Goal: Contribute content: Contribute content

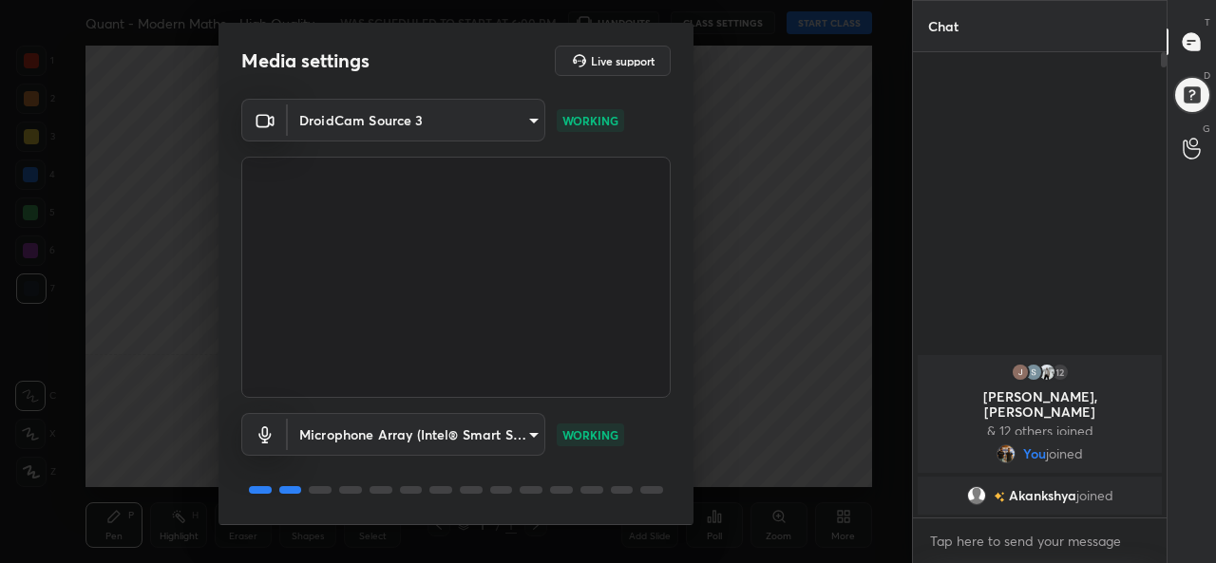
scroll to position [59, 0]
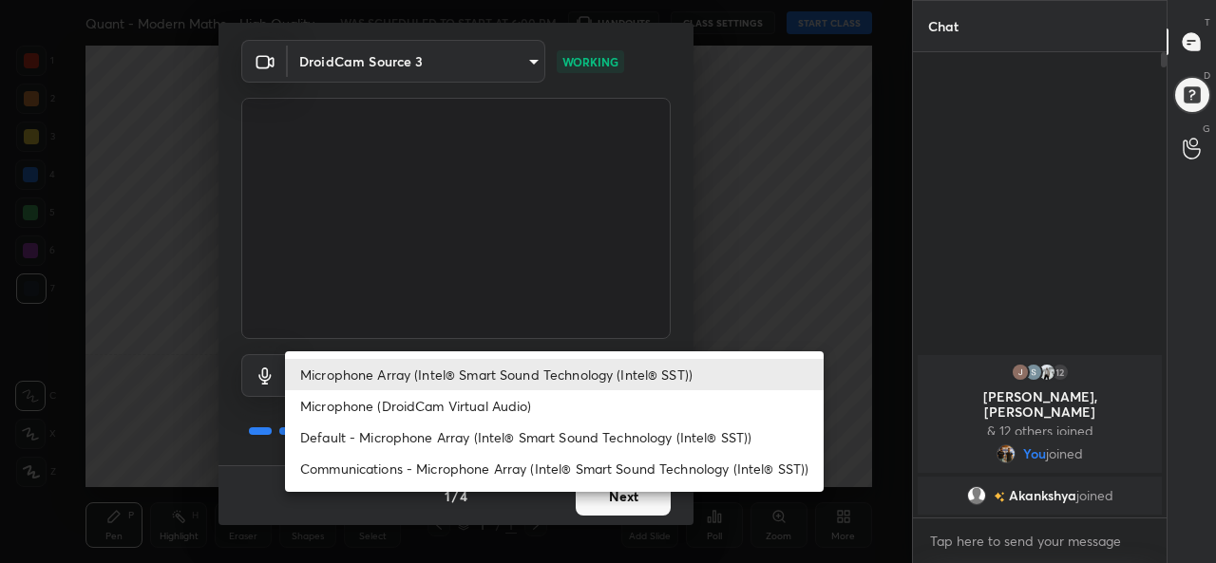
click at [424, 371] on body "1 2 3 4 5 6 7 C X Z C X Z E E Erase all H H Quant - Modern Maths - High Quality…" at bounding box center [608, 281] width 1216 height 563
click at [395, 434] on li "Default - Microphone Array (Intel® Smart Sound Technology (Intel® SST))" at bounding box center [554, 437] width 539 height 31
type input "default"
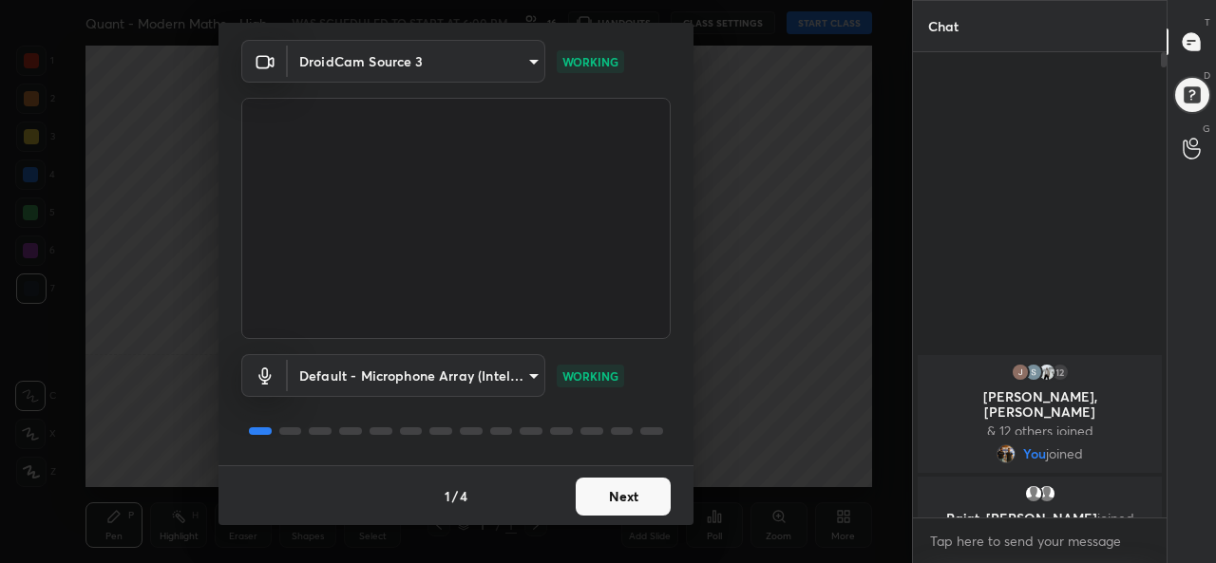
click at [432, 61] on body "1 2 3 4 5 6 7 C X Z C X Z E E Erase all H H Quant - Modern Maths - High Quality…" at bounding box center [608, 281] width 1216 height 563
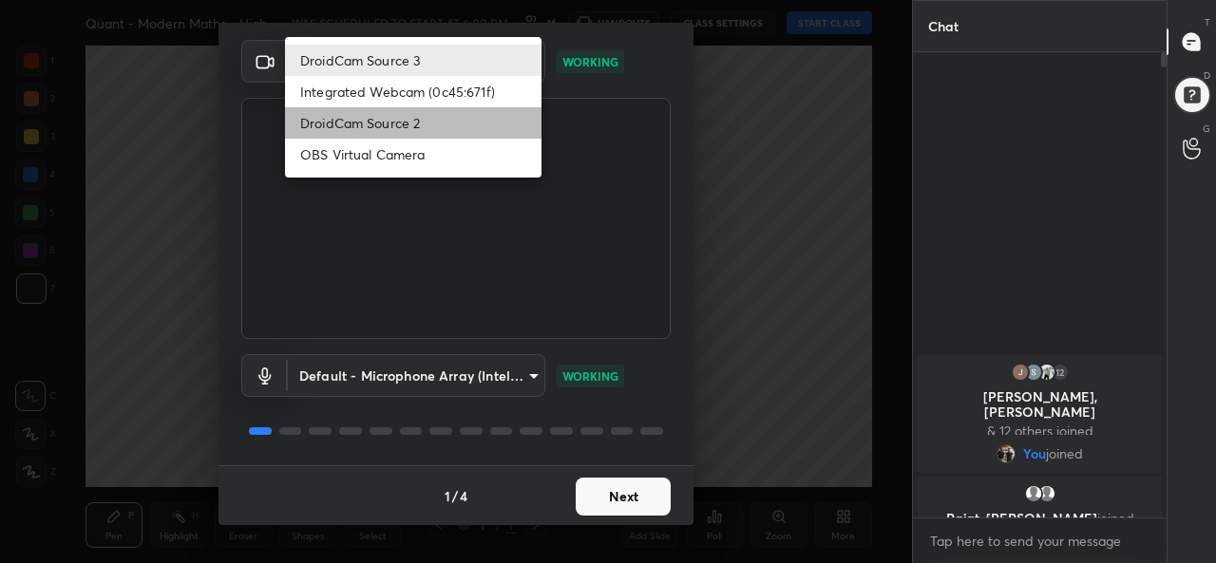
click at [403, 128] on li "DroidCam Source 2" at bounding box center [413, 122] width 256 height 31
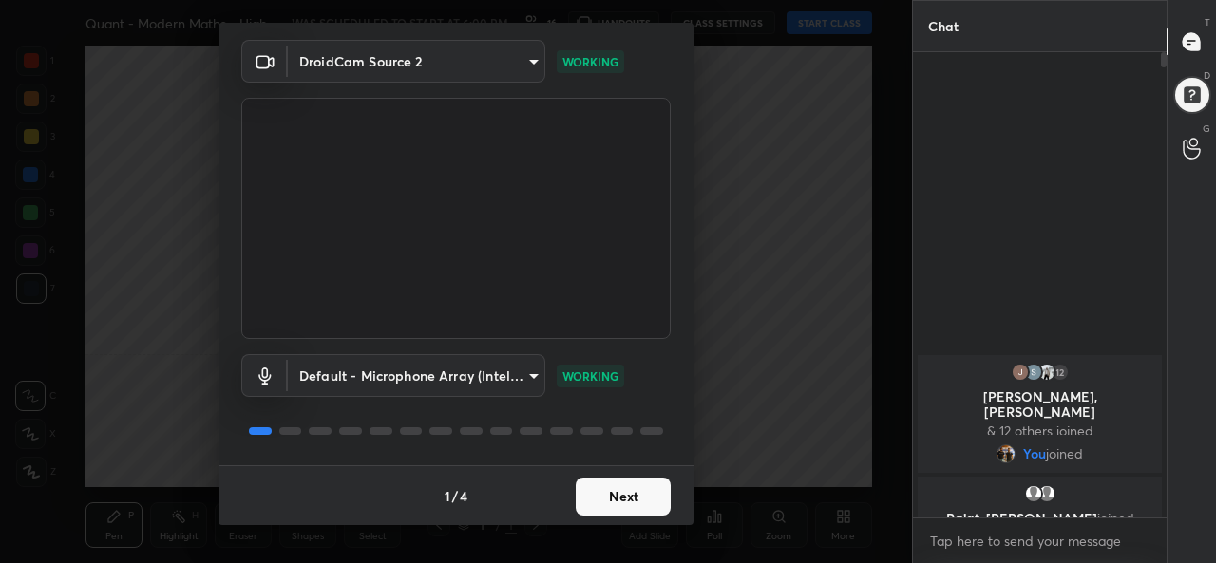
click at [402, 59] on body "1 2 3 4 5 6 7 C X Z C X Z E E Erase all H H Quant - Modern Maths - High Quality…" at bounding box center [608, 281] width 1216 height 563
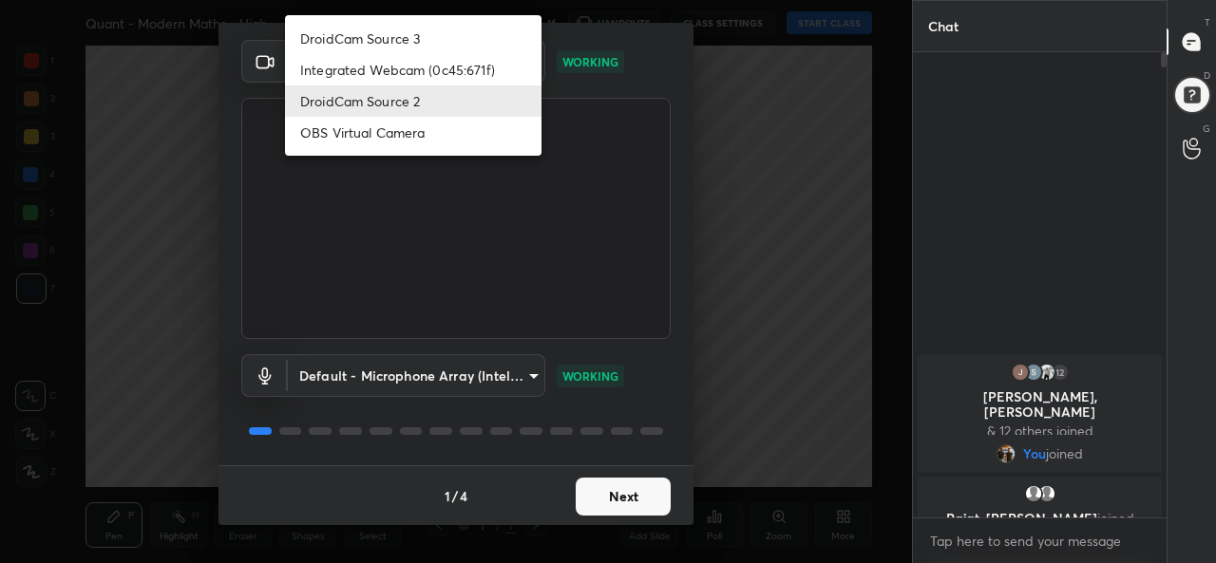
click at [396, 38] on li "DroidCam Source 3" at bounding box center [413, 38] width 256 height 31
type input "3e2ab48574e8719f167dba9691610aab7f7364dd4914e1146d2e7acabb3137ca"
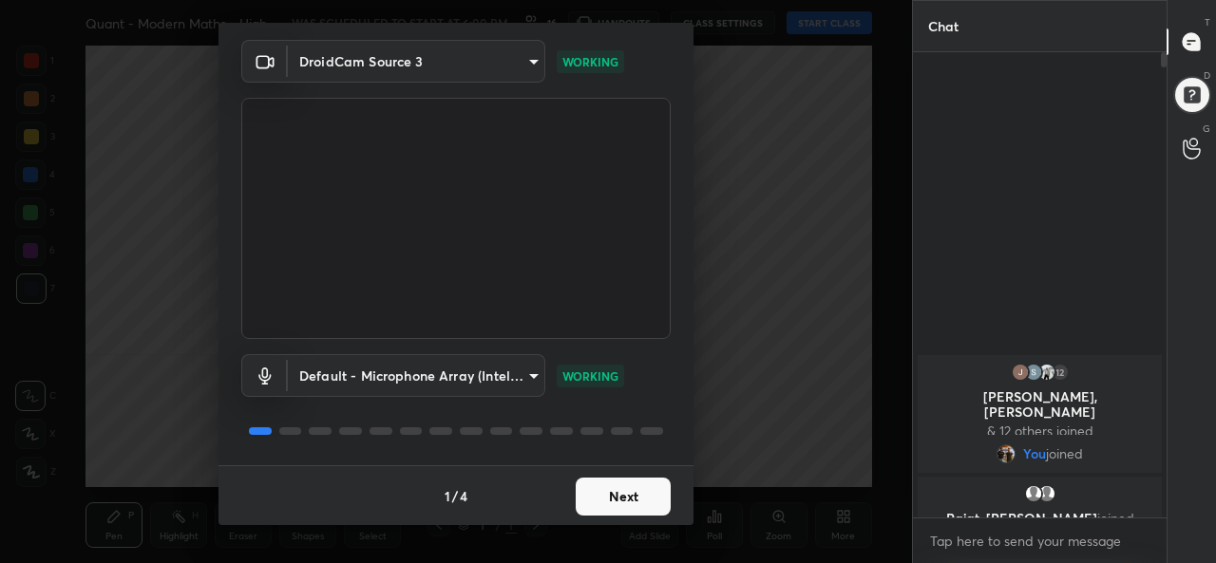
click at [621, 487] on button "Next" at bounding box center [623, 497] width 95 height 38
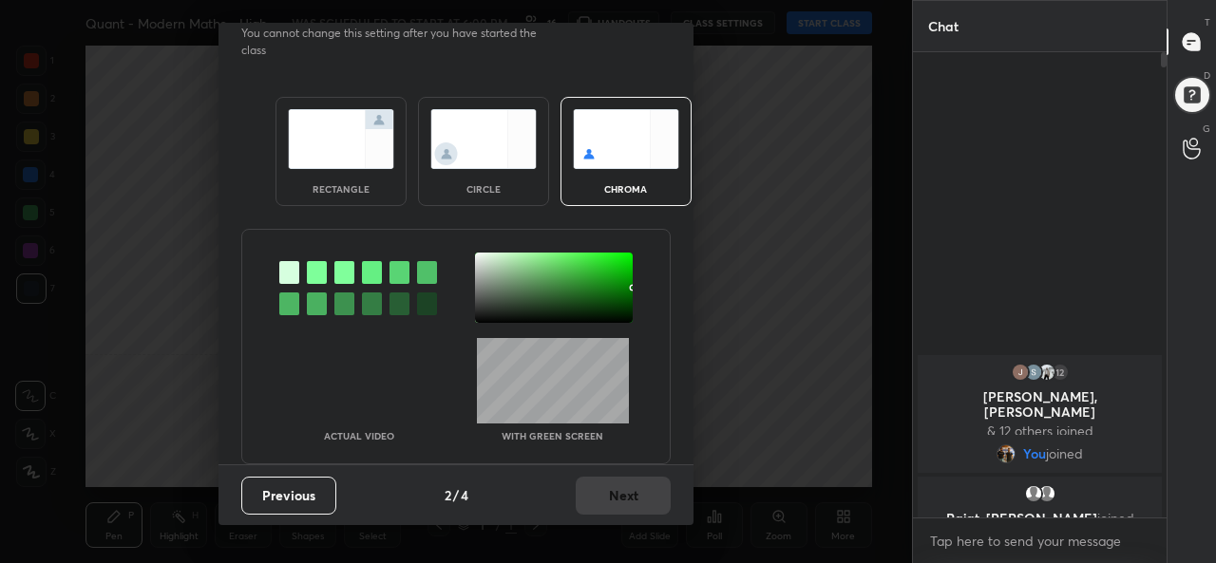
scroll to position [0, 0]
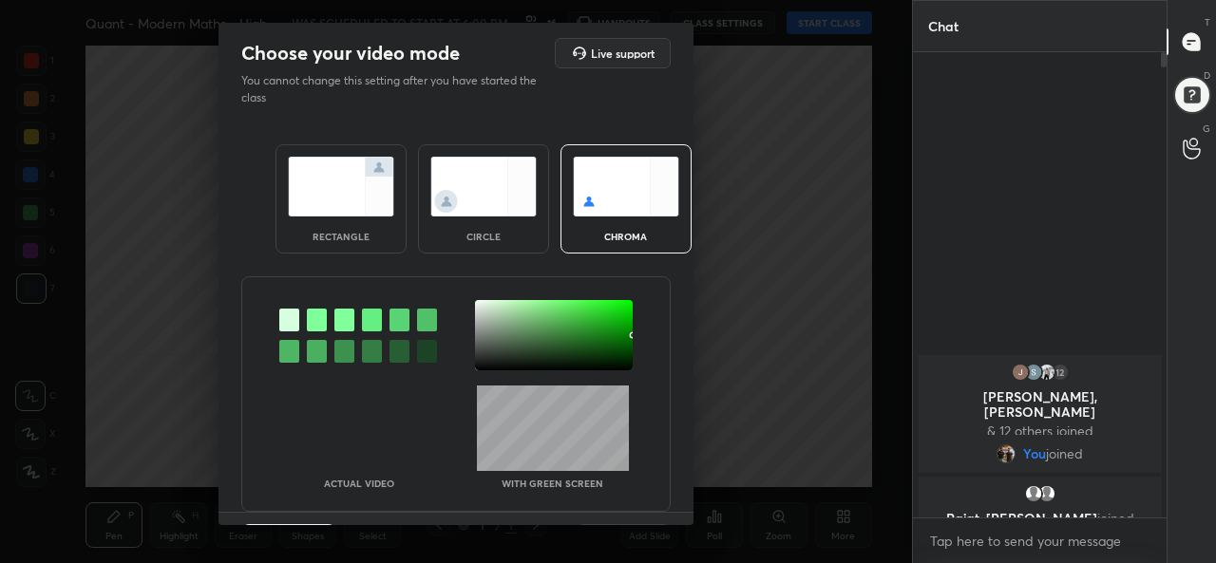
click at [340, 193] on img at bounding box center [341, 187] width 106 height 60
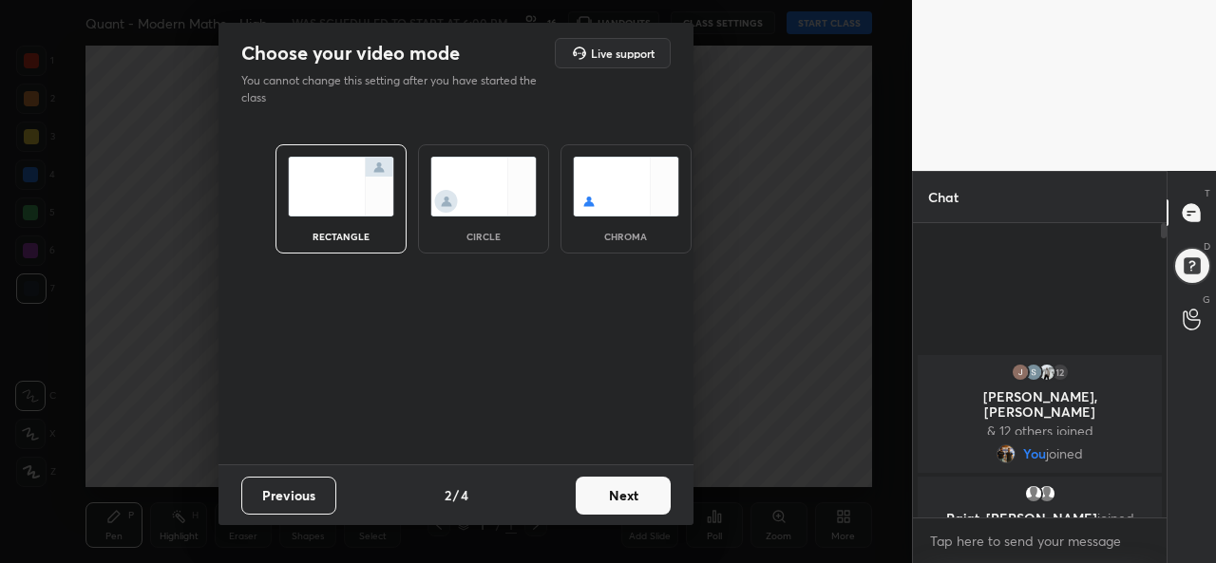
click at [614, 499] on button "Next" at bounding box center [623, 496] width 95 height 38
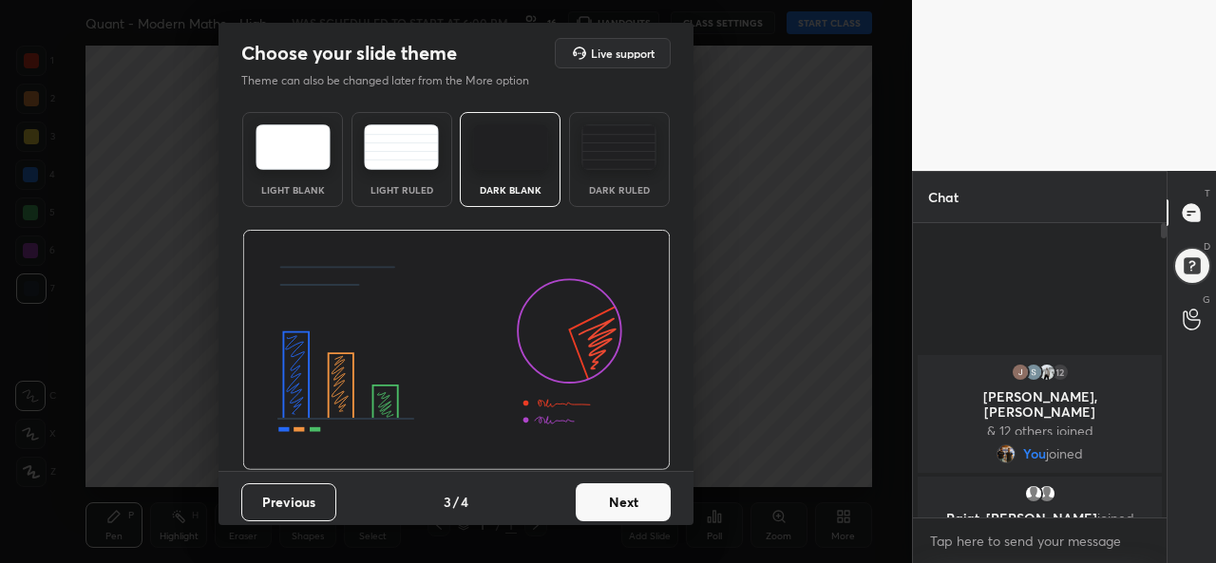
click at [633, 511] on button "Next" at bounding box center [623, 502] width 95 height 38
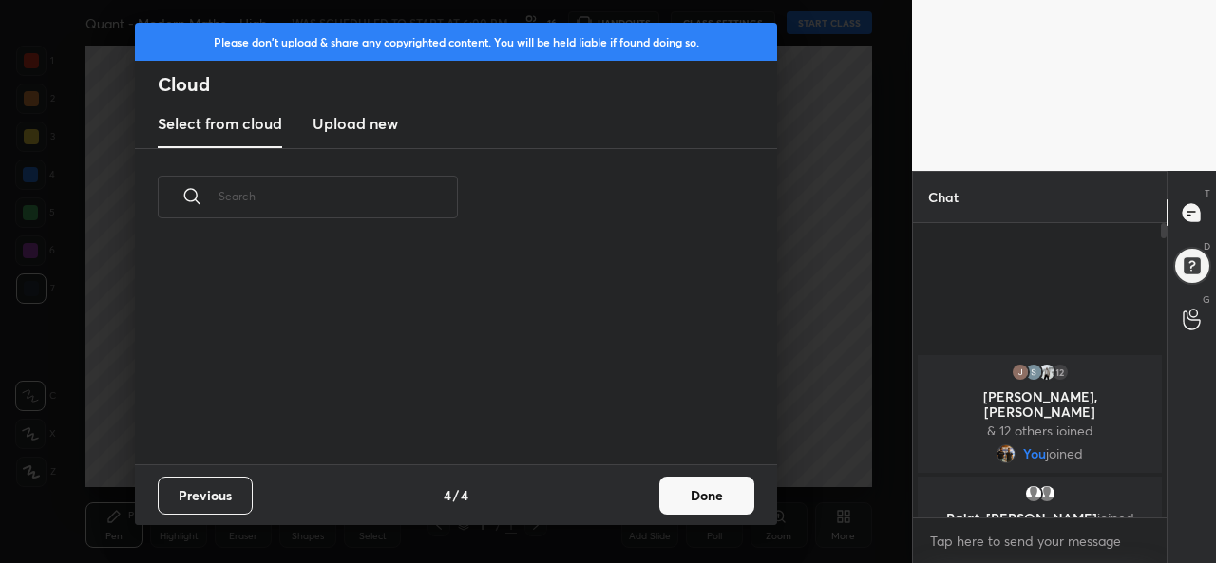
click at [725, 491] on button "Done" at bounding box center [706, 496] width 95 height 38
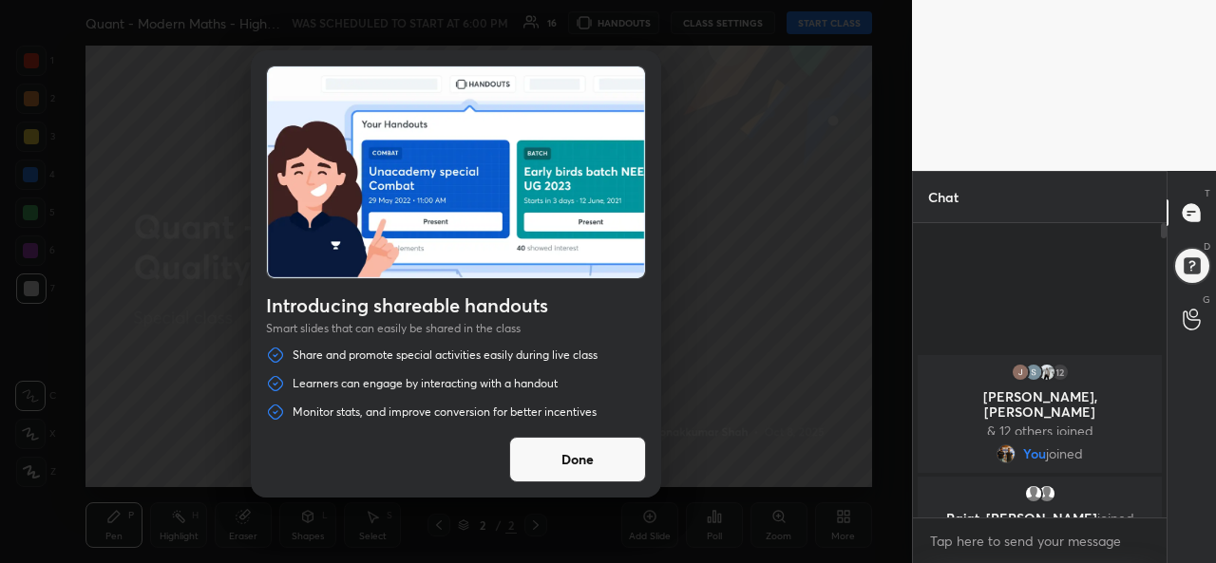
click at [555, 460] on button "Done" at bounding box center [577, 460] width 137 height 46
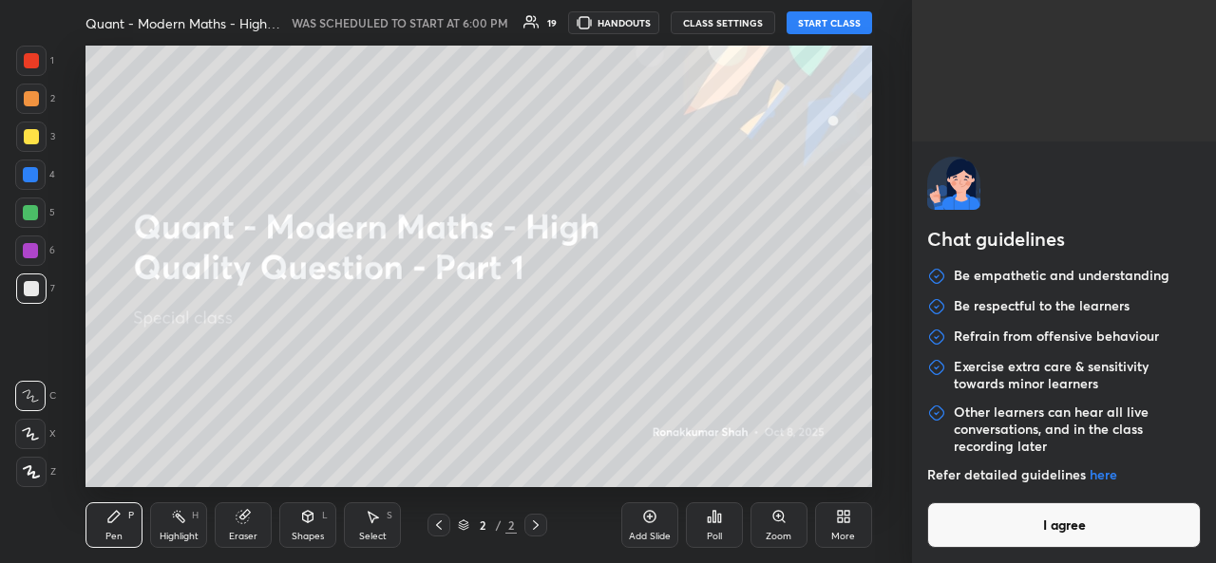
click at [1051, 542] on body "1 2 3 4 5 6 7 C X Z C X Z E E Erase all H H Quant - Modern Maths - High Quality…" at bounding box center [608, 281] width 1216 height 563
click at [1036, 522] on button "I agree" at bounding box center [1064, 525] width 274 height 46
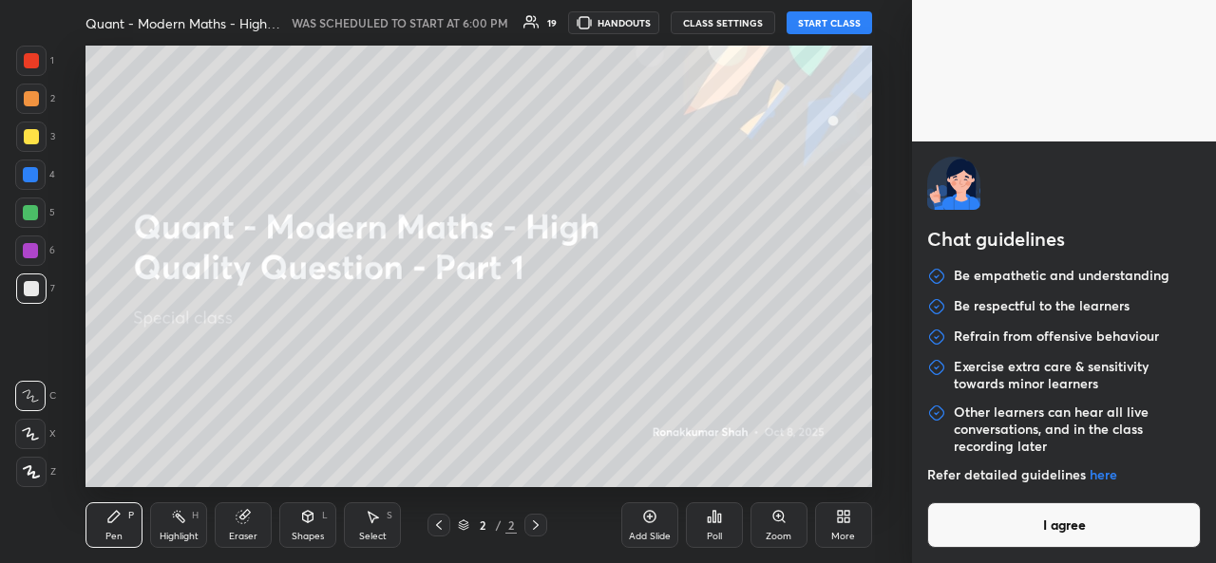
type textarea "x"
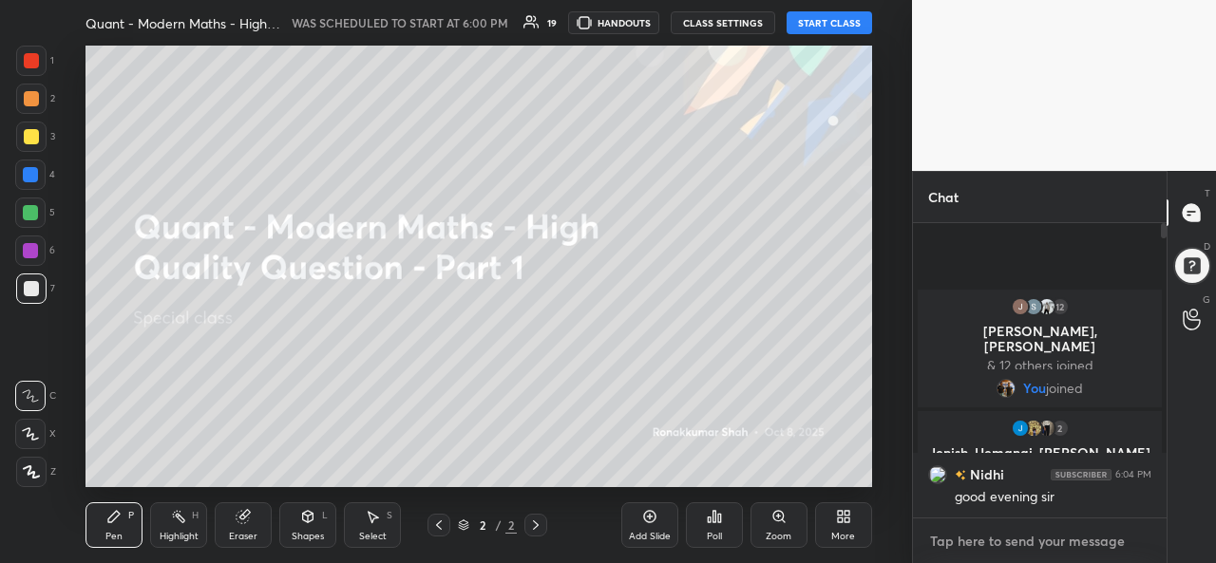
click at [1006, 529] on textarea at bounding box center [1039, 541] width 223 height 30
type textarea "h"
type textarea "x"
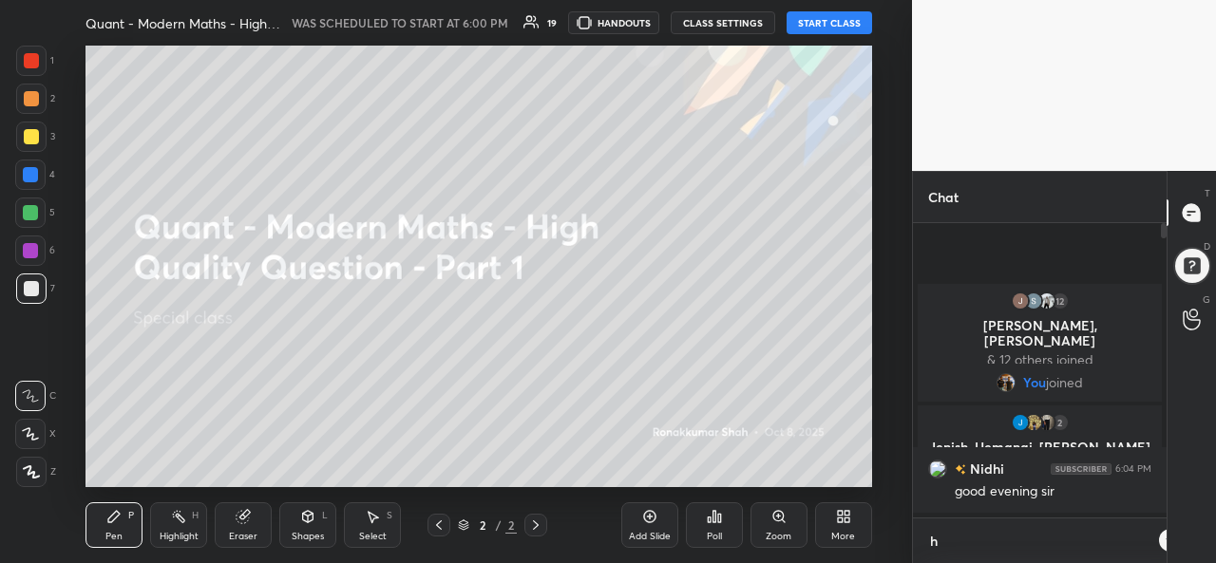
scroll to position [125, 248]
type textarea "hi"
type textarea "x"
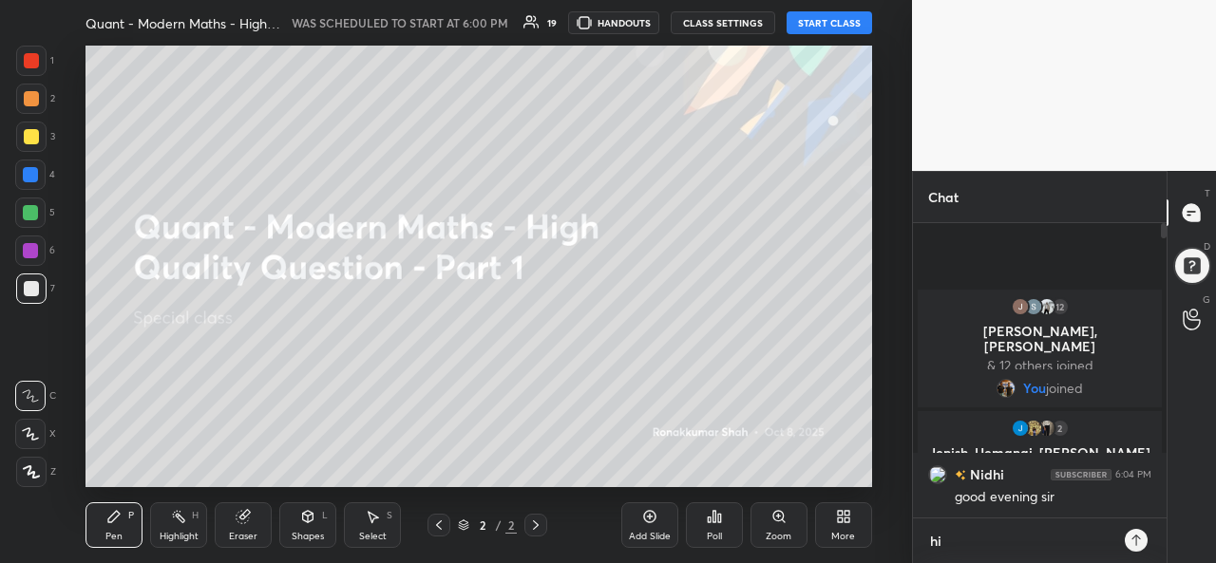
scroll to position [131, 248]
type textarea "hi"
type textarea "x"
type textarea "hi e"
type textarea "x"
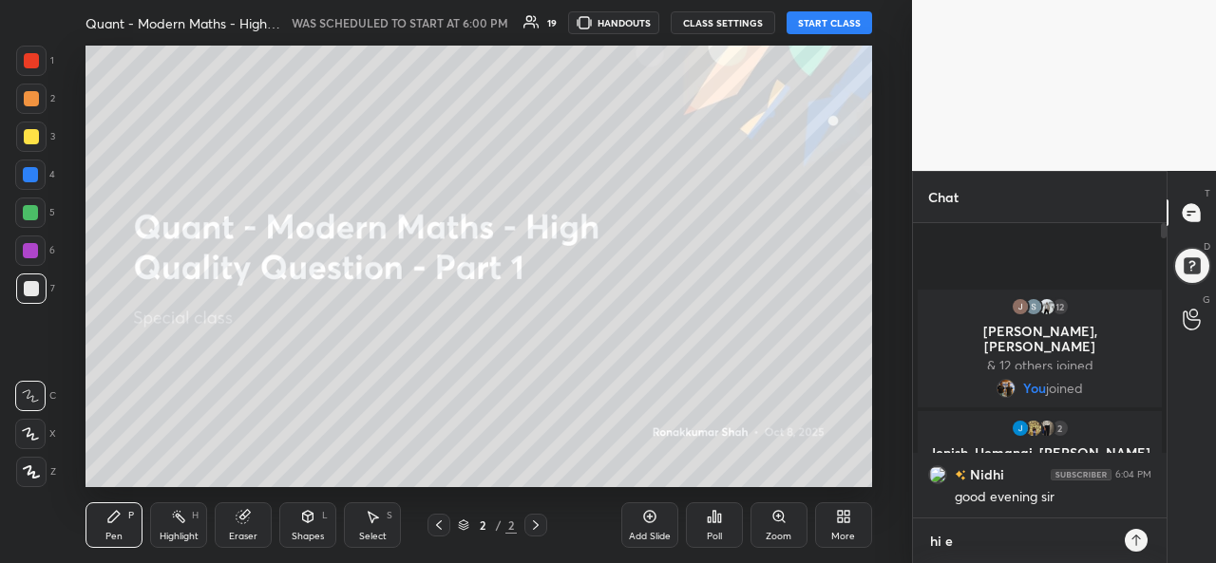
type textarea "hi ev"
type textarea "x"
type textarea "hi eve"
type textarea "x"
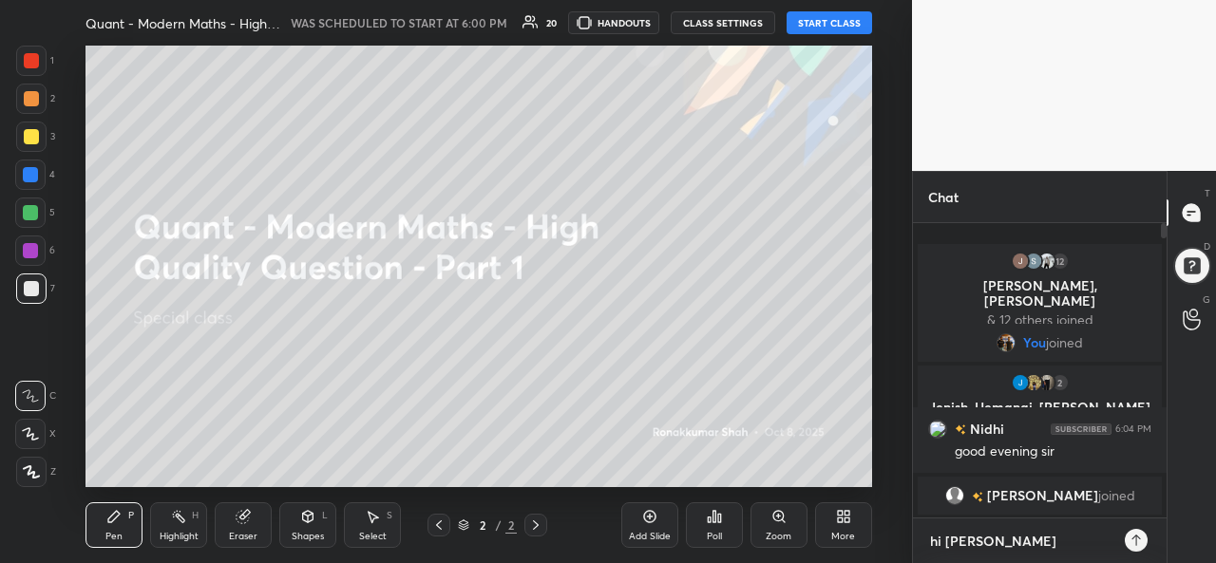
type textarea "hi eve"
click at [829, 28] on button "START CLASS" at bounding box center [828, 22] width 85 height 23
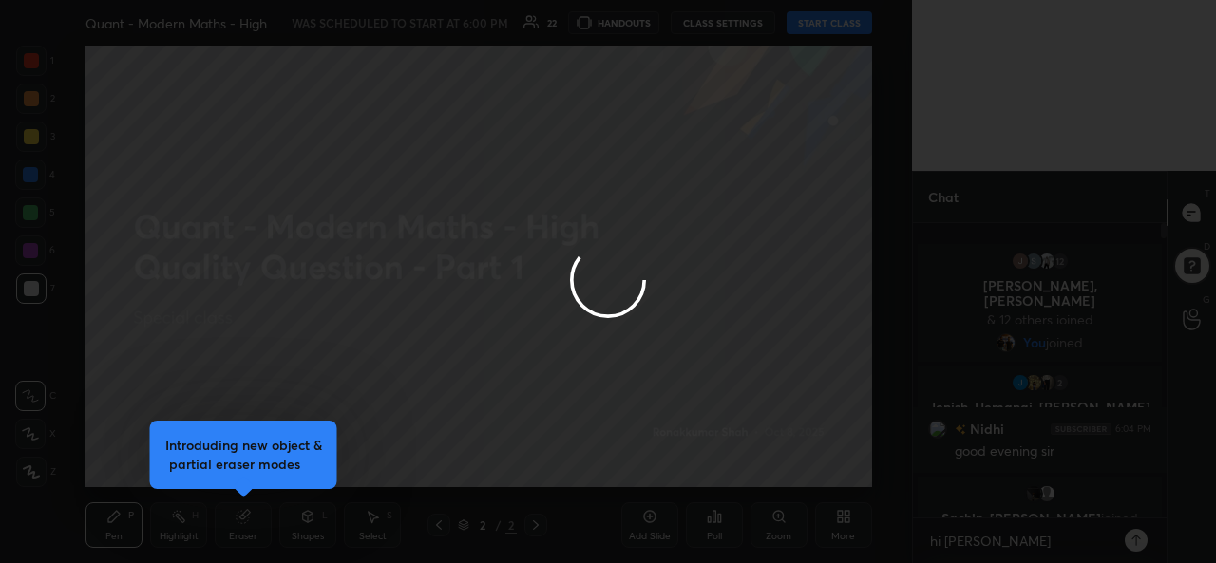
type textarea "x"
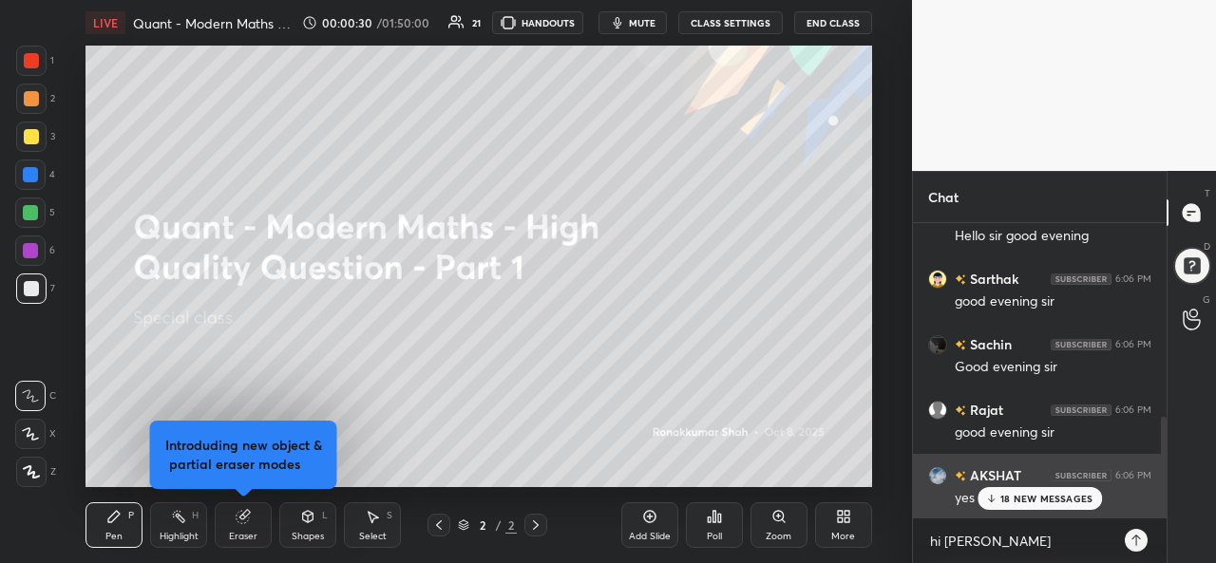
click at [1011, 492] on div "18 NEW MESSAGES" at bounding box center [1039, 498] width 125 height 23
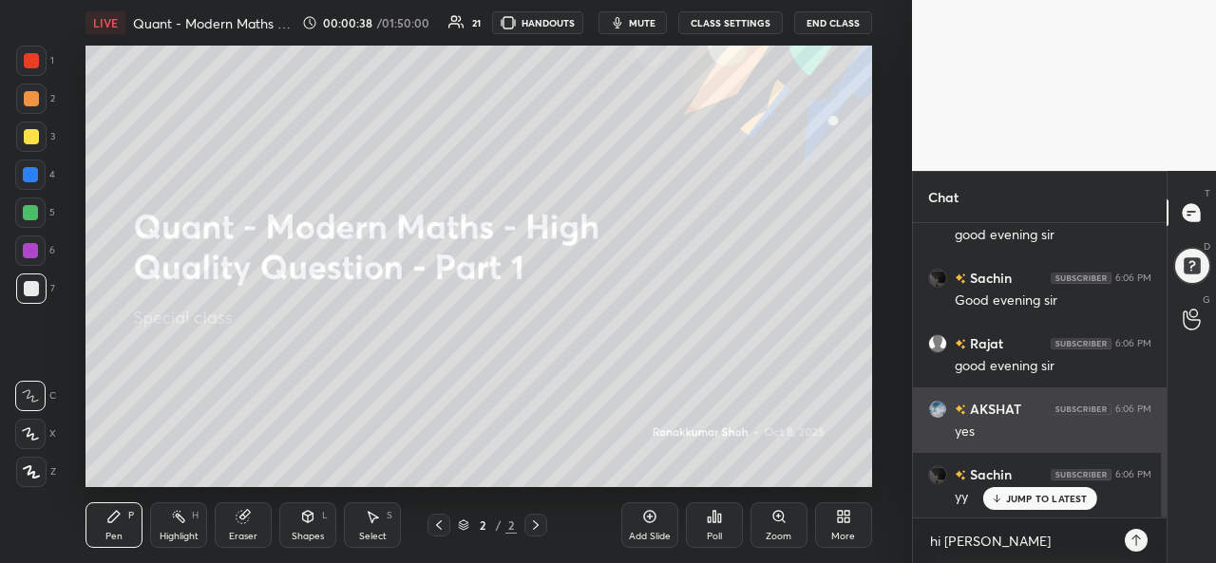
scroll to position [703, 0]
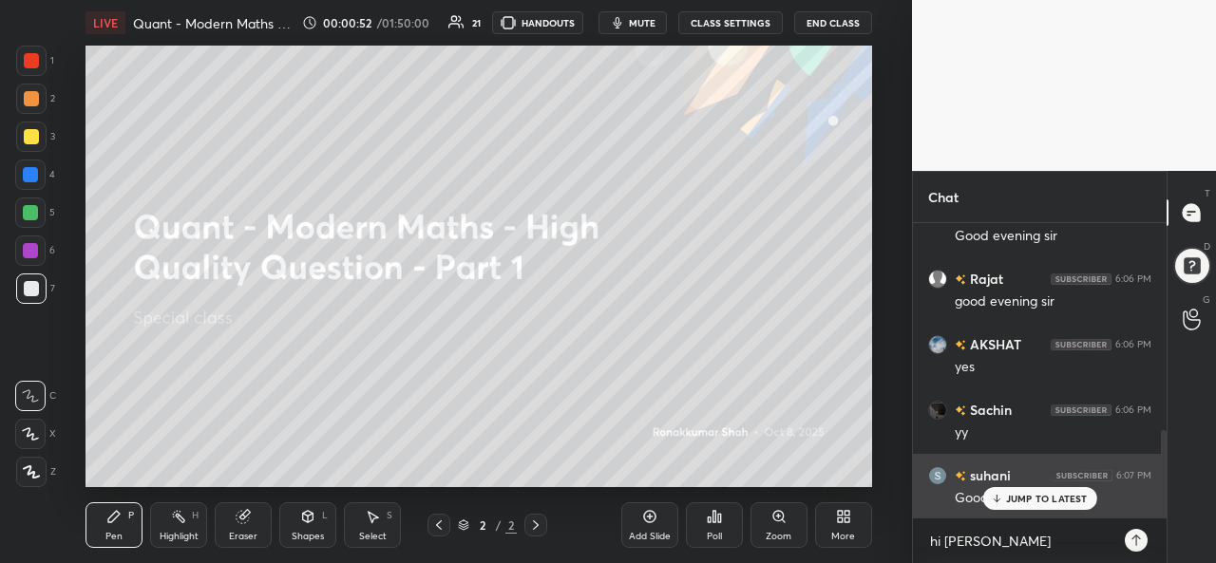
click at [1009, 498] on p "JUMP TO LATEST" at bounding box center [1047, 498] width 82 height 11
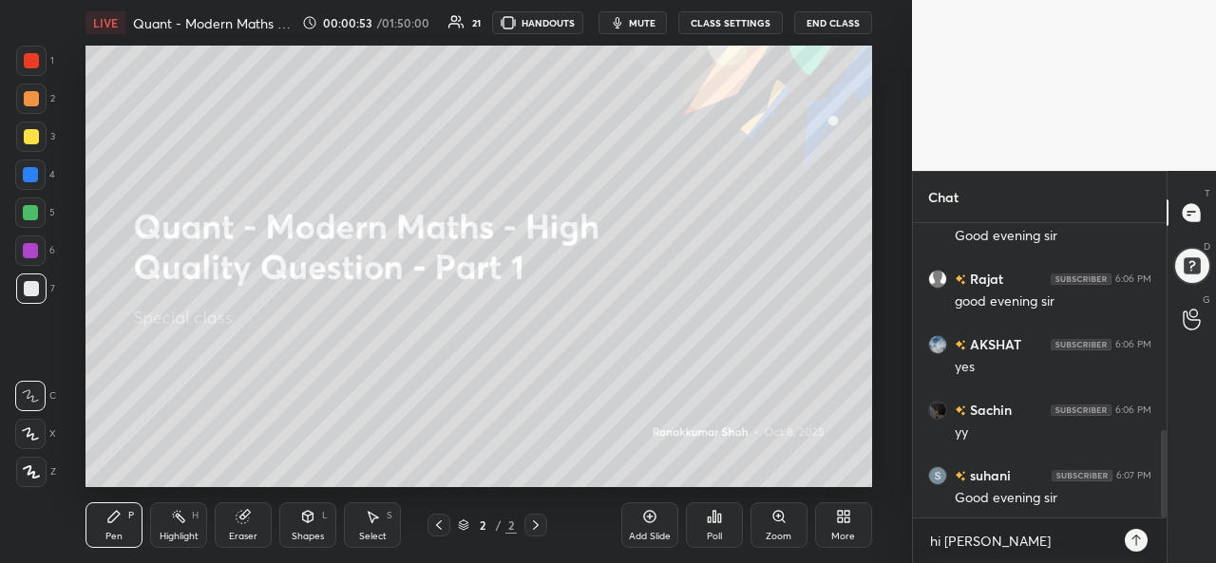
click at [28, 61] on div at bounding box center [31, 60] width 15 height 15
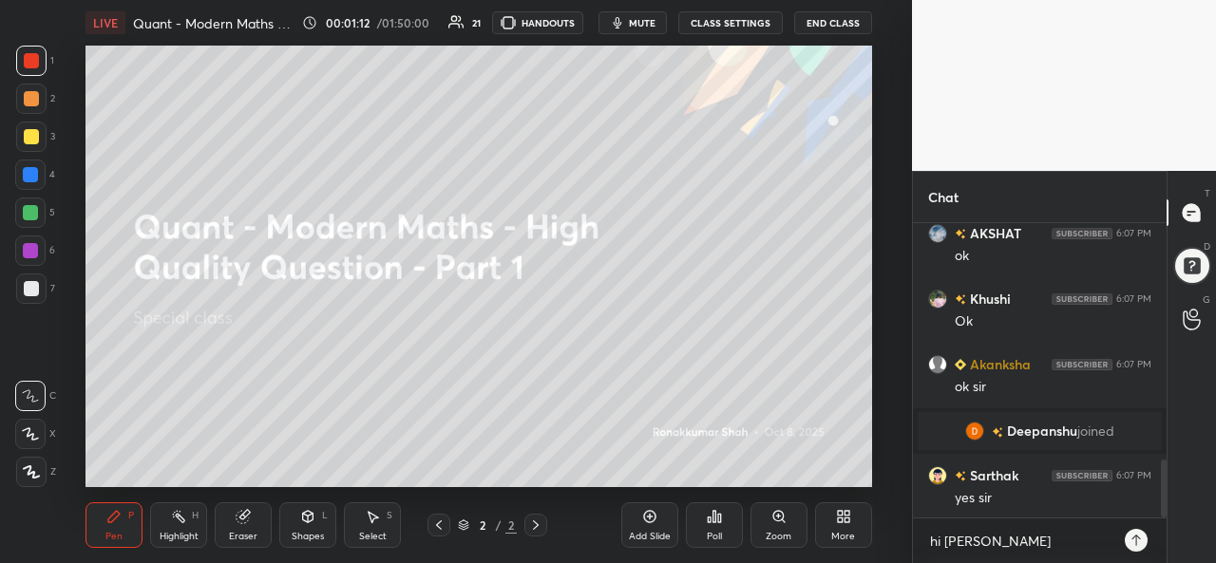
scroll to position [1195, 0]
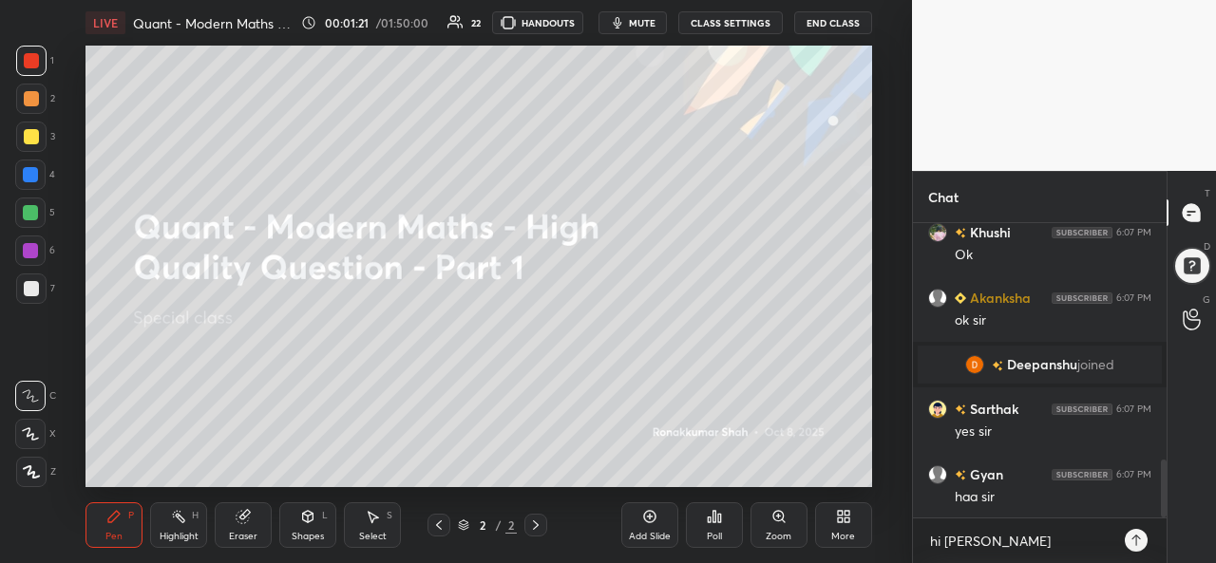
click at [30, 170] on div at bounding box center [30, 174] width 15 height 15
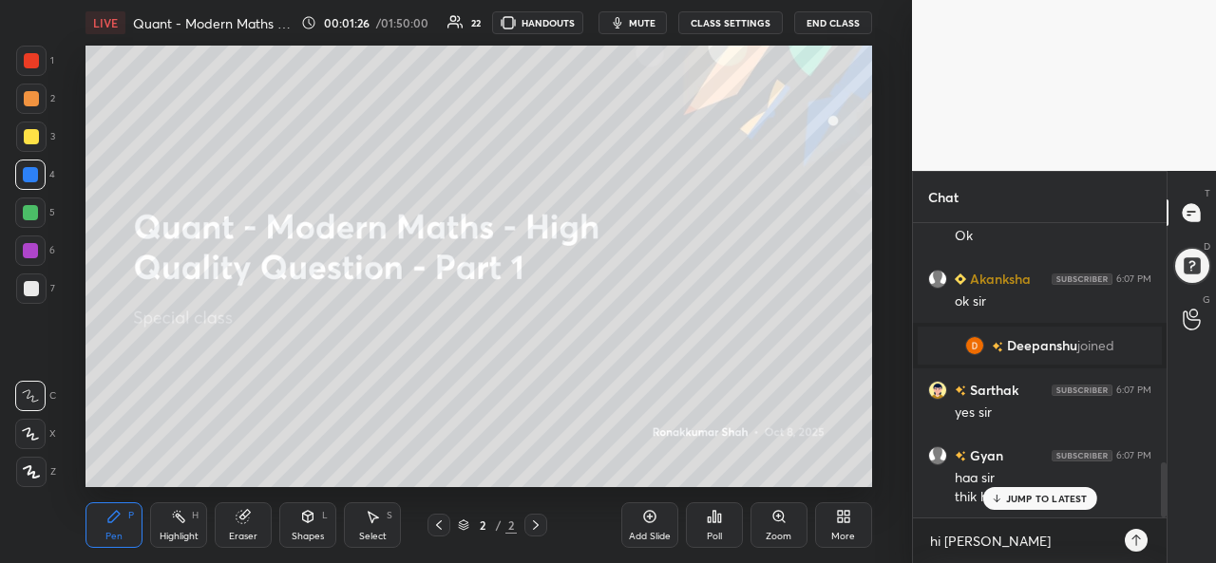
scroll to position [1279, 0]
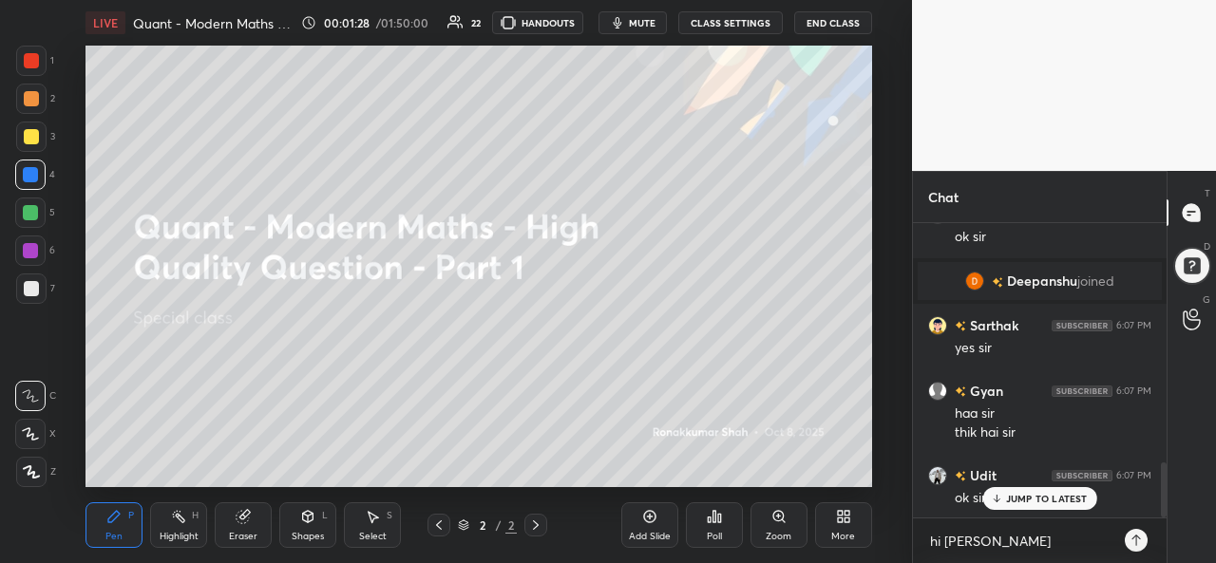
click at [1013, 495] on p "JUMP TO LATEST" at bounding box center [1047, 498] width 82 height 11
click at [370, 532] on div "Select" at bounding box center [373, 536] width 28 height 9
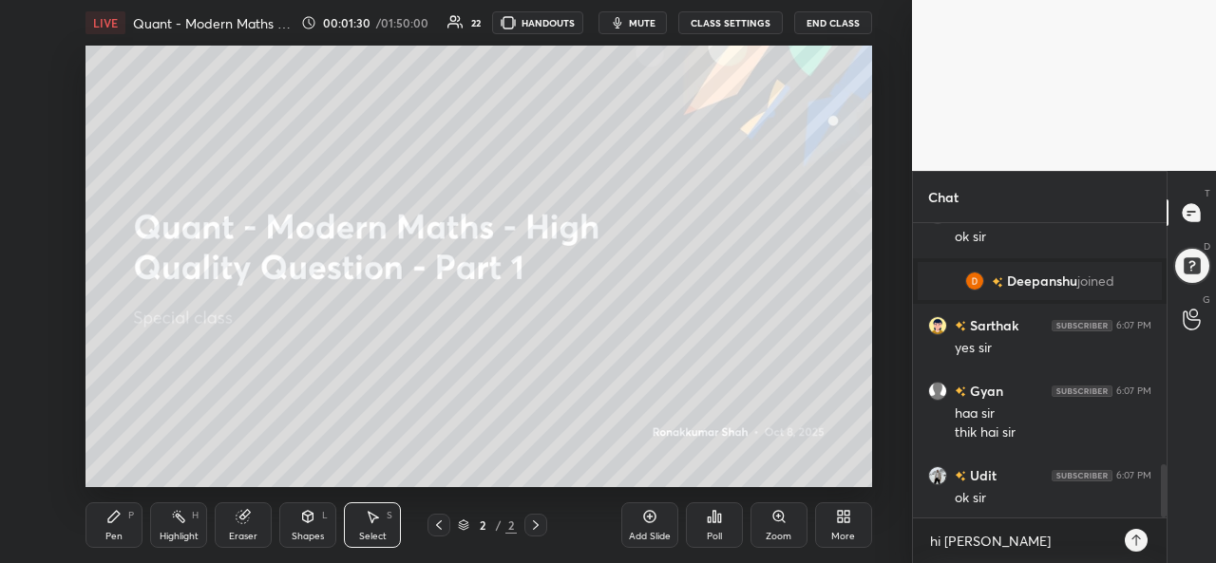
scroll to position [1345, 0]
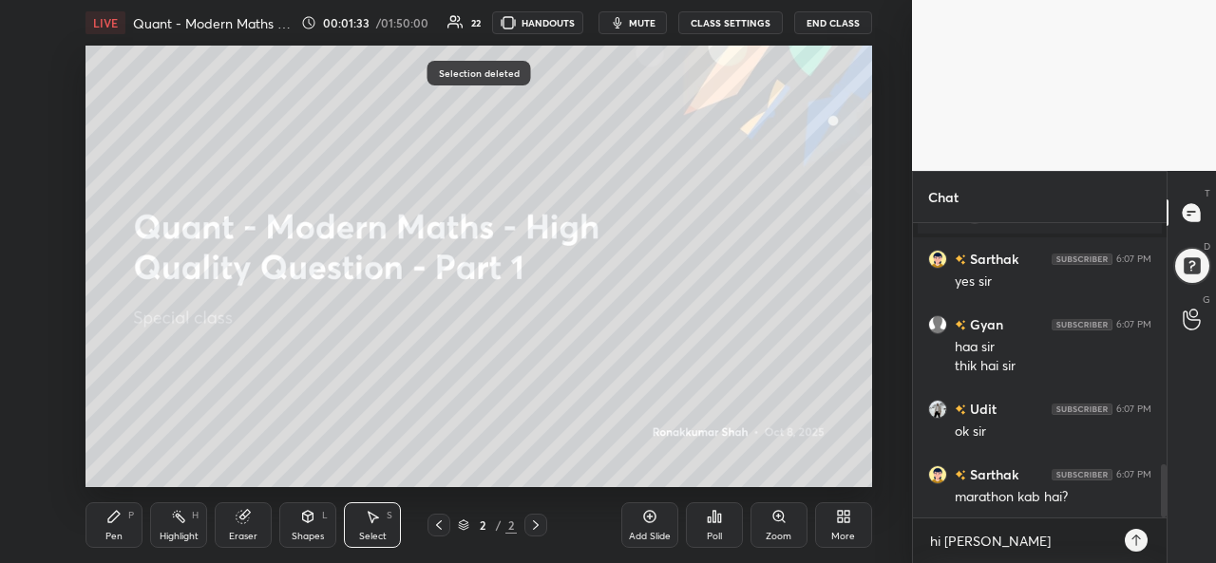
click at [120, 529] on div "Pen P" at bounding box center [113, 525] width 57 height 46
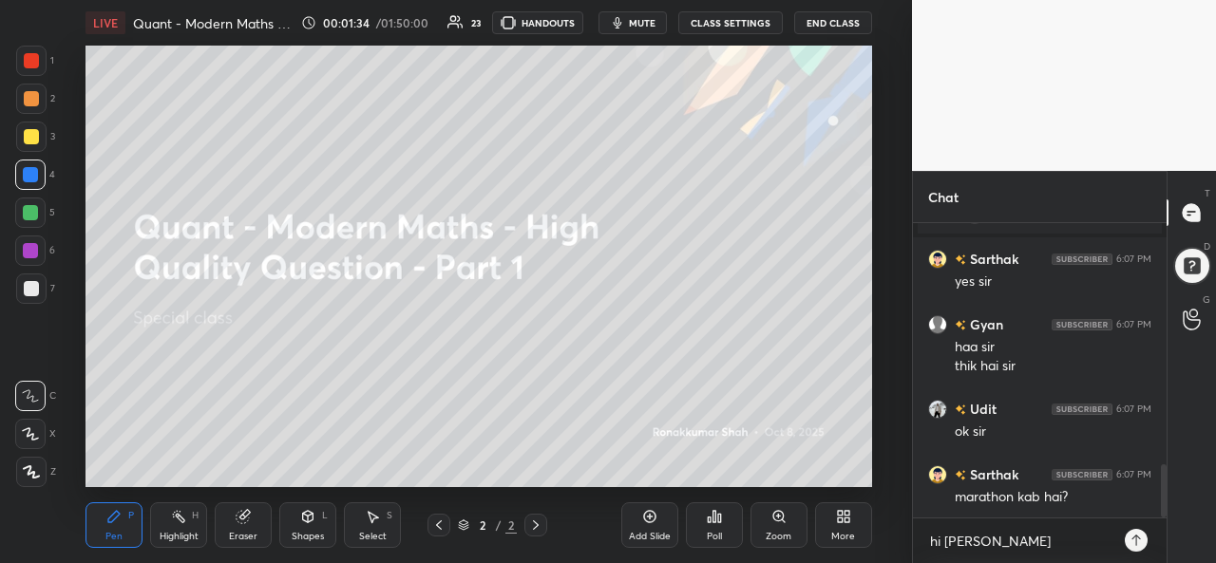
click at [24, 130] on div at bounding box center [31, 136] width 15 height 15
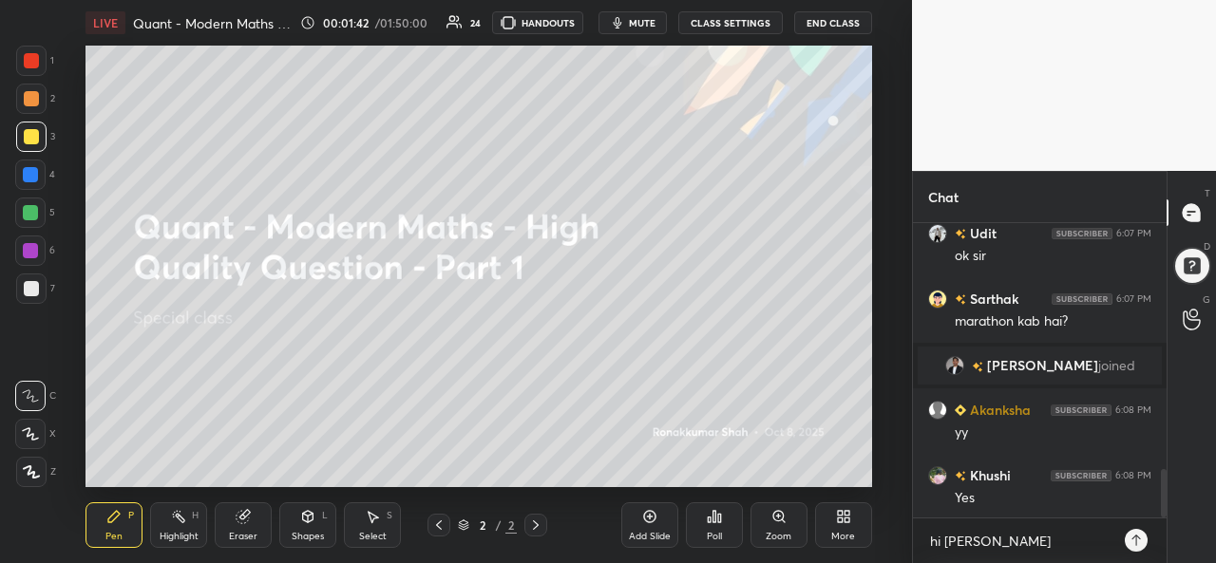
scroll to position [1497, 0]
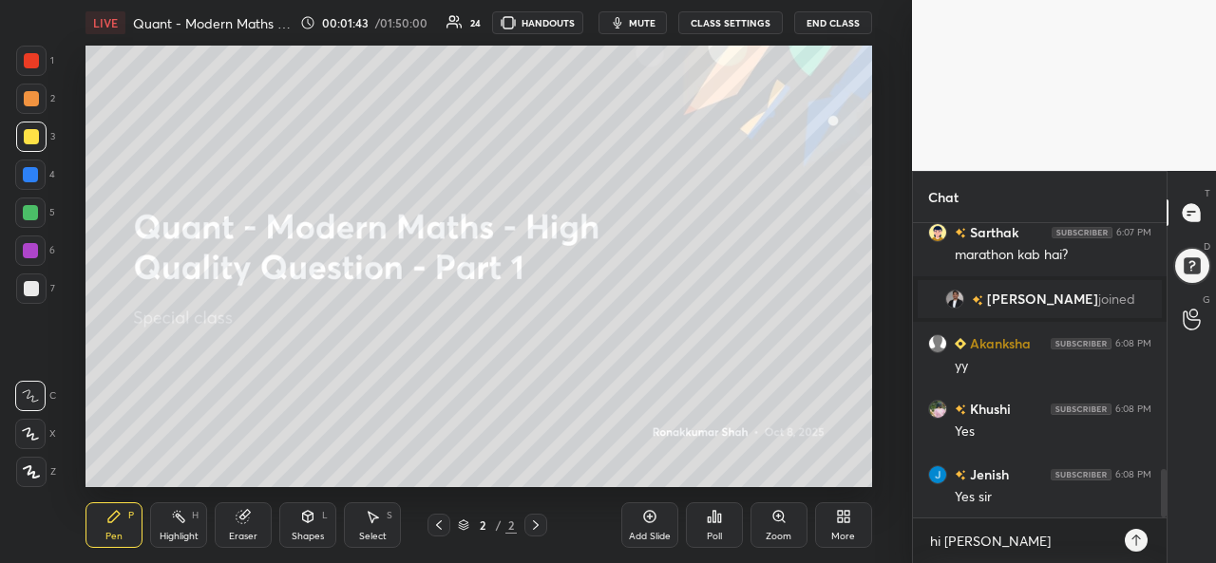
click at [355, 523] on div "Select S" at bounding box center [372, 525] width 57 height 46
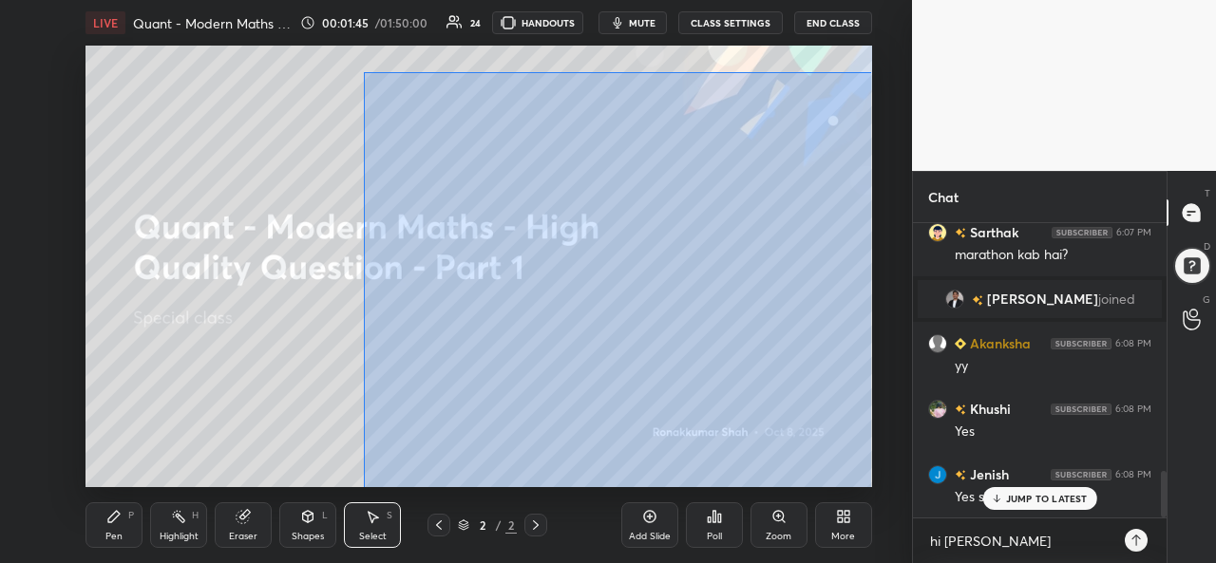
scroll to position [1562, 0]
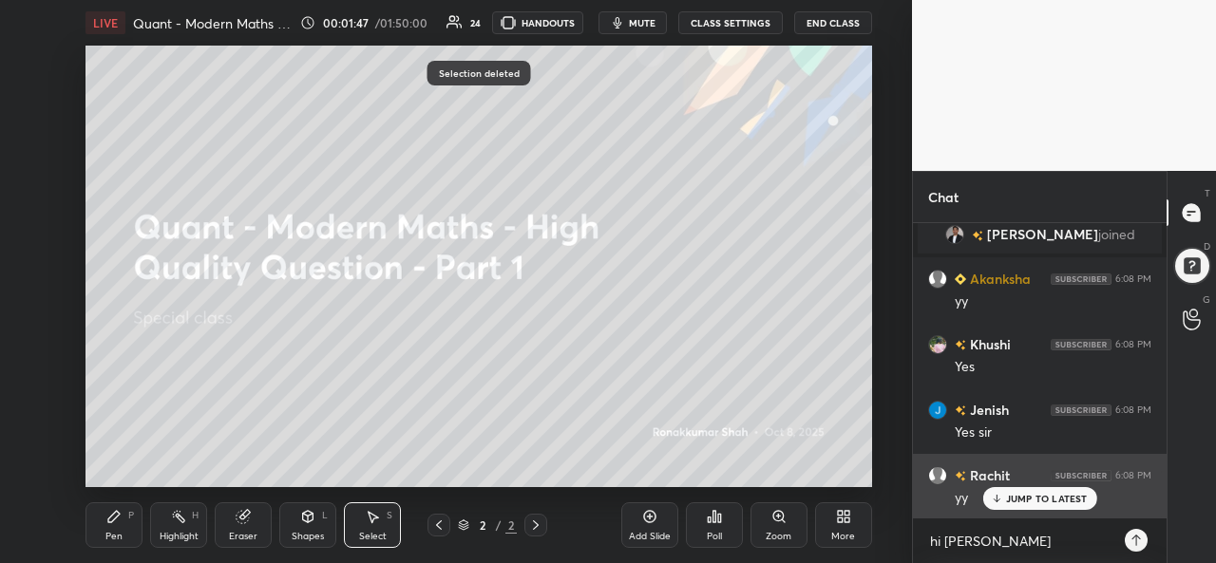
click at [1035, 499] on p "JUMP TO LATEST" at bounding box center [1047, 498] width 82 height 11
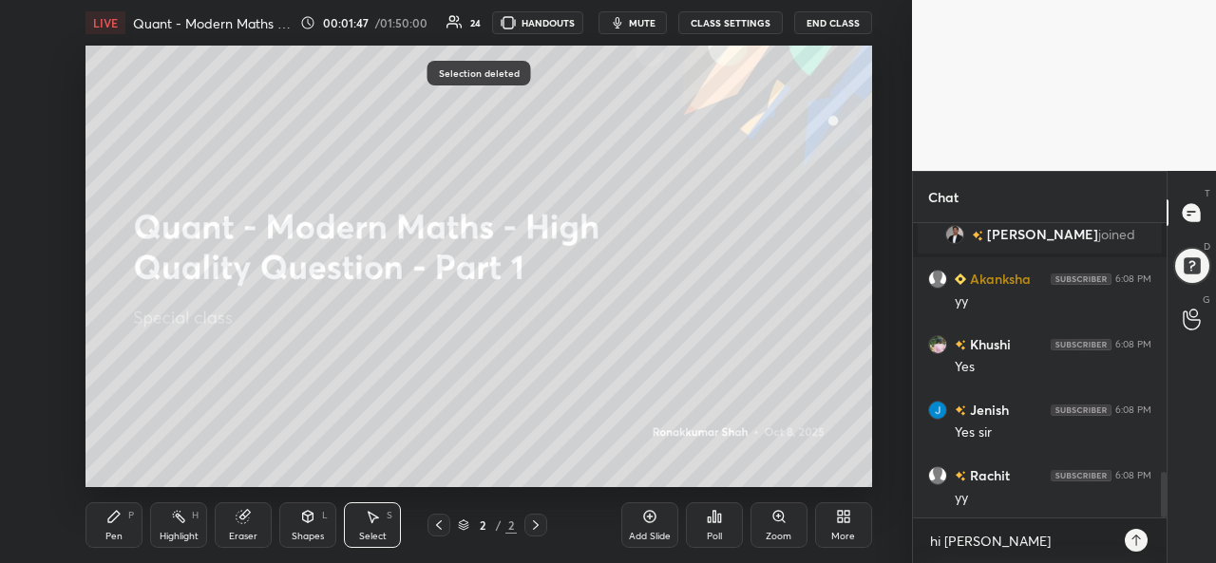
scroll to position [1628, 0]
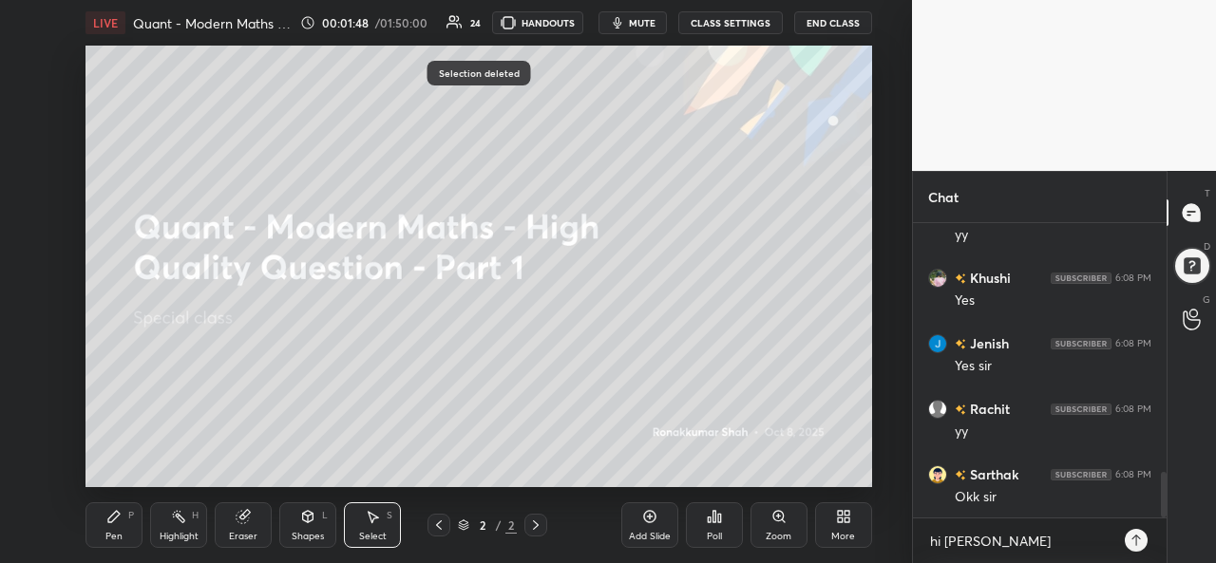
click at [112, 524] on icon at bounding box center [113, 516] width 15 height 15
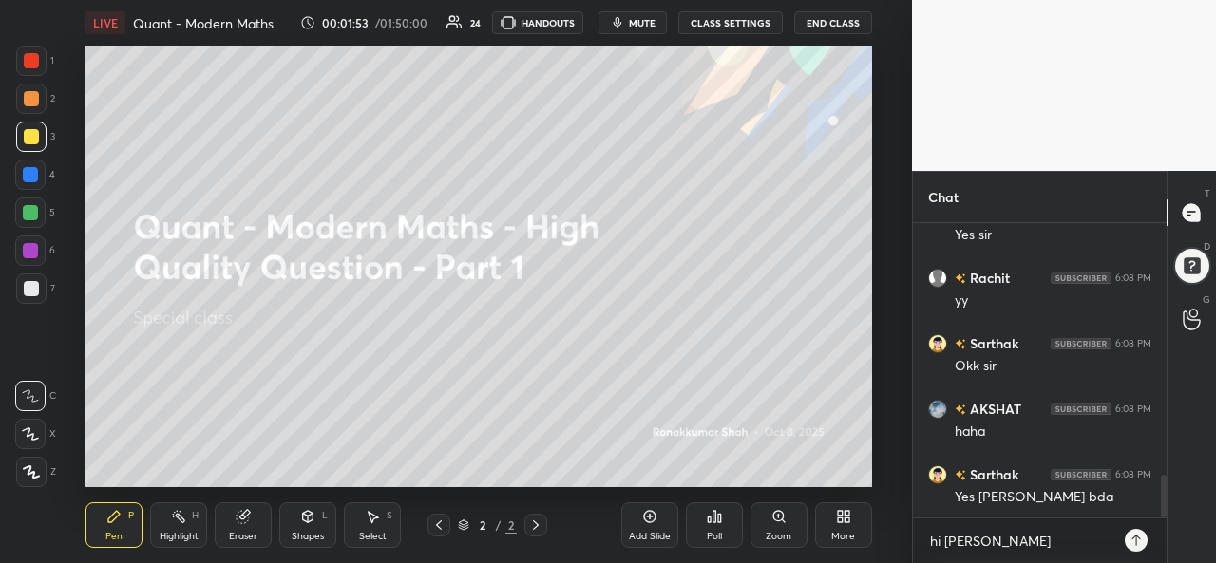
scroll to position [1824, 0]
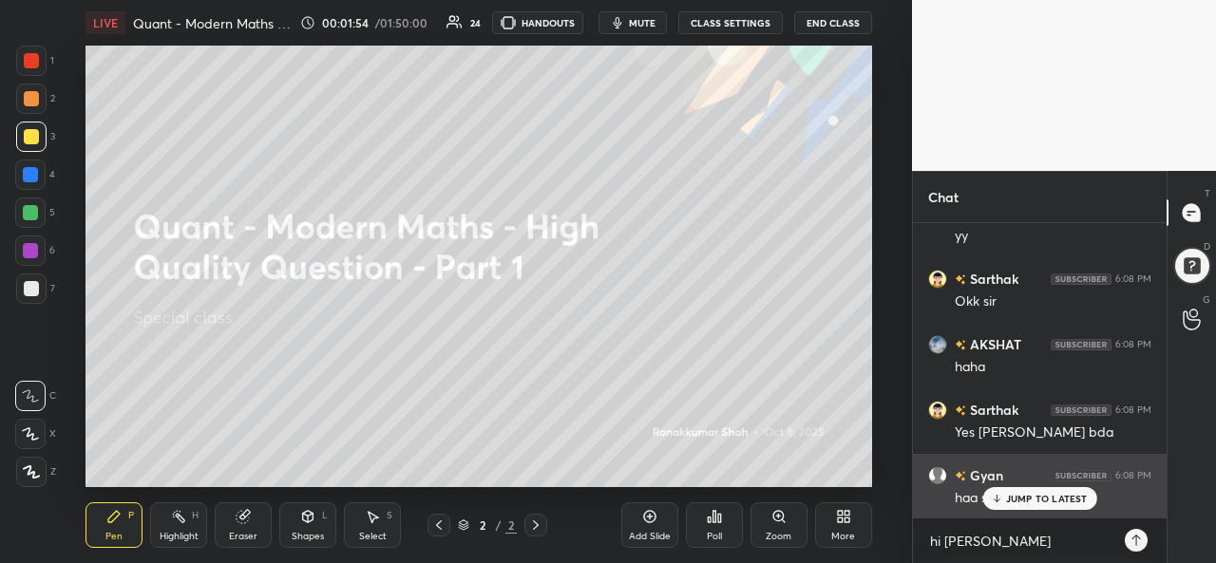
click at [1023, 497] on p "JUMP TO LATEST" at bounding box center [1047, 498] width 82 height 11
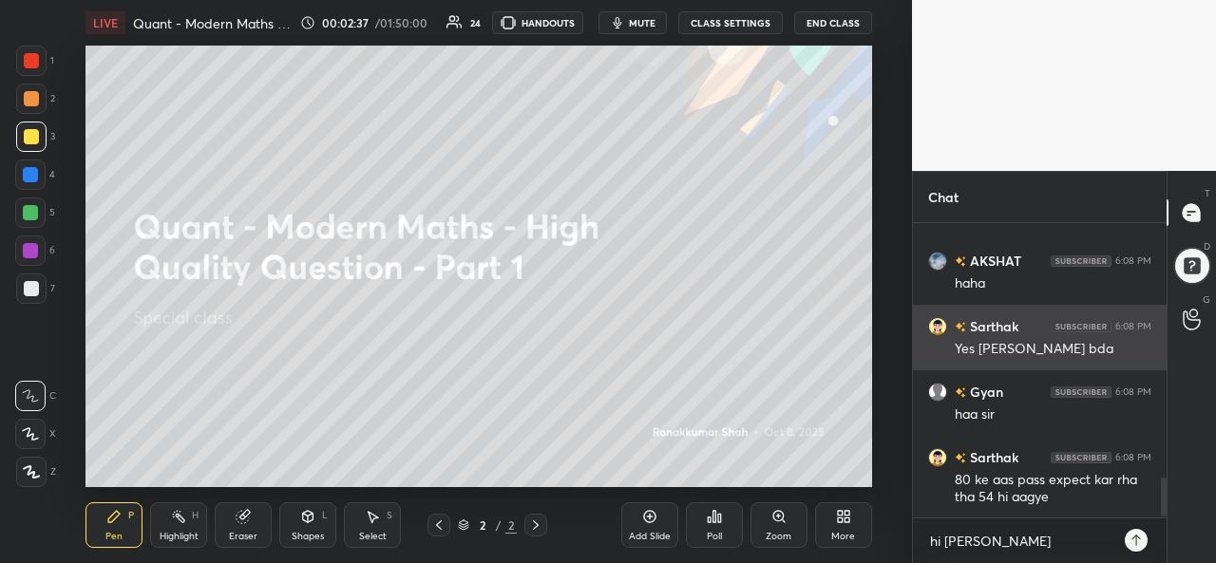
scroll to position [1972, 0]
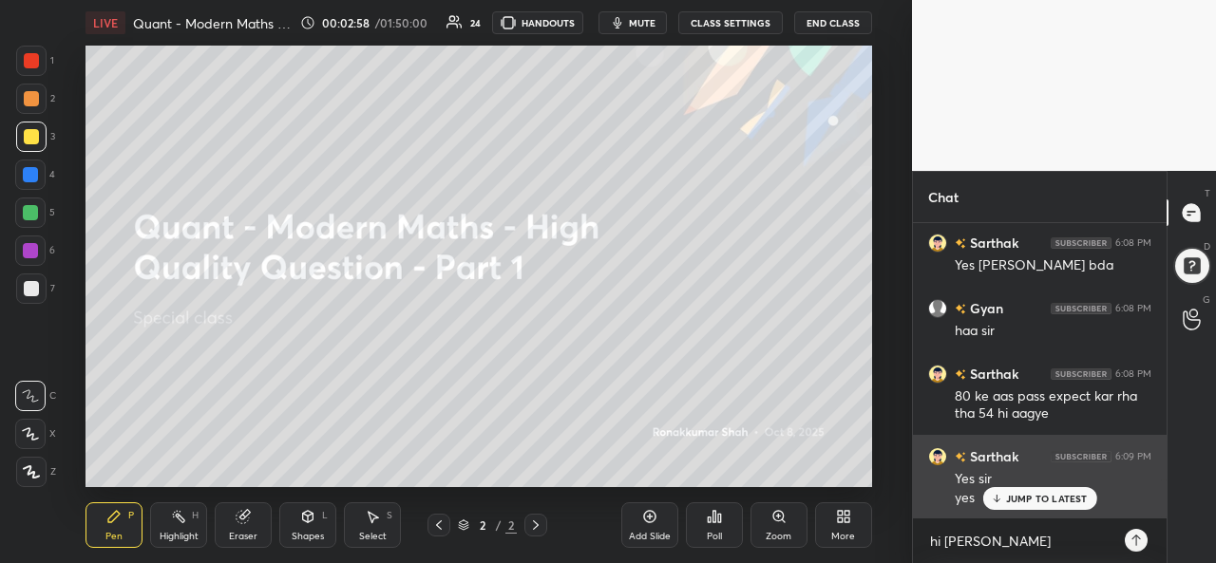
click at [1028, 497] on p "JUMP TO LATEST" at bounding box center [1047, 498] width 82 height 11
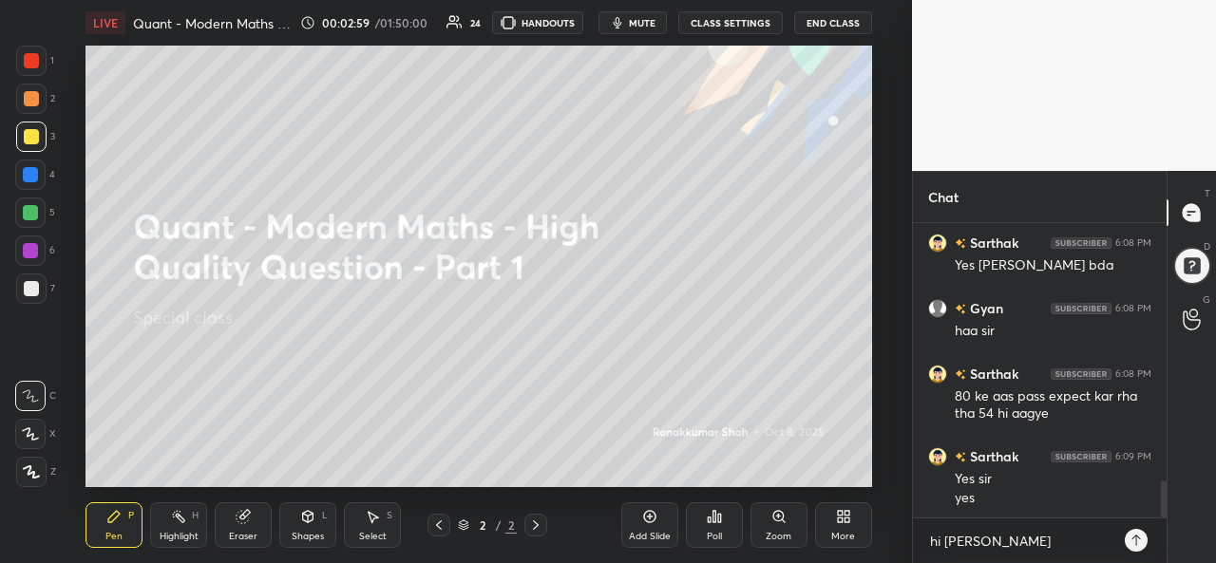
scroll to position [2057, 0]
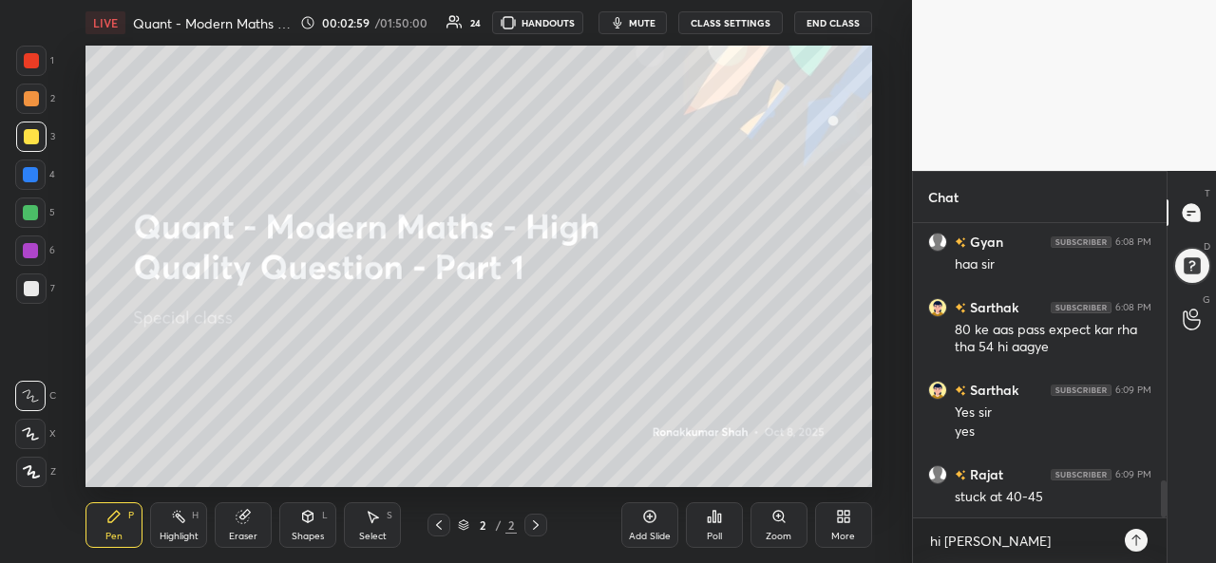
click at [23, 55] on div at bounding box center [31, 61] width 30 height 30
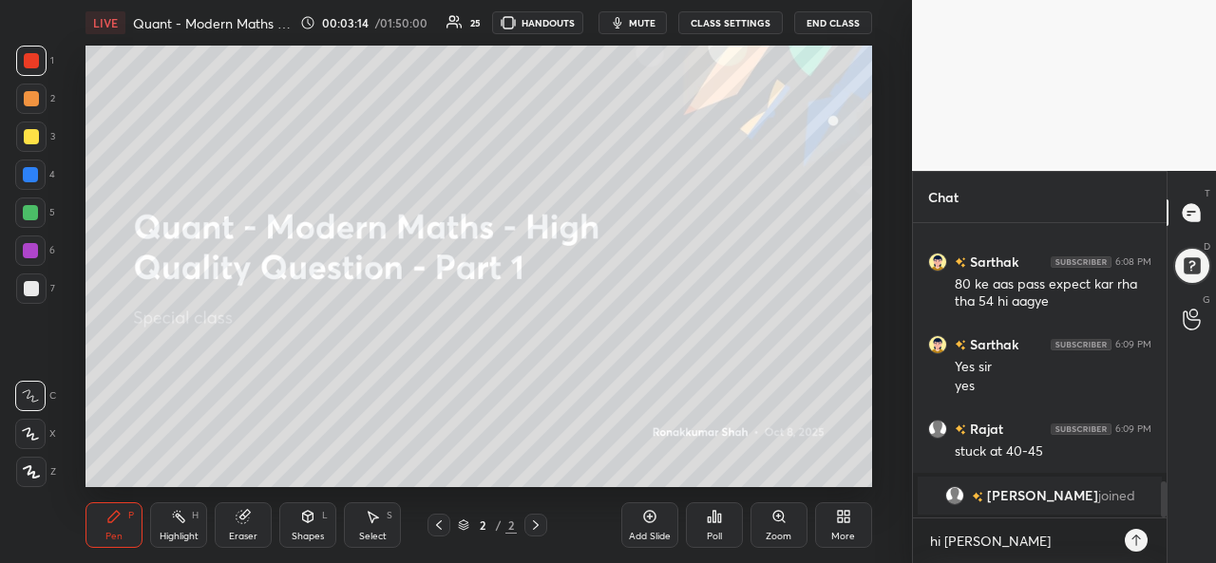
click at [843, 523] on icon at bounding box center [843, 516] width 15 height 15
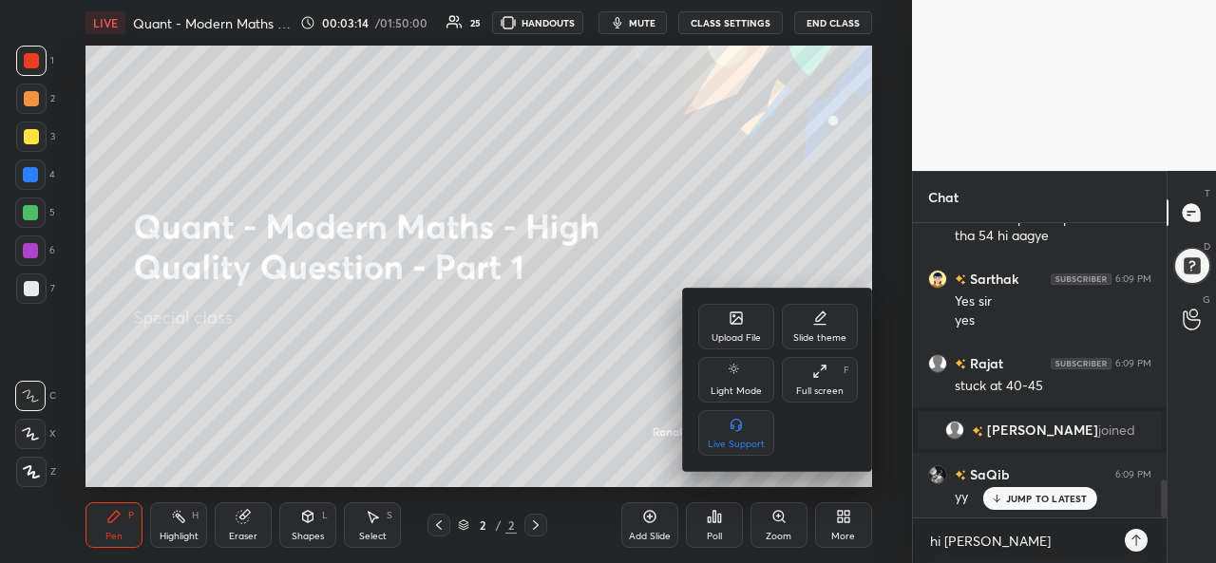
scroll to position [1991, 0]
click at [733, 324] on icon at bounding box center [736, 320] width 10 height 7
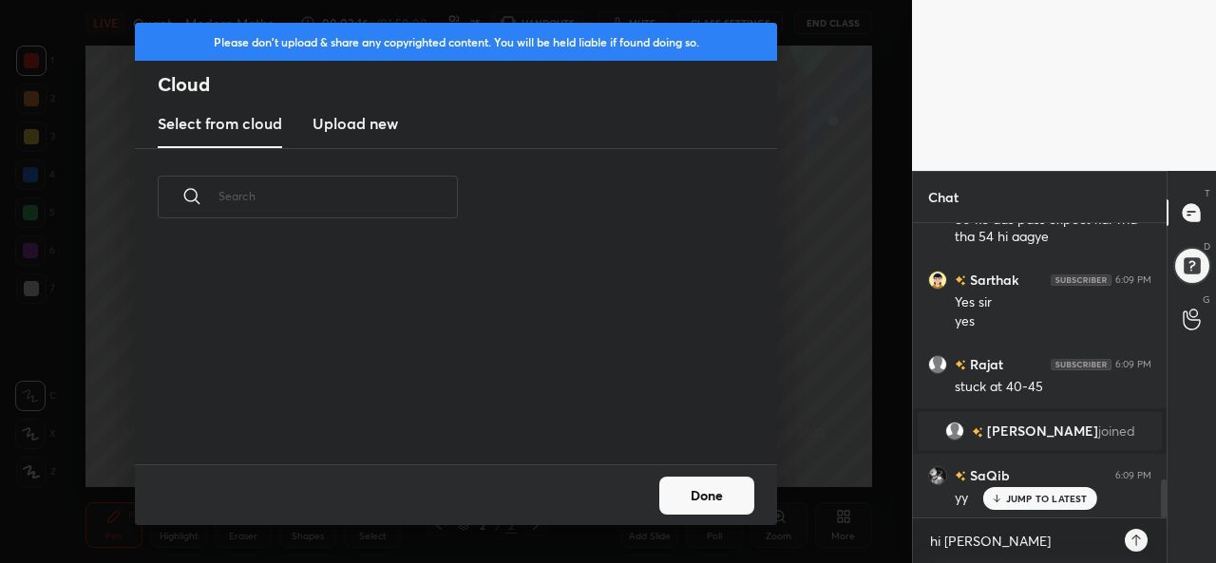
click at [367, 126] on h3 "Upload new" at bounding box center [355, 123] width 85 height 23
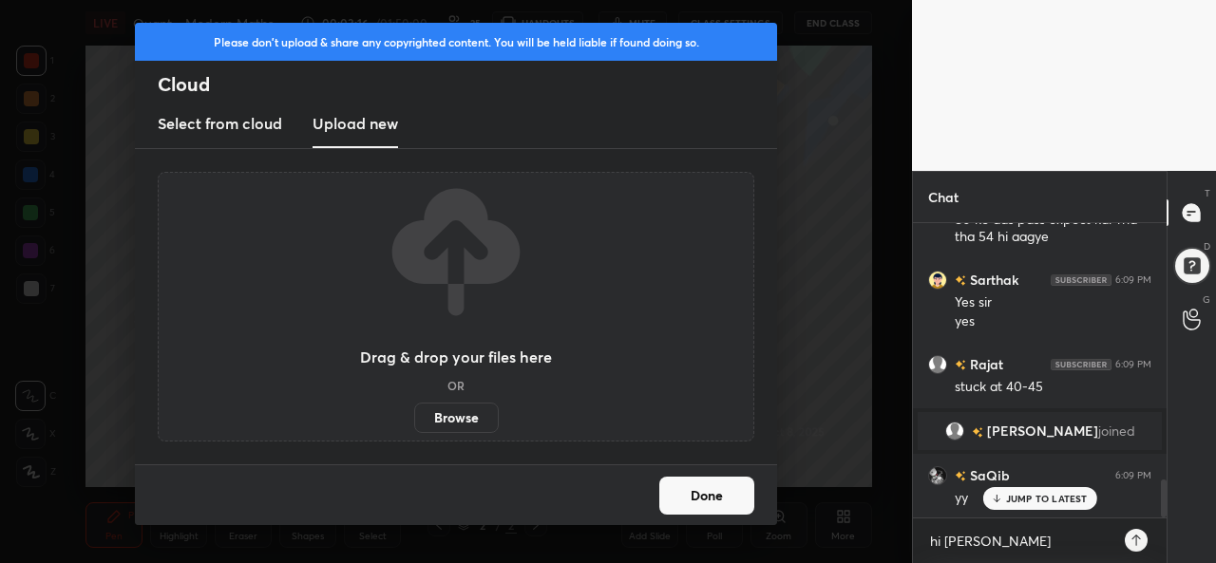
click at [469, 418] on label "Browse" at bounding box center [456, 418] width 85 height 30
click at [414, 418] on input "Browse" at bounding box center [414, 418] width 0 height 30
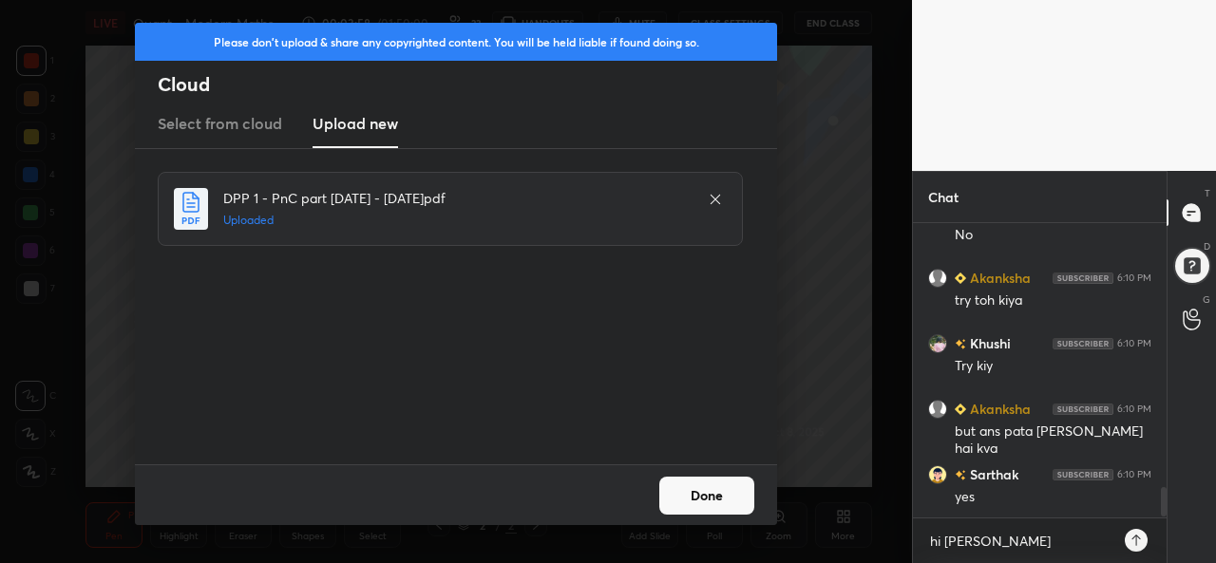
scroll to position [2646, 0]
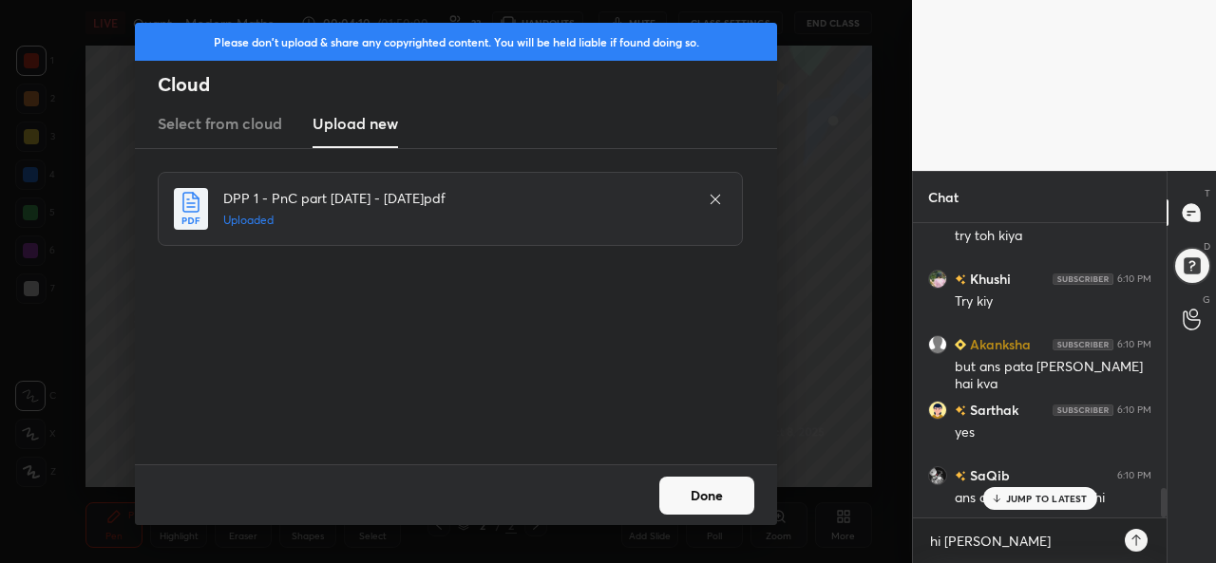
click at [708, 501] on button "Done" at bounding box center [706, 496] width 95 height 38
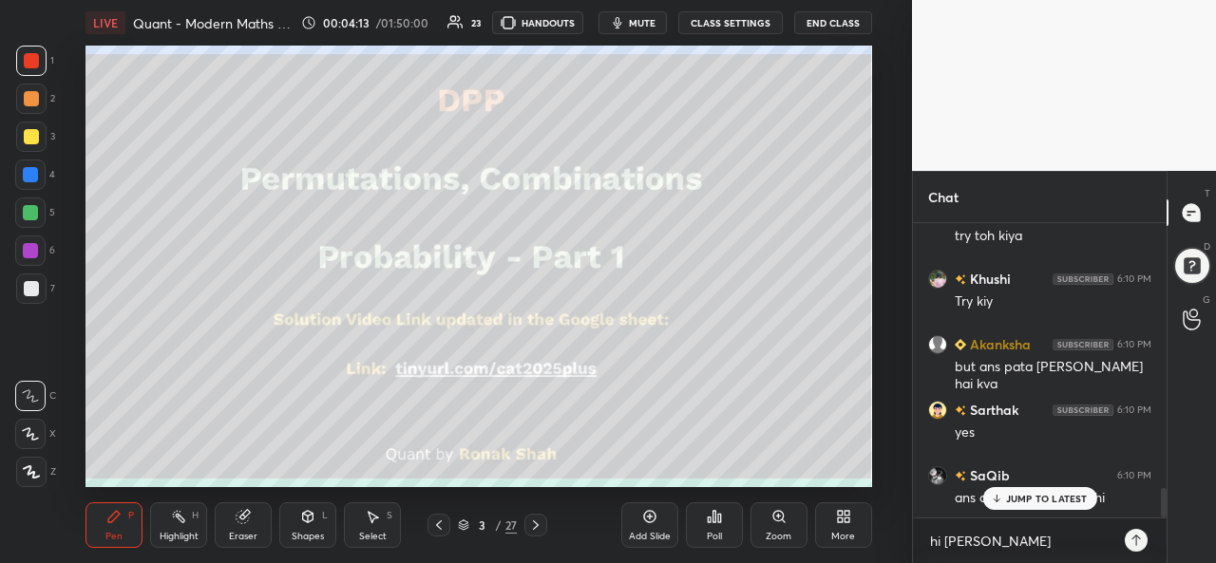
click at [1027, 495] on p "JUMP TO LATEST" at bounding box center [1047, 498] width 82 height 11
click at [8, 139] on div "1 2 3 4 5 6 7 C X Z C X Z E E Erase all H H" at bounding box center [30, 267] width 61 height 442
click at [32, 137] on div at bounding box center [31, 136] width 15 height 15
click at [28, 178] on div at bounding box center [30, 174] width 15 height 15
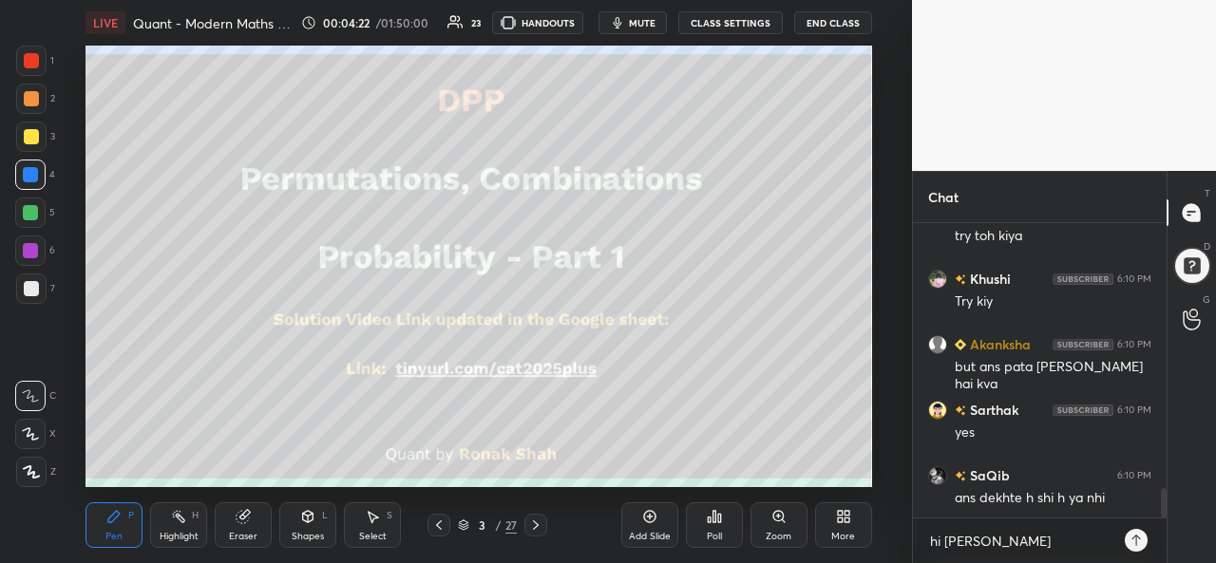
click at [30, 62] on div at bounding box center [31, 60] width 15 height 15
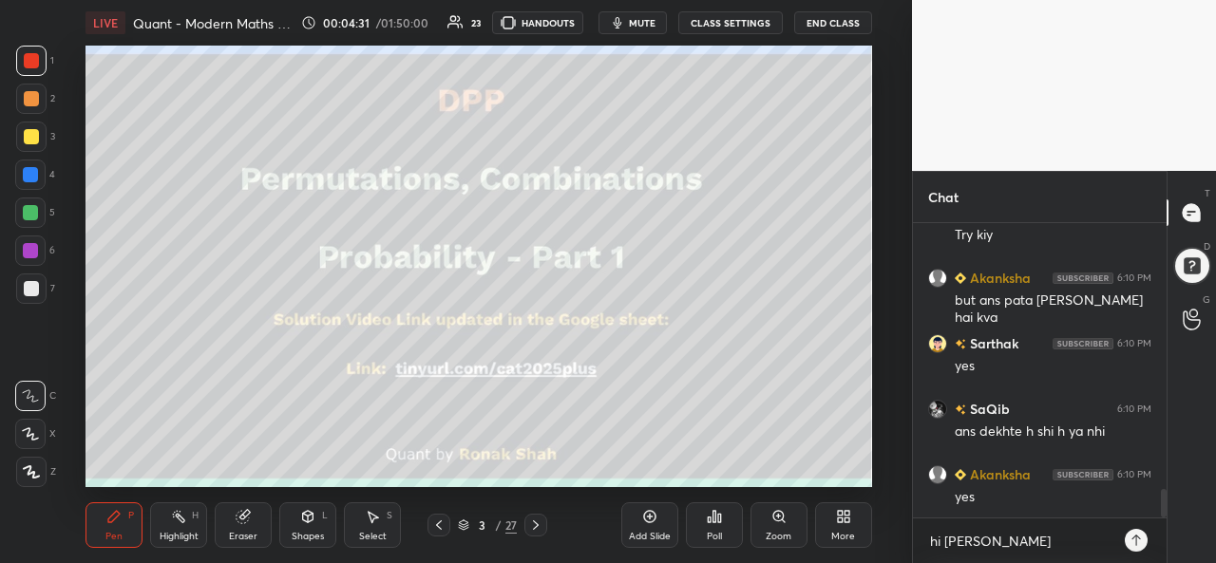
scroll to position [2777, 0]
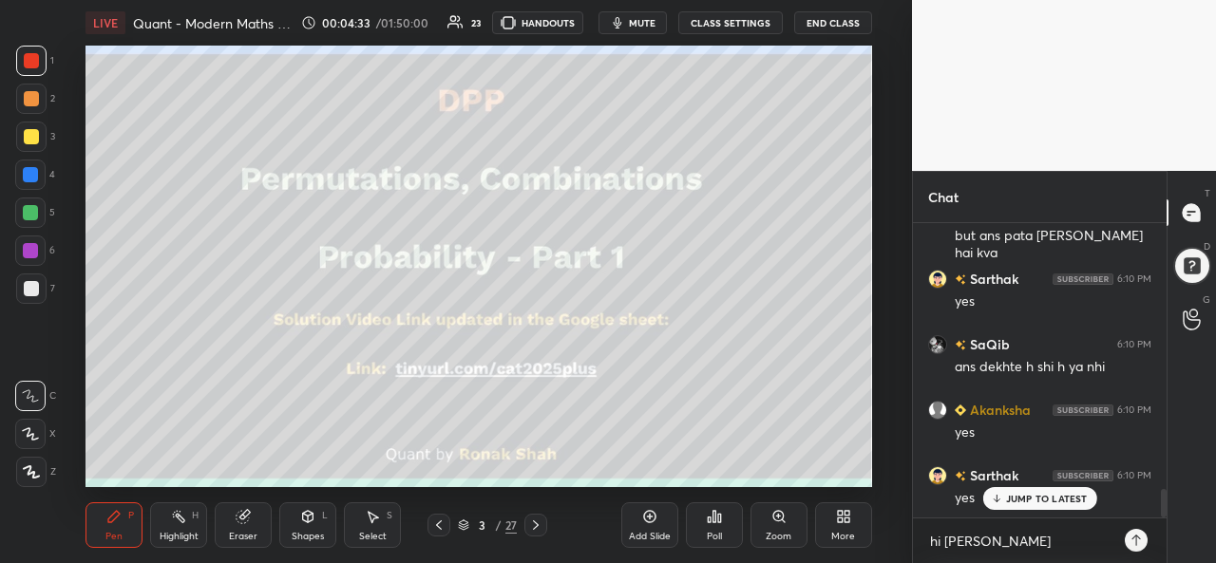
click at [1045, 497] on p "JUMP TO LATEST" at bounding box center [1047, 498] width 82 height 11
click at [30, 168] on div at bounding box center [30, 174] width 15 height 15
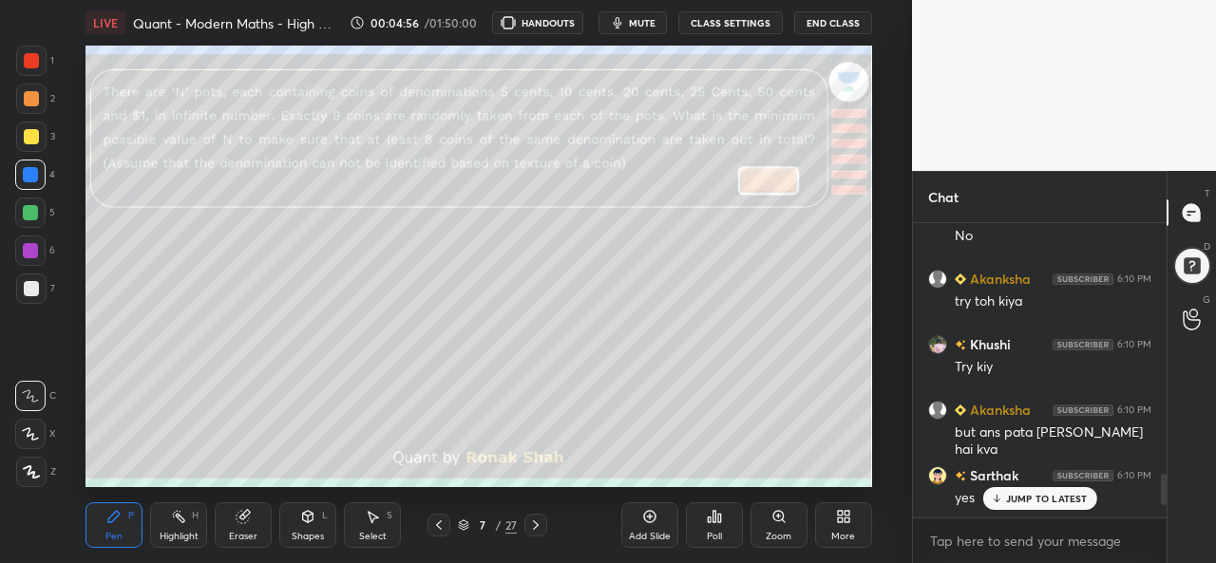
scroll to position [94543, 94150]
click at [1018, 493] on p "JUMP TO LATEST" at bounding box center [1047, 498] width 82 height 11
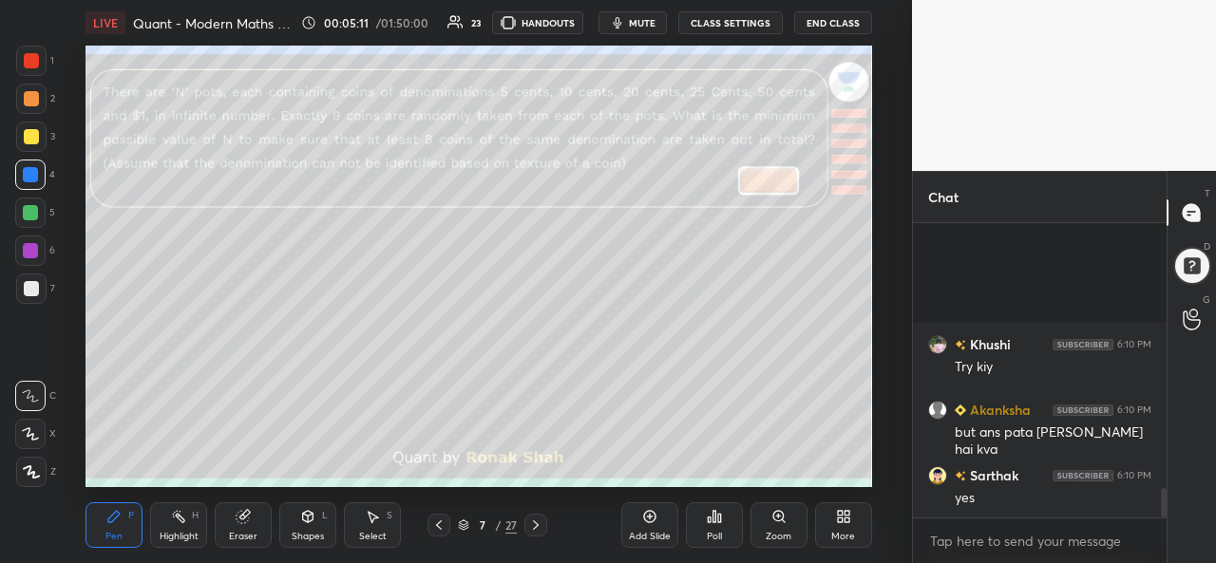
scroll to position [2612, 0]
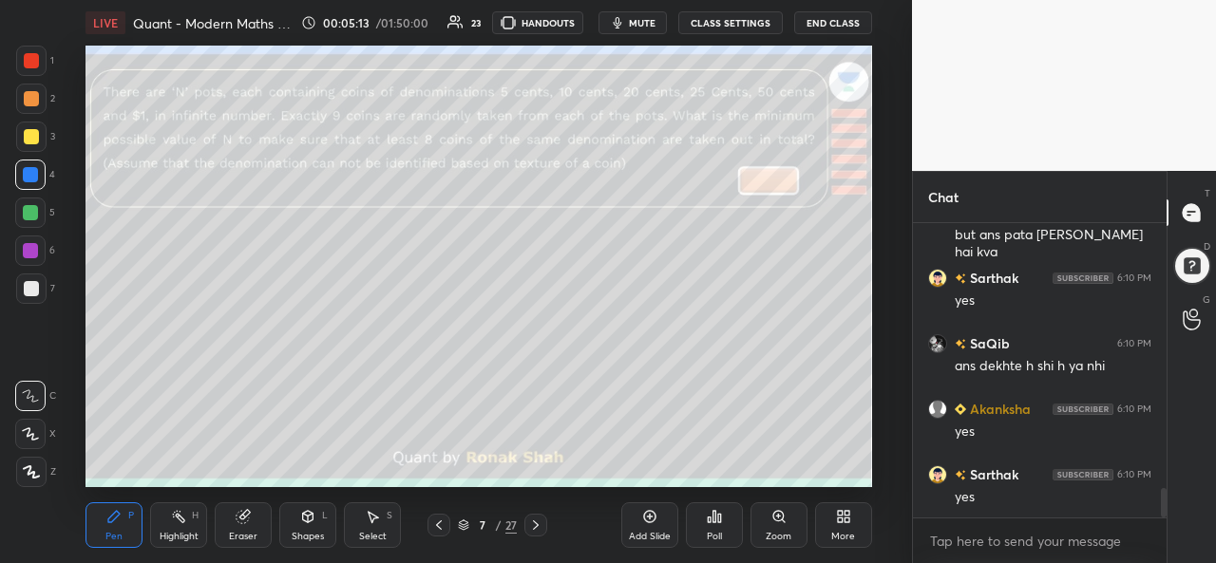
click at [35, 59] on div at bounding box center [31, 60] width 15 height 15
click at [30, 438] on icon at bounding box center [30, 433] width 17 height 13
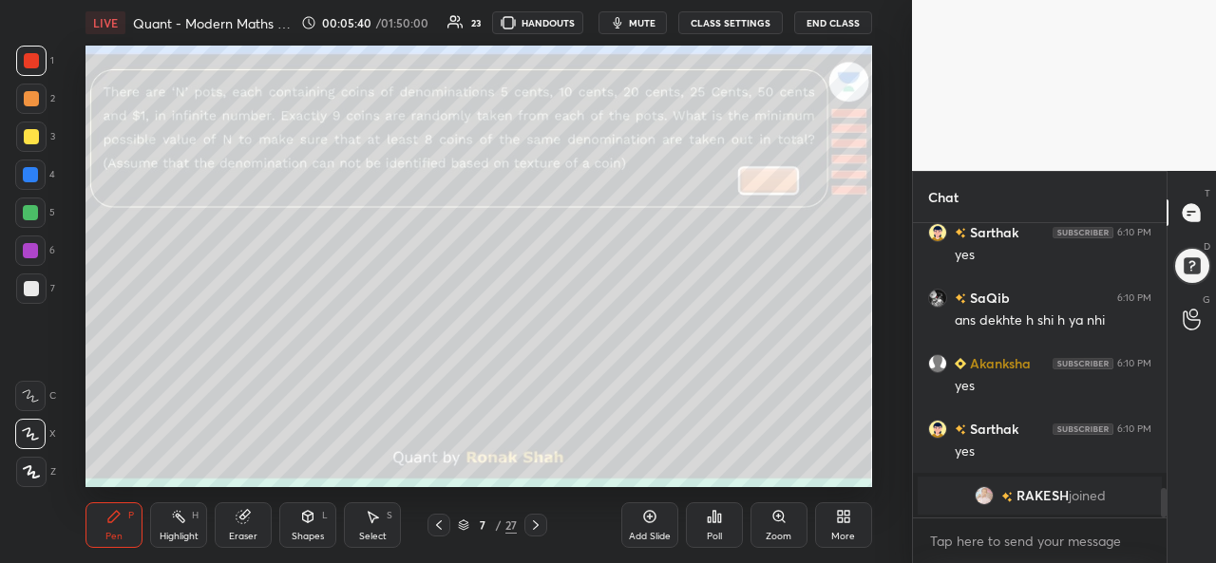
click at [27, 134] on div at bounding box center [31, 136] width 15 height 15
click at [30, 171] on div at bounding box center [30, 174] width 15 height 15
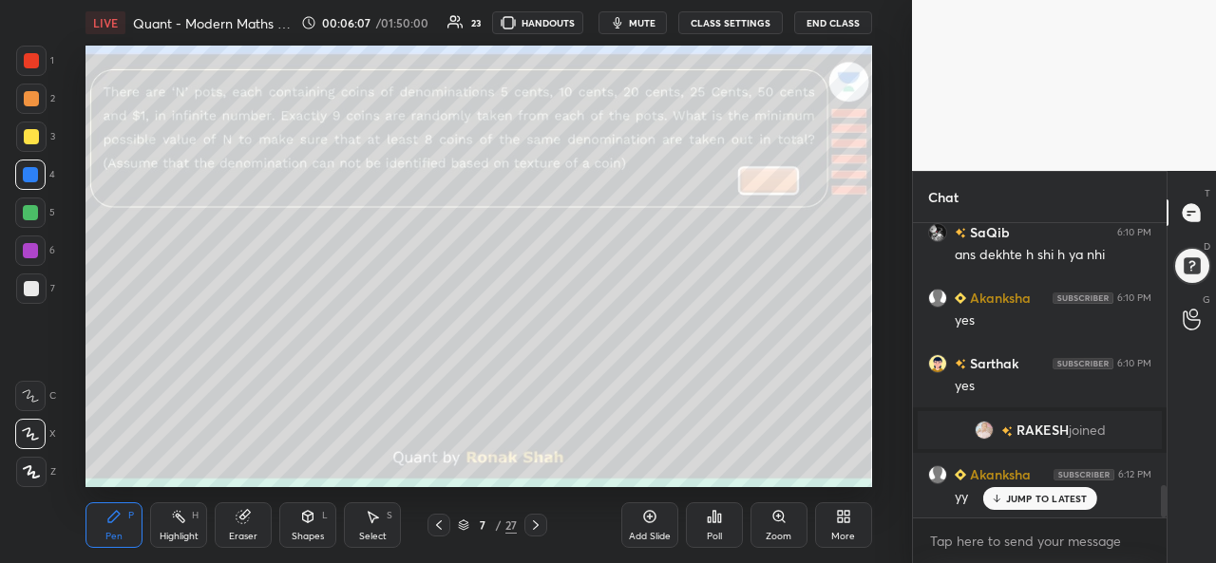
scroll to position [2411, 0]
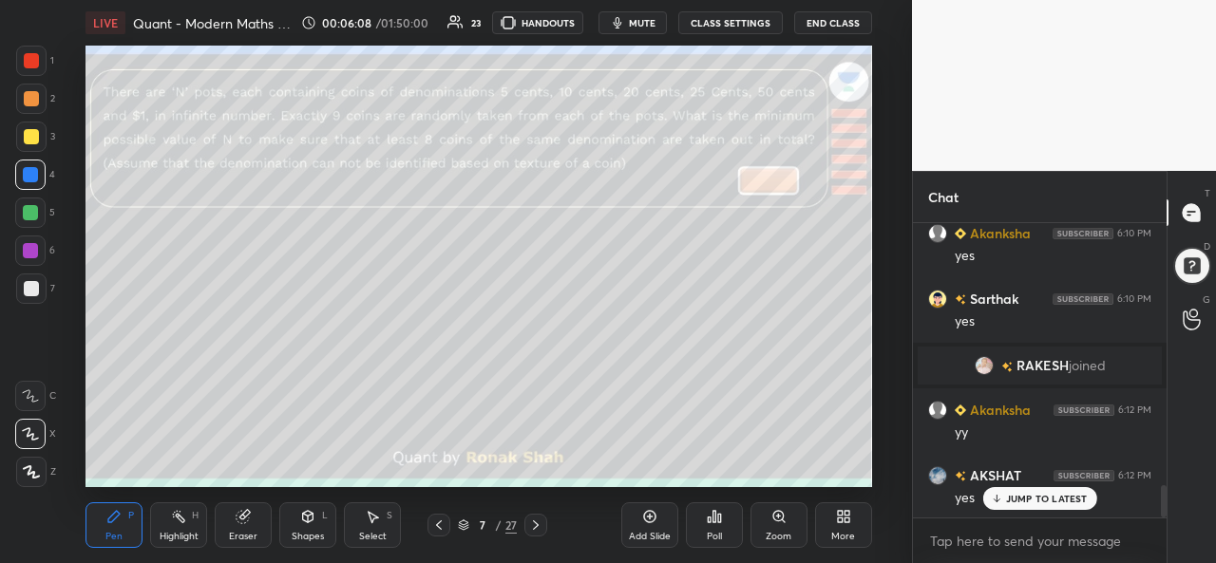
click at [376, 536] on div "Select" at bounding box center [373, 536] width 28 height 9
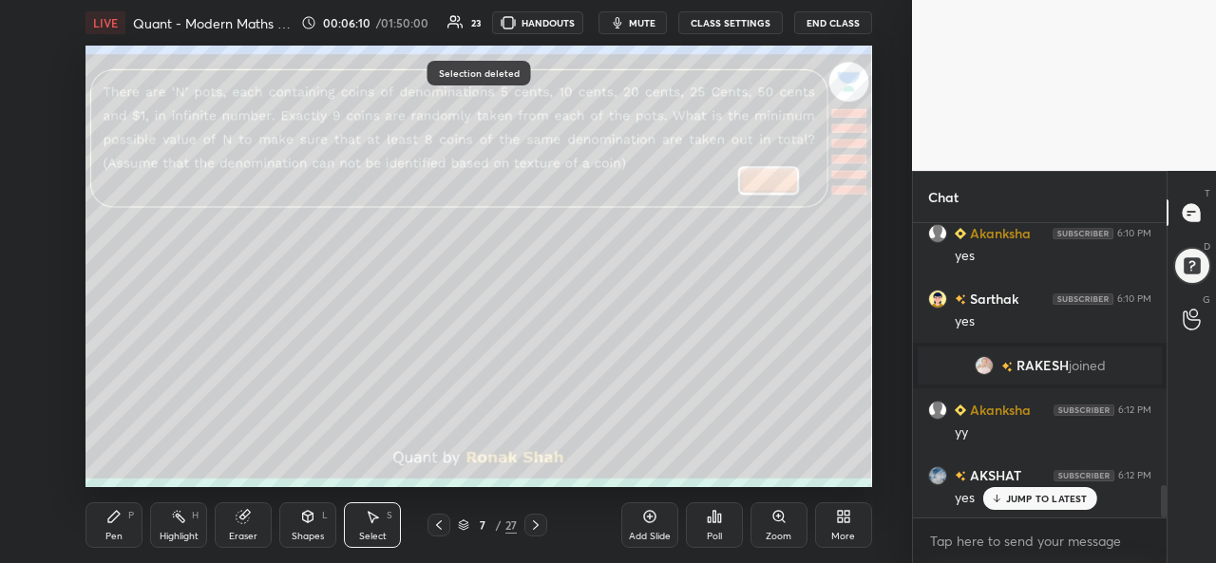
click at [126, 529] on div "Pen P" at bounding box center [113, 525] width 57 height 46
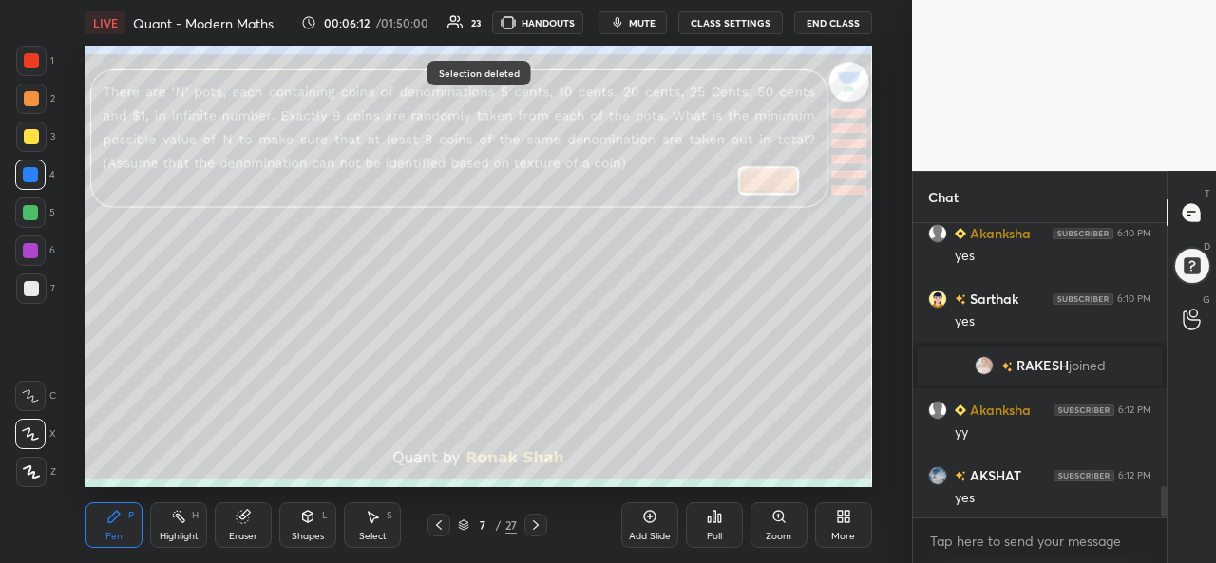
scroll to position [2477, 0]
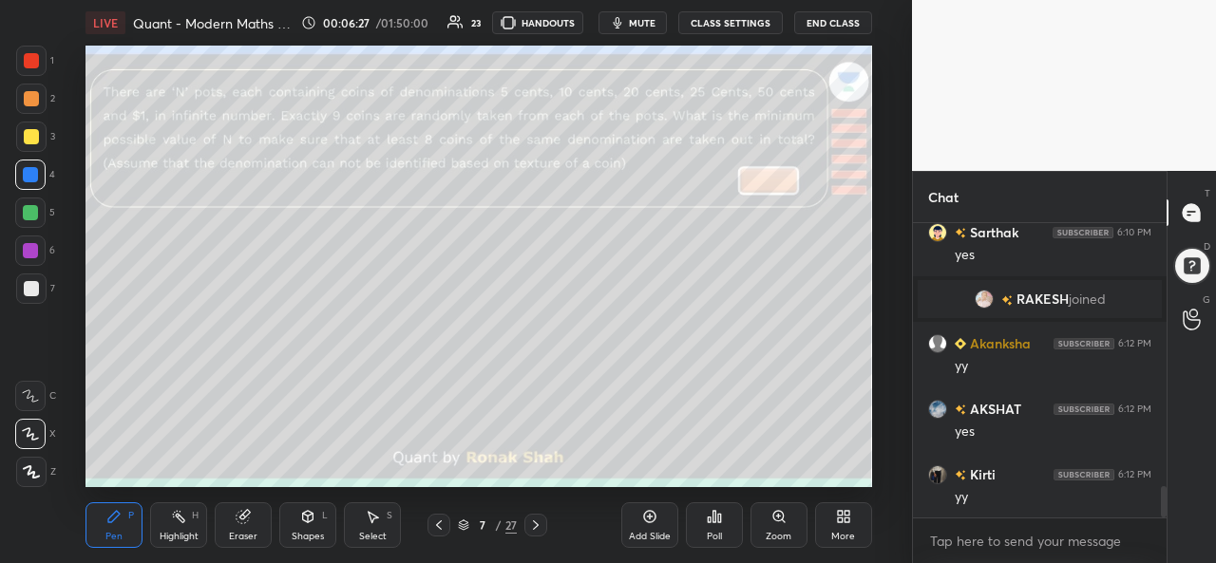
click at [25, 134] on div at bounding box center [31, 136] width 15 height 15
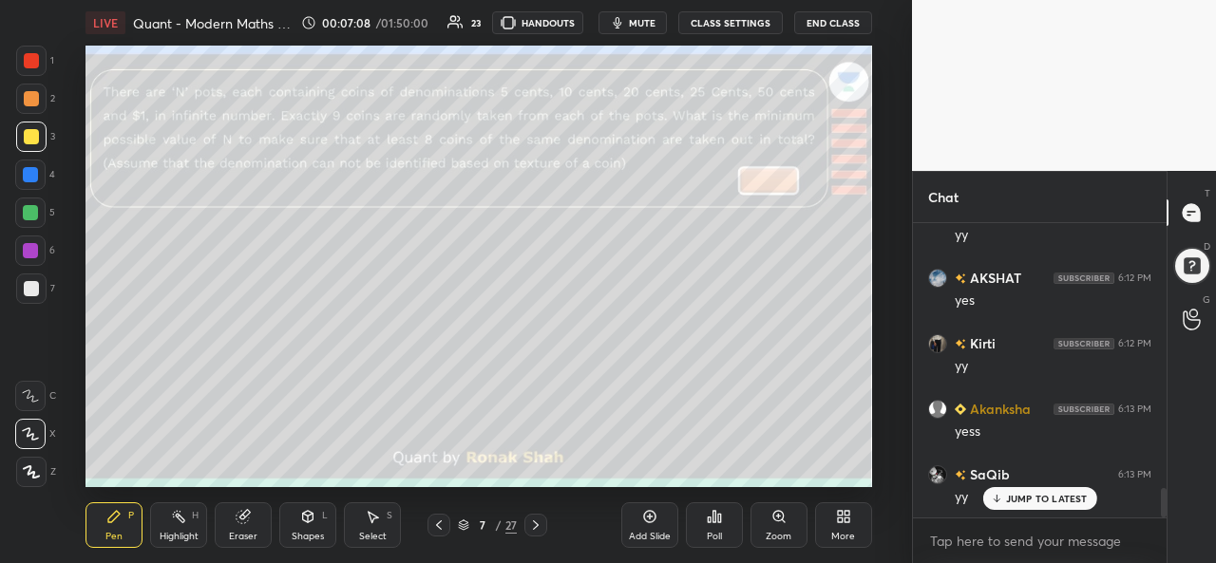
scroll to position [2673, 0]
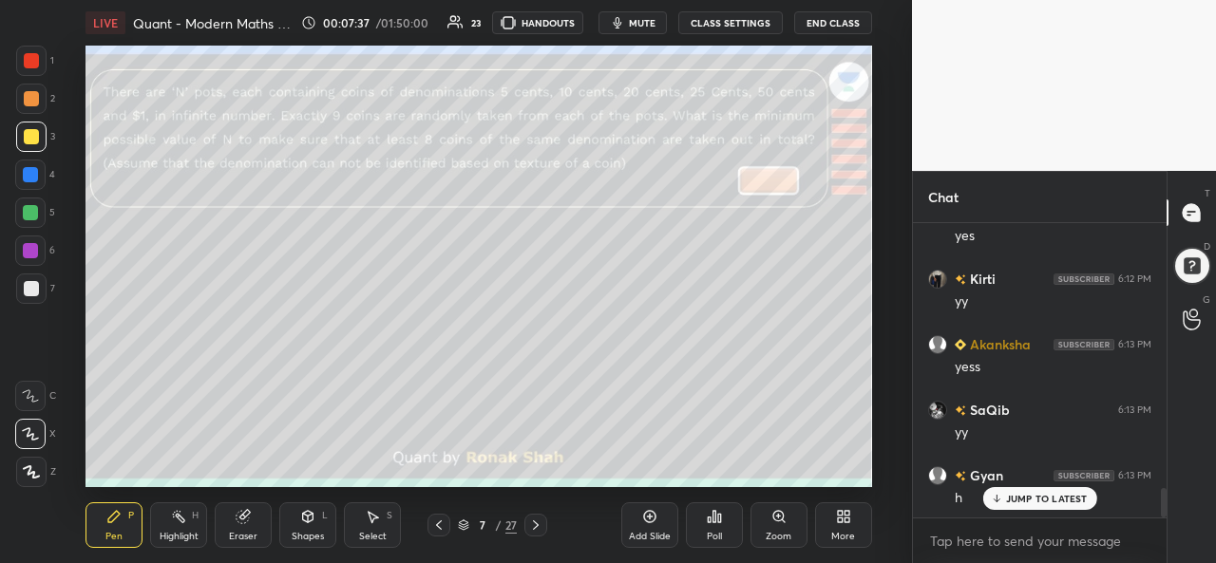
click at [30, 211] on div at bounding box center [30, 212] width 15 height 15
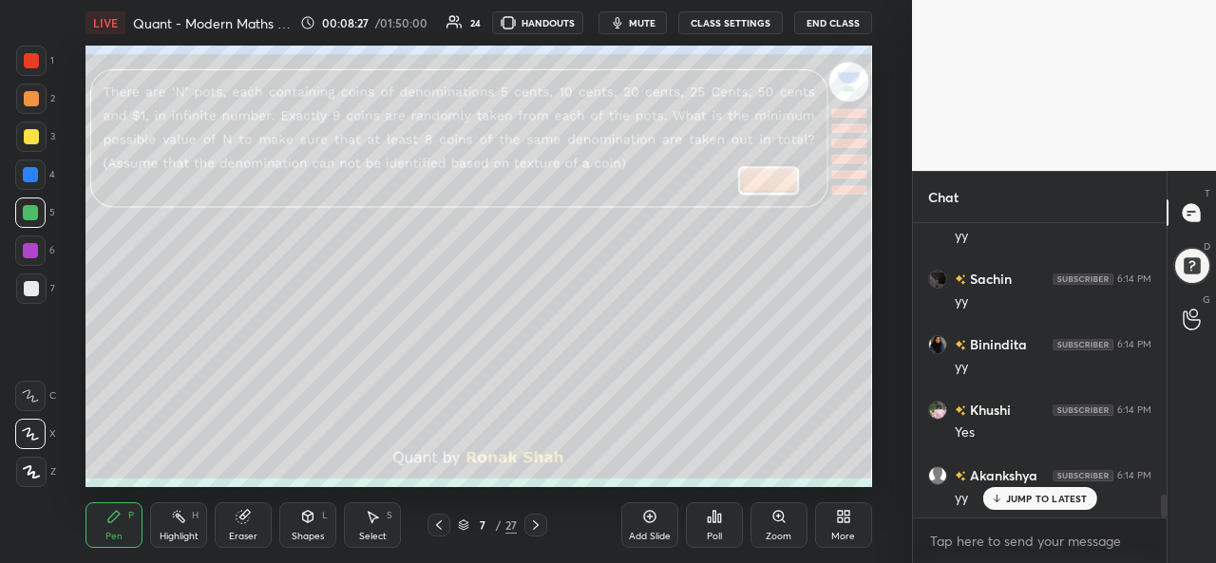
scroll to position [3513, 0]
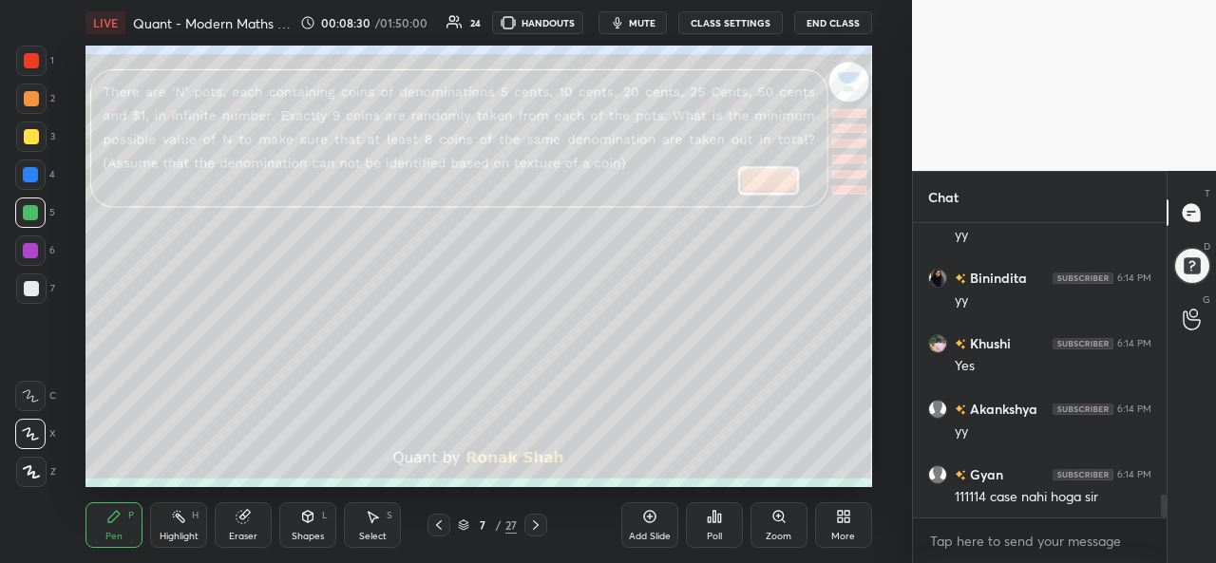
click at [386, 530] on div "Select S" at bounding box center [372, 525] width 57 height 46
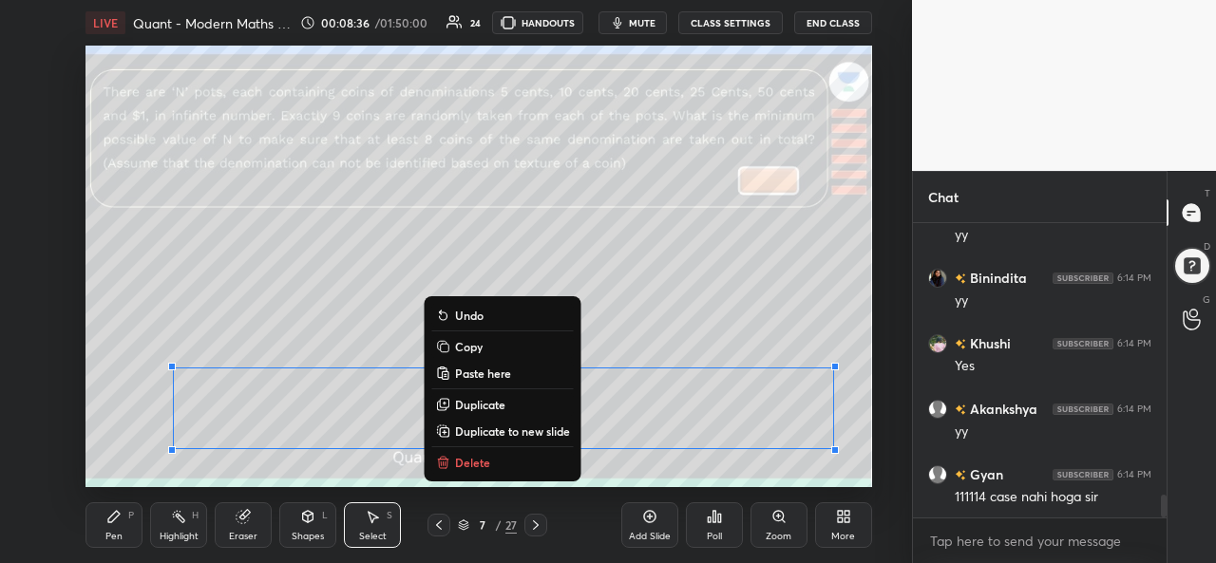
click at [113, 534] on div "Pen" at bounding box center [113, 536] width 17 height 9
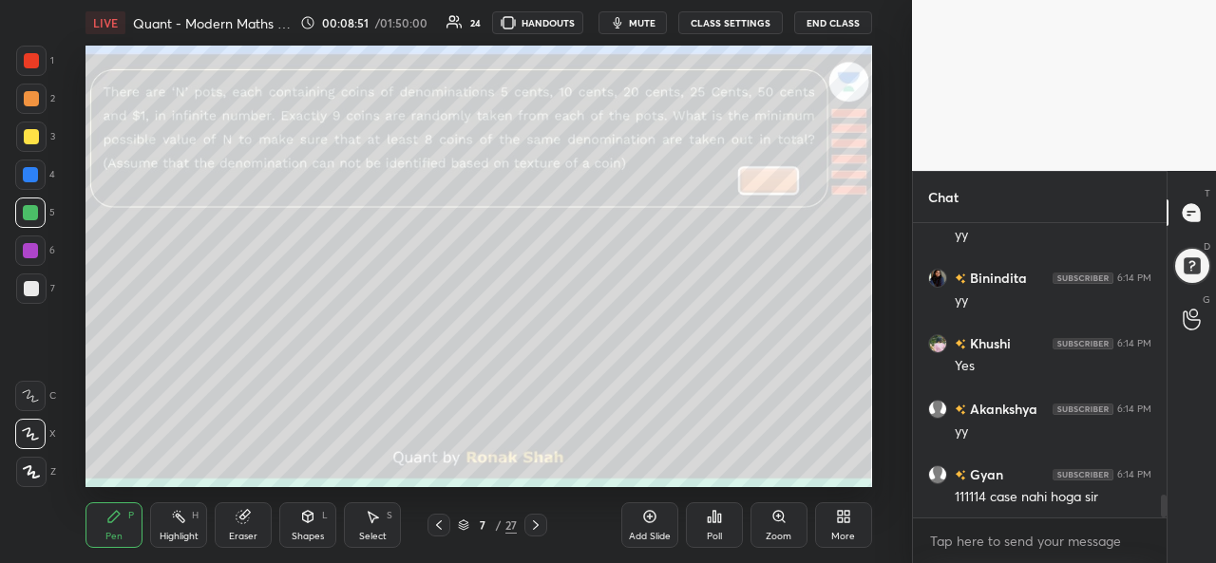
click at [33, 240] on div at bounding box center [30, 251] width 30 height 30
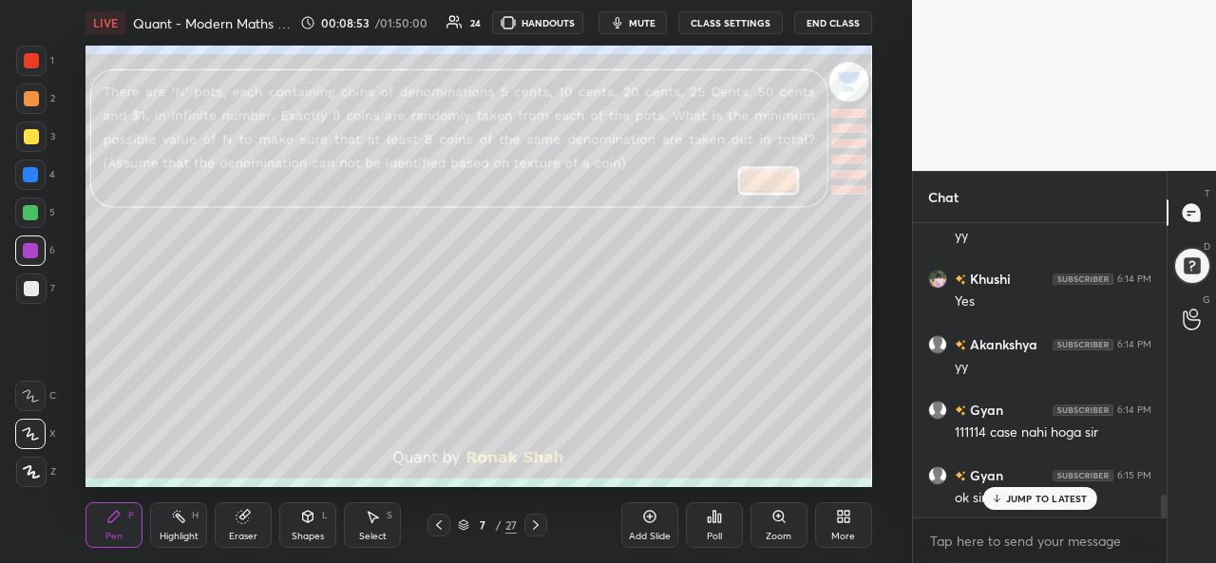
click at [1037, 493] on p "JUMP TO LATEST" at bounding box center [1047, 498] width 82 height 11
click at [376, 532] on div "Select" at bounding box center [373, 536] width 28 height 9
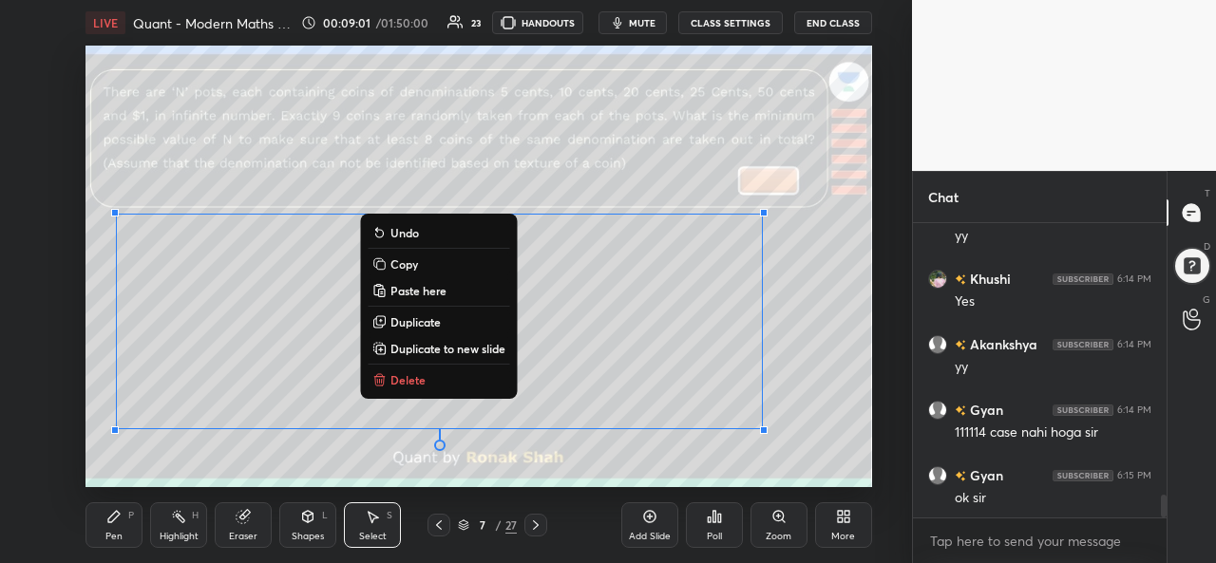
click at [122, 532] on div "Pen" at bounding box center [113, 536] width 17 height 9
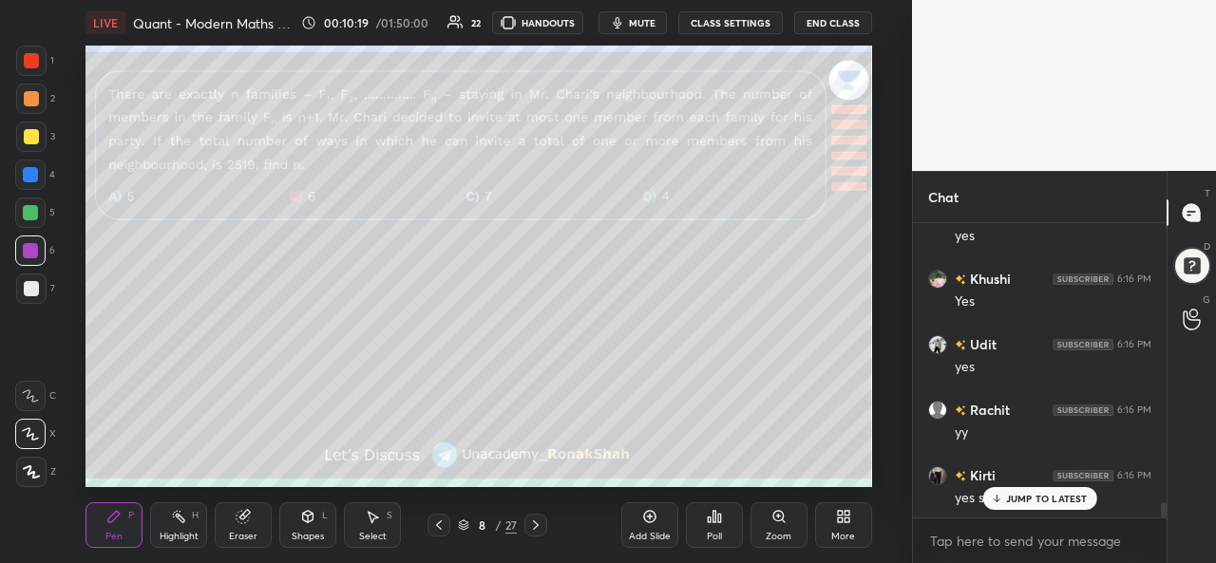
scroll to position [5355, 0]
click at [710, 532] on div "Poll" at bounding box center [714, 536] width 15 height 9
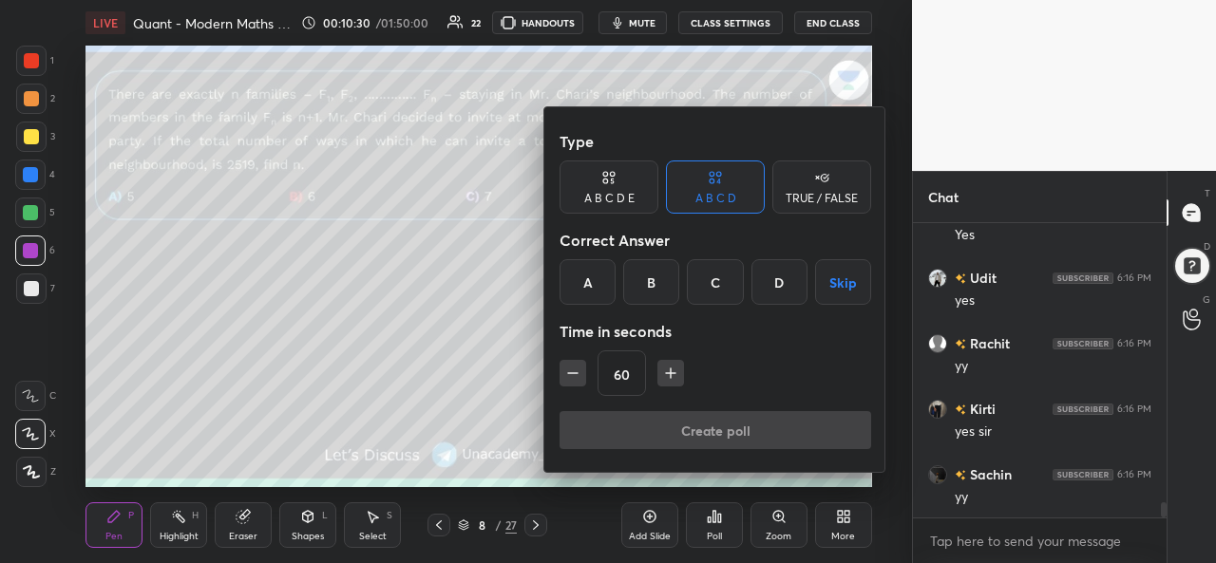
click at [583, 273] on div "A" at bounding box center [587, 282] width 56 height 46
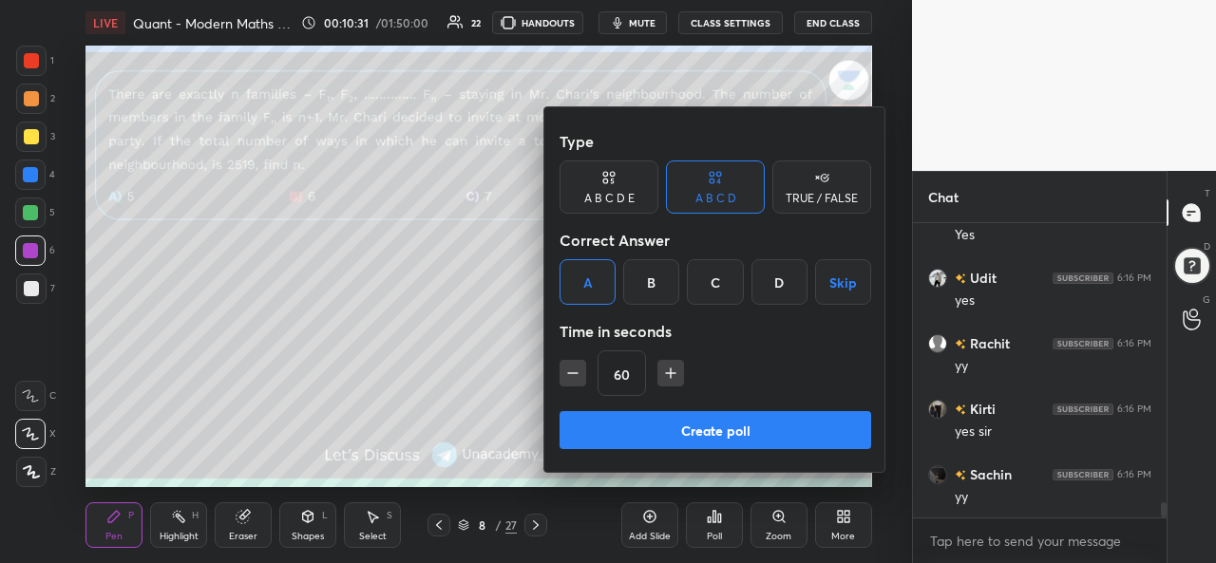
click at [705, 423] on button "Create poll" at bounding box center [715, 430] width 312 height 38
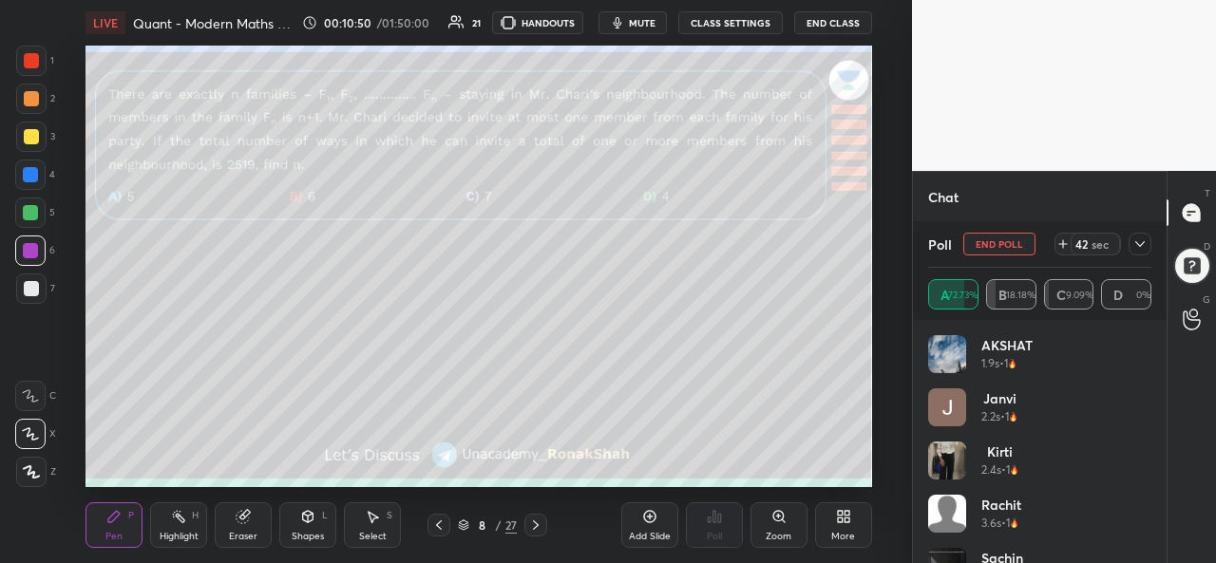
scroll to position [198, 0]
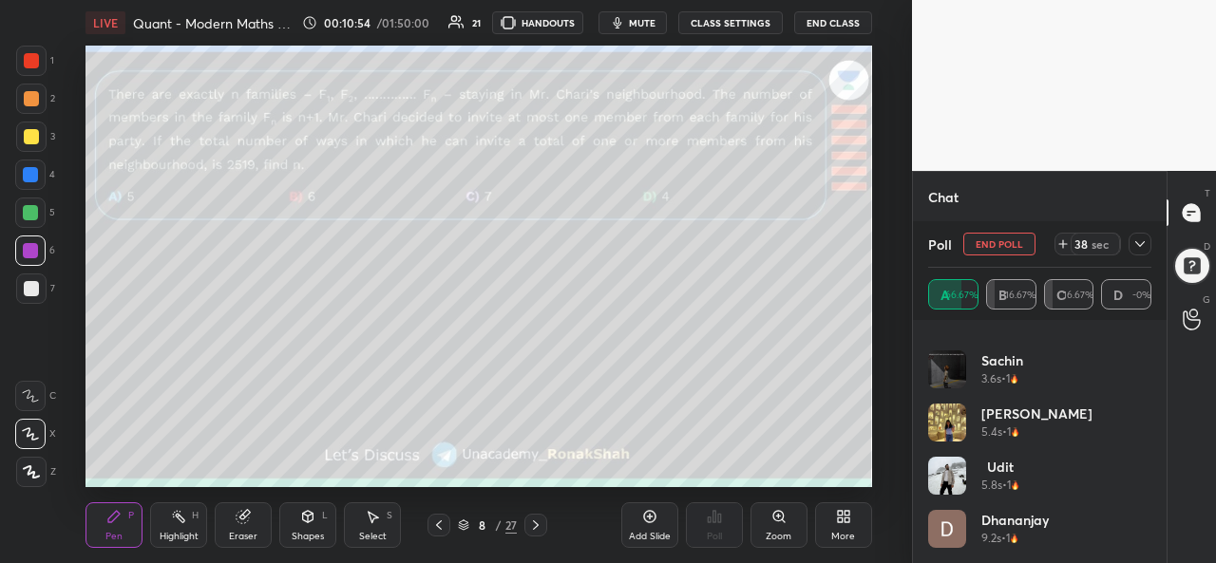
click at [1136, 242] on icon at bounding box center [1139, 244] width 9 height 6
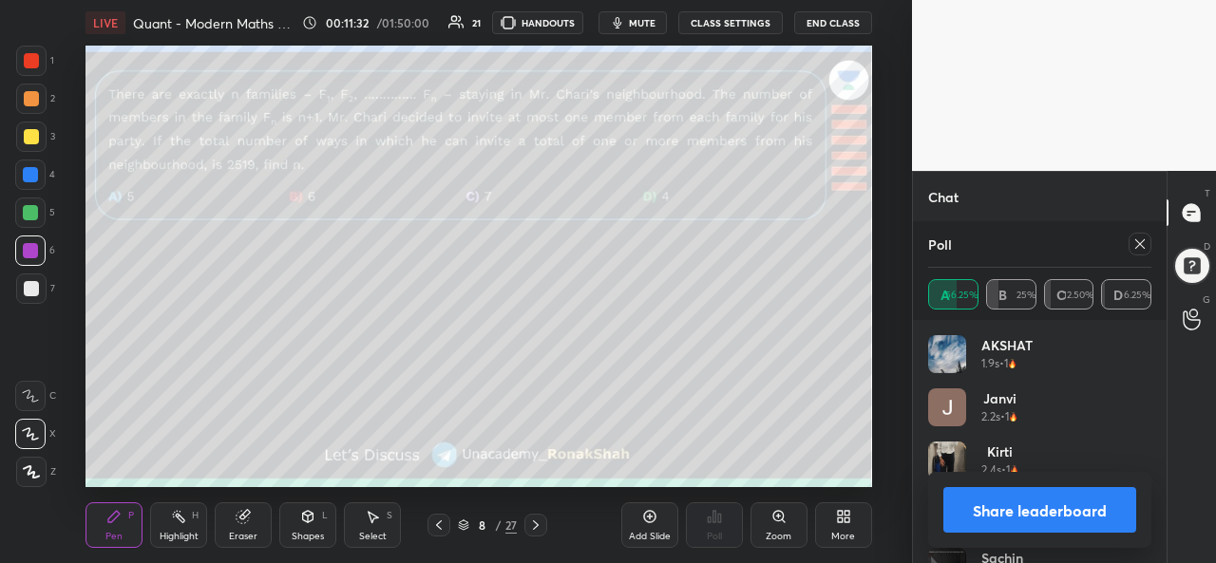
scroll to position [222, 218]
click at [1139, 240] on icon at bounding box center [1139, 244] width 15 height 15
type textarea "x"
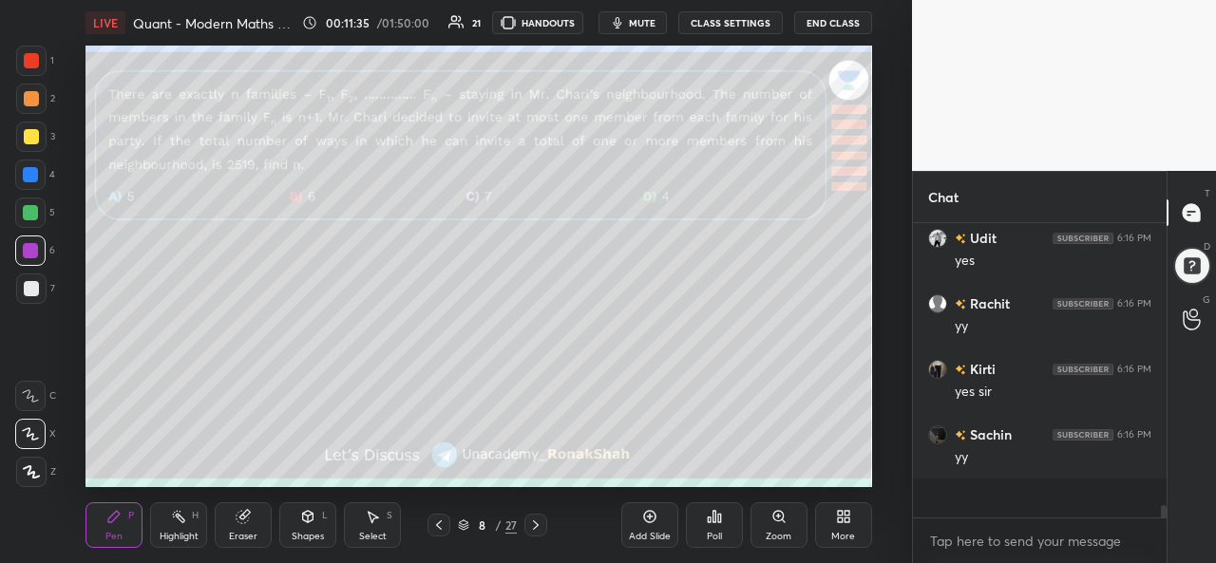
scroll to position [274, 248]
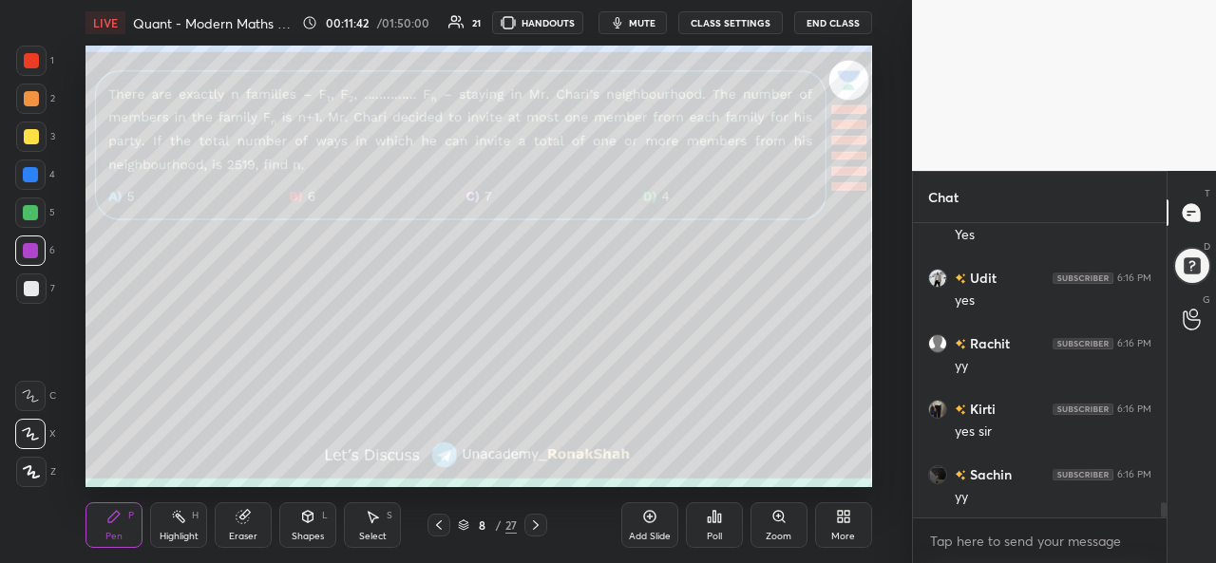
click at [34, 61] on div at bounding box center [31, 60] width 15 height 15
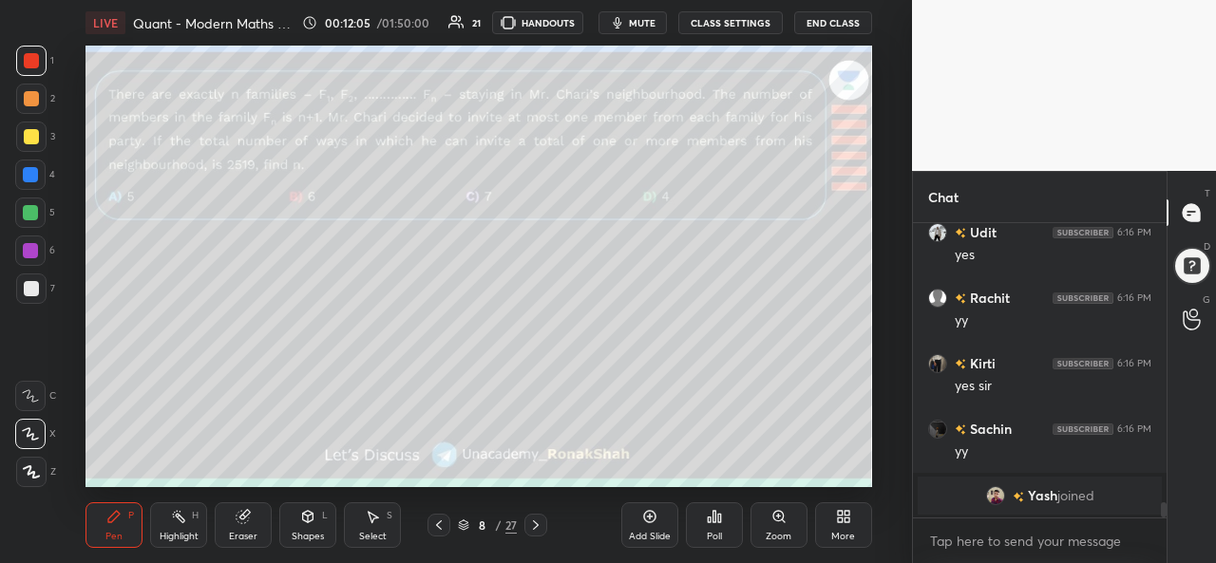
click at [18, 173] on div at bounding box center [30, 175] width 30 height 30
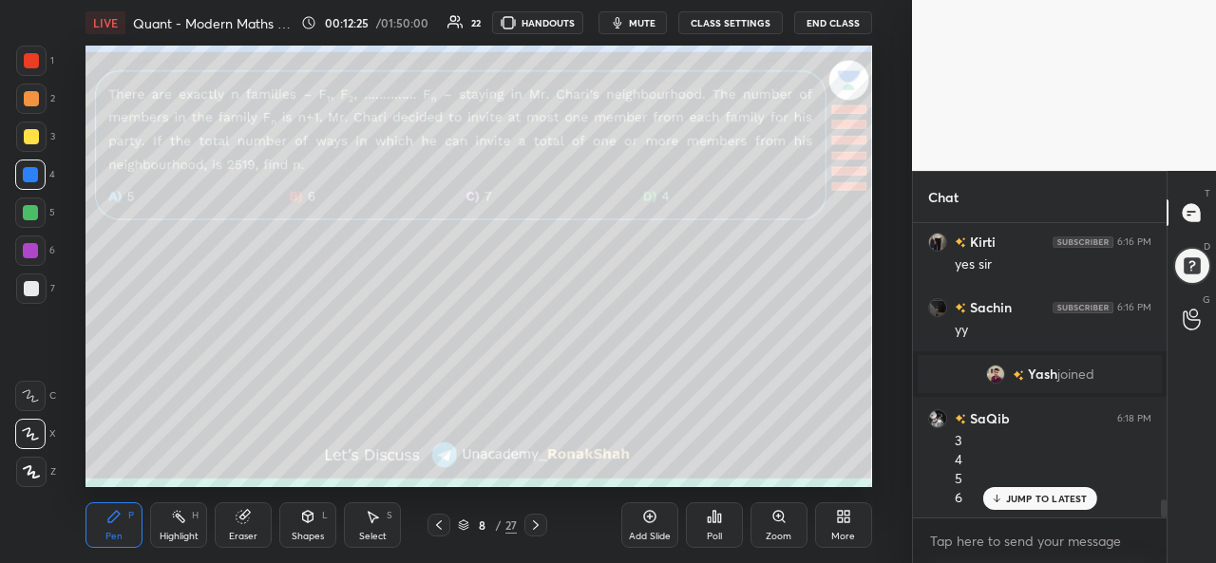
scroll to position [4626, 0]
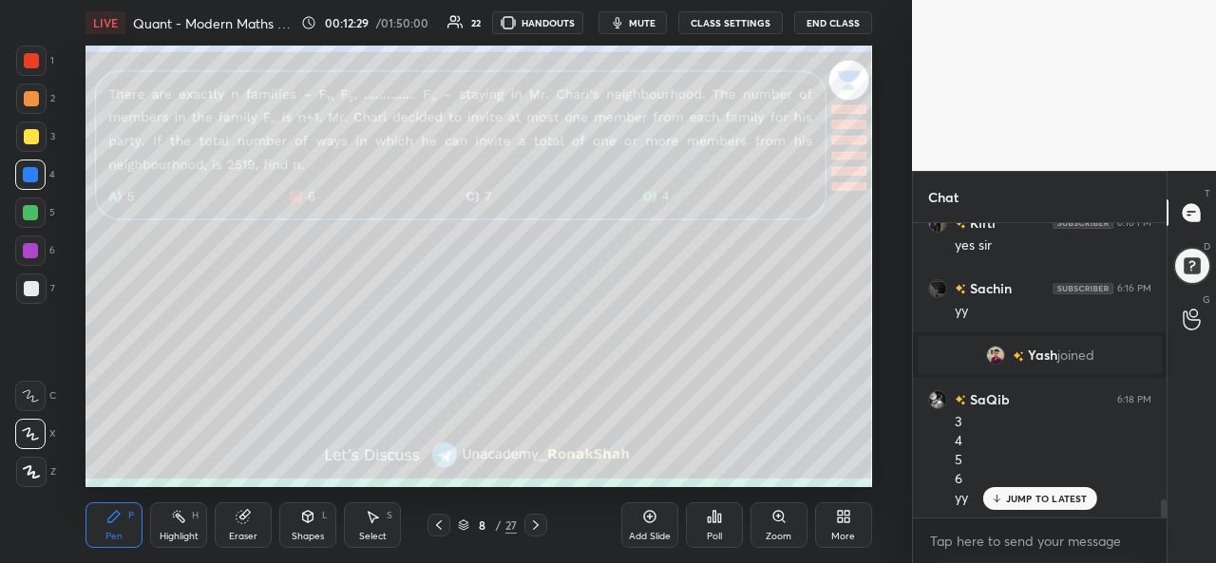
click at [25, 138] on div at bounding box center [31, 136] width 15 height 15
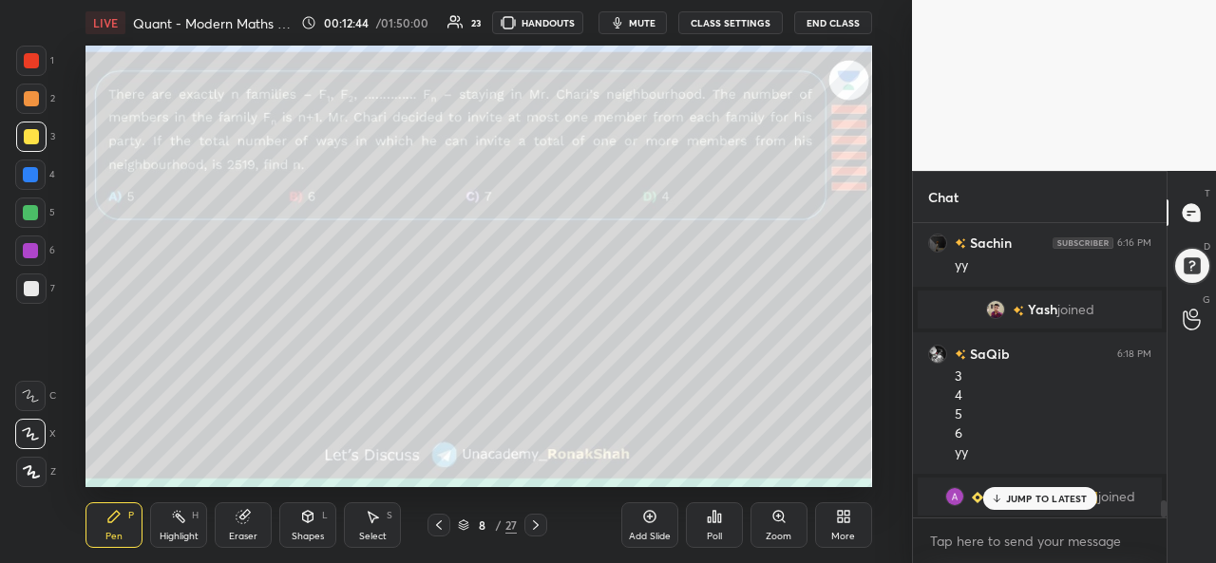
click at [31, 211] on div at bounding box center [30, 212] width 15 height 15
click at [25, 248] on div at bounding box center [30, 250] width 15 height 15
click at [24, 140] on div at bounding box center [31, 136] width 15 height 15
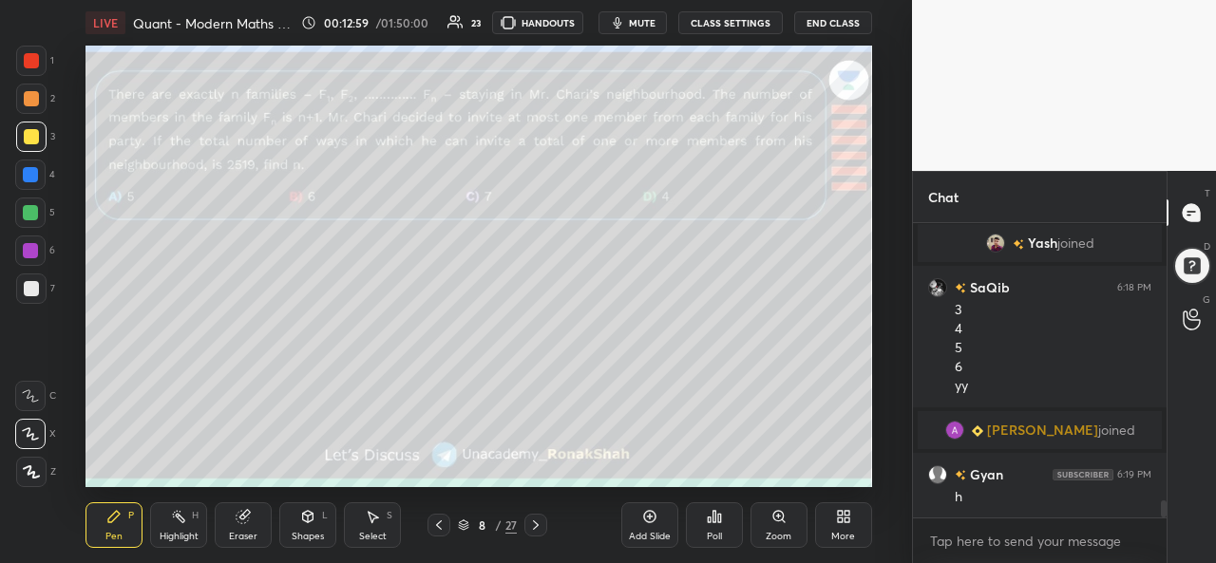
click at [30, 286] on div at bounding box center [31, 288] width 15 height 15
click at [647, 527] on div "Add Slide" at bounding box center [649, 525] width 57 height 46
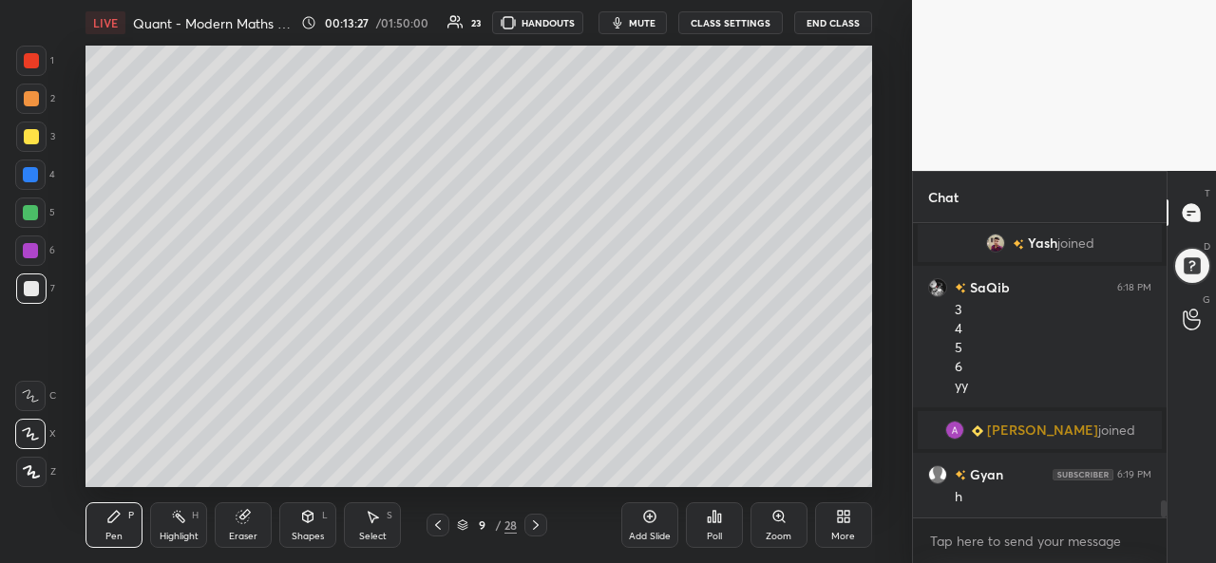
scroll to position [4802, 0]
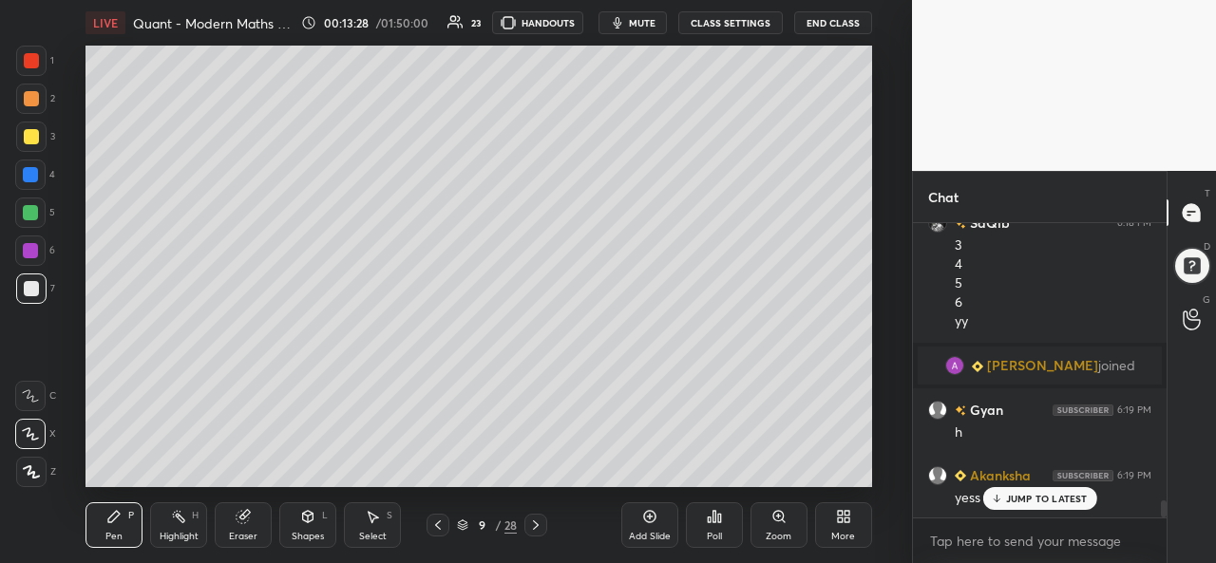
click at [26, 175] on div at bounding box center [30, 174] width 15 height 15
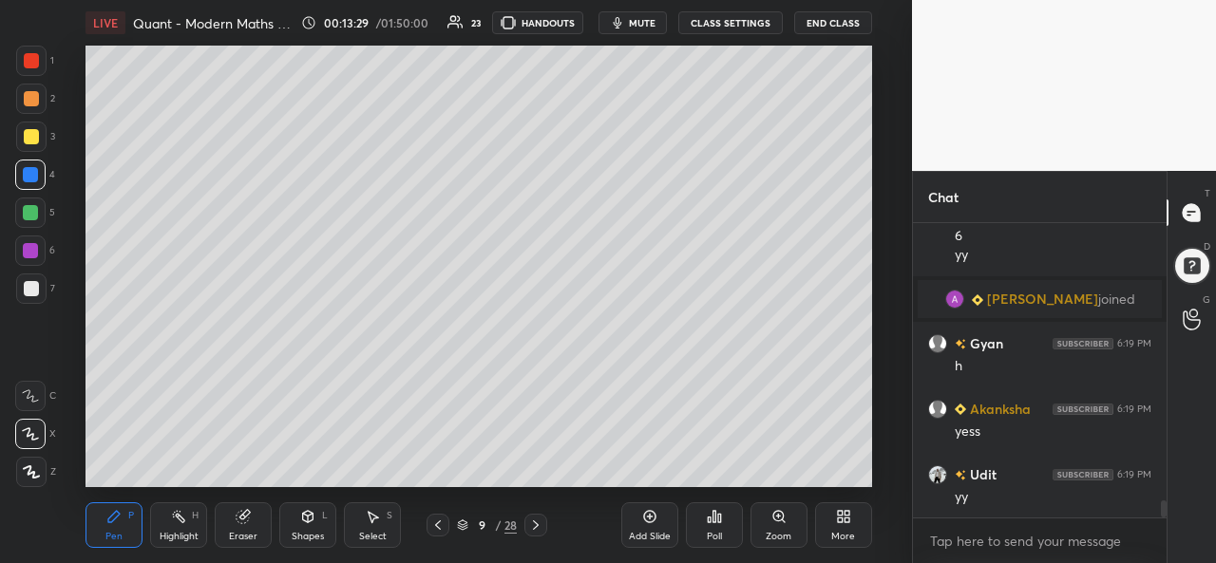
click at [29, 210] on div at bounding box center [30, 212] width 15 height 15
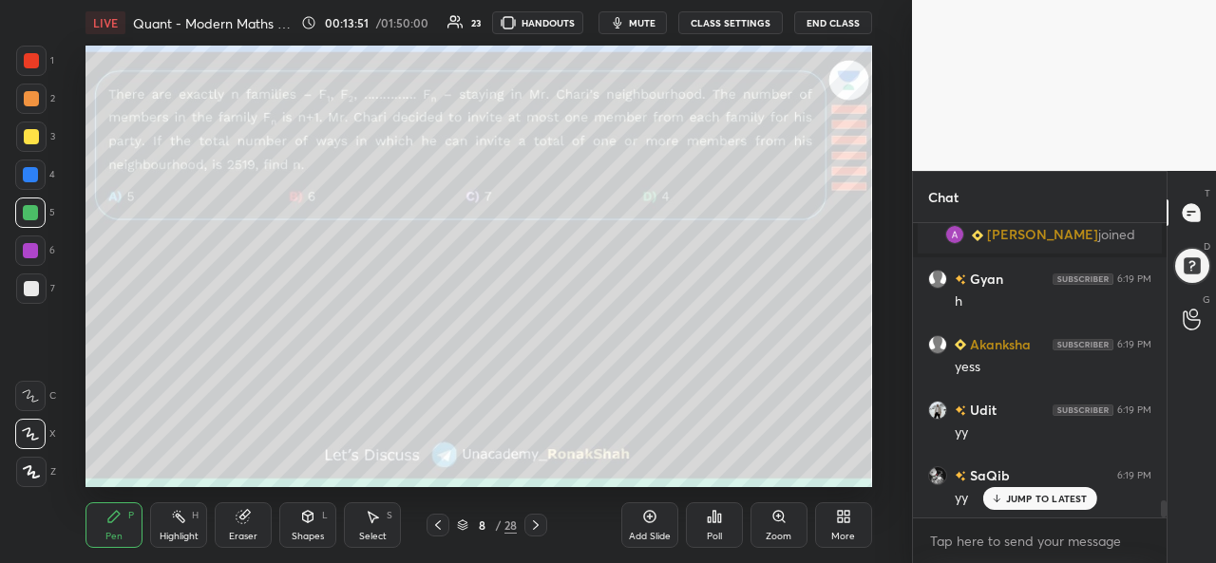
click at [33, 249] on div at bounding box center [30, 250] width 15 height 15
click at [370, 522] on icon at bounding box center [372, 516] width 15 height 15
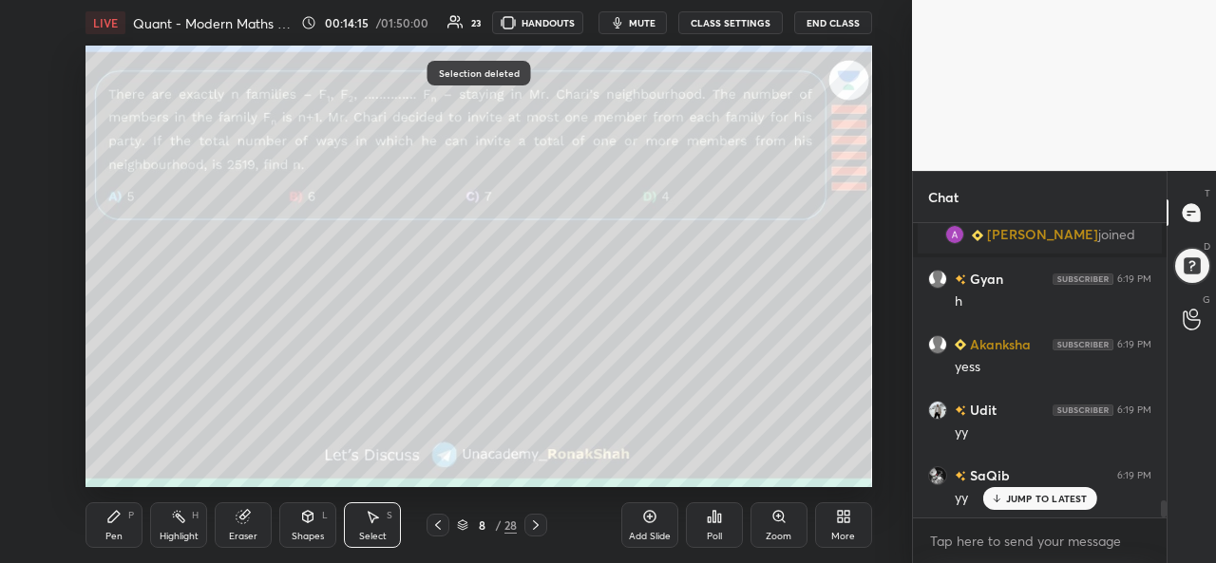
click at [110, 525] on div "Pen P" at bounding box center [113, 525] width 57 height 46
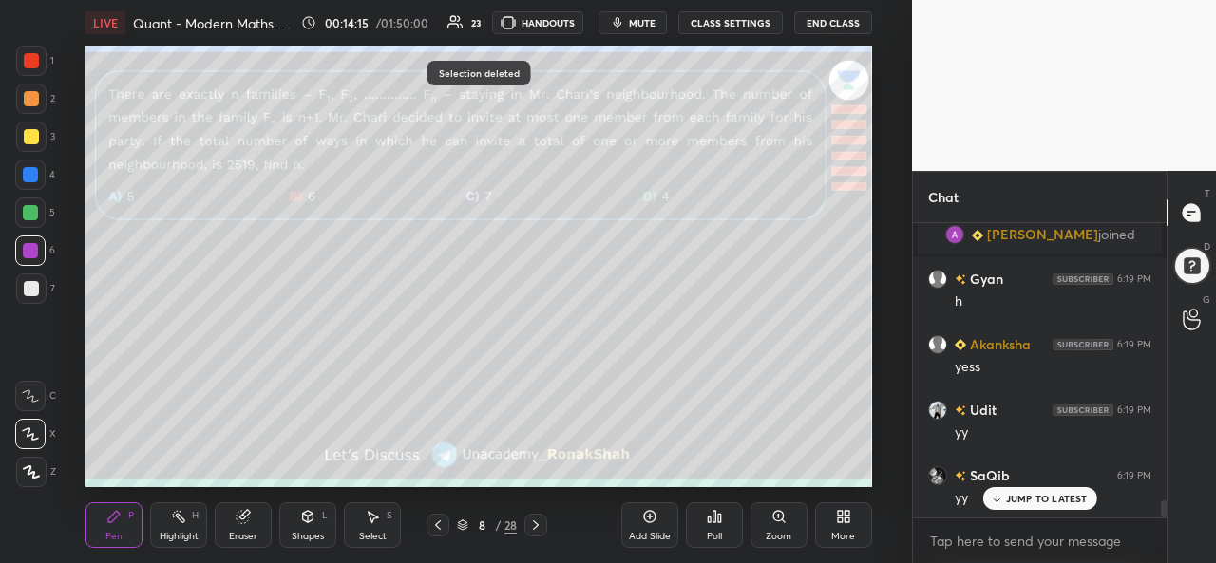
click at [38, 135] on div at bounding box center [31, 137] width 30 height 30
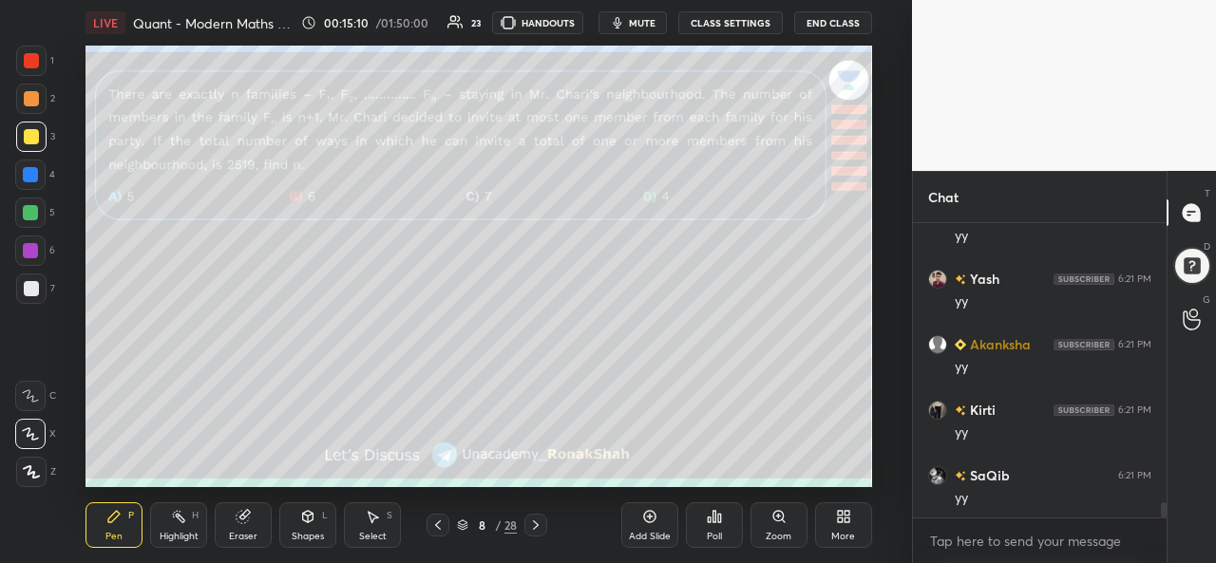
scroll to position [5524, 0]
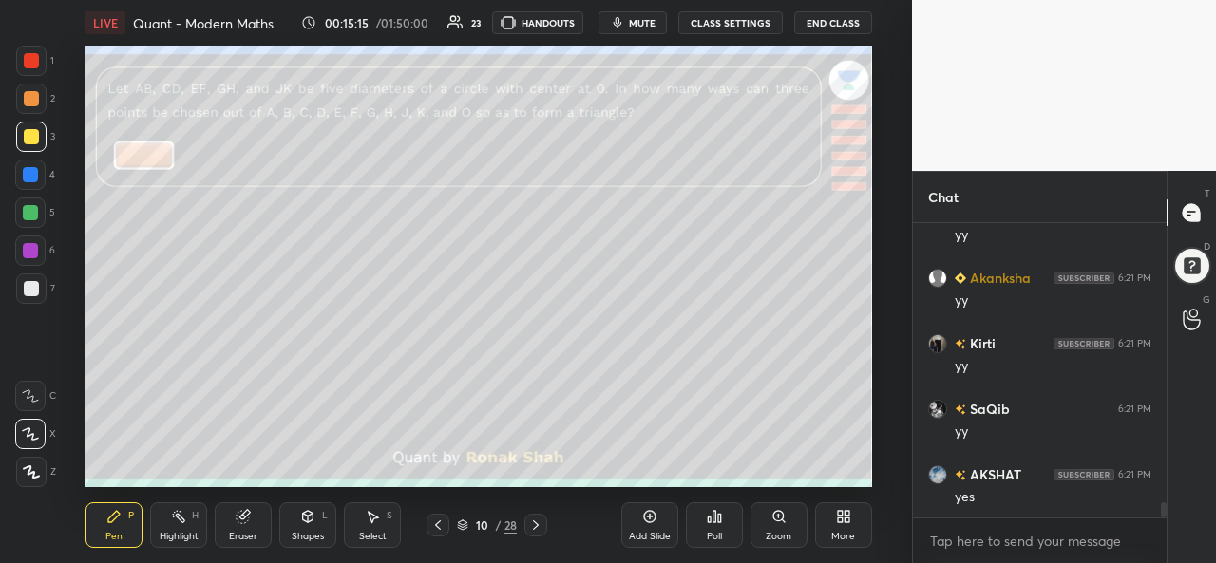
click at [36, 210] on div at bounding box center [30, 212] width 15 height 15
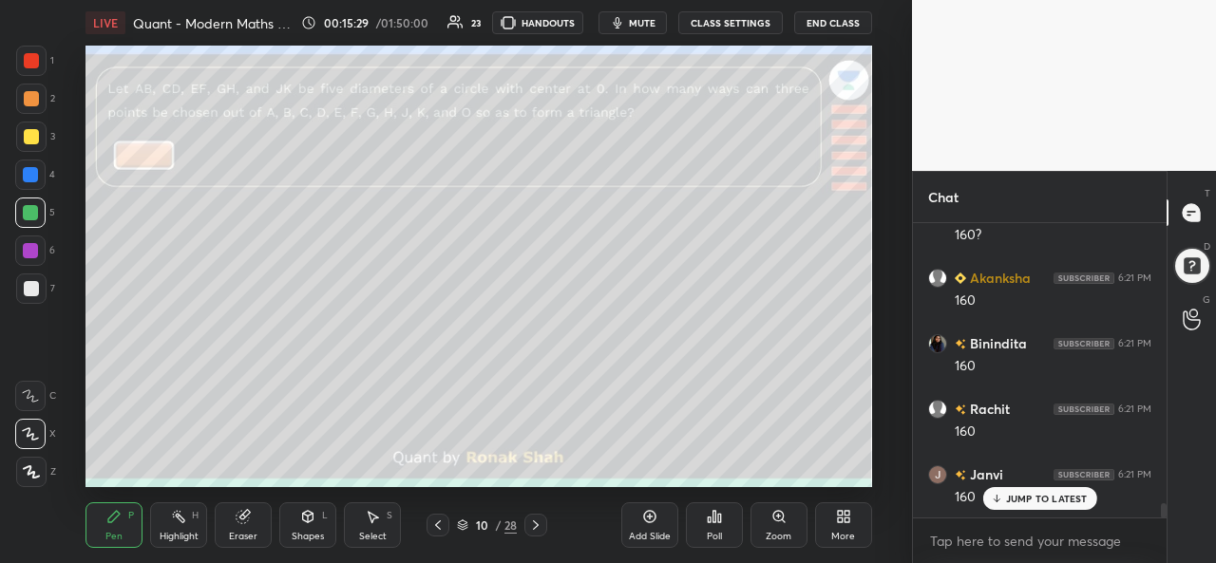
scroll to position [5982, 0]
click at [21, 96] on div at bounding box center [31, 99] width 30 height 30
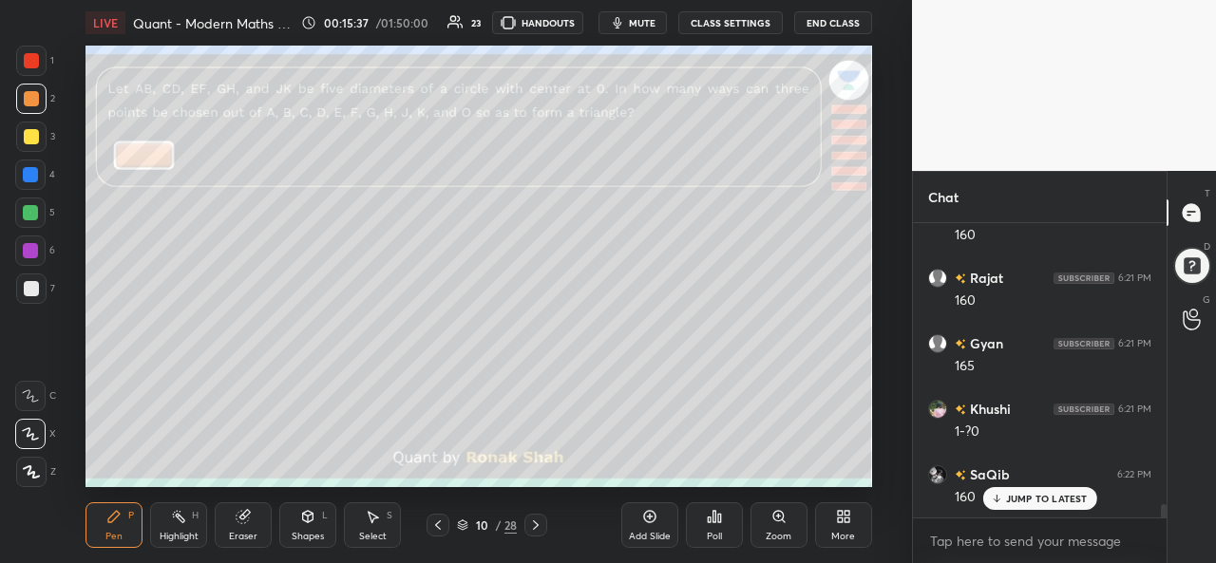
scroll to position [6244, 0]
click at [25, 175] on div at bounding box center [30, 174] width 15 height 15
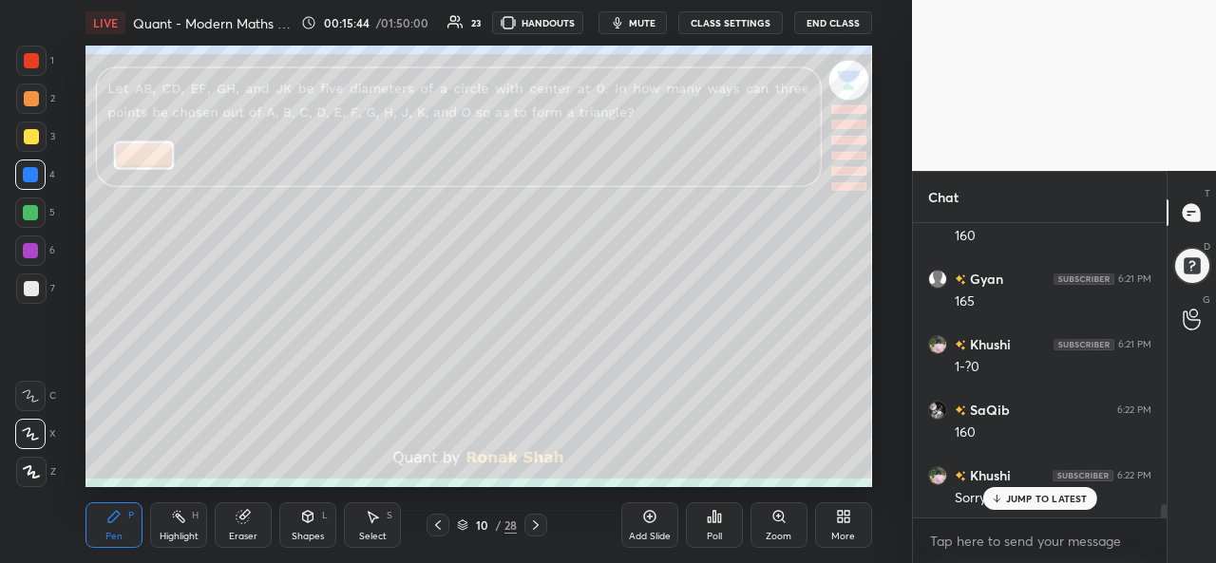
click at [310, 530] on div "Shapes L" at bounding box center [307, 525] width 57 height 46
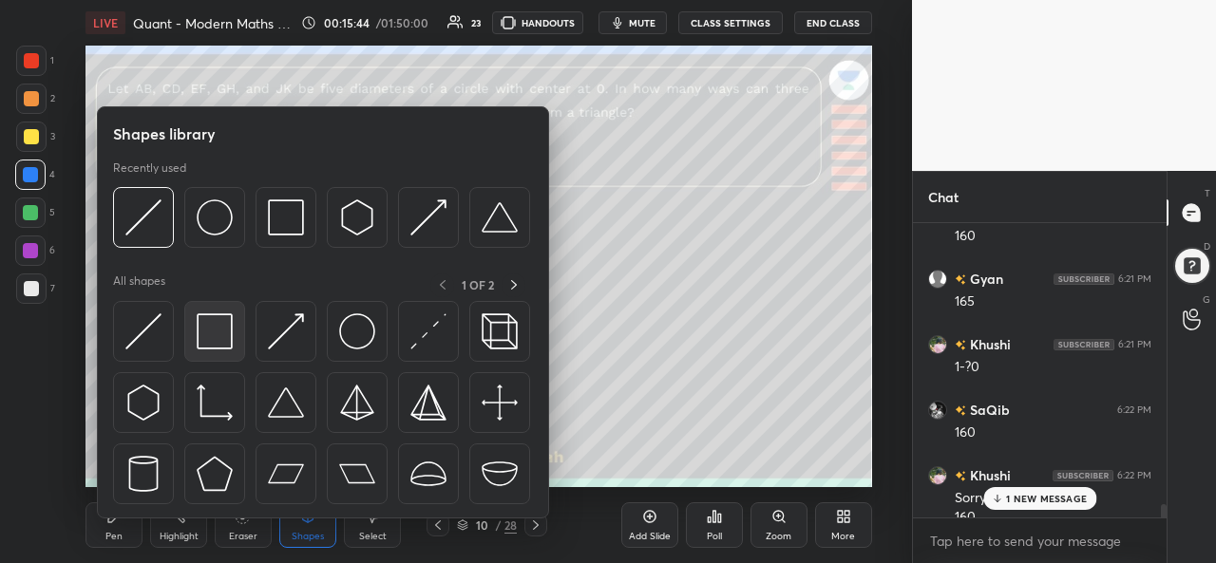
scroll to position [6263, 0]
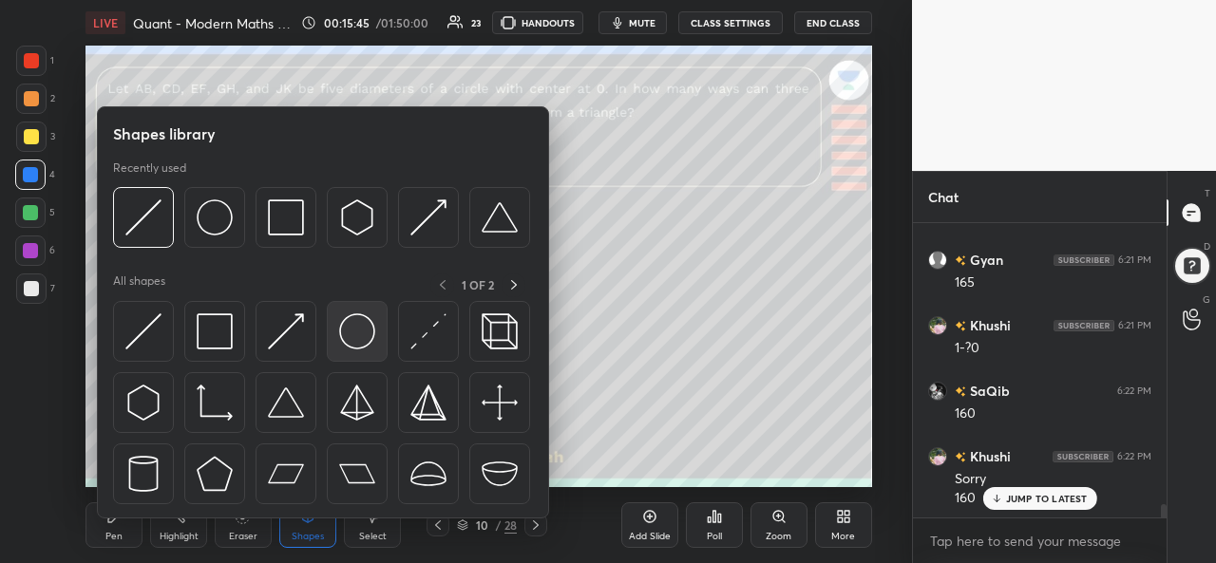
click at [351, 330] on img at bounding box center [357, 331] width 36 height 36
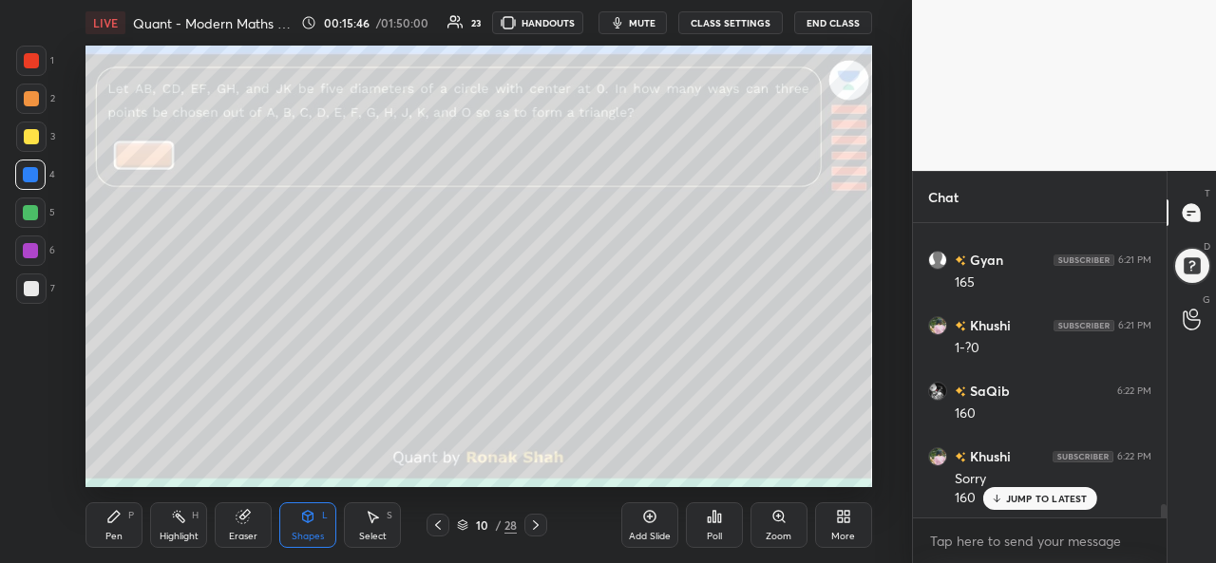
click at [30, 138] on div at bounding box center [31, 136] width 15 height 15
click at [35, 53] on div at bounding box center [31, 60] width 15 height 15
click at [28, 210] on div at bounding box center [30, 212] width 15 height 15
click at [32, 130] on div at bounding box center [31, 136] width 15 height 15
click at [28, 61] on div at bounding box center [31, 60] width 15 height 15
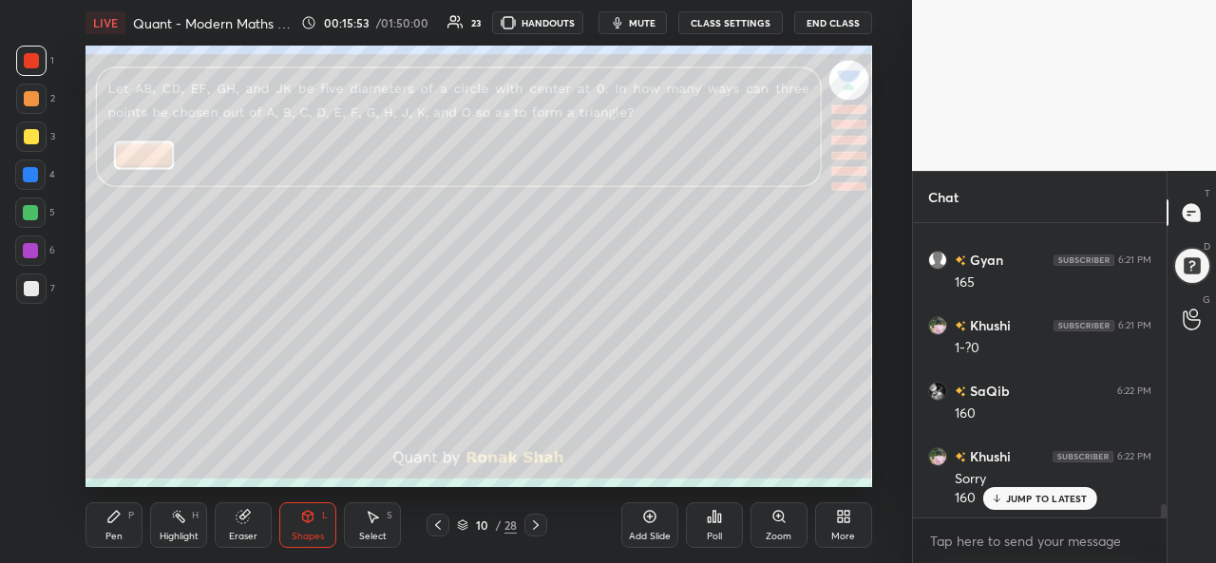
click at [308, 522] on icon at bounding box center [308, 519] width 0 height 7
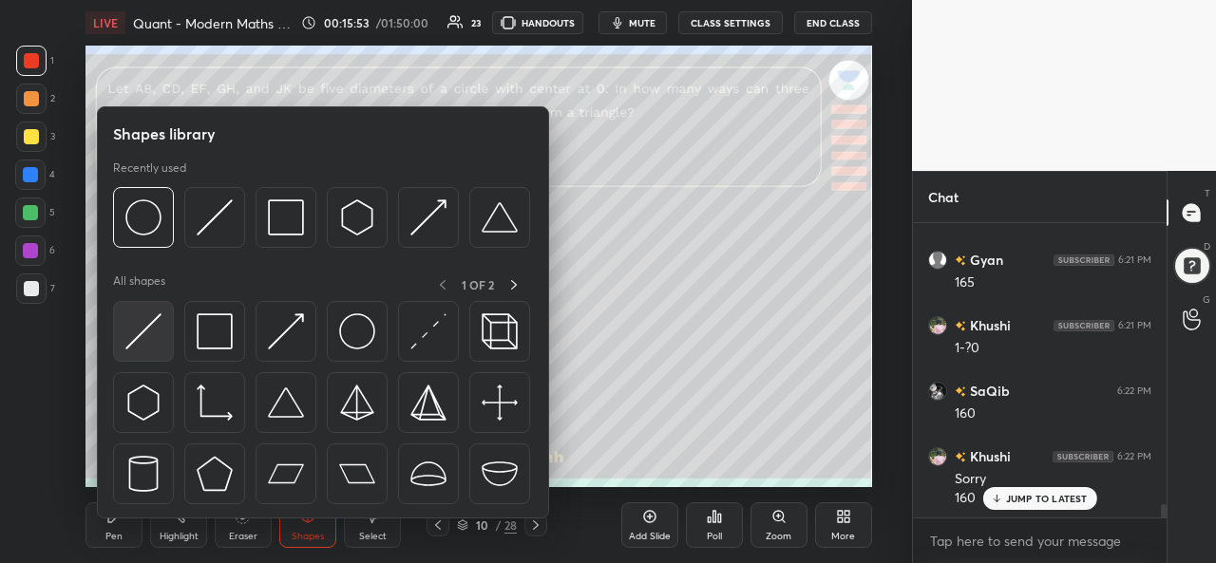
click at [142, 320] on img at bounding box center [143, 331] width 36 height 36
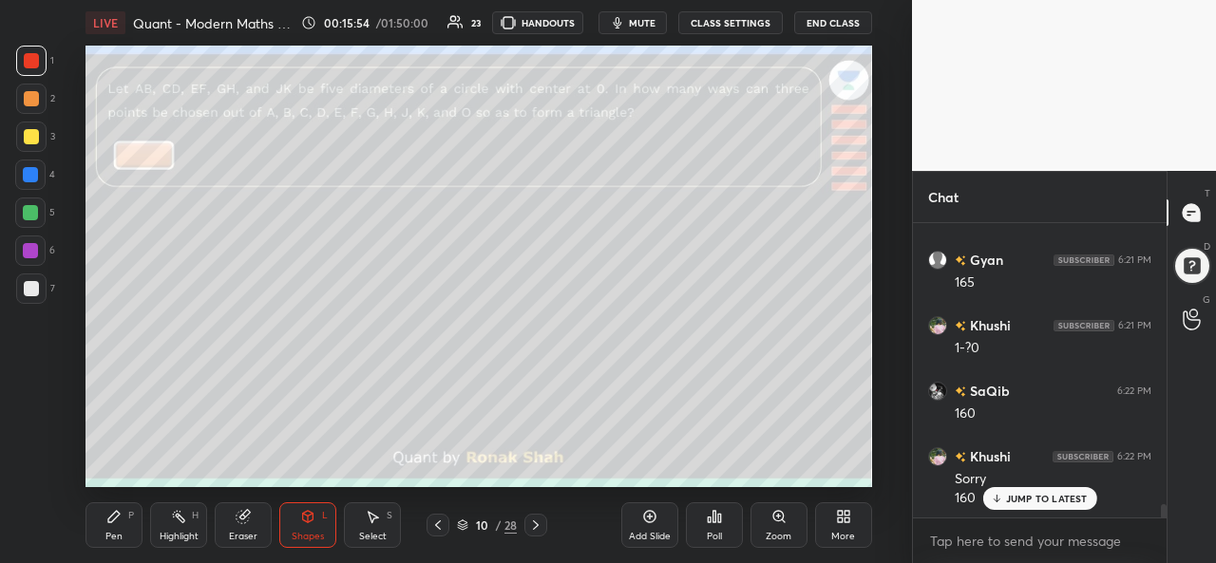
click at [30, 94] on div at bounding box center [31, 98] width 15 height 15
click at [104, 531] on div "Pen P" at bounding box center [113, 525] width 57 height 46
click at [22, 172] on div at bounding box center [30, 175] width 30 height 30
click at [29, 211] on div at bounding box center [30, 212] width 15 height 15
click at [180, 523] on icon at bounding box center [178, 516] width 15 height 15
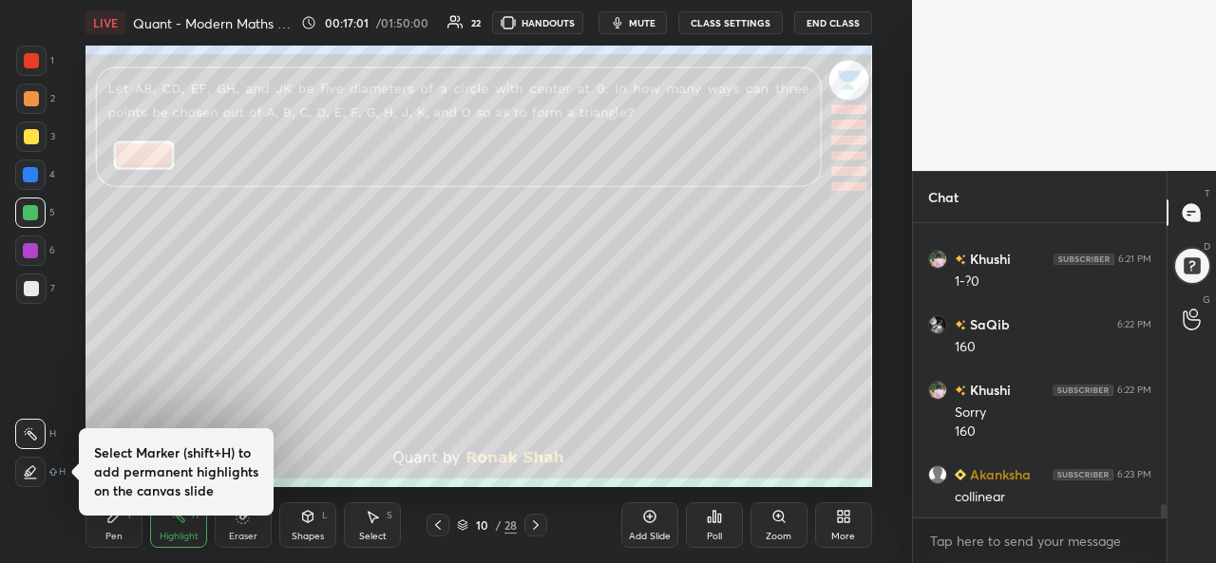
scroll to position [6394, 0]
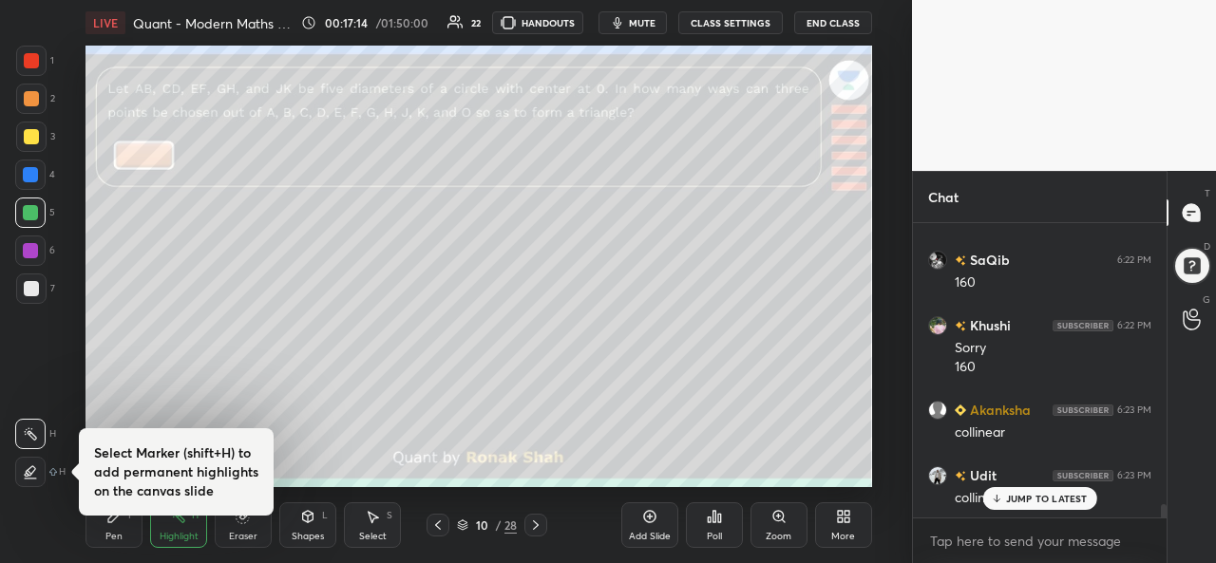
click at [120, 533] on div "Pen" at bounding box center [113, 536] width 17 height 9
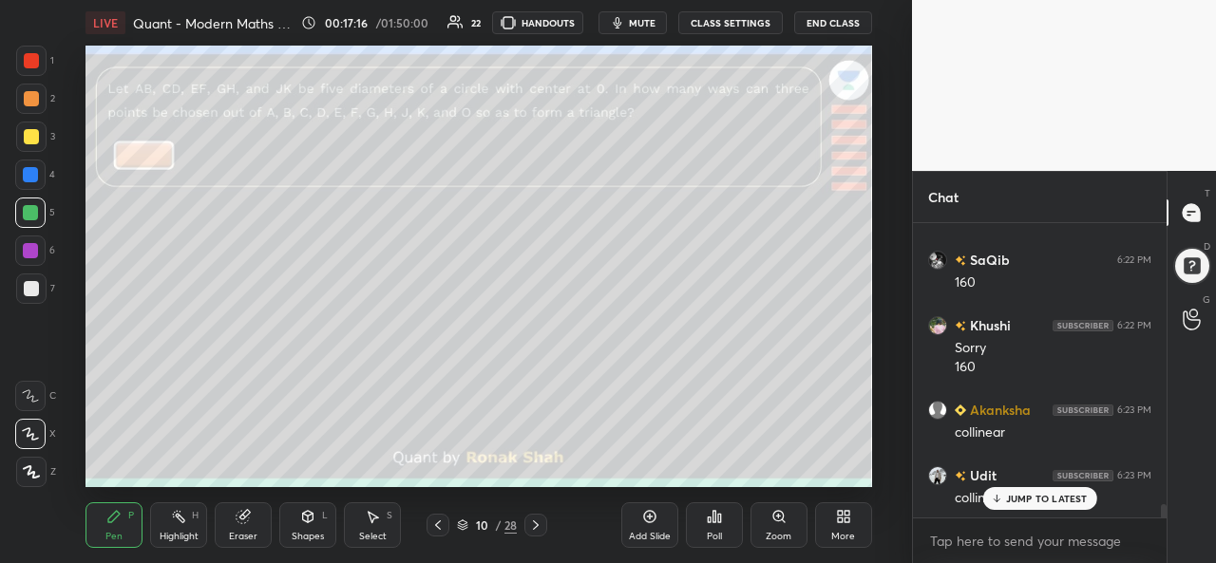
click at [240, 532] on div "Eraser" at bounding box center [243, 536] width 28 height 9
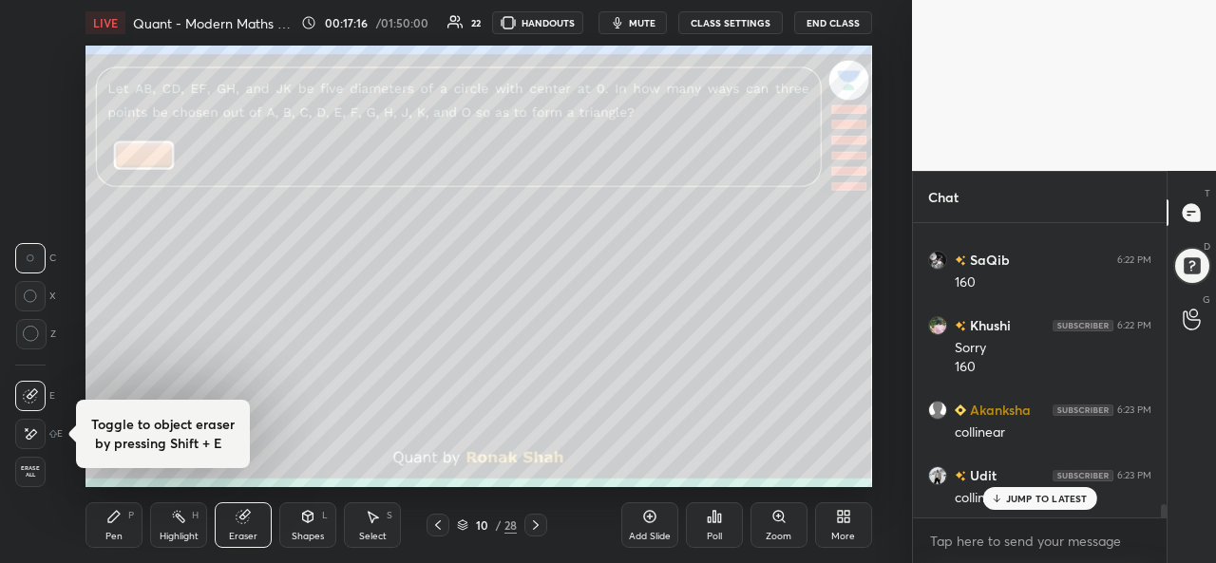
click at [178, 529] on div "Highlight H" at bounding box center [178, 525] width 57 height 46
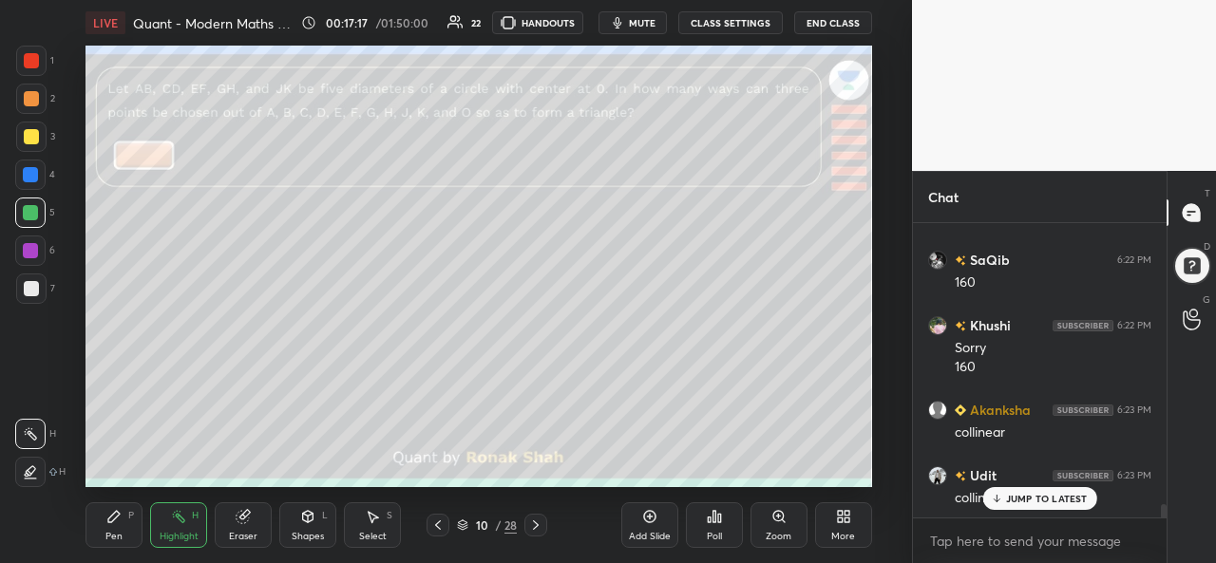
click at [28, 468] on icon at bounding box center [30, 471] width 15 height 15
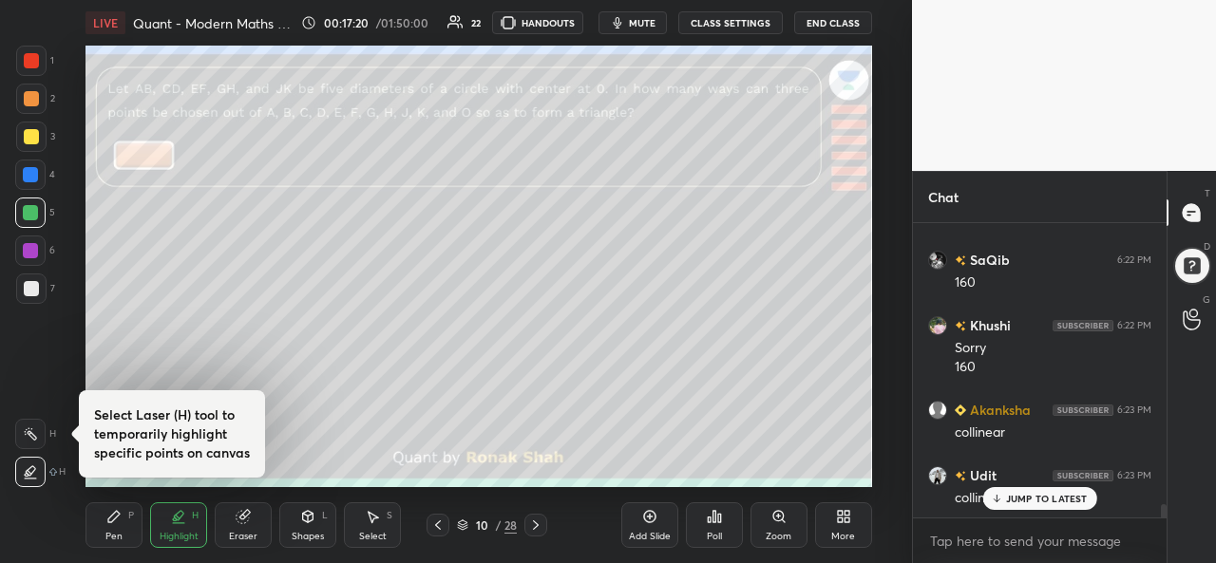
click at [109, 525] on div "Pen P" at bounding box center [113, 525] width 57 height 46
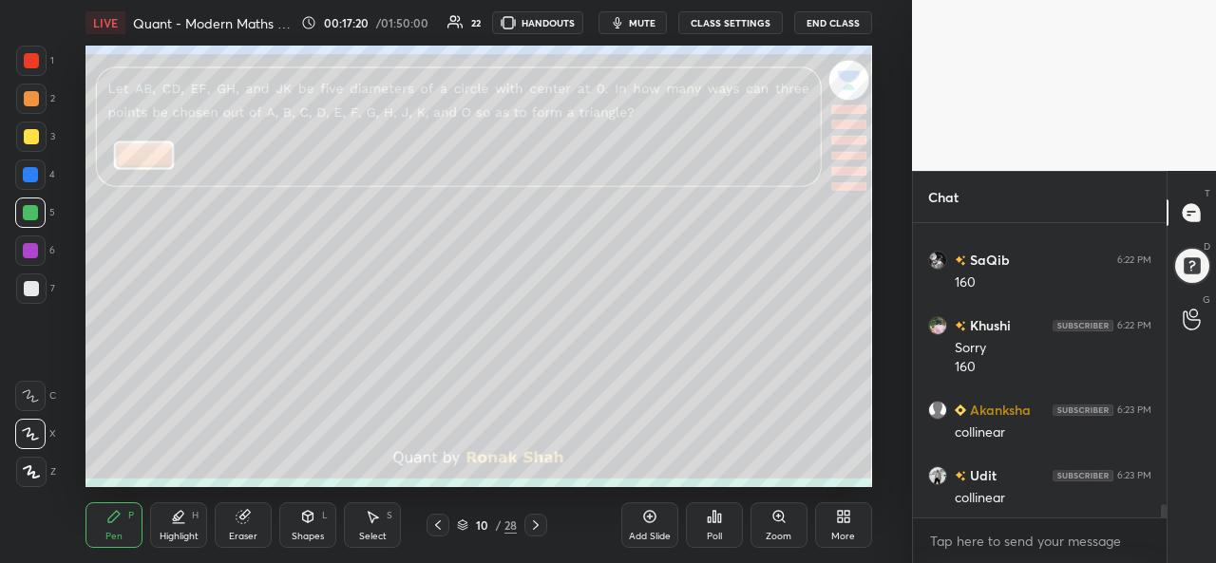
scroll to position [6461, 0]
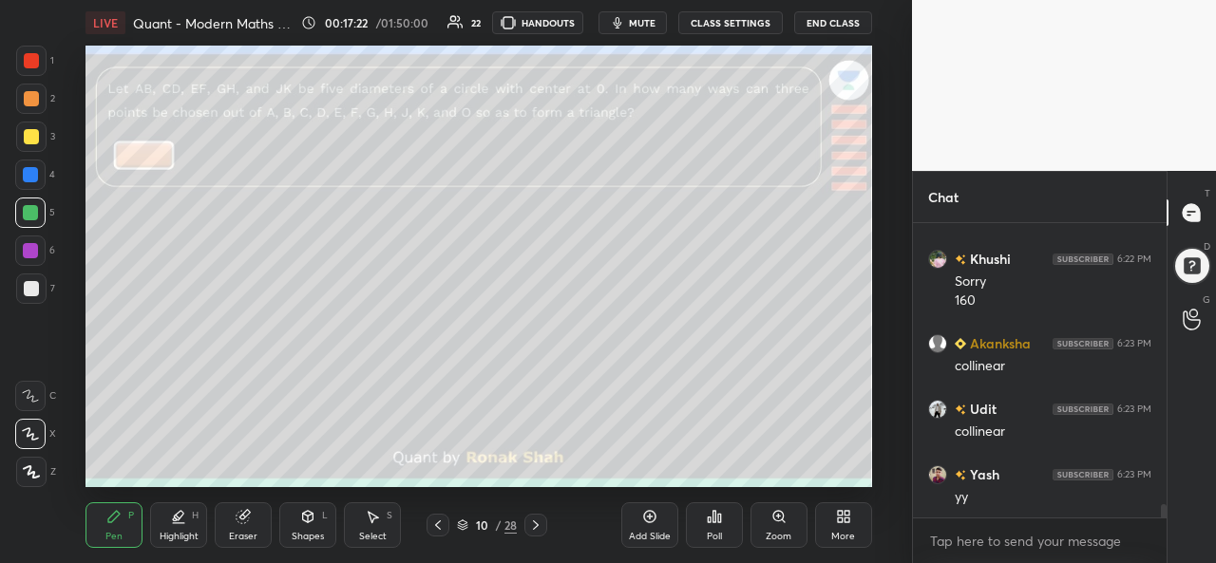
click at [378, 521] on icon at bounding box center [372, 516] width 15 height 15
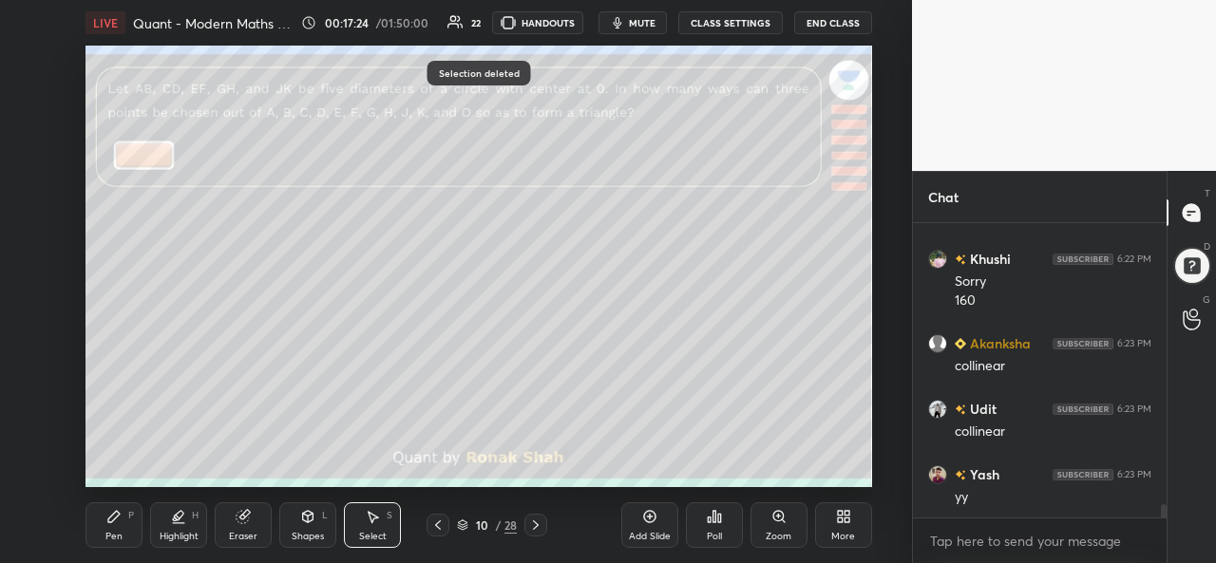
click at [110, 535] on div "Pen" at bounding box center [113, 536] width 17 height 9
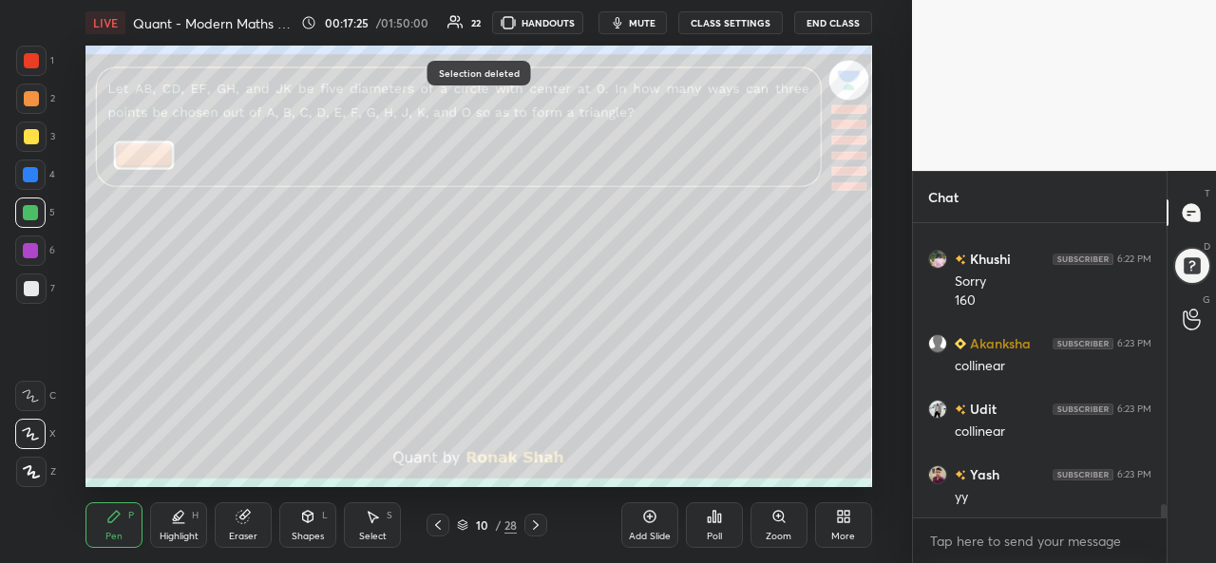
click at [30, 138] on div at bounding box center [31, 136] width 15 height 15
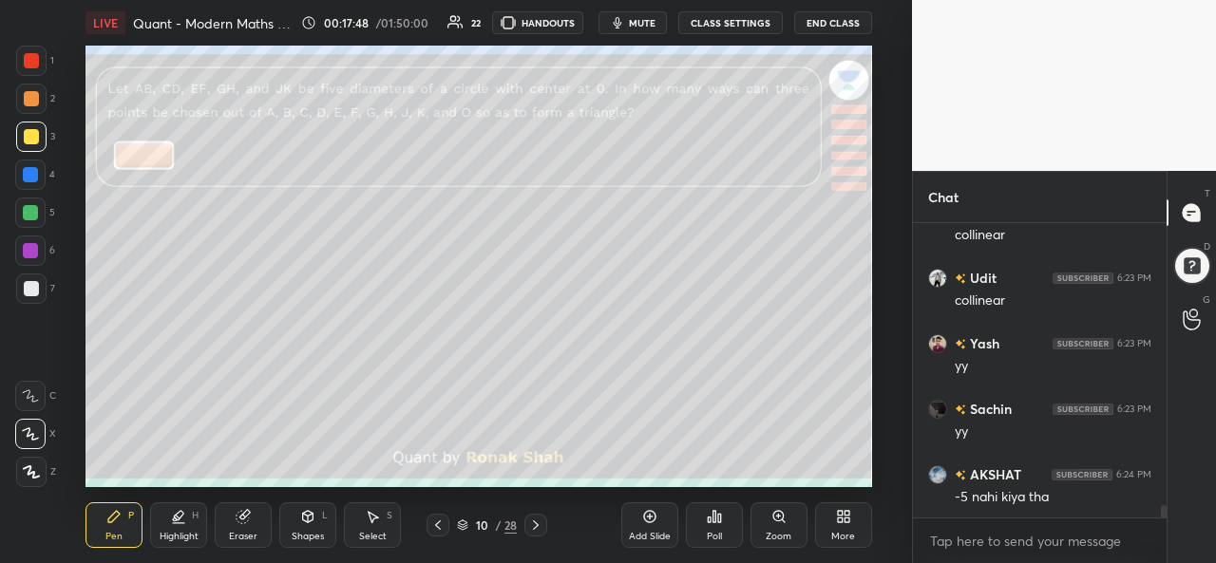
scroll to position [6674, 0]
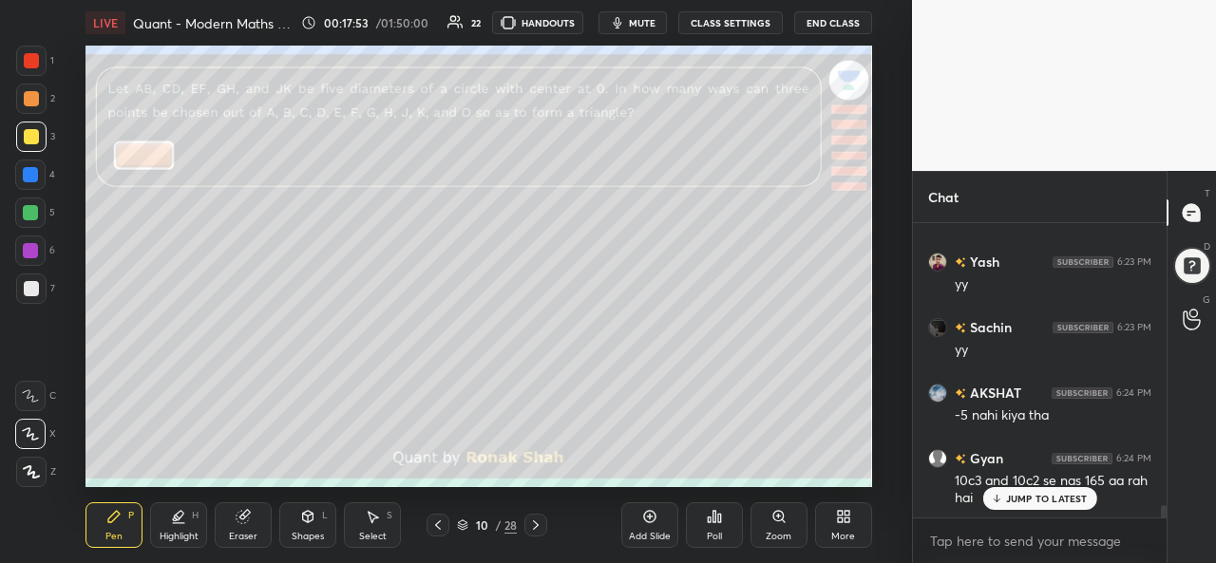
click at [648, 28] on span "mute" at bounding box center [642, 22] width 27 height 13
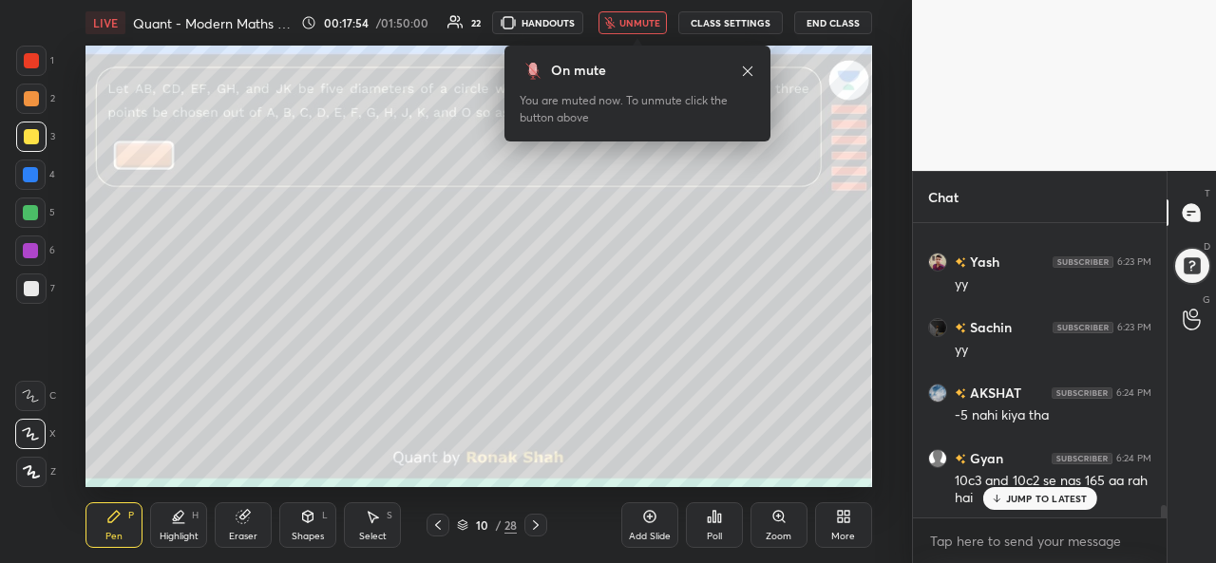
click at [629, 26] on span "unmute" at bounding box center [639, 22] width 41 height 13
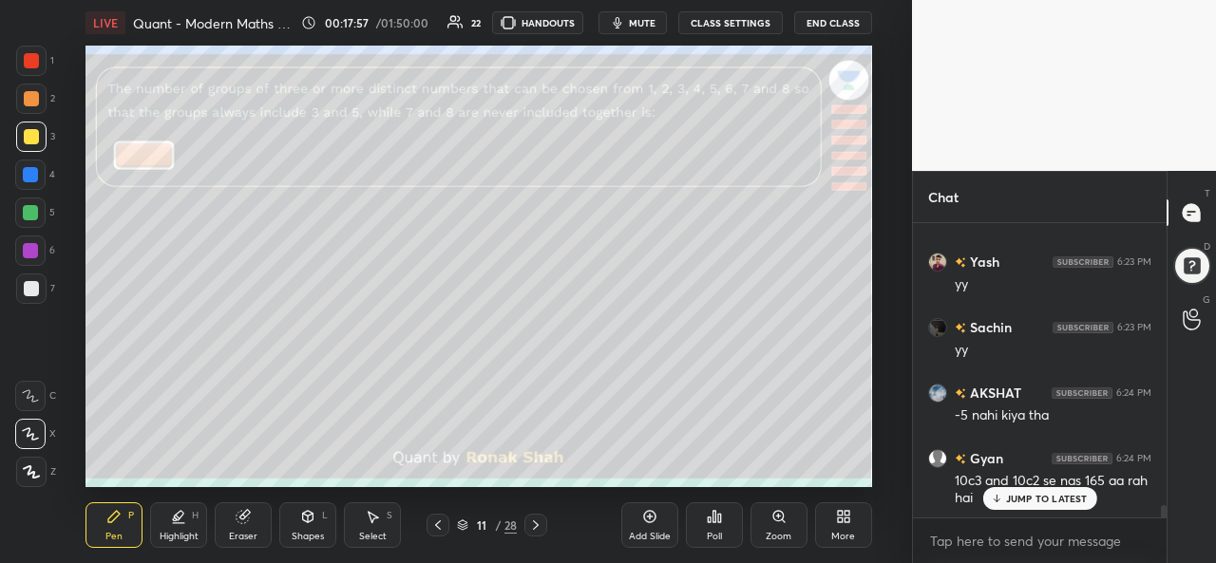
click at [31, 56] on div at bounding box center [31, 60] width 15 height 15
click at [1022, 498] on p "JUMP TO LATEST" at bounding box center [1047, 498] width 82 height 11
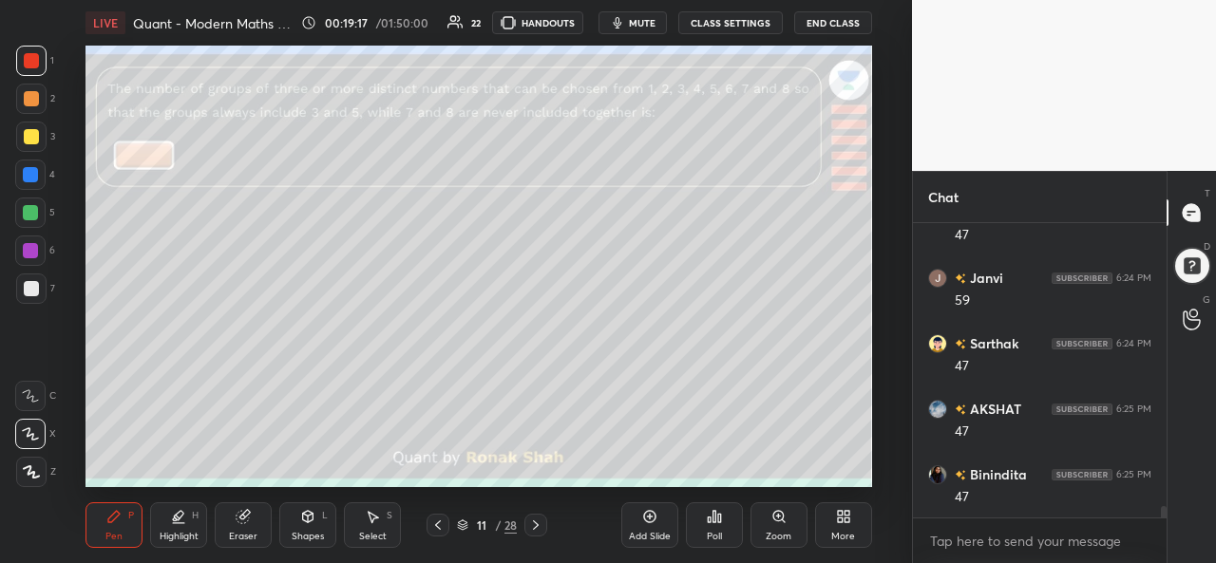
scroll to position [7460, 0]
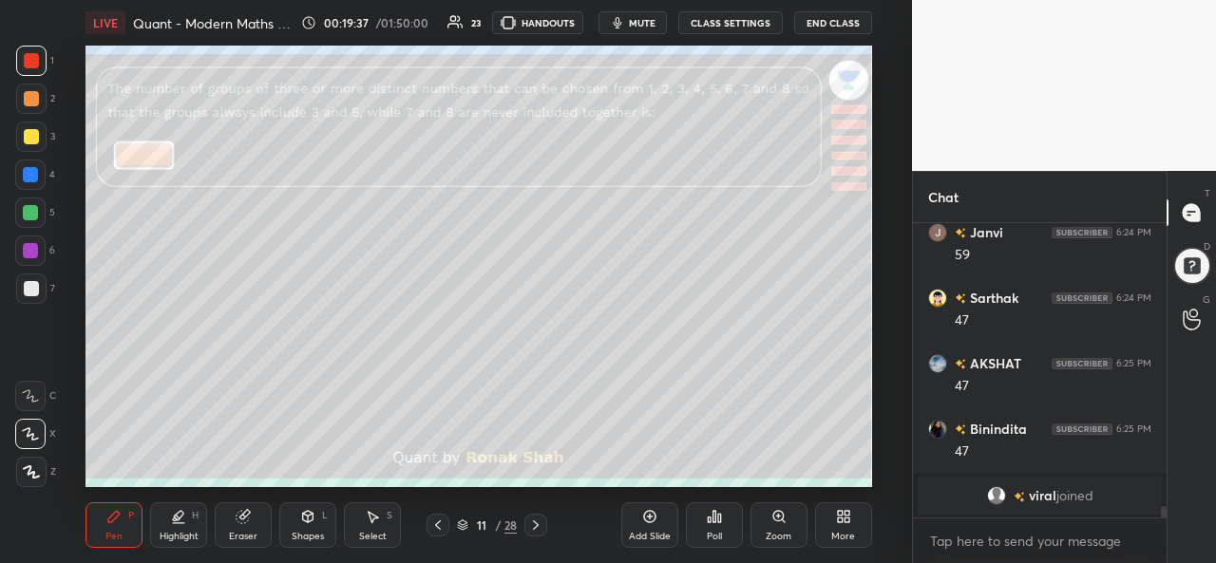
click at [385, 525] on div "Select S" at bounding box center [372, 525] width 57 height 46
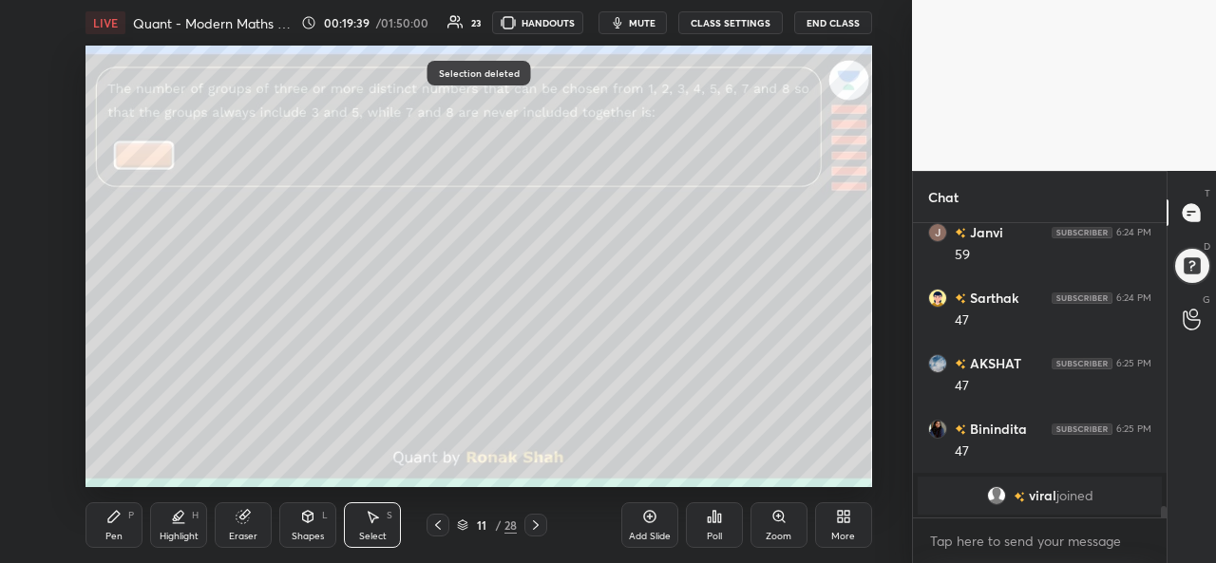
click at [112, 527] on div "Pen P" at bounding box center [113, 525] width 57 height 46
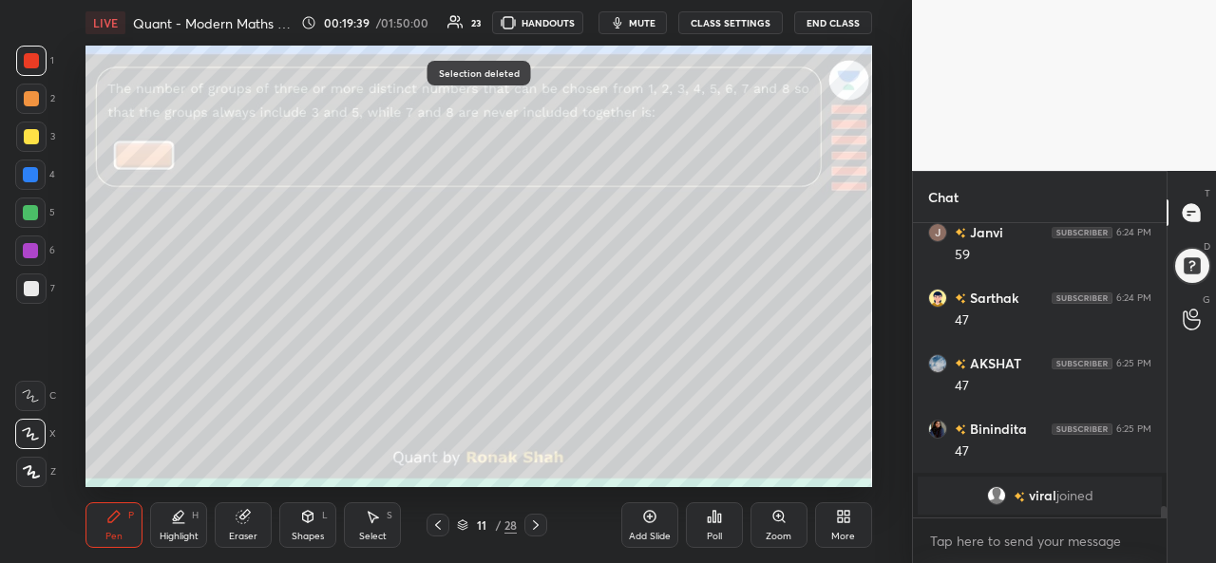
click at [39, 138] on div at bounding box center [31, 137] width 30 height 30
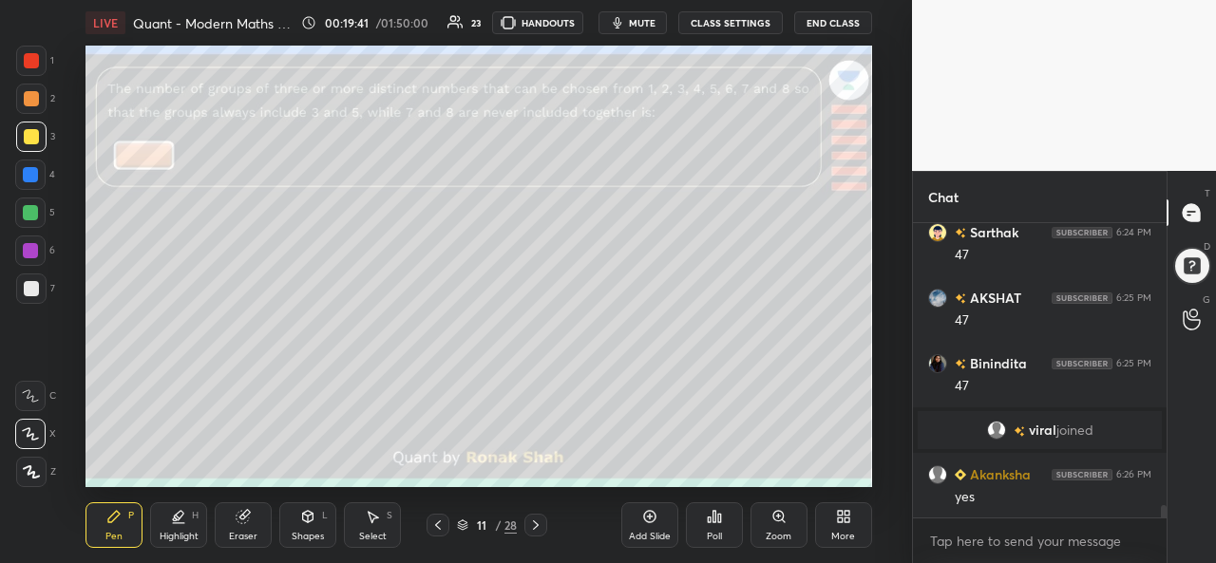
scroll to position [6712, 0]
click at [27, 210] on div at bounding box center [30, 212] width 15 height 15
click at [28, 134] on div at bounding box center [31, 136] width 15 height 15
click at [25, 214] on div at bounding box center [30, 212] width 15 height 15
click at [30, 132] on div at bounding box center [31, 136] width 15 height 15
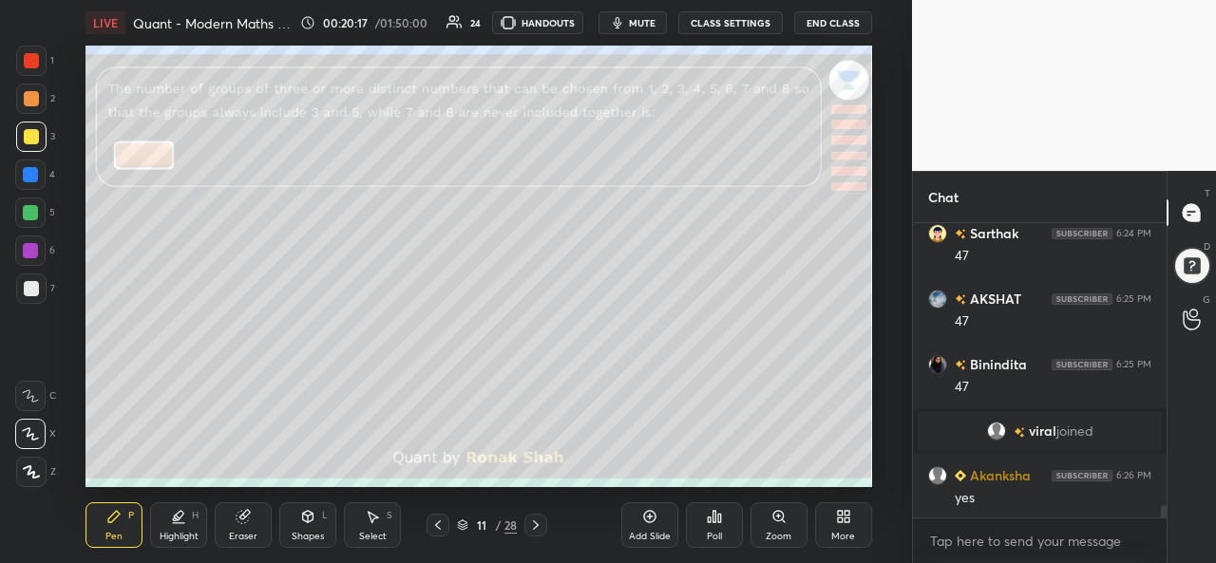
click at [372, 532] on div "Select" at bounding box center [373, 536] width 28 height 9
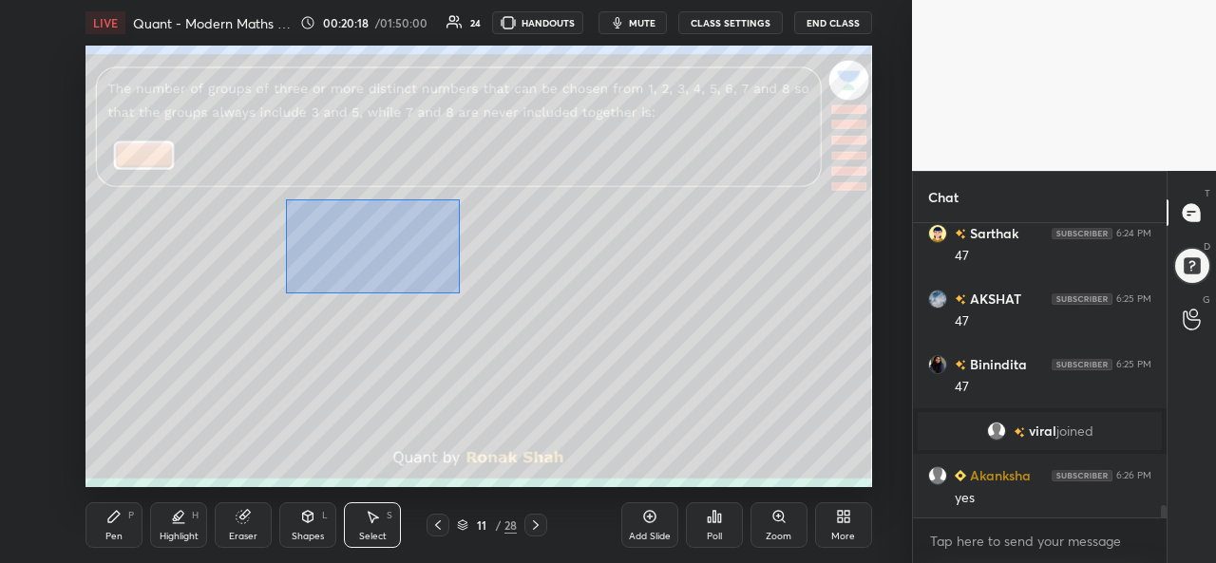
scroll to position [6778, 0]
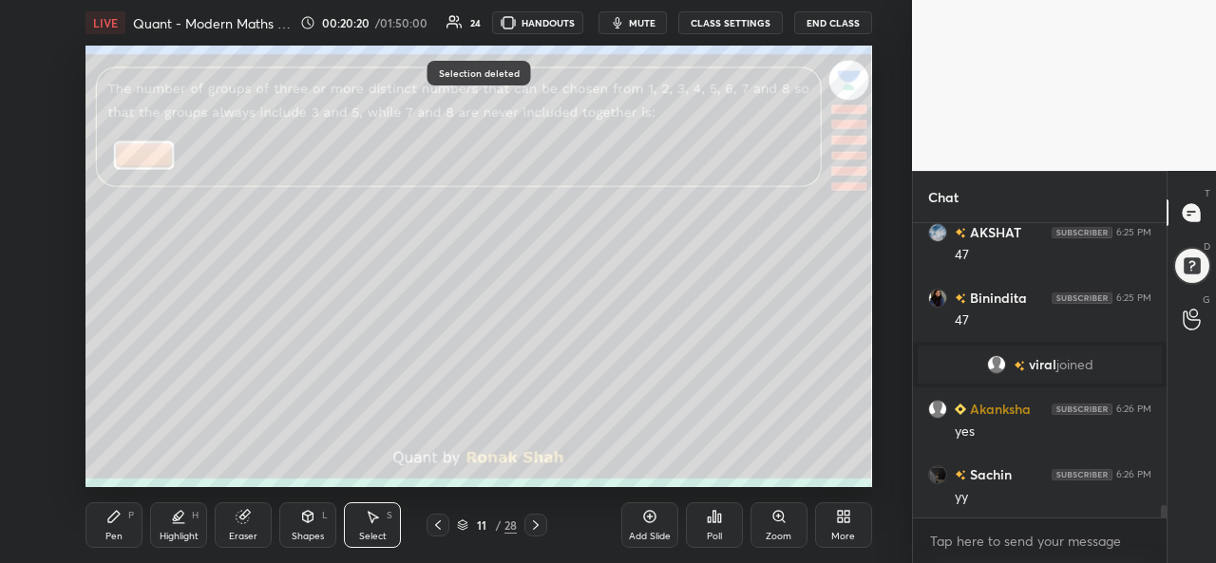
click at [96, 539] on div "Pen P" at bounding box center [113, 525] width 57 height 46
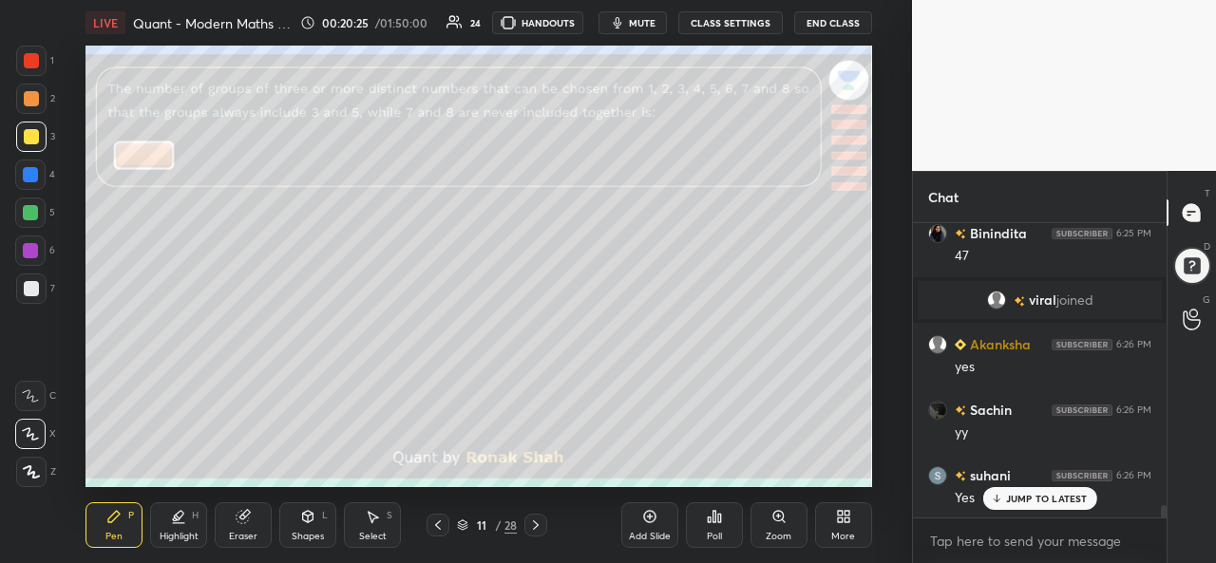
scroll to position [6888, 0]
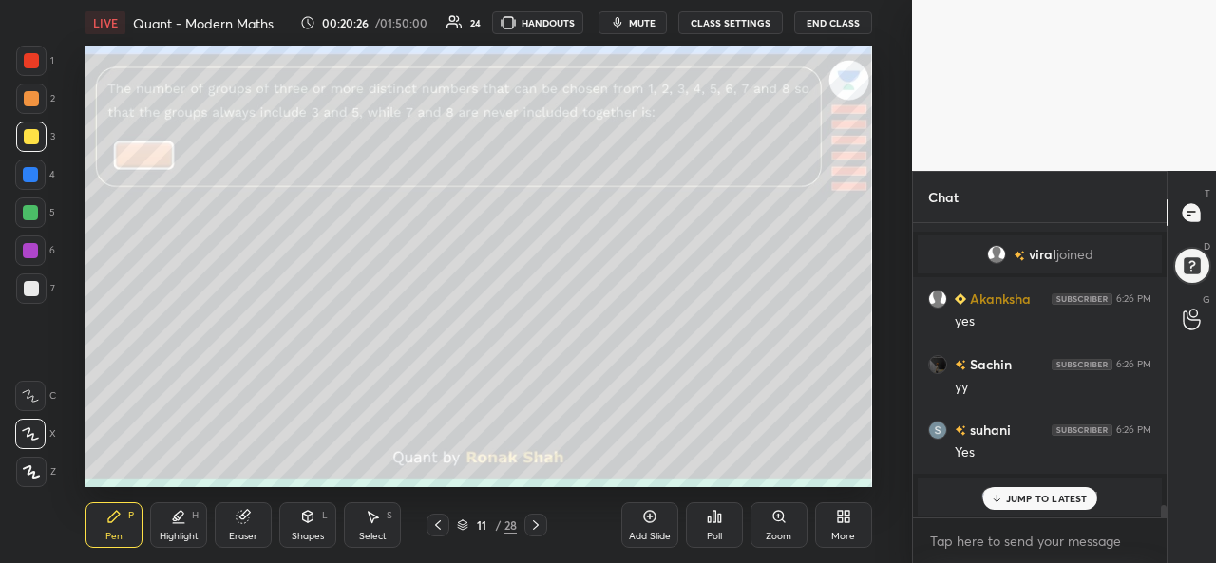
click at [28, 171] on div at bounding box center [30, 174] width 15 height 15
click at [34, 101] on div at bounding box center [31, 98] width 15 height 15
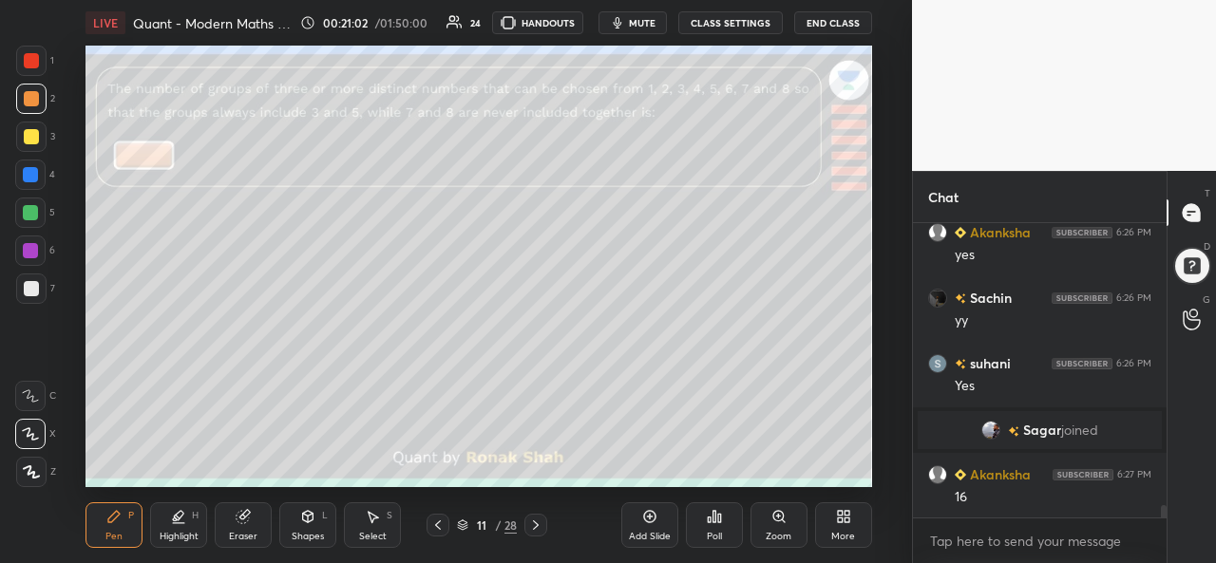
scroll to position [7019, 0]
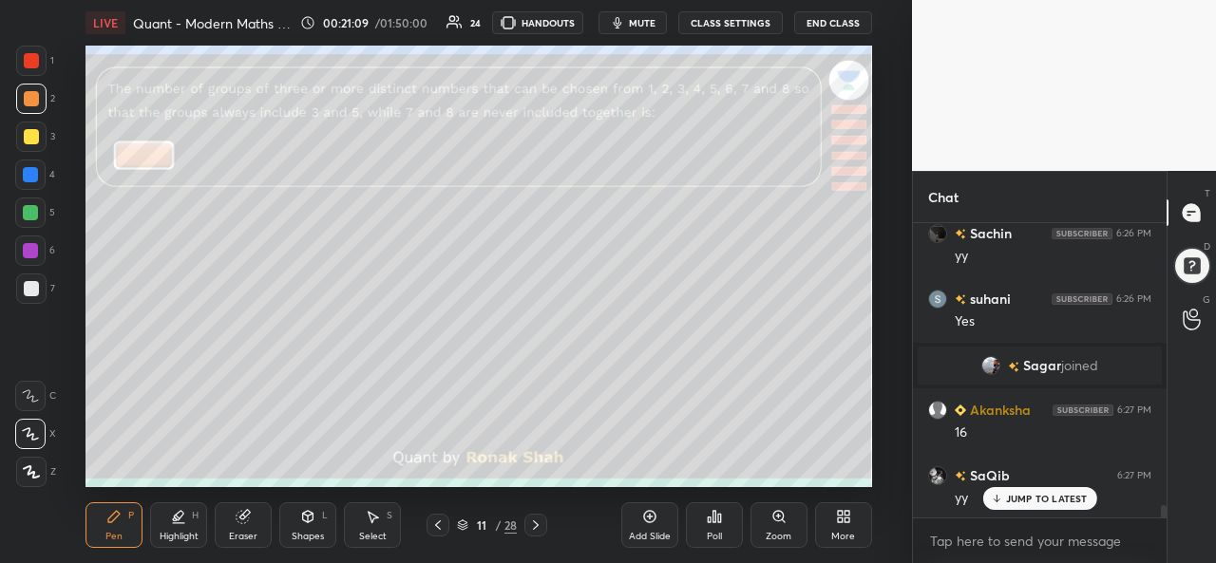
click at [29, 210] on div at bounding box center [30, 212] width 15 height 15
click at [1024, 496] on p "JUMP TO LATEST" at bounding box center [1047, 498] width 82 height 11
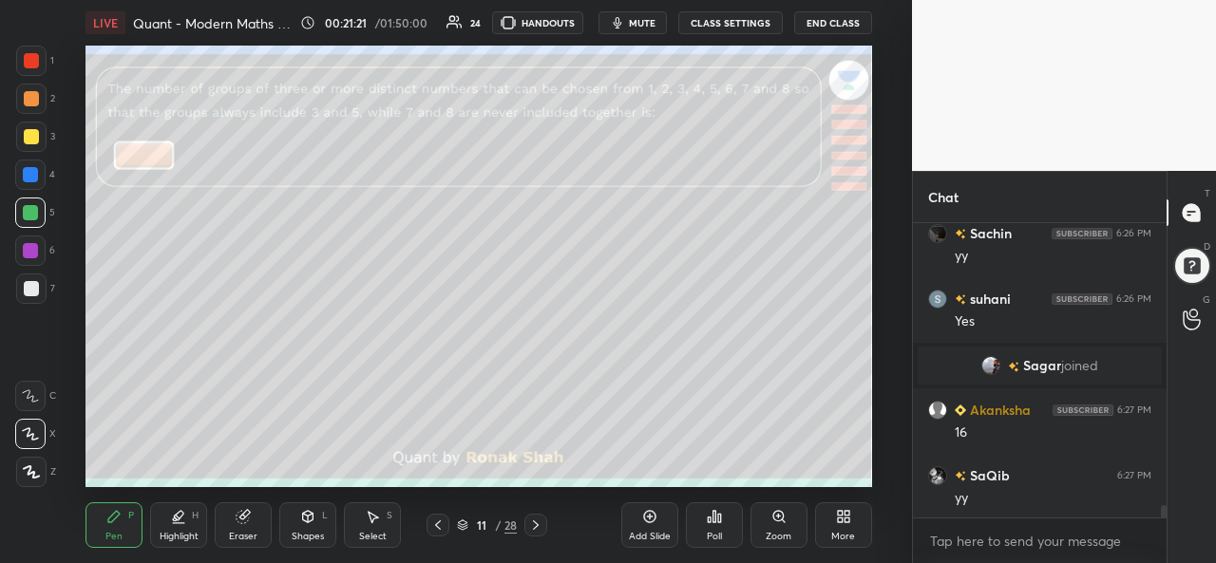
scroll to position [7103, 0]
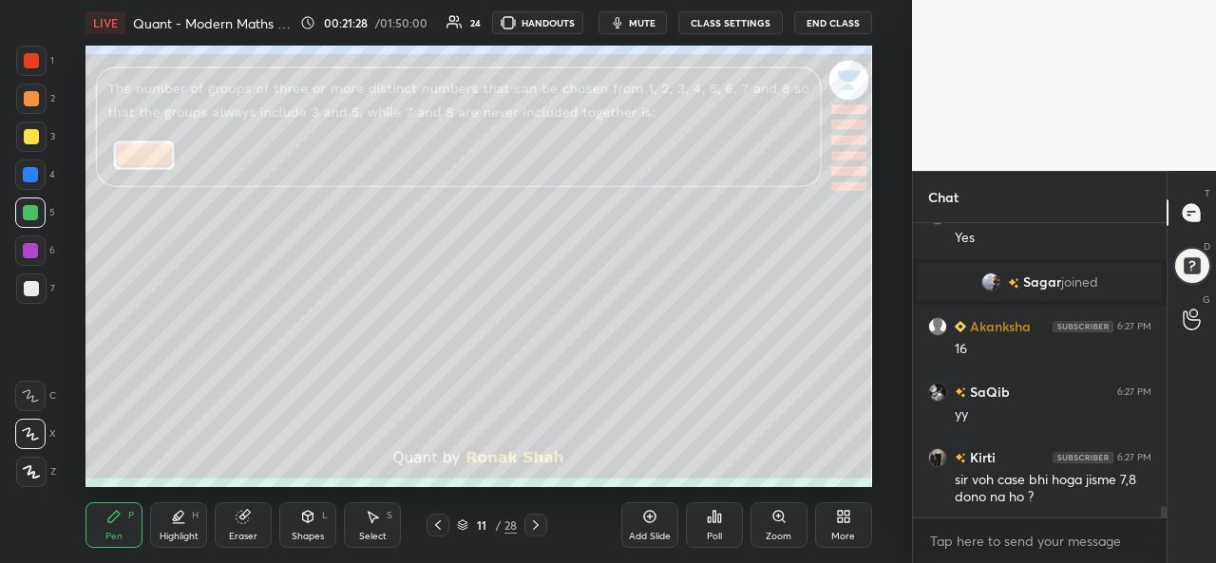
click at [25, 133] on div at bounding box center [31, 136] width 15 height 15
click at [29, 212] on div at bounding box center [30, 212] width 15 height 15
click at [28, 136] on div at bounding box center [31, 136] width 15 height 15
click at [378, 521] on icon at bounding box center [372, 516] width 15 height 15
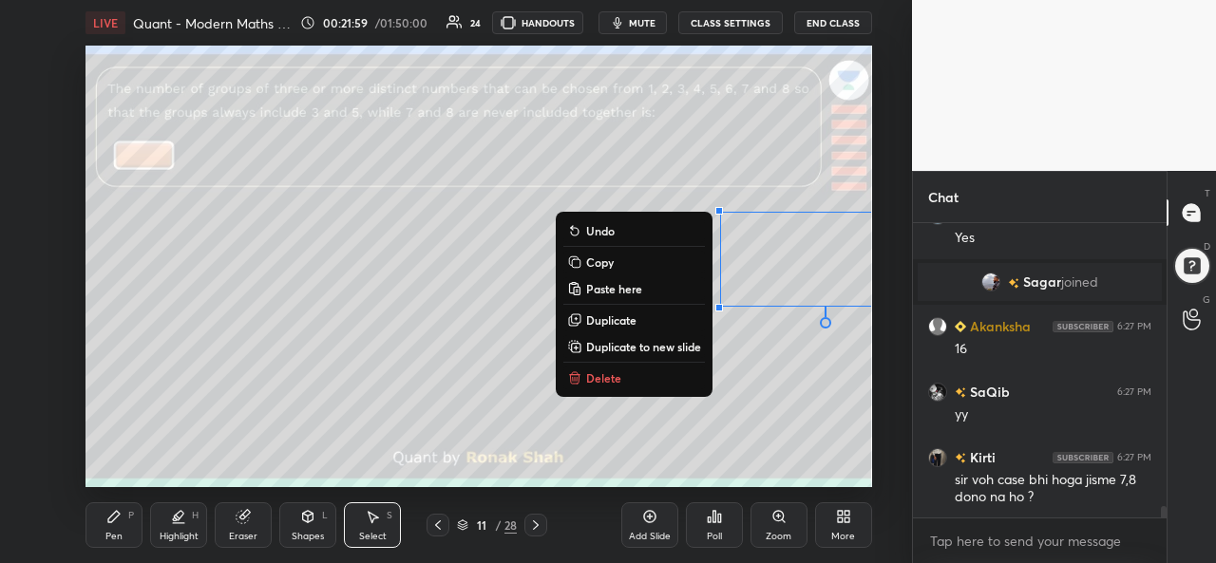
click at [721, 400] on div "0 ° Undo Copy Paste here Duplicate Duplicate to new slide Delete" at bounding box center [478, 267] width 786 height 442
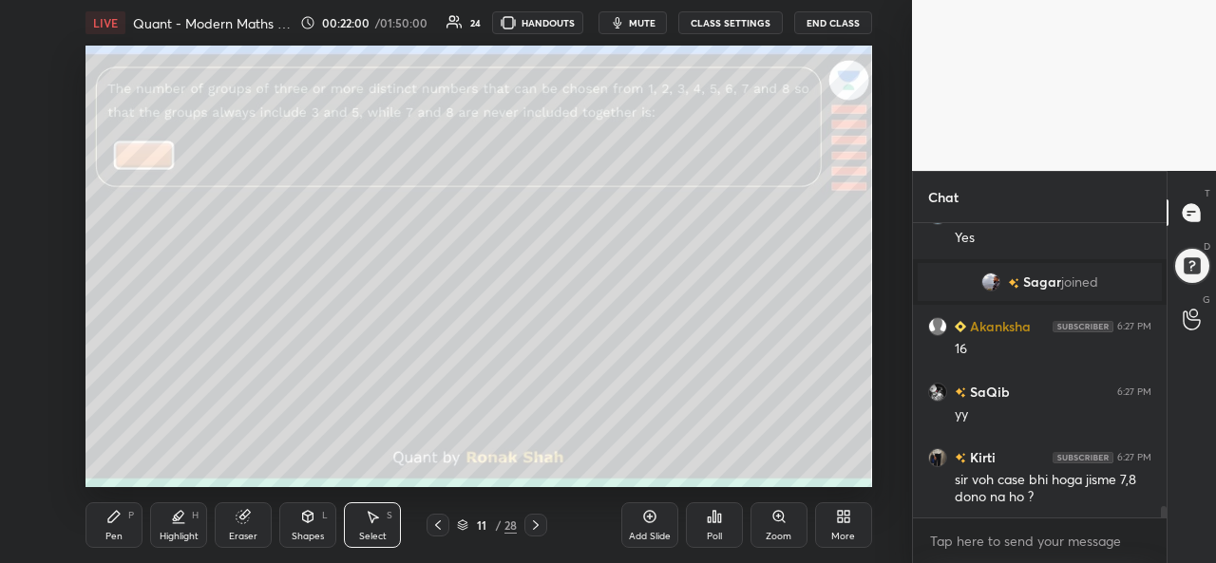
click at [111, 516] on icon at bounding box center [113, 516] width 11 height 11
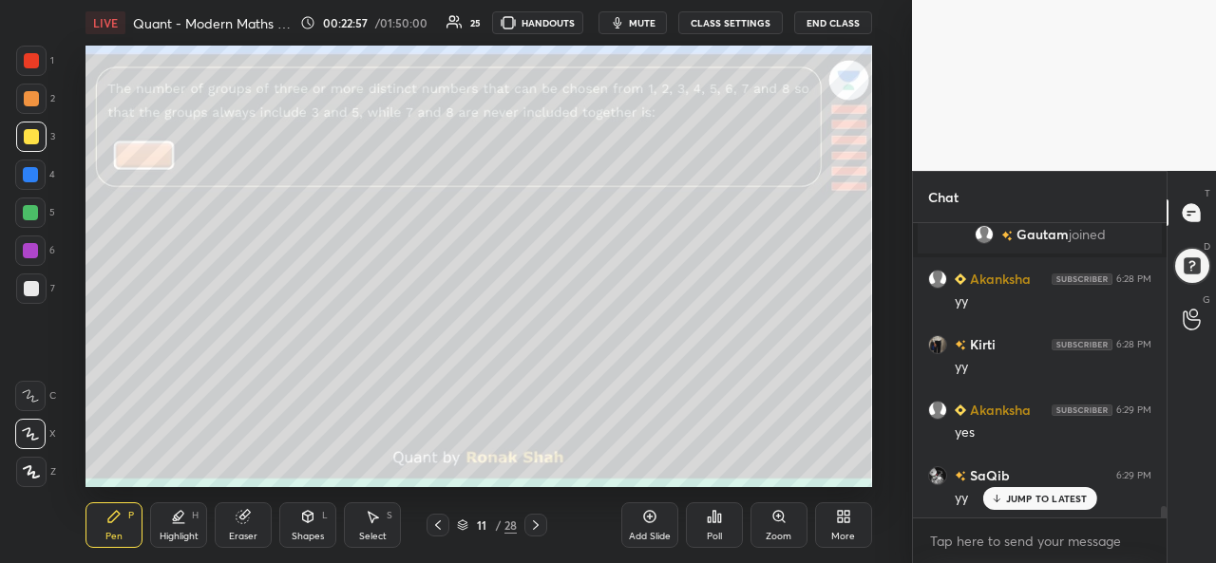
scroll to position [7278, 0]
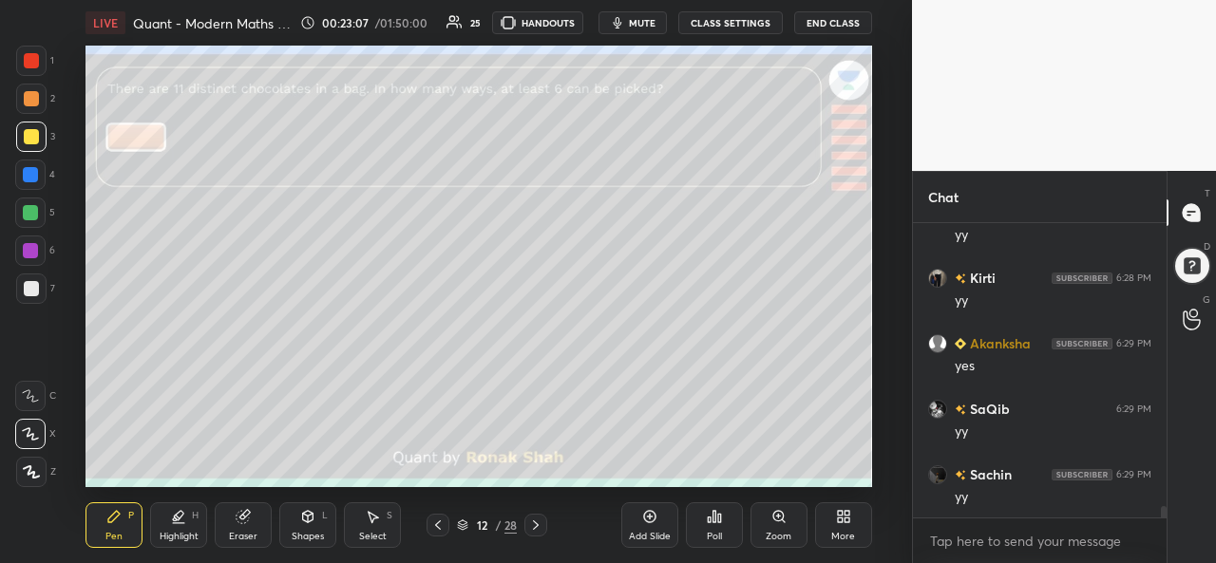
click at [23, 58] on div at bounding box center [31, 61] width 30 height 30
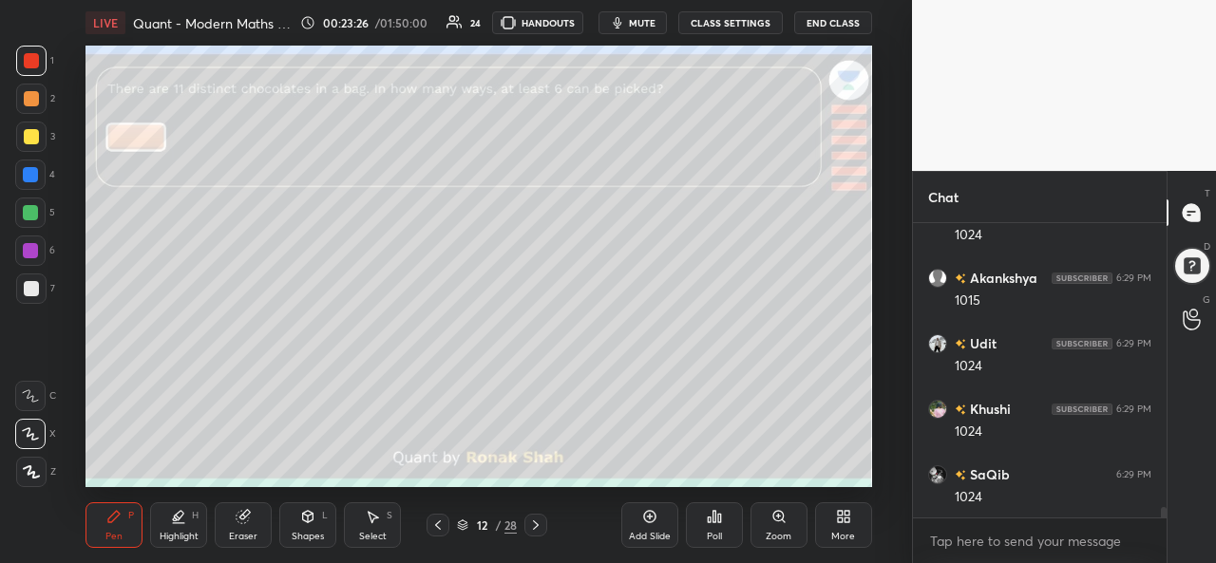
scroll to position [7867, 0]
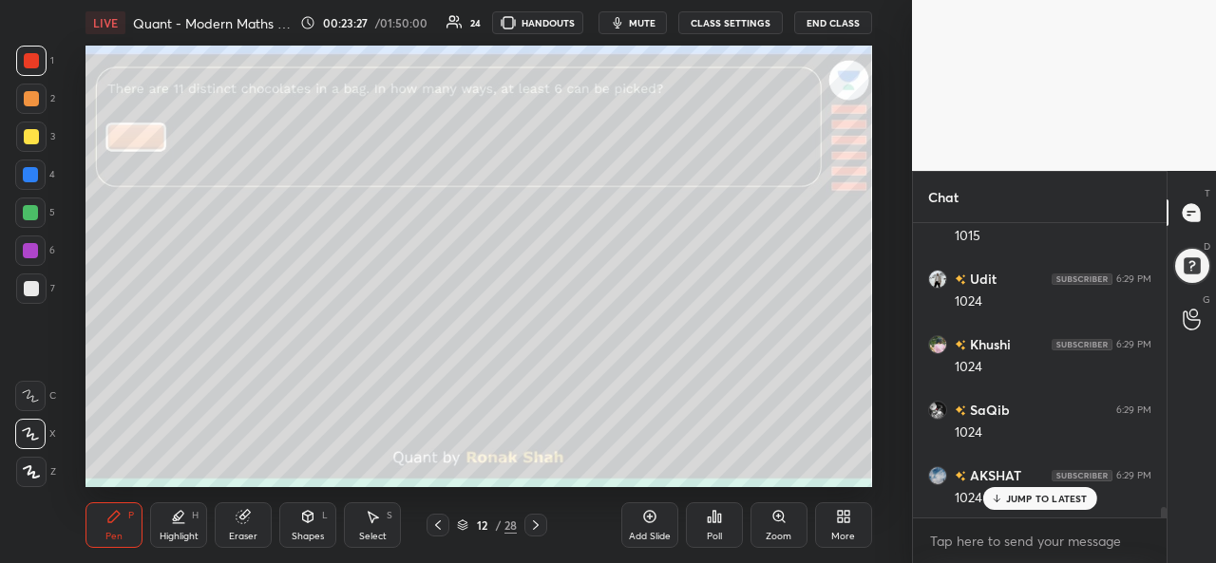
click at [33, 174] on div at bounding box center [30, 174] width 15 height 15
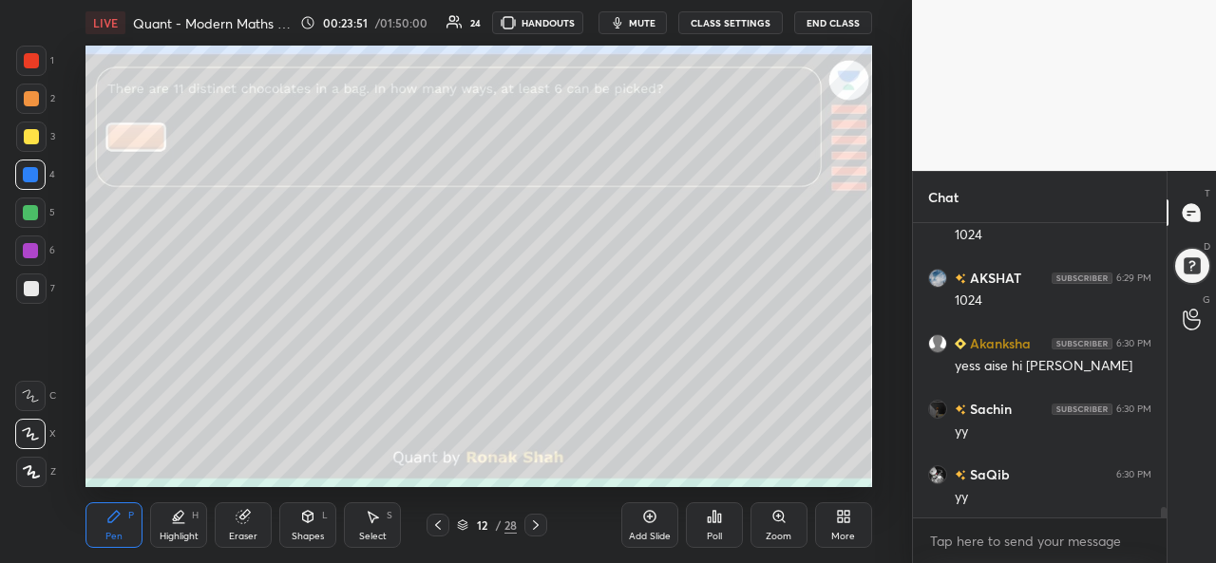
scroll to position [8260, 0]
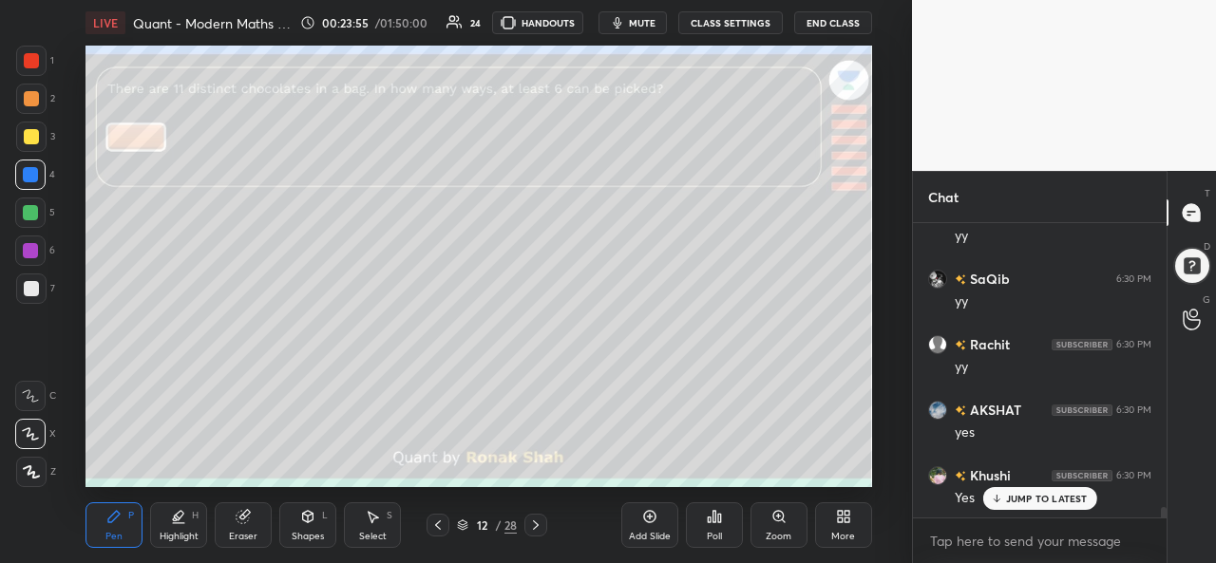
click at [34, 218] on div at bounding box center [30, 212] width 15 height 15
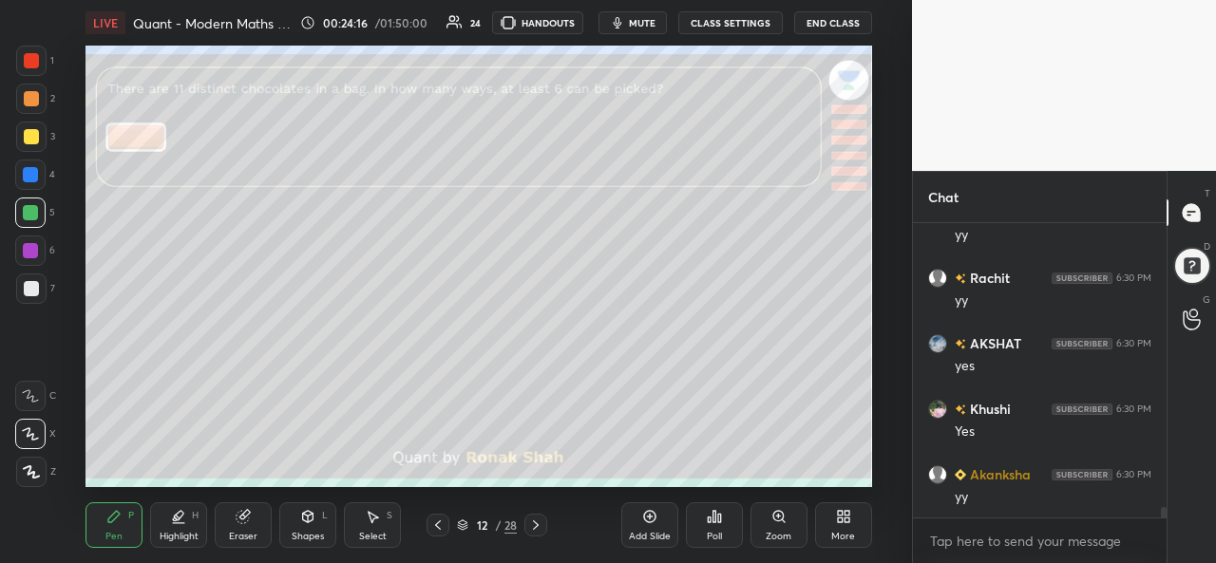
scroll to position [8391, 0]
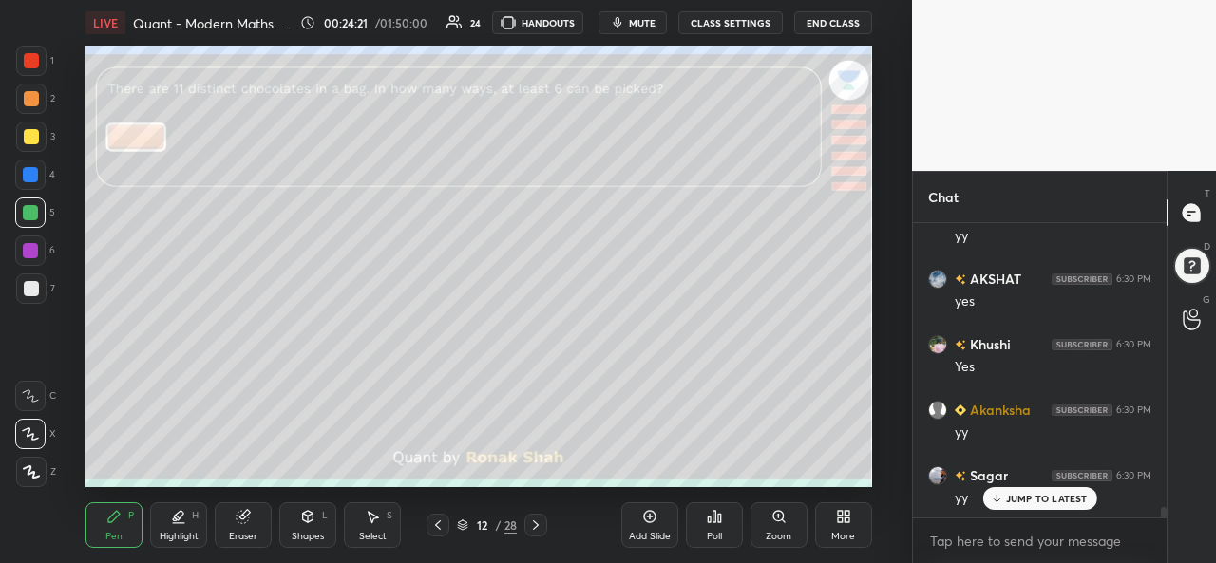
click at [29, 134] on div at bounding box center [31, 136] width 15 height 15
click at [640, 527] on div "Add Slide" at bounding box center [649, 525] width 57 height 46
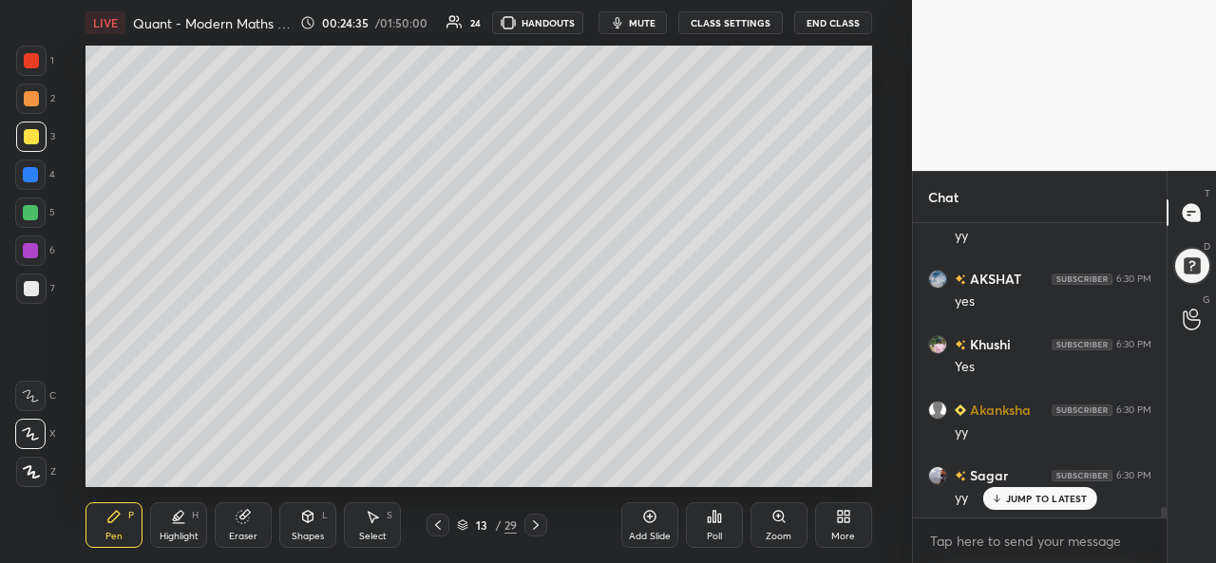
click at [37, 57] on div at bounding box center [31, 60] width 15 height 15
click at [30, 173] on div at bounding box center [30, 174] width 15 height 15
click at [32, 211] on div at bounding box center [30, 212] width 15 height 15
click at [701, 473] on div "Poll" at bounding box center [714, 525] width 57 height 106
click at [378, 526] on div "Select S" at bounding box center [372, 525] width 57 height 46
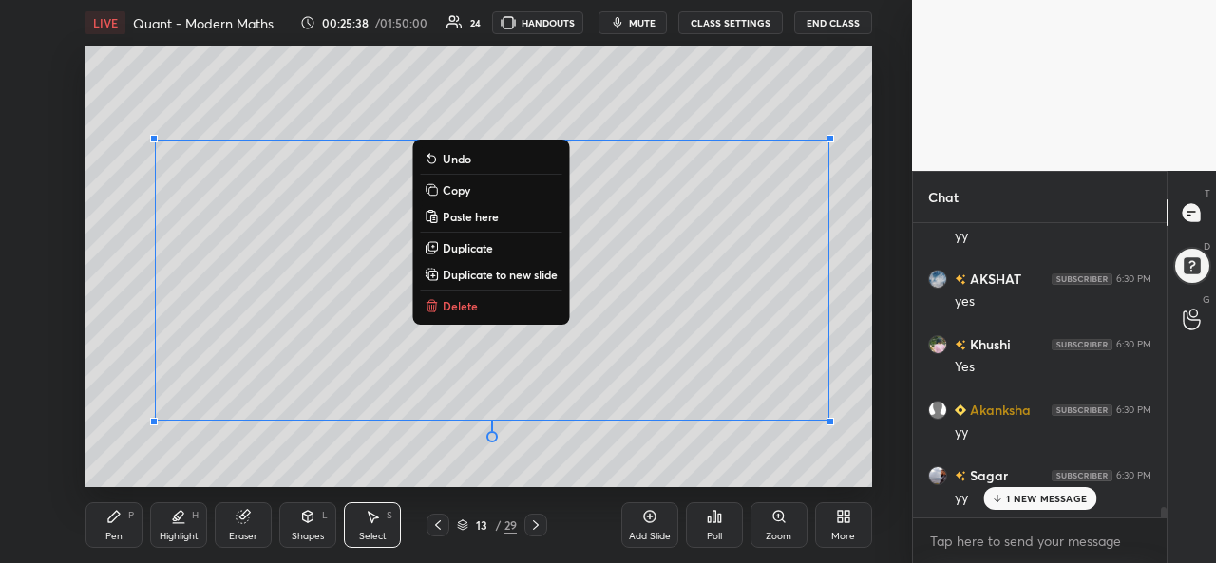
scroll to position [8437, 0]
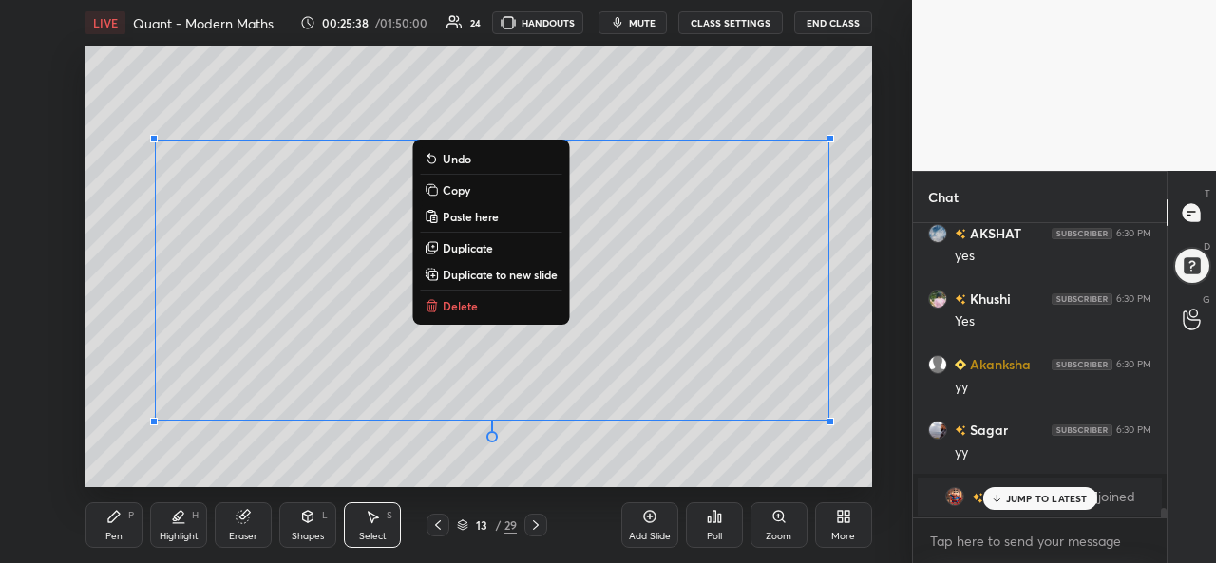
click at [111, 530] on div "Pen P" at bounding box center [113, 525] width 57 height 46
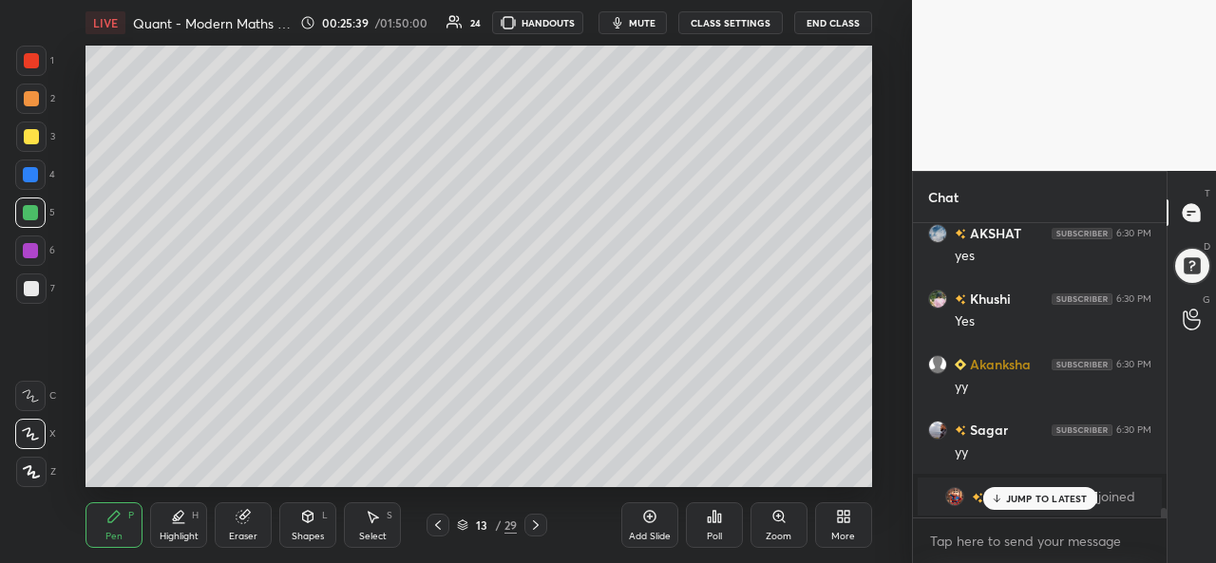
click at [1012, 501] on p "JUMP TO LATEST" at bounding box center [1047, 498] width 82 height 11
click at [30, 138] on div at bounding box center [31, 136] width 15 height 15
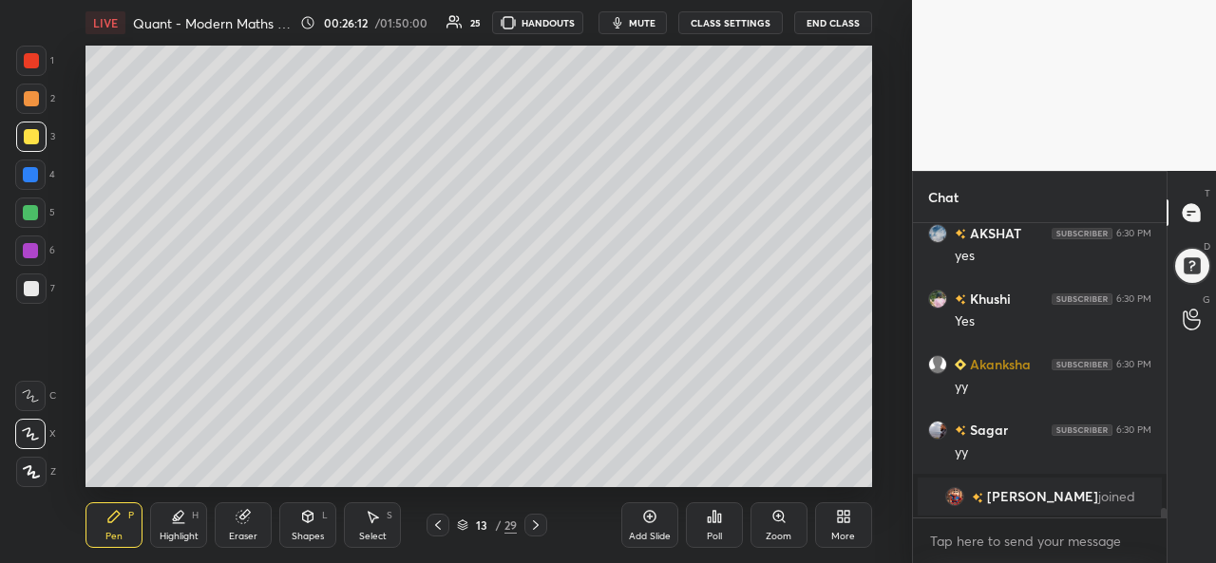
click at [31, 62] on div at bounding box center [31, 60] width 15 height 15
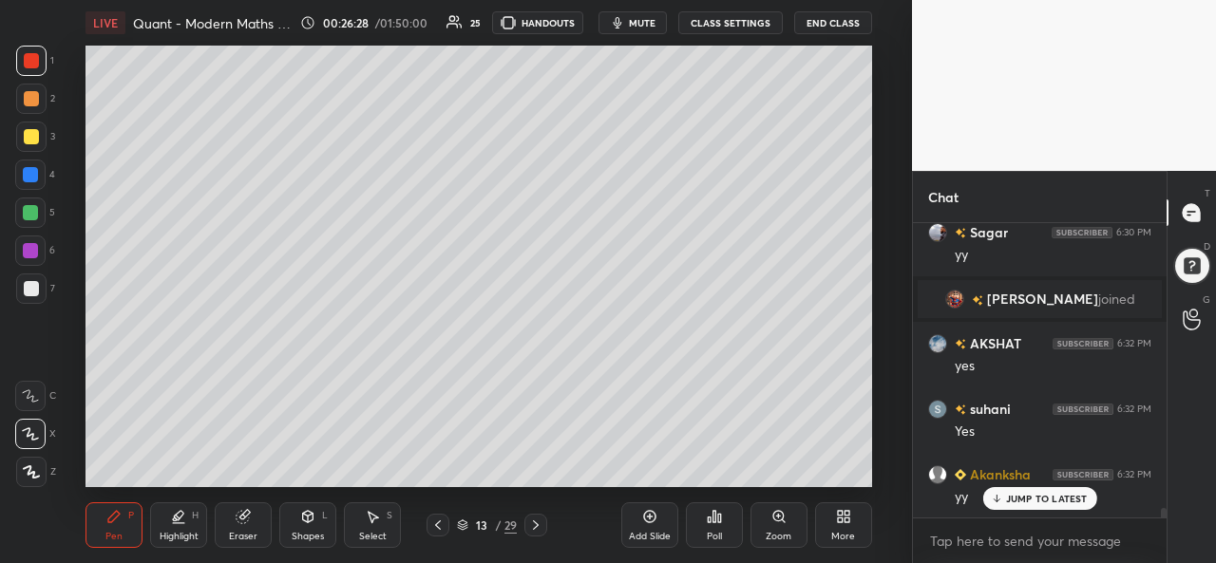
scroll to position [8699, 0]
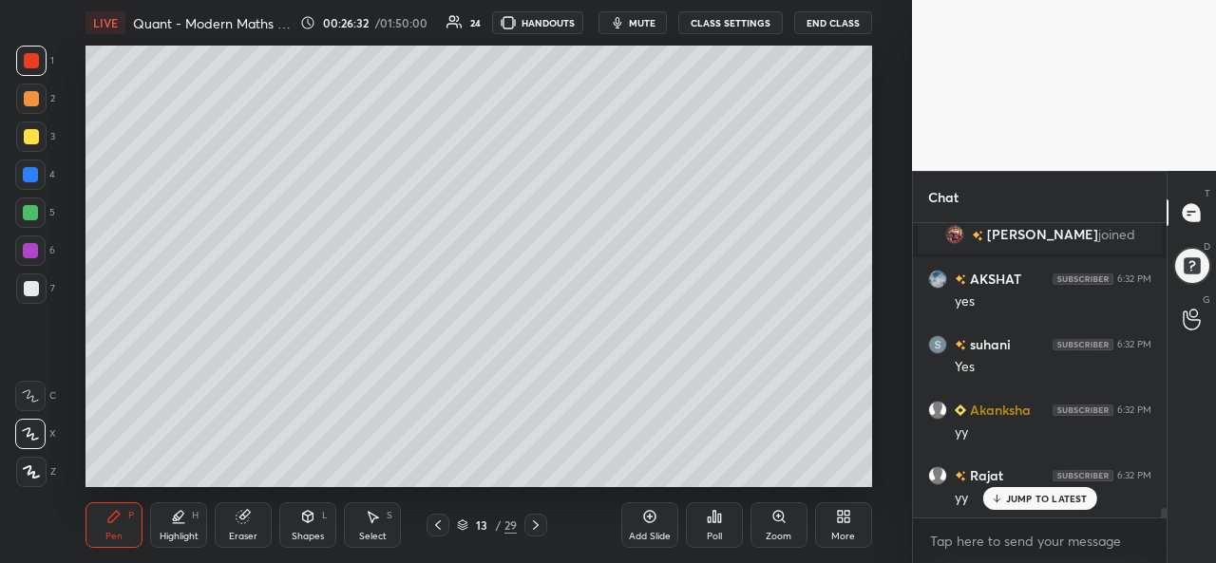
click at [25, 174] on div at bounding box center [30, 174] width 15 height 15
click at [660, 485] on div "Add Slide Poll Zoom More" at bounding box center [746, 525] width 251 height 106
click at [27, 101] on div at bounding box center [31, 98] width 15 height 15
click at [644, 524] on icon at bounding box center [649, 516] width 15 height 15
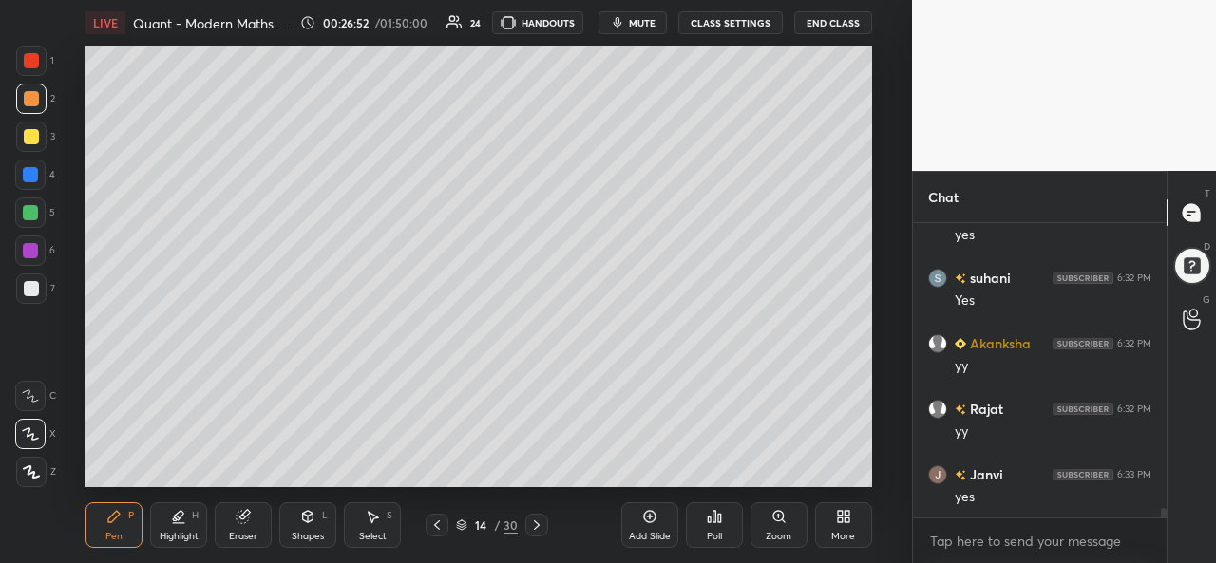
scroll to position [8830, 0]
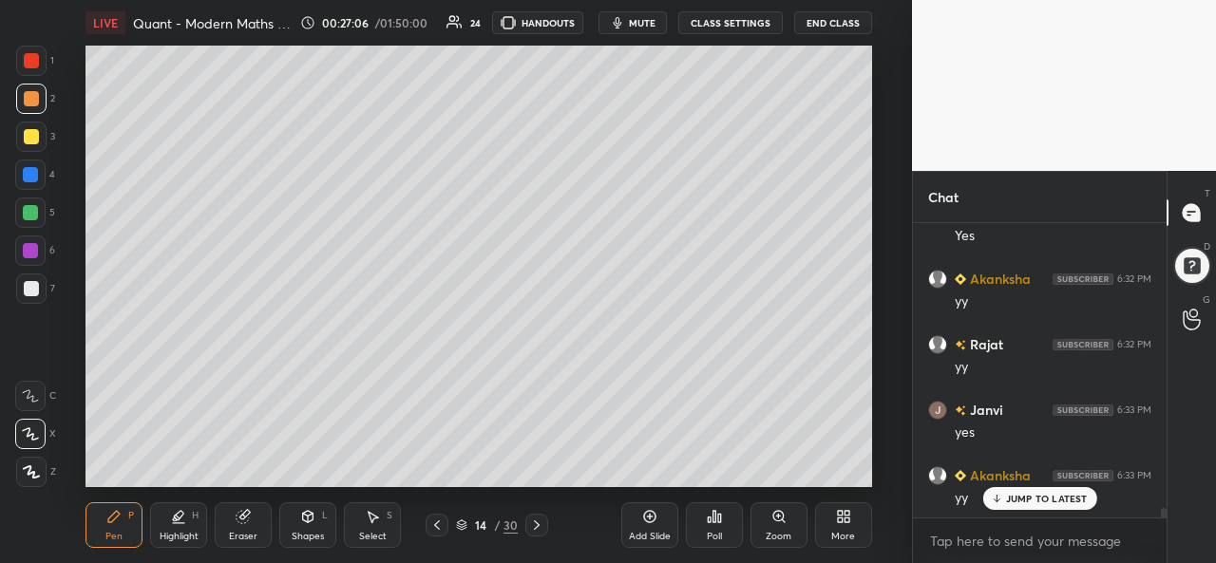
click at [367, 523] on icon at bounding box center [372, 516] width 15 height 15
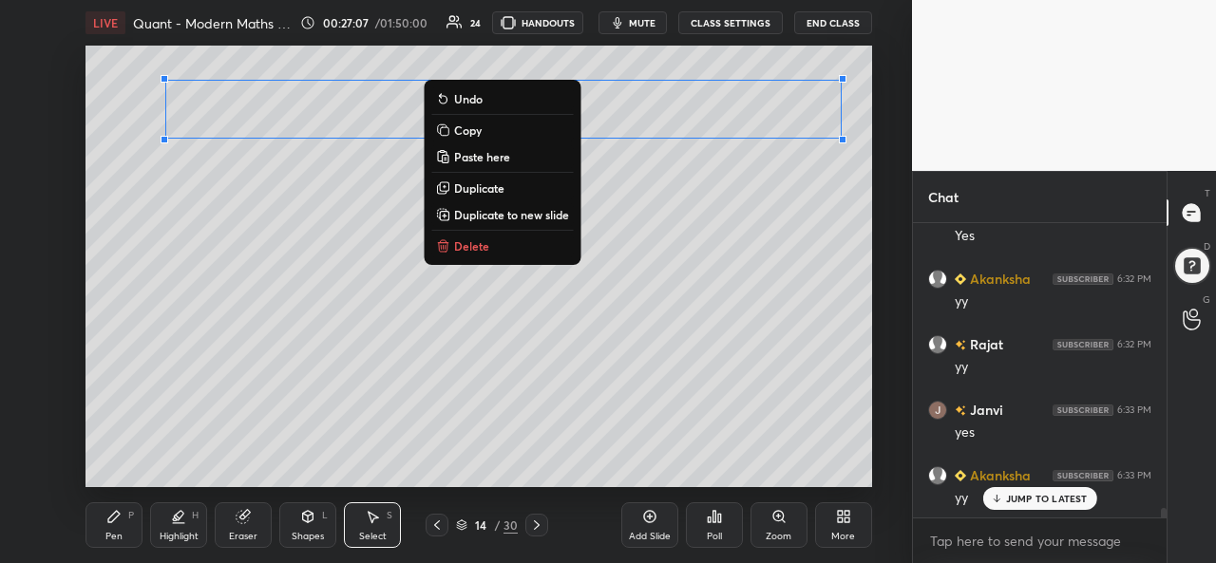
scroll to position [8875, 0]
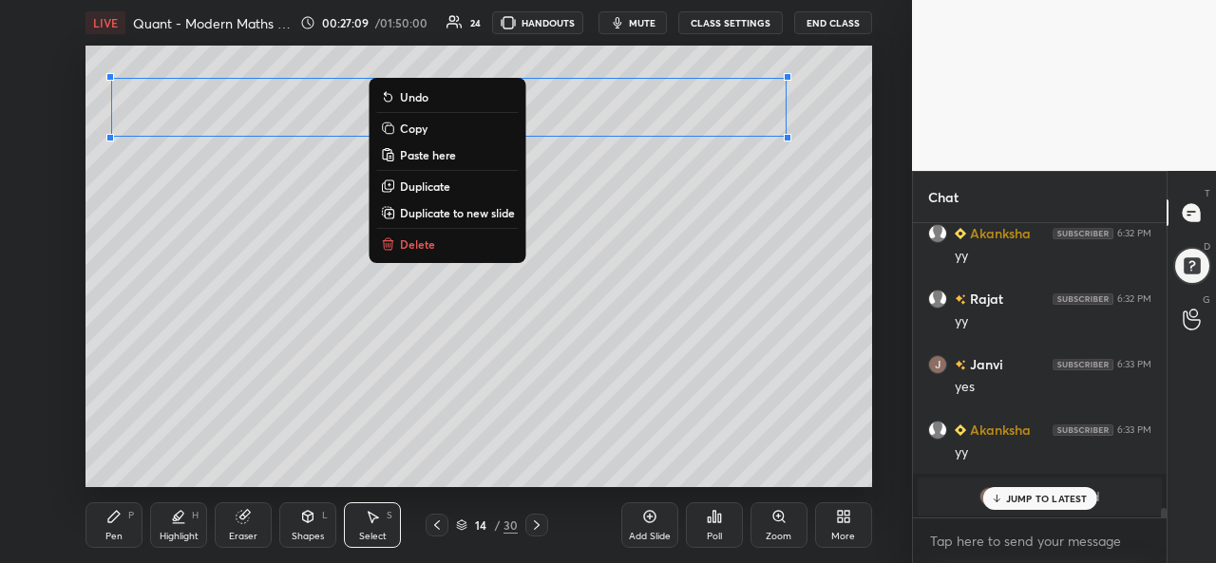
click at [108, 518] on icon at bounding box center [113, 516] width 15 height 15
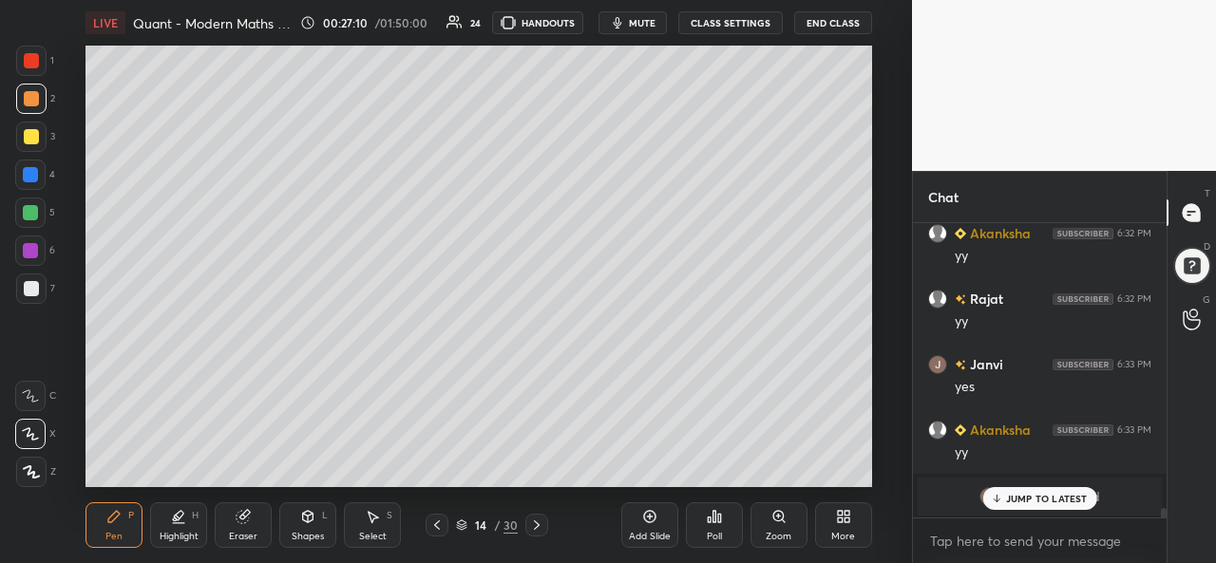
click at [23, 174] on div at bounding box center [30, 174] width 15 height 15
click at [25, 210] on div at bounding box center [30, 212] width 15 height 15
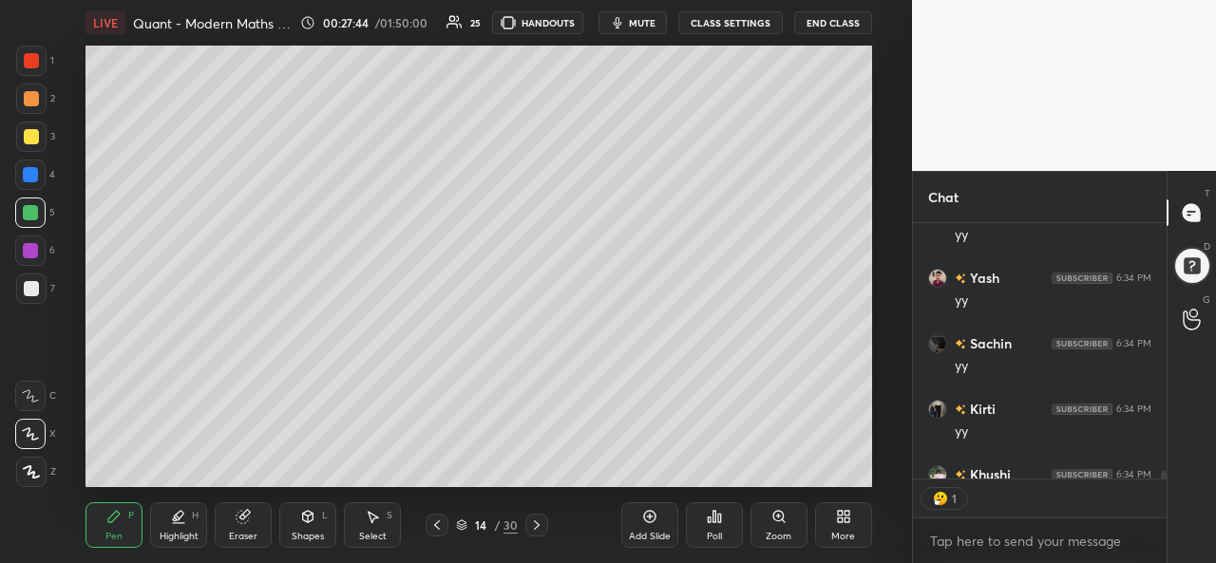
scroll to position [7, 6]
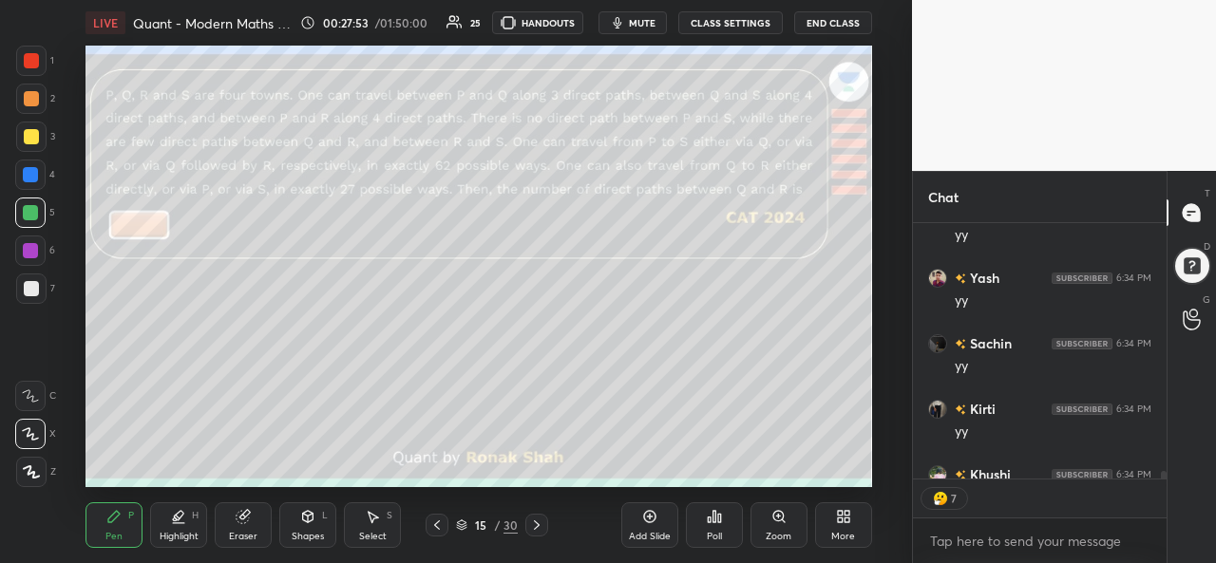
click at [24, 55] on div at bounding box center [31, 60] width 15 height 15
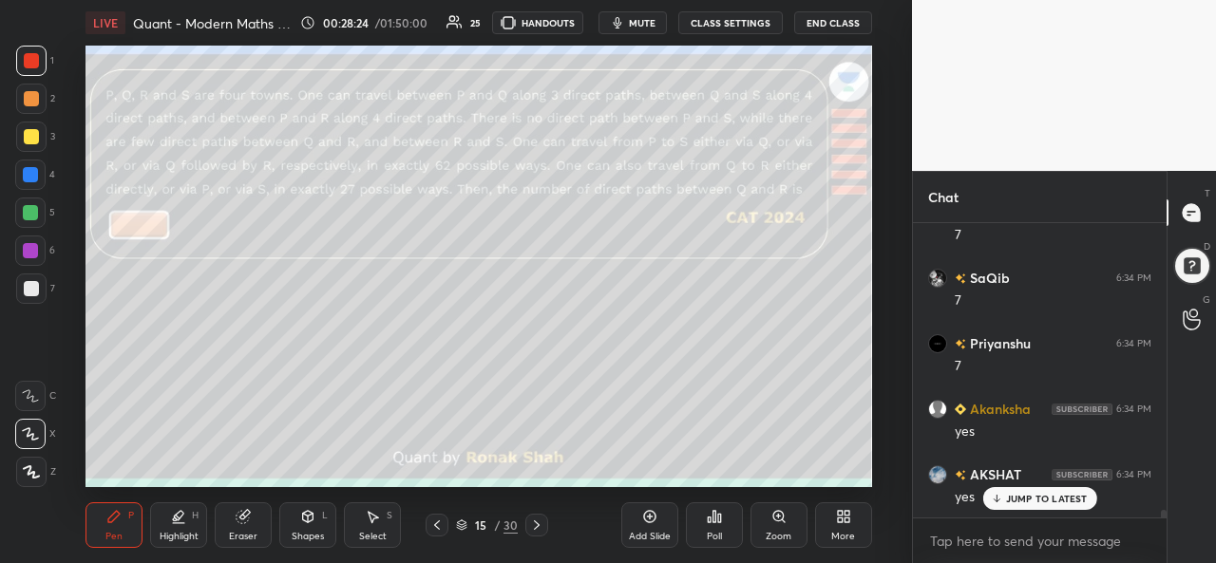
scroll to position [10756, 0]
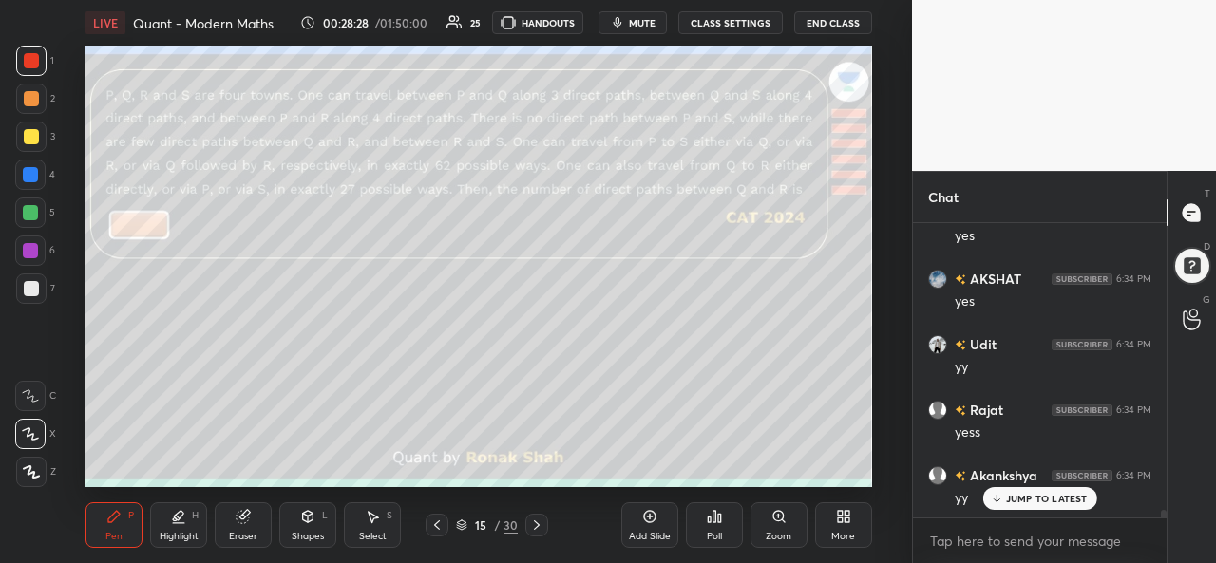
click at [31, 136] on div at bounding box center [31, 136] width 15 height 15
click at [29, 58] on div at bounding box center [31, 60] width 15 height 15
click at [30, 171] on div at bounding box center [30, 174] width 15 height 15
click at [369, 525] on div "Select S" at bounding box center [372, 525] width 57 height 46
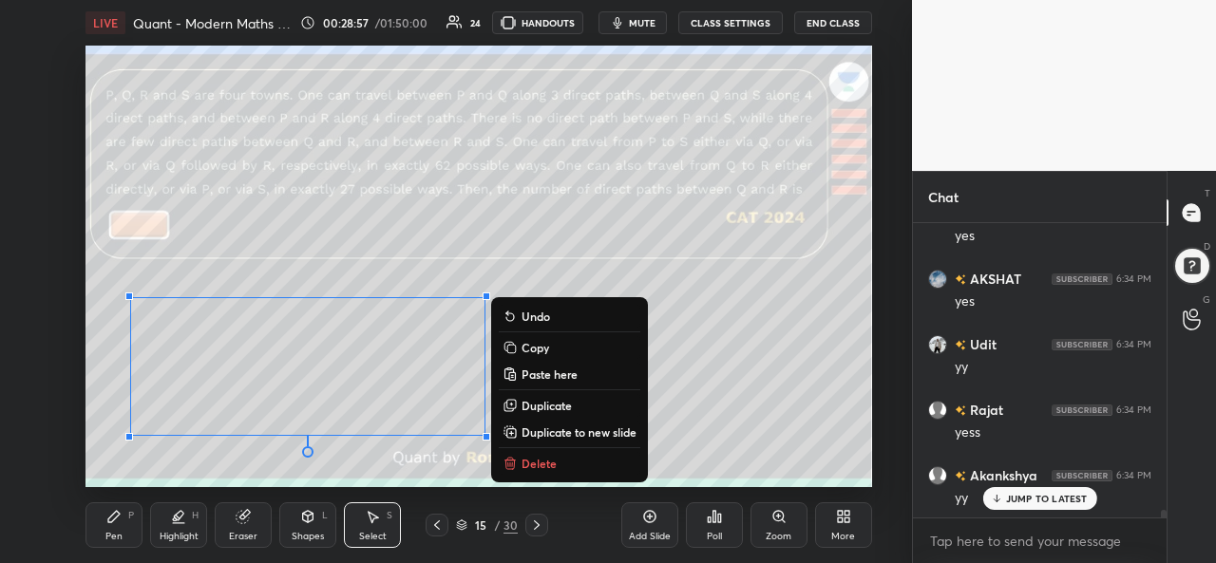
click at [118, 527] on div "Pen P" at bounding box center [113, 525] width 57 height 46
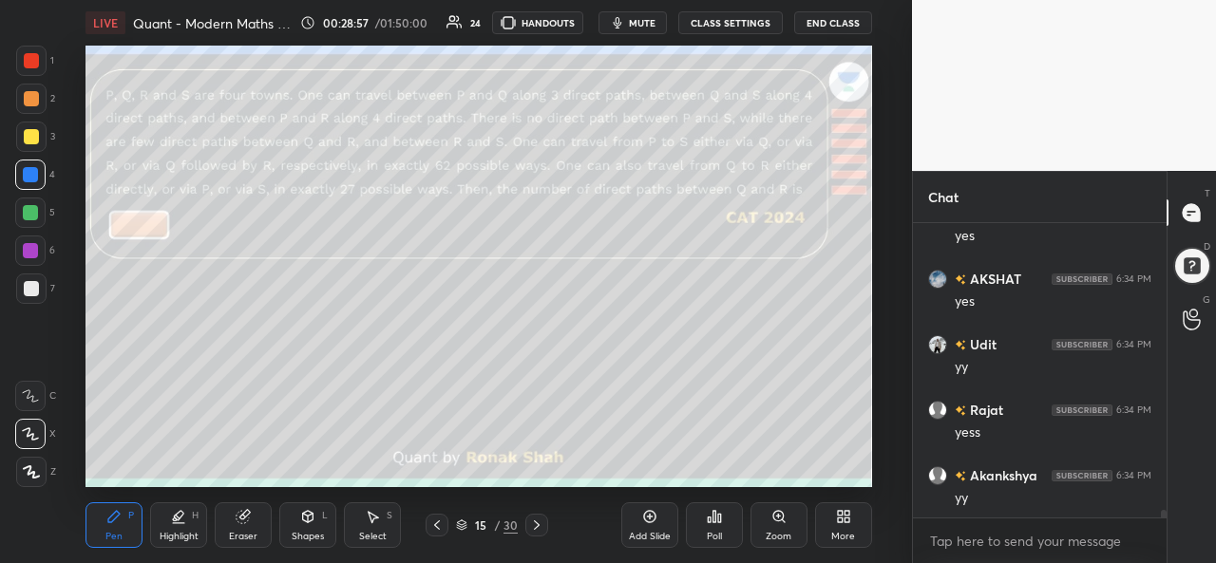
scroll to position [10823, 0]
click at [380, 528] on div "Select S" at bounding box center [372, 525] width 57 height 46
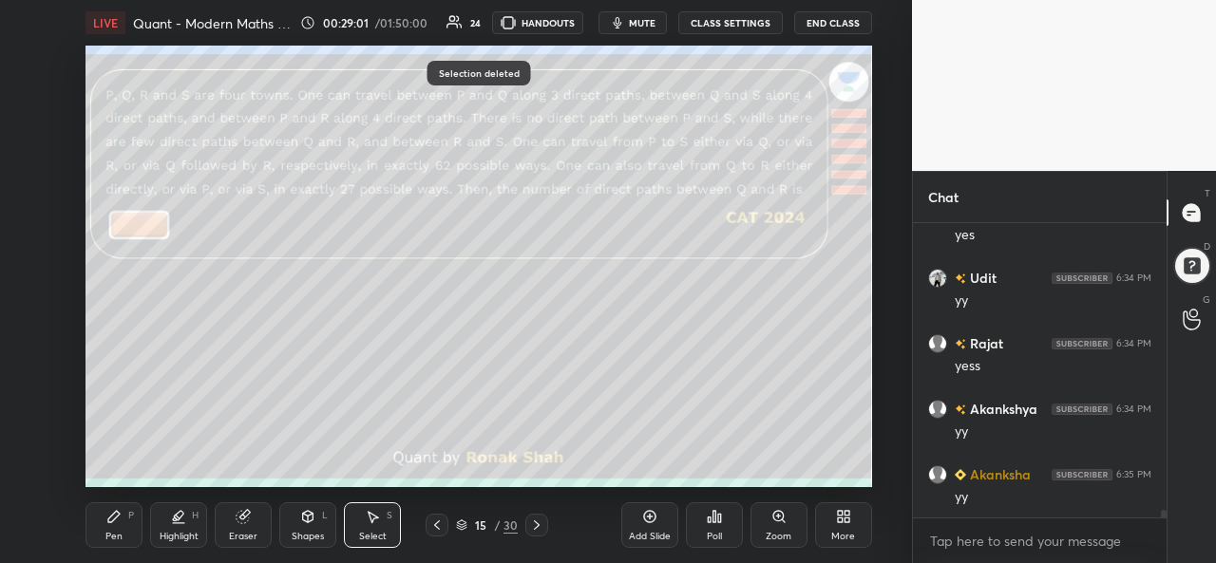
click at [97, 536] on div "Pen P" at bounding box center [113, 525] width 57 height 46
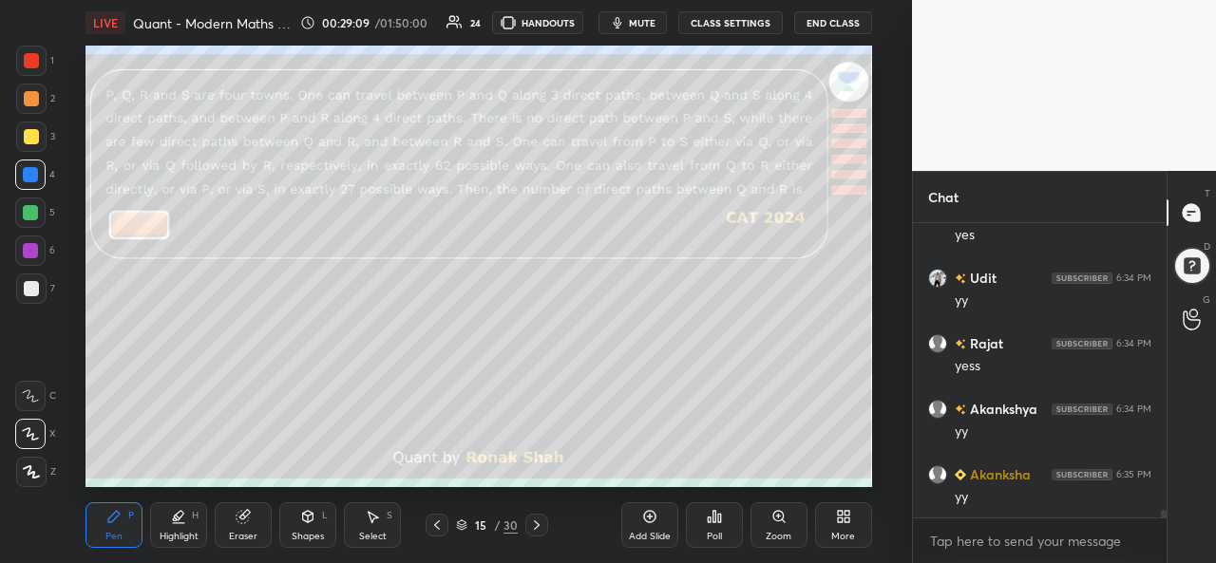
click at [27, 209] on div at bounding box center [30, 212] width 15 height 15
click at [27, 141] on div at bounding box center [31, 136] width 15 height 15
click at [25, 248] on div at bounding box center [30, 250] width 15 height 15
click at [28, 281] on div at bounding box center [31, 288] width 15 height 15
click at [34, 91] on div at bounding box center [31, 98] width 15 height 15
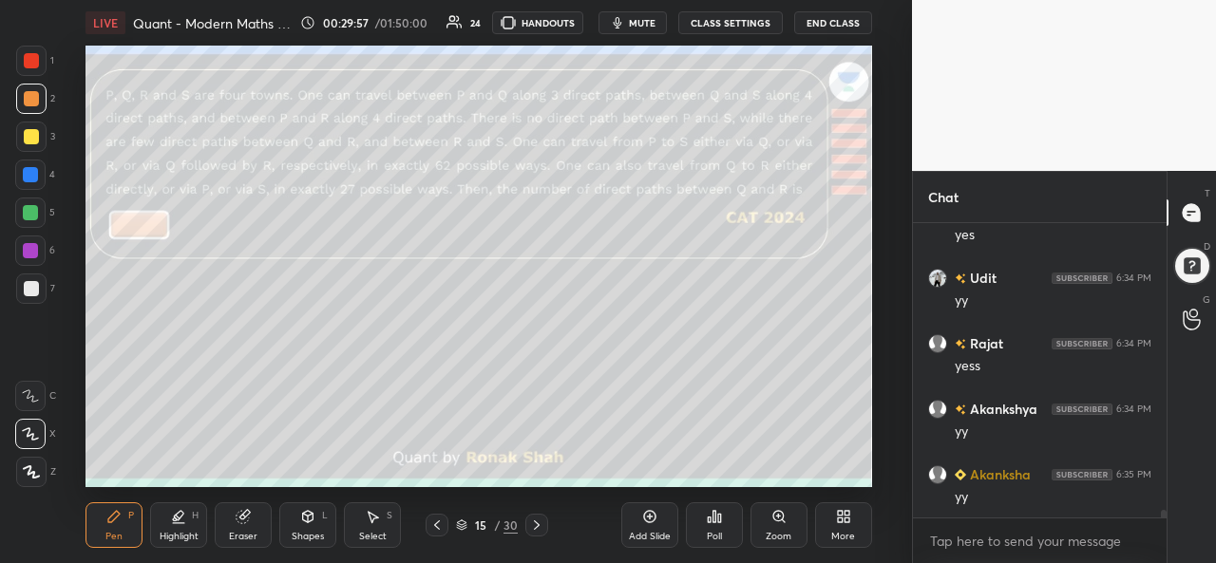
click at [168, 527] on div "Highlight H" at bounding box center [178, 525] width 57 height 46
click at [36, 434] on icon at bounding box center [30, 433] width 15 height 15
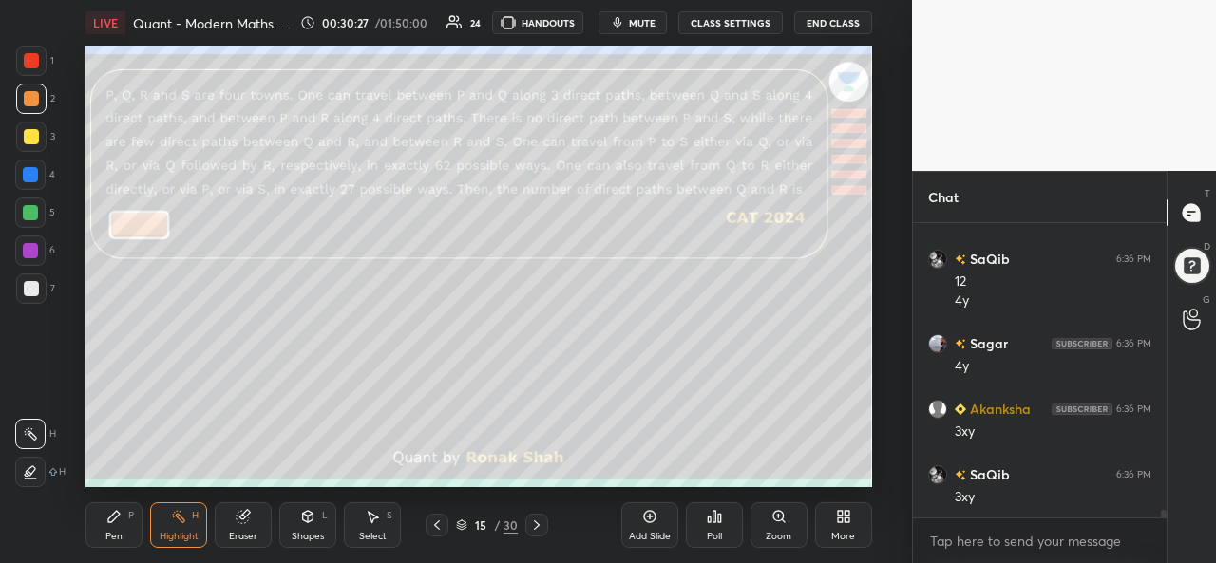
scroll to position [11168, 0]
click at [116, 532] on div "Pen" at bounding box center [113, 536] width 17 height 9
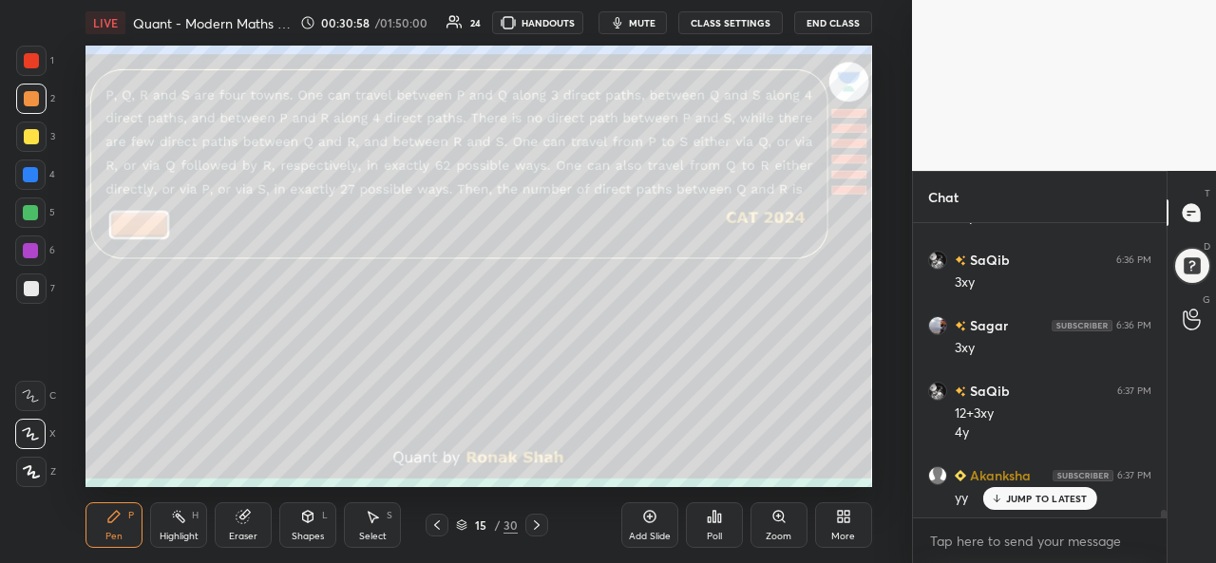
scroll to position [11385, 0]
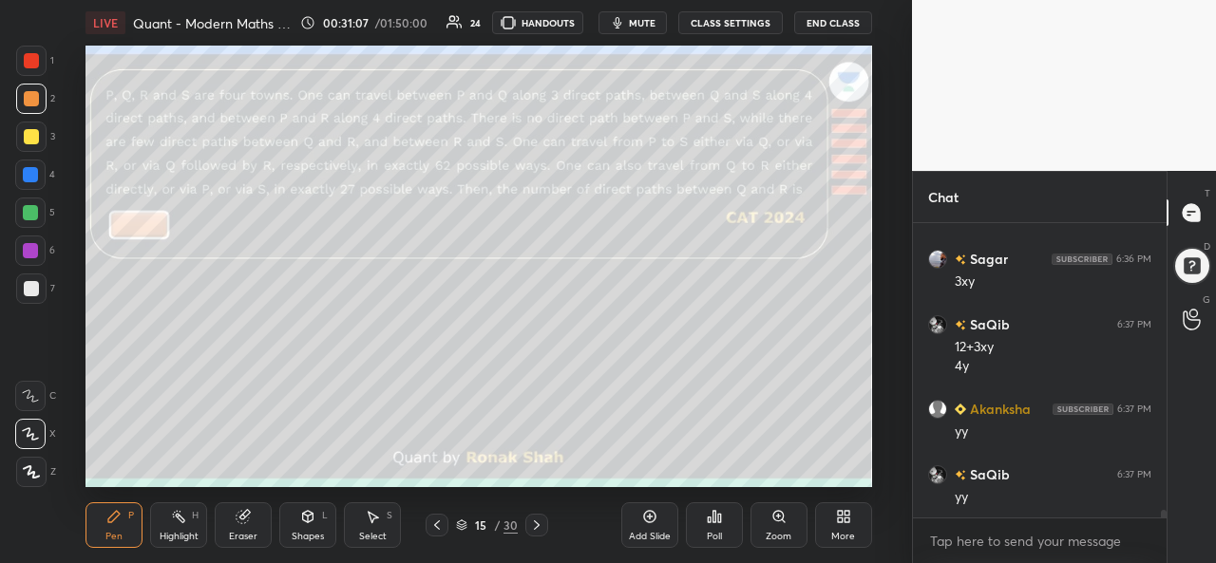
click at [27, 174] on div at bounding box center [30, 174] width 15 height 15
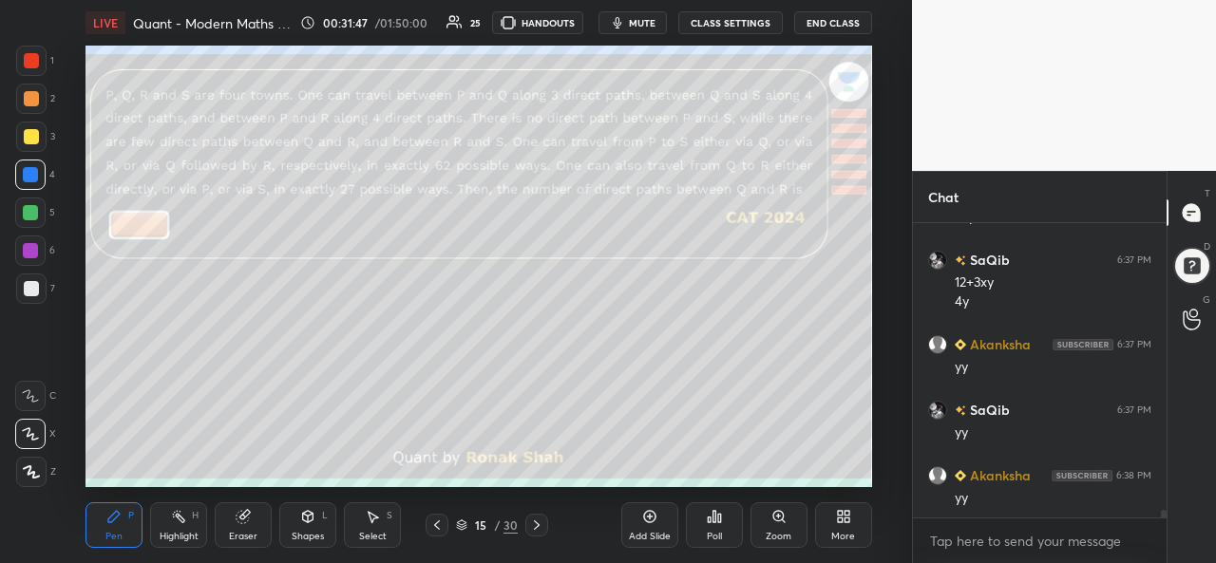
scroll to position [11516, 0]
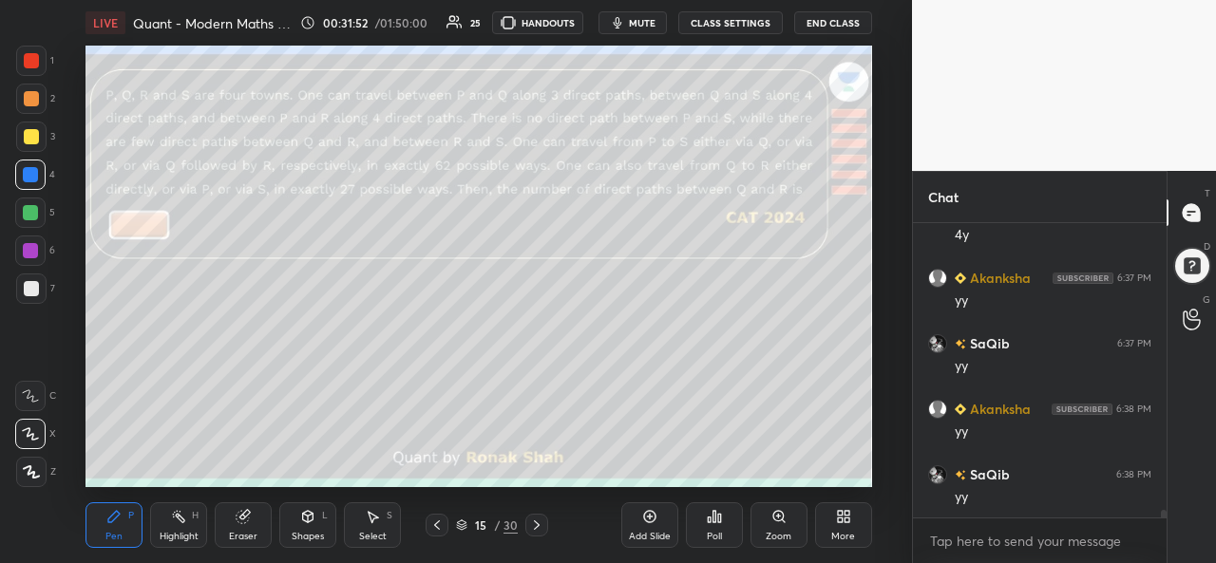
click at [32, 140] on div at bounding box center [31, 136] width 15 height 15
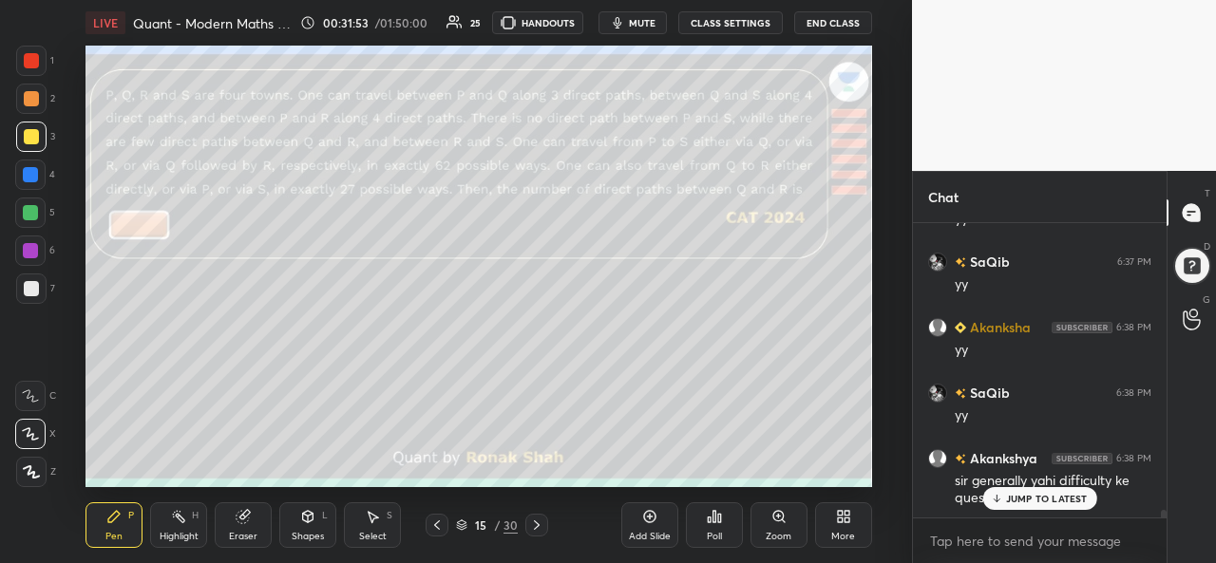
click at [1018, 501] on p "JUMP TO LATEST" at bounding box center [1047, 498] width 82 height 11
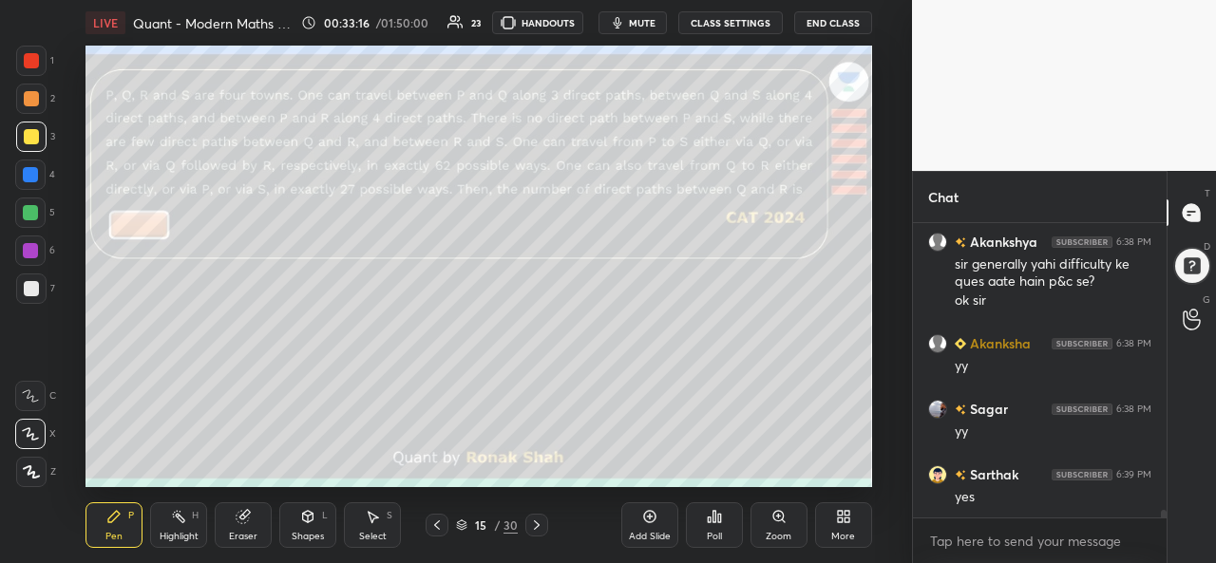
scroll to position [11879, 0]
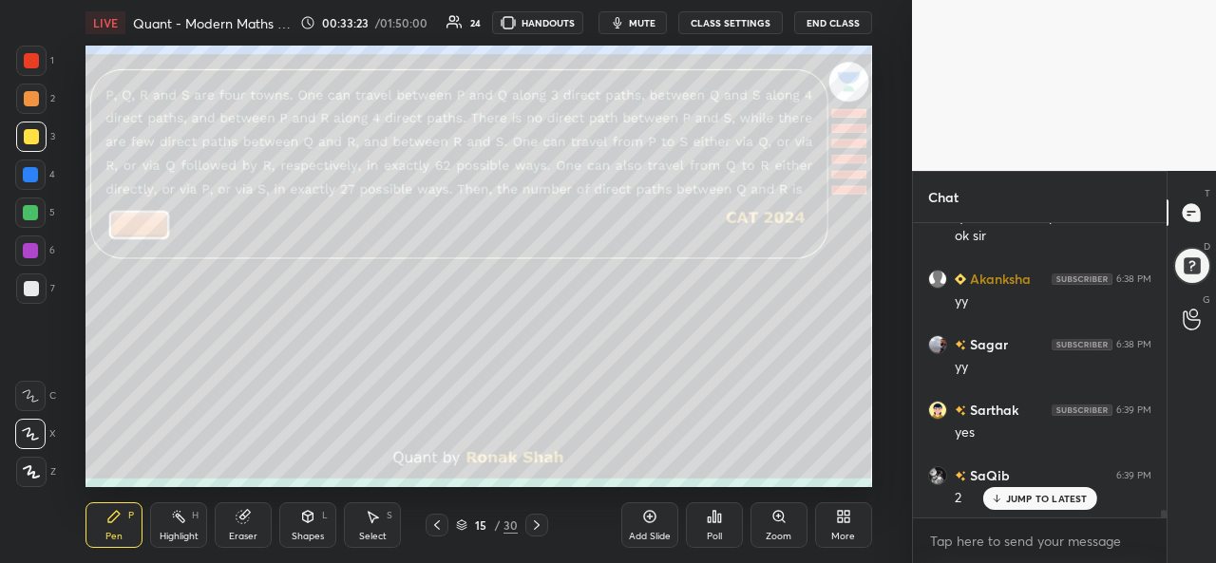
click at [22, 51] on div at bounding box center [31, 61] width 30 height 30
click at [30, 130] on div at bounding box center [31, 136] width 15 height 15
click at [35, 202] on div at bounding box center [30, 213] width 30 height 30
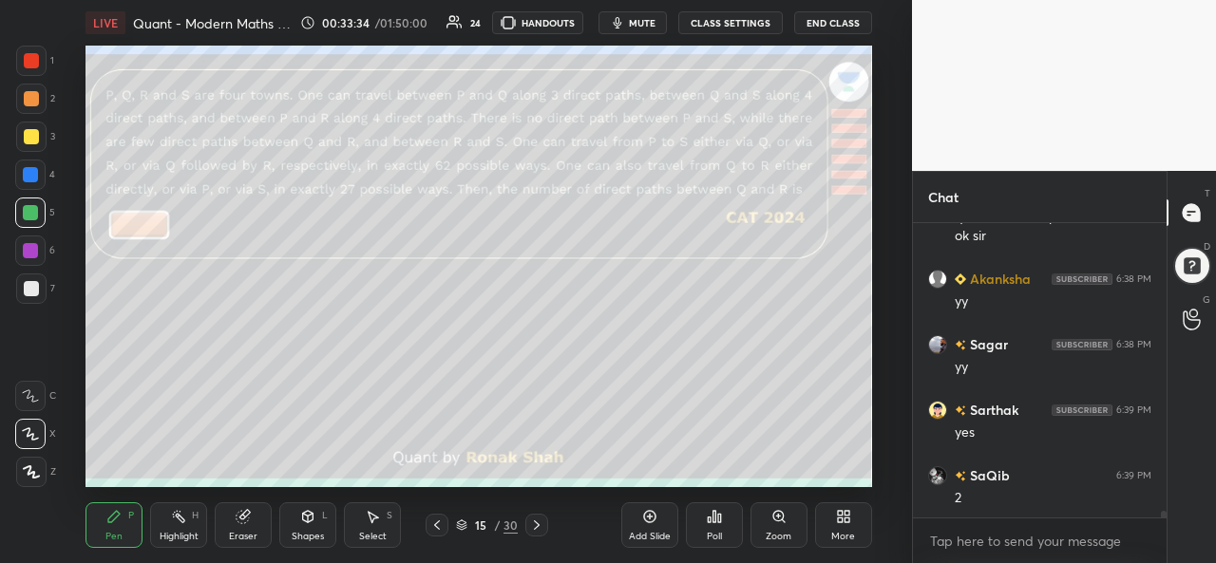
scroll to position [11945, 0]
click at [30, 57] on div at bounding box center [31, 60] width 15 height 15
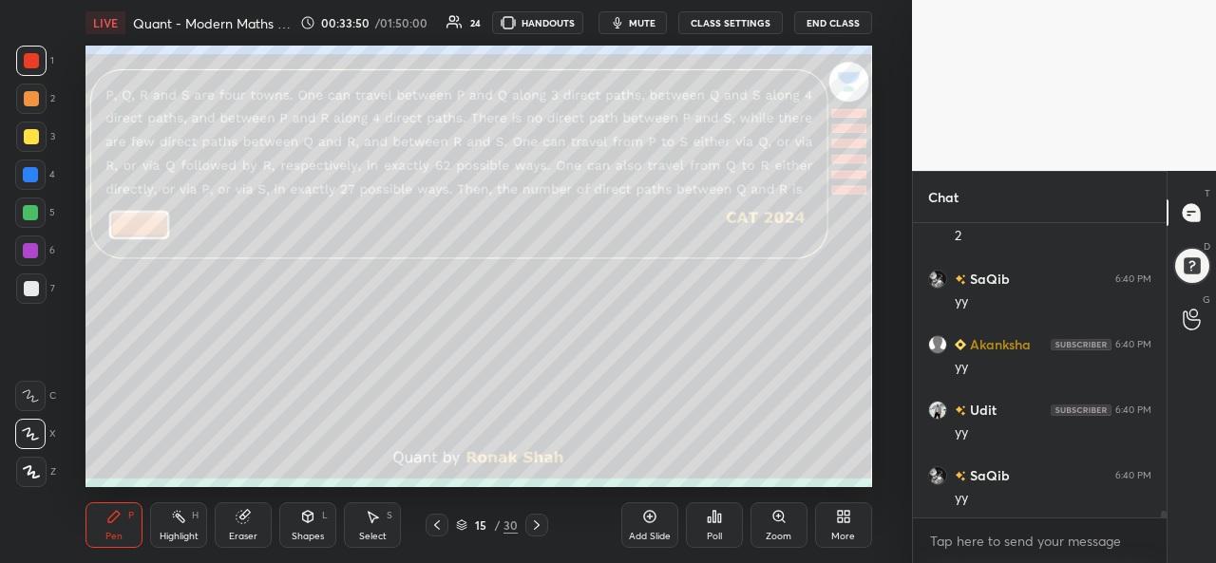
scroll to position [12208, 0]
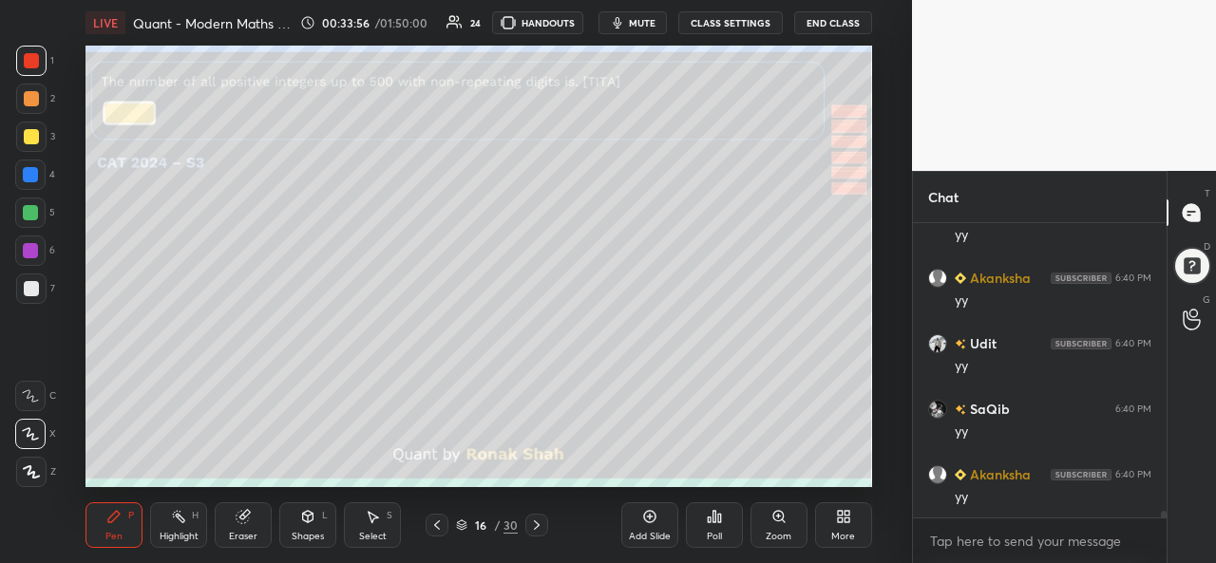
click at [36, 139] on div at bounding box center [31, 136] width 15 height 15
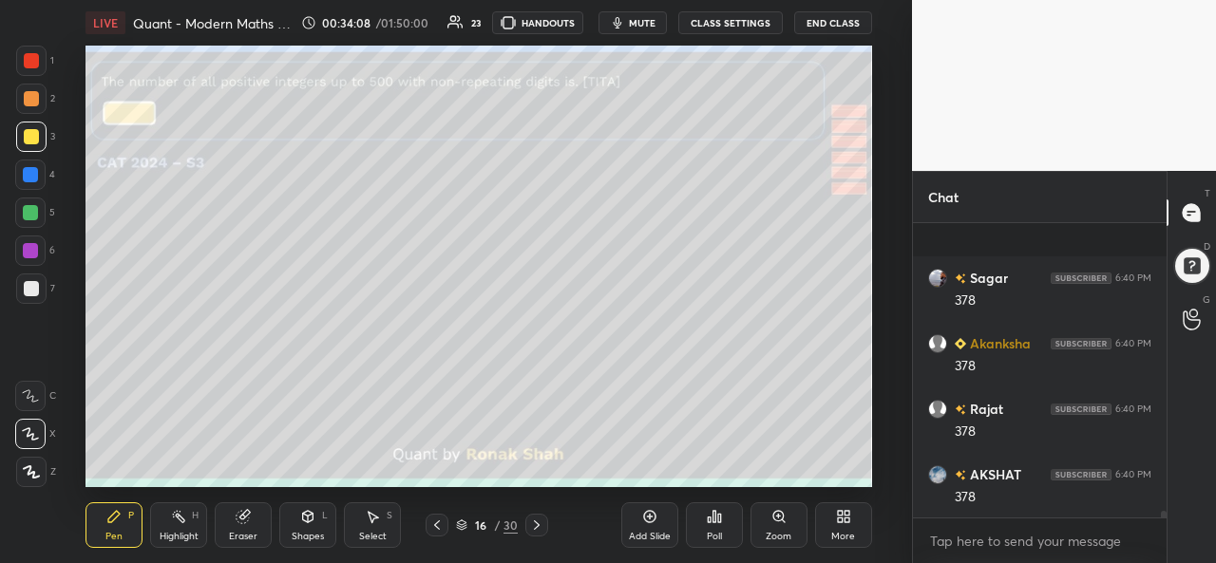
scroll to position [12863, 0]
click at [38, 99] on div at bounding box center [31, 98] width 15 height 15
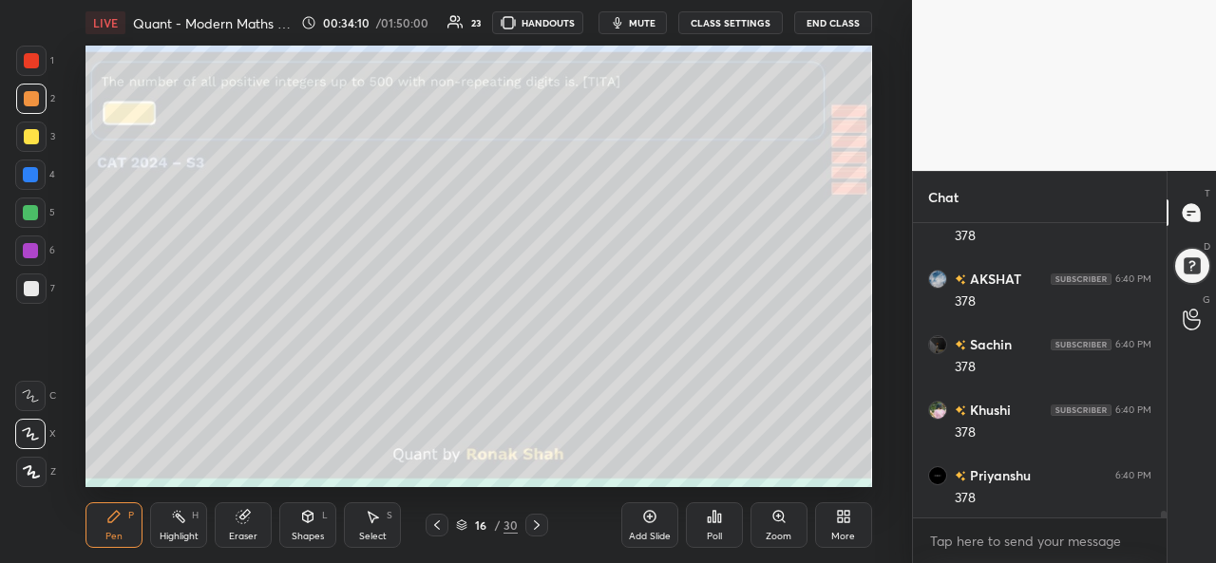
scroll to position [12994, 0]
click at [30, 58] on div at bounding box center [31, 60] width 15 height 15
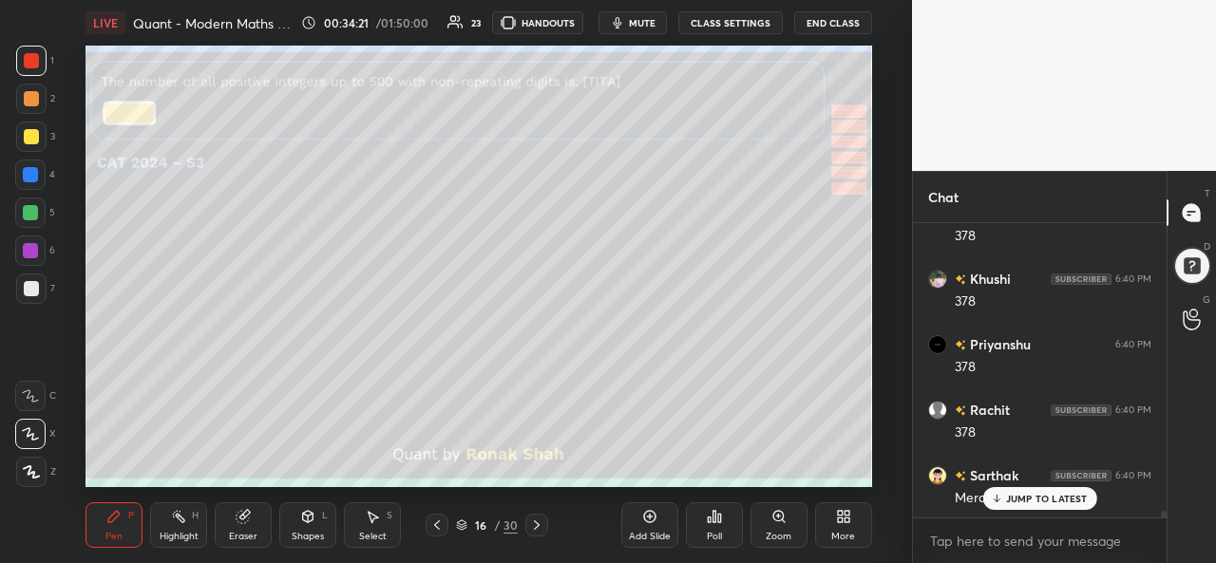
click at [1017, 501] on p "JUMP TO LATEST" at bounding box center [1047, 498] width 82 height 11
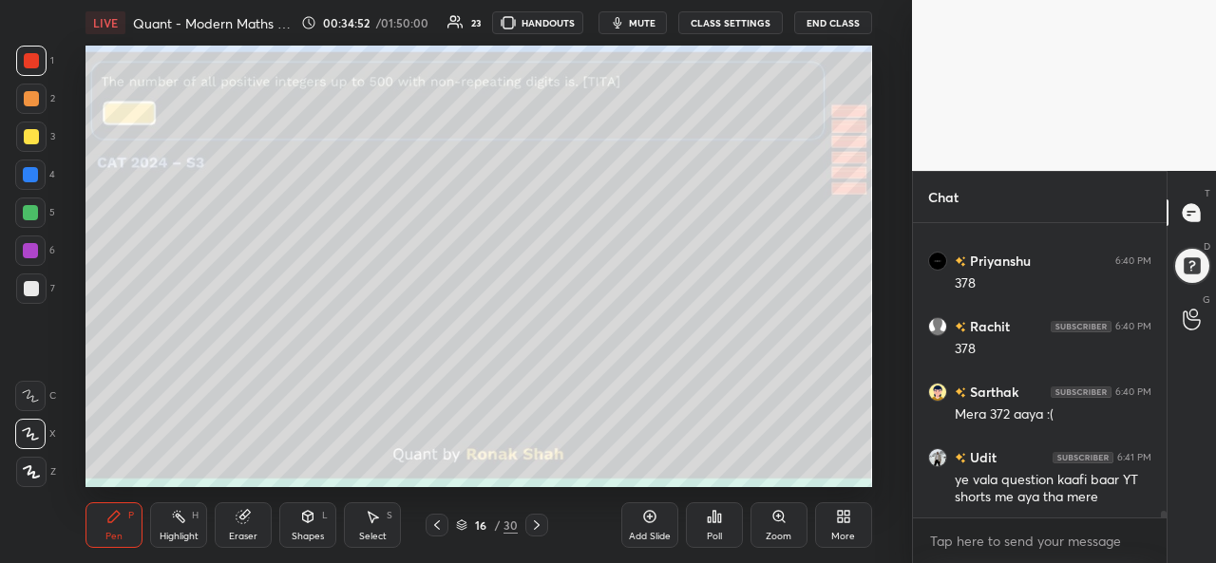
click at [27, 131] on div at bounding box center [31, 136] width 15 height 15
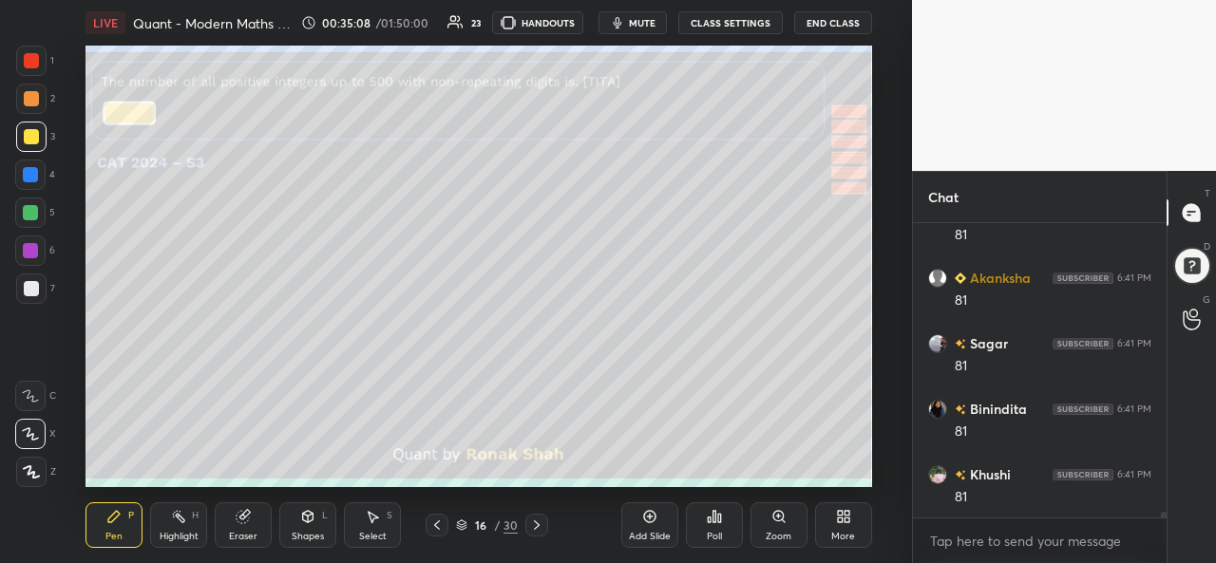
scroll to position [13862, 0]
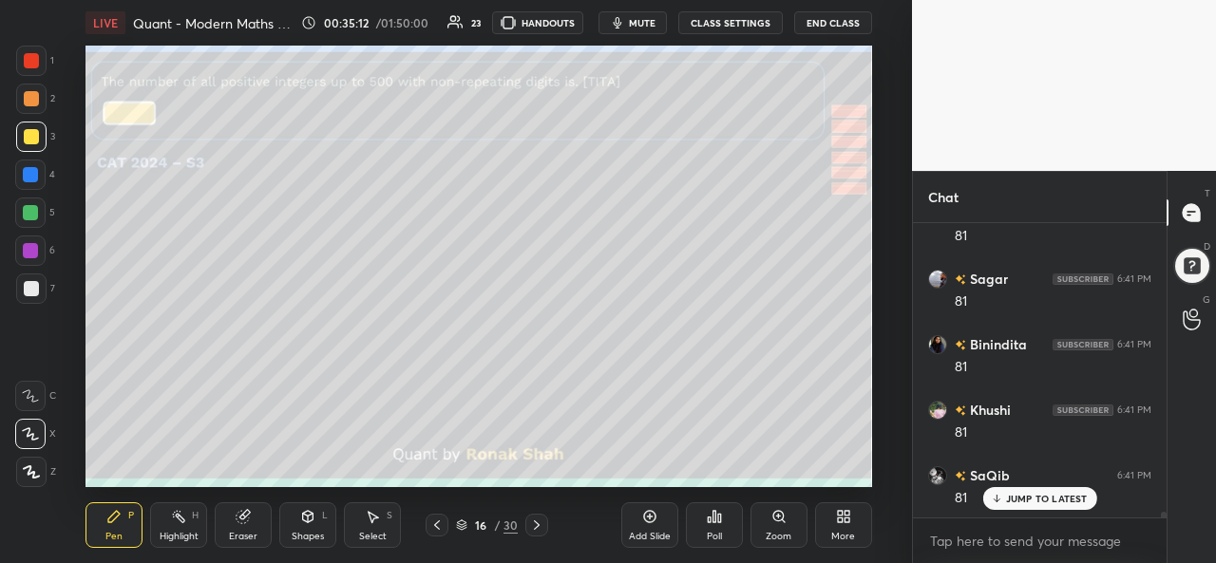
click at [26, 178] on div at bounding box center [30, 174] width 15 height 15
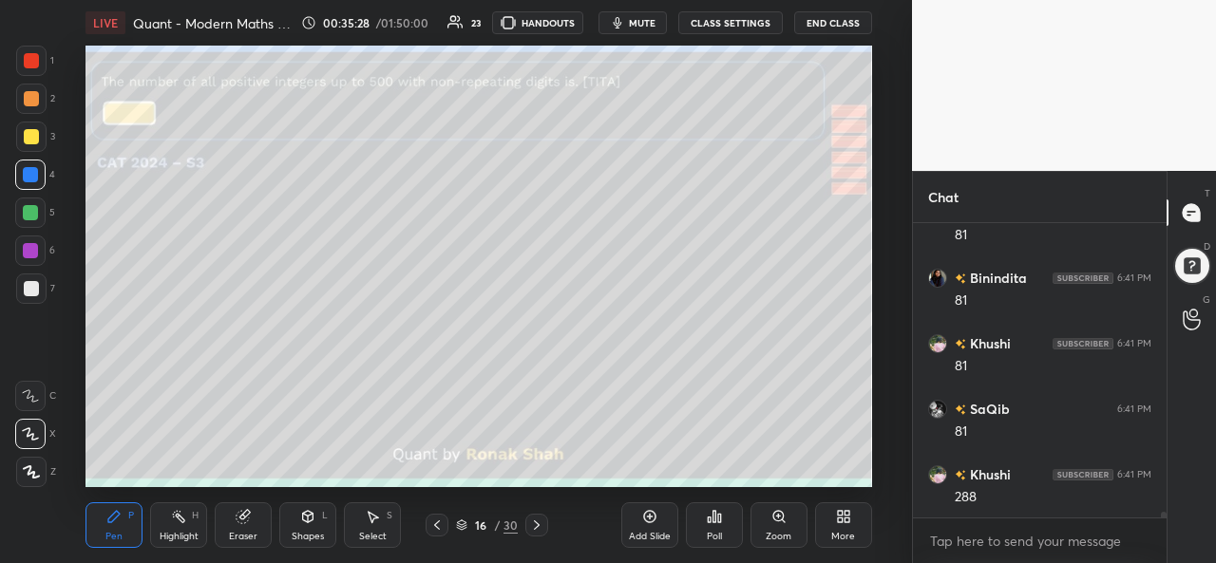
scroll to position [13993, 0]
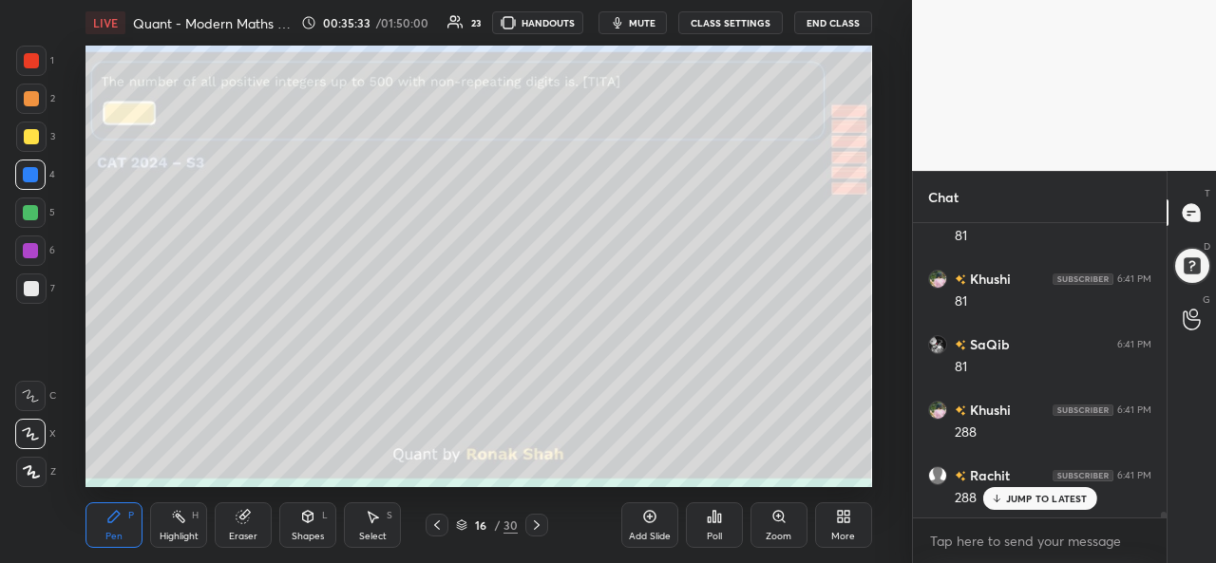
click at [31, 284] on div at bounding box center [31, 288] width 15 height 15
click at [1012, 499] on p "JUMP TO LATEST" at bounding box center [1047, 498] width 82 height 11
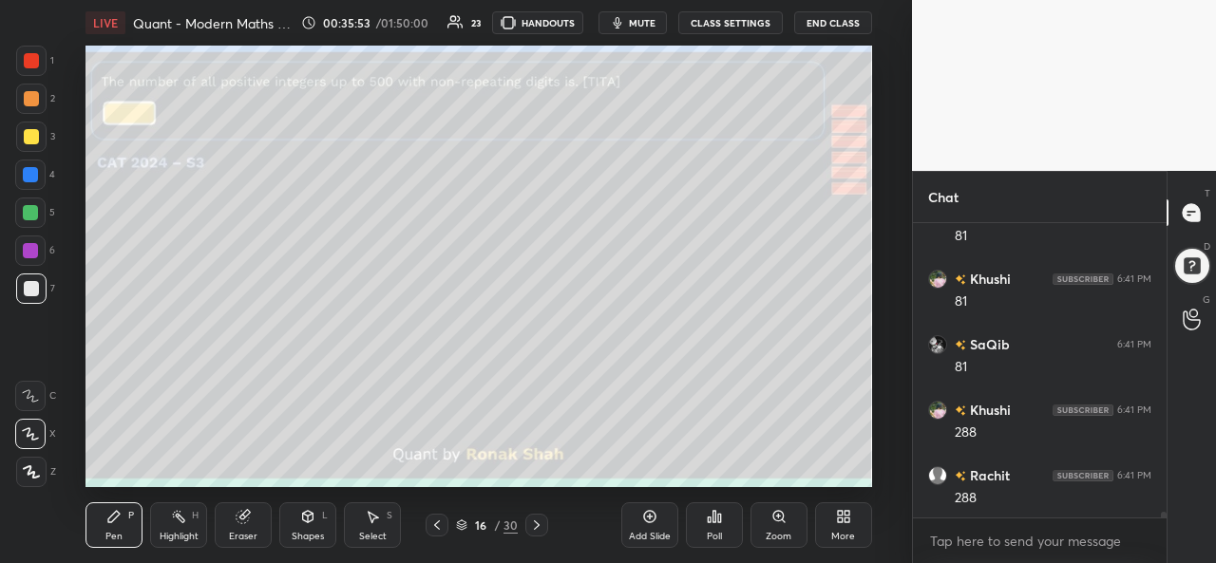
click at [652, 527] on div "Add Slide" at bounding box center [649, 525] width 57 height 46
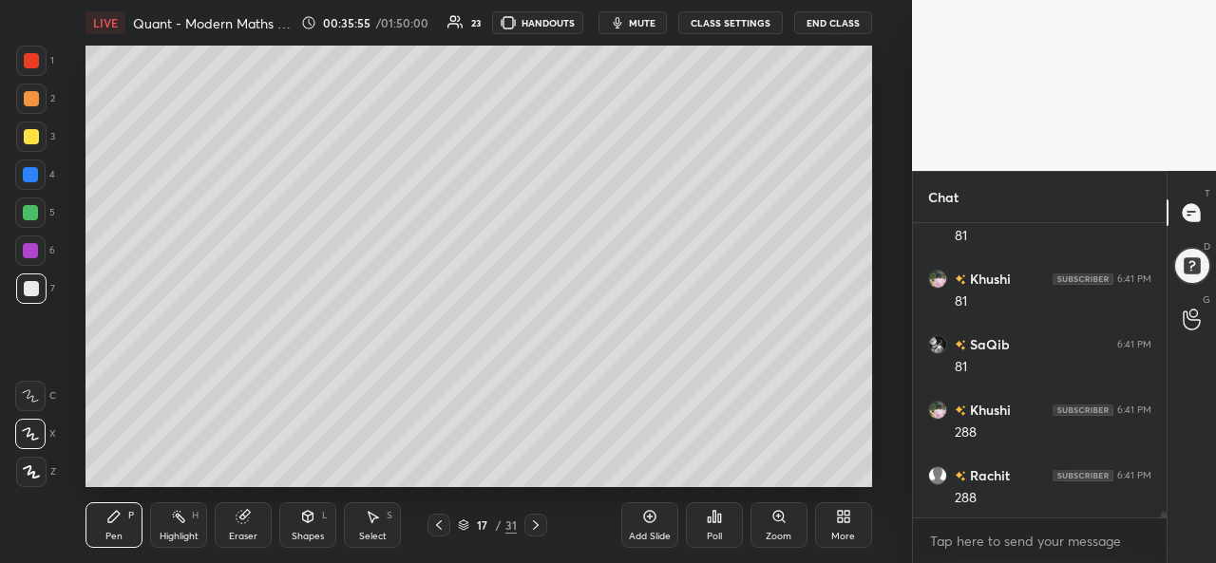
click at [28, 168] on div at bounding box center [30, 174] width 15 height 15
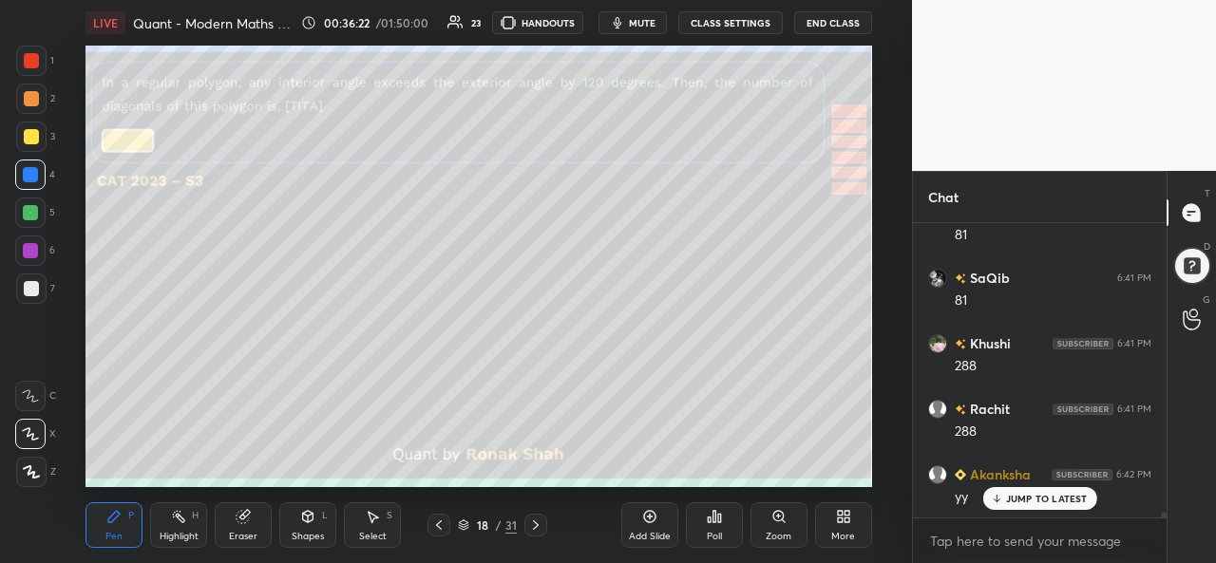
scroll to position [14124, 0]
click at [21, 58] on div at bounding box center [31, 61] width 30 height 30
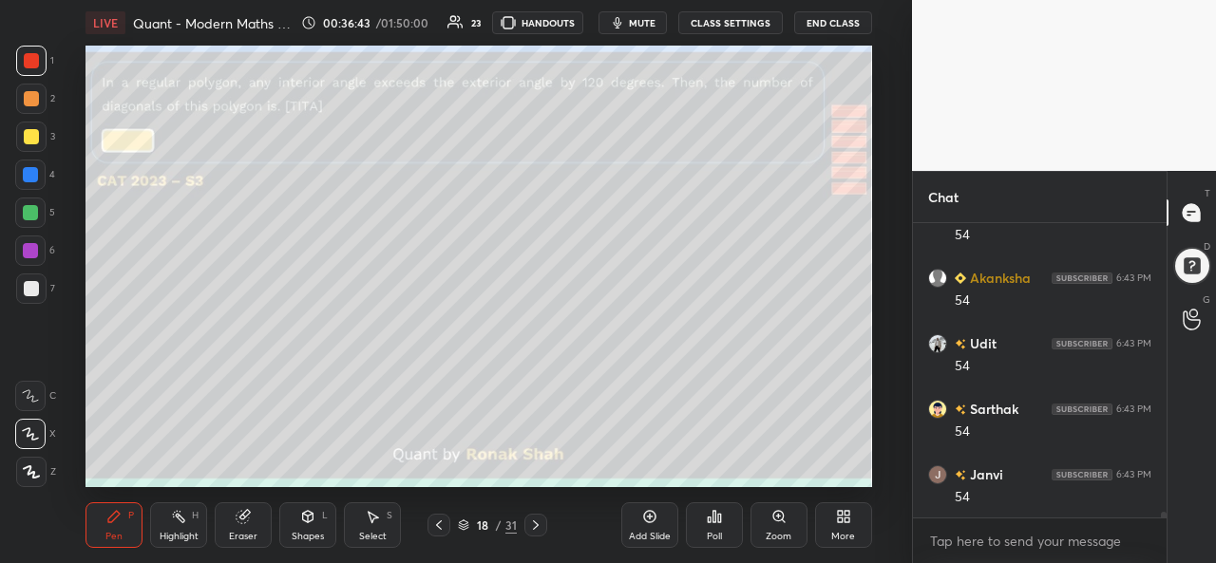
scroll to position [14780, 0]
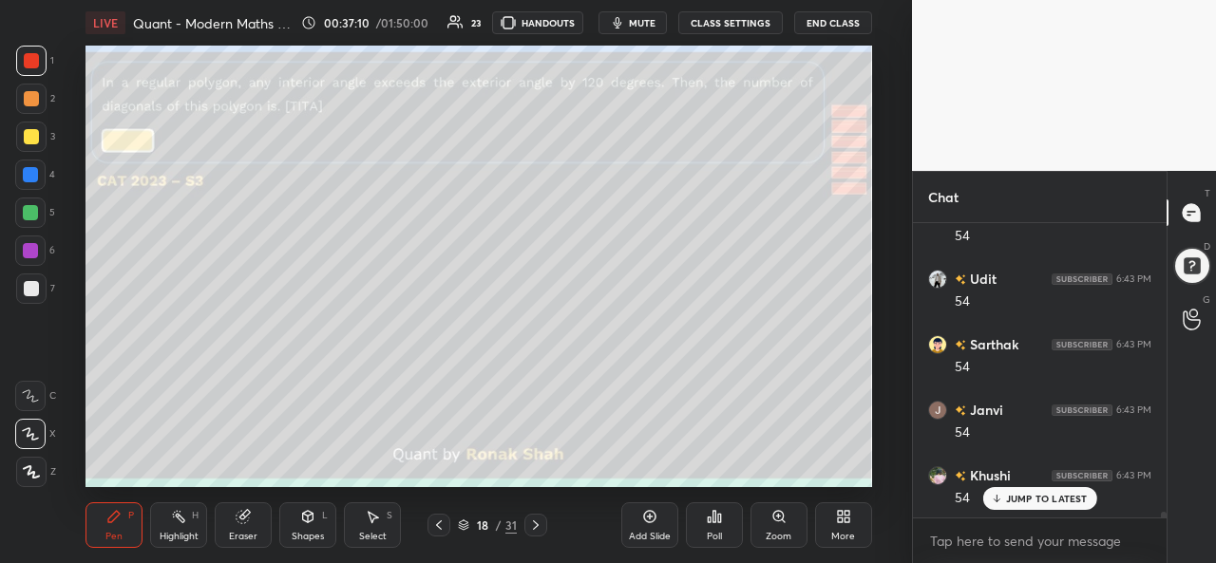
click at [36, 143] on div at bounding box center [31, 136] width 15 height 15
click at [366, 512] on icon at bounding box center [372, 516] width 15 height 15
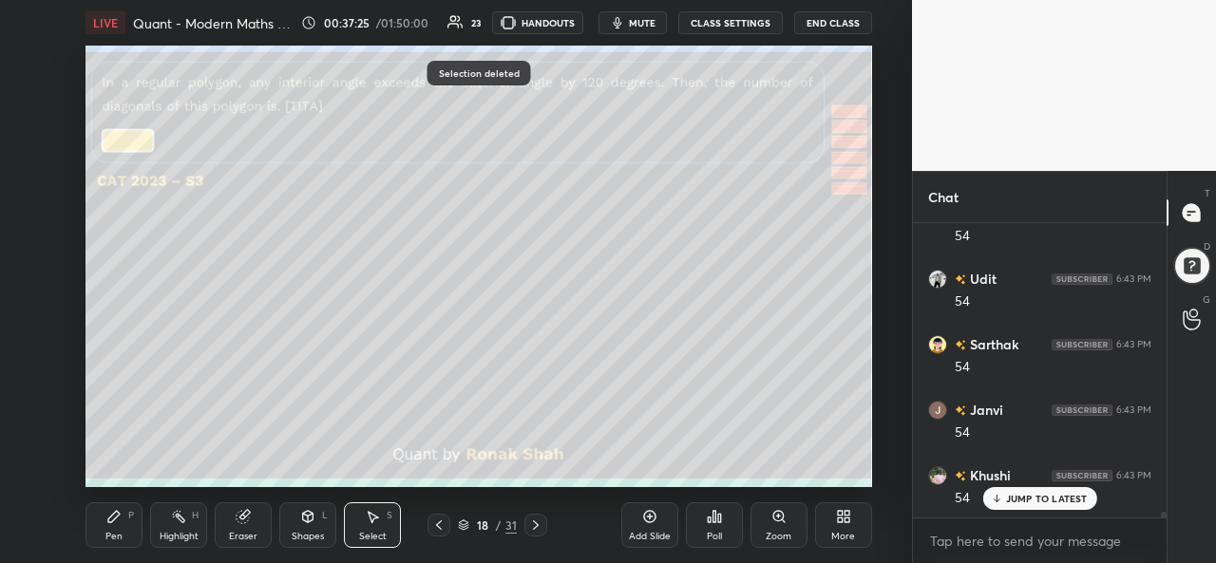
click at [113, 521] on icon at bounding box center [113, 516] width 11 height 11
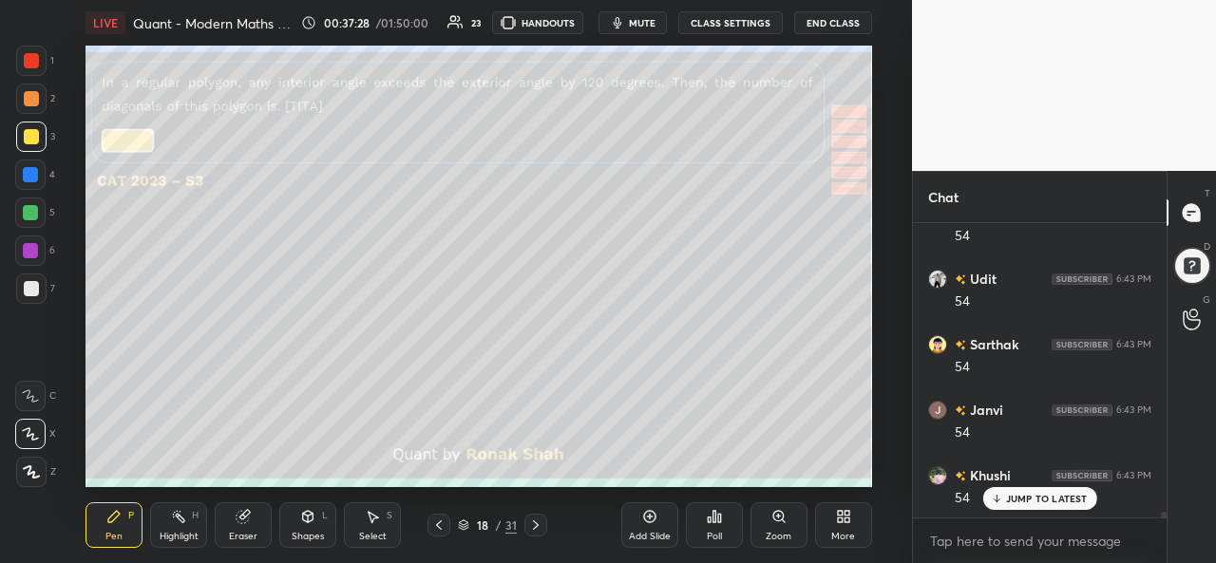
click at [649, 533] on div "Add Slide" at bounding box center [650, 536] width 42 height 9
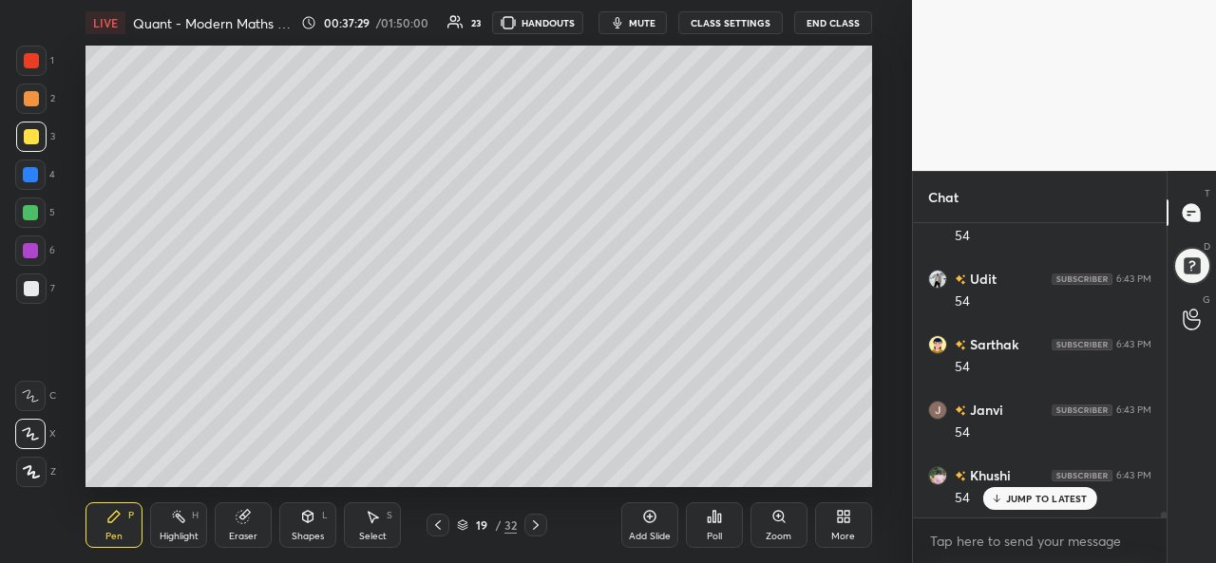
click at [291, 520] on div "Shapes L" at bounding box center [307, 525] width 57 height 46
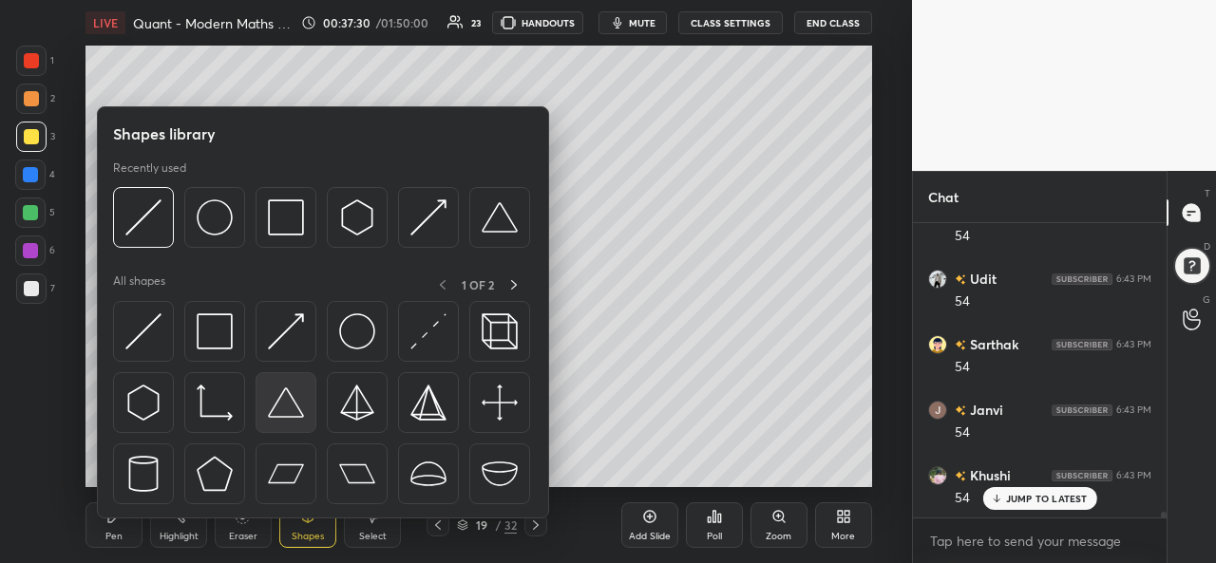
click at [281, 399] on img at bounding box center [286, 403] width 36 height 36
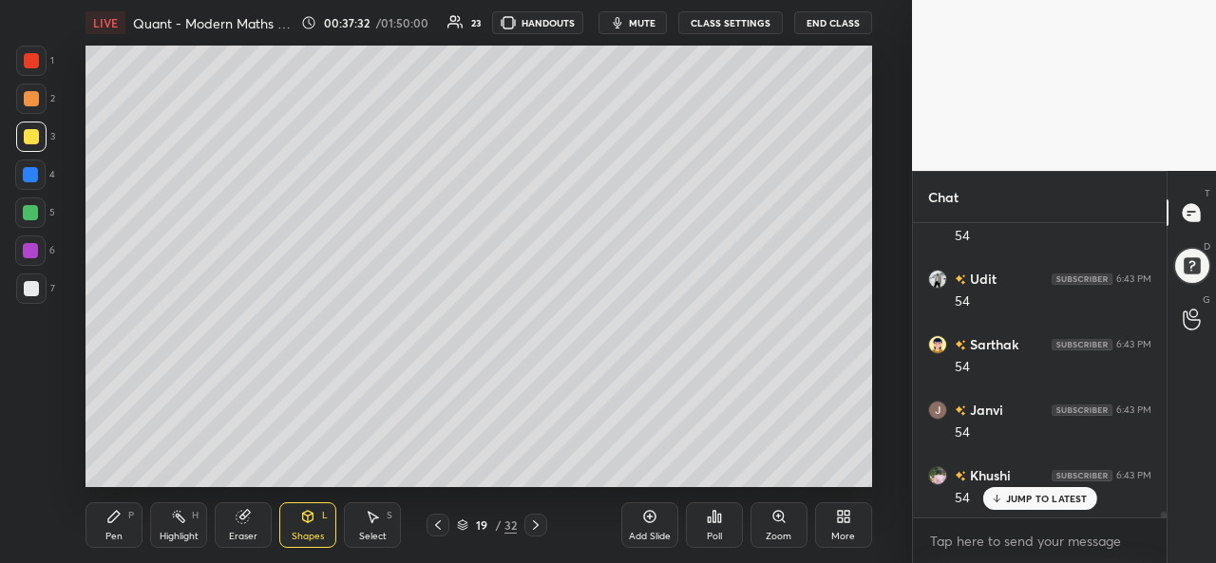
click at [304, 516] on icon at bounding box center [308, 516] width 10 height 11
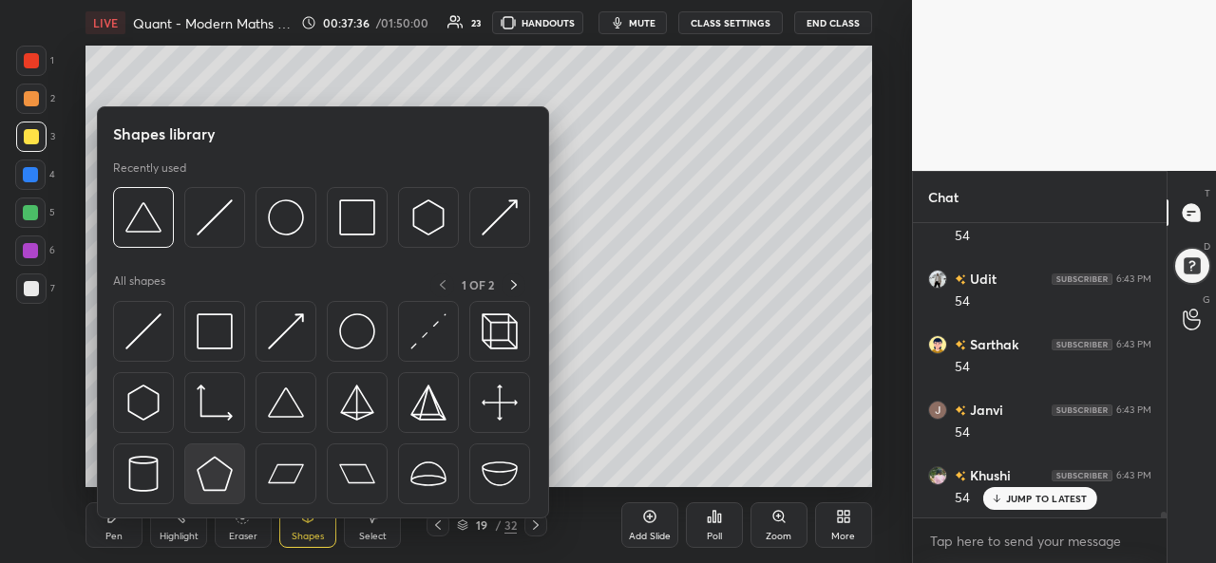
click at [199, 470] on img at bounding box center [215, 474] width 36 height 36
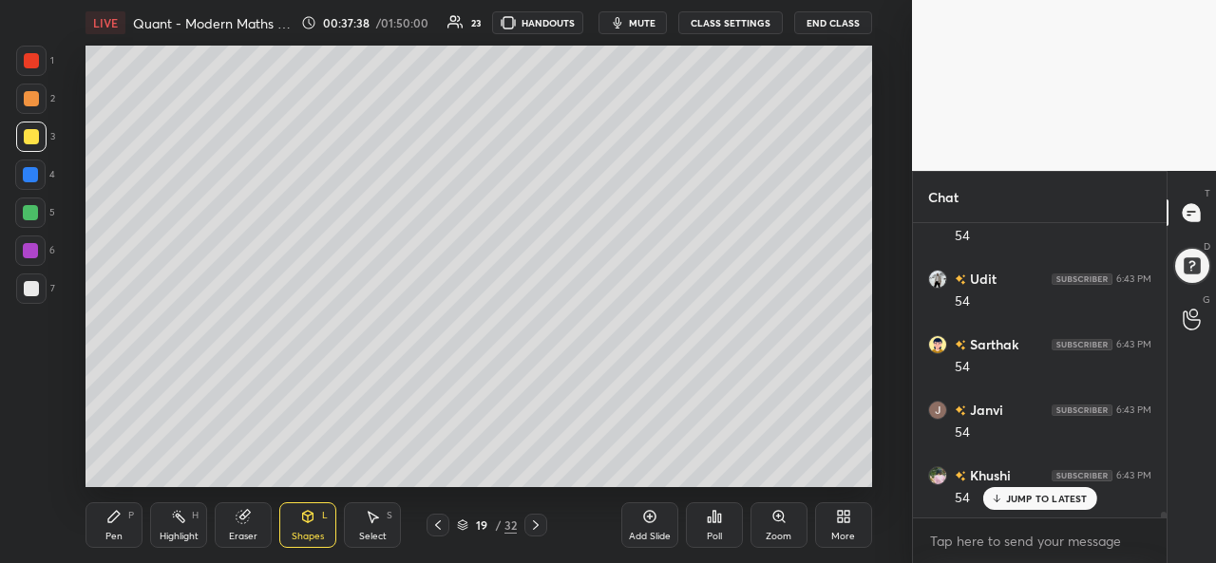
click at [121, 521] on icon at bounding box center [113, 516] width 15 height 15
click at [370, 517] on icon at bounding box center [374, 517] width 10 height 11
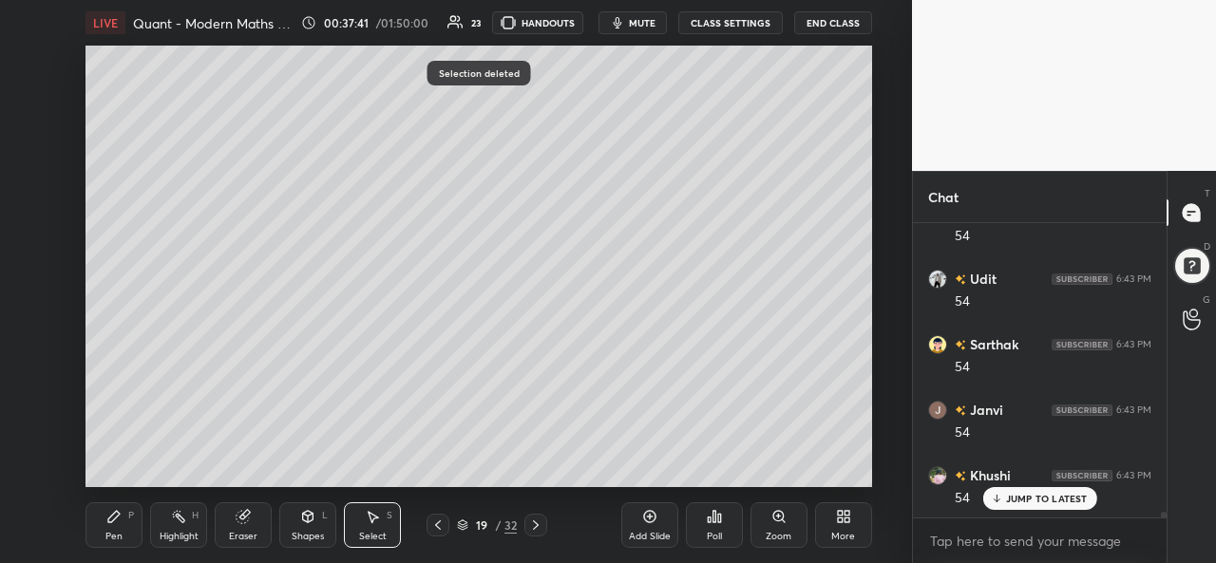
click at [297, 523] on div "Shapes L" at bounding box center [307, 525] width 57 height 46
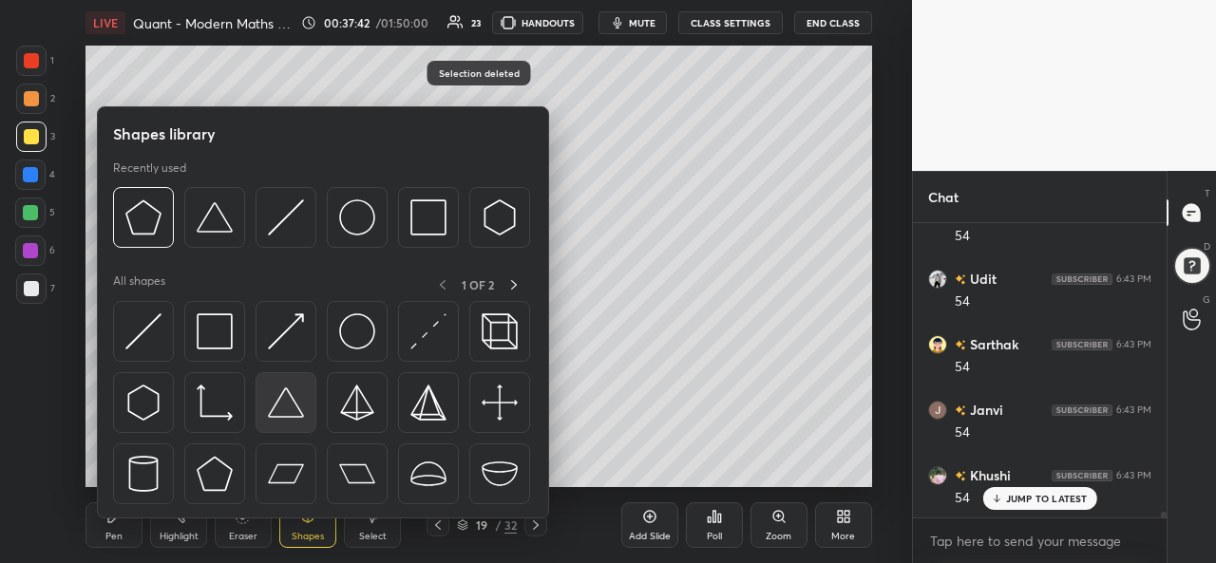
click at [284, 401] on img at bounding box center [286, 403] width 36 height 36
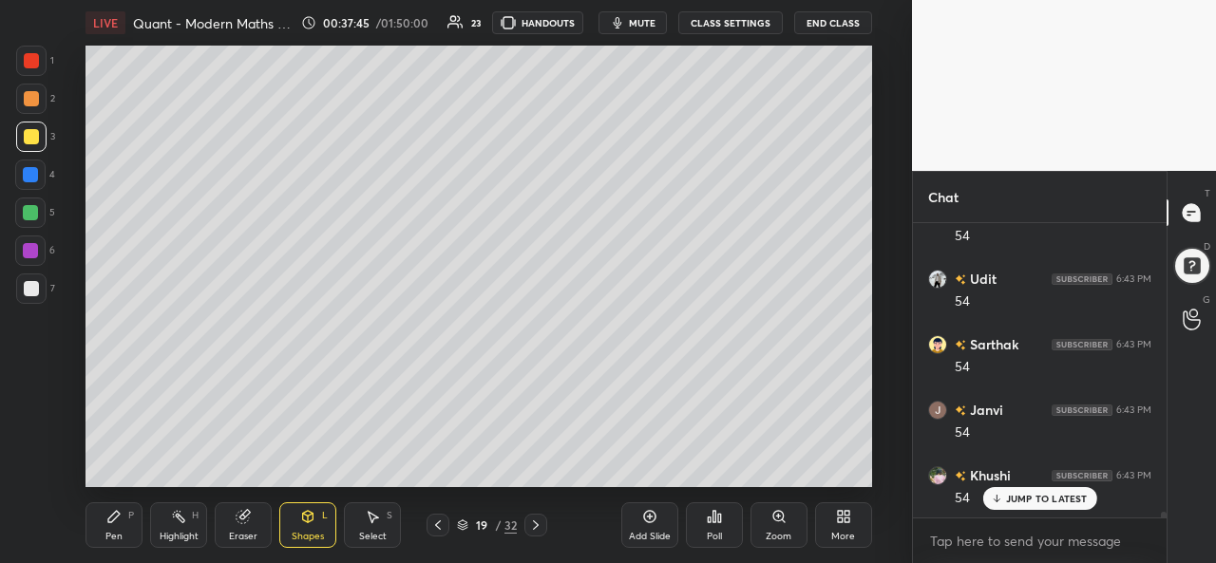
click at [101, 515] on div "Pen P" at bounding box center [113, 525] width 57 height 46
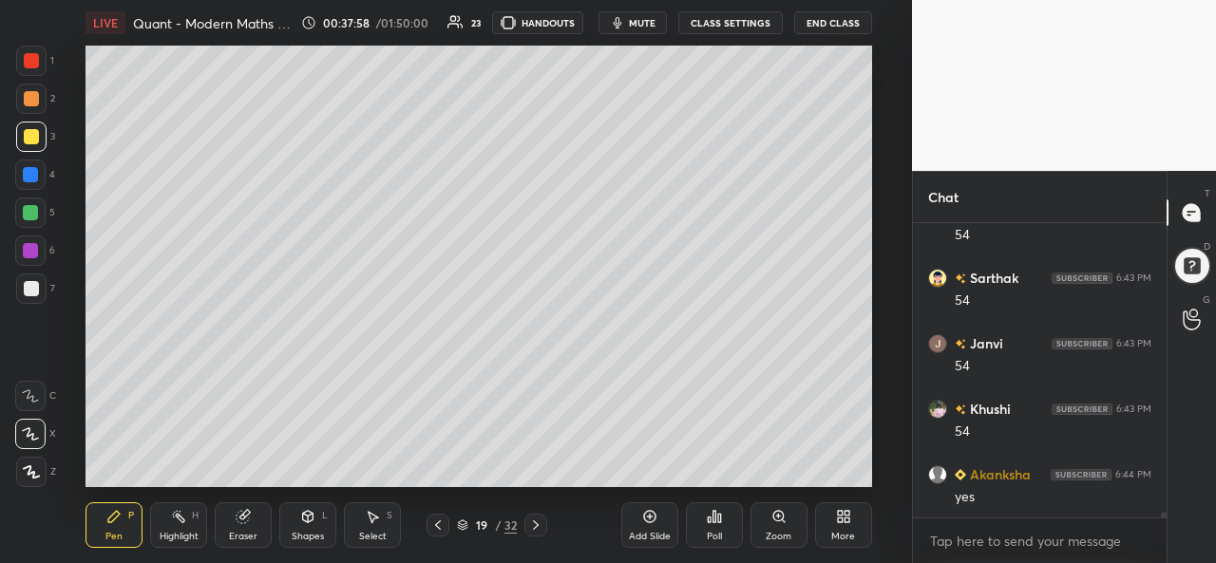
click at [28, 210] on div at bounding box center [30, 212] width 15 height 15
click at [878, 362] on div "Setting up your live class Poll for secs No correct answer Start poll" at bounding box center [479, 267] width 836 height 442
click at [37, 177] on div at bounding box center [30, 174] width 15 height 15
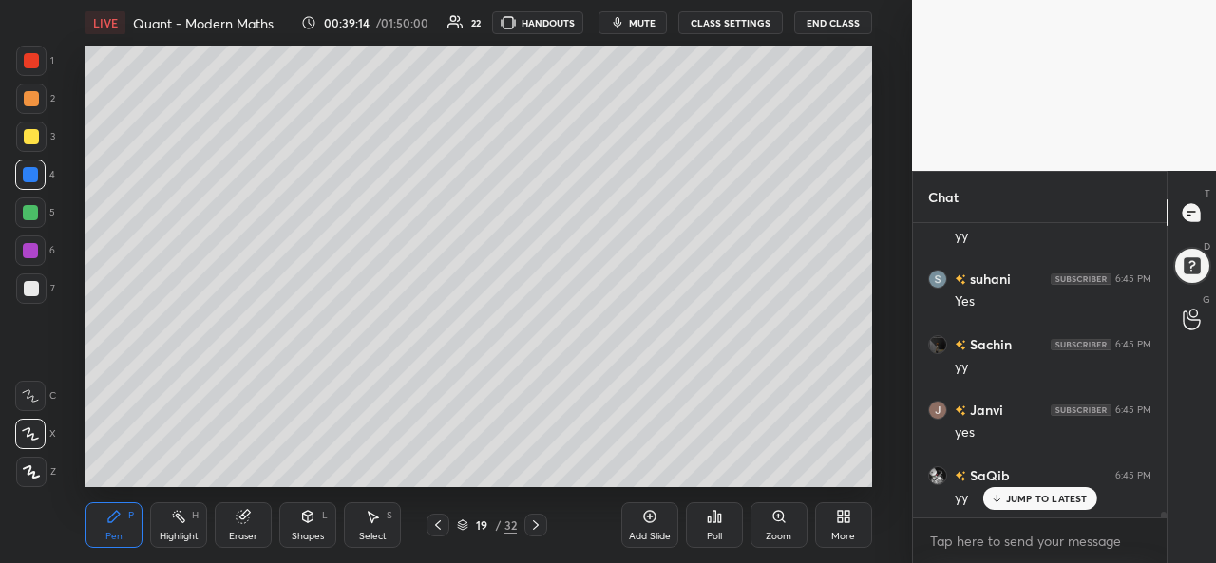
scroll to position [15239, 0]
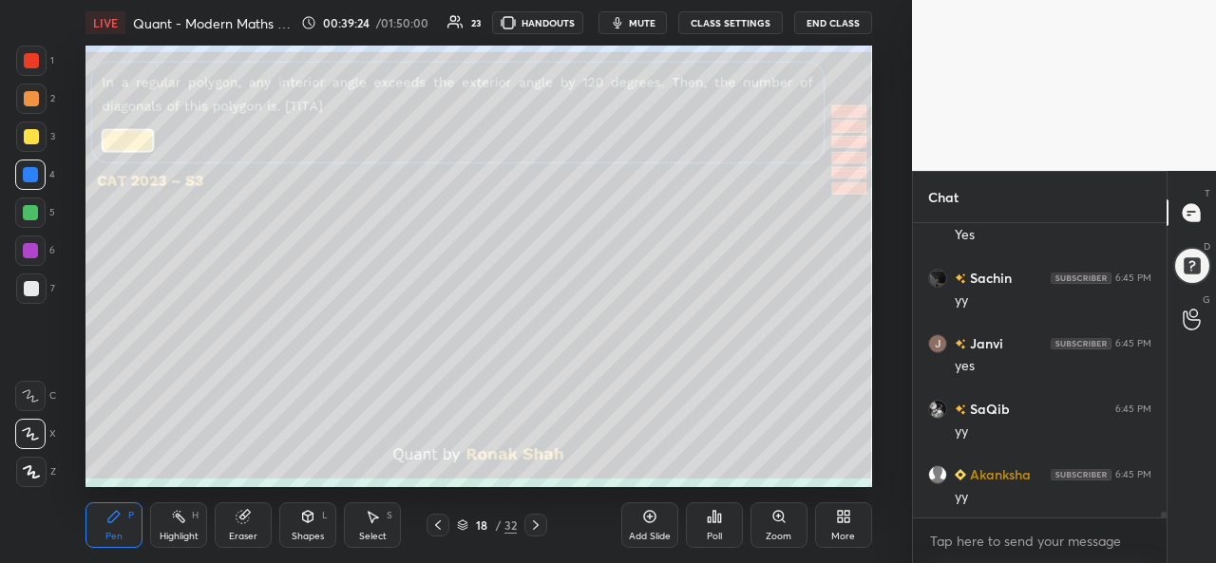
click at [30, 215] on div at bounding box center [30, 212] width 15 height 15
click at [363, 533] on div "Select" at bounding box center [373, 536] width 28 height 9
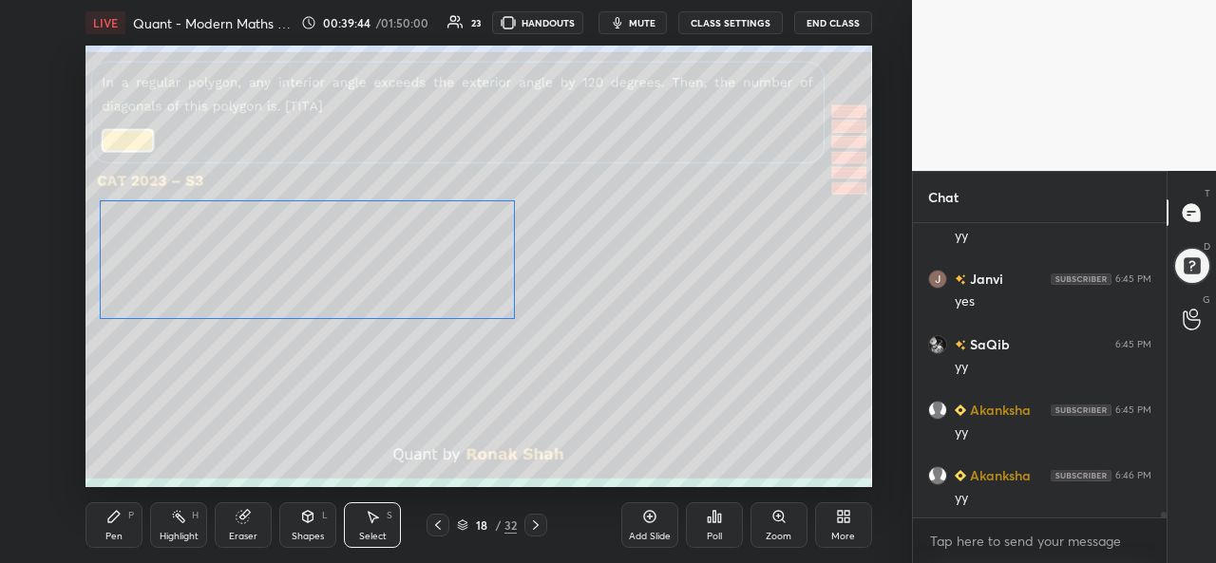
scroll to position [15371, 0]
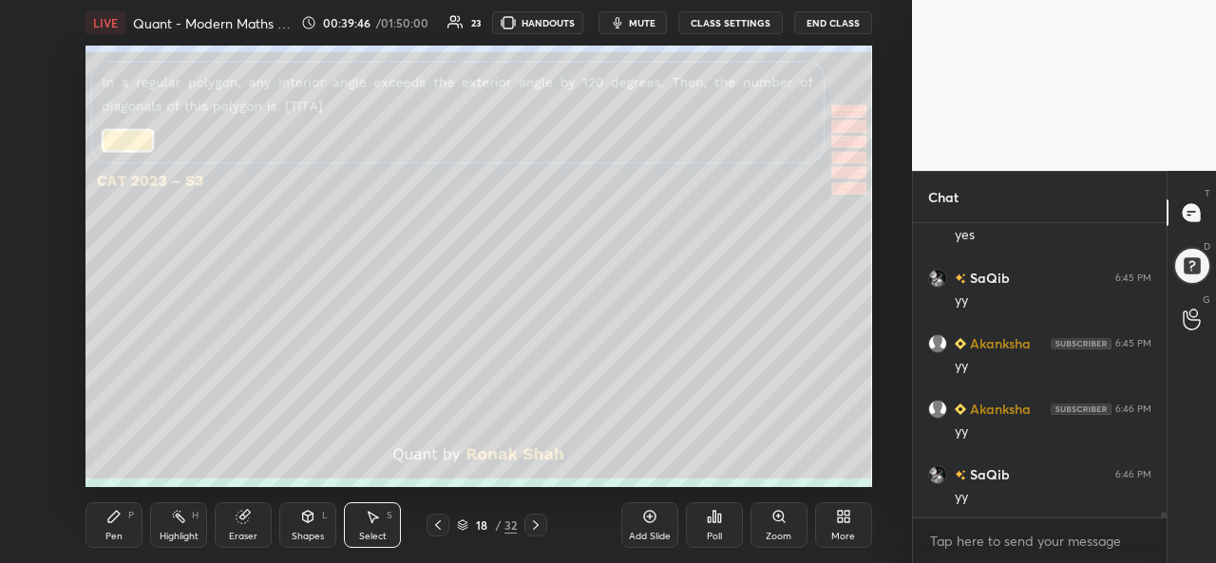
click at [104, 520] on div "Pen P" at bounding box center [113, 525] width 57 height 46
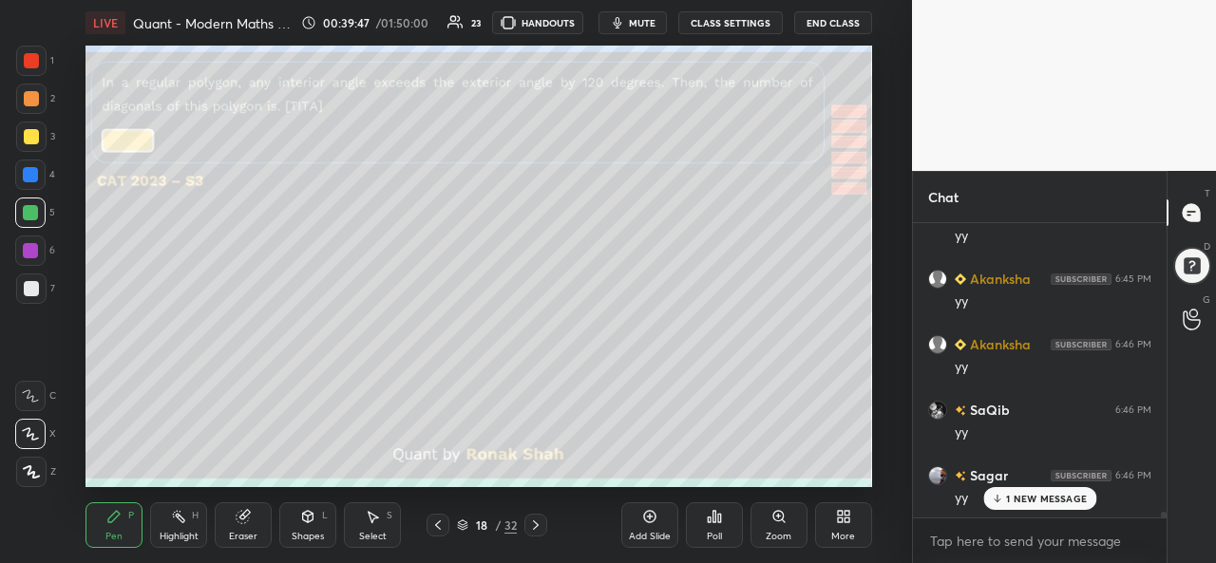
scroll to position [15502, 0]
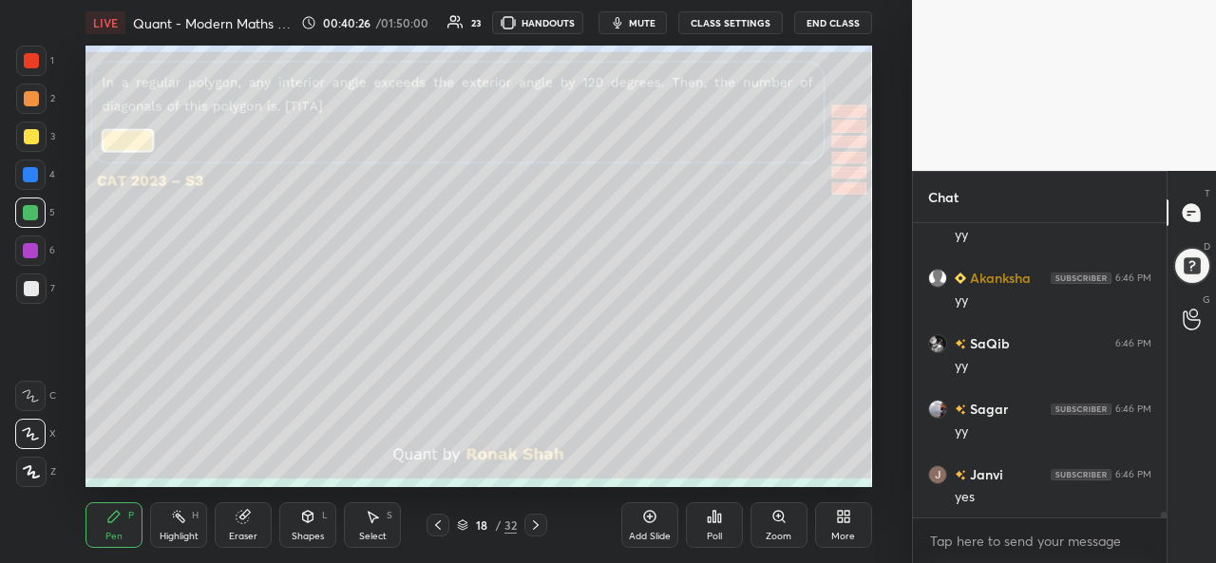
click at [27, 138] on div at bounding box center [31, 136] width 15 height 15
click at [381, 518] on div "Select S" at bounding box center [372, 525] width 57 height 46
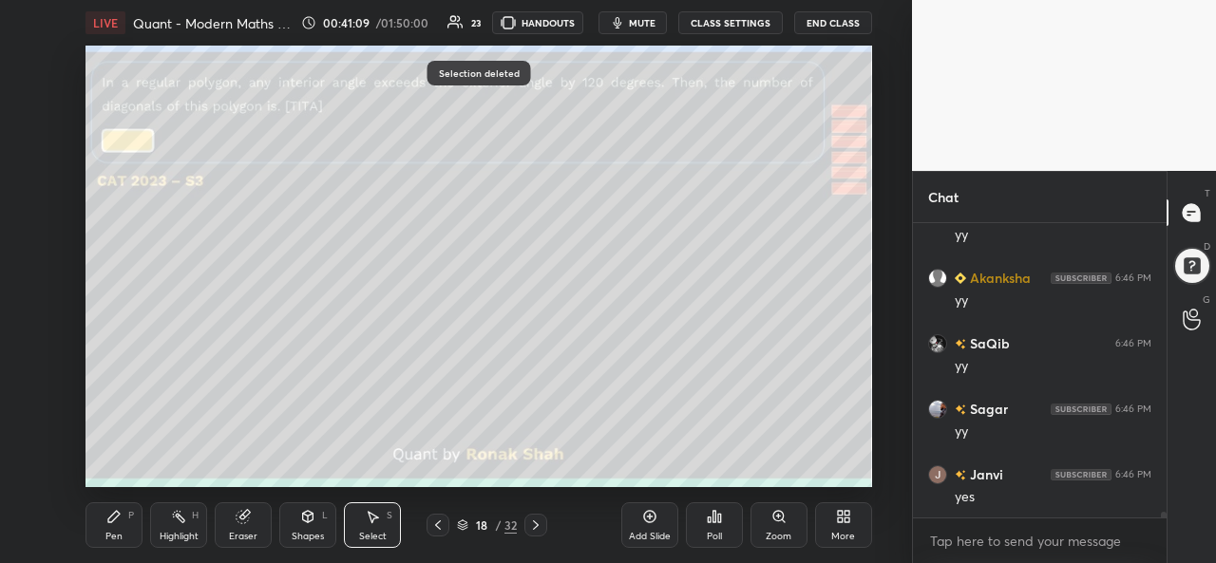
click at [100, 529] on div "Pen P" at bounding box center [113, 525] width 57 height 46
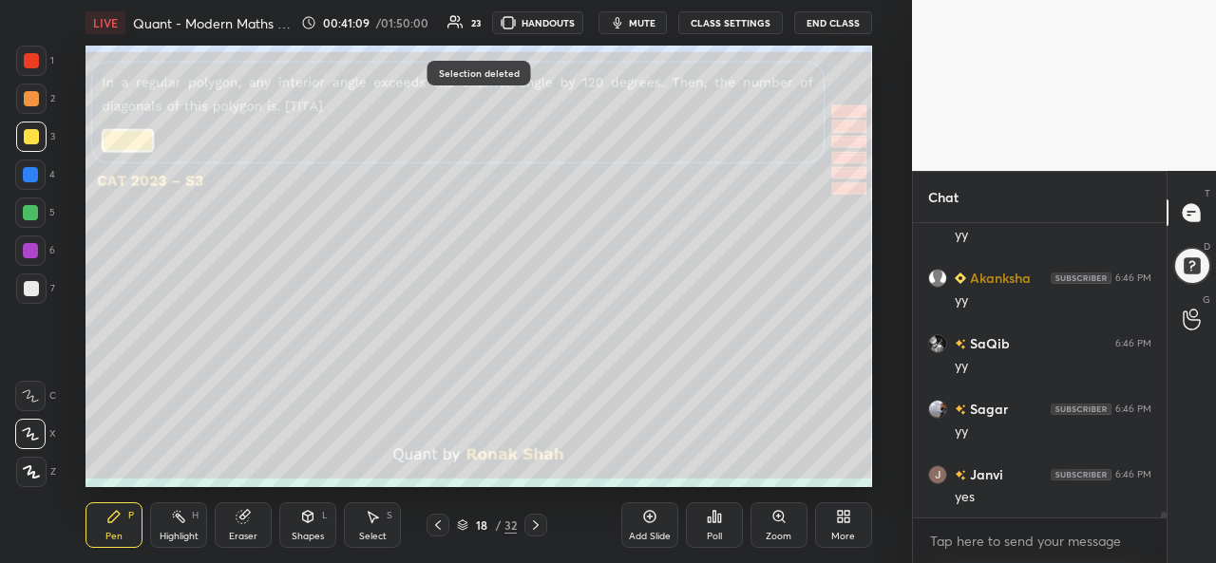
scroll to position [15566, 0]
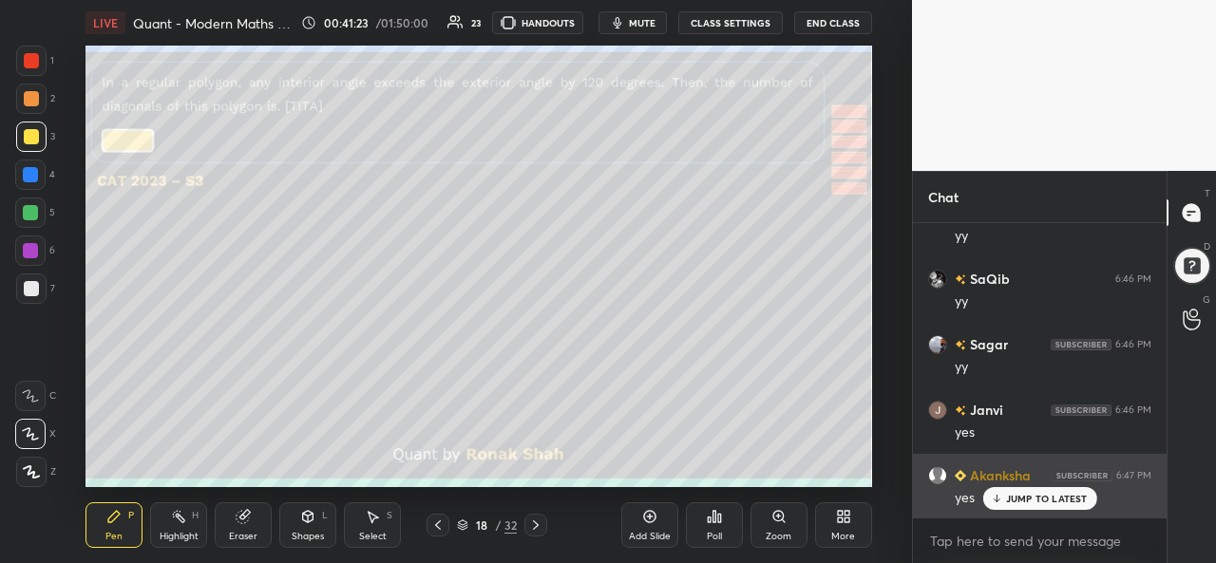
click at [1022, 495] on p "JUMP TO LATEST" at bounding box center [1047, 498] width 82 height 11
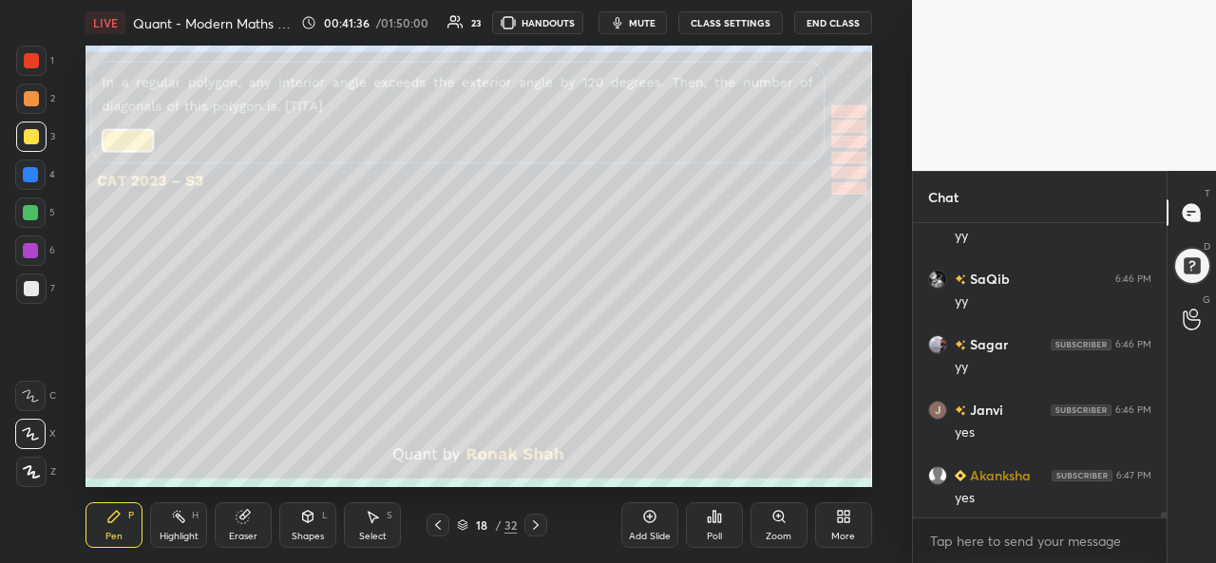
click at [33, 244] on div at bounding box center [30, 250] width 15 height 15
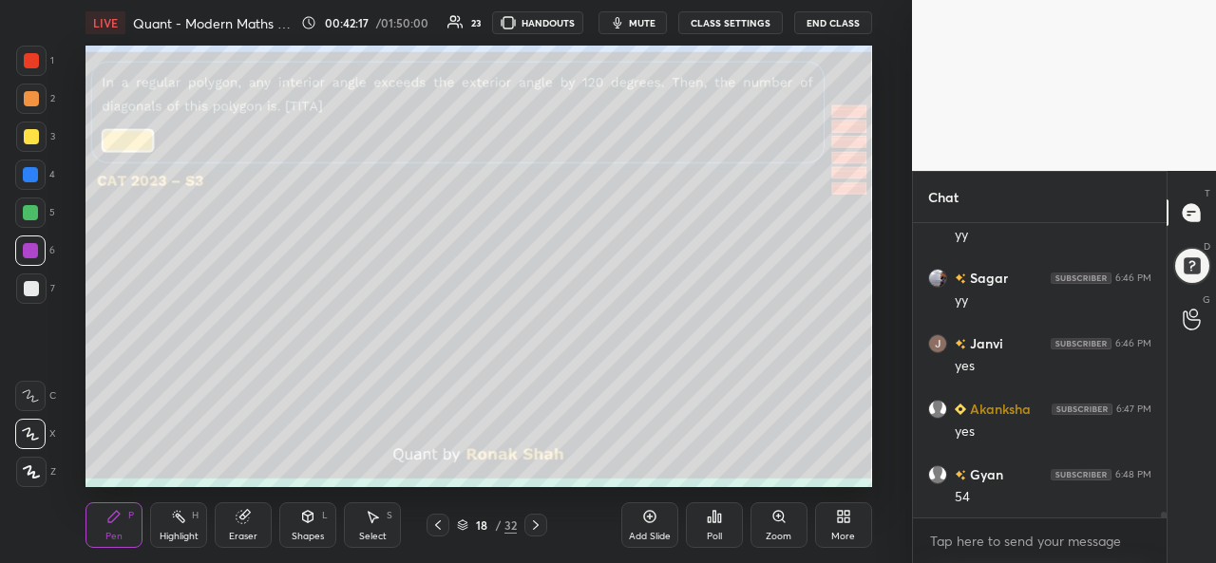
click at [376, 530] on div "Select S" at bounding box center [372, 525] width 57 height 46
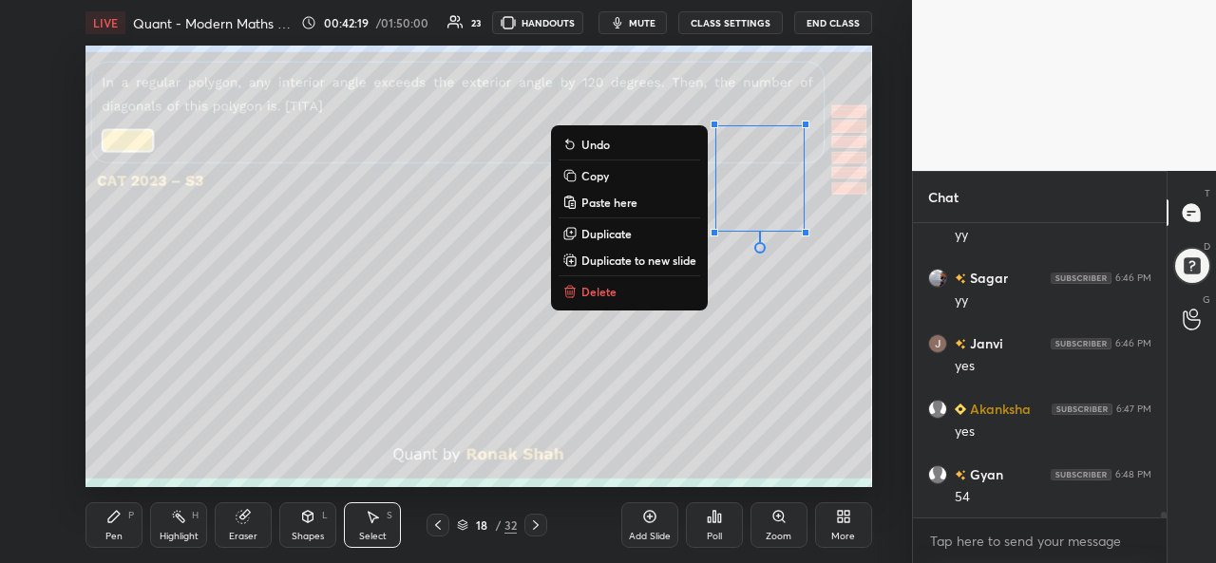
click at [842, 224] on div "0 ° Undo Copy Paste here Duplicate Duplicate to new slide Delete" at bounding box center [478, 267] width 786 height 442
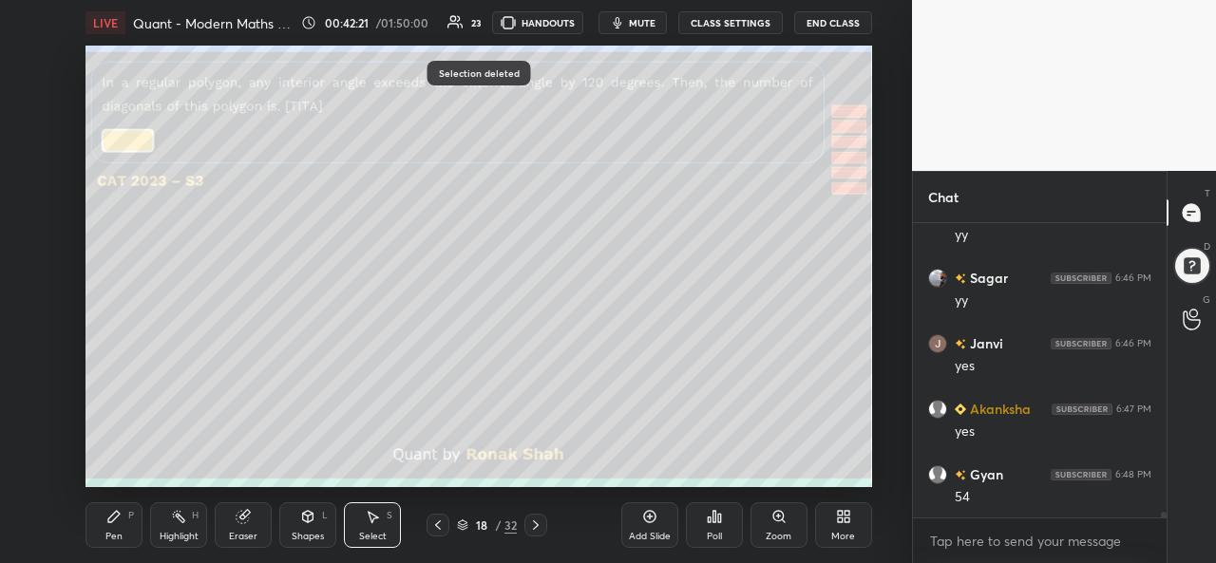
click at [123, 524] on div "Pen P" at bounding box center [113, 525] width 57 height 46
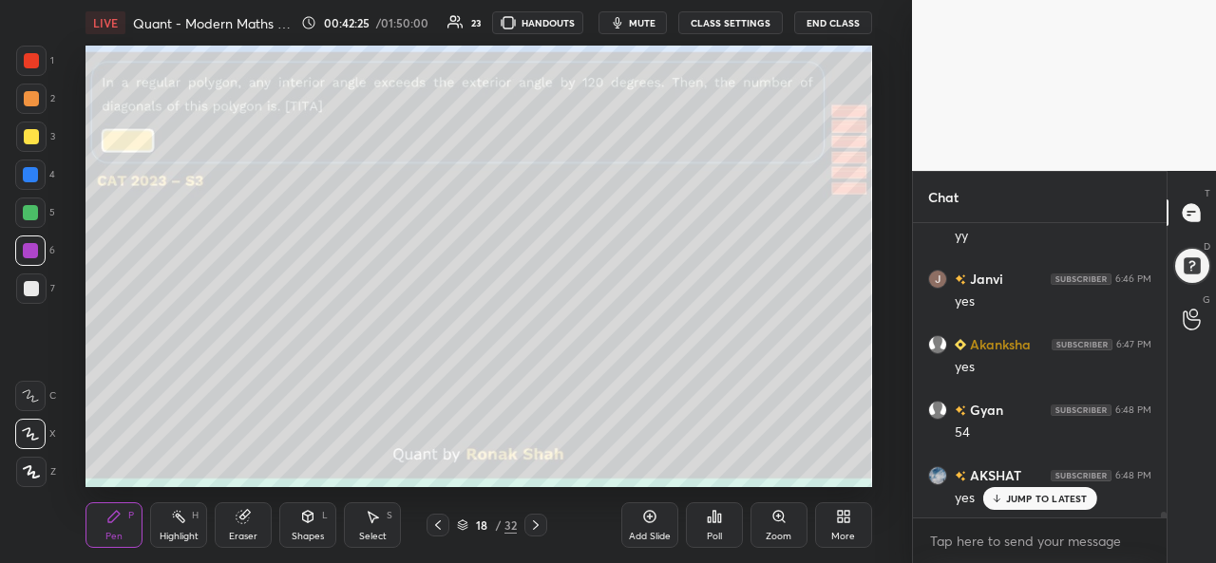
scroll to position [15764, 0]
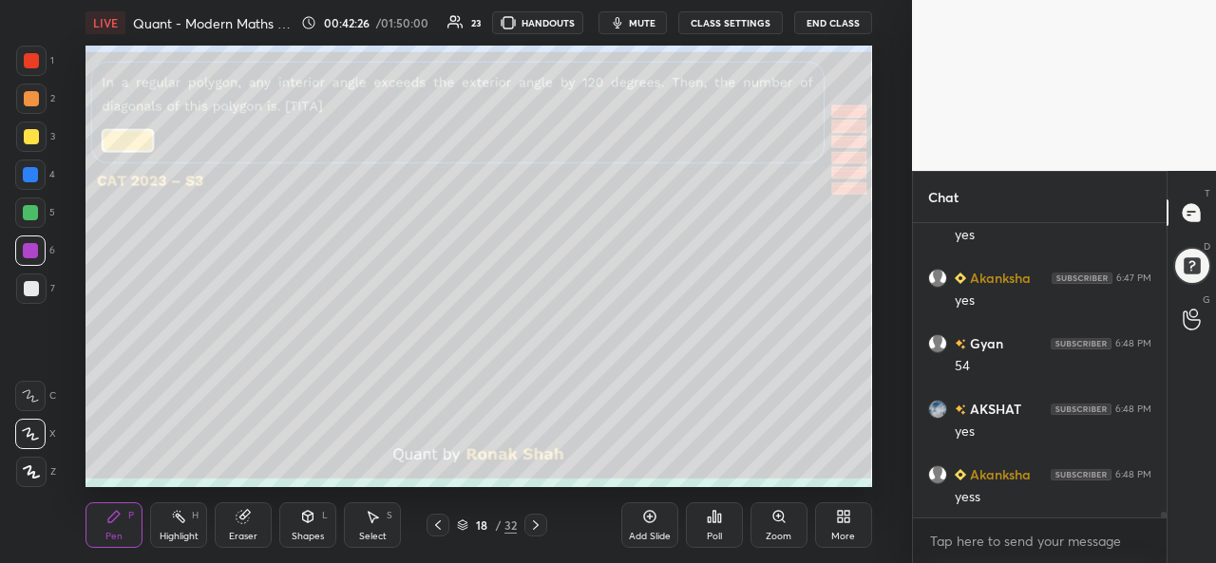
click at [33, 132] on div at bounding box center [31, 136] width 15 height 15
click at [25, 57] on div at bounding box center [31, 60] width 15 height 15
click at [714, 529] on div "Poll" at bounding box center [714, 525] width 57 height 46
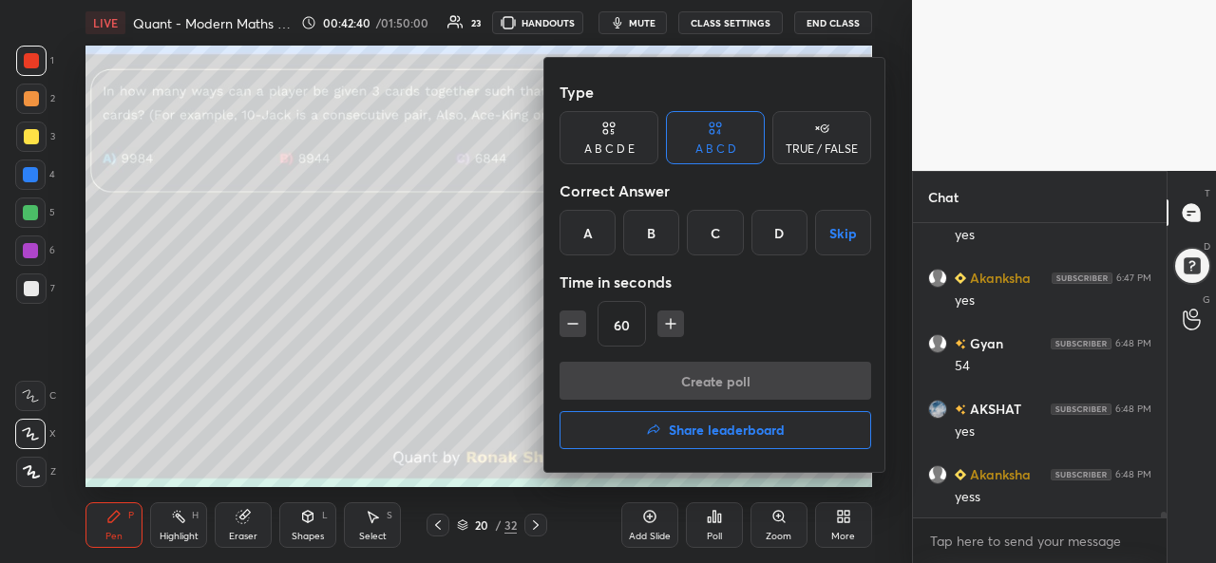
click at [650, 227] on div "B" at bounding box center [651, 233] width 56 height 46
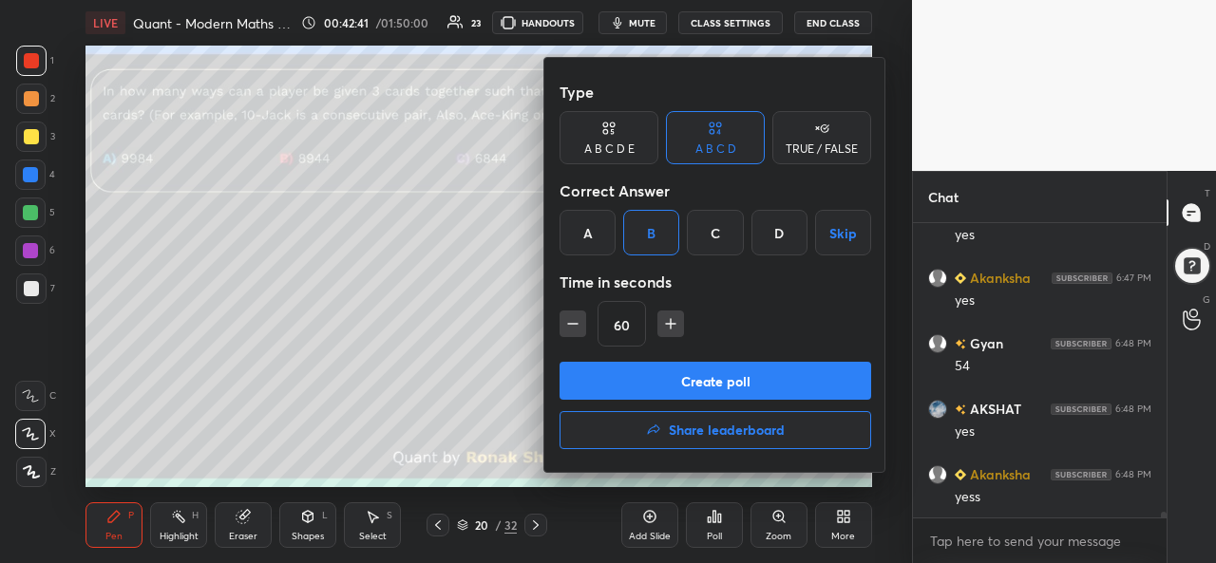
click at [724, 383] on button "Create poll" at bounding box center [715, 381] width 312 height 38
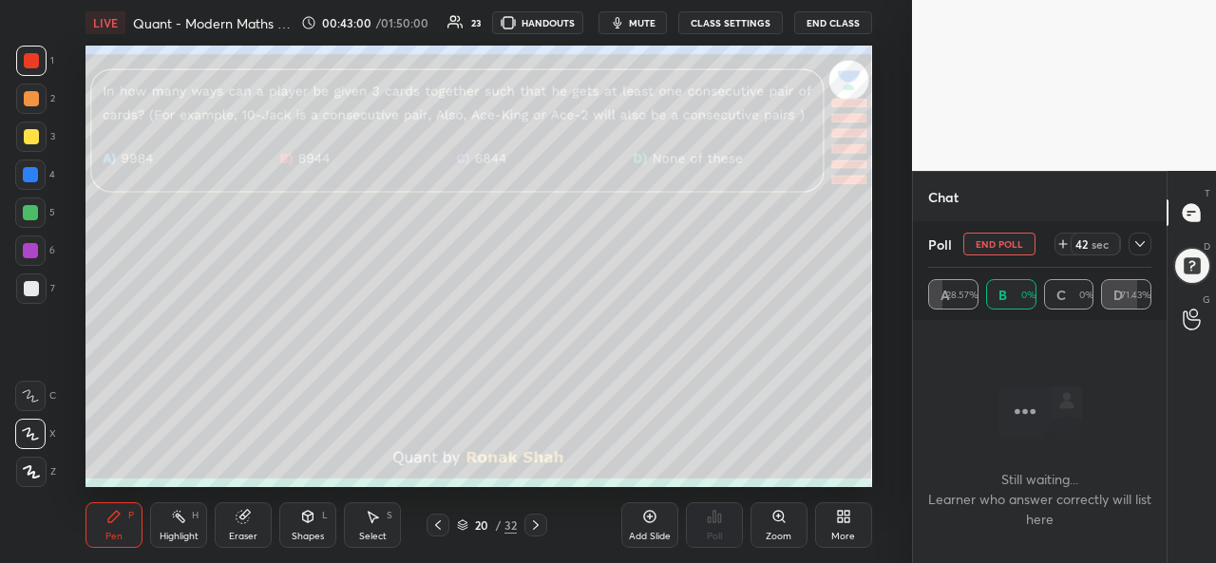
scroll to position [15908, 0]
click at [1137, 243] on icon at bounding box center [1139, 244] width 15 height 15
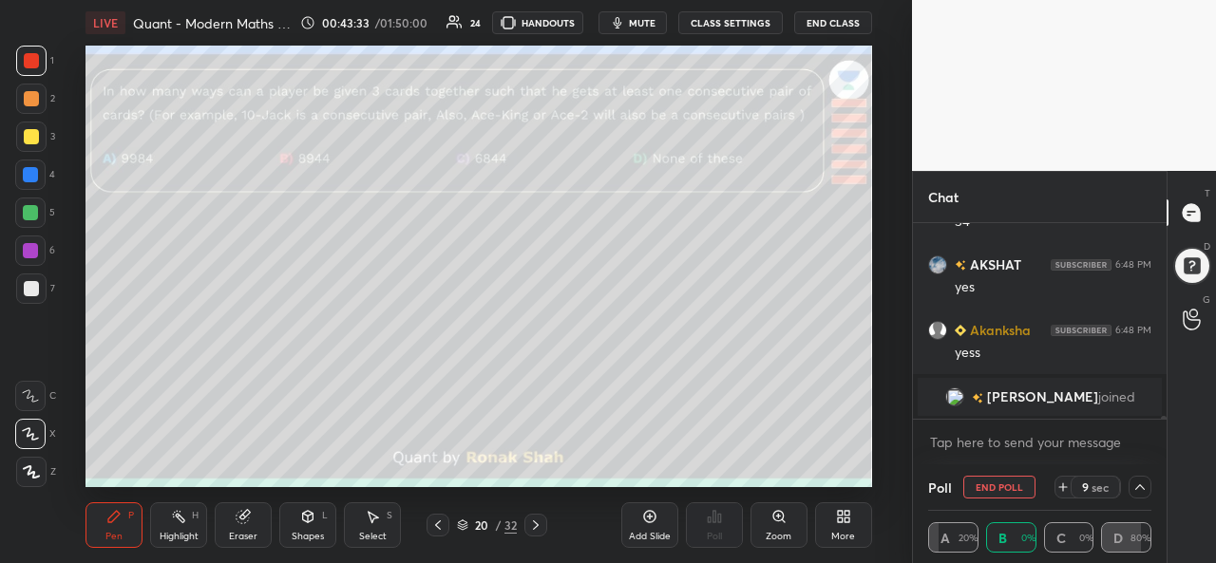
click at [1138, 487] on icon at bounding box center [1139, 487] width 9 height 6
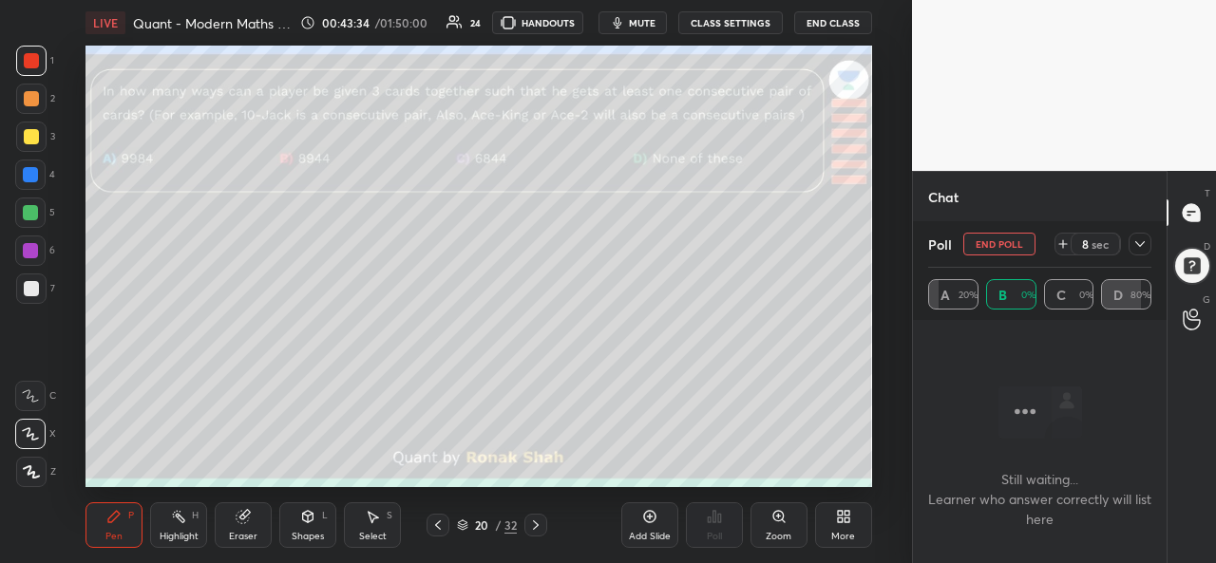
click at [1142, 244] on icon at bounding box center [1139, 244] width 9 height 6
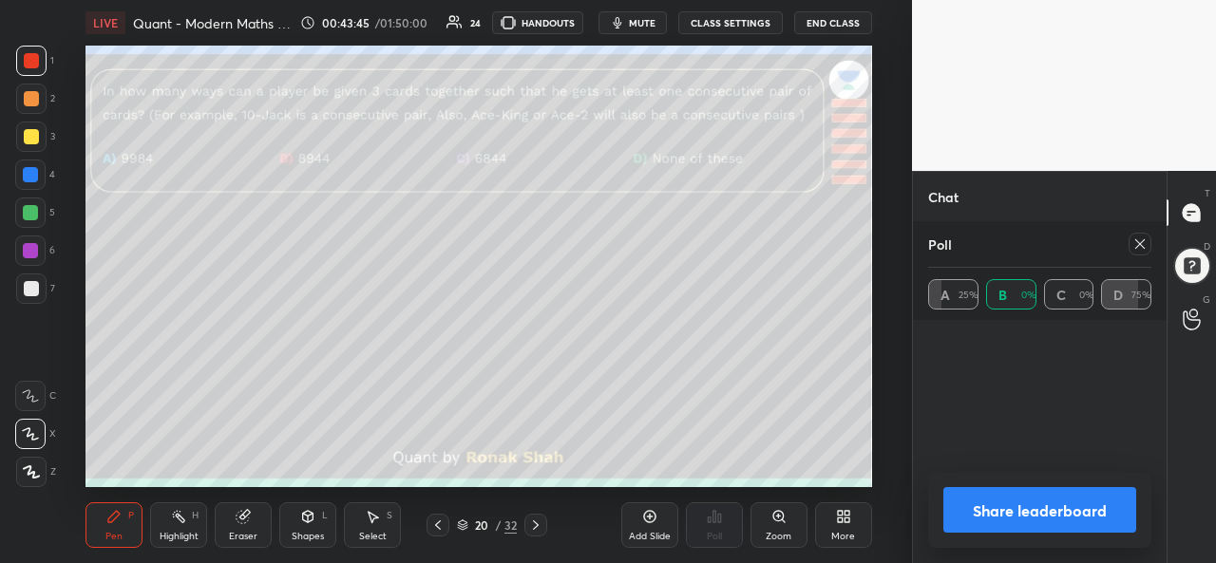
click at [1136, 243] on icon at bounding box center [1139, 244] width 15 height 15
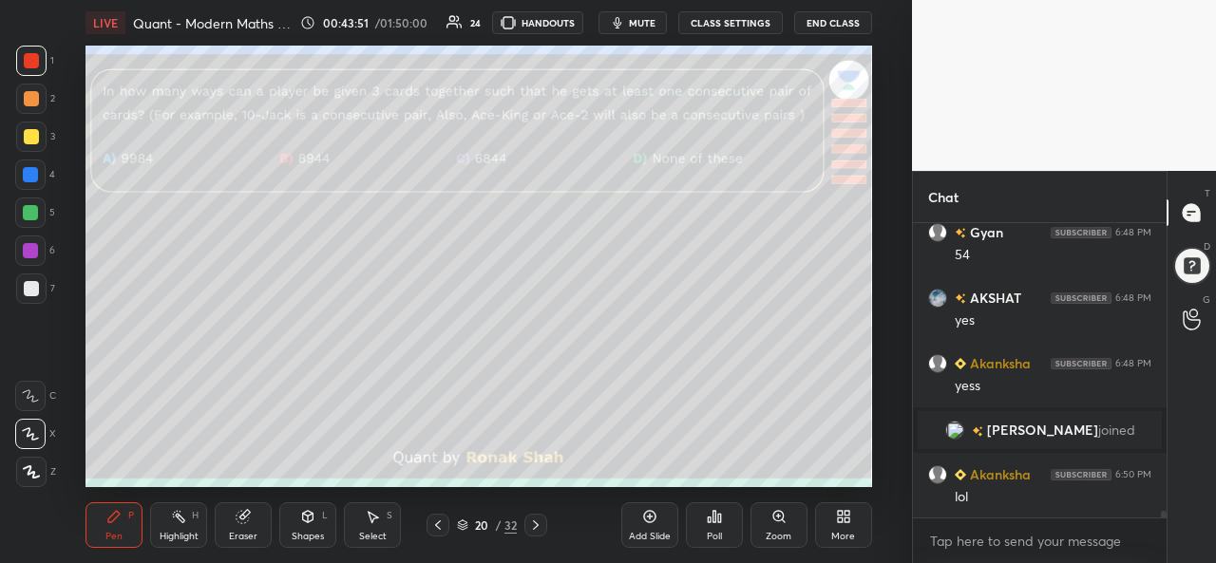
scroll to position [13459, 0]
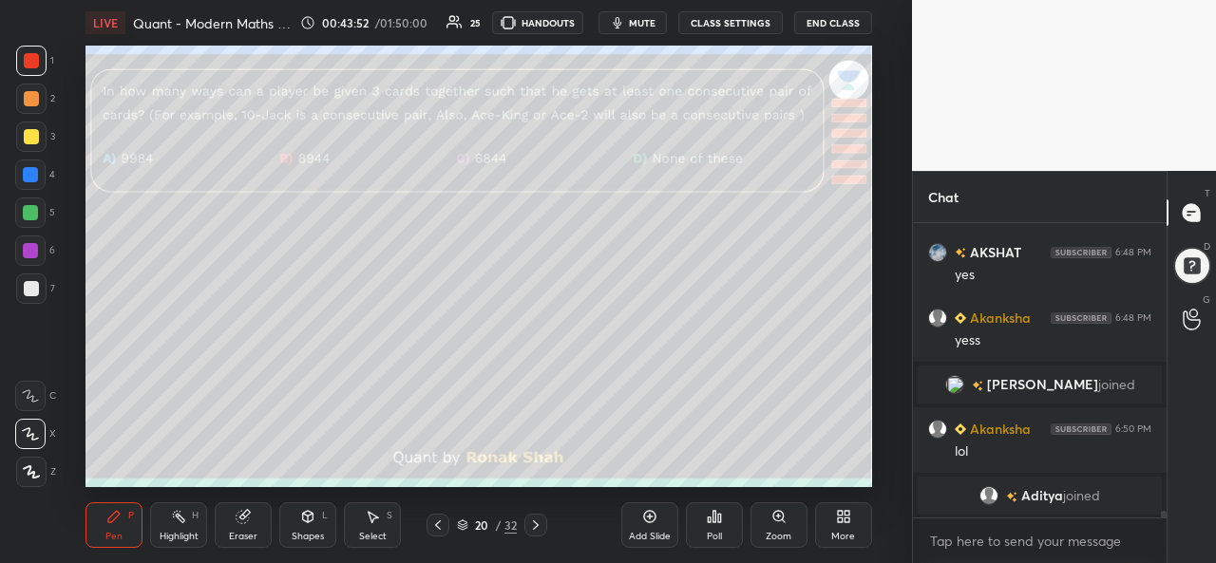
click at [36, 139] on div at bounding box center [31, 136] width 15 height 15
click at [28, 206] on div at bounding box center [30, 212] width 15 height 15
click at [370, 523] on icon at bounding box center [372, 516] width 15 height 15
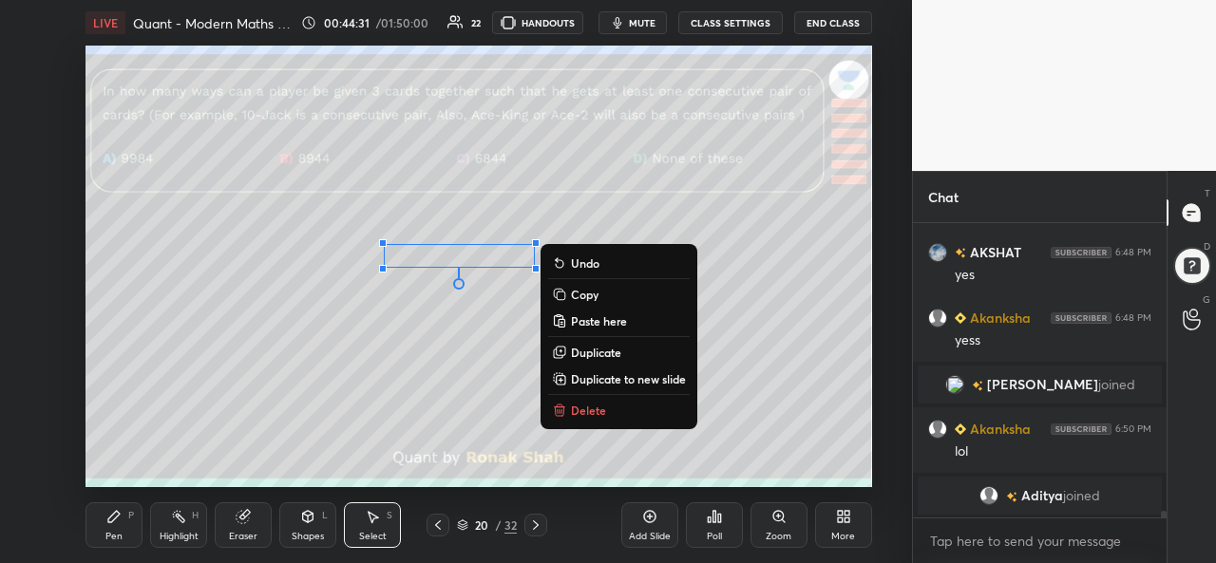
click at [104, 526] on div "Pen P" at bounding box center [113, 525] width 57 height 46
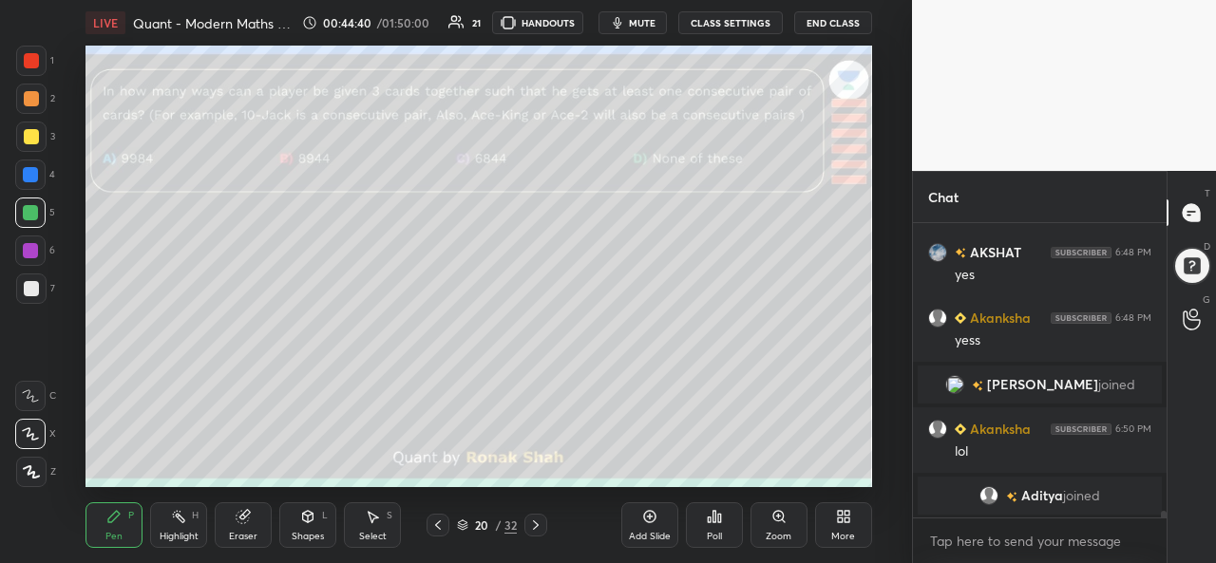
scroll to position [13524, 0]
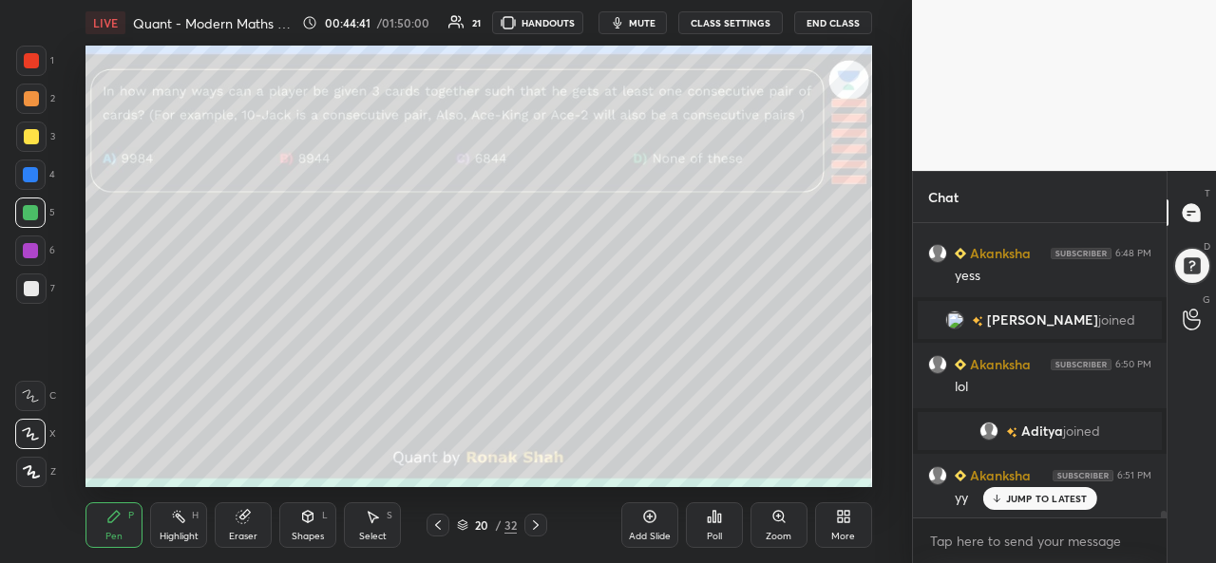
click at [30, 140] on div at bounding box center [31, 136] width 15 height 15
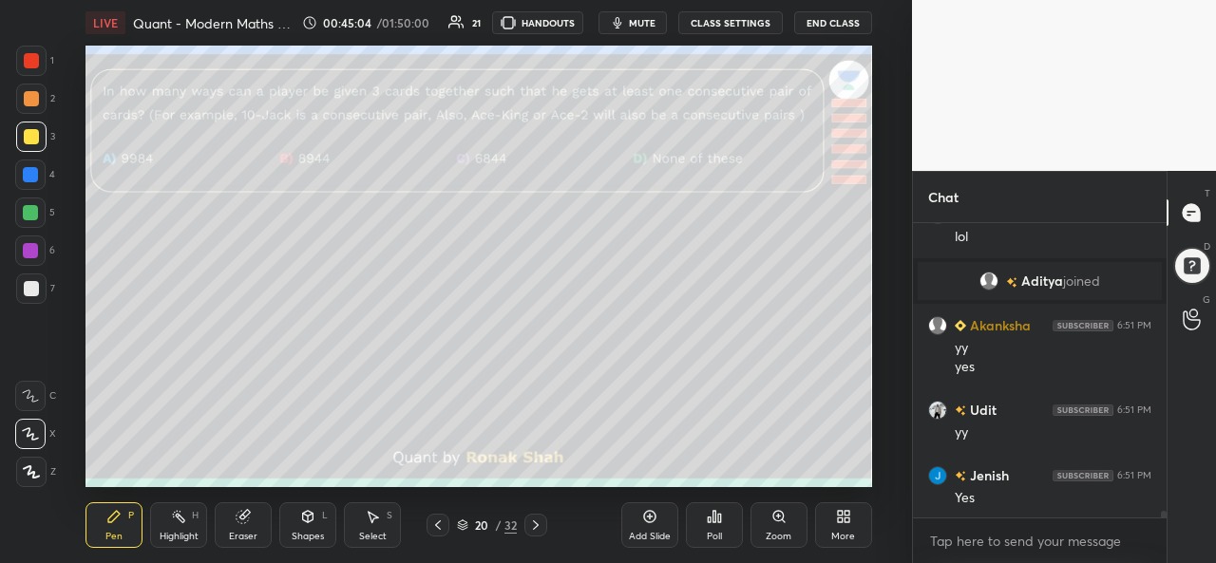
scroll to position [13741, 0]
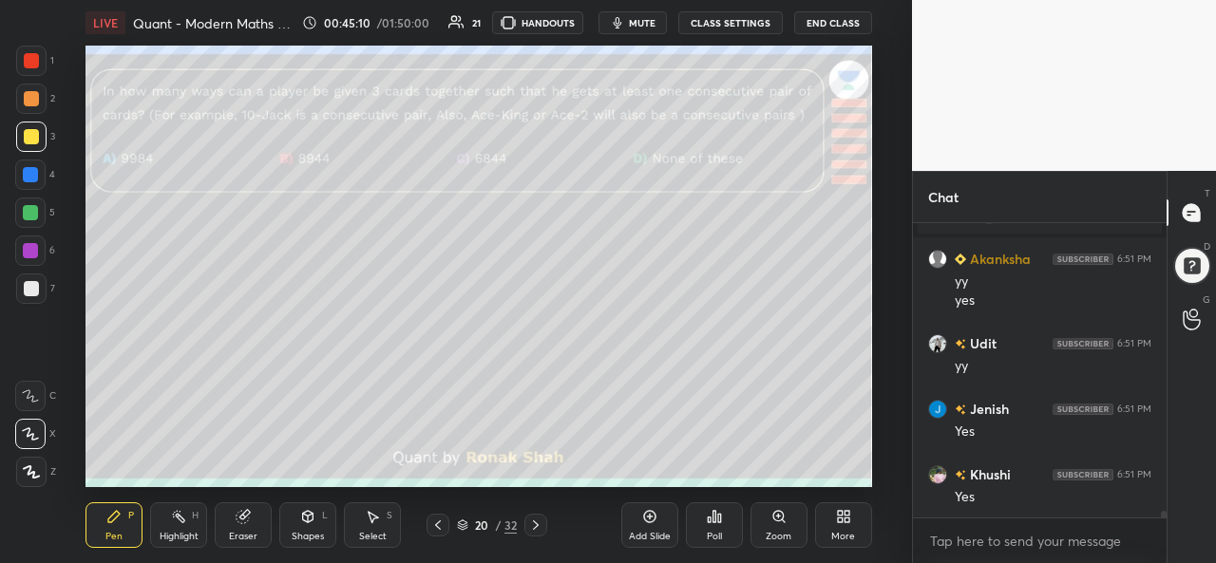
click at [43, 172] on div at bounding box center [30, 175] width 30 height 30
click at [24, 92] on div at bounding box center [31, 98] width 15 height 15
click at [33, 218] on div at bounding box center [30, 212] width 15 height 15
click at [28, 98] on div at bounding box center [31, 98] width 15 height 15
click at [363, 525] on div "Select S" at bounding box center [372, 525] width 57 height 46
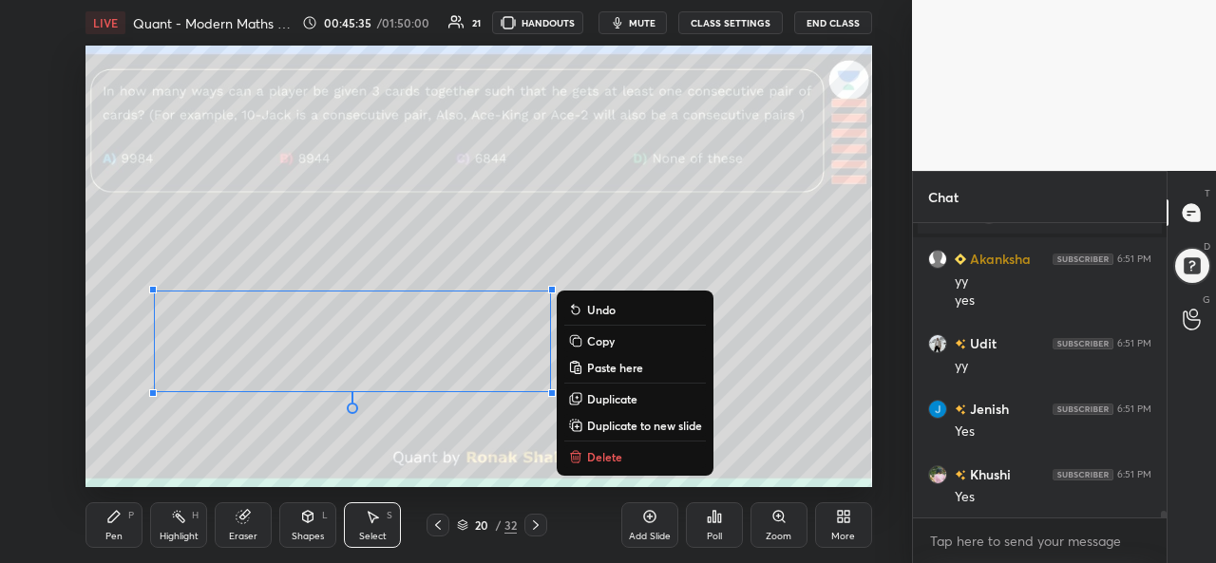
click at [108, 528] on div "Pen P" at bounding box center [113, 525] width 57 height 46
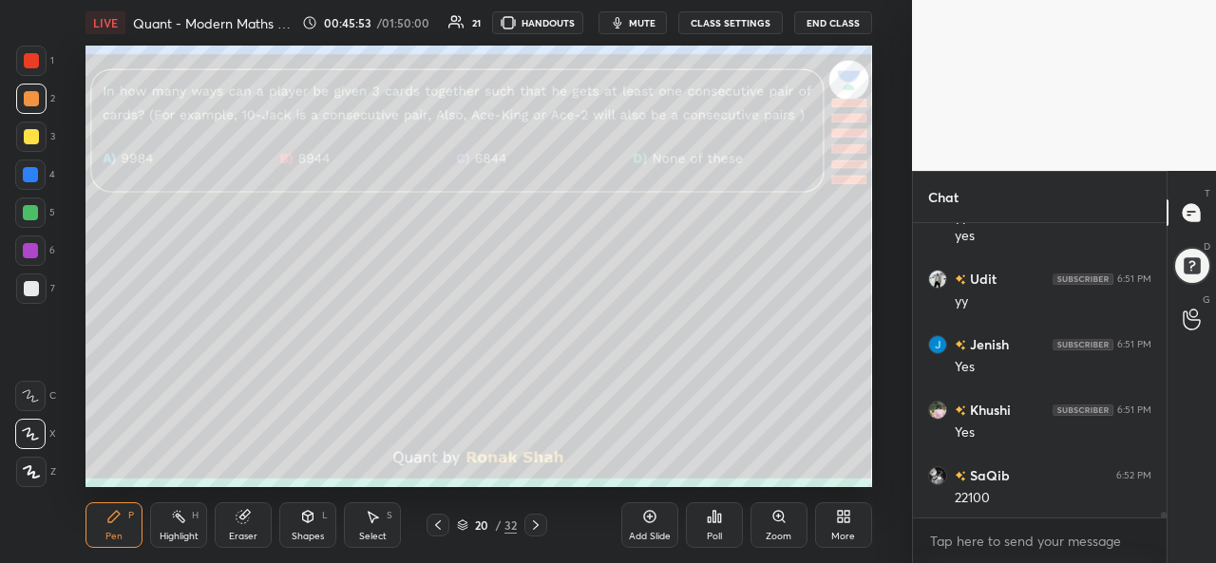
scroll to position [13872, 0]
click at [369, 527] on div "Select S" at bounding box center [372, 525] width 57 height 46
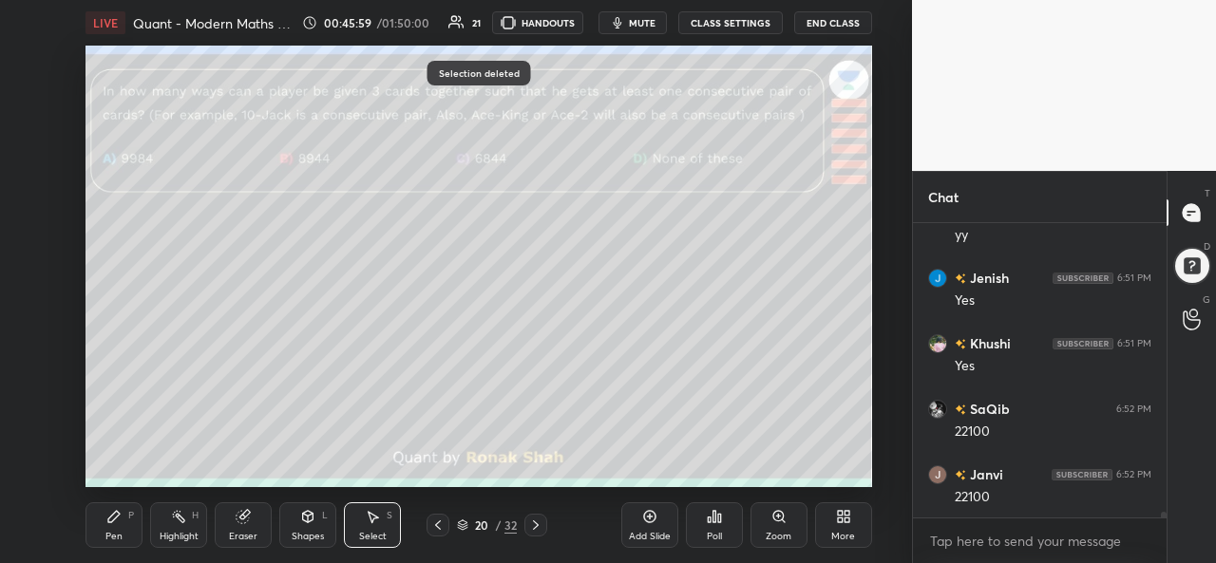
click at [101, 529] on div "Pen P" at bounding box center [113, 525] width 57 height 46
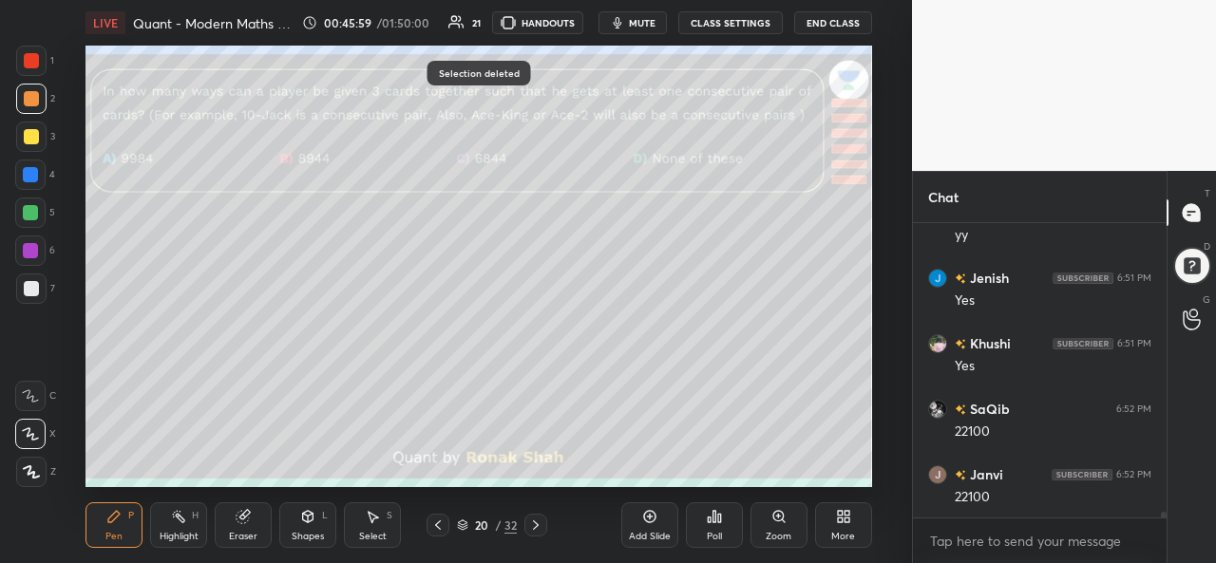
scroll to position [13936, 0]
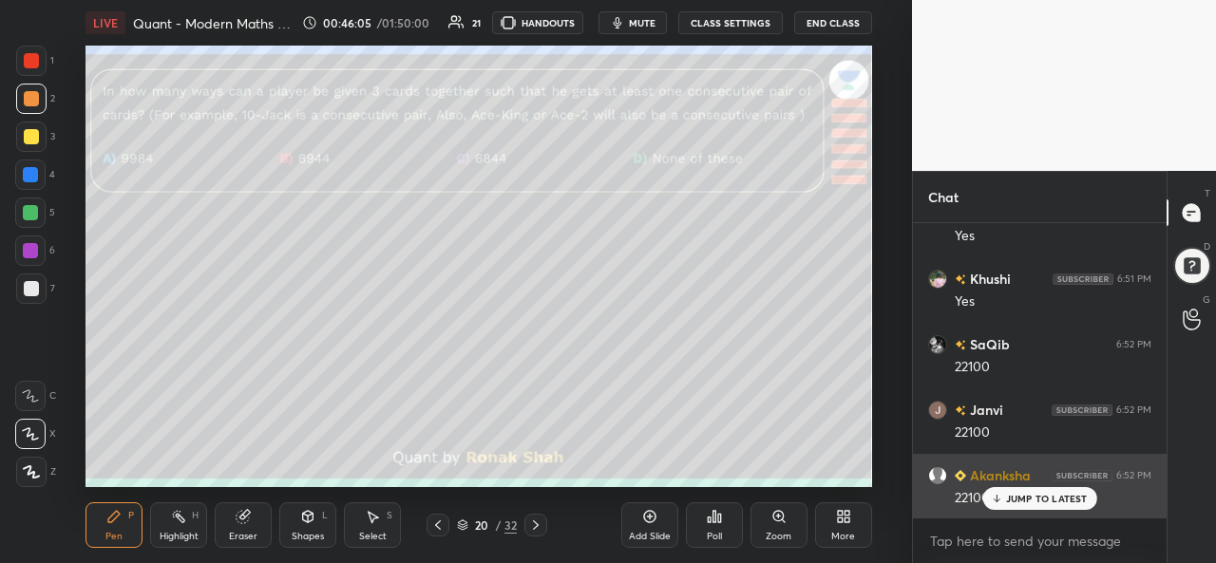
click at [1029, 499] on p "JUMP TO LATEST" at bounding box center [1047, 498] width 82 height 11
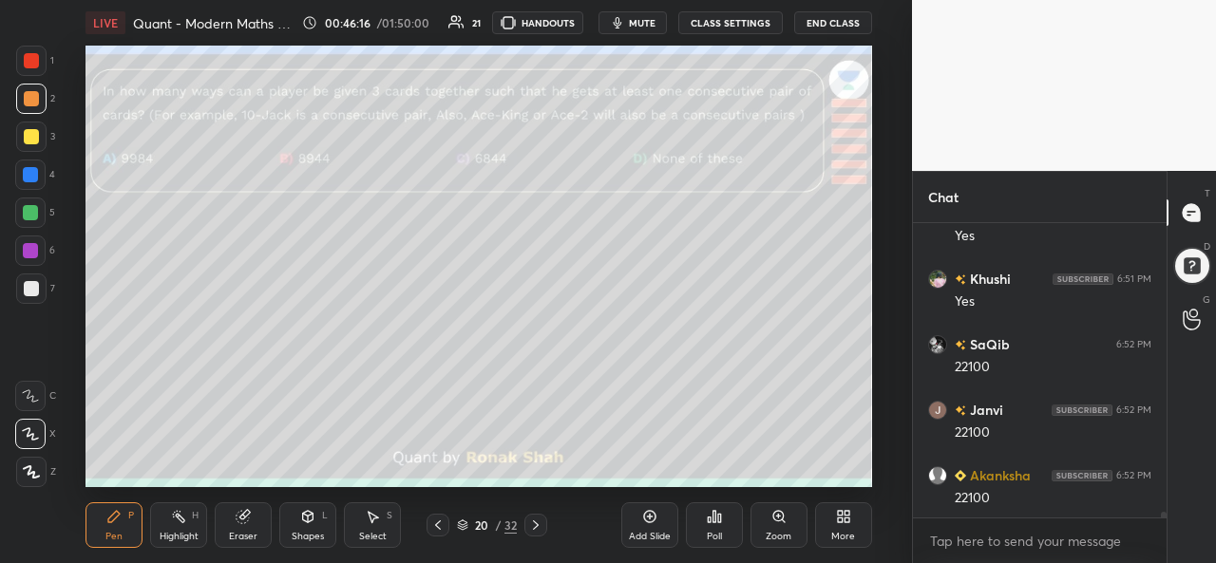
click at [640, 523] on div "Add Slide" at bounding box center [649, 525] width 57 height 46
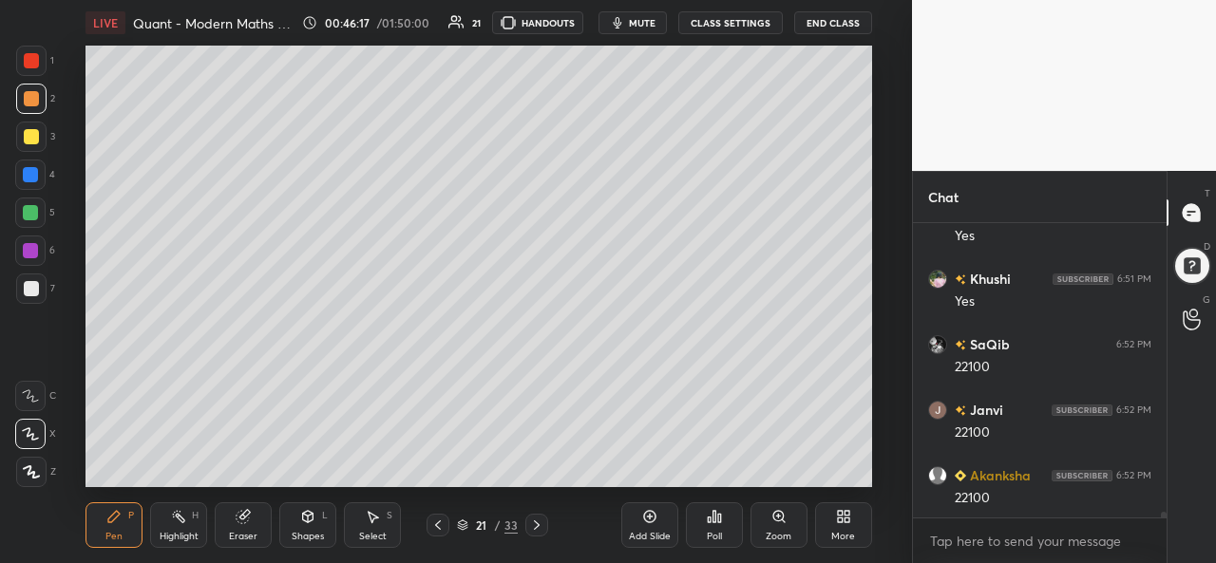
click at [24, 128] on div at bounding box center [31, 137] width 30 height 30
click at [37, 57] on div at bounding box center [31, 60] width 15 height 15
click at [30, 136] on div at bounding box center [31, 136] width 15 height 15
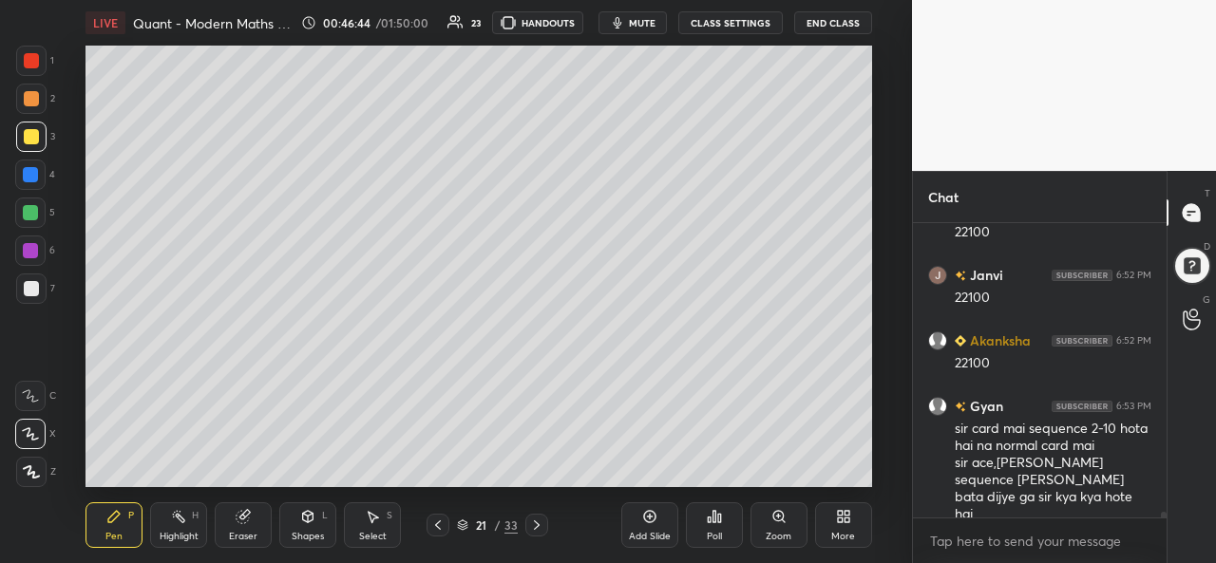
click at [28, 166] on div at bounding box center [30, 175] width 30 height 30
click at [29, 139] on div at bounding box center [31, 136] width 15 height 15
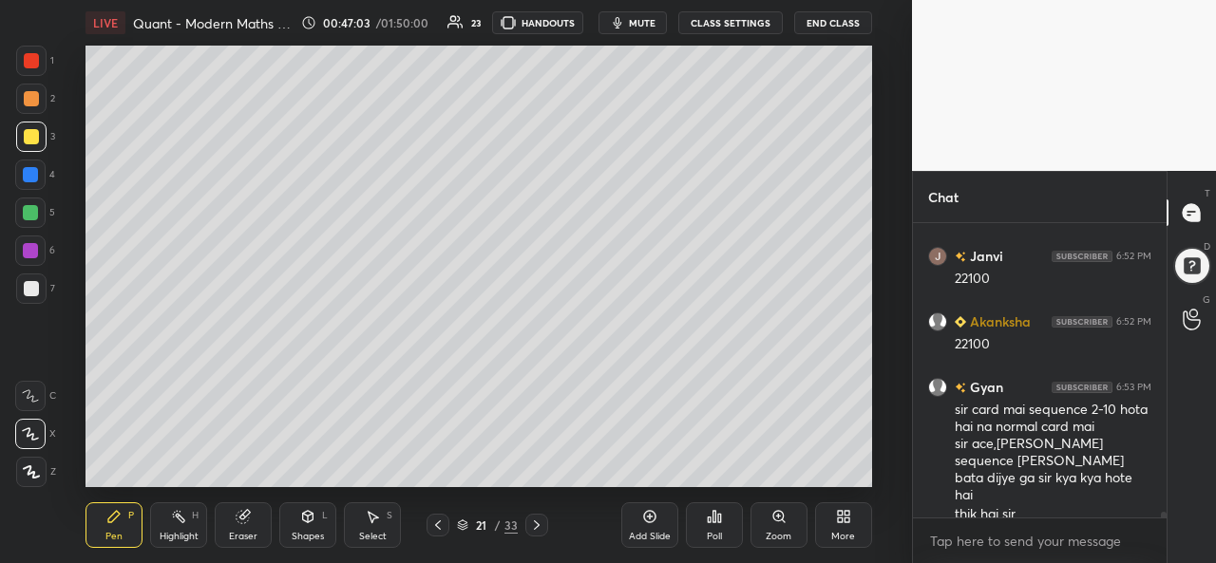
click at [31, 174] on div at bounding box center [30, 174] width 15 height 15
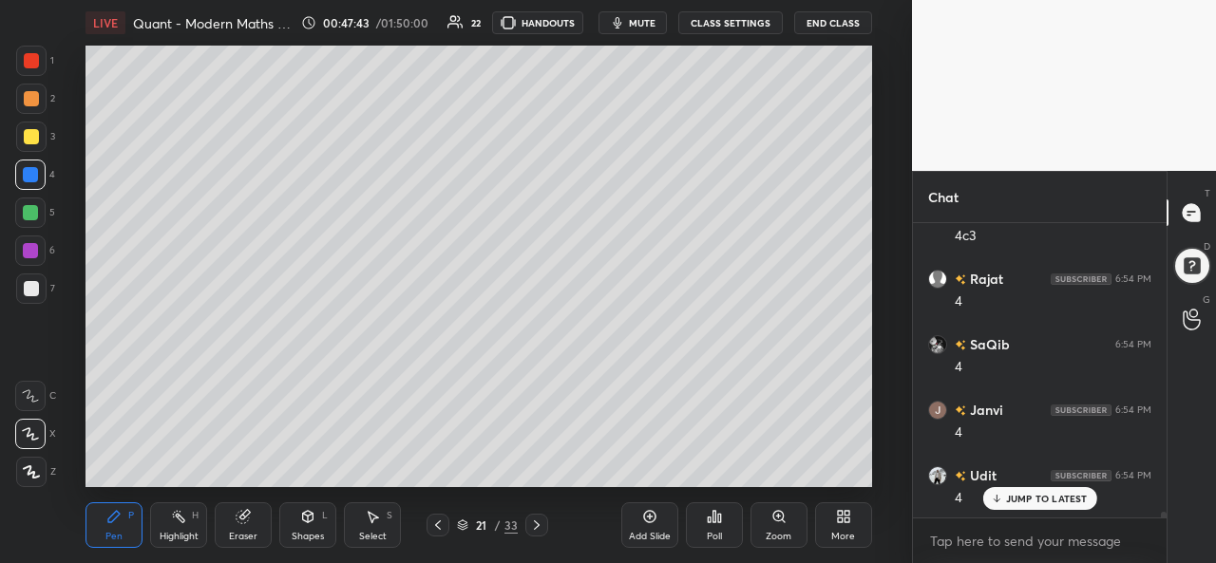
scroll to position [14502, 0]
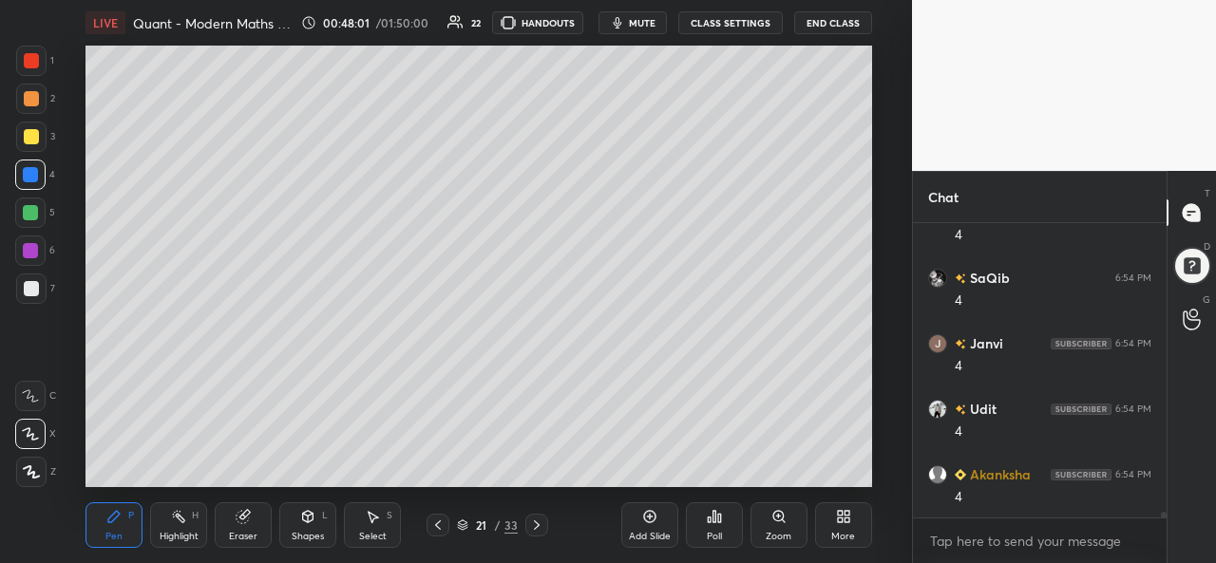
click at [28, 211] on div at bounding box center [30, 212] width 15 height 15
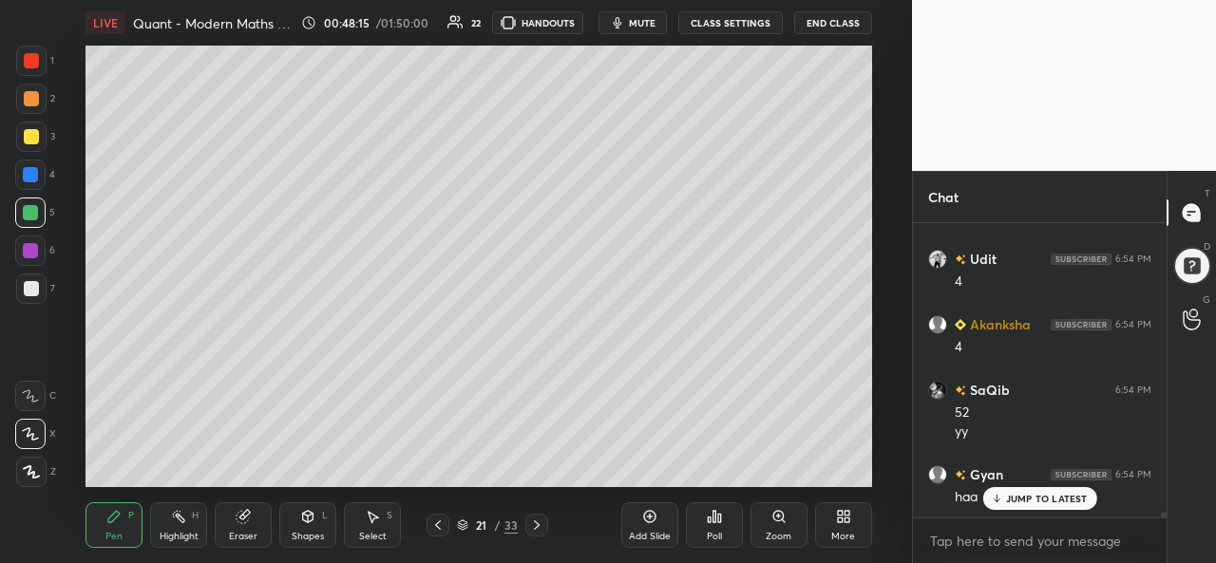
scroll to position [14717, 0]
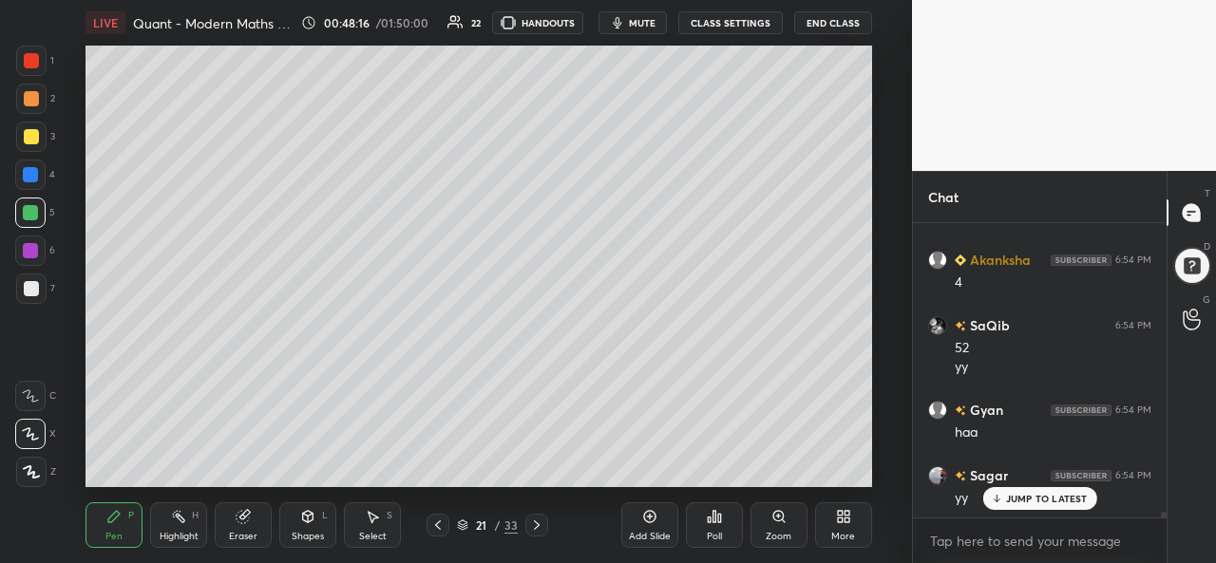
click at [30, 136] on div at bounding box center [31, 136] width 15 height 15
click at [31, 58] on div at bounding box center [31, 60] width 15 height 15
click at [29, 134] on div at bounding box center [31, 136] width 15 height 15
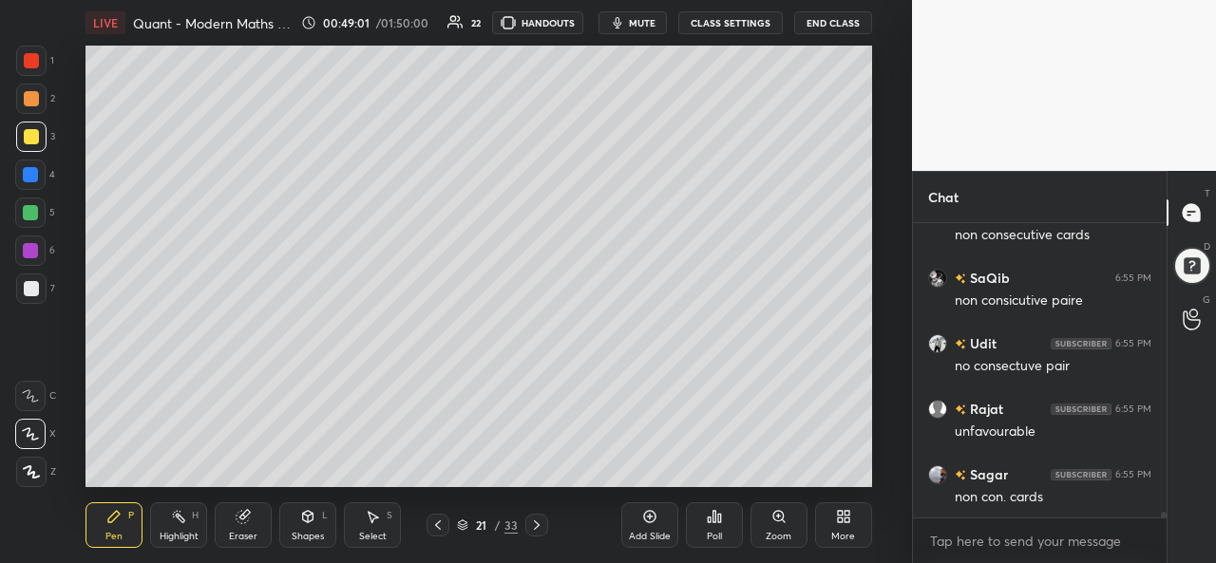
scroll to position [15110, 0]
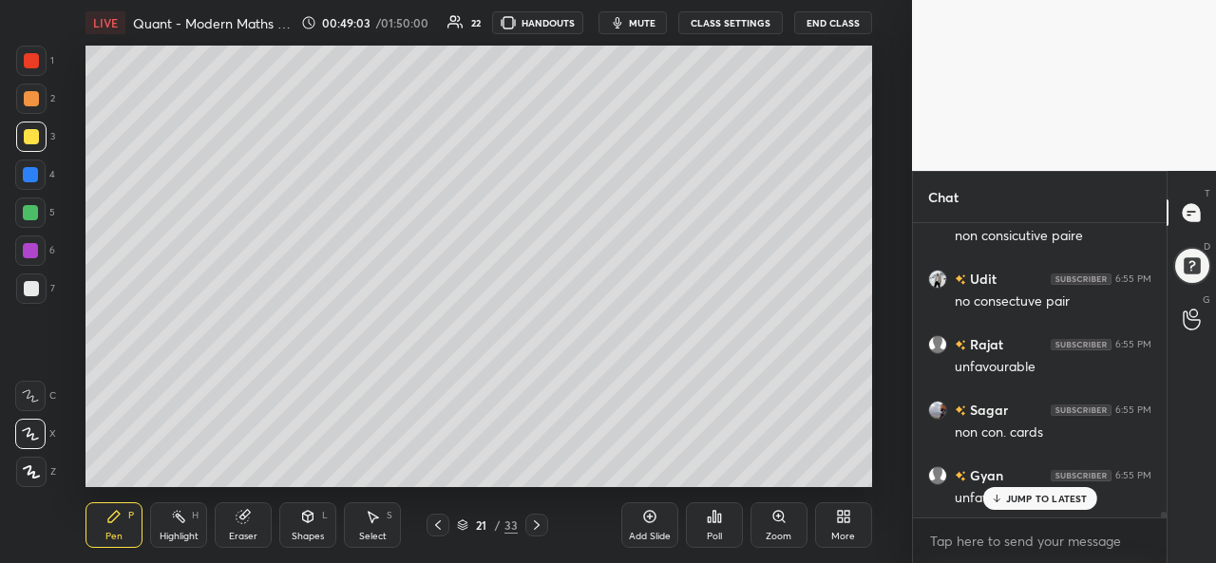
click at [27, 202] on div at bounding box center [30, 213] width 30 height 30
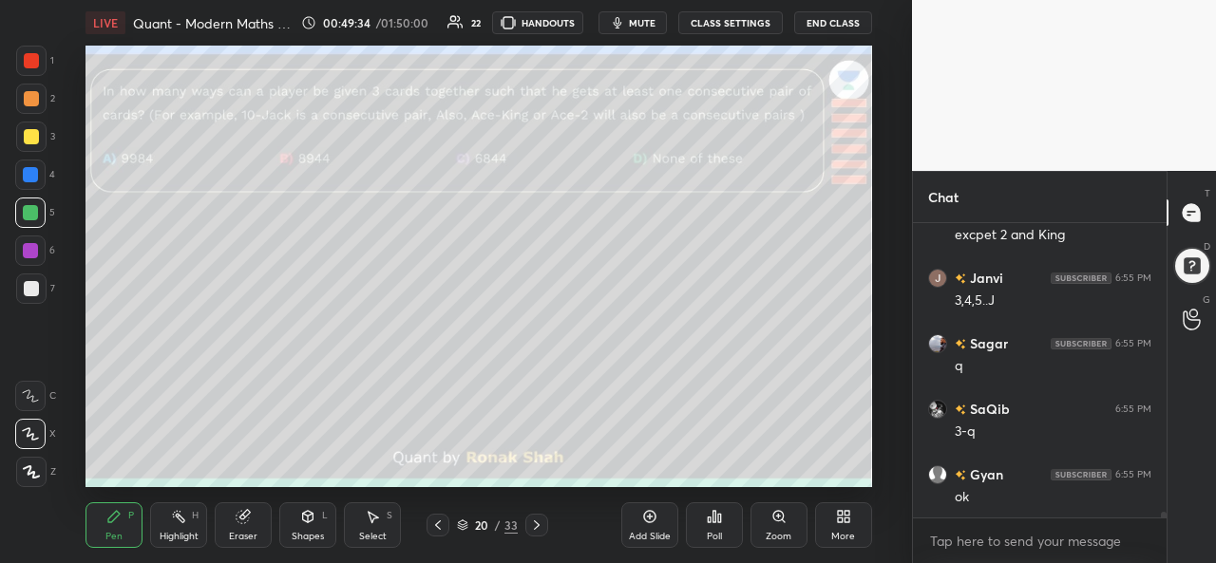
scroll to position [15523, 0]
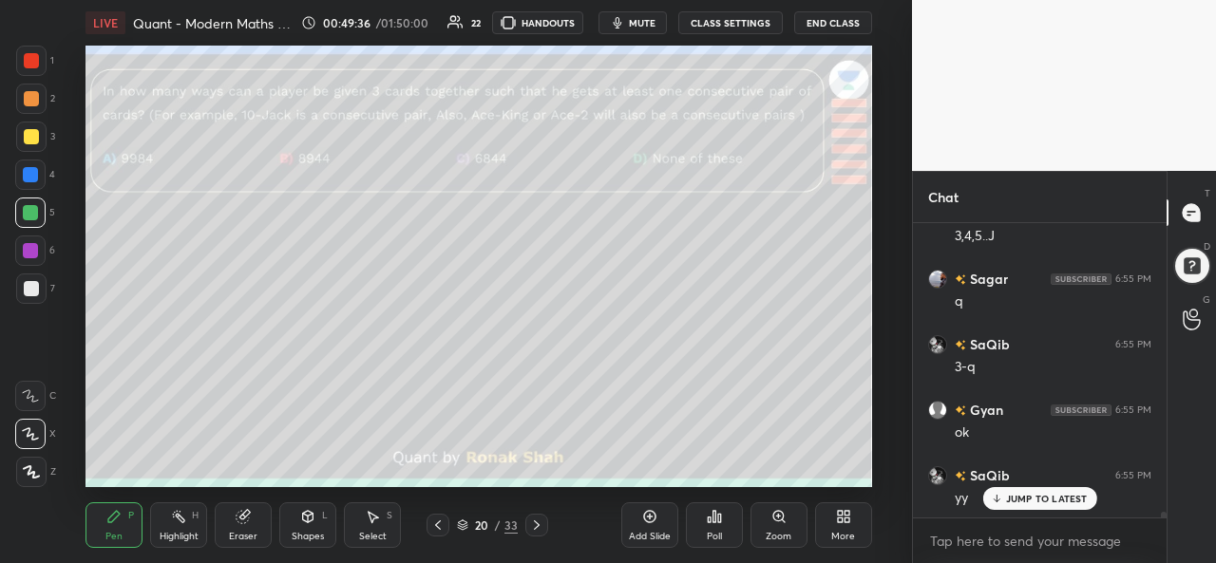
click at [356, 531] on div "Select S" at bounding box center [372, 525] width 57 height 46
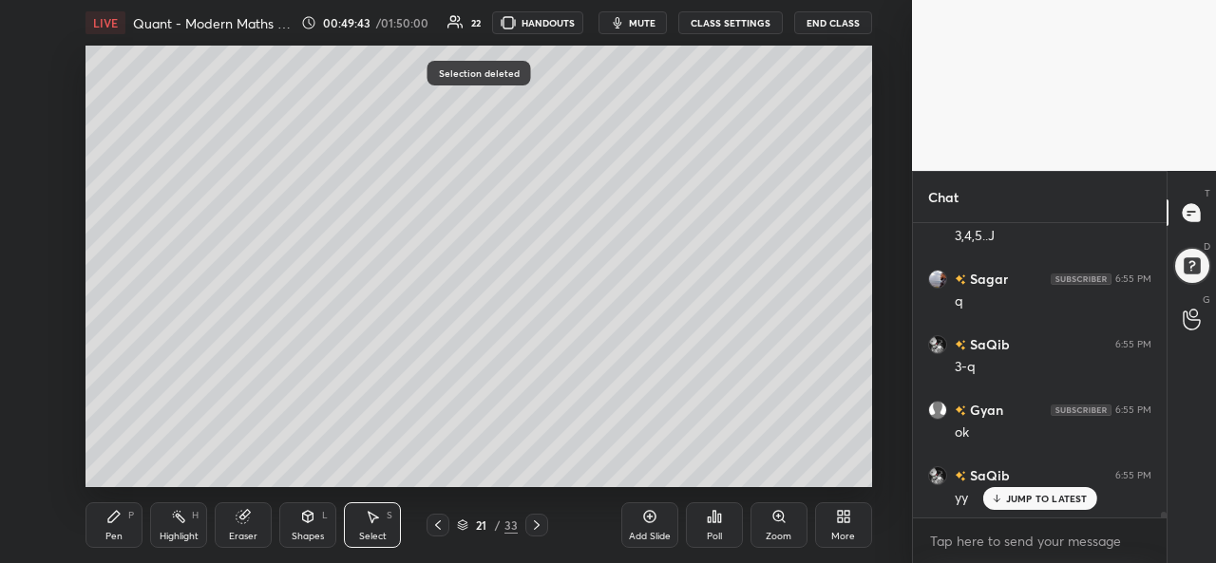
click at [99, 529] on div "Pen P" at bounding box center [113, 525] width 57 height 46
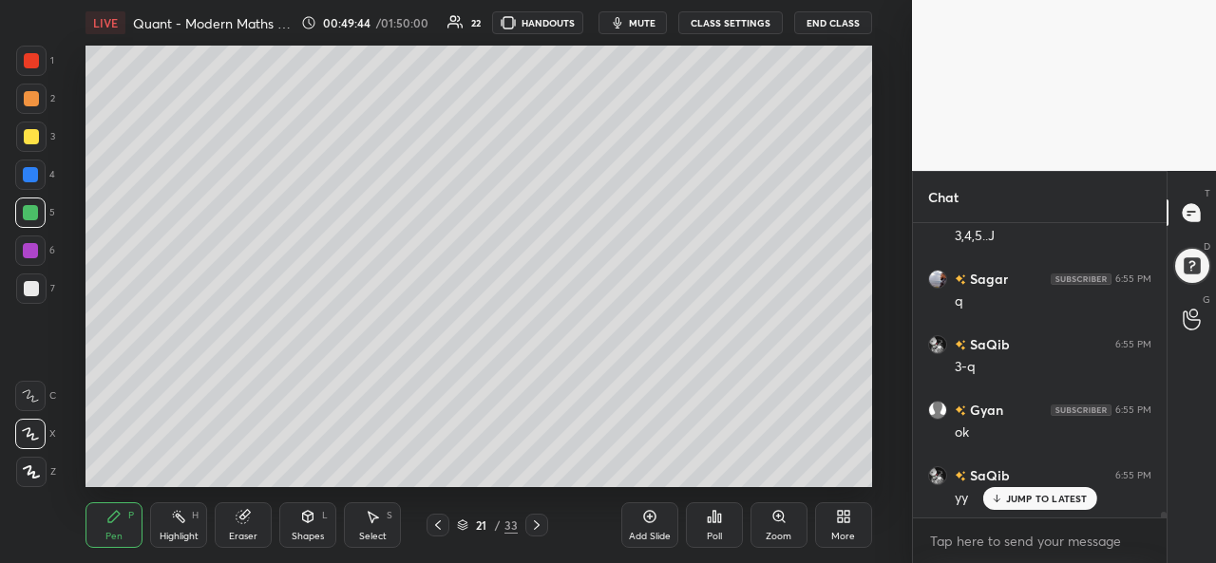
click at [30, 166] on div at bounding box center [30, 175] width 30 height 30
click at [370, 522] on icon at bounding box center [372, 516] width 15 height 15
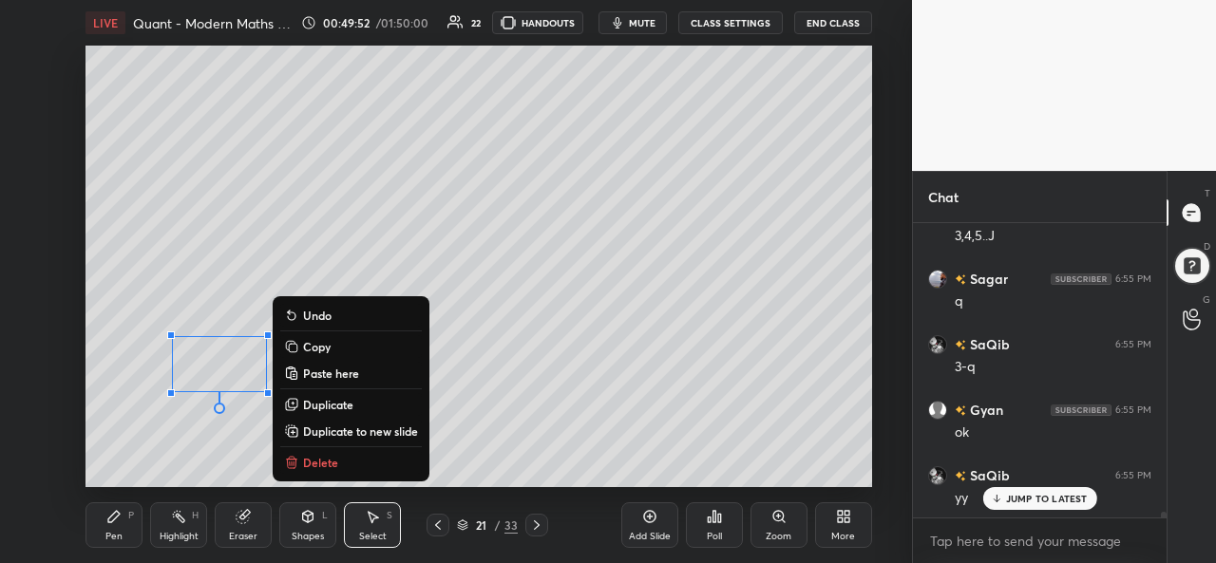
scroll to position [15589, 0]
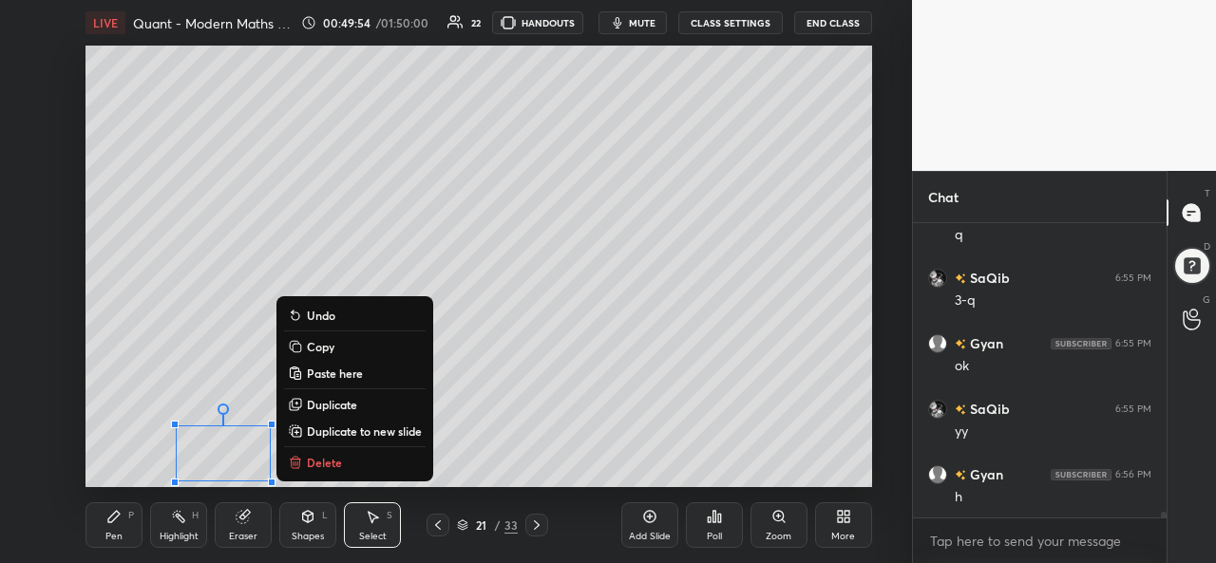
click at [117, 521] on icon at bounding box center [113, 516] width 15 height 15
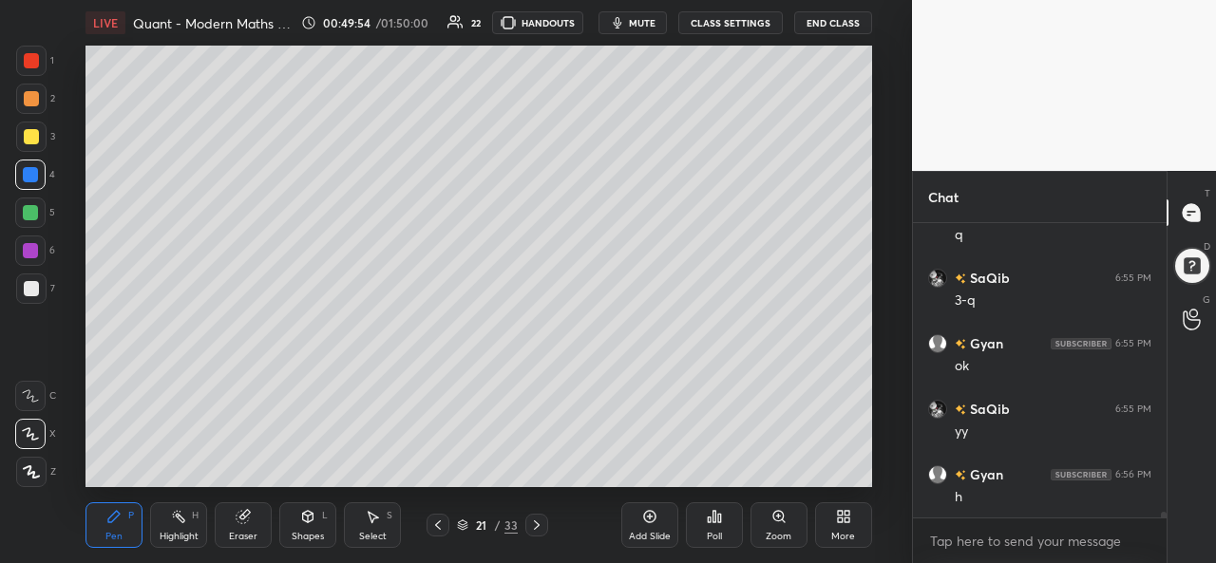
click at [29, 145] on div at bounding box center [31, 137] width 30 height 30
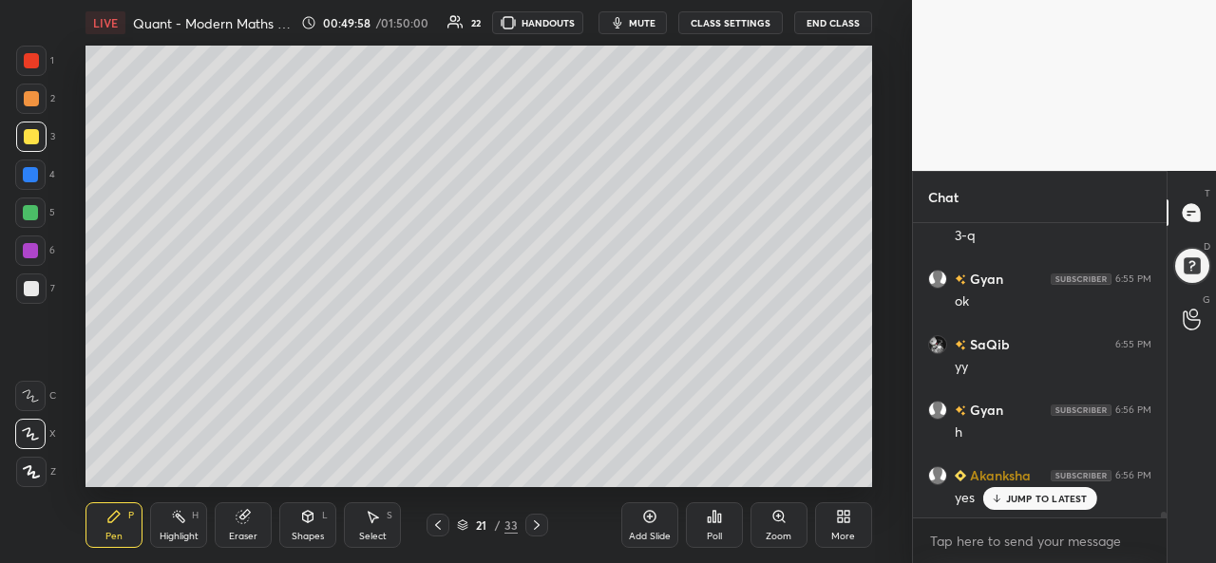
click at [378, 523] on icon at bounding box center [372, 516] width 15 height 15
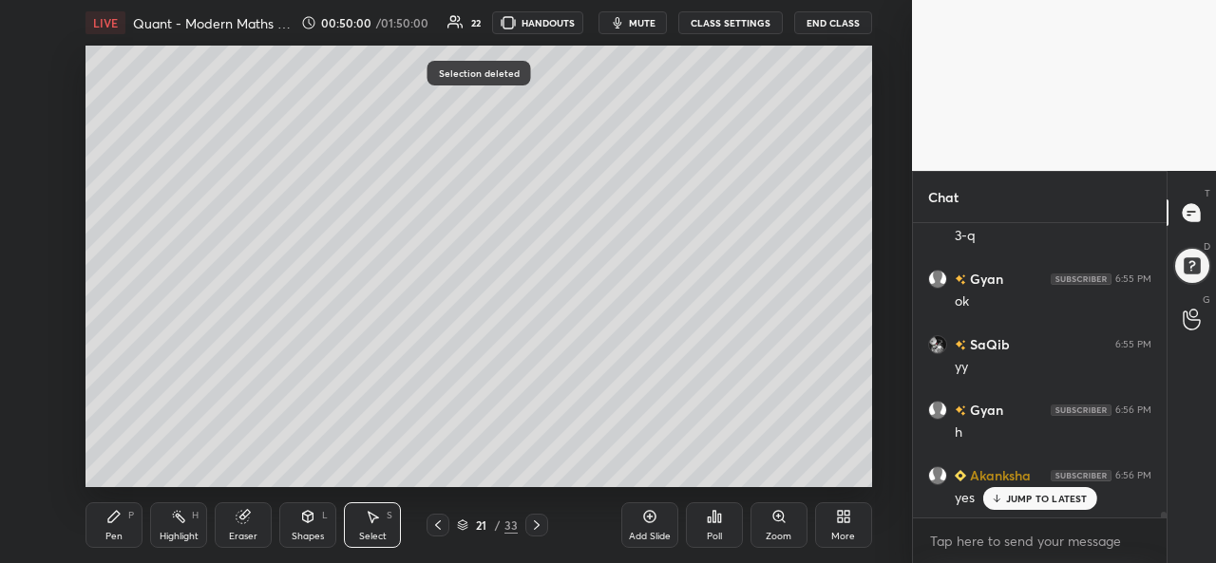
click at [109, 521] on icon at bounding box center [113, 516] width 11 height 11
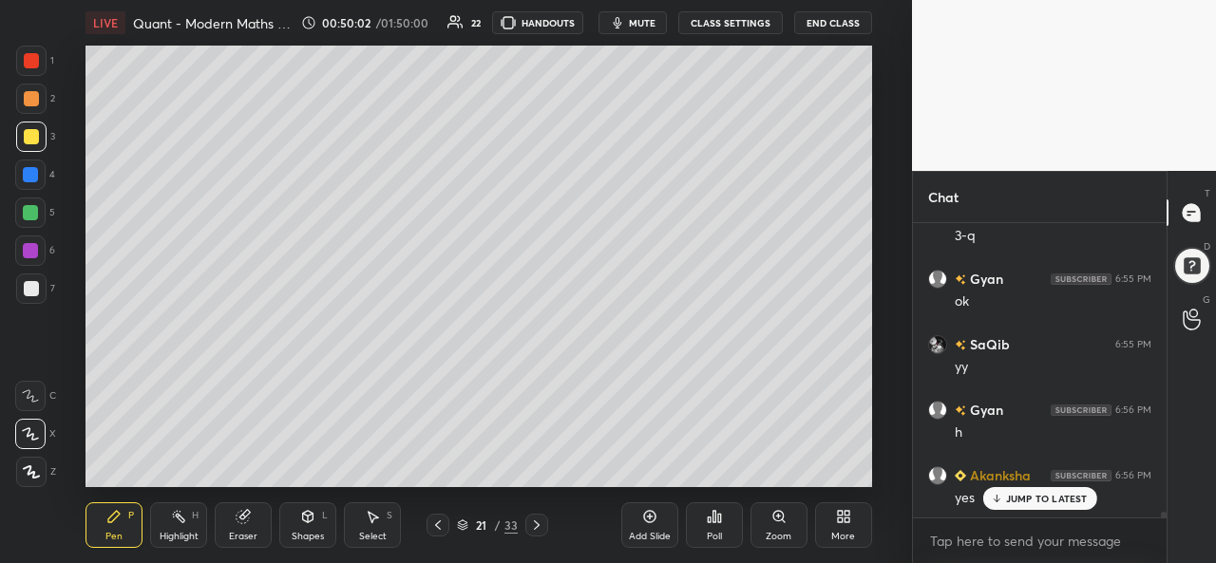
click at [31, 208] on div at bounding box center [30, 212] width 15 height 15
click at [28, 248] on div at bounding box center [30, 250] width 15 height 15
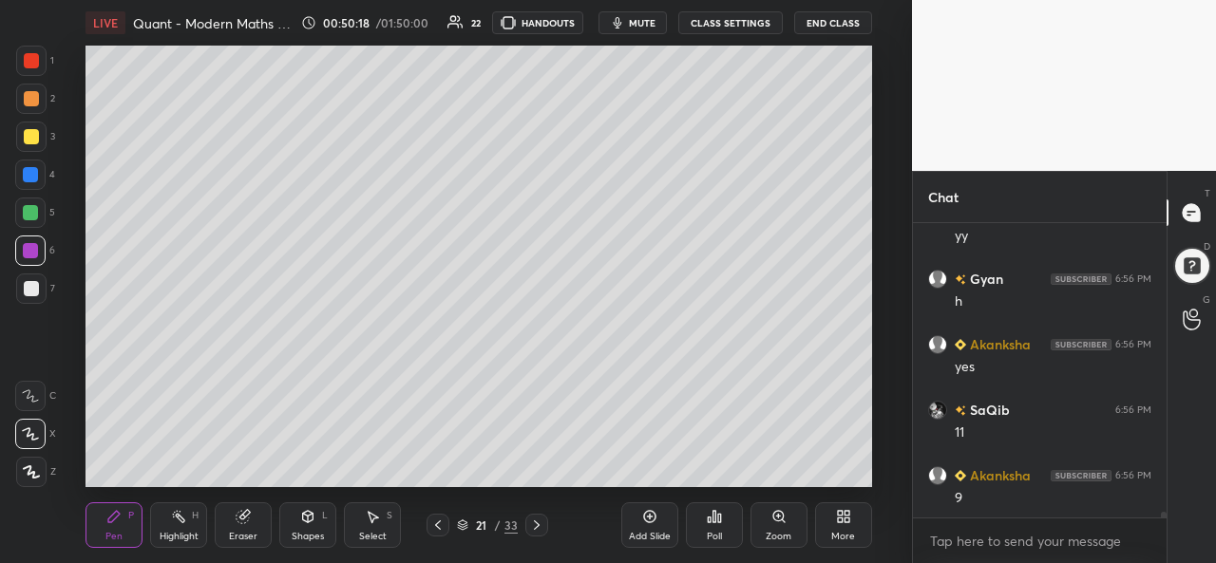
scroll to position [15851, 0]
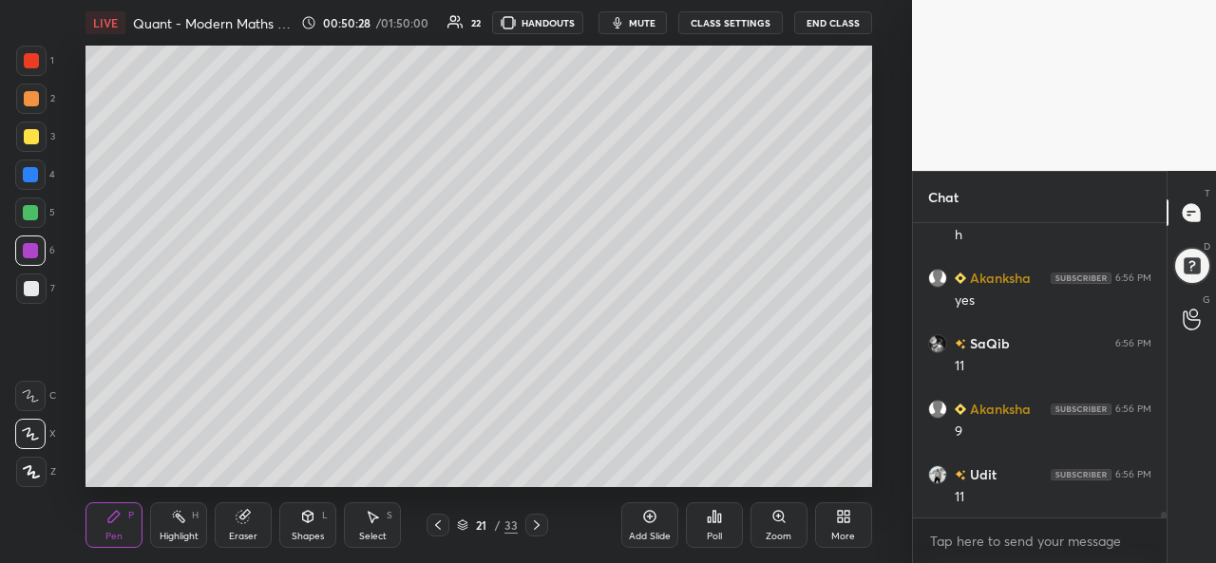
click at [667, 472] on div "Add Slide Poll Zoom More" at bounding box center [746, 525] width 251 height 106
click at [388, 528] on div "Select S" at bounding box center [372, 525] width 57 height 46
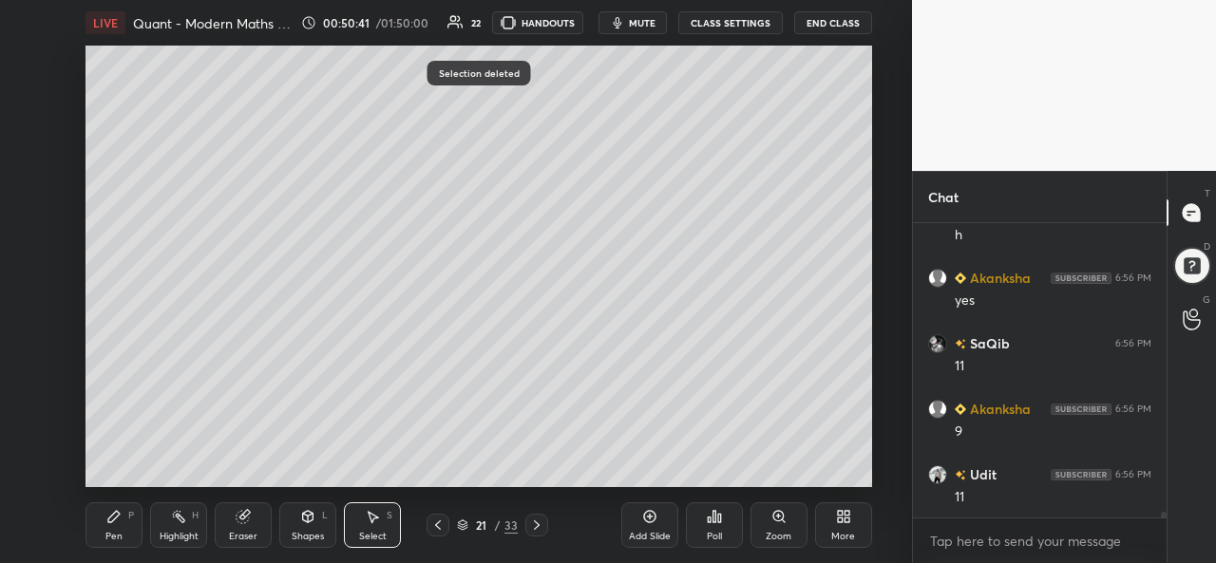
click at [114, 529] on div "Pen P" at bounding box center [113, 525] width 57 height 46
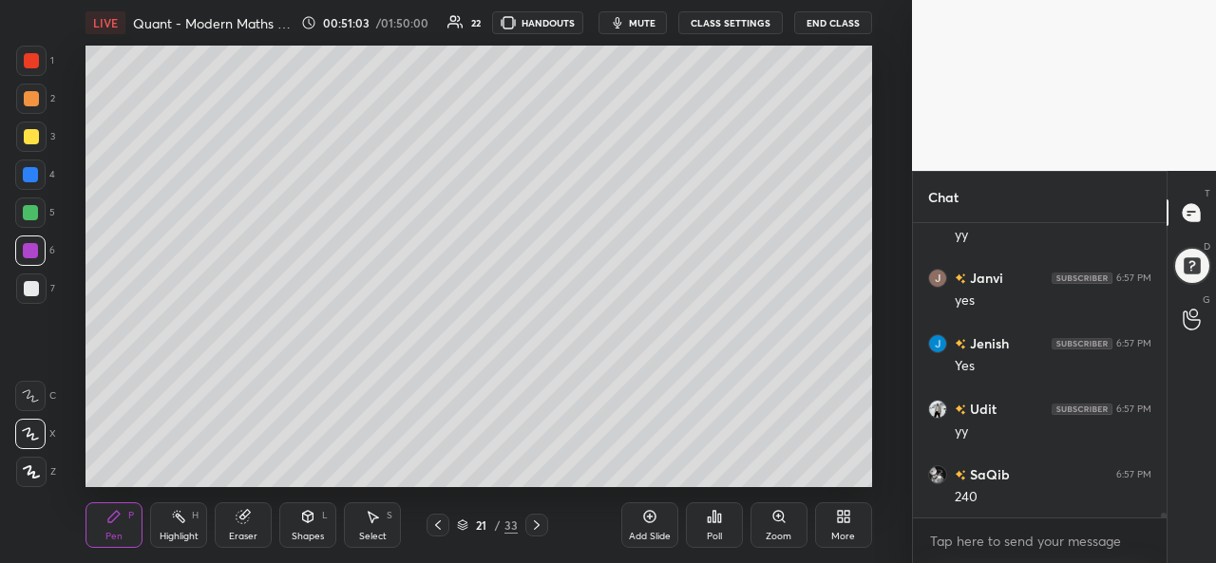
scroll to position [16421, 0]
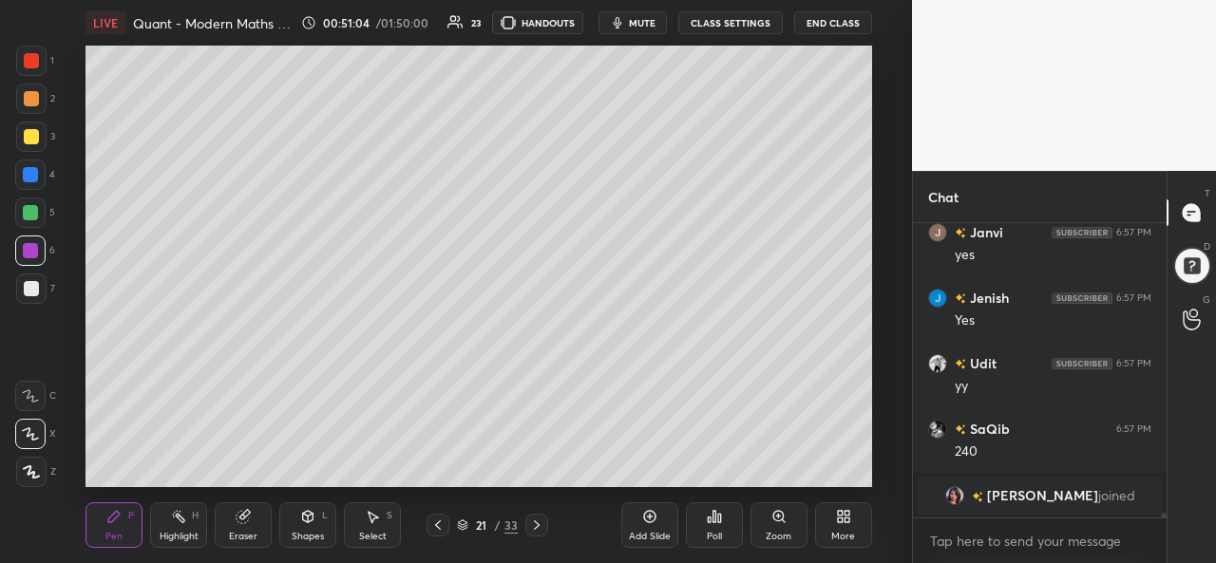
click at [380, 527] on div "Select S" at bounding box center [372, 525] width 57 height 46
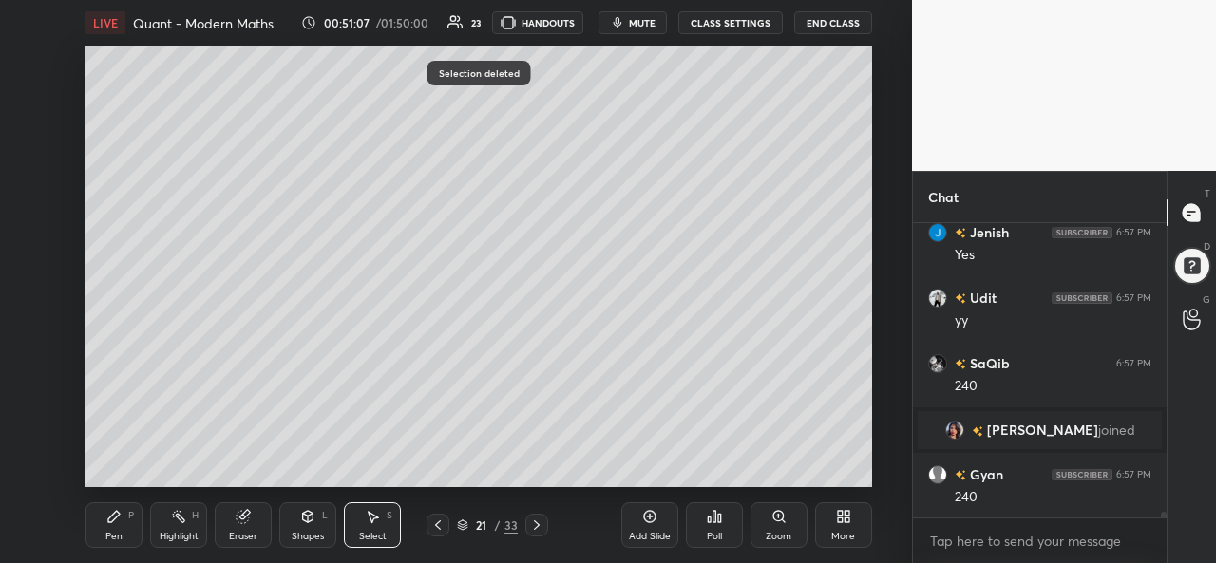
scroll to position [15652, 0]
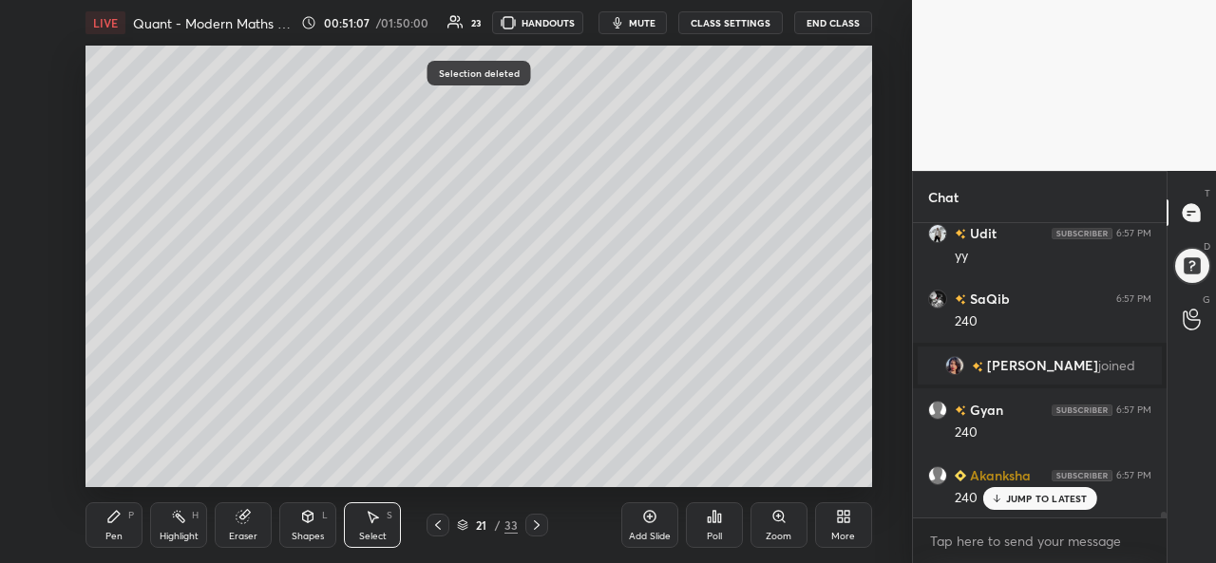
click at [114, 523] on icon at bounding box center [113, 516] width 15 height 15
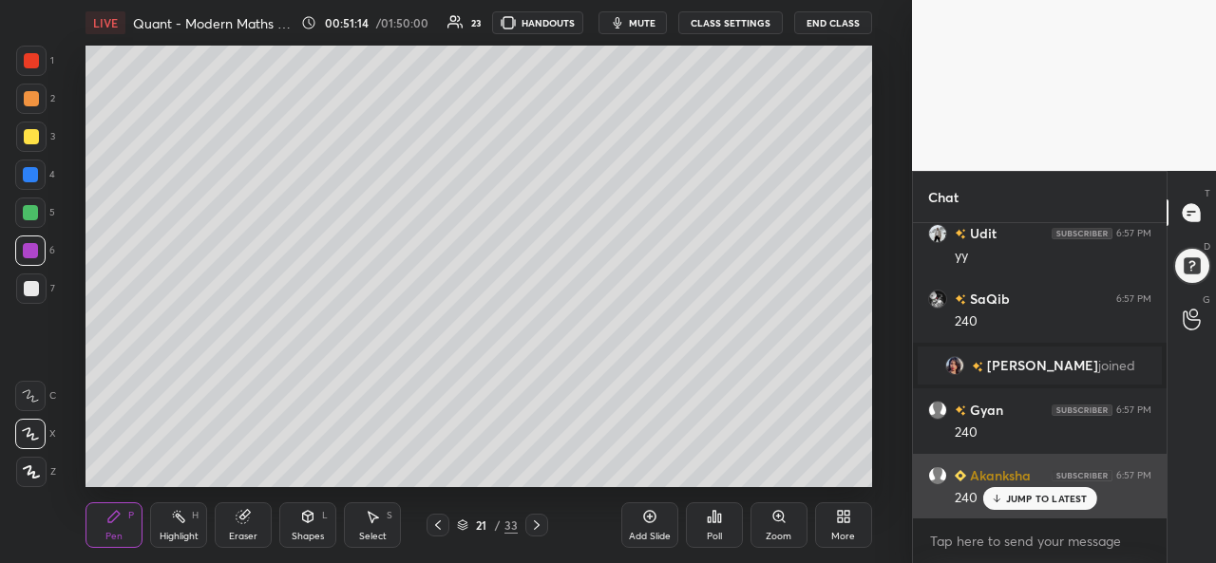
click at [1022, 501] on p "JUMP TO LATEST" at bounding box center [1047, 498] width 82 height 11
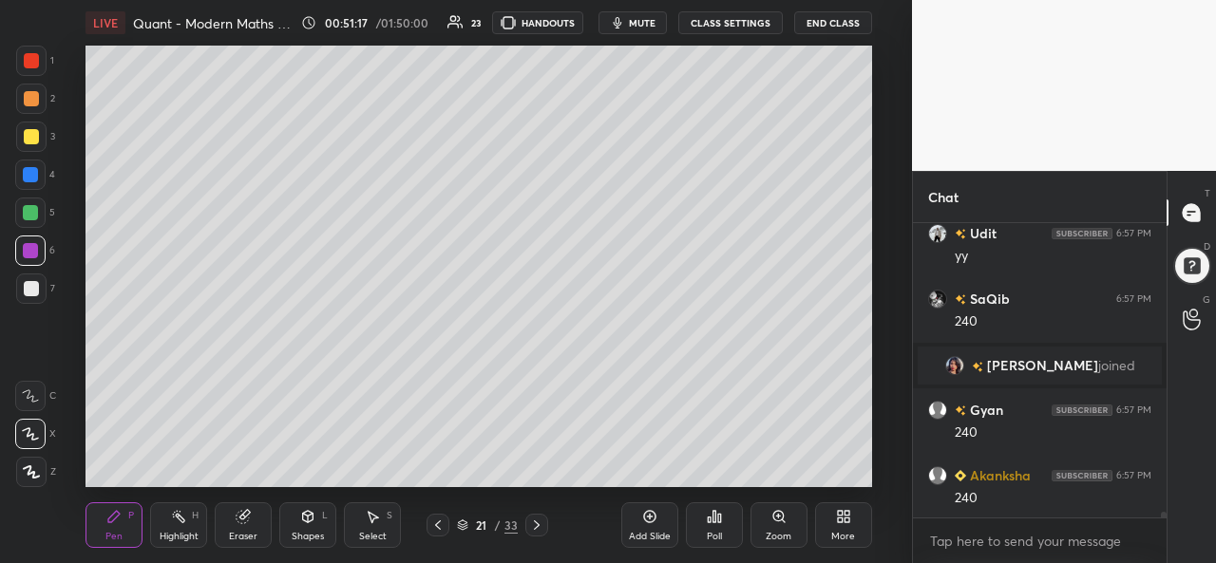
scroll to position [15671, 0]
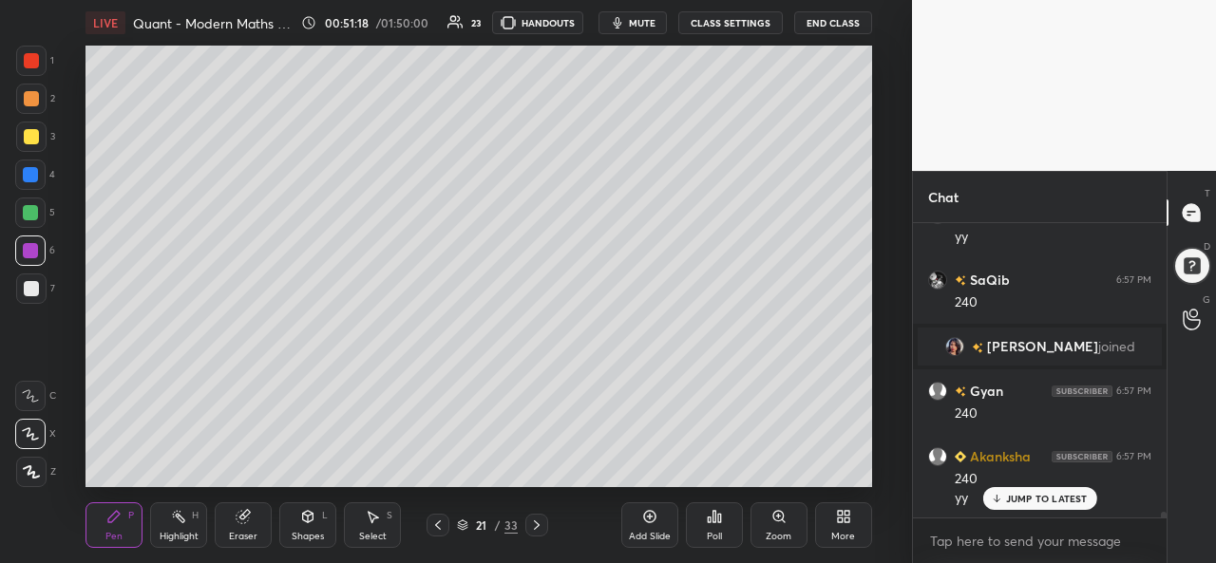
click at [30, 135] on div at bounding box center [31, 136] width 15 height 15
click at [25, 207] on div at bounding box center [30, 212] width 15 height 15
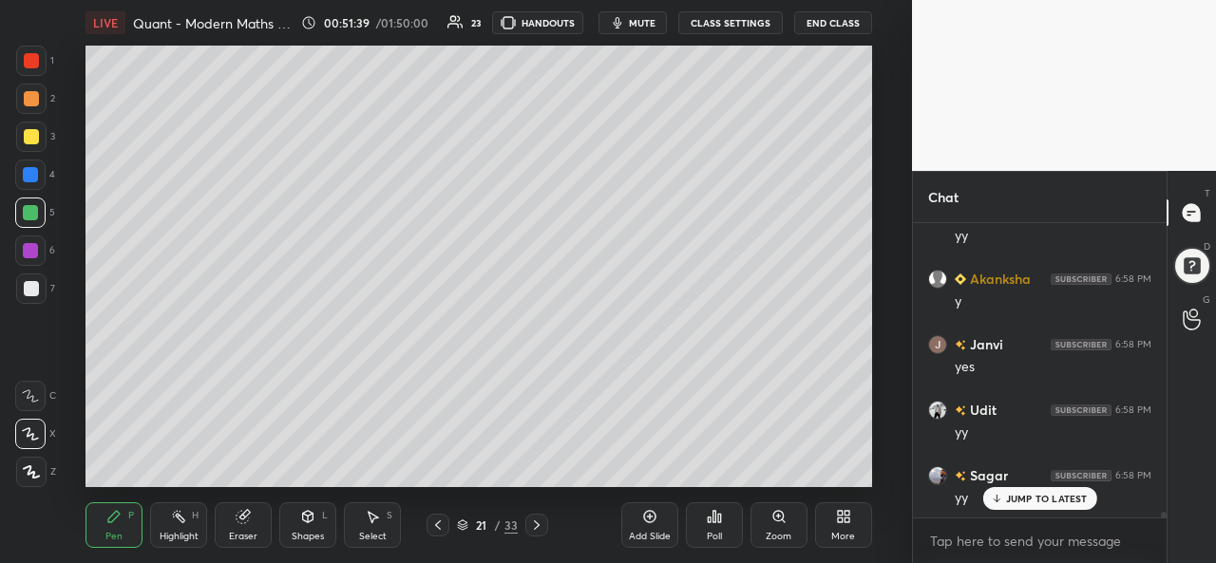
scroll to position [15999, 0]
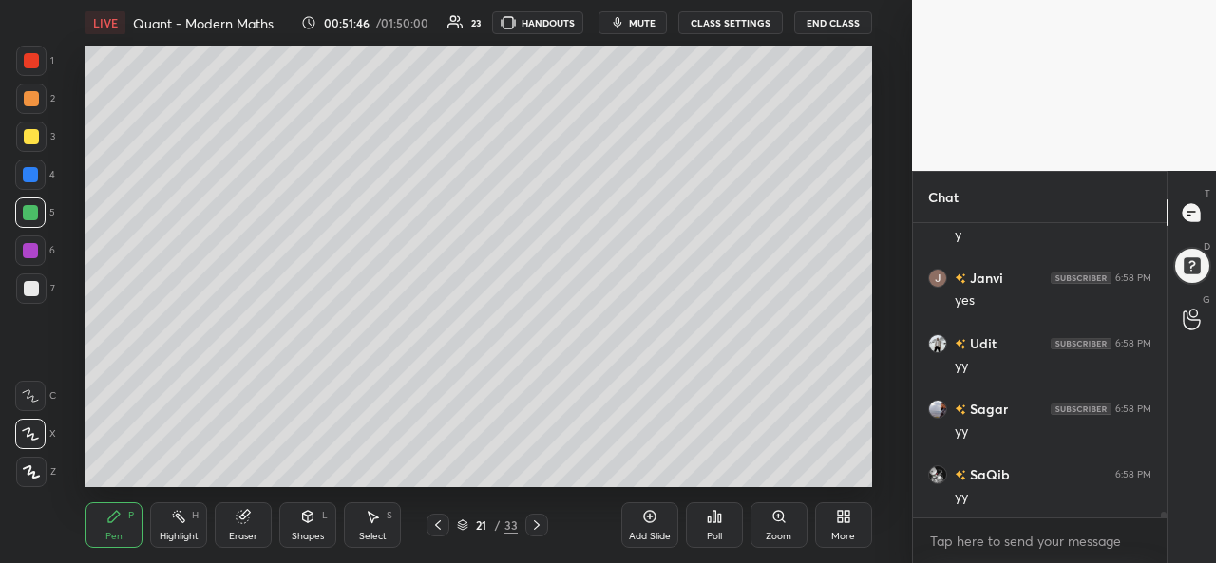
click at [28, 138] on div at bounding box center [31, 136] width 15 height 15
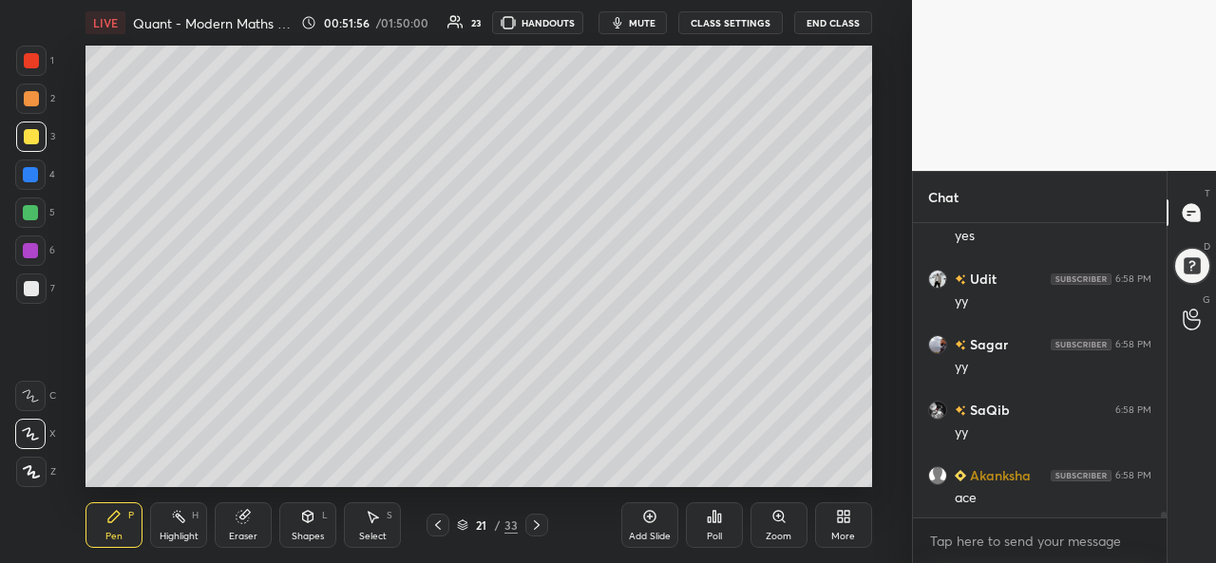
scroll to position [16130, 0]
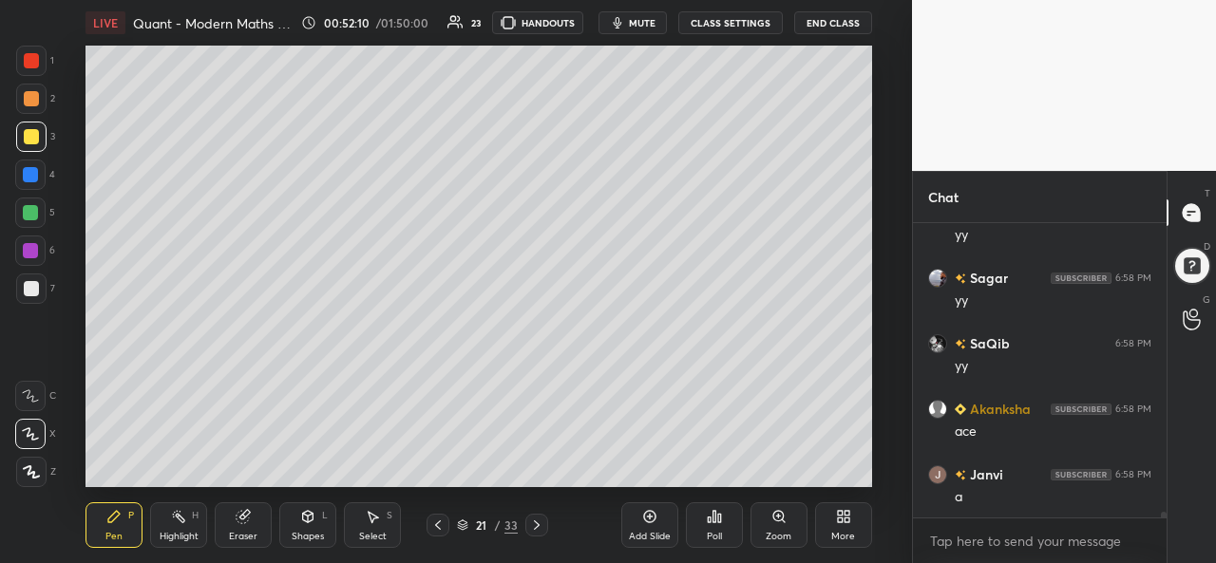
click at [376, 525] on div "Select S" at bounding box center [372, 525] width 57 height 46
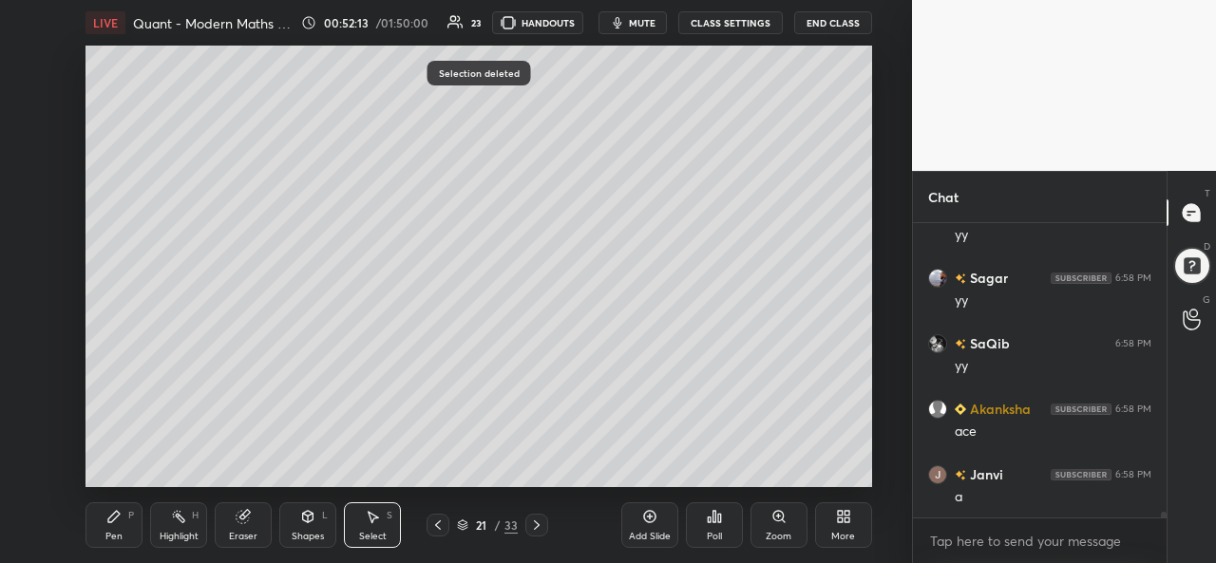
click at [123, 527] on div "Pen P" at bounding box center [113, 525] width 57 height 46
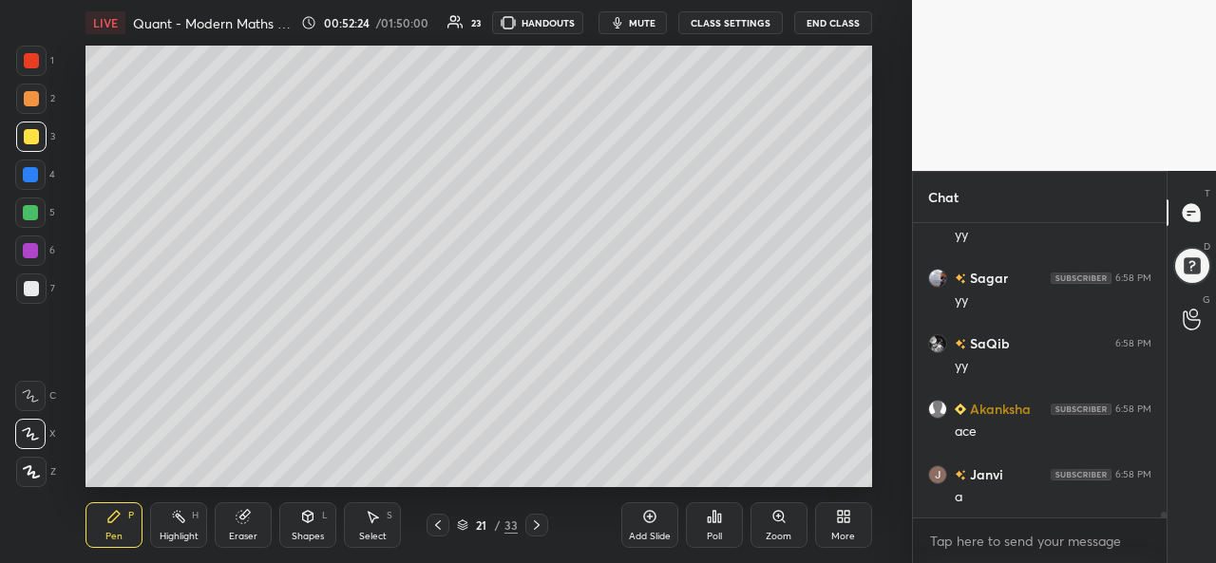
click at [26, 250] on div at bounding box center [30, 250] width 15 height 15
click at [25, 216] on div at bounding box center [30, 212] width 15 height 15
click at [678, 478] on div "Add Slide Poll Zoom More" at bounding box center [746, 525] width 251 height 106
click at [704, 477] on div "Poll" at bounding box center [714, 525] width 57 height 106
click at [722, 476] on div "Poll" at bounding box center [714, 525] width 57 height 106
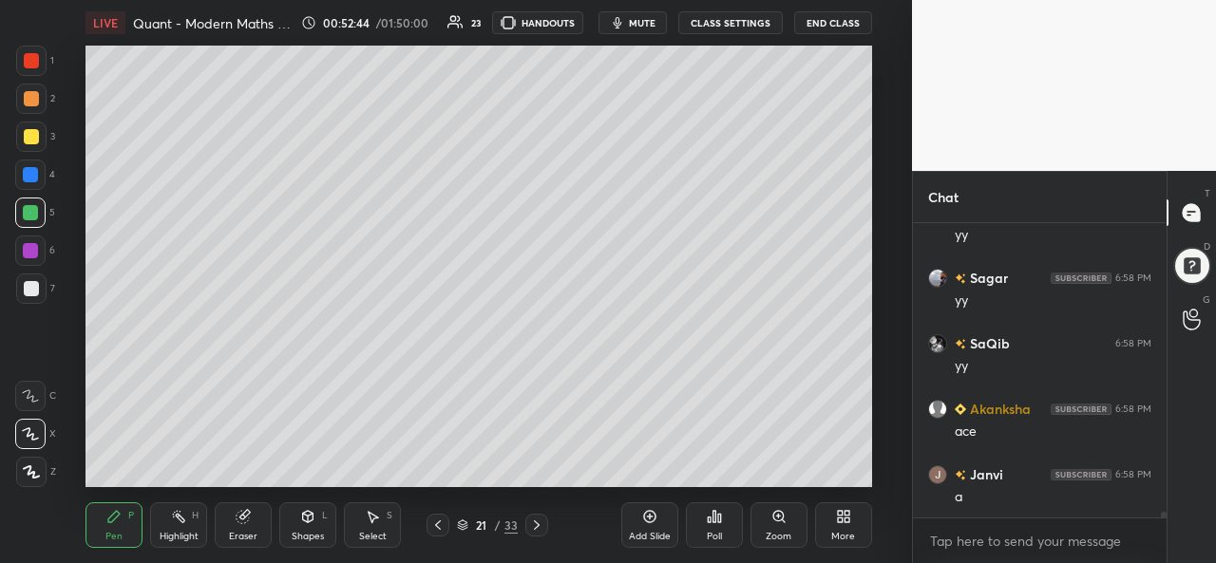
click at [748, 473] on div "Add Slide Poll Zoom More" at bounding box center [746, 525] width 251 height 106
click at [762, 482] on div "Add Slide Poll Zoom More" at bounding box center [746, 525] width 251 height 106
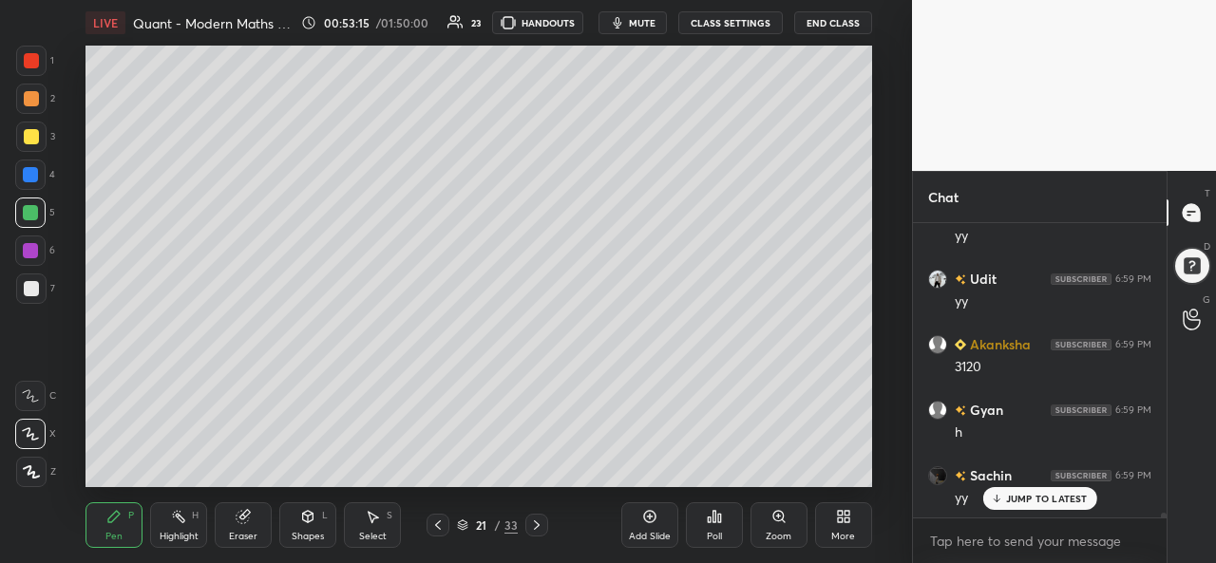
click at [1020, 494] on p "JUMP TO LATEST" at bounding box center [1047, 498] width 82 height 11
click at [385, 529] on div "Select S" at bounding box center [372, 525] width 57 height 46
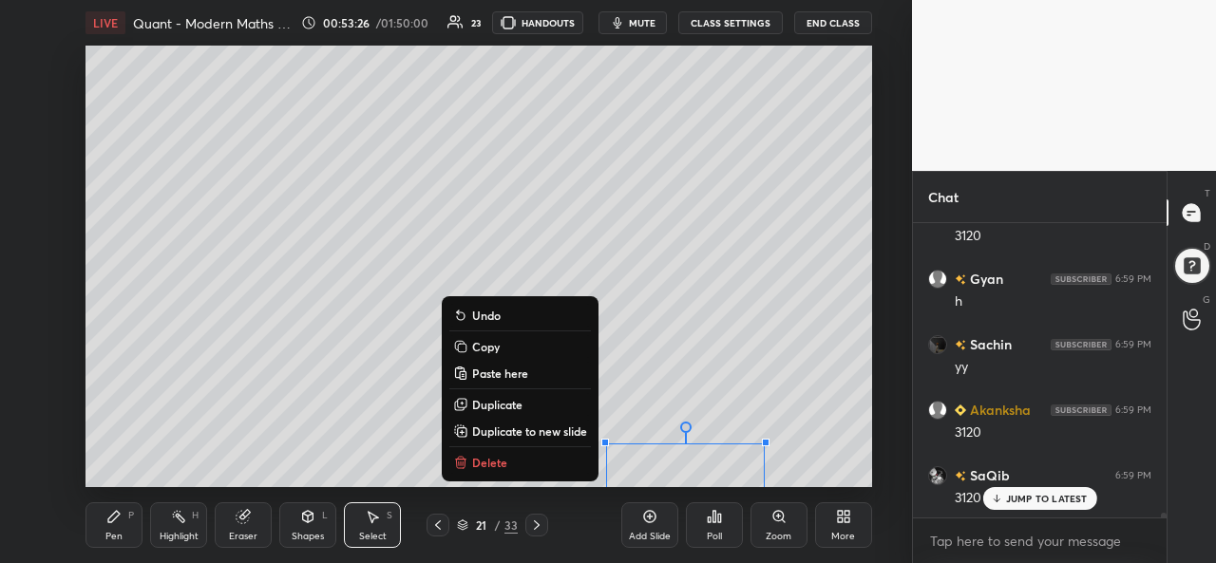
click at [112, 527] on div "Pen P" at bounding box center [113, 525] width 57 height 46
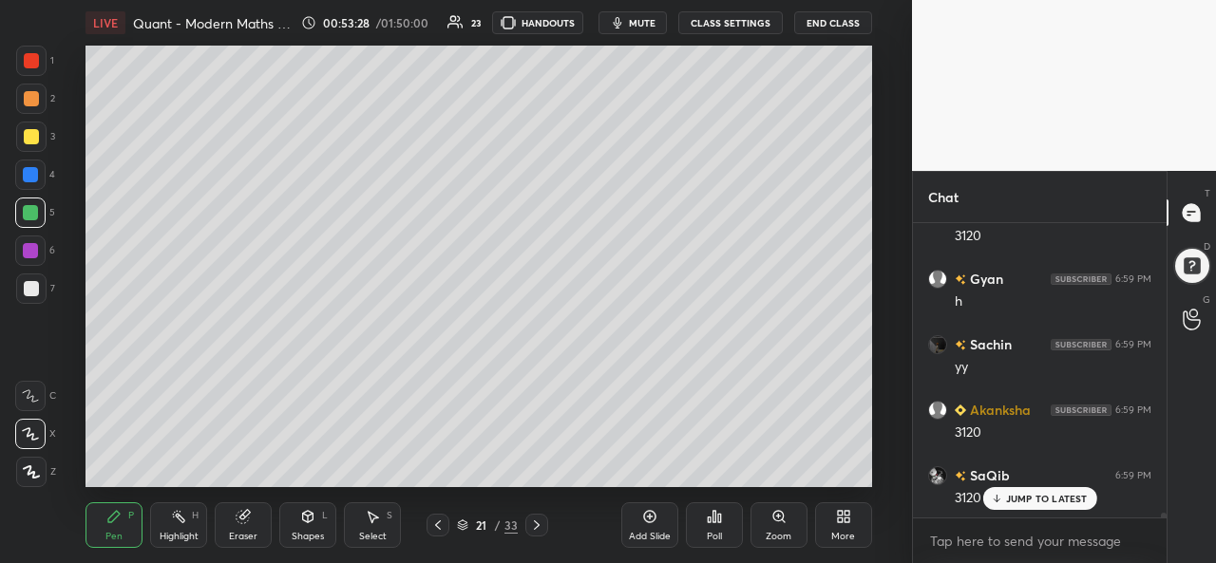
click at [808, 474] on div "Add Slide Poll Zoom More" at bounding box center [746, 525] width 251 height 106
click at [372, 521] on icon at bounding box center [374, 517] width 10 height 11
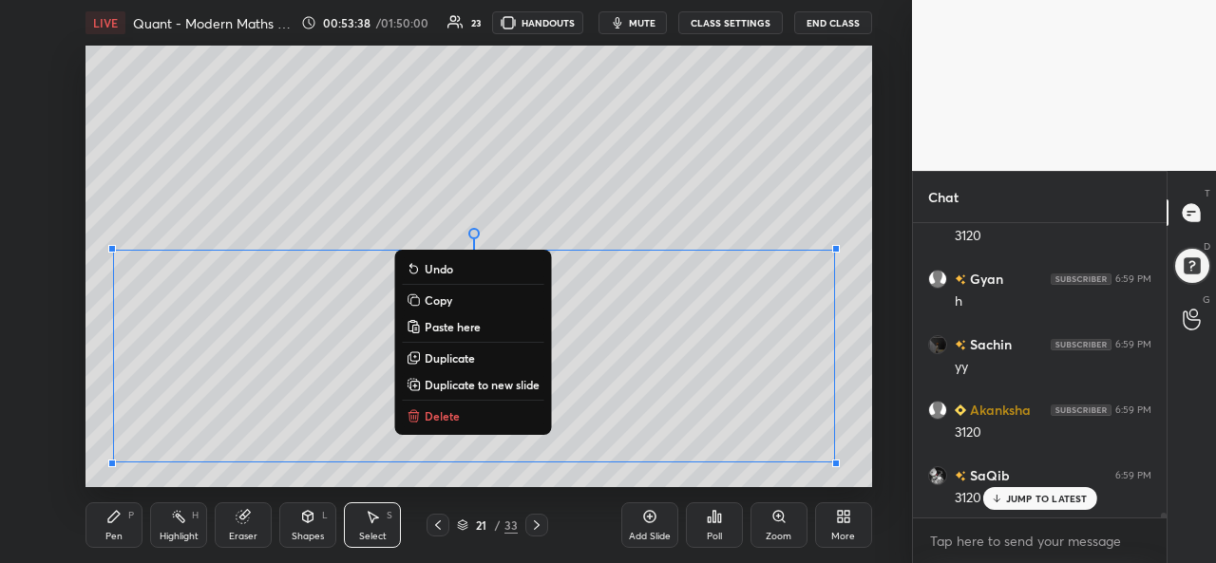
click at [99, 524] on div "Pen P" at bounding box center [113, 525] width 57 height 46
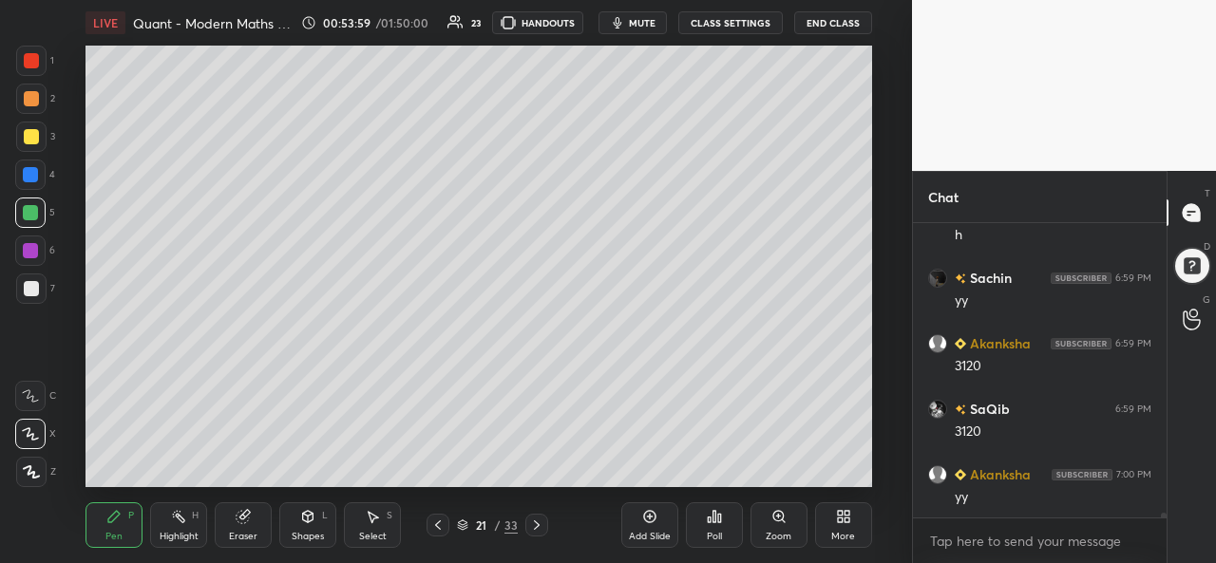
scroll to position [16850, 0]
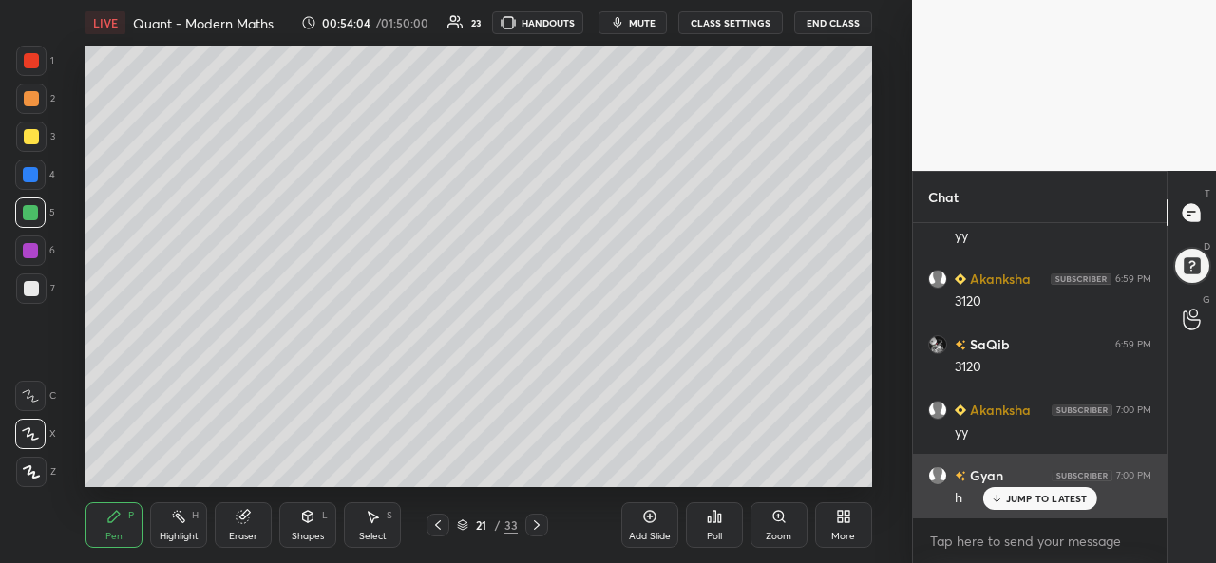
click at [1007, 495] on p "JUMP TO LATEST" at bounding box center [1047, 498] width 82 height 11
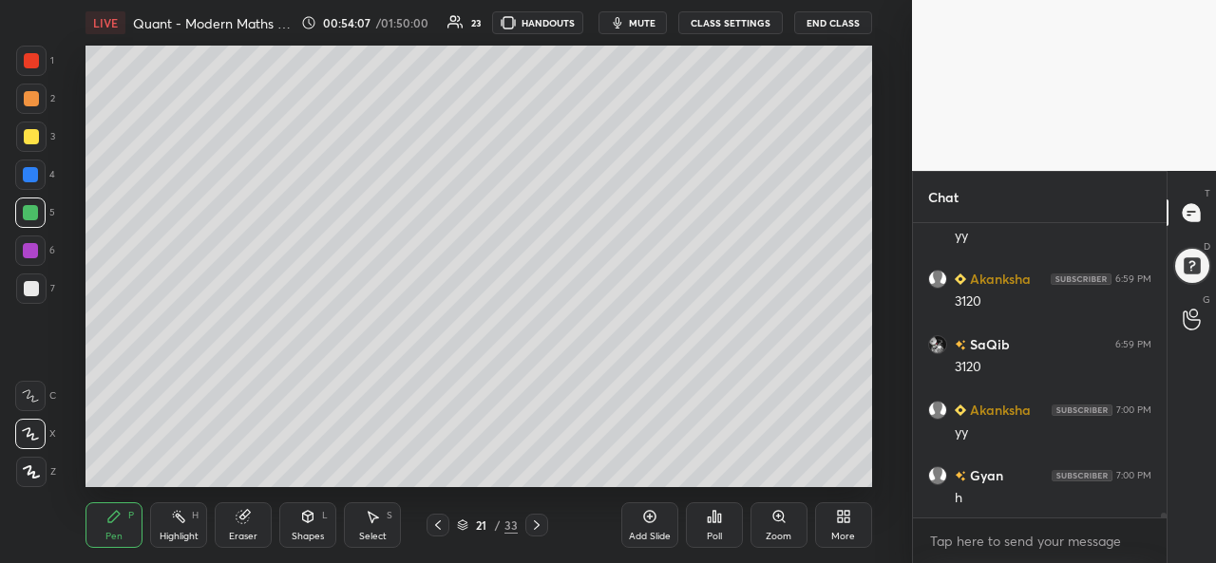
click at [644, 518] on icon at bounding box center [649, 516] width 15 height 15
click at [28, 50] on div at bounding box center [31, 61] width 30 height 30
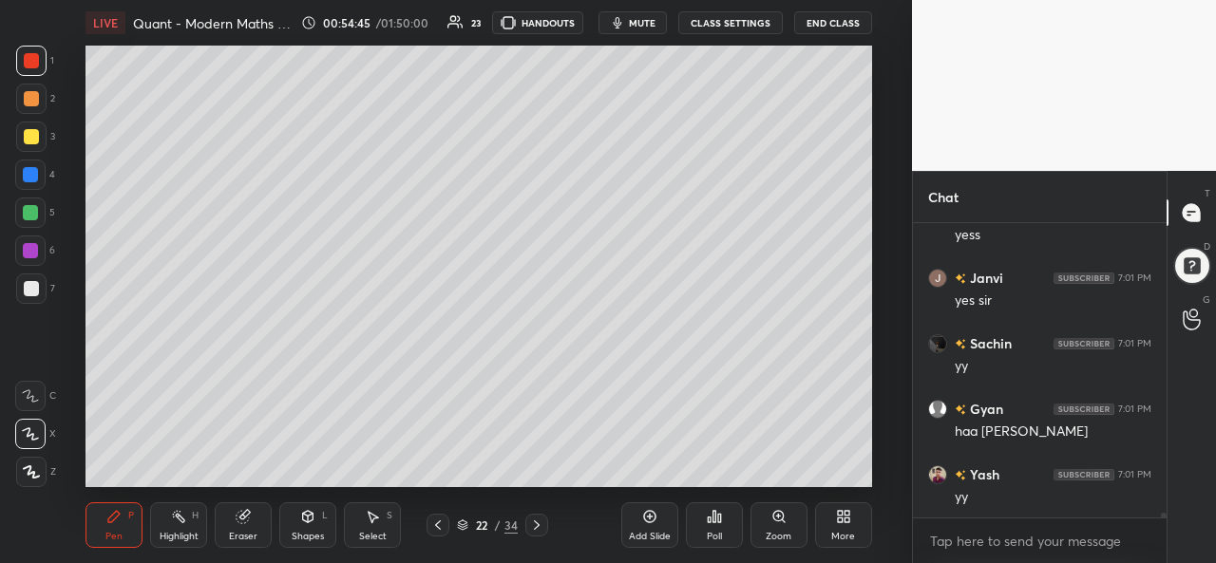
scroll to position [18030, 0]
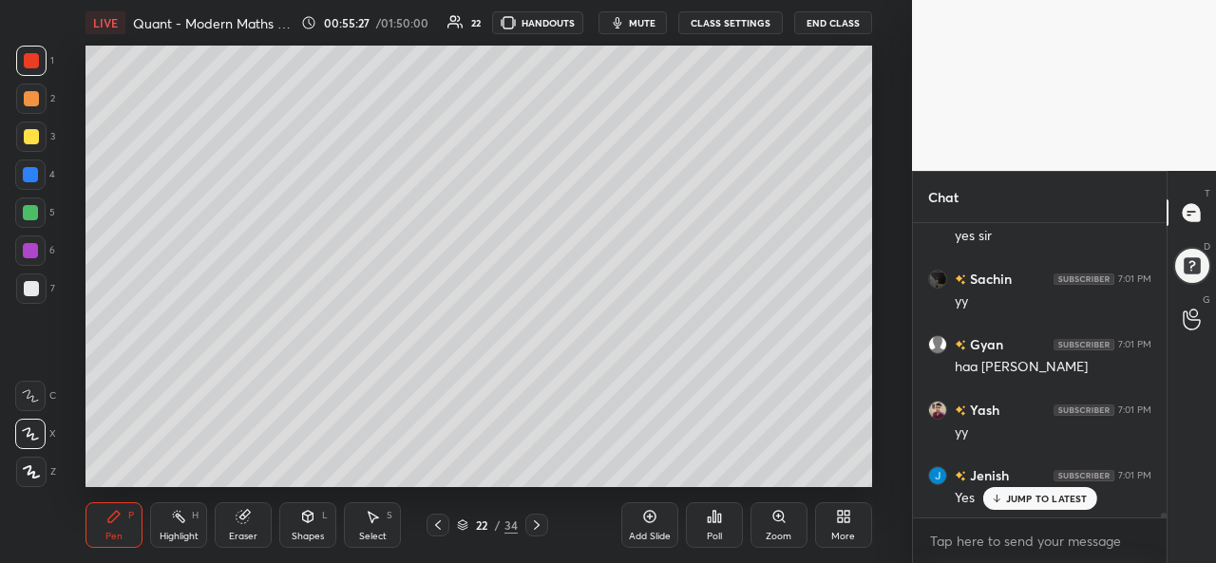
click at [379, 518] on icon at bounding box center [372, 516] width 15 height 15
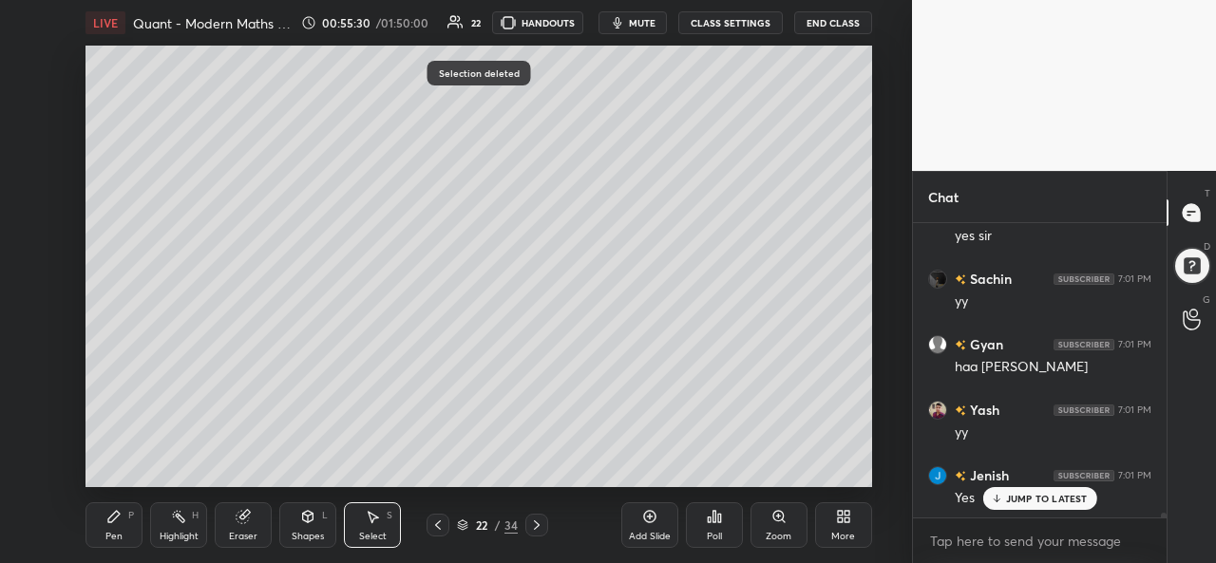
click at [109, 516] on icon at bounding box center [113, 516] width 15 height 15
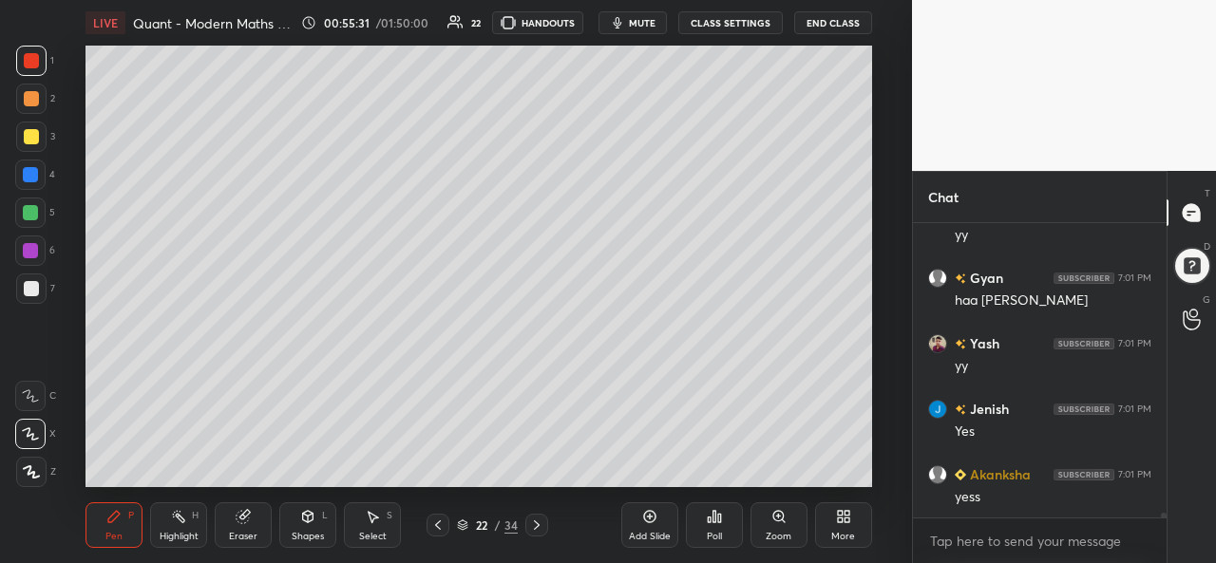
scroll to position [18228, 0]
click at [24, 133] on div at bounding box center [31, 136] width 15 height 15
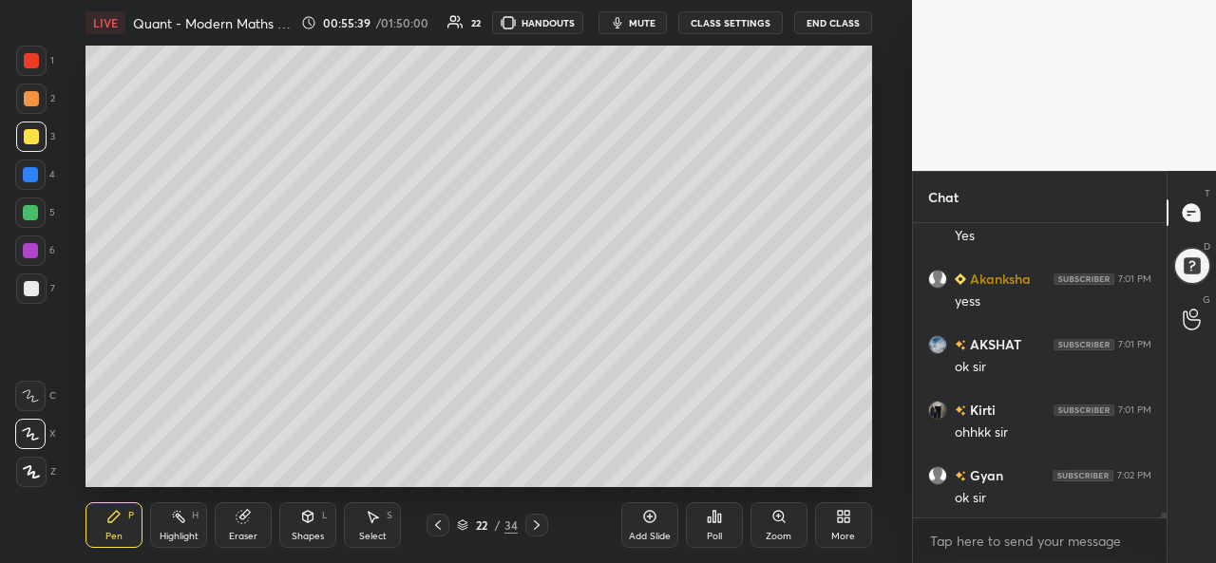
scroll to position [18359, 0]
click at [32, 176] on div at bounding box center [30, 174] width 15 height 15
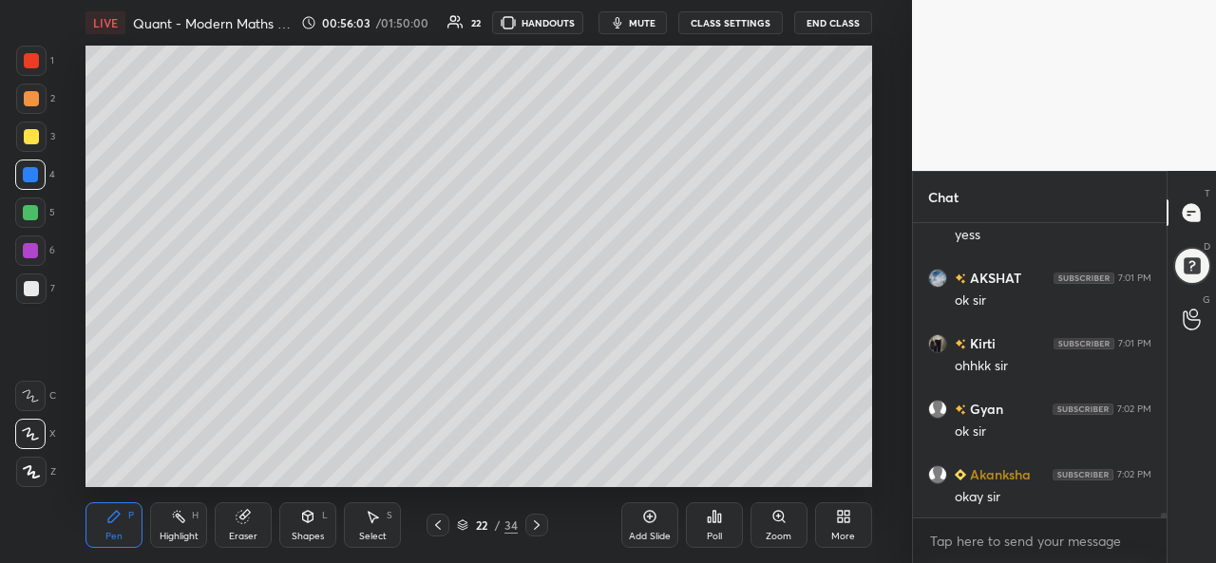
click at [29, 59] on div at bounding box center [31, 60] width 15 height 15
click at [38, 97] on div at bounding box center [31, 98] width 15 height 15
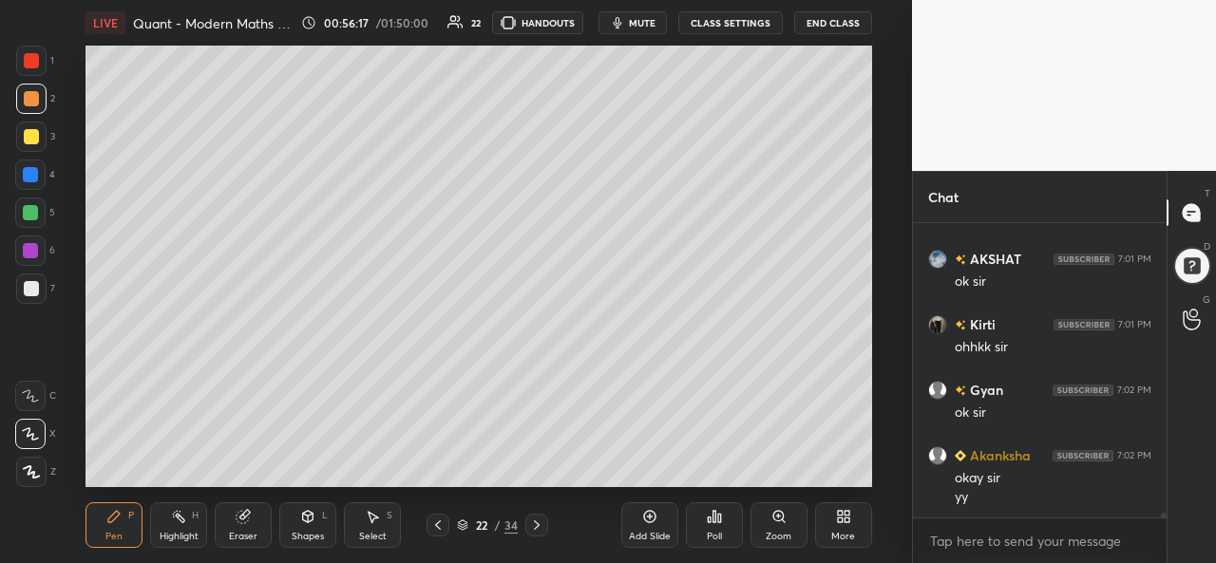
click at [26, 209] on div at bounding box center [30, 212] width 15 height 15
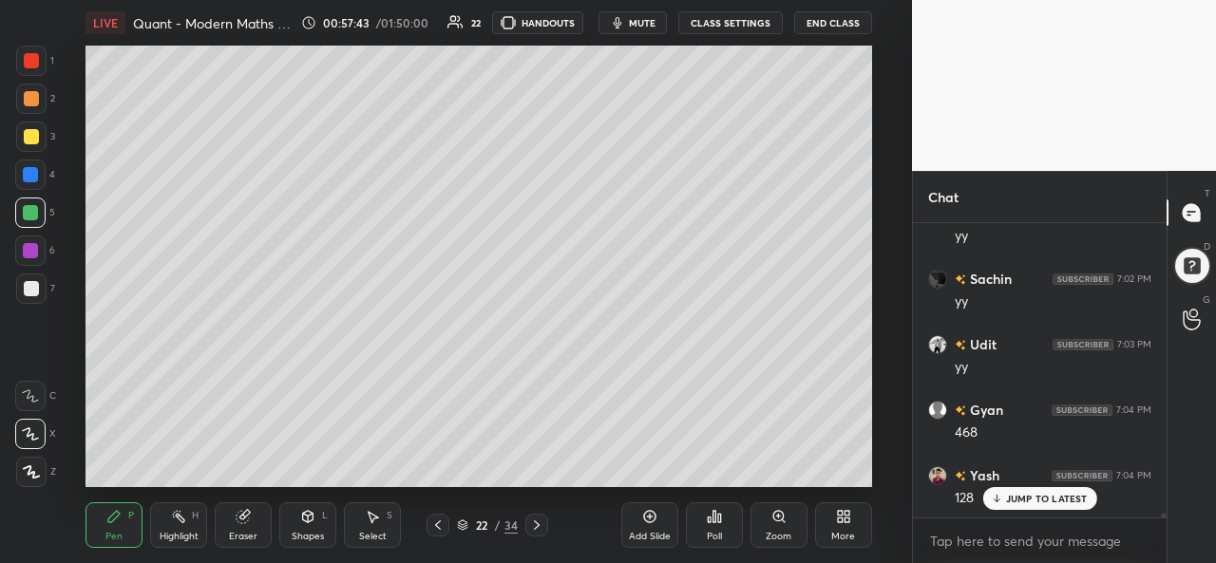
scroll to position [18902, 0]
click at [21, 132] on div at bounding box center [31, 137] width 30 height 30
click at [367, 520] on icon at bounding box center [372, 516] width 15 height 15
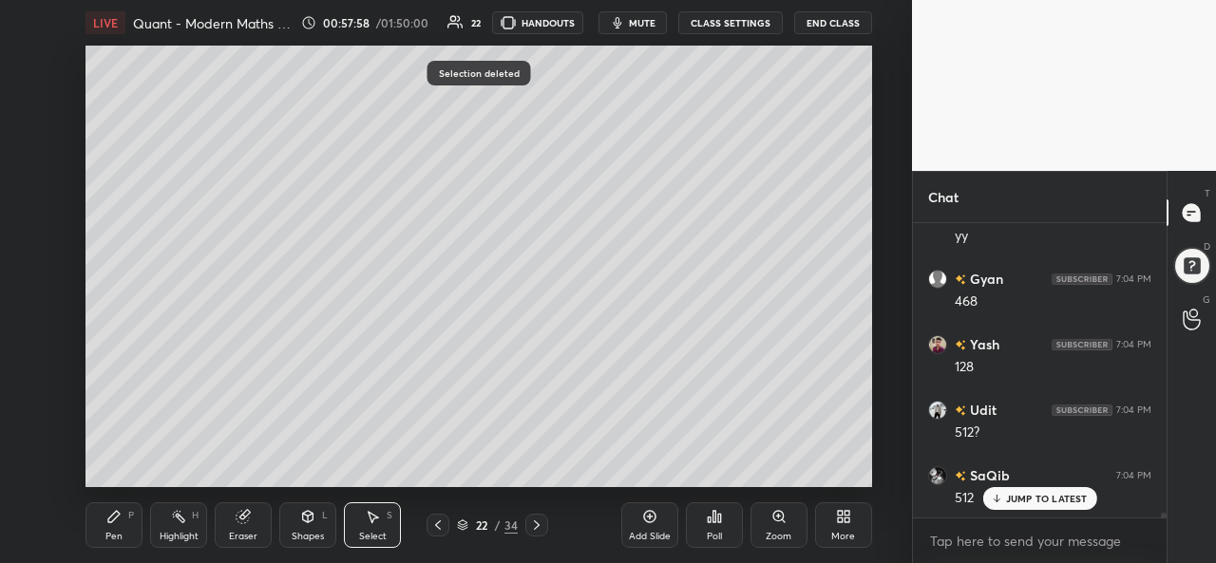
click at [92, 533] on div "Pen P" at bounding box center [113, 525] width 57 height 46
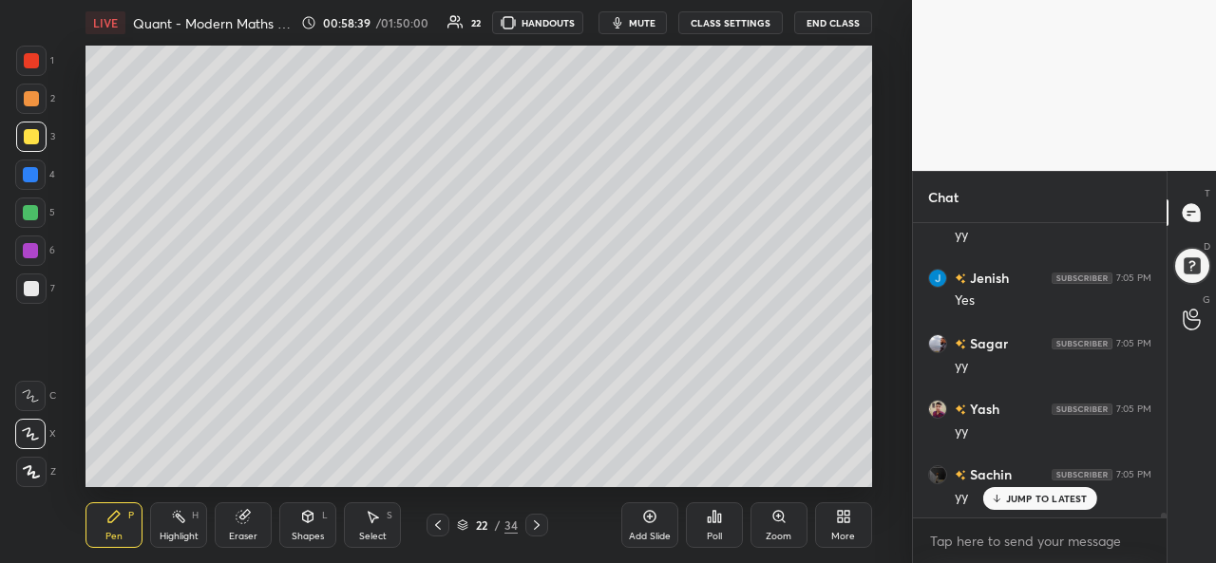
scroll to position [19360, 0]
click at [369, 526] on div "Select S" at bounding box center [372, 525] width 57 height 46
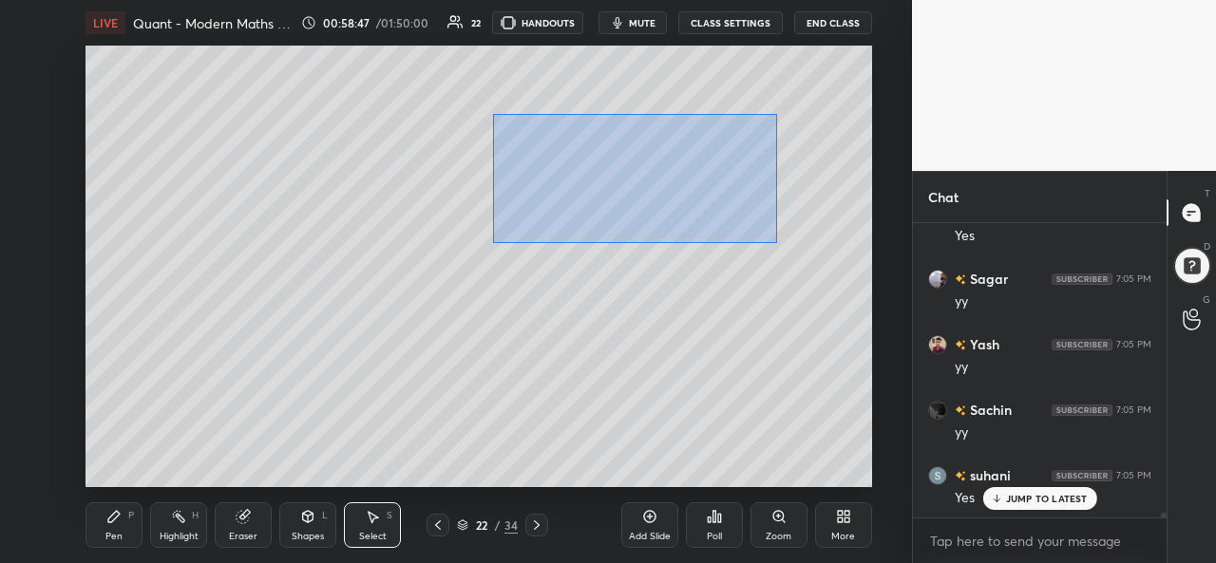
scroll to position [19426, 0]
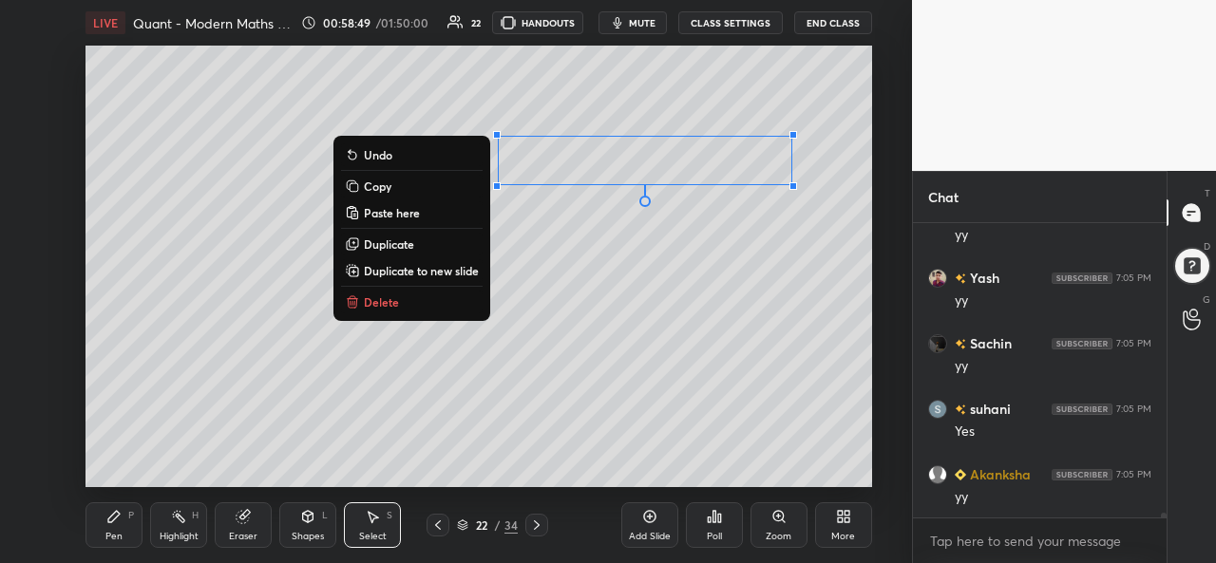
click at [728, 263] on div "0 ° Undo Copy Paste here Duplicate Duplicate to new slide Delete" at bounding box center [478, 267] width 786 height 442
click at [712, 260] on div "0 ° Undo Copy Paste here Duplicate Duplicate to new slide Delete" at bounding box center [478, 267] width 786 height 442
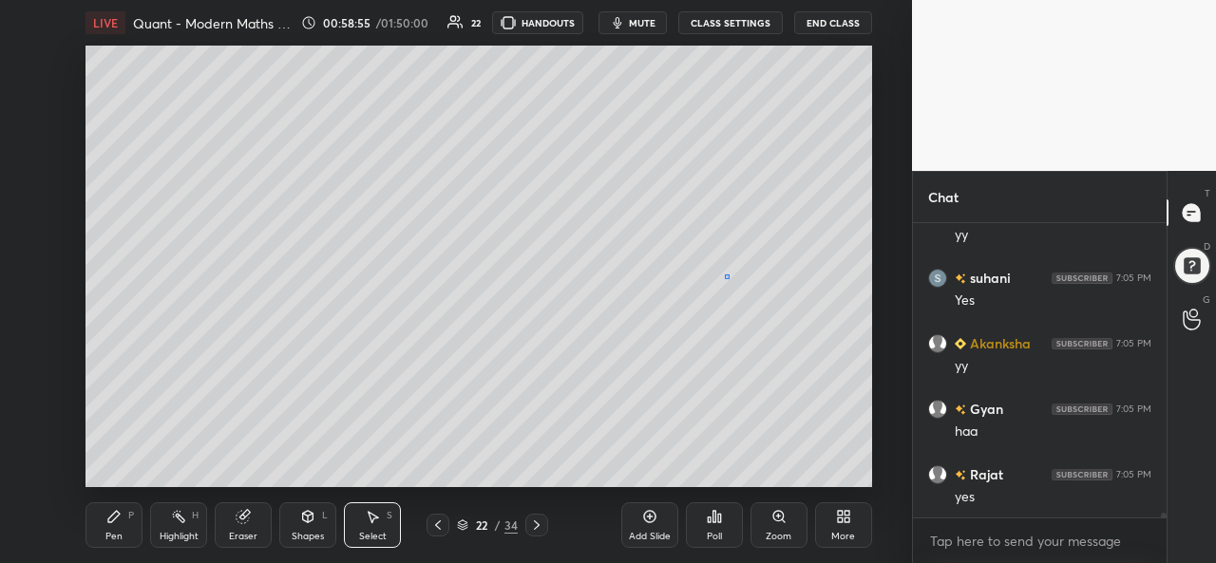
click at [725, 274] on div "0 ° Undo Copy Paste here Duplicate Duplicate to new slide Delete" at bounding box center [478, 267] width 786 height 442
click at [103, 518] on div "Pen P" at bounding box center [113, 525] width 57 height 46
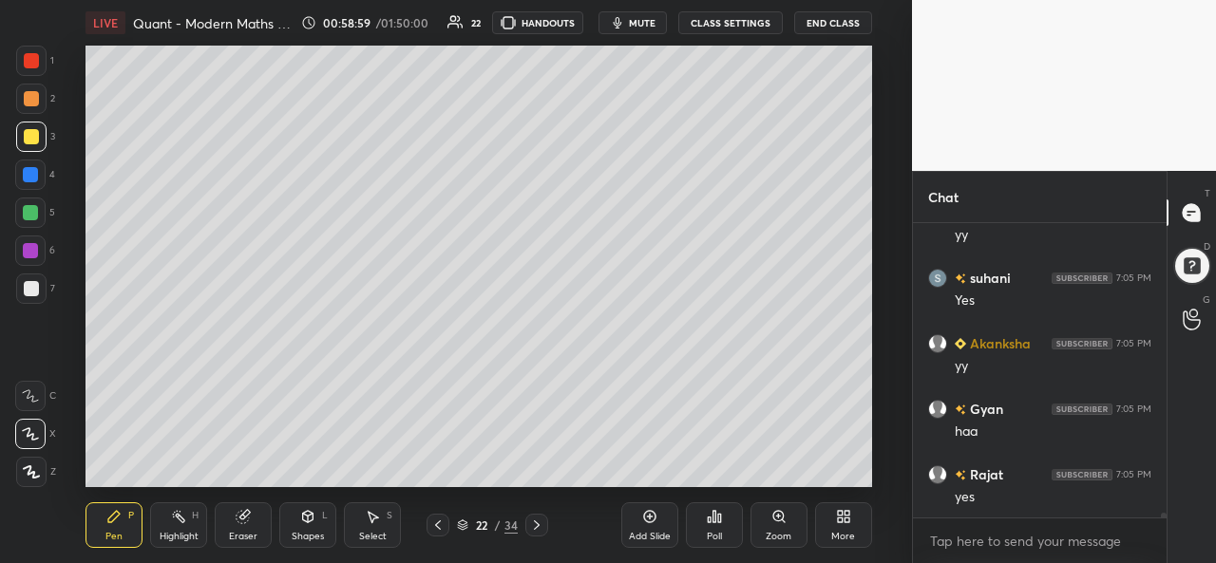
click at [30, 175] on div at bounding box center [30, 174] width 15 height 15
click at [29, 97] on div at bounding box center [31, 98] width 15 height 15
click at [30, 208] on div at bounding box center [30, 212] width 15 height 15
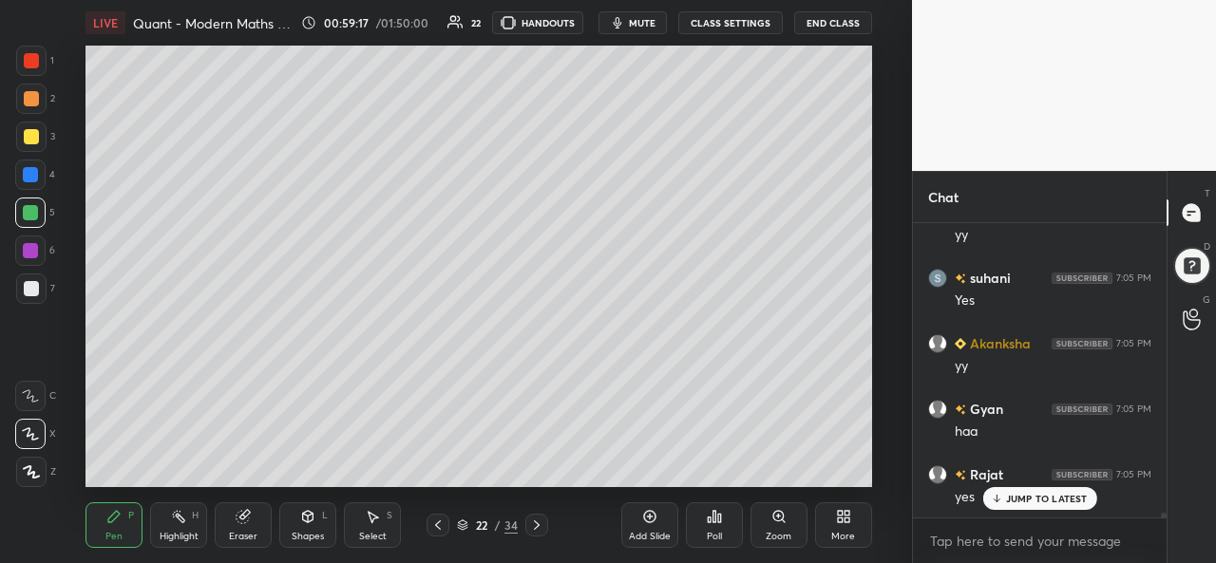
scroll to position [19622, 0]
click at [28, 180] on div at bounding box center [30, 174] width 15 height 15
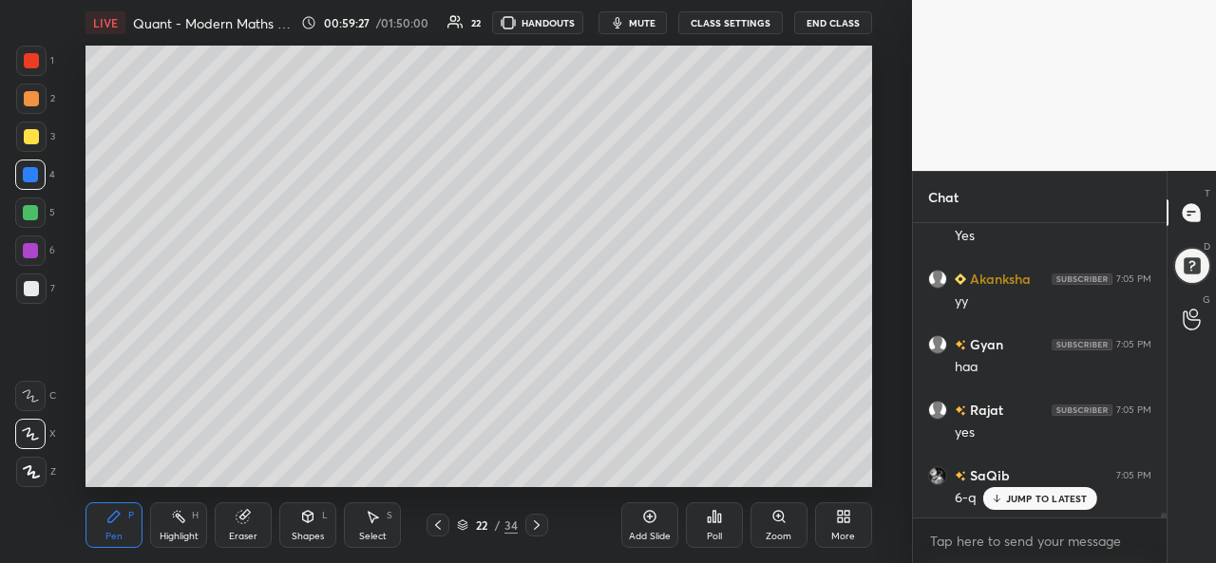
click at [30, 212] on div at bounding box center [30, 212] width 15 height 15
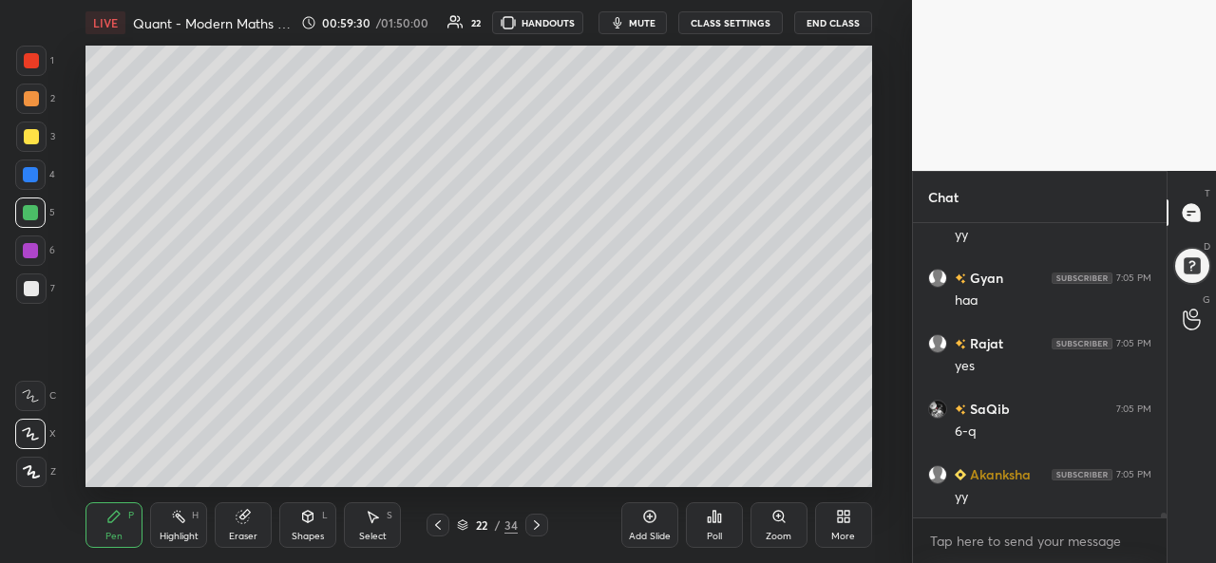
click at [32, 92] on div at bounding box center [31, 98] width 15 height 15
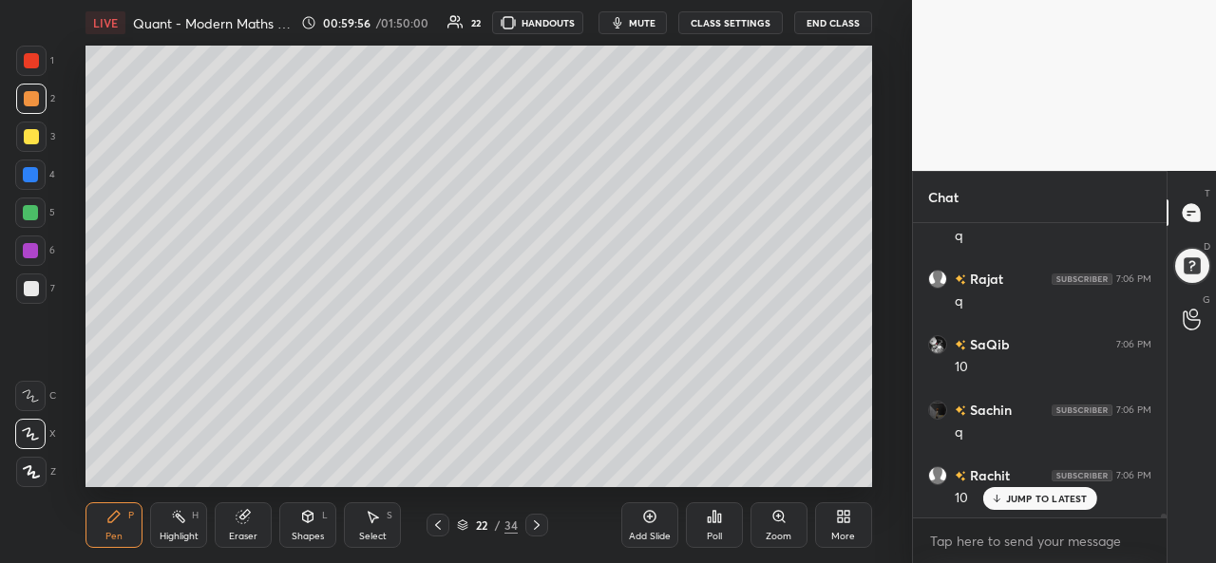
scroll to position [20213, 0]
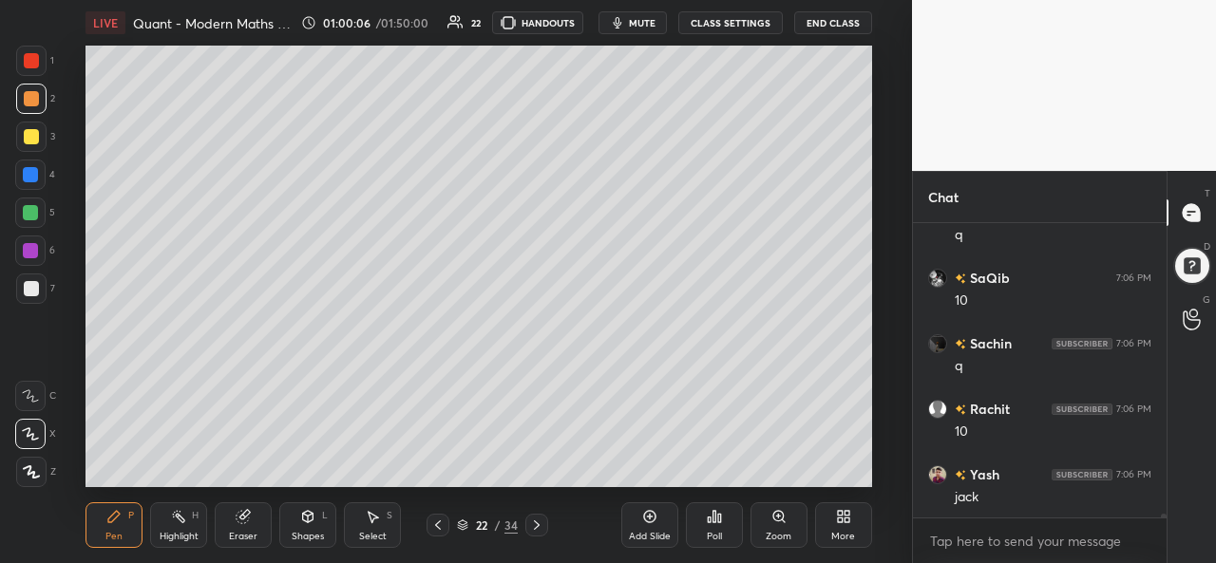
click at [34, 171] on div at bounding box center [30, 174] width 15 height 15
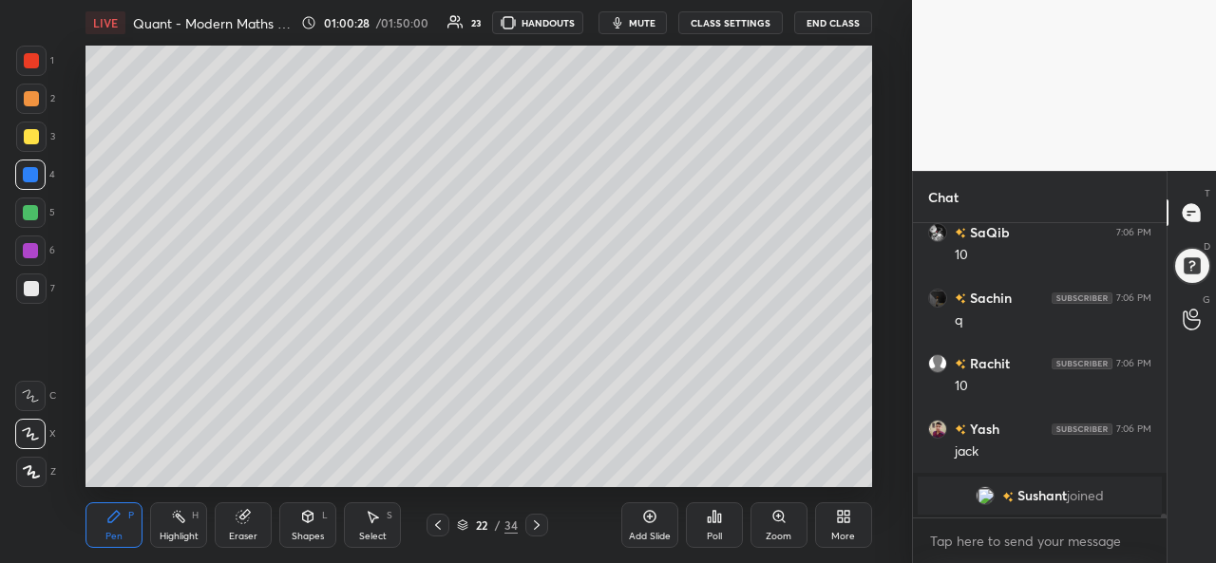
click at [771, 480] on div "Add Slide Poll Zoom More" at bounding box center [746, 525] width 251 height 106
click at [817, 477] on div "Add Slide Poll Zoom More" at bounding box center [746, 525] width 251 height 106
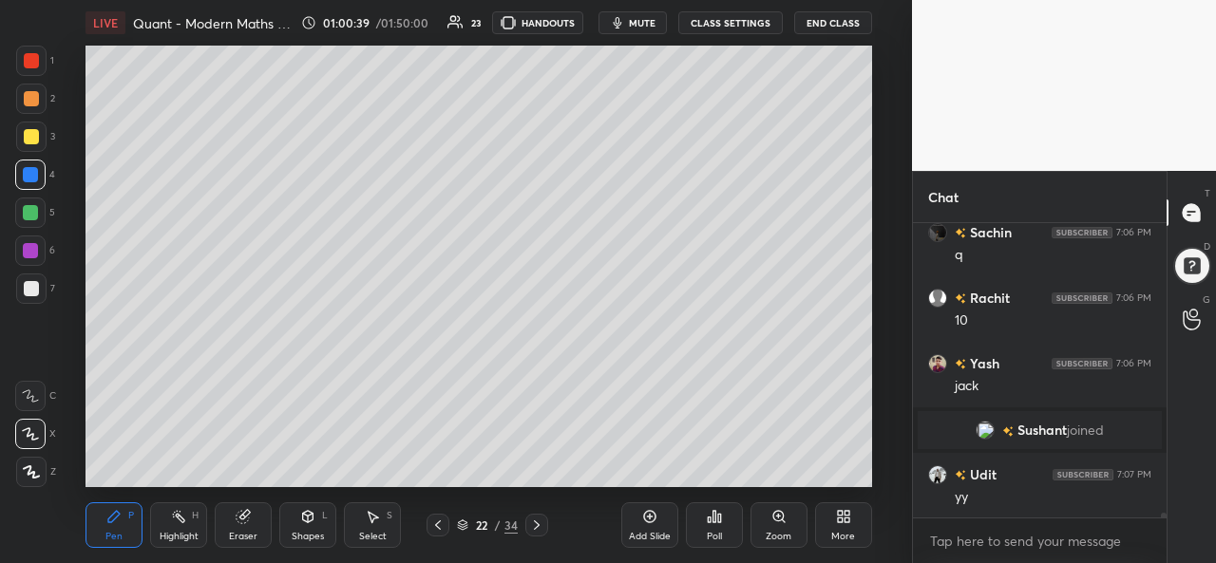
click at [644, 527] on div "Add Slide" at bounding box center [649, 525] width 57 height 46
click at [29, 100] on div at bounding box center [31, 98] width 15 height 15
click at [29, 207] on div at bounding box center [30, 212] width 15 height 15
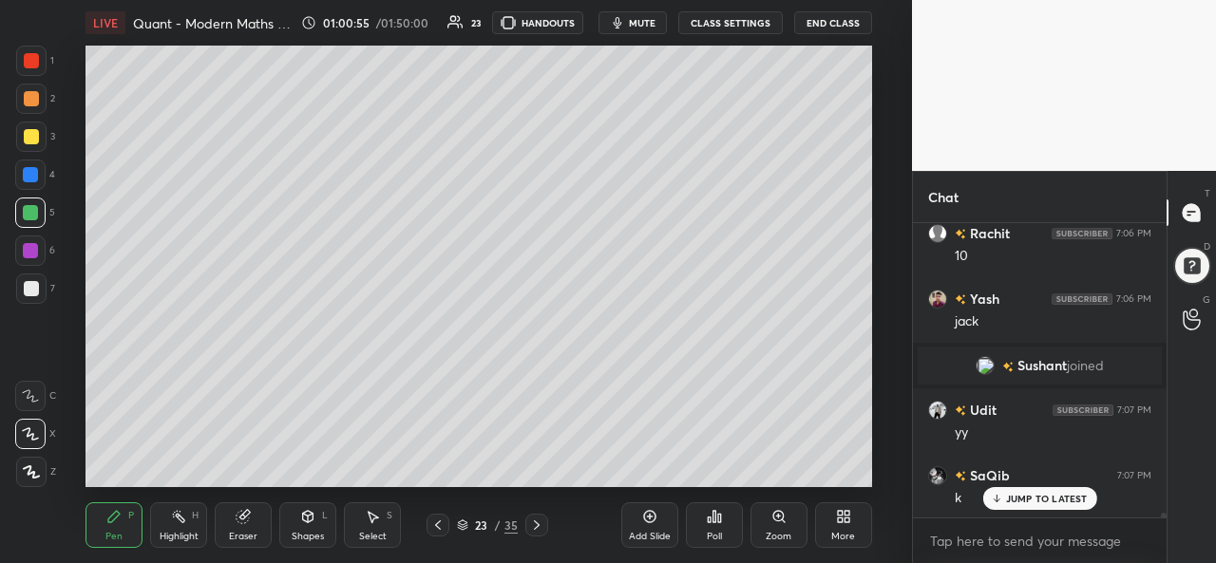
click at [40, 105] on div at bounding box center [31, 99] width 30 height 30
click at [37, 170] on div at bounding box center [30, 174] width 15 height 15
click at [382, 516] on div "Select S" at bounding box center [372, 525] width 57 height 46
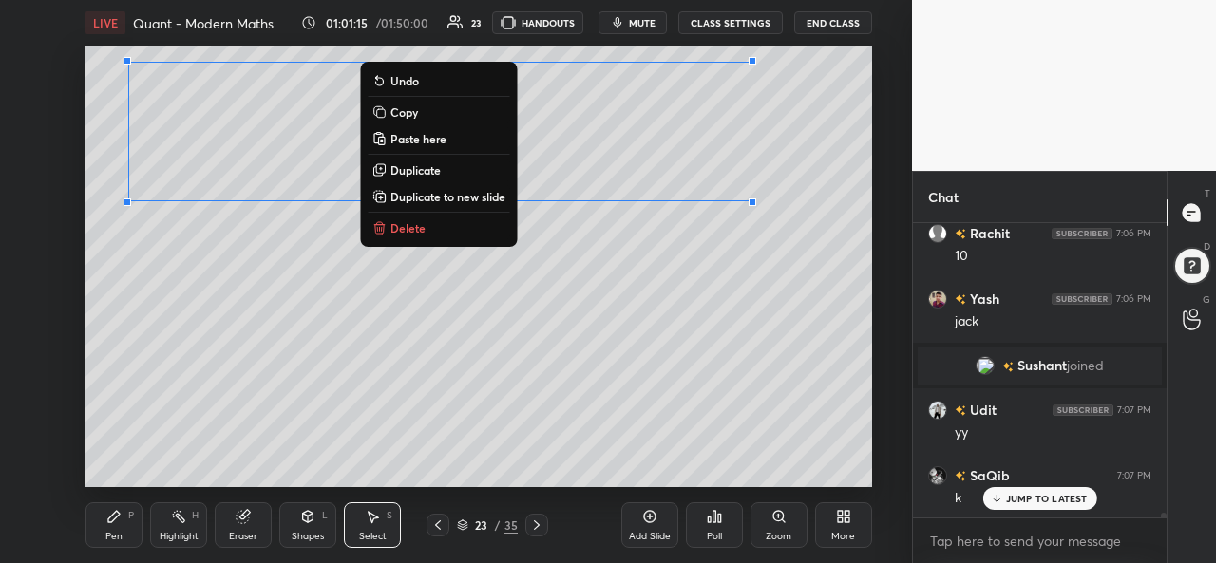
click at [116, 518] on icon at bounding box center [113, 516] width 11 height 11
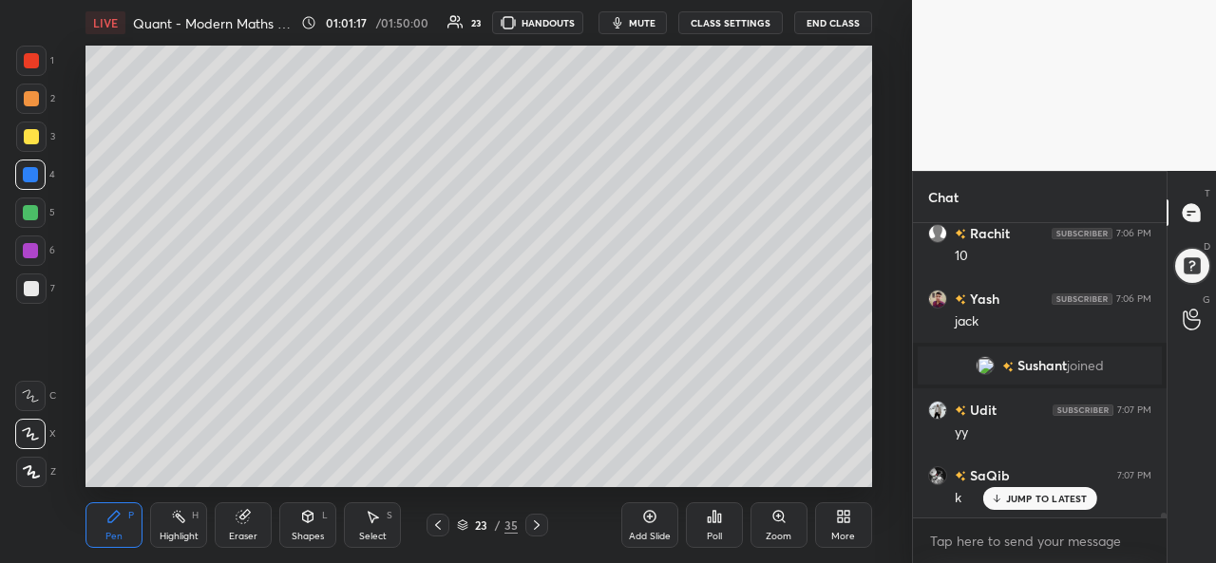
click at [30, 96] on div at bounding box center [31, 98] width 15 height 15
click at [24, 130] on div at bounding box center [31, 136] width 15 height 15
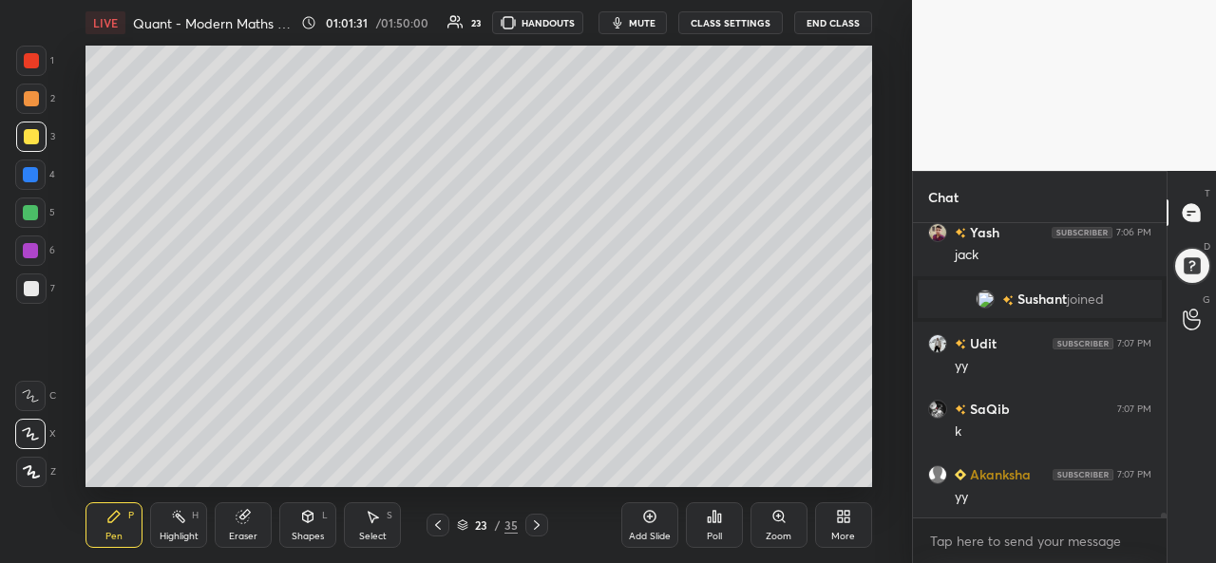
click at [26, 213] on div at bounding box center [30, 212] width 15 height 15
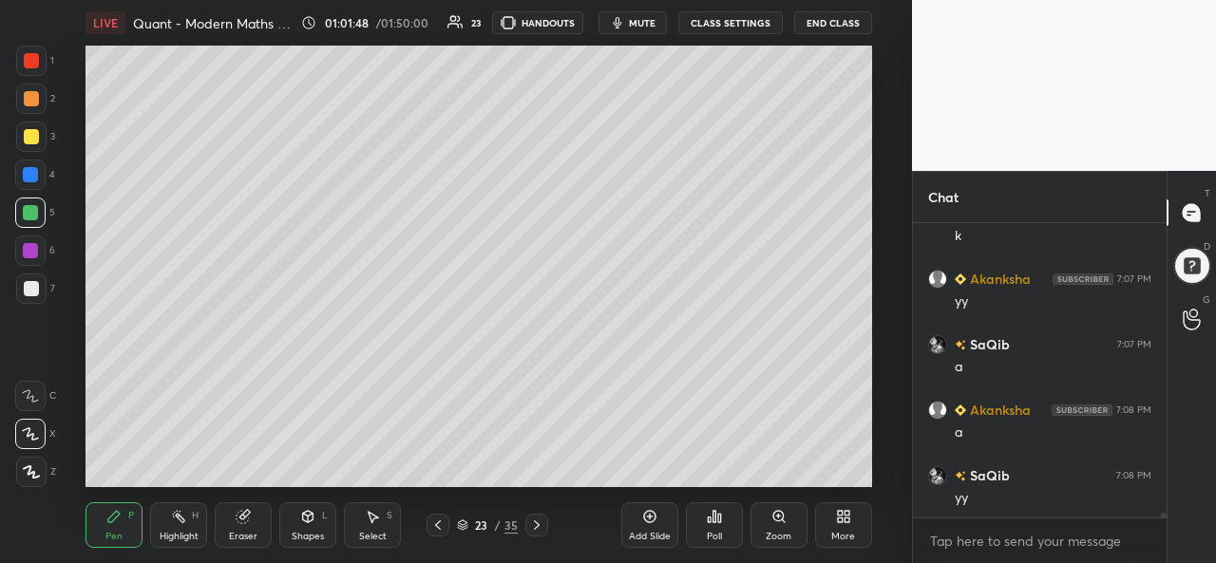
scroll to position [19400, 0]
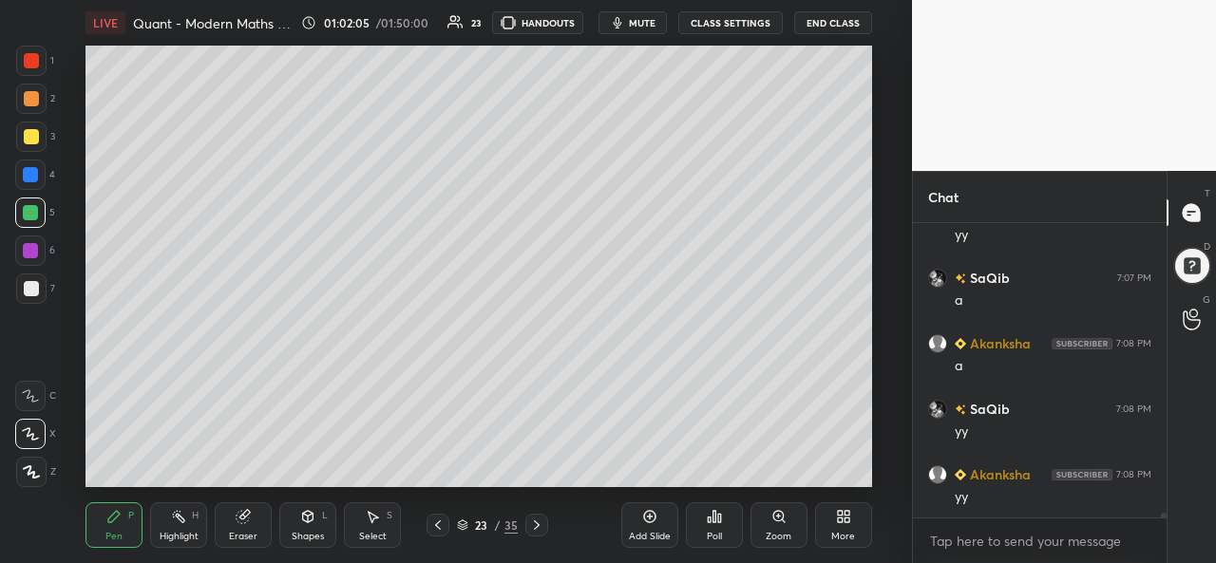
click at [27, 167] on div at bounding box center [30, 174] width 15 height 15
click at [32, 100] on div at bounding box center [31, 98] width 15 height 15
click at [30, 136] on div at bounding box center [31, 136] width 15 height 15
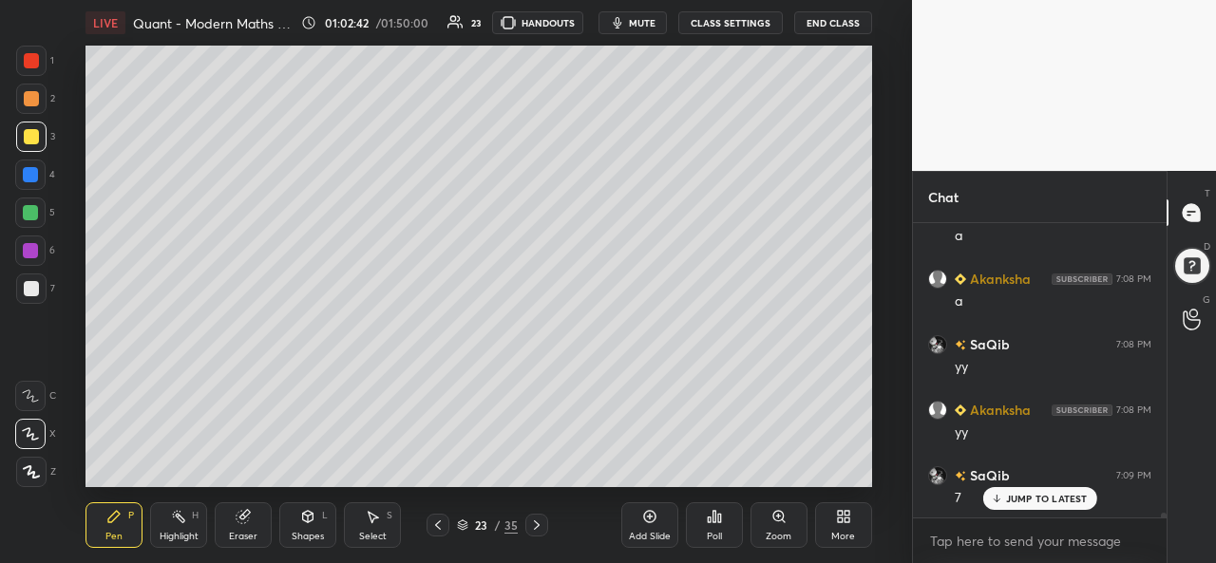
scroll to position [19510, 0]
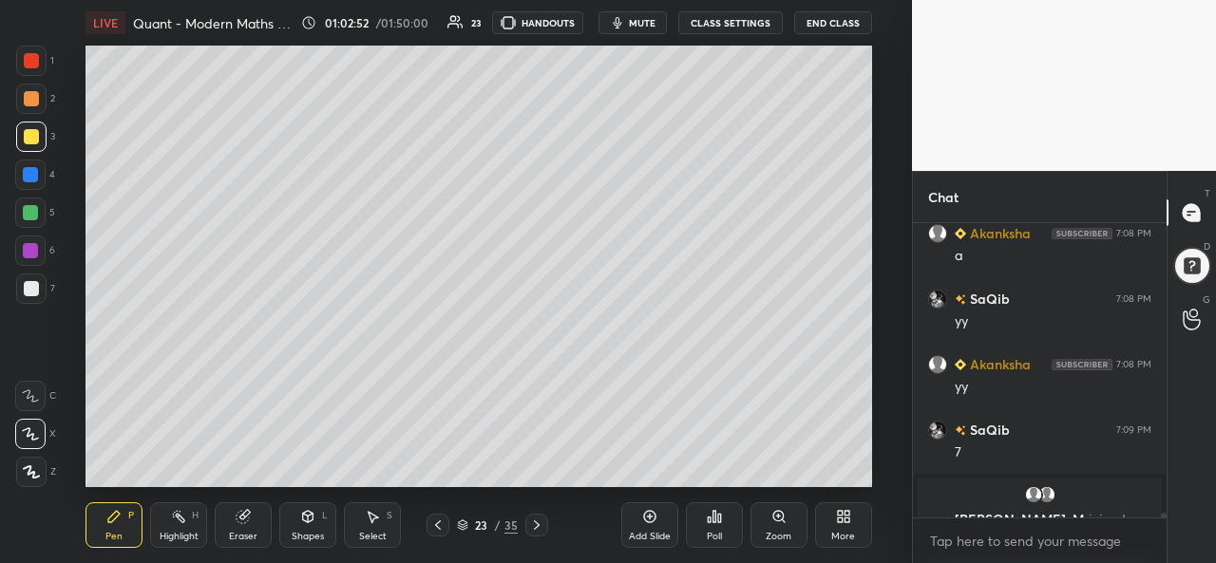
click at [718, 476] on div "Poll" at bounding box center [714, 525] width 57 height 106
click at [750, 483] on div "Add Slide Poll Zoom More" at bounding box center [746, 525] width 251 height 106
click at [377, 520] on icon at bounding box center [372, 516] width 15 height 15
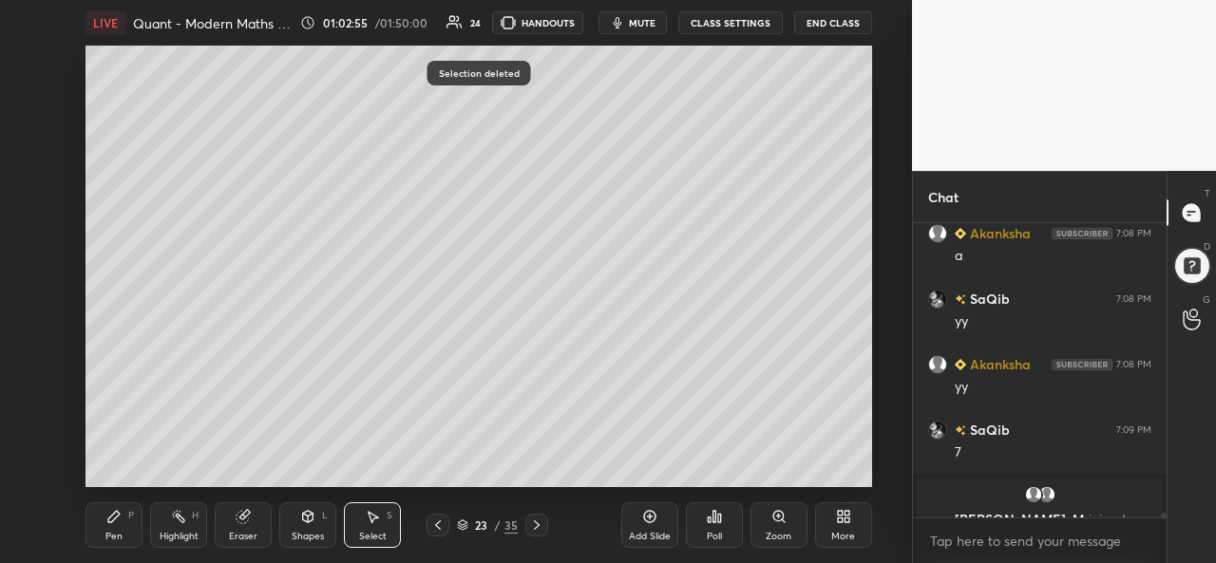
click at [108, 519] on icon at bounding box center [113, 516] width 11 height 11
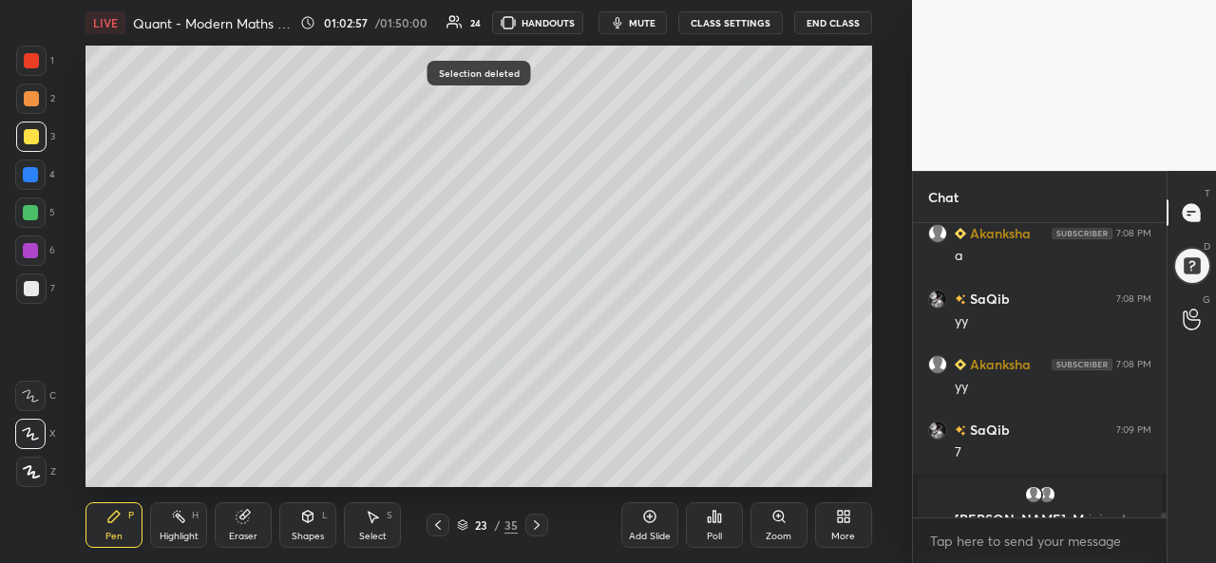
scroll to position [19577, 0]
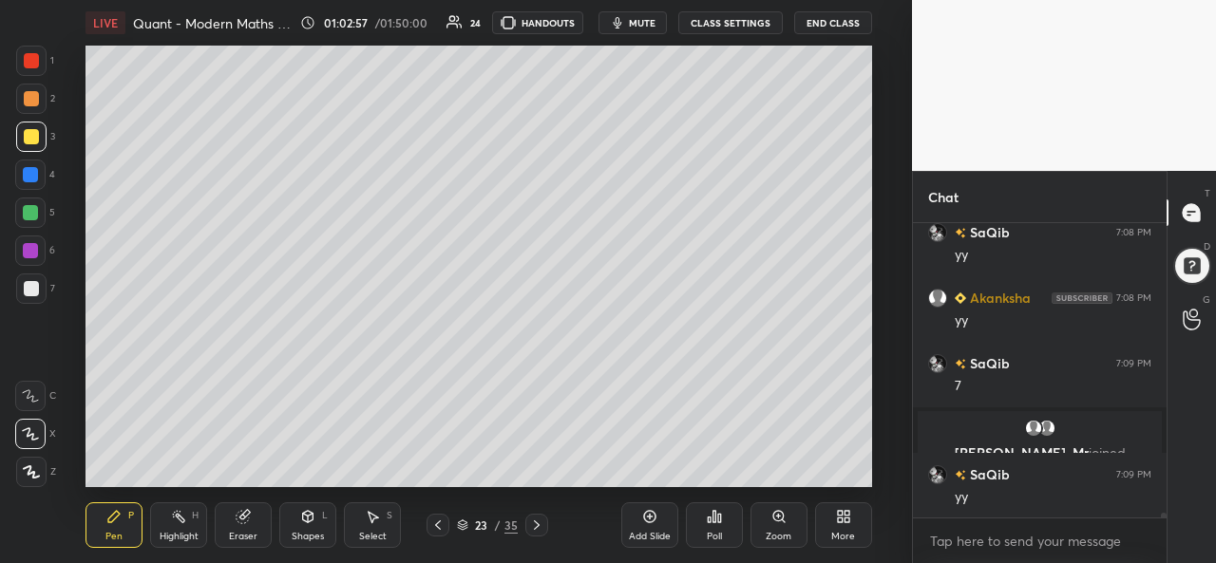
click at [26, 245] on div at bounding box center [30, 250] width 15 height 15
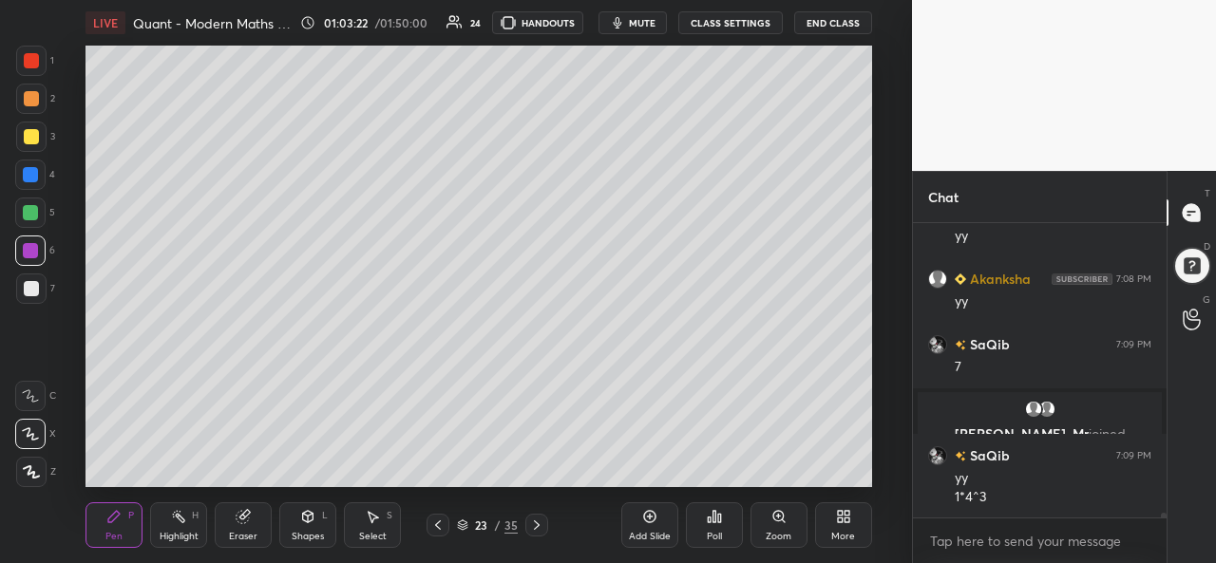
click at [644, 521] on icon at bounding box center [649, 517] width 12 height 12
click at [29, 179] on div at bounding box center [30, 174] width 15 height 15
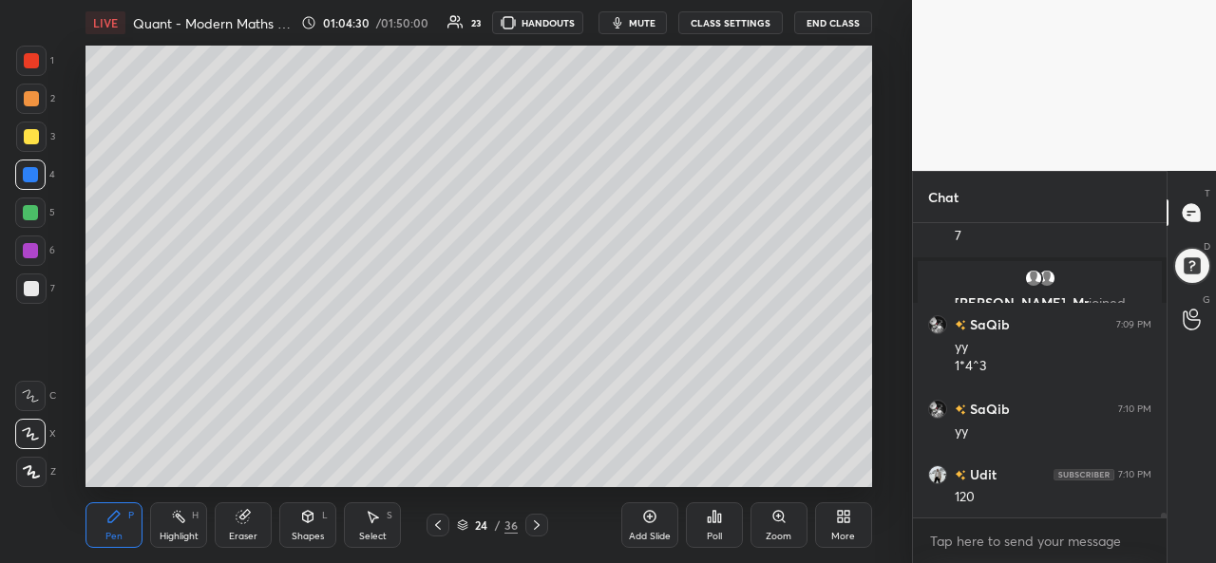
scroll to position [19791, 0]
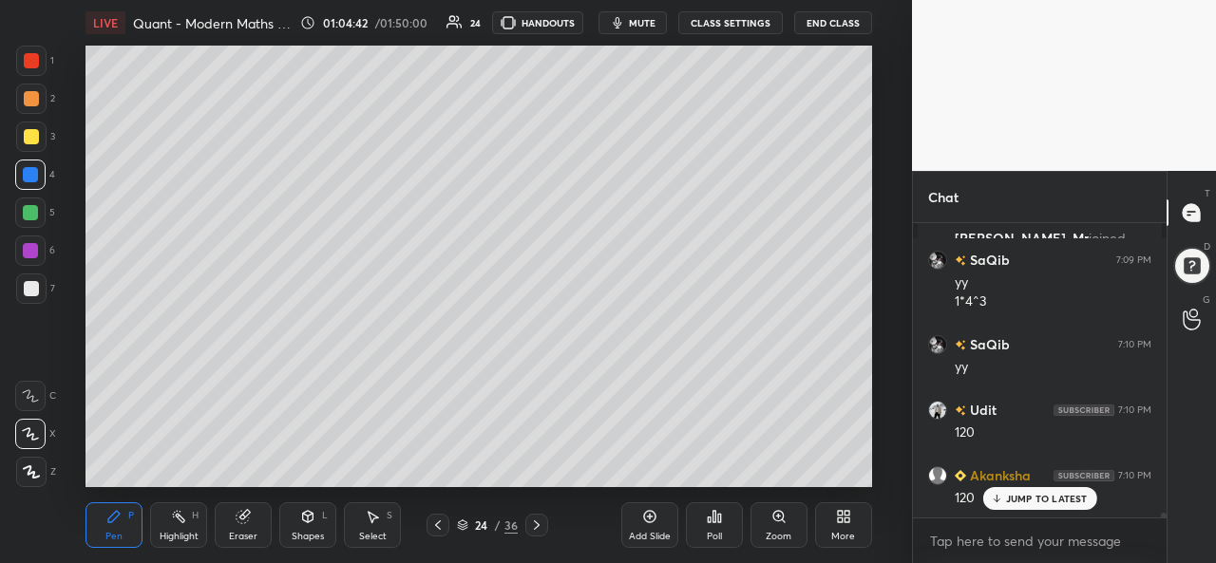
click at [33, 136] on div at bounding box center [31, 136] width 15 height 15
click at [375, 529] on div "Select S" at bounding box center [372, 525] width 57 height 46
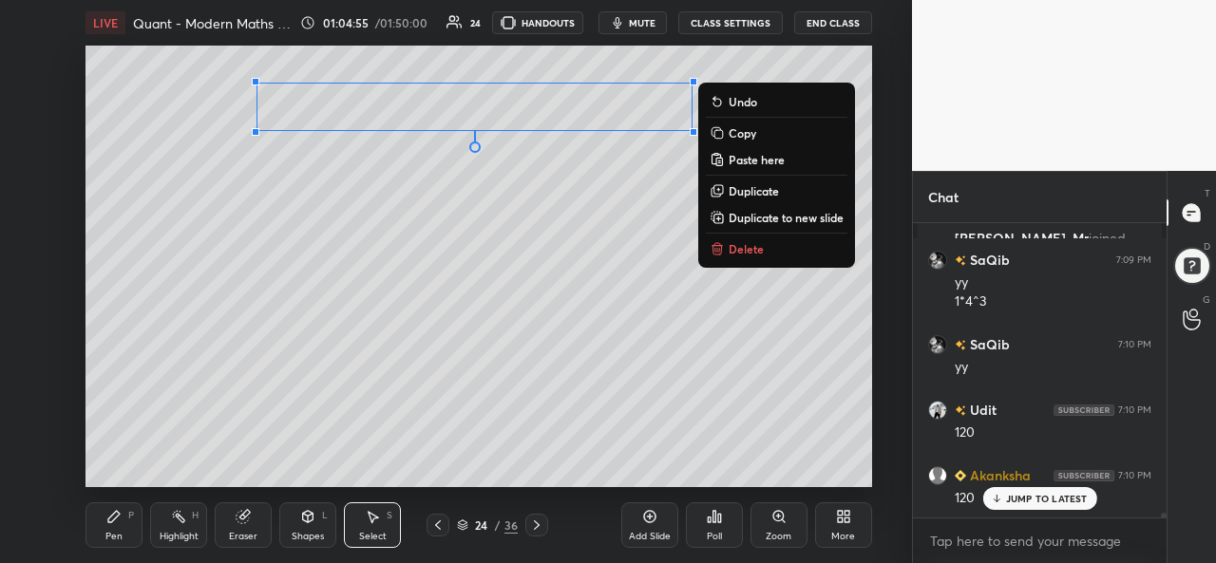
click at [104, 521] on div "Pen P" at bounding box center [113, 525] width 57 height 46
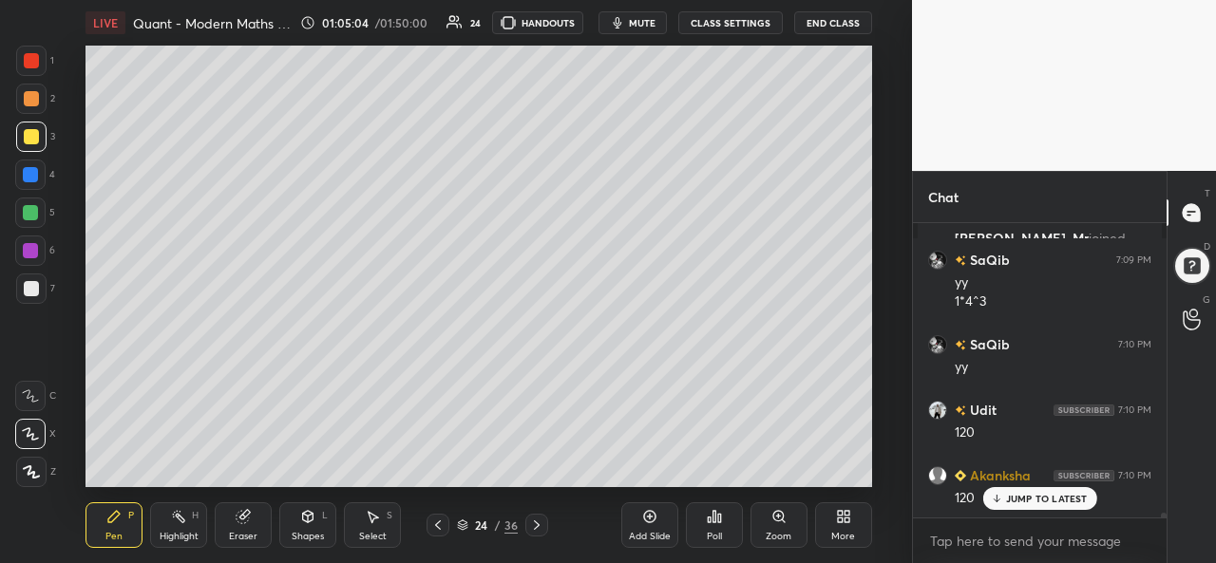
click at [234, 528] on div "Eraser" at bounding box center [243, 525] width 57 height 46
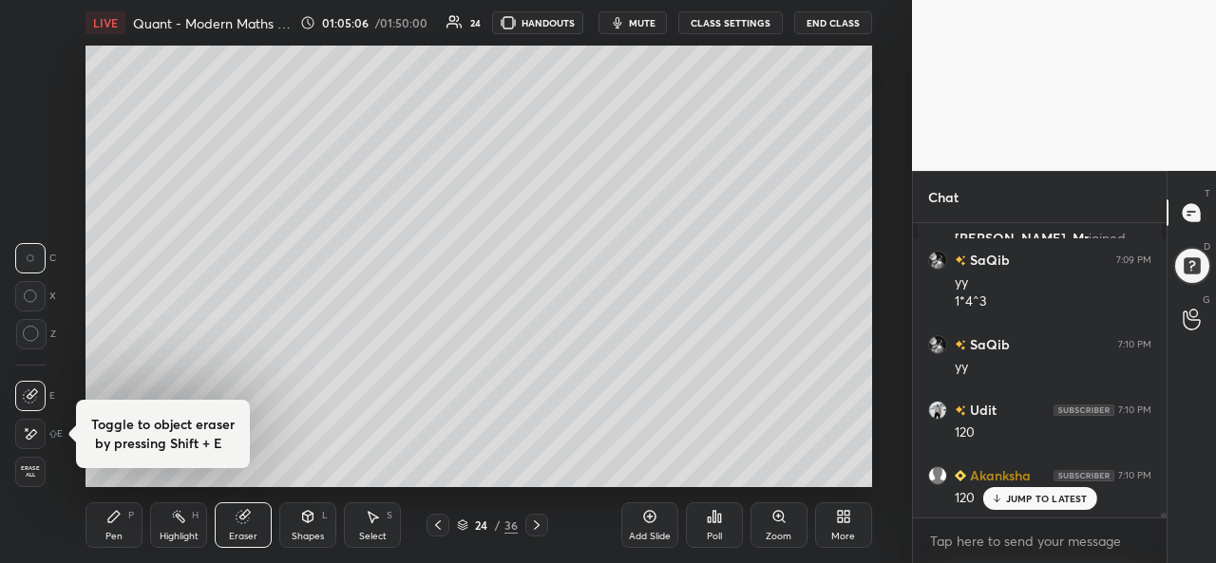
click at [110, 520] on icon at bounding box center [113, 516] width 11 height 11
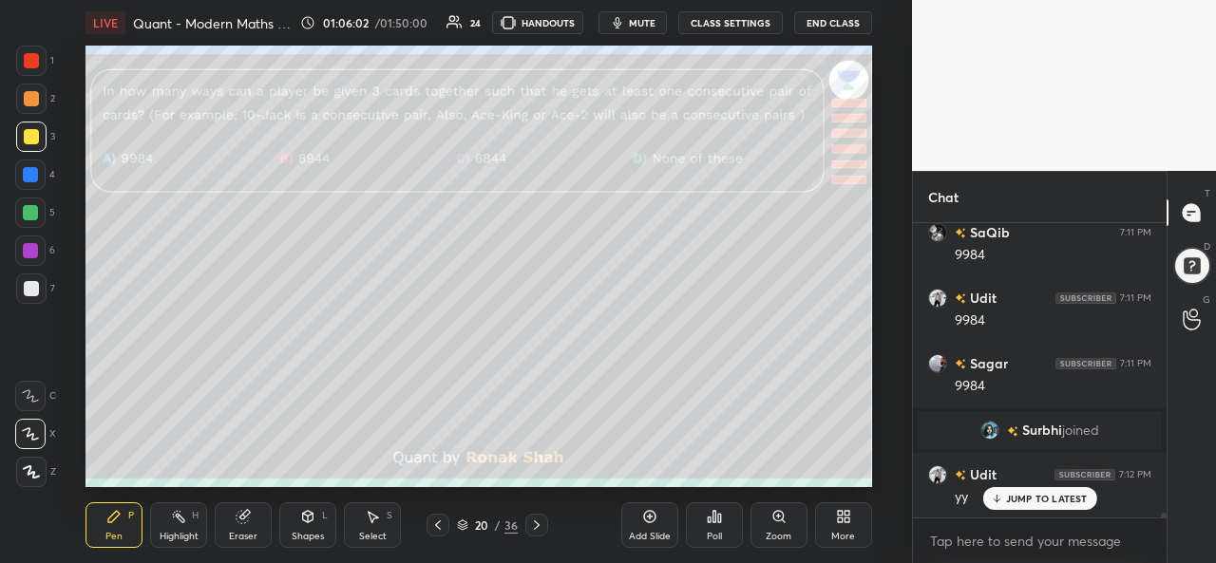
scroll to position [19930, 0]
click at [1020, 500] on p "JUMP TO LATEST" at bounding box center [1047, 498] width 82 height 11
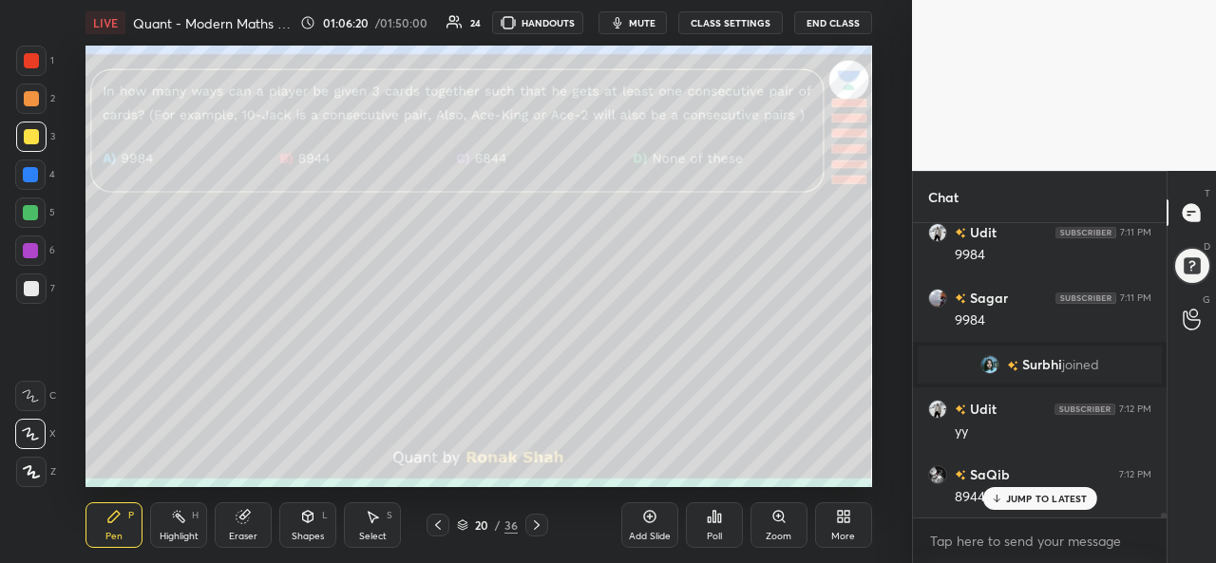
scroll to position [20061, 0]
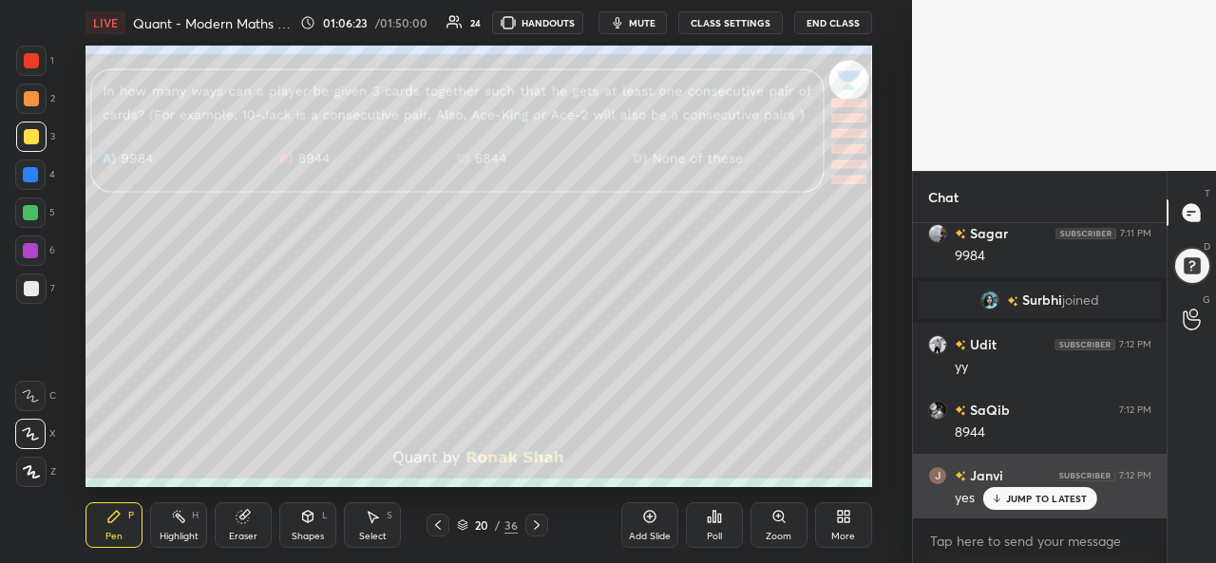
click at [1027, 491] on div "JUMP TO LATEST" at bounding box center [1039, 498] width 114 height 23
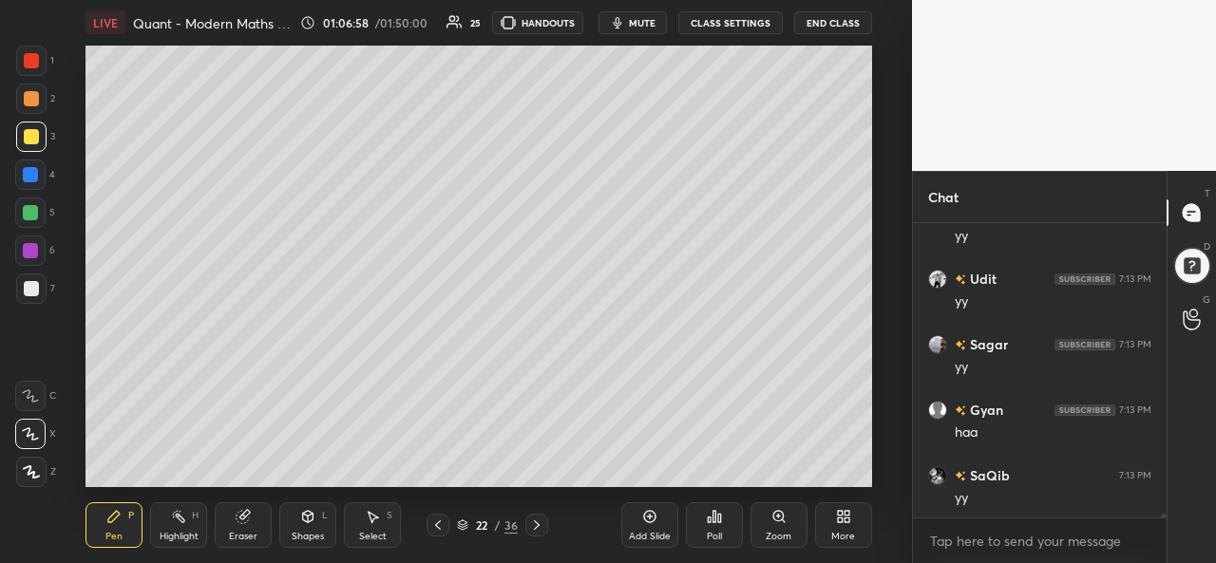
scroll to position [20521, 0]
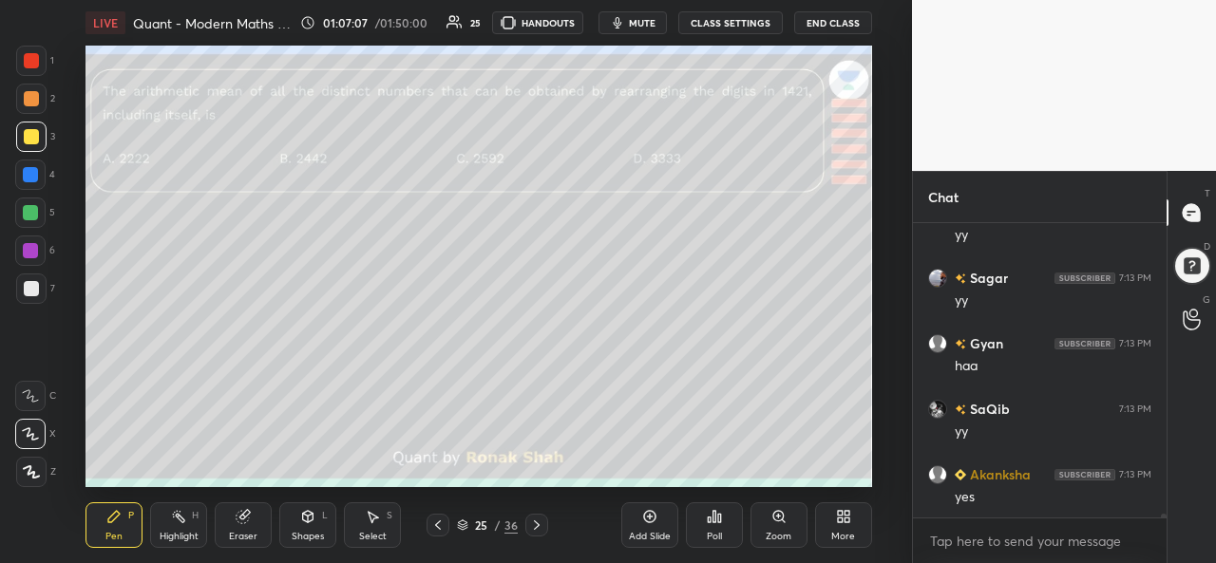
click at [35, 58] on div at bounding box center [31, 60] width 15 height 15
click at [710, 533] on div "Poll" at bounding box center [714, 536] width 15 height 9
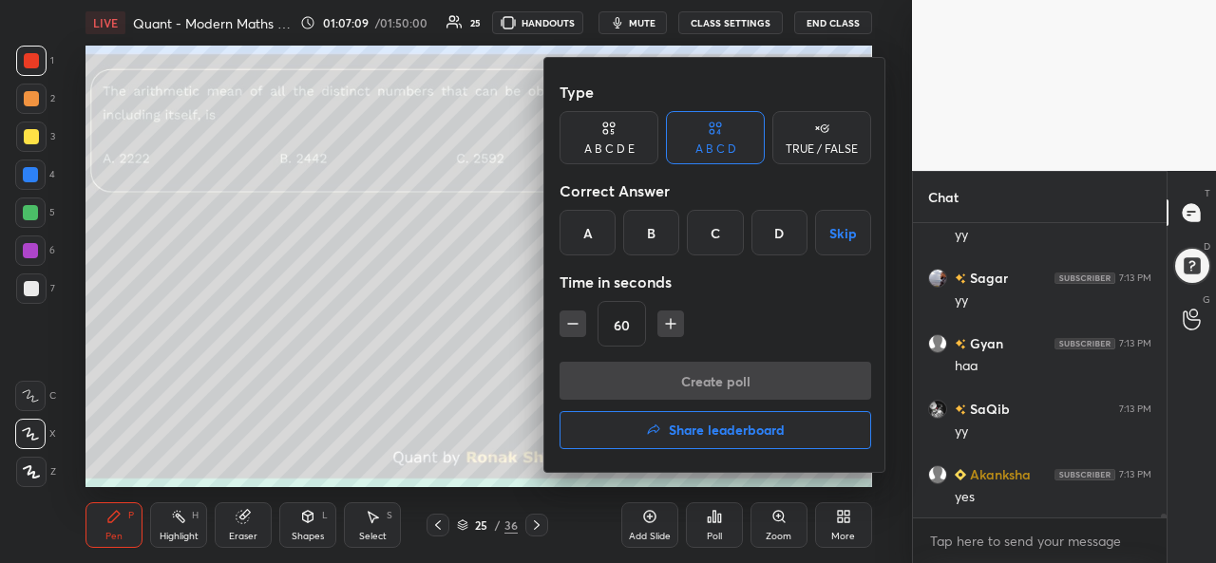
click at [585, 237] on div "A" at bounding box center [587, 233] width 56 height 46
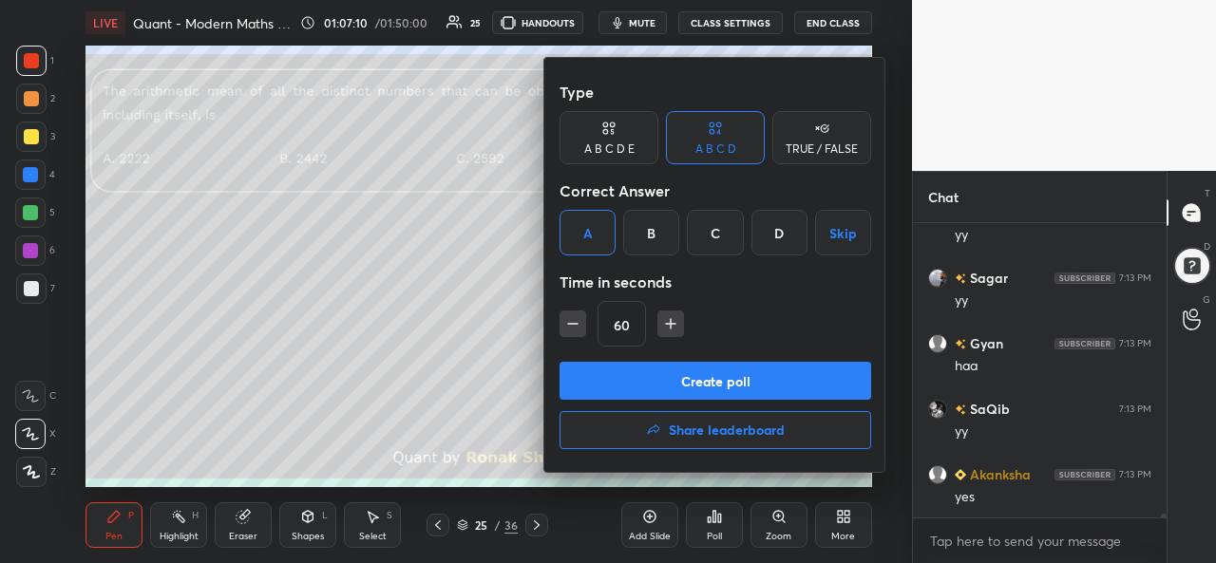
click at [694, 379] on button "Create poll" at bounding box center [715, 381] width 312 height 38
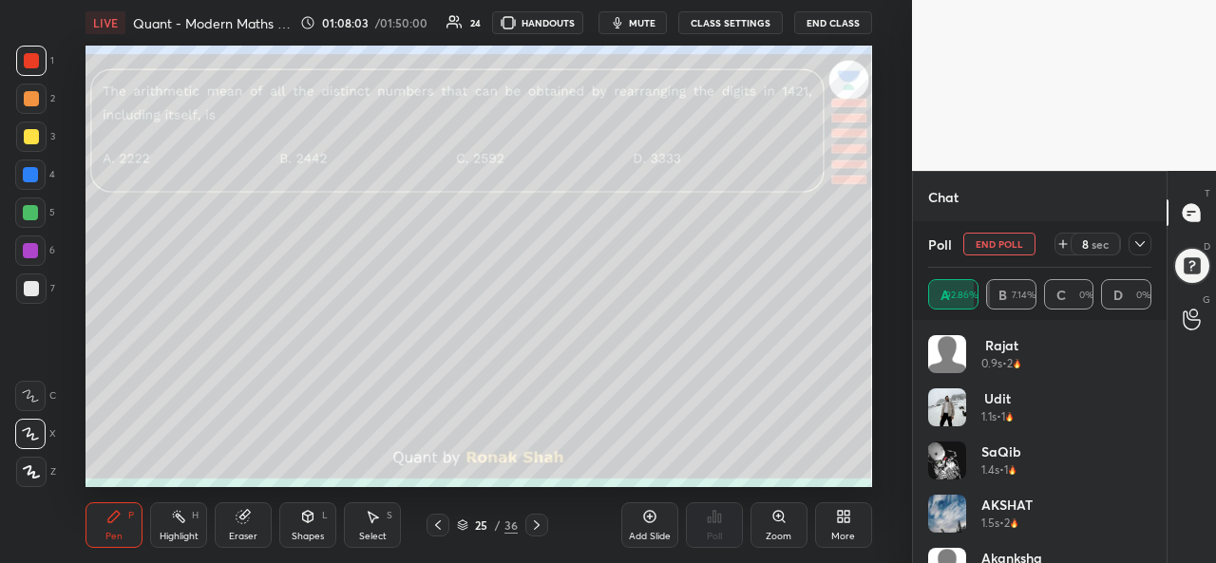
scroll to position [20684, 0]
click at [1147, 244] on div at bounding box center [1139, 244] width 23 height 23
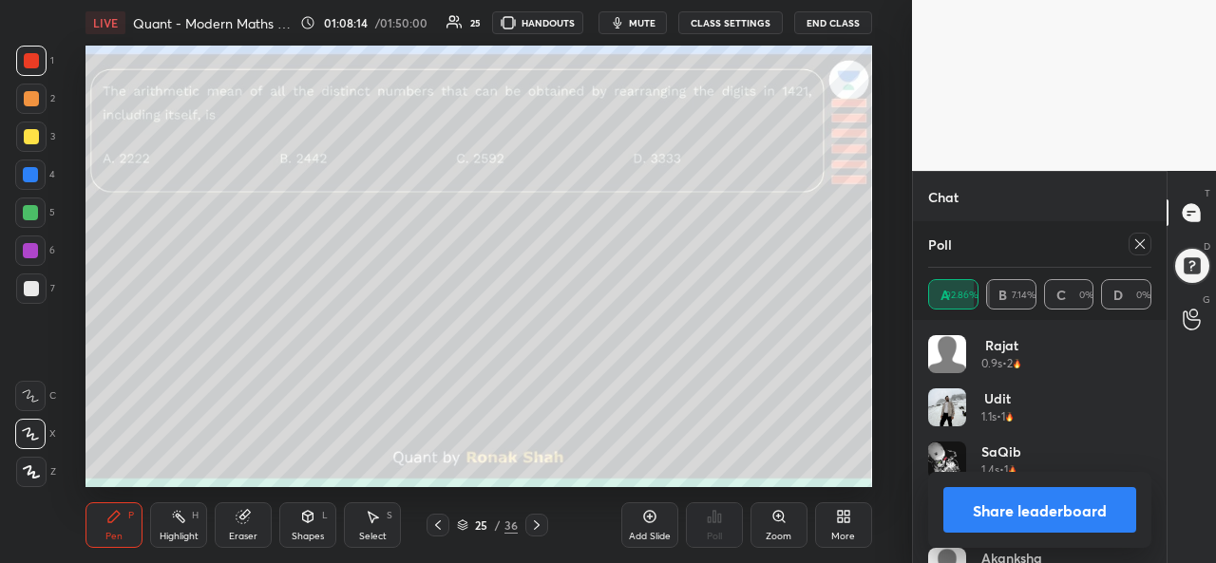
scroll to position [20770, 0]
click at [1145, 246] on icon at bounding box center [1139, 244] width 15 height 15
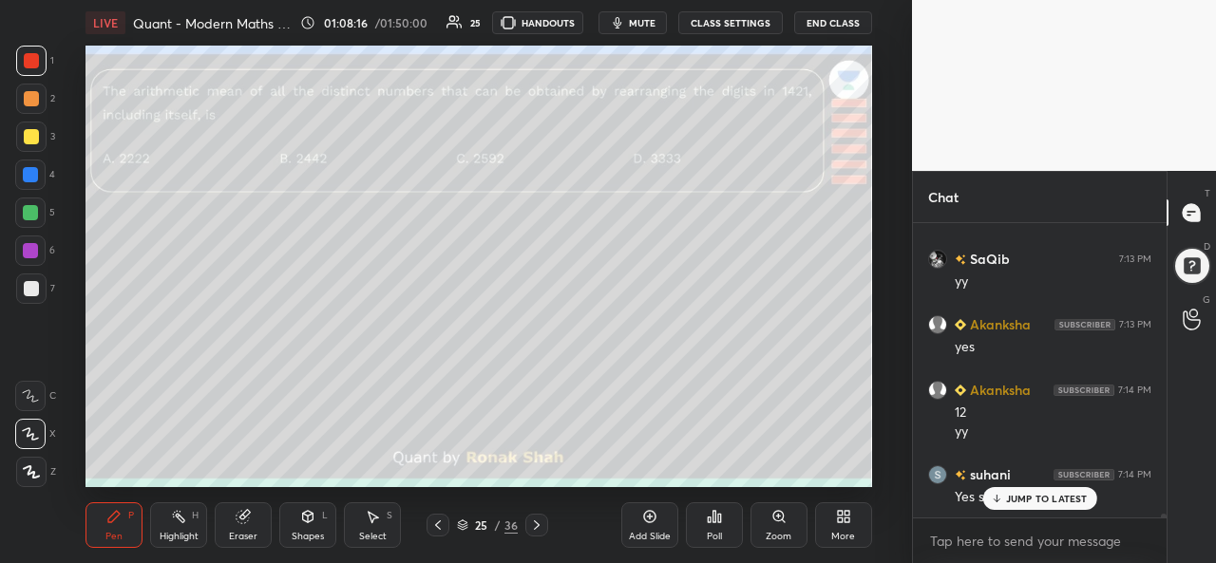
scroll to position [20735, 0]
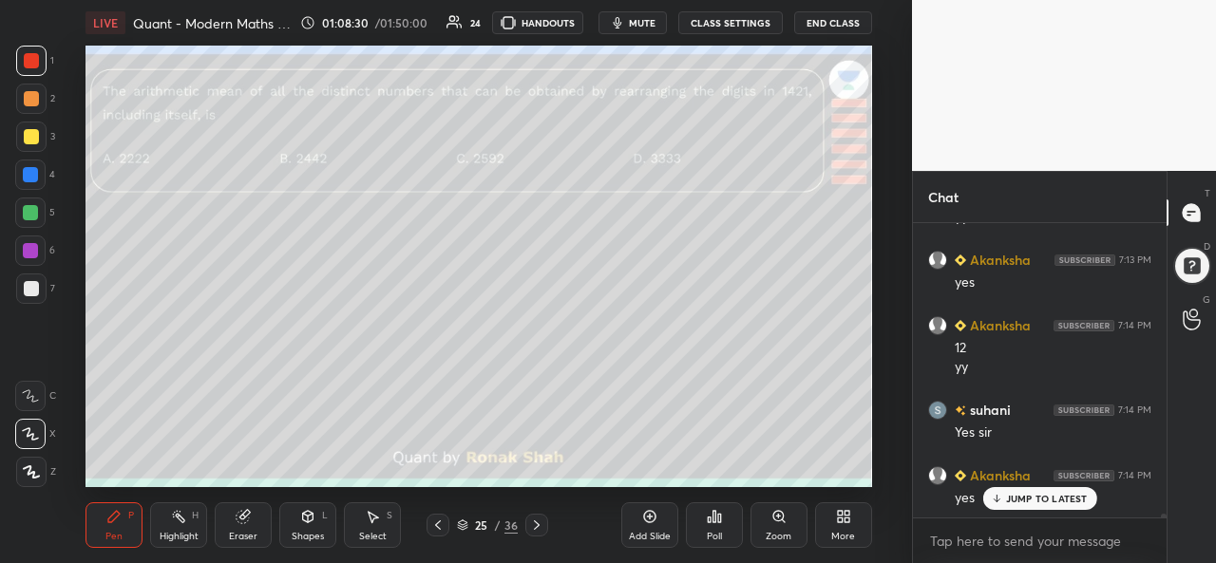
click at [375, 529] on div "Select S" at bounding box center [372, 525] width 57 height 46
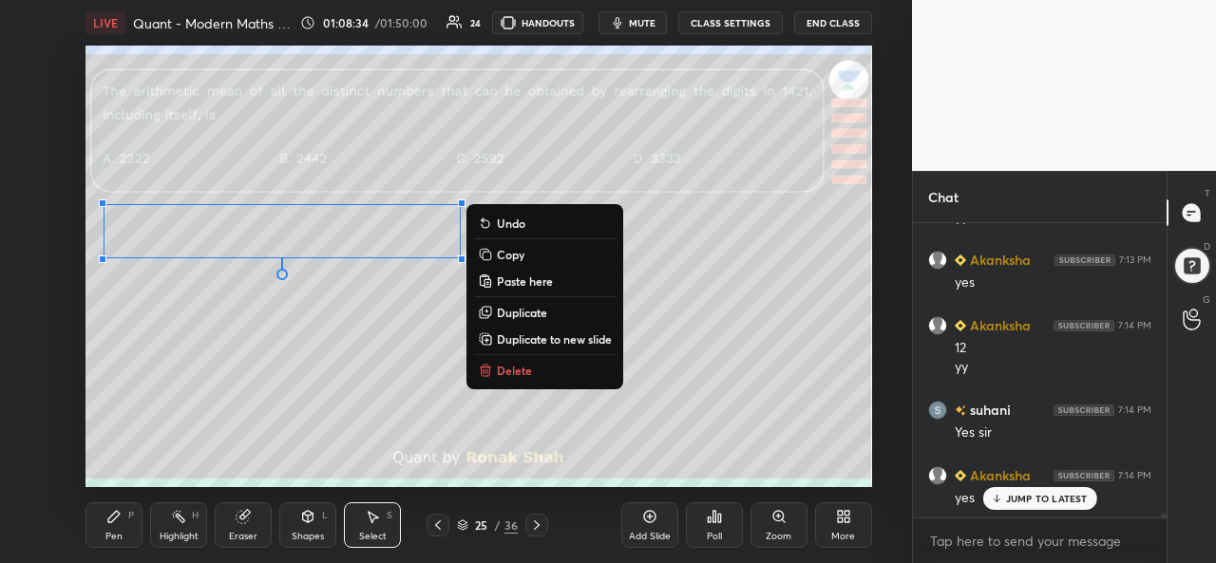
click at [115, 509] on icon at bounding box center [113, 516] width 15 height 15
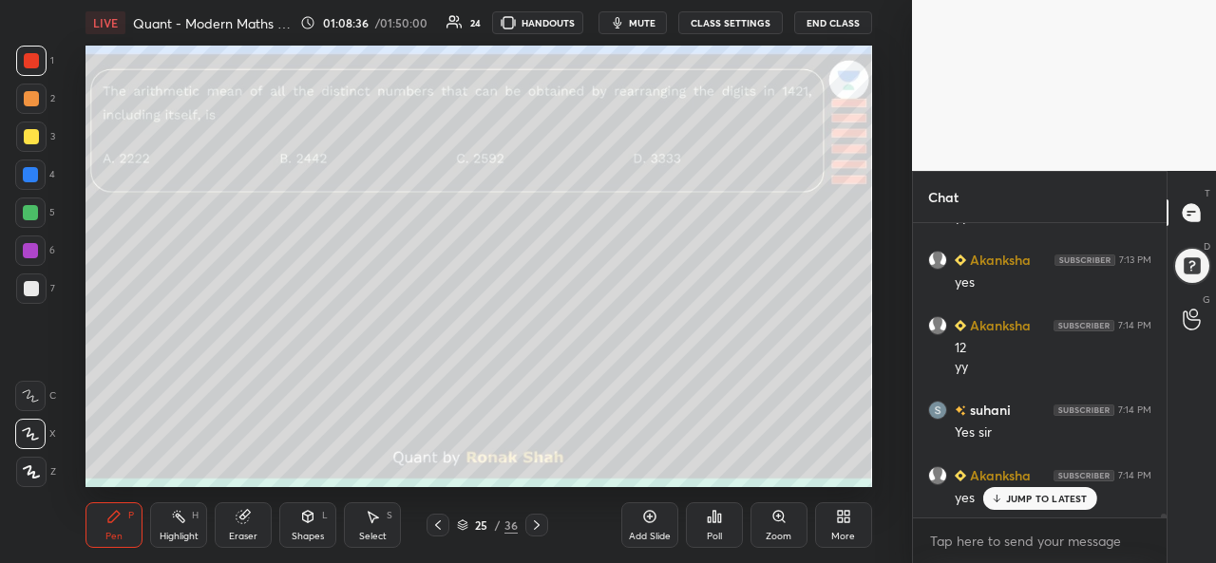
click at [29, 139] on div at bounding box center [31, 136] width 15 height 15
click at [28, 217] on div at bounding box center [30, 212] width 15 height 15
click at [36, 132] on div at bounding box center [31, 136] width 15 height 15
click at [28, 100] on div at bounding box center [31, 98] width 15 height 15
click at [28, 211] on div at bounding box center [30, 212] width 15 height 15
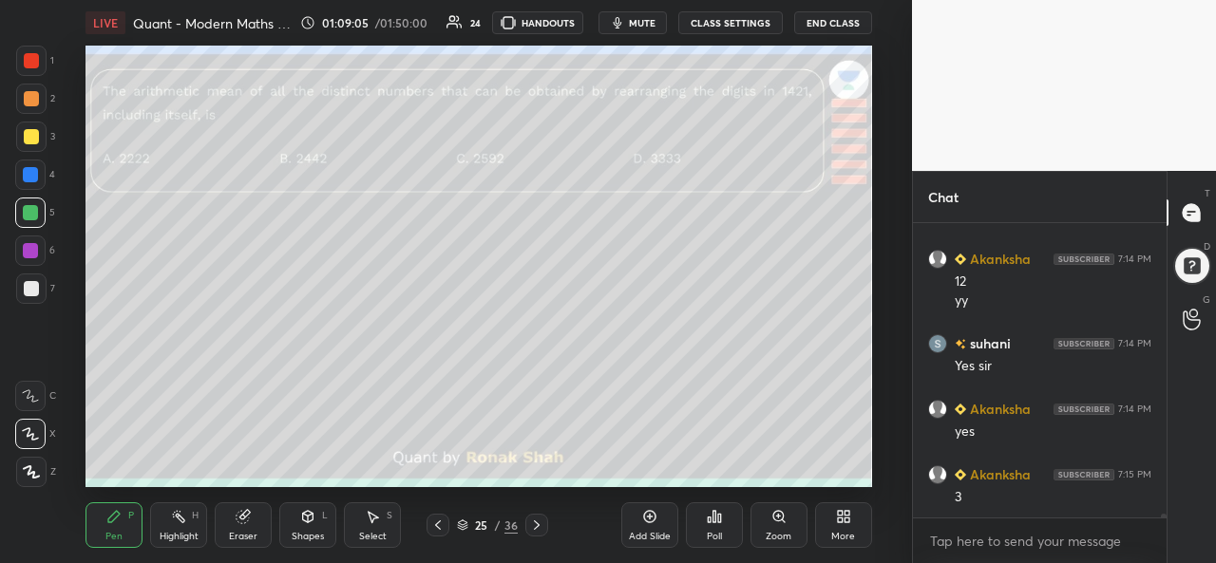
click at [33, 145] on div at bounding box center [31, 137] width 30 height 30
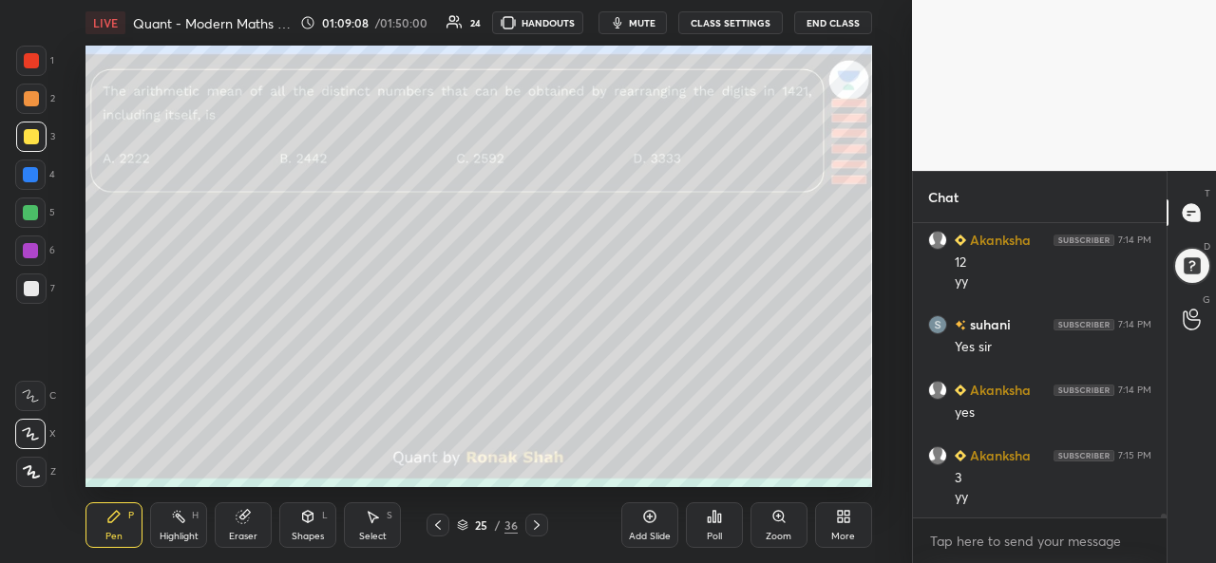
click at [25, 223] on div at bounding box center [30, 213] width 30 height 30
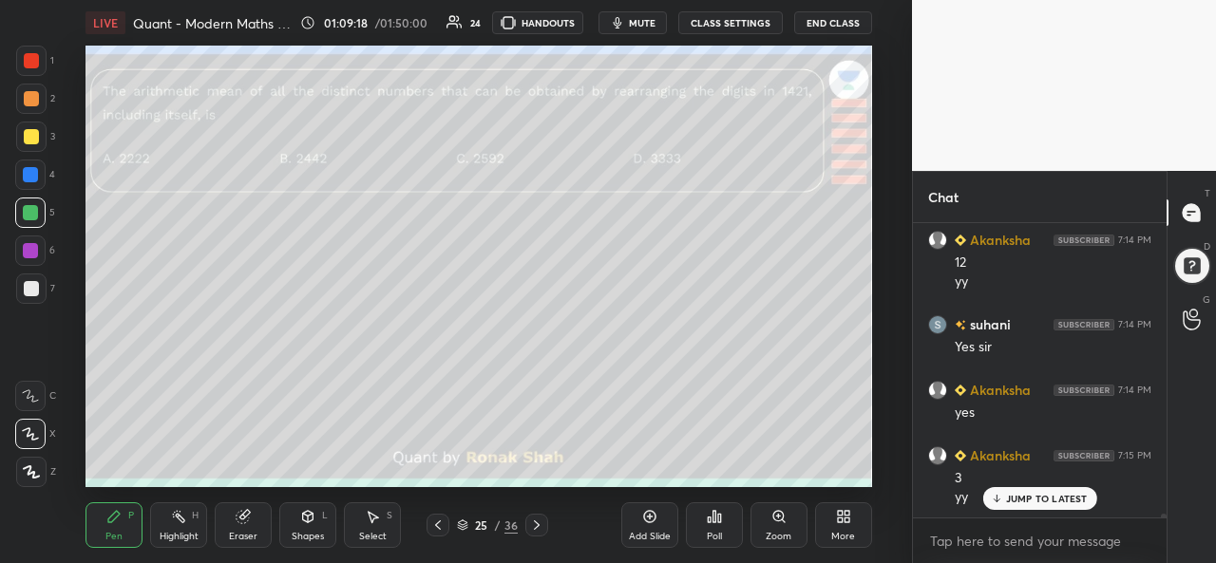
scroll to position [20885, 0]
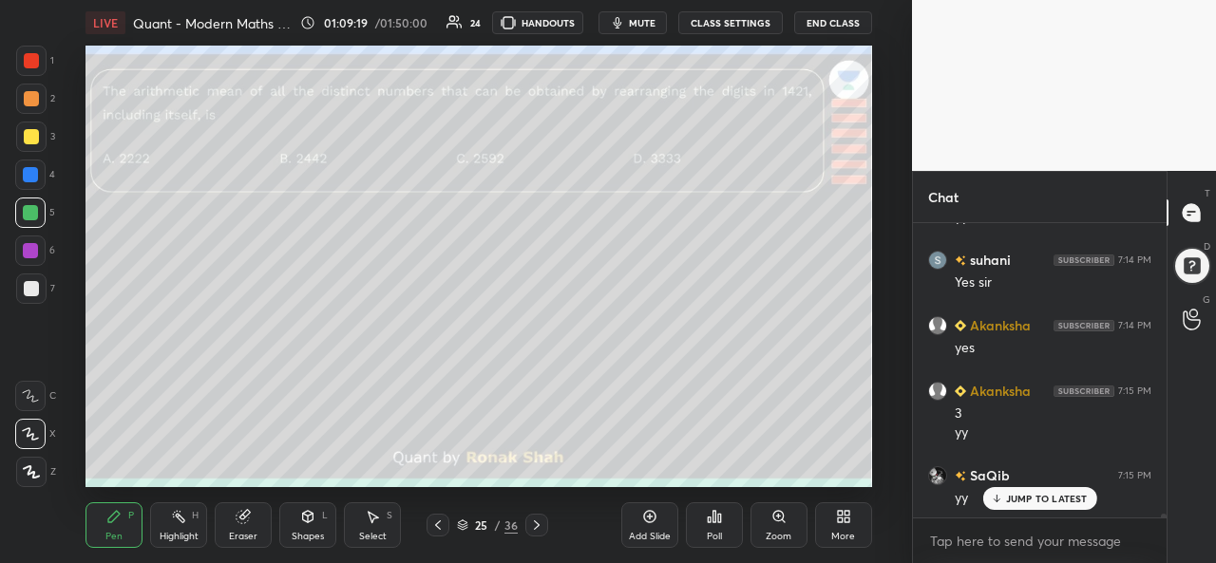
click at [298, 527] on div "Shapes L" at bounding box center [307, 525] width 57 height 46
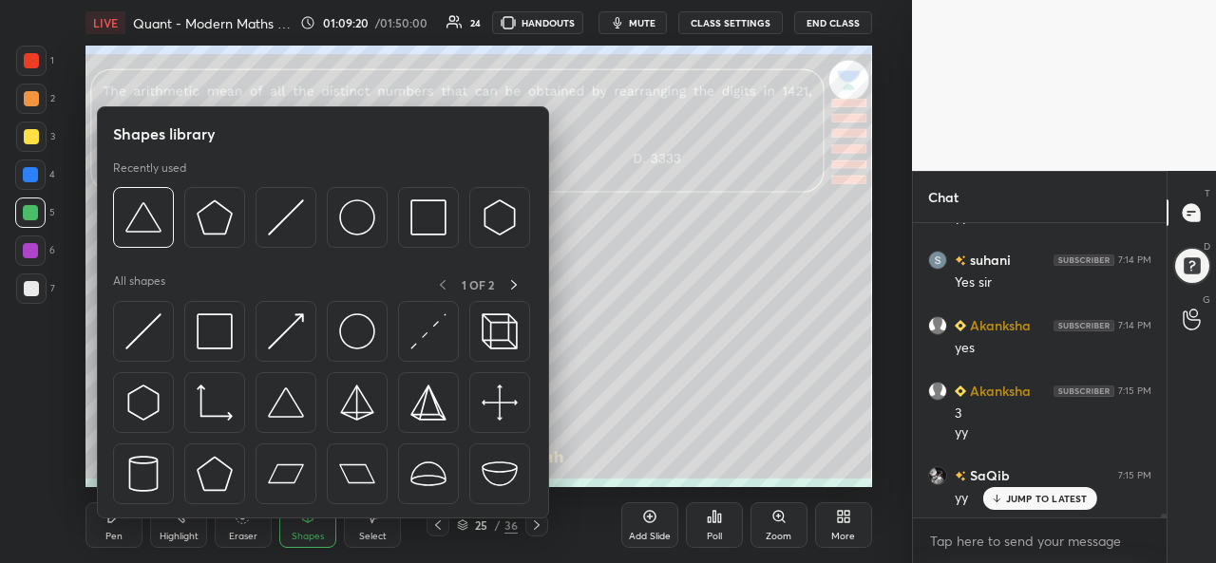
click at [151, 333] on img at bounding box center [143, 331] width 36 height 36
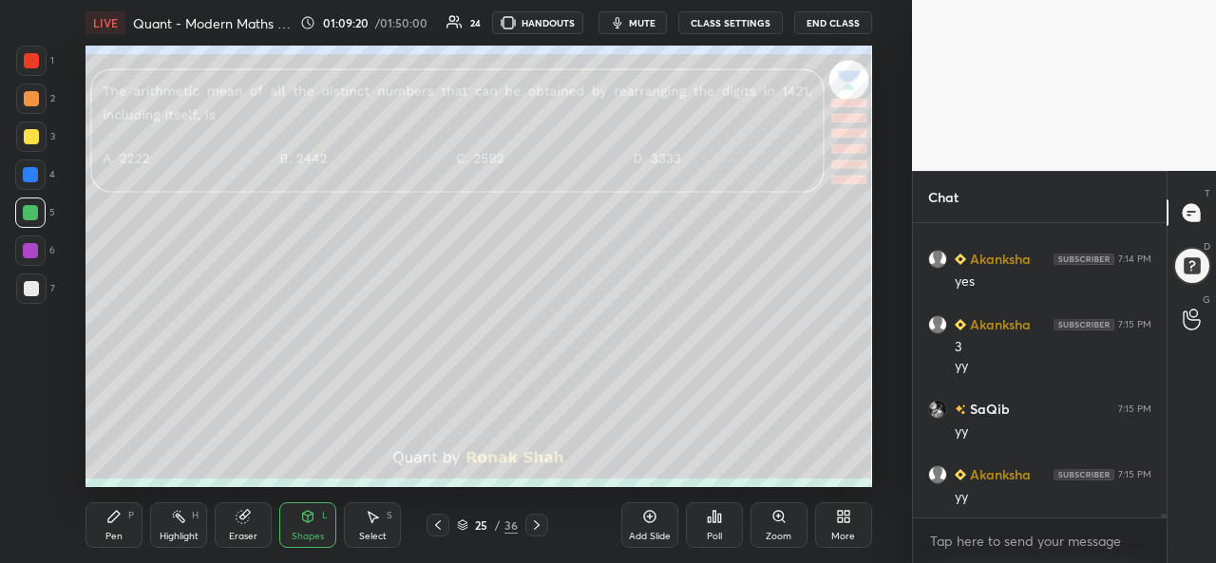
click at [24, 278] on div at bounding box center [31, 289] width 30 height 30
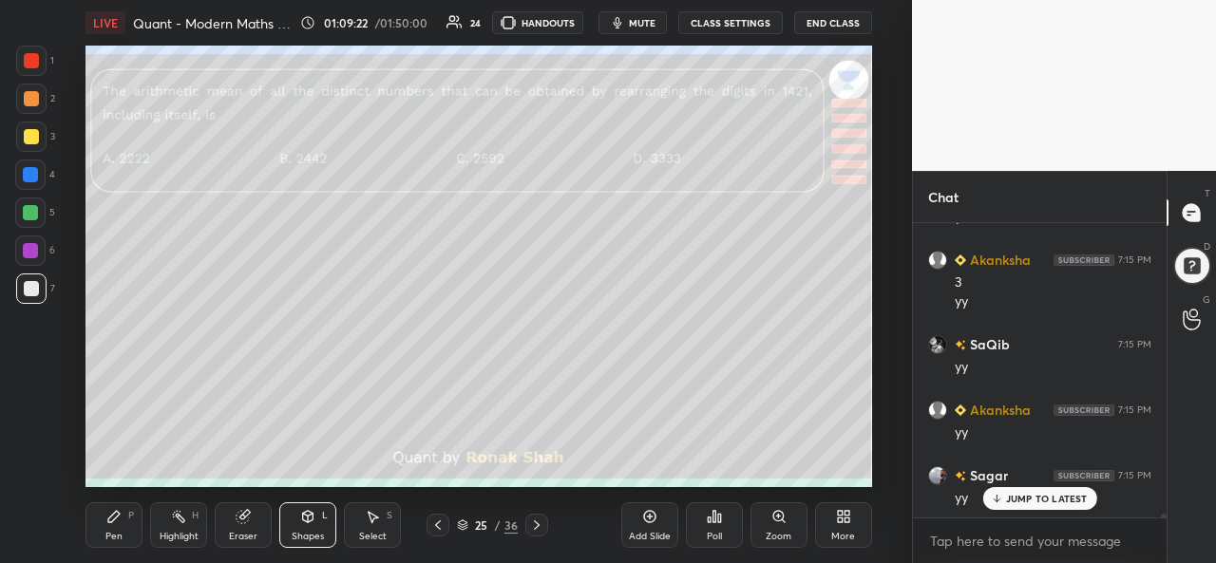
scroll to position [21083, 0]
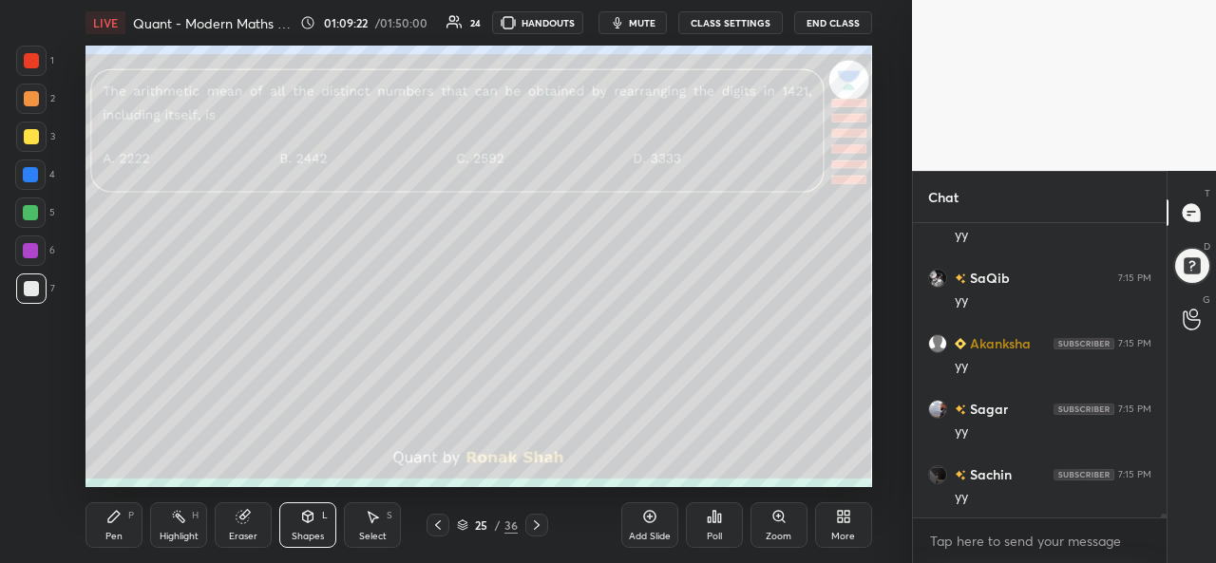
click at [118, 521] on icon at bounding box center [113, 516] width 15 height 15
click at [378, 525] on div "Select S" at bounding box center [372, 525] width 57 height 46
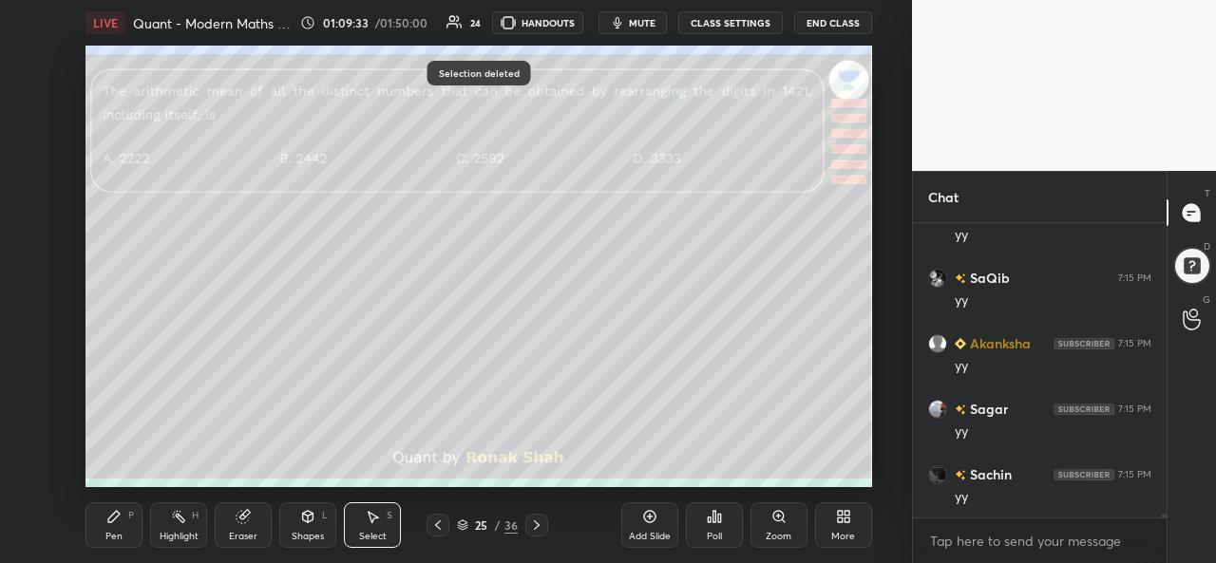
click at [108, 523] on icon at bounding box center [113, 516] width 15 height 15
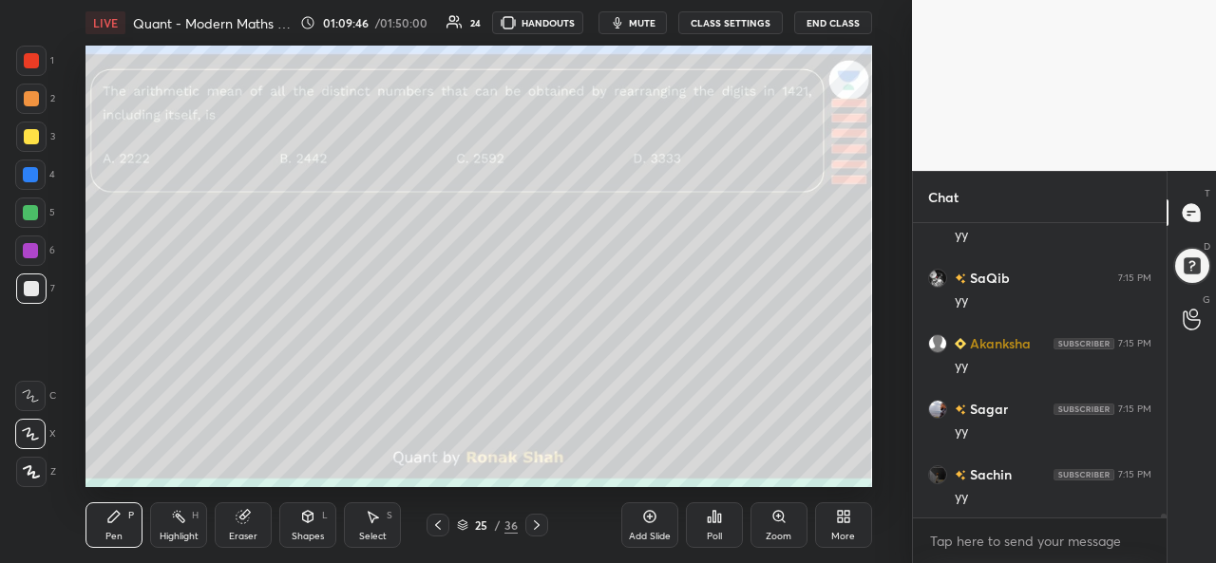
click at [34, 248] on div at bounding box center [30, 250] width 15 height 15
click at [32, 292] on div at bounding box center [31, 288] width 15 height 15
click at [376, 523] on icon at bounding box center [372, 516] width 15 height 15
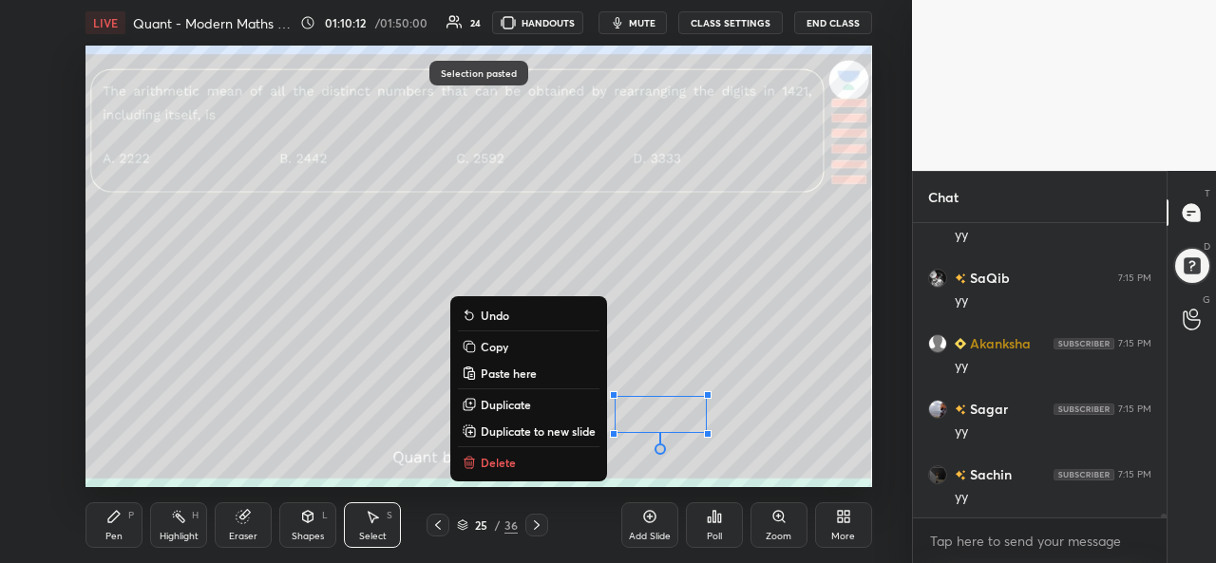
click at [129, 525] on div "Pen P" at bounding box center [113, 525] width 57 height 46
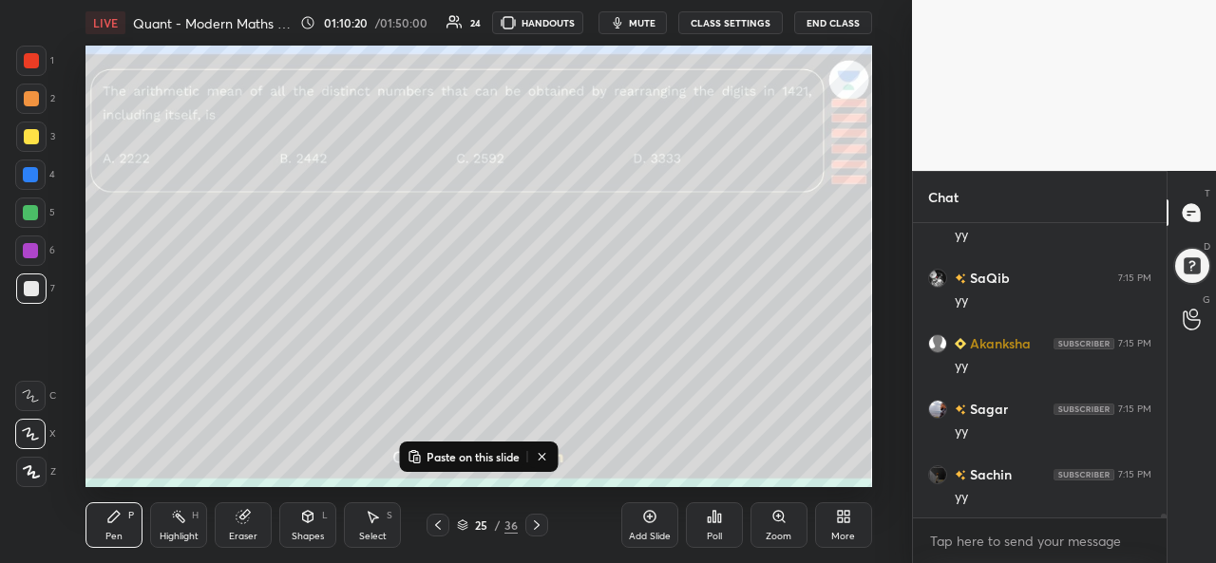
click at [541, 453] on icon at bounding box center [542, 456] width 15 height 15
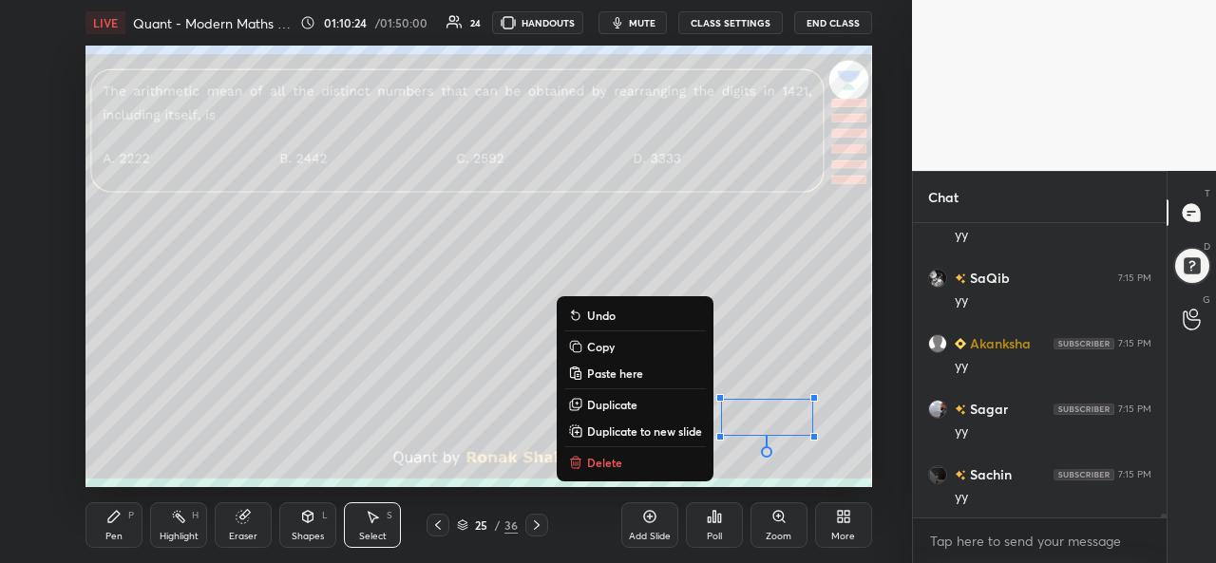
click at [123, 516] on div "Pen P" at bounding box center [113, 525] width 57 height 46
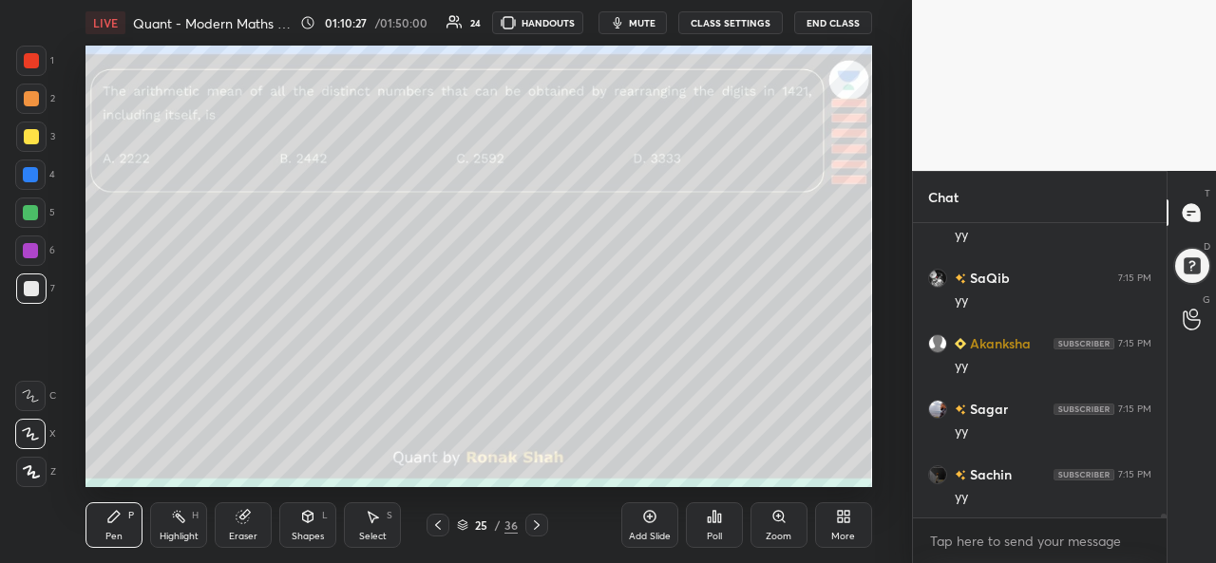
scroll to position [21148, 0]
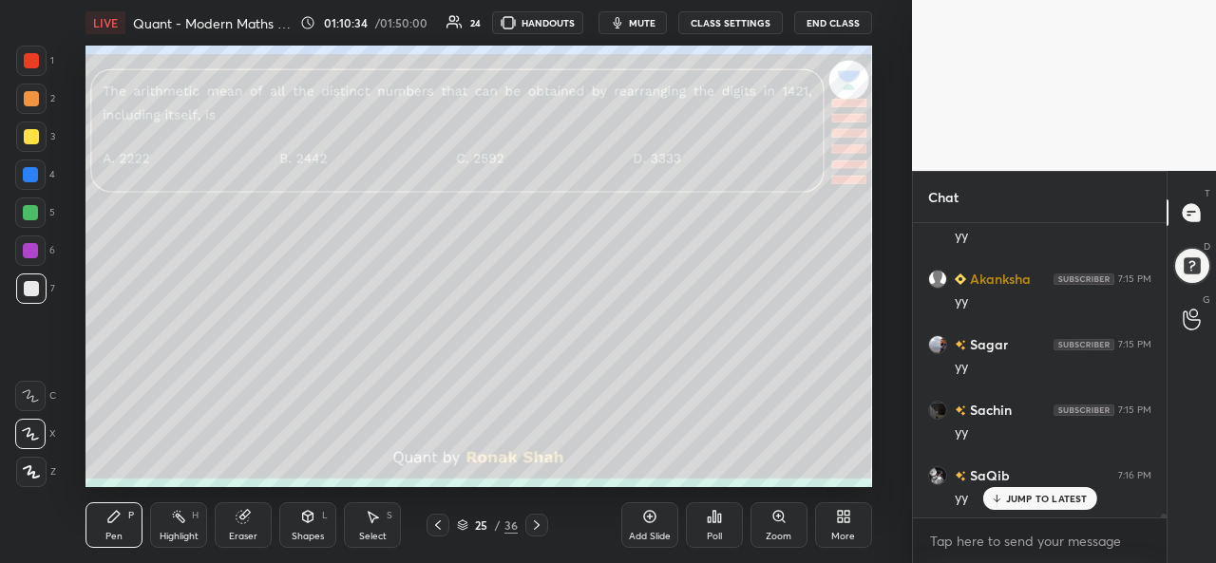
click at [640, 524] on div "Add Slide" at bounding box center [649, 525] width 57 height 46
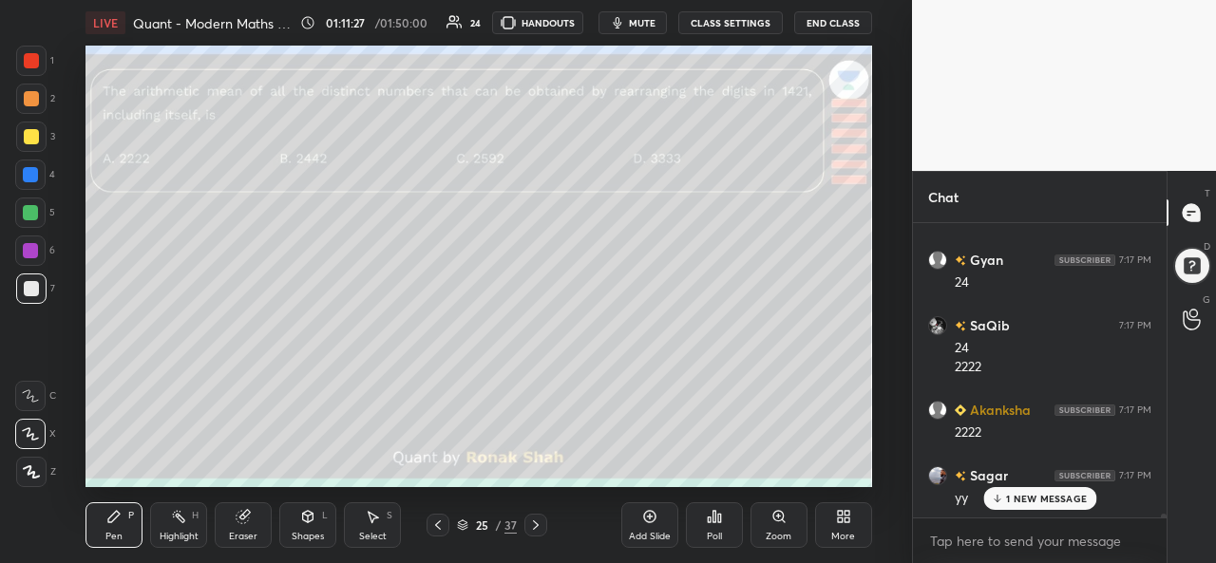
scroll to position [21626, 0]
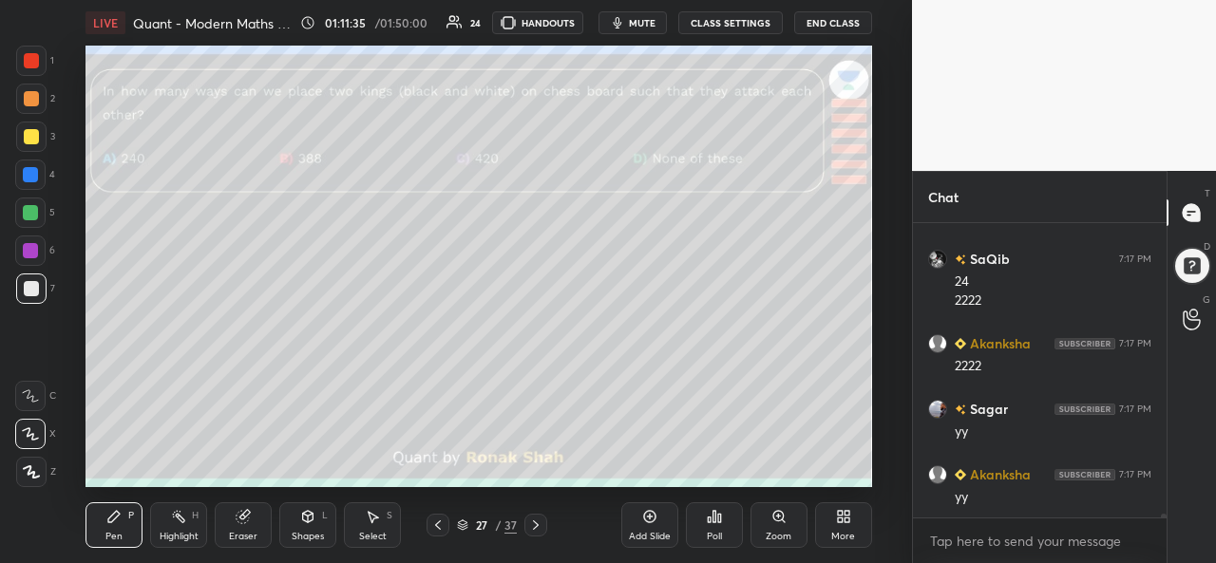
click at [34, 49] on div at bounding box center [31, 61] width 30 height 30
click at [712, 527] on div "Poll" at bounding box center [714, 525] width 57 height 46
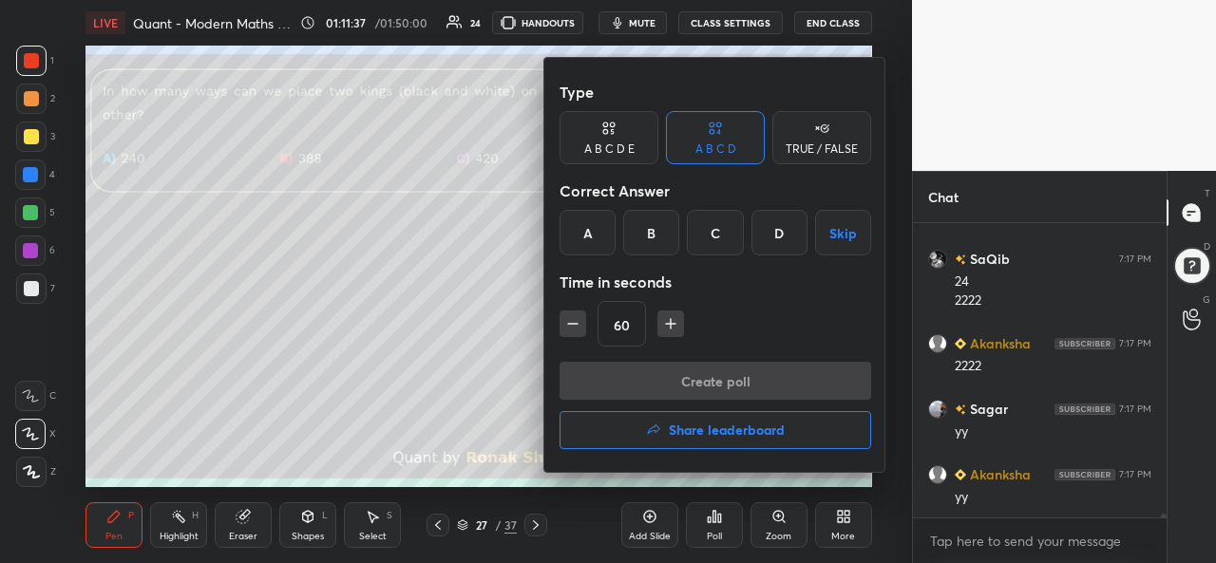
click at [720, 234] on div "C" at bounding box center [715, 233] width 56 height 46
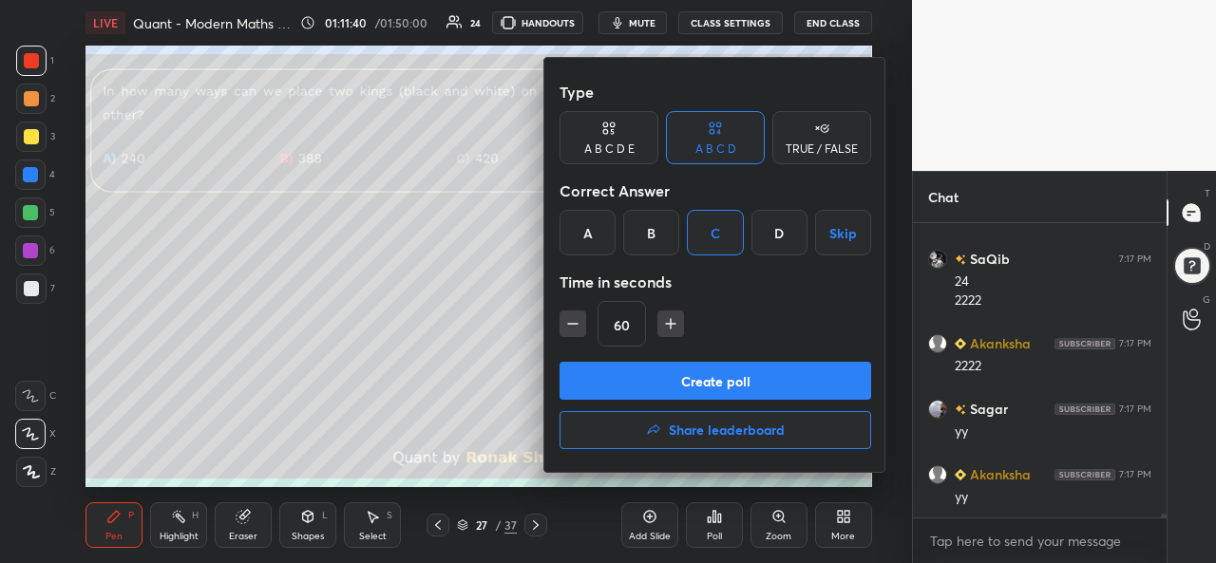
click at [692, 377] on button "Create poll" at bounding box center [715, 381] width 312 height 38
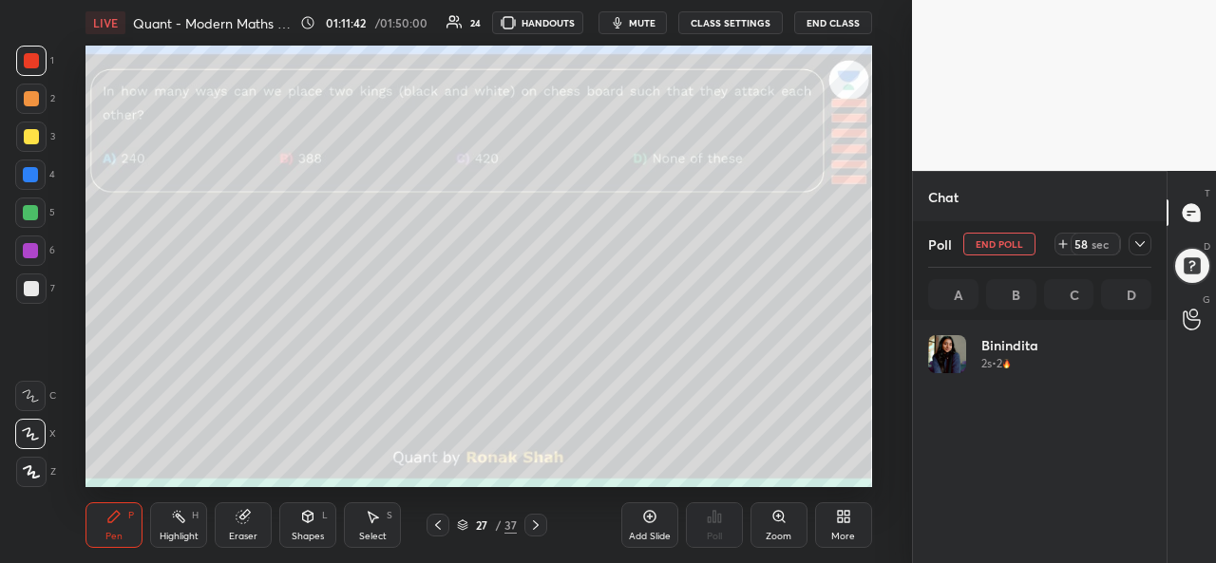
scroll to position [222, 218]
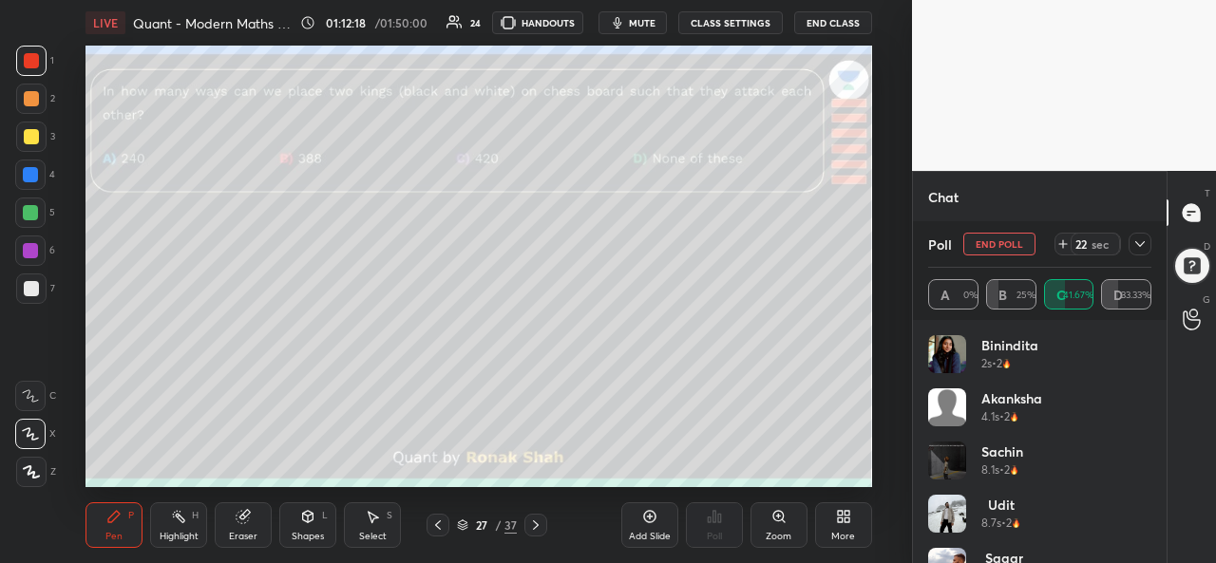
click at [1138, 247] on icon at bounding box center [1139, 244] width 15 height 15
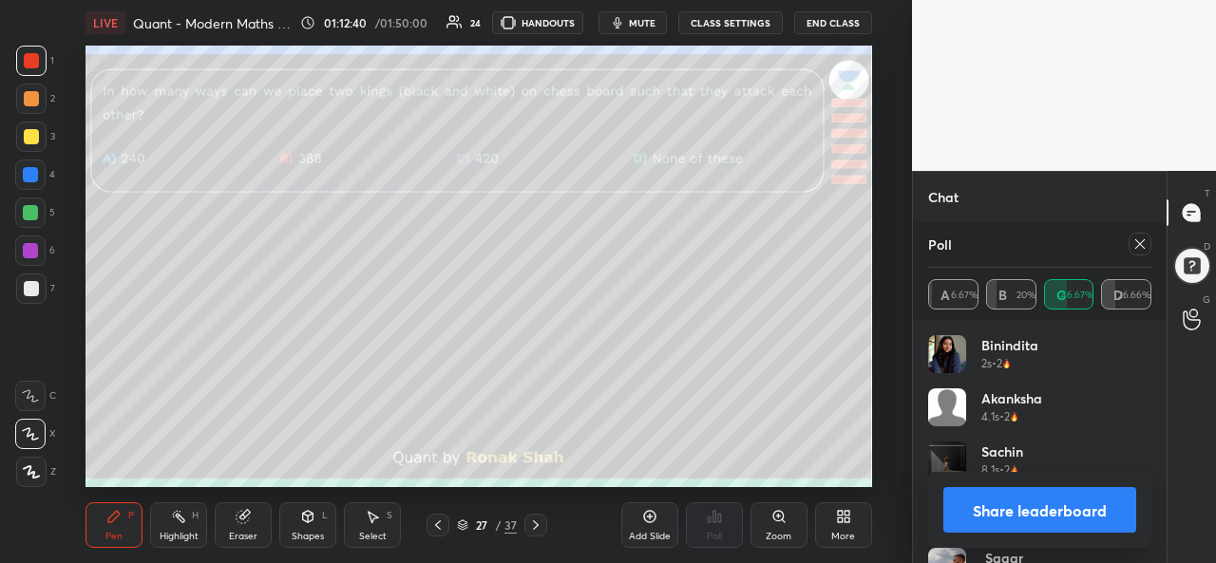
scroll to position [7, 6]
click at [1137, 249] on icon at bounding box center [1139, 244] width 15 height 15
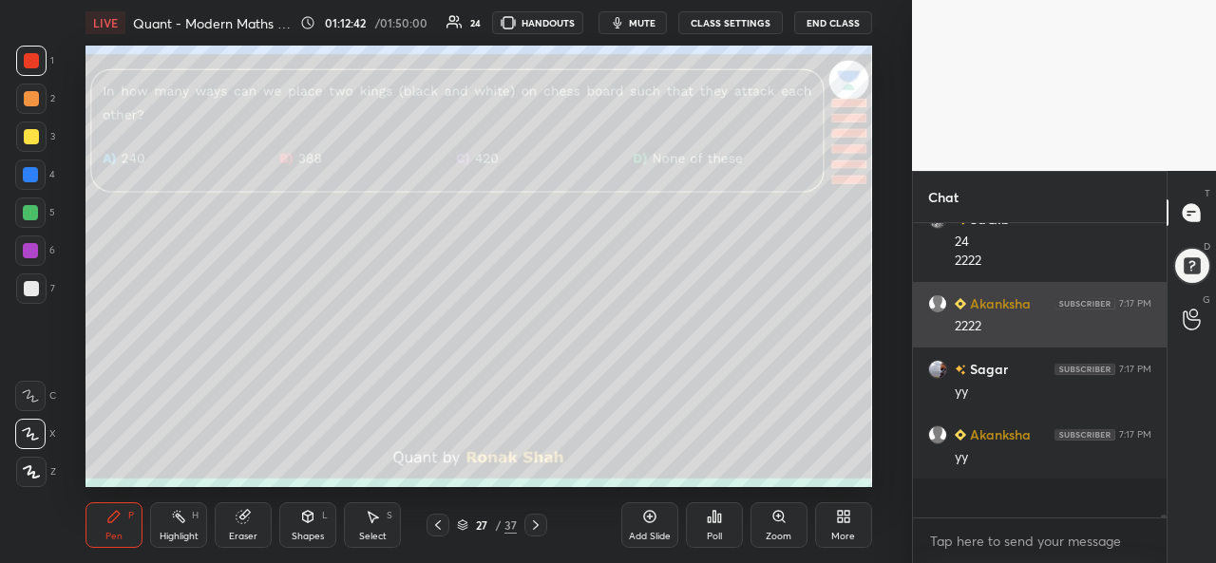
scroll to position [274, 248]
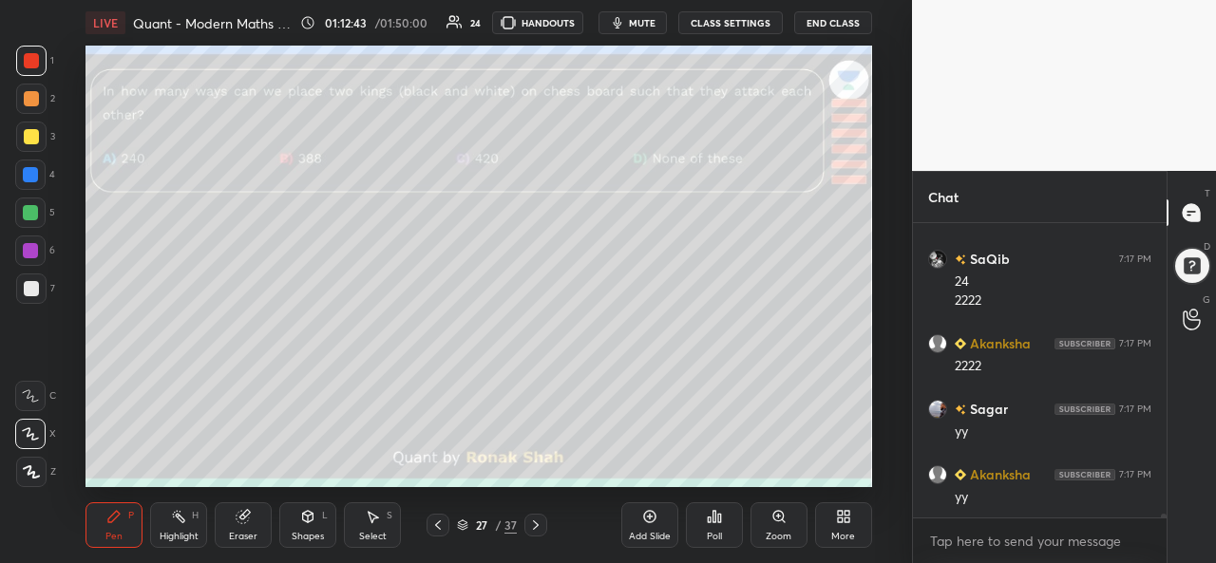
click at [648, 521] on icon at bounding box center [649, 516] width 15 height 15
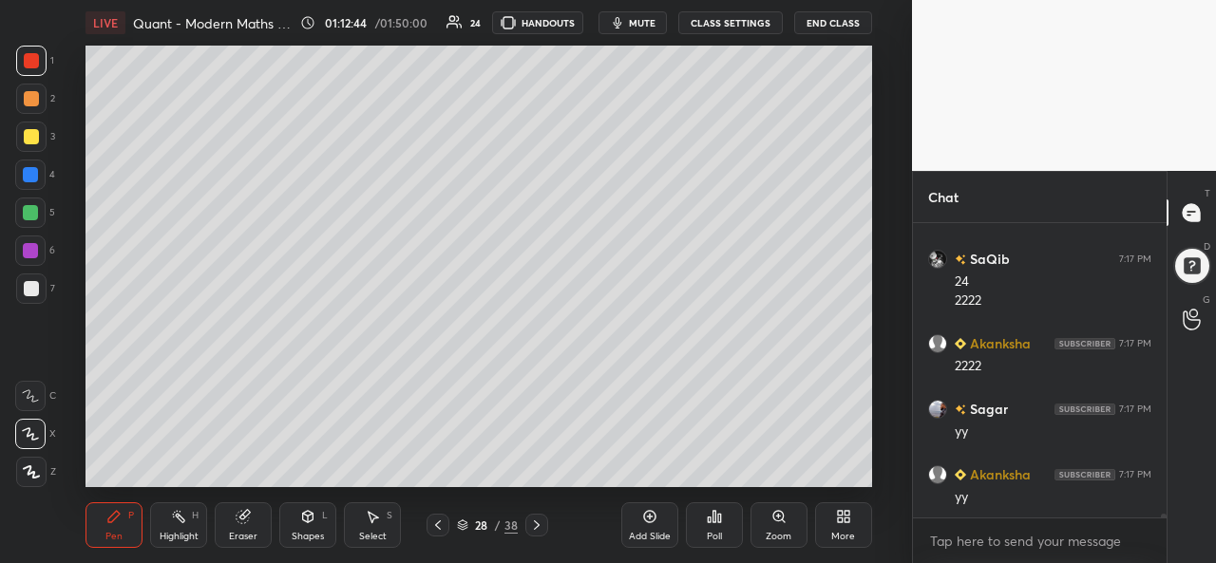
click at [317, 522] on div "Shapes L" at bounding box center [307, 525] width 57 height 46
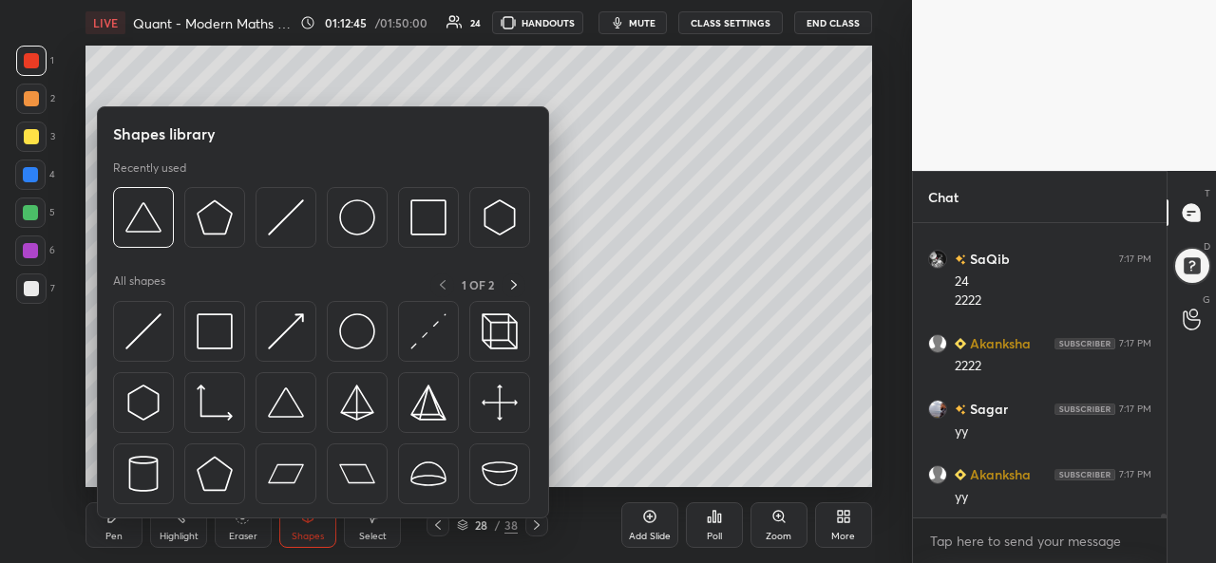
click at [222, 332] on img at bounding box center [215, 331] width 36 height 36
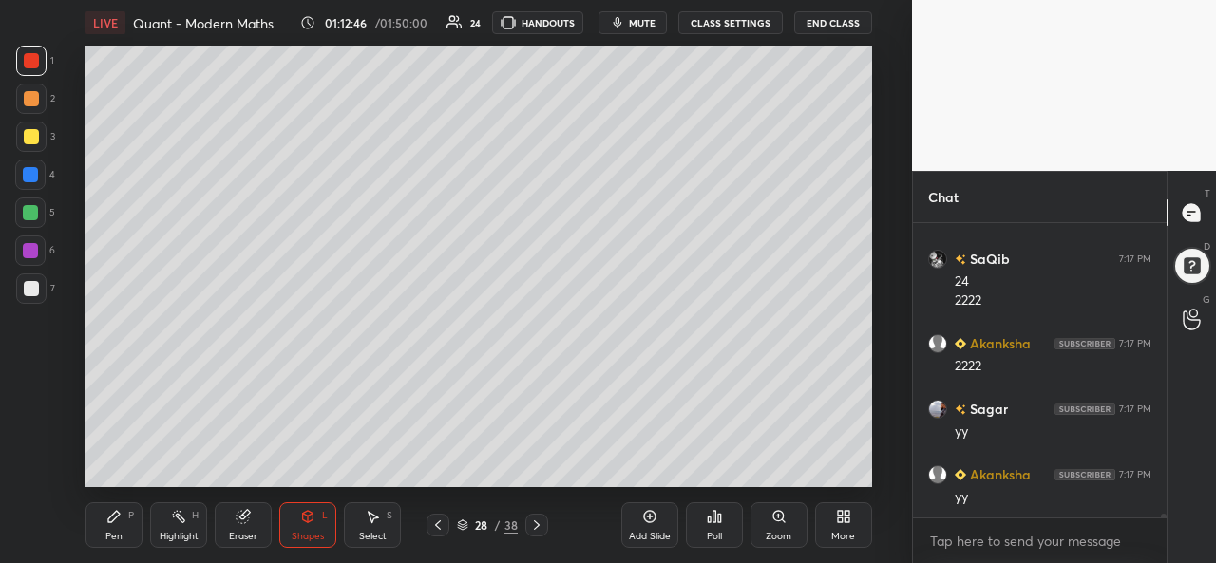
click at [32, 134] on div at bounding box center [31, 136] width 15 height 15
click at [310, 523] on icon at bounding box center [307, 516] width 15 height 15
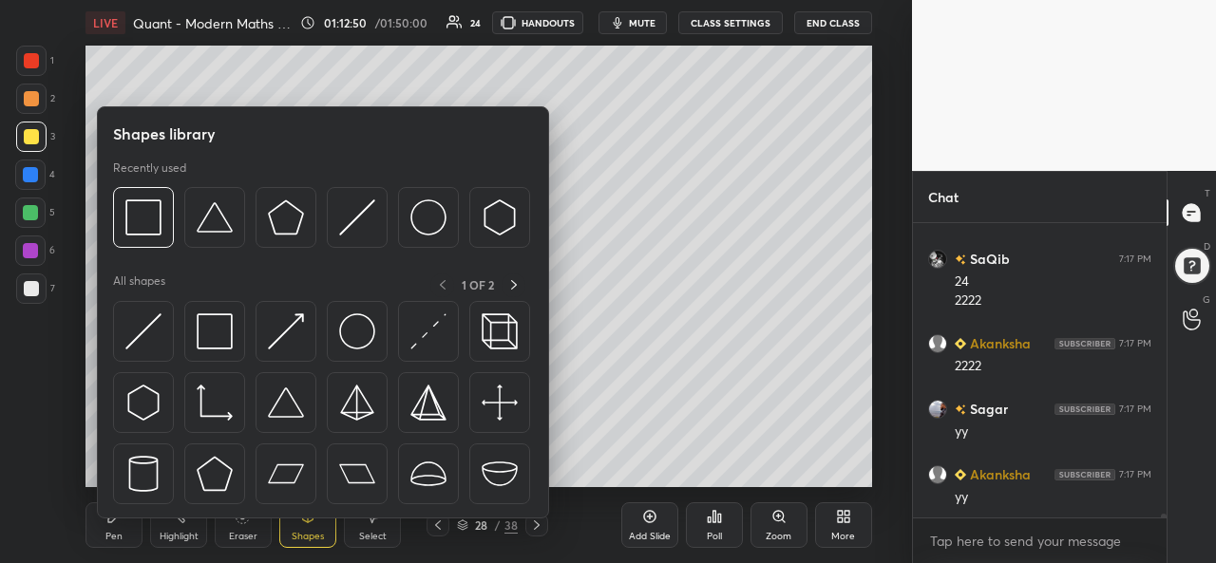
click at [155, 324] on img at bounding box center [143, 331] width 36 height 36
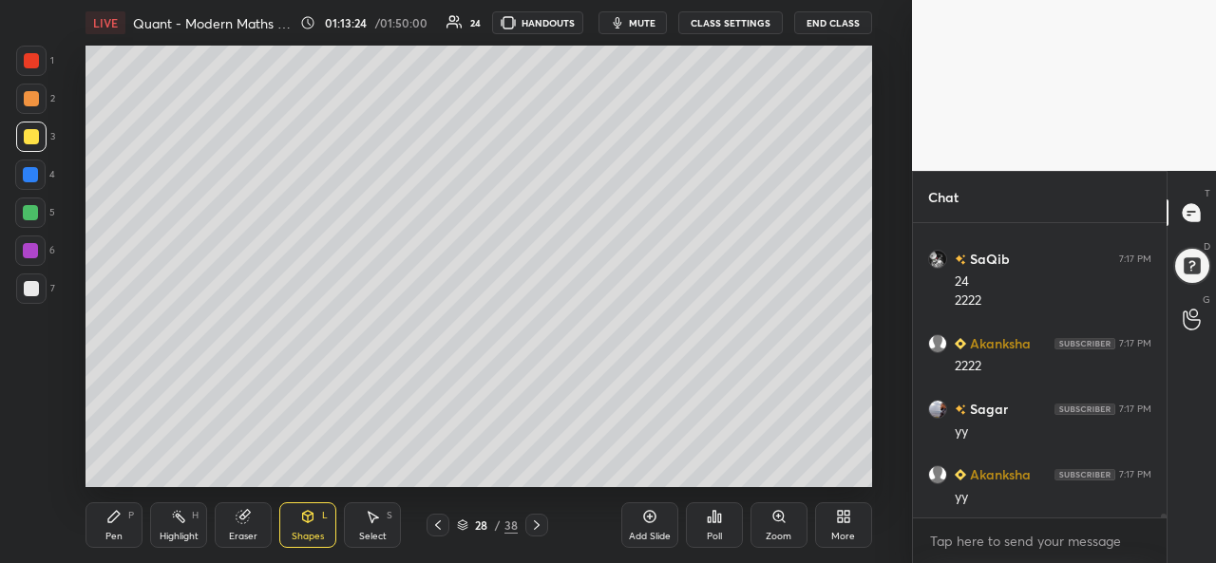
click at [375, 525] on div "Select S" at bounding box center [372, 525] width 57 height 46
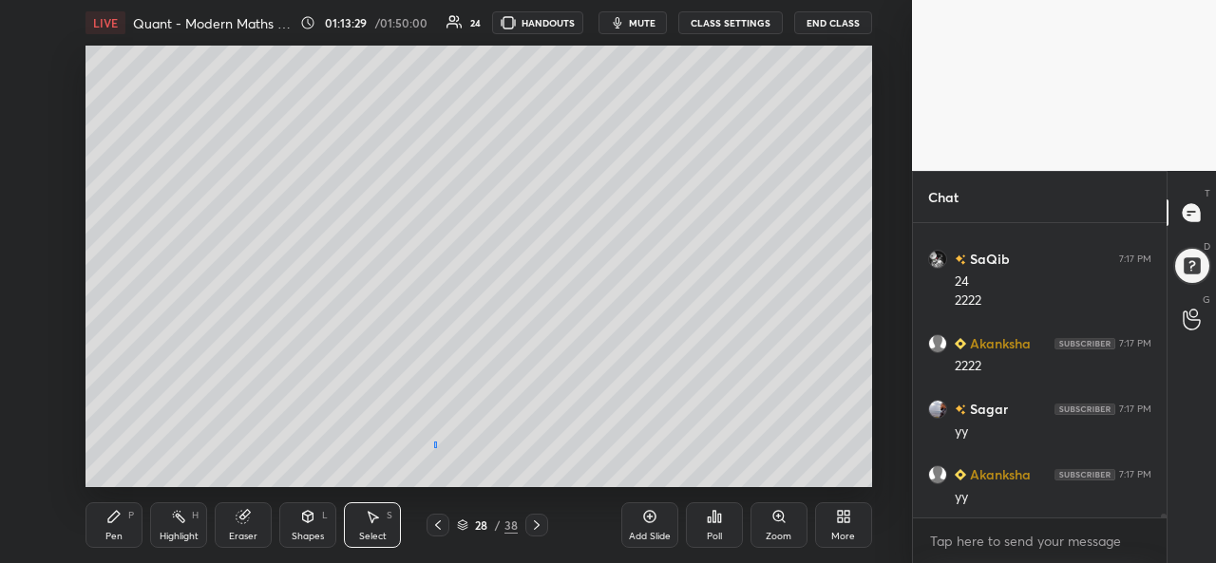
click at [431, 441] on div "0 ° Undo Copy Paste here Duplicate Duplicate to new slide Delete" at bounding box center [478, 267] width 786 height 442
click at [296, 529] on div "Shapes L" at bounding box center [307, 525] width 57 height 46
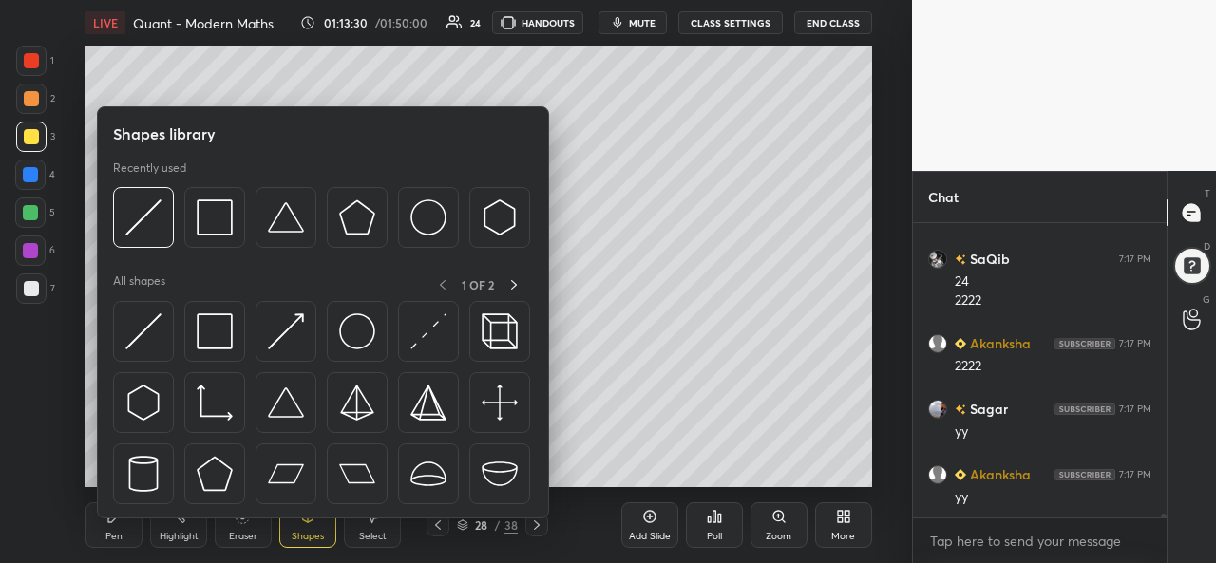
click at [146, 328] on img at bounding box center [143, 331] width 36 height 36
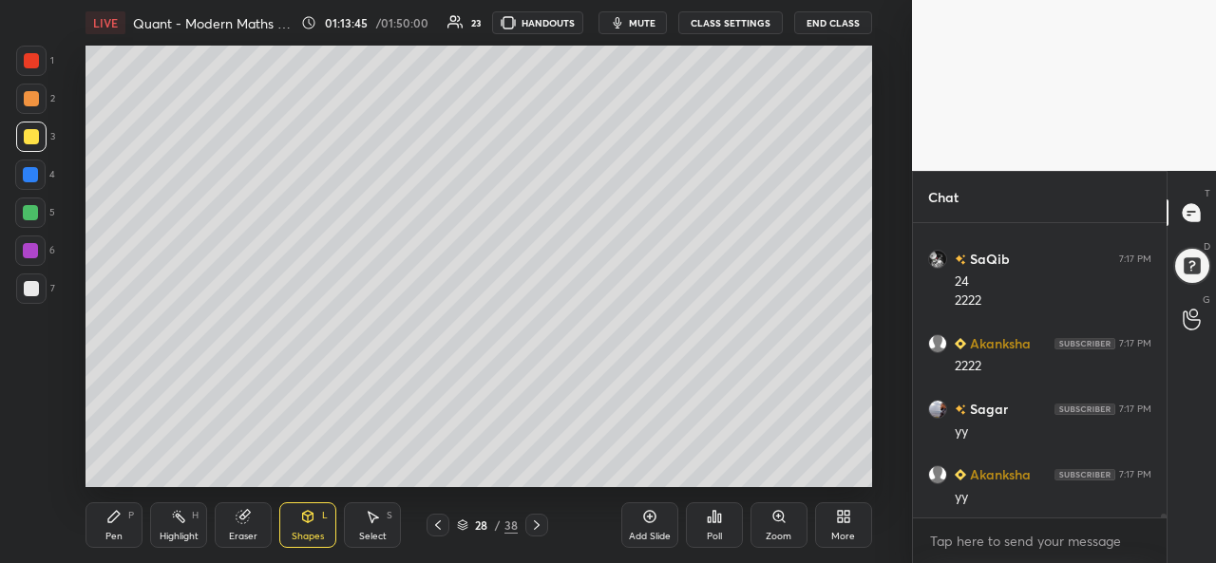
click at [108, 527] on div "Pen P" at bounding box center [113, 525] width 57 height 46
click at [28, 216] on div at bounding box center [30, 212] width 15 height 15
click at [34, 286] on div at bounding box center [31, 288] width 15 height 15
click at [26, 55] on div at bounding box center [31, 60] width 15 height 15
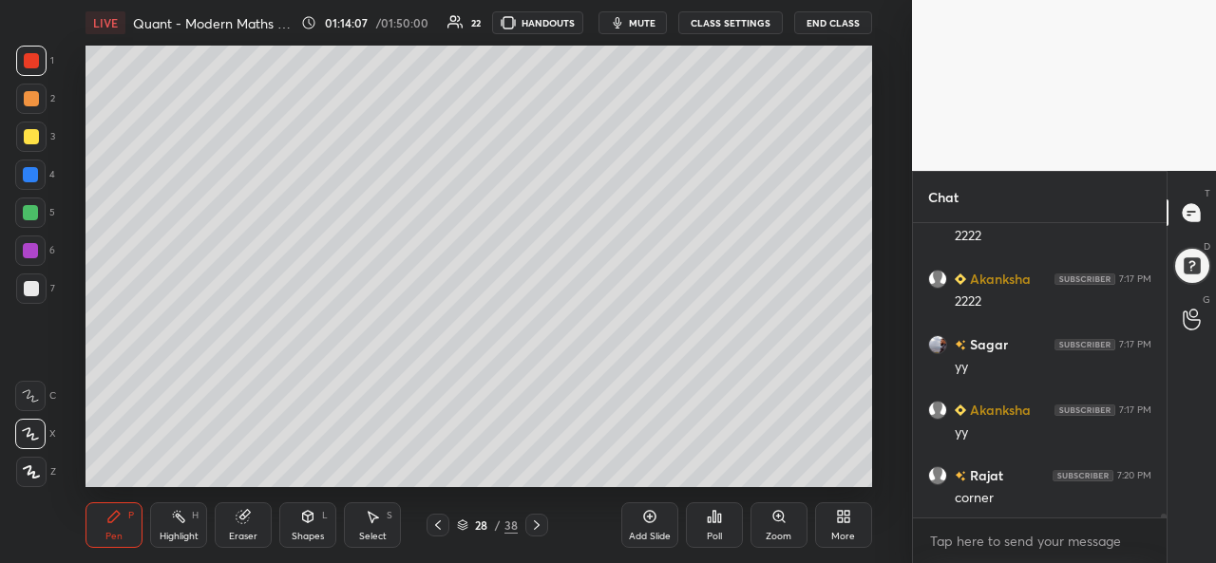
click at [34, 289] on div at bounding box center [31, 288] width 15 height 15
click at [34, 248] on div at bounding box center [30, 250] width 15 height 15
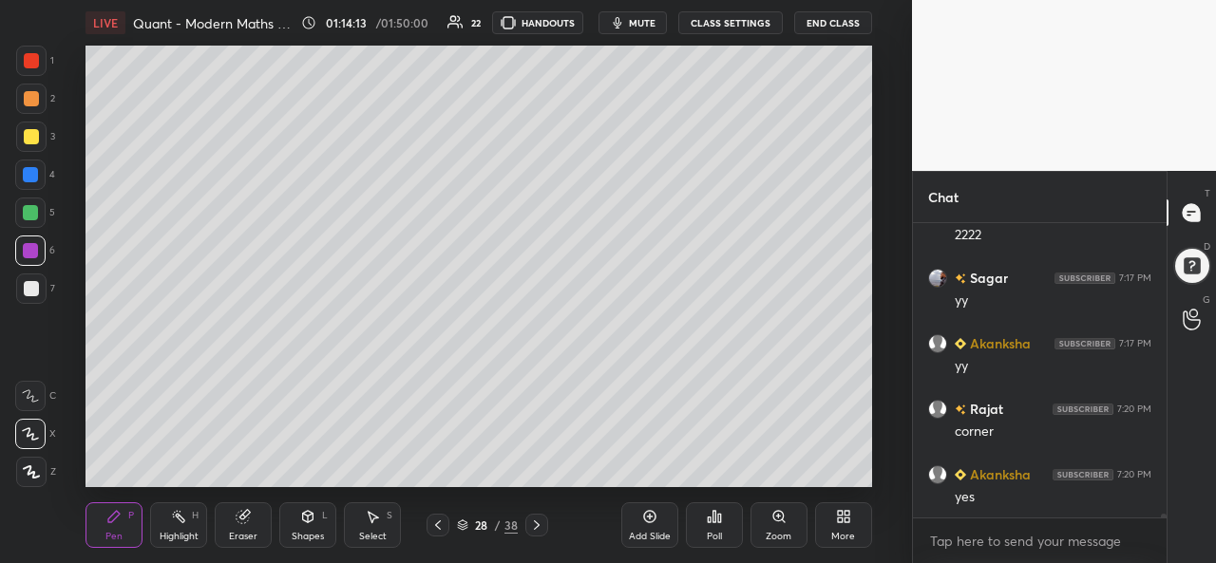
click at [38, 58] on div at bounding box center [31, 60] width 15 height 15
click at [879, 81] on div "Setting up your live class Poll for secs No correct answer Start poll" at bounding box center [479, 267] width 836 height 442
click at [28, 207] on div at bounding box center [30, 212] width 15 height 15
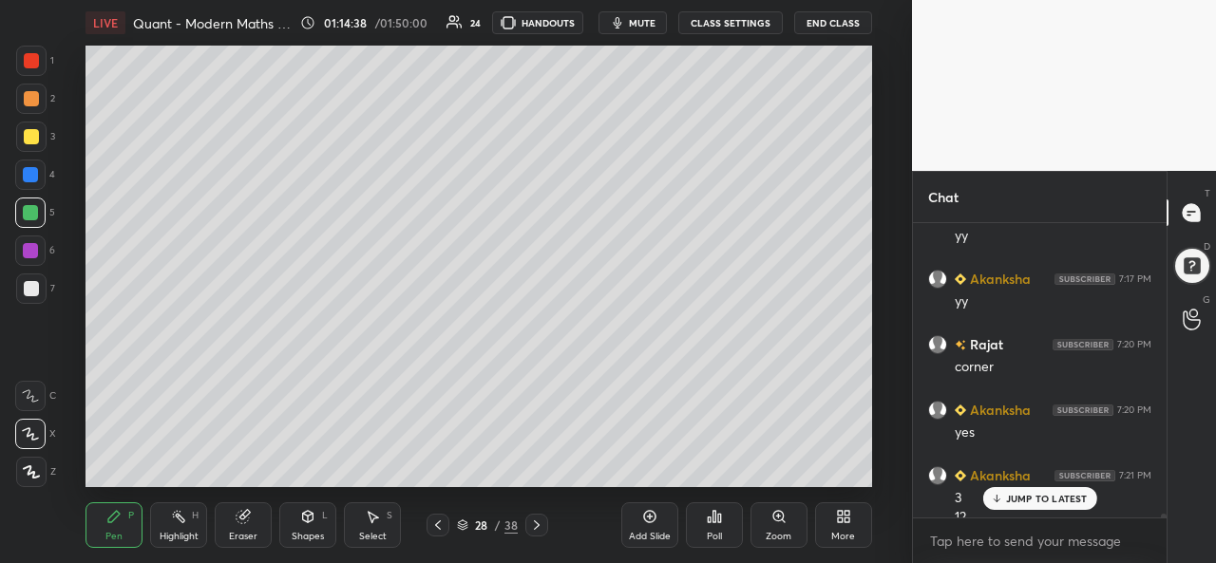
scroll to position [21841, 0]
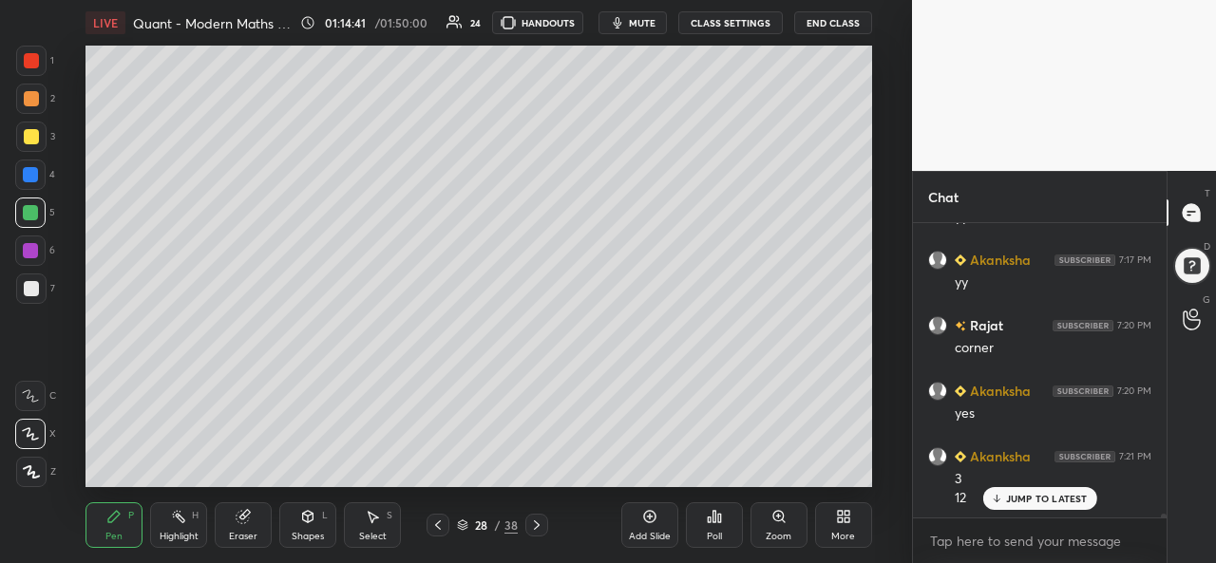
click at [28, 285] on div at bounding box center [31, 288] width 15 height 15
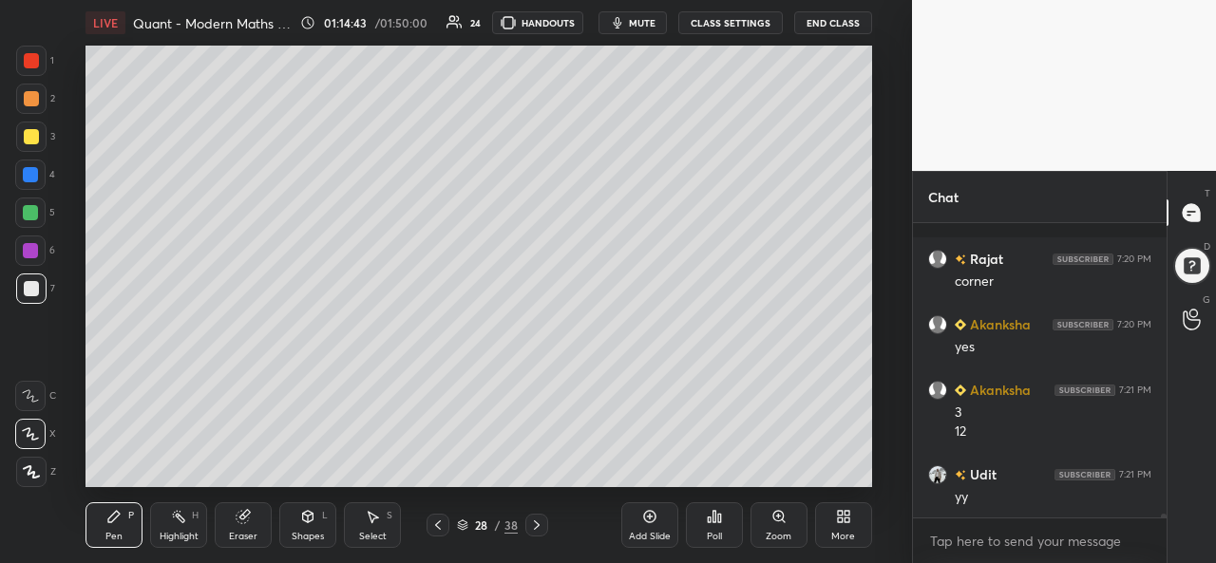
scroll to position [22039, 0]
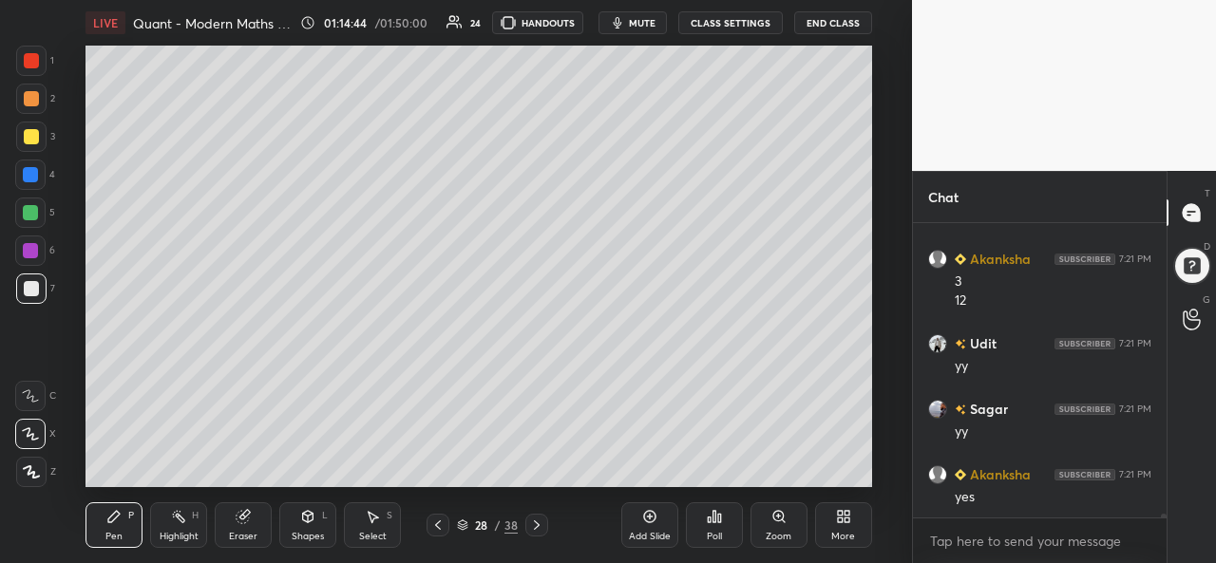
click at [32, 56] on div at bounding box center [31, 60] width 15 height 15
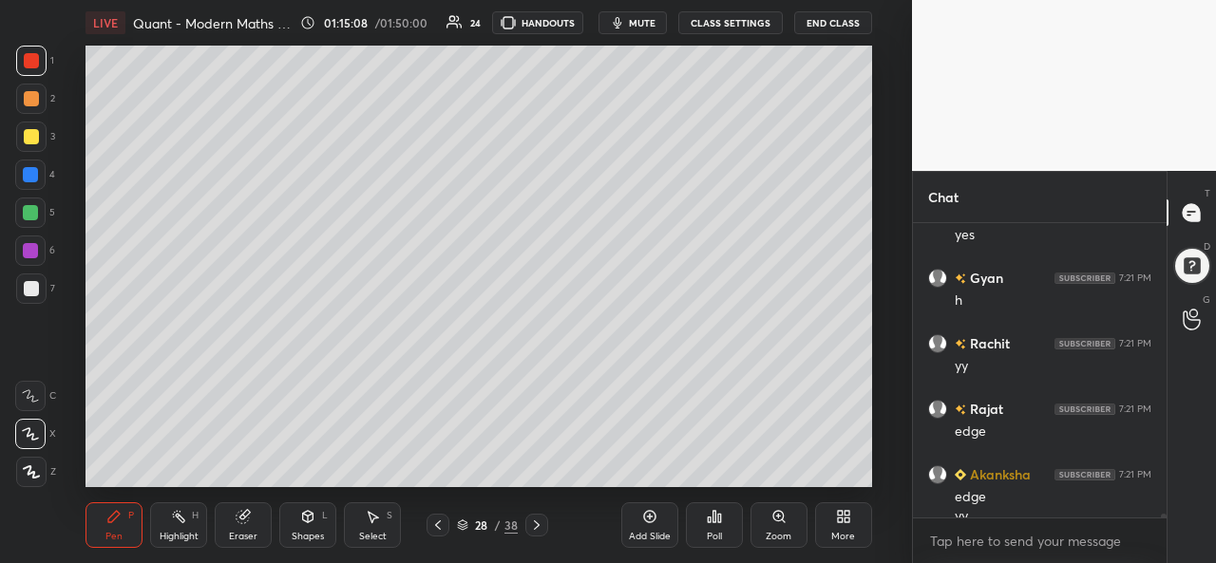
scroll to position [22320, 0]
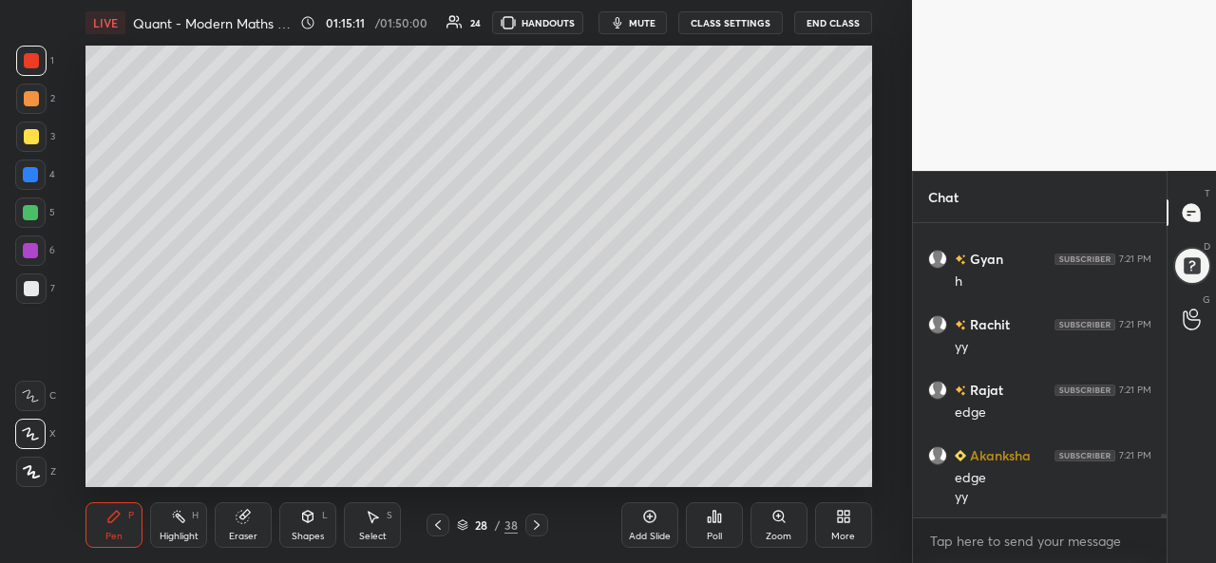
click at [25, 206] on div at bounding box center [30, 212] width 15 height 15
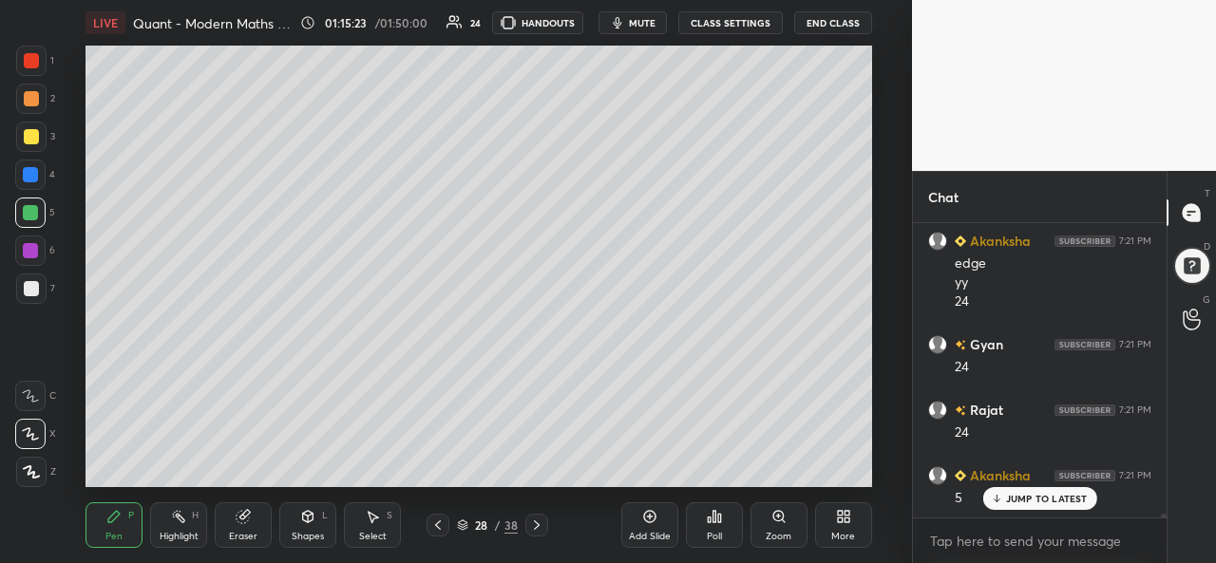
scroll to position [22601, 0]
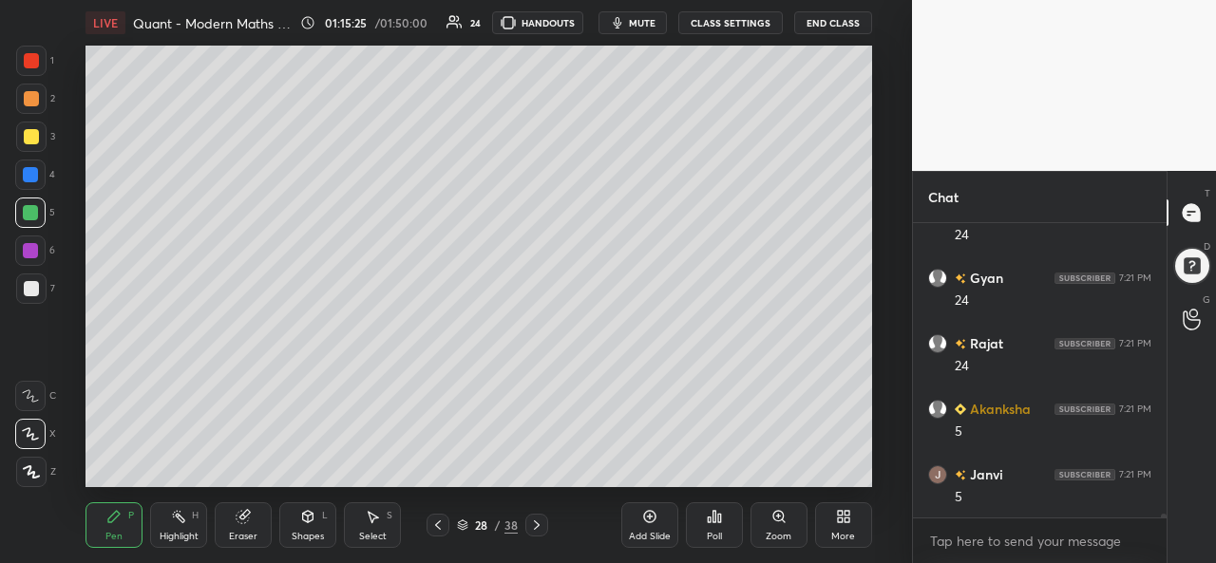
click at [32, 58] on div at bounding box center [31, 60] width 15 height 15
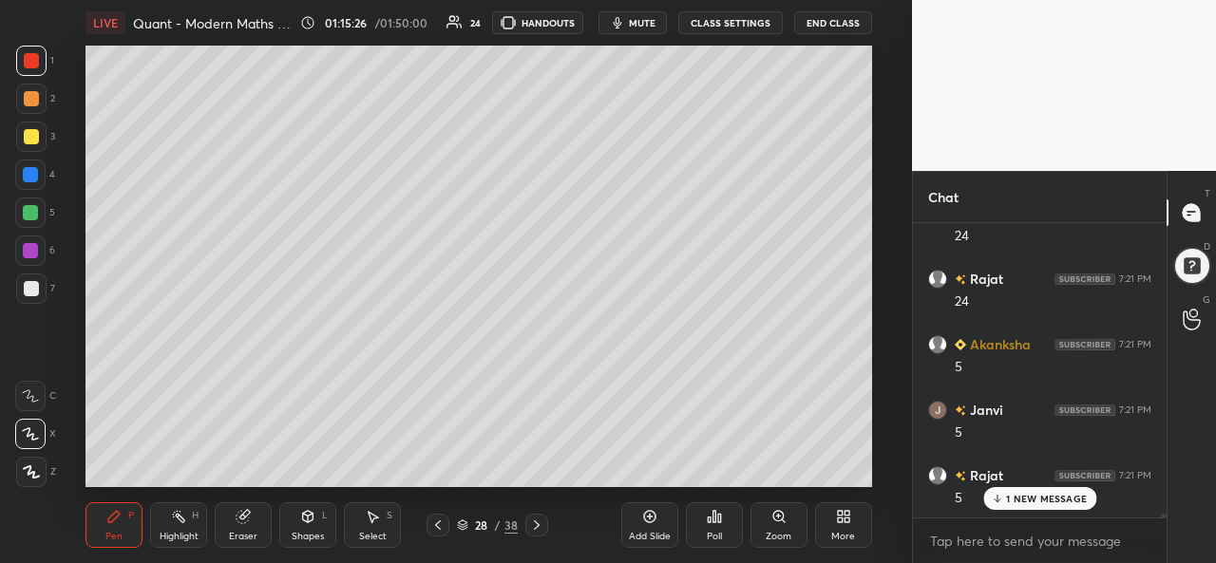
scroll to position [22732, 0]
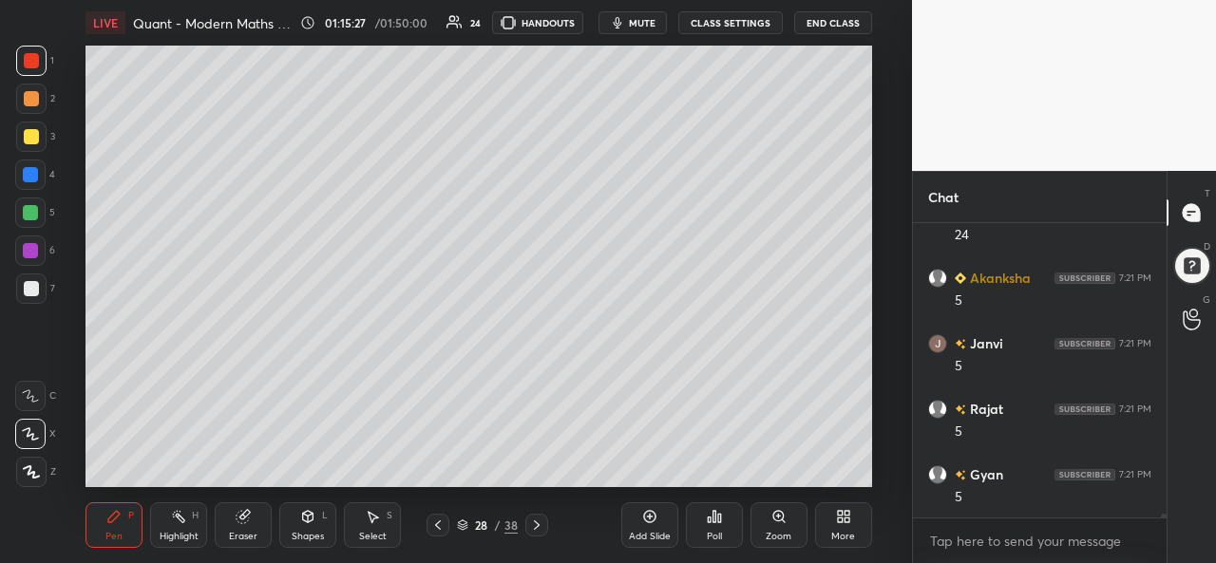
click at [23, 208] on div at bounding box center [30, 212] width 15 height 15
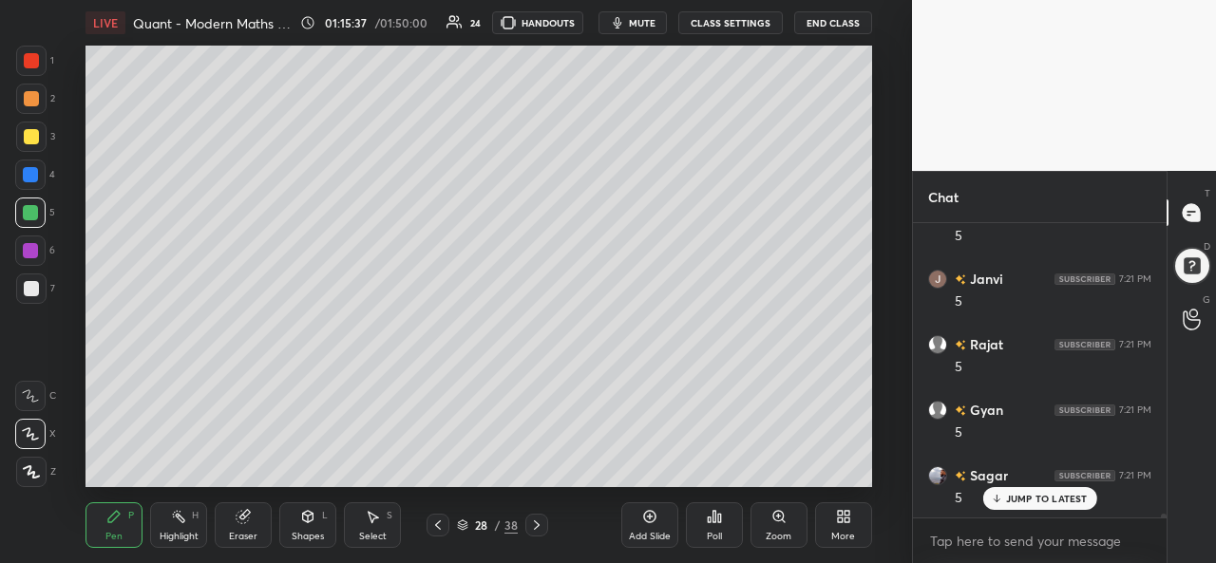
scroll to position [22863, 0]
click at [32, 56] on div at bounding box center [31, 60] width 15 height 15
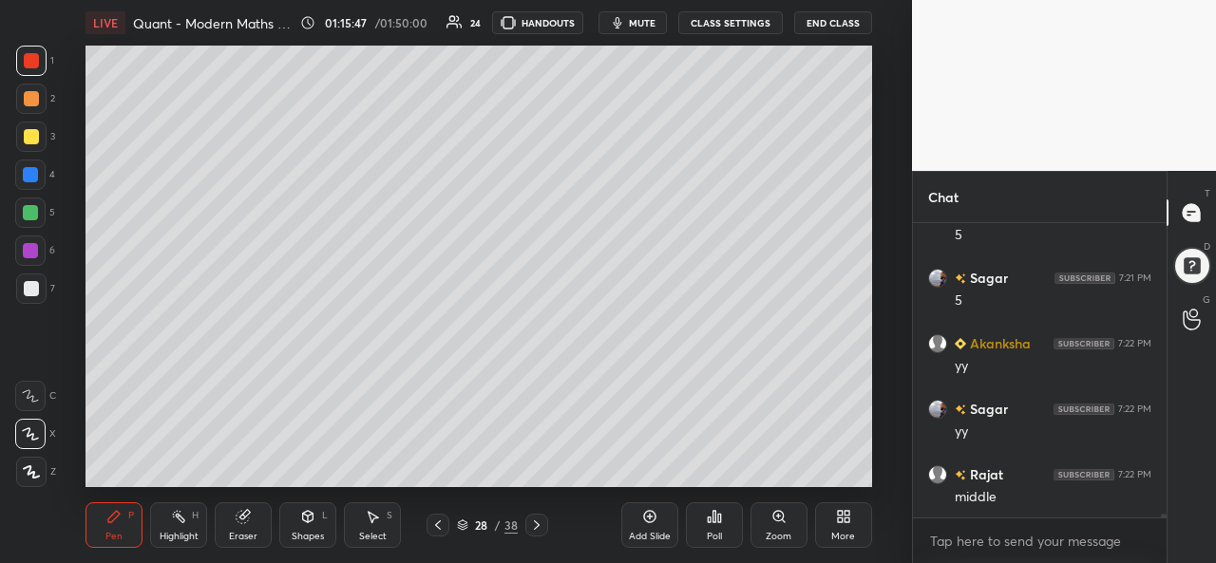
click at [877, 426] on div "Setting up your live class Poll for secs No correct answer Start poll" at bounding box center [479, 267] width 836 height 442
click at [34, 206] on div at bounding box center [30, 212] width 15 height 15
click at [637, 478] on div "Add Slide Poll Zoom More" at bounding box center [746, 525] width 251 height 106
click at [660, 475] on div "Add Slide Poll Zoom More" at bounding box center [746, 525] width 251 height 106
click at [673, 483] on div "Add Slide Poll Zoom More" at bounding box center [746, 525] width 251 height 106
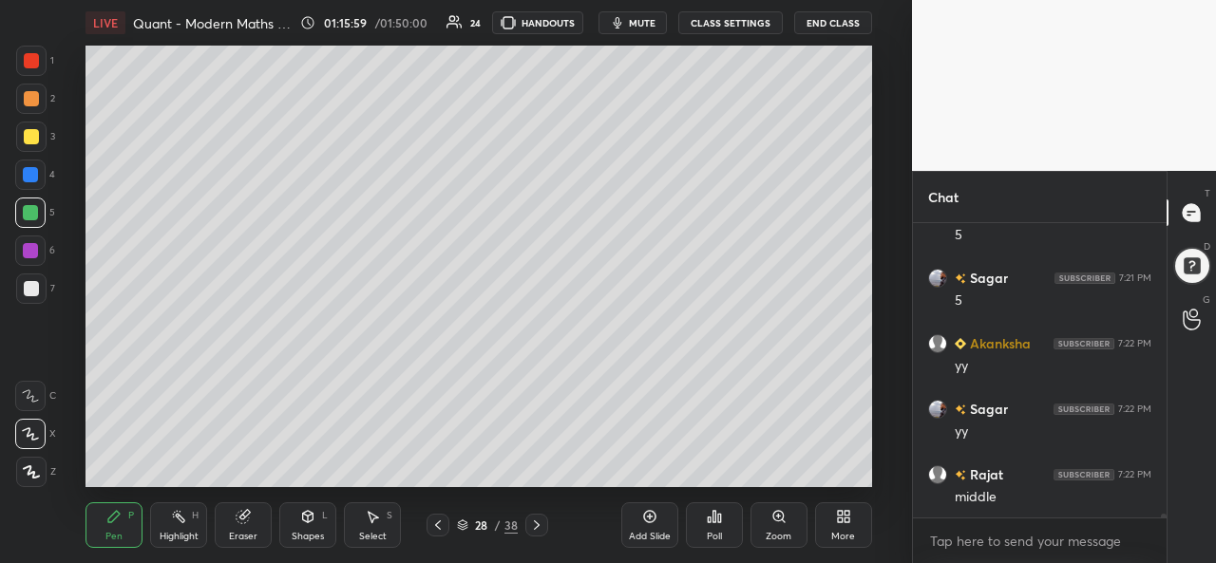
click at [807, 474] on div "Add Slide Poll Zoom More" at bounding box center [746, 525] width 251 height 106
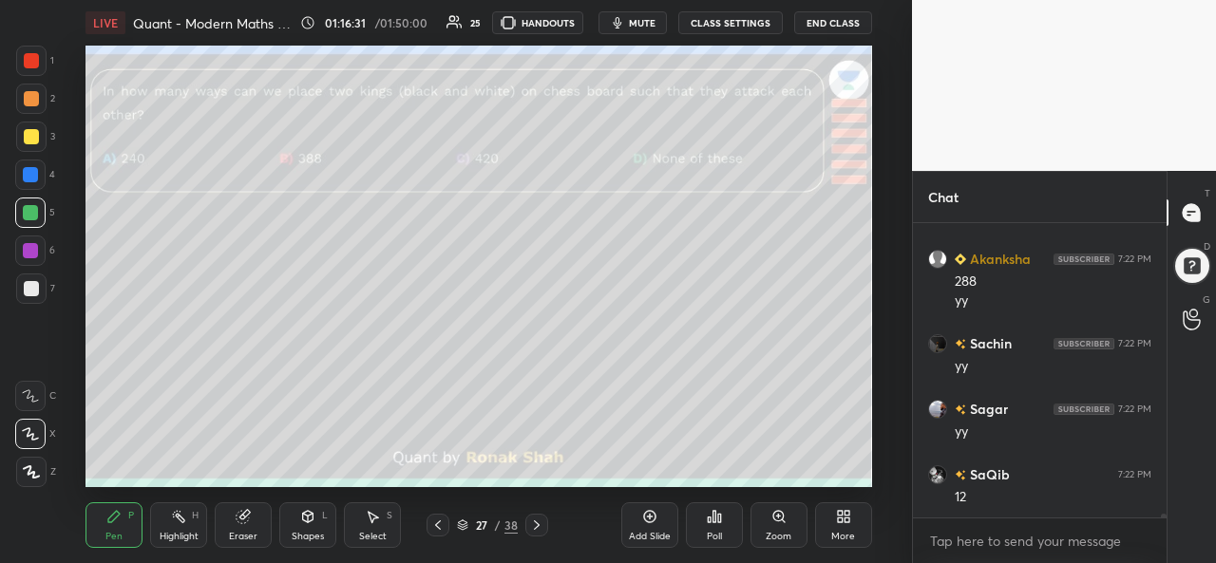
scroll to position [23340, 0]
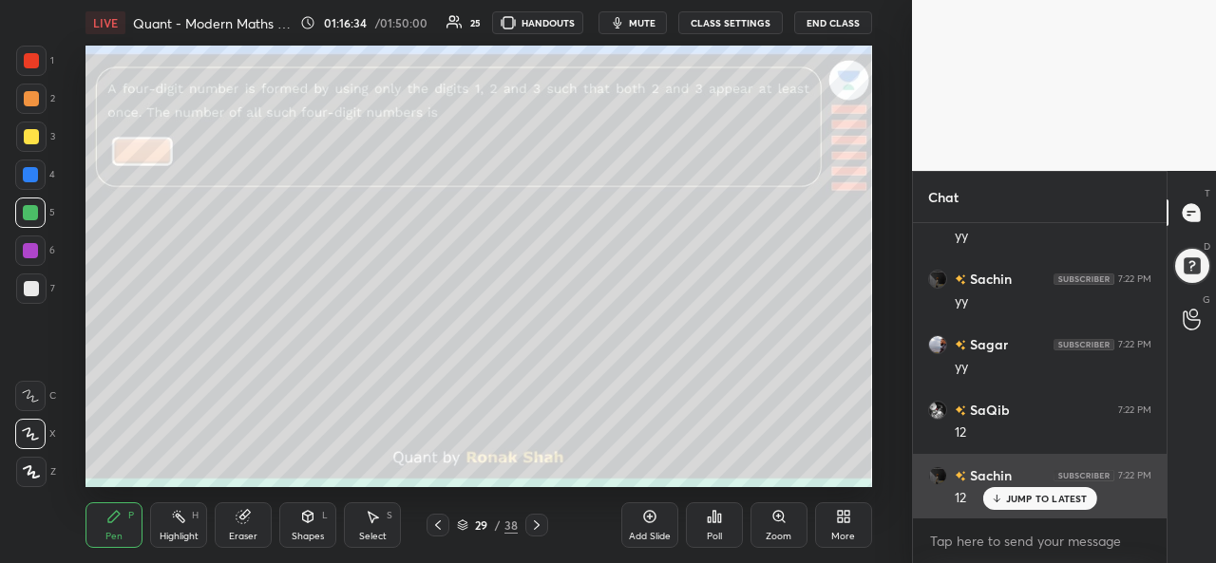
click at [1002, 491] on div "JUMP TO LATEST" at bounding box center [1039, 498] width 114 height 23
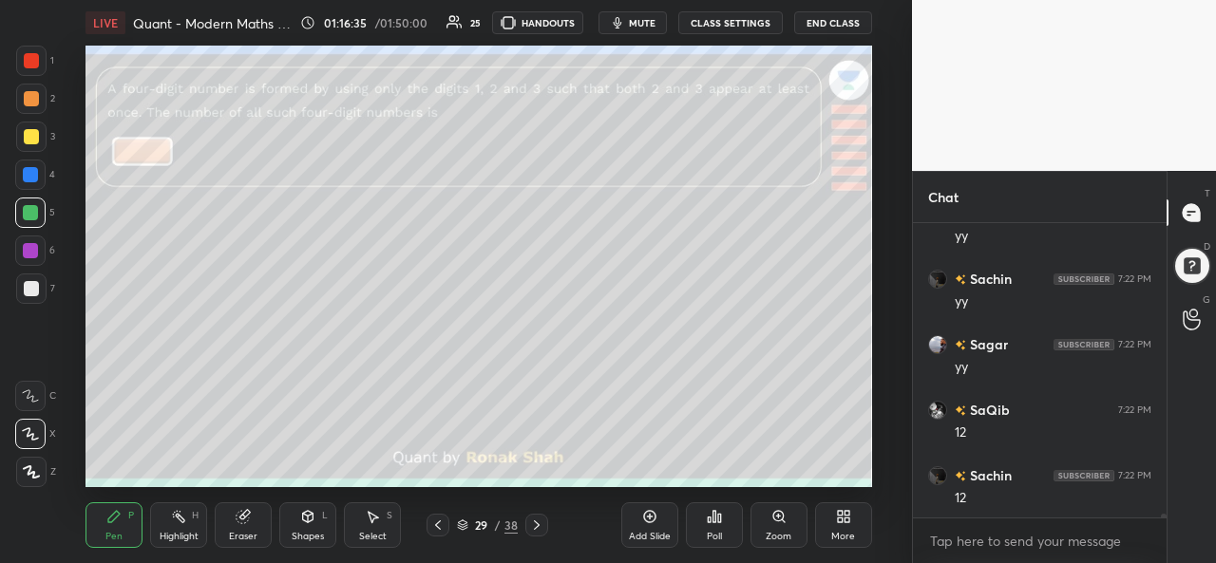
click at [35, 56] on div at bounding box center [31, 60] width 15 height 15
click at [241, 526] on div "Eraser" at bounding box center [243, 525] width 57 height 46
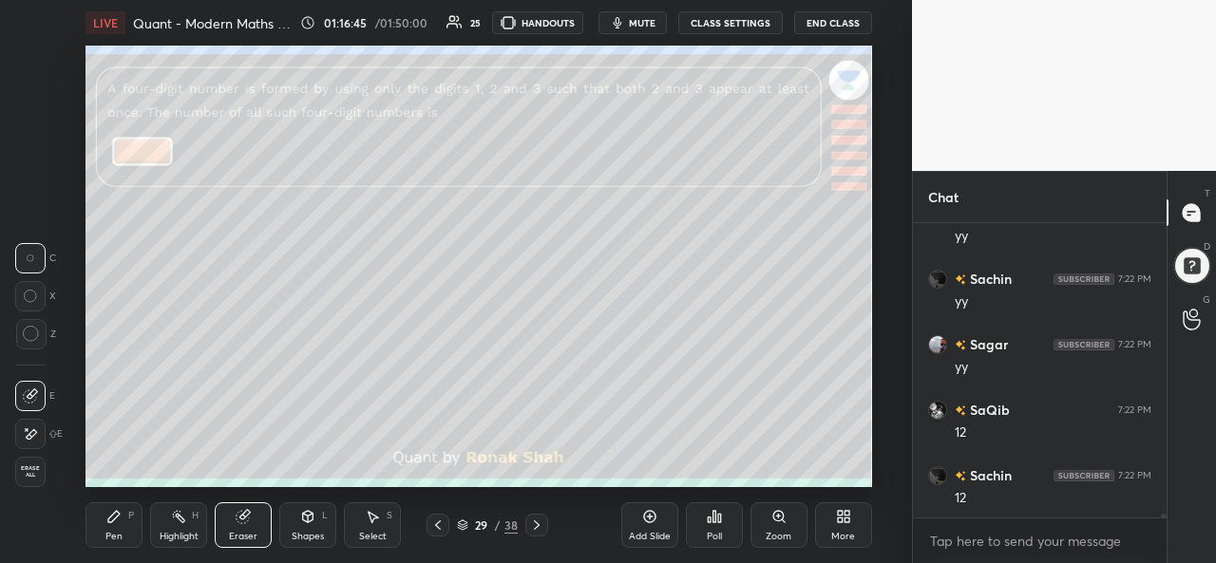
click at [112, 530] on div "Pen P" at bounding box center [113, 525] width 57 height 46
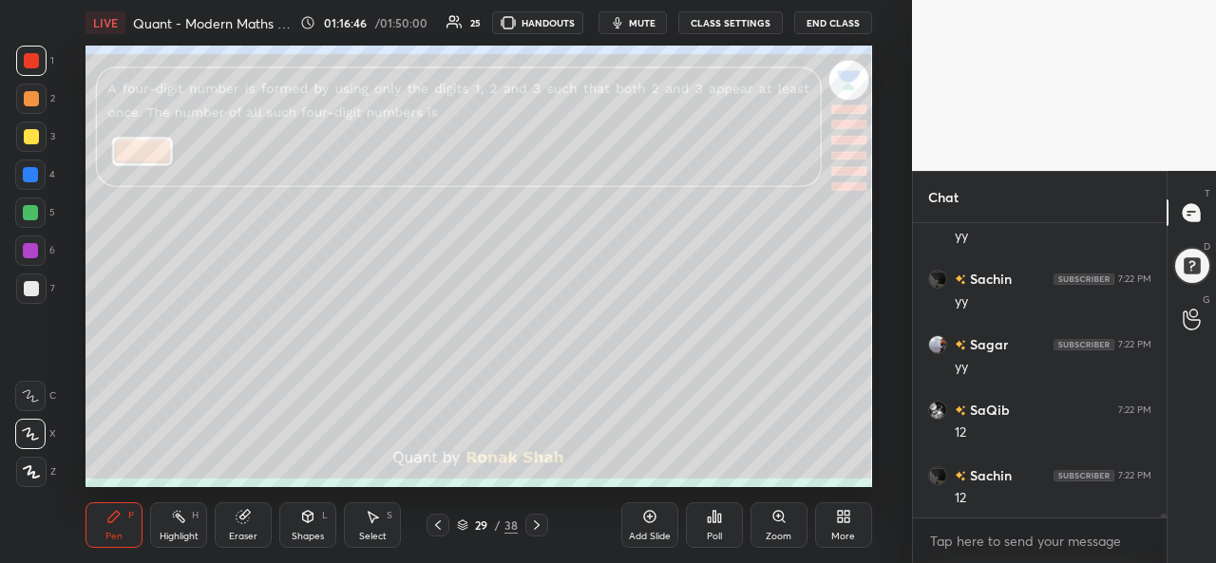
click at [26, 94] on div at bounding box center [31, 98] width 15 height 15
click at [28, 174] on div at bounding box center [30, 174] width 15 height 15
click at [245, 525] on div "Eraser" at bounding box center [243, 525] width 57 height 46
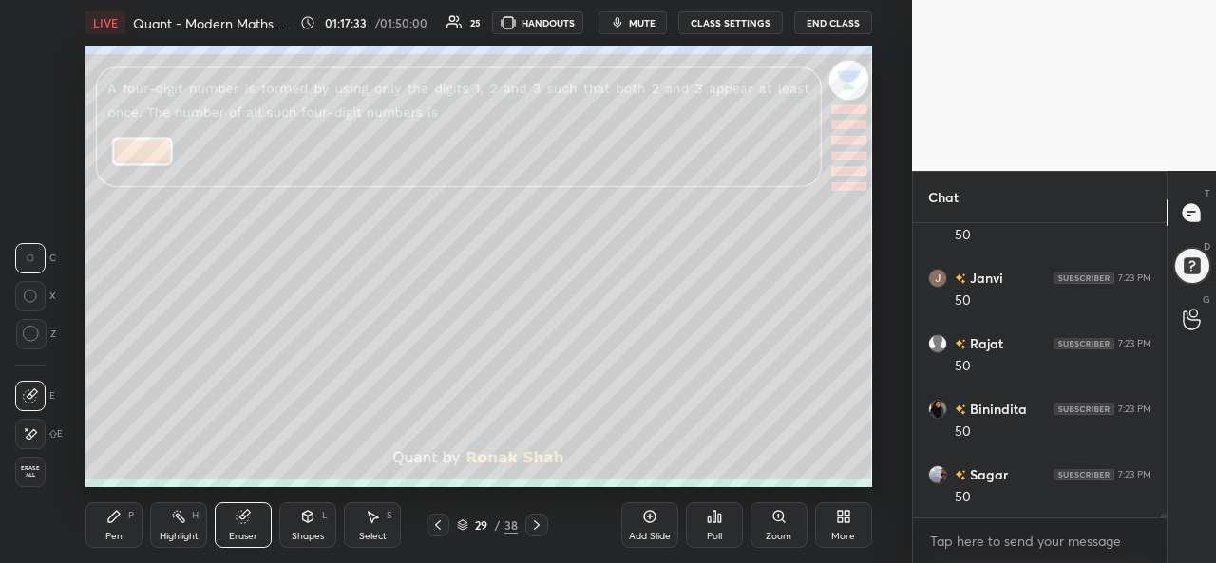
click at [118, 519] on icon at bounding box center [113, 516] width 15 height 15
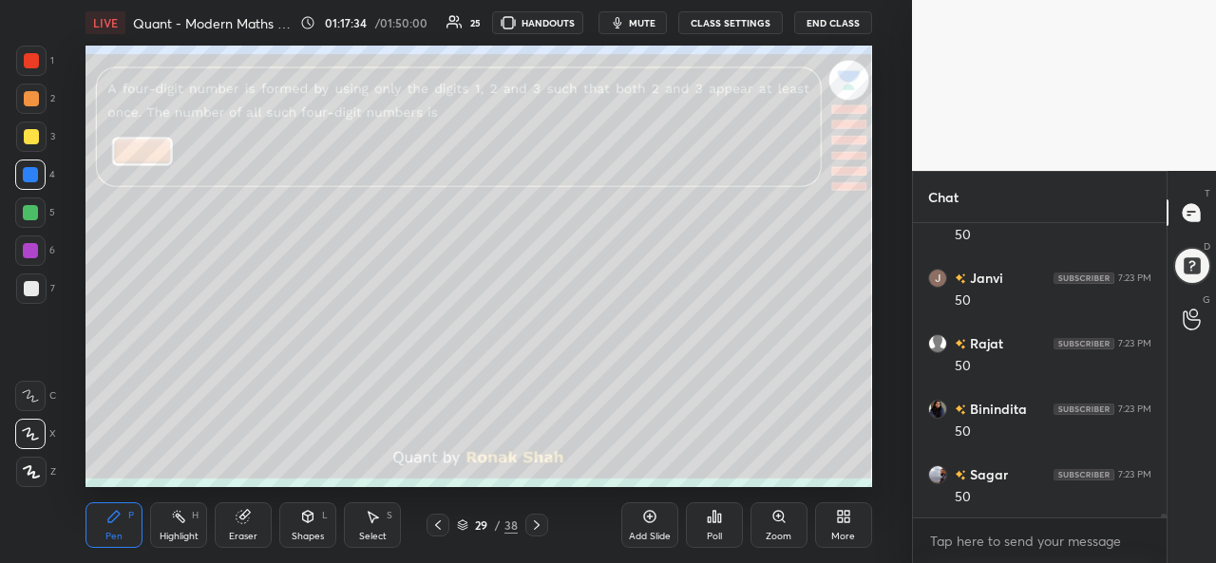
click at [373, 526] on div "Select S" at bounding box center [372, 525] width 57 height 46
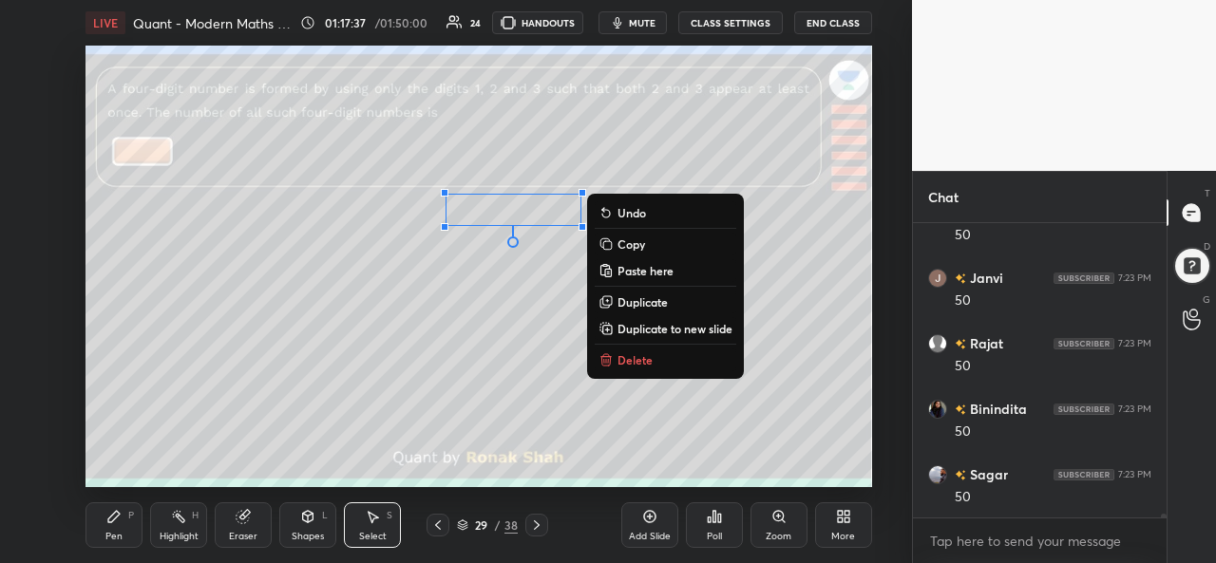
click at [97, 518] on div "Pen P" at bounding box center [113, 525] width 57 height 46
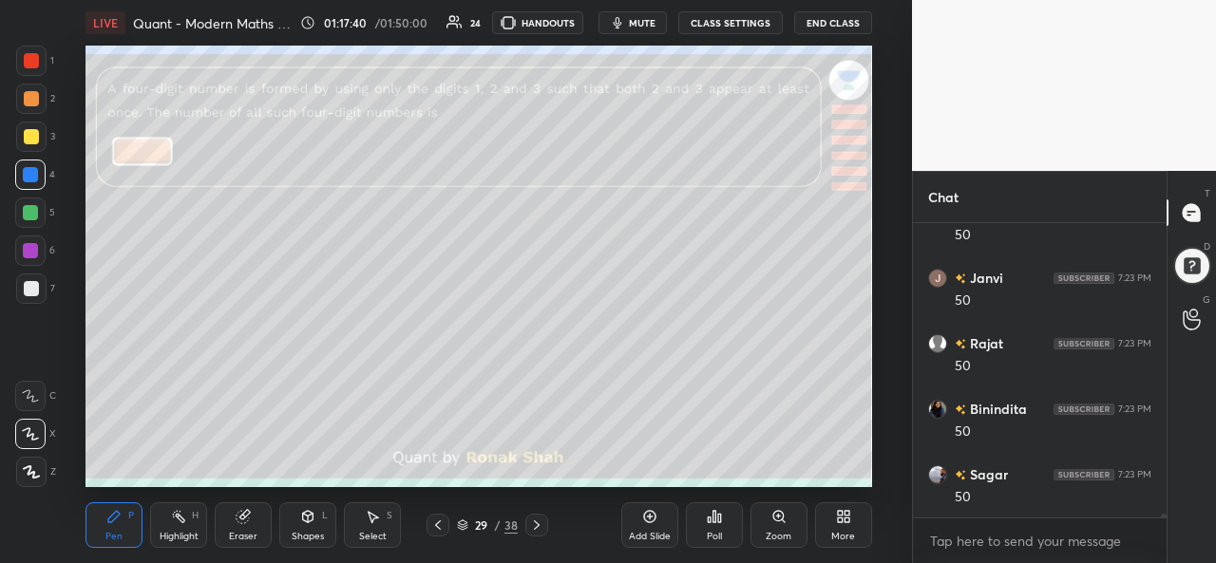
click at [21, 214] on div at bounding box center [30, 213] width 30 height 30
click at [33, 248] on div at bounding box center [30, 250] width 15 height 15
click at [382, 520] on div "Select S" at bounding box center [372, 525] width 57 height 46
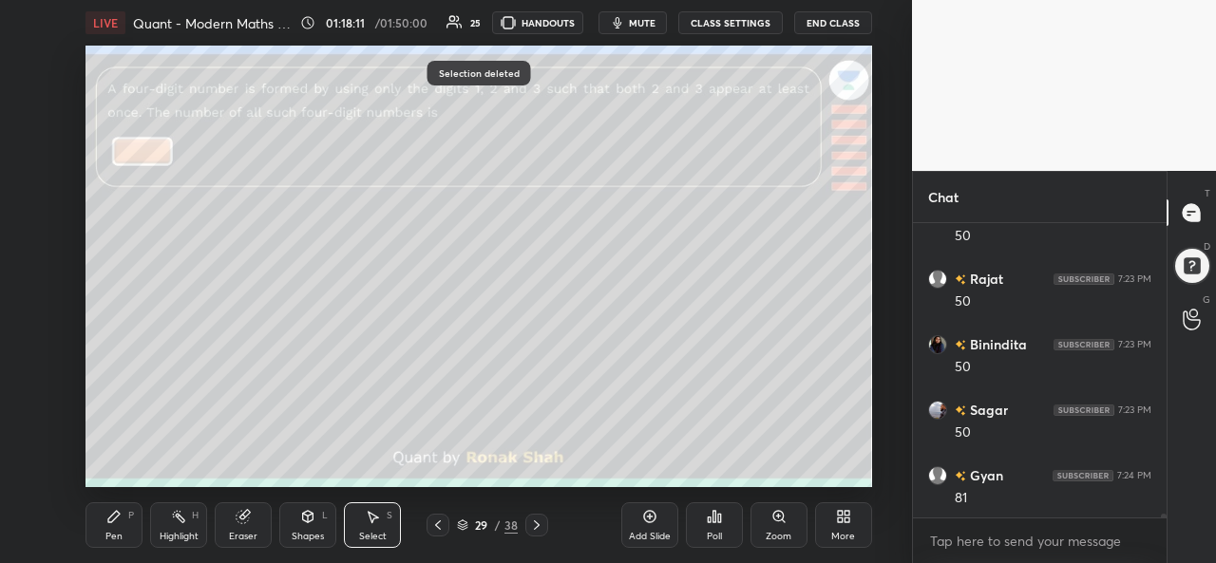
click at [638, 532] on div "Add Slide" at bounding box center [650, 536] width 42 height 9
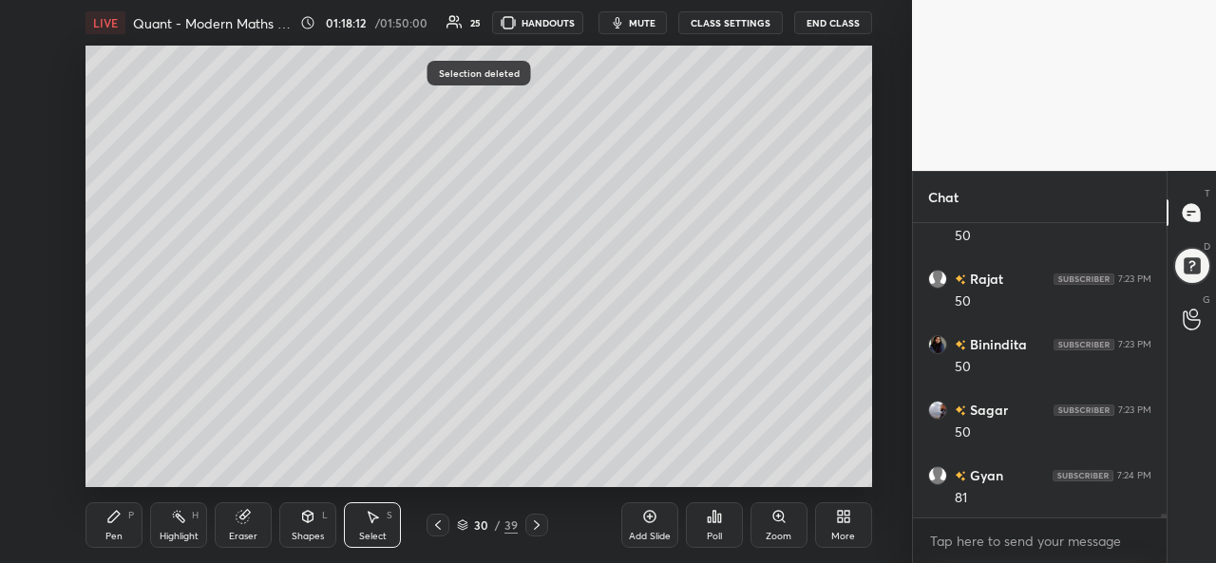
click at [124, 521] on div "Pen P" at bounding box center [113, 525] width 57 height 46
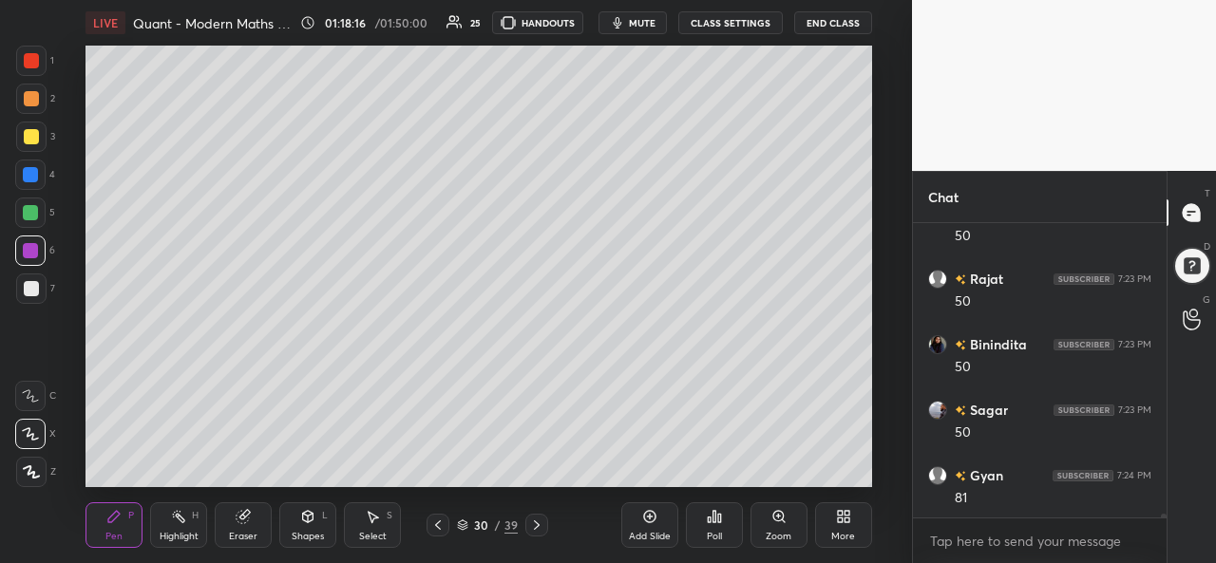
click at [367, 514] on icon at bounding box center [372, 516] width 15 height 15
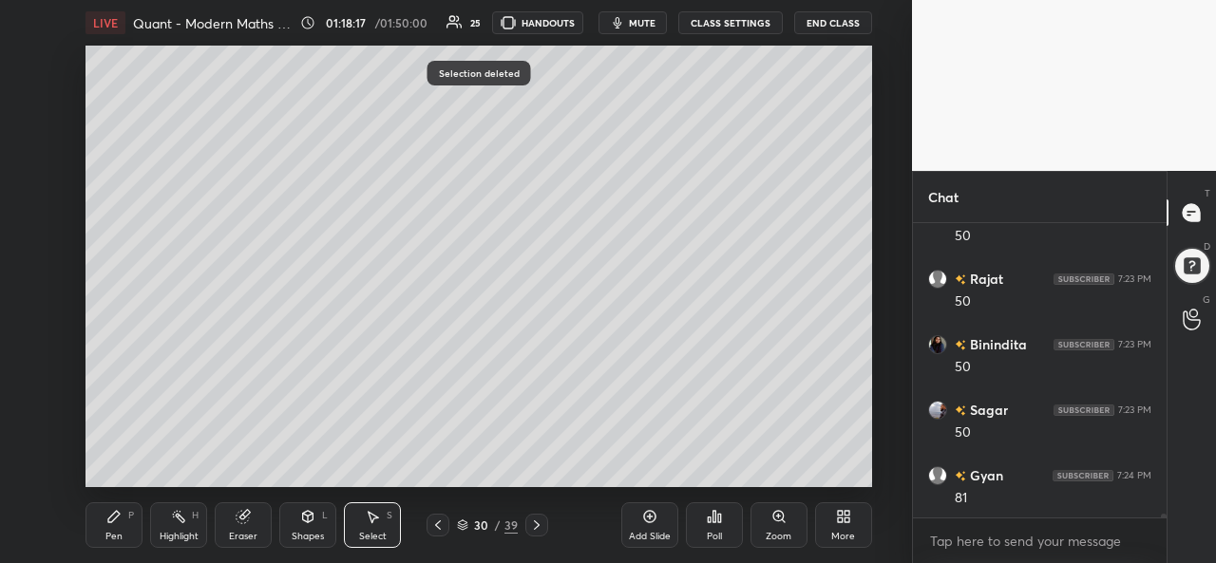
click at [104, 518] on div "Pen P" at bounding box center [113, 525] width 57 height 46
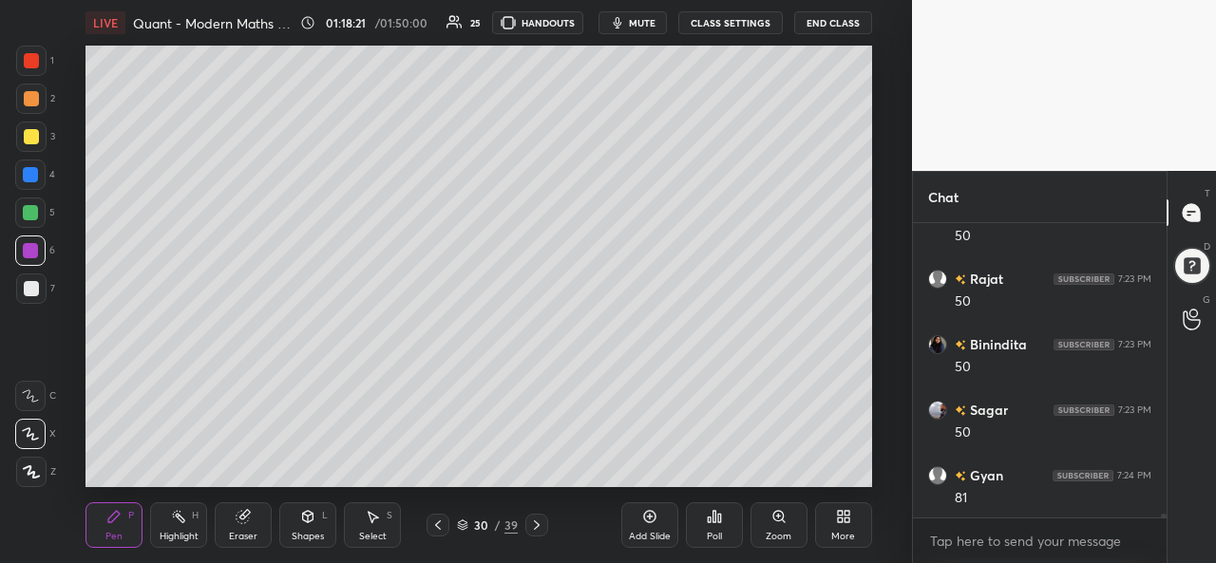
click at [30, 137] on div at bounding box center [31, 136] width 15 height 15
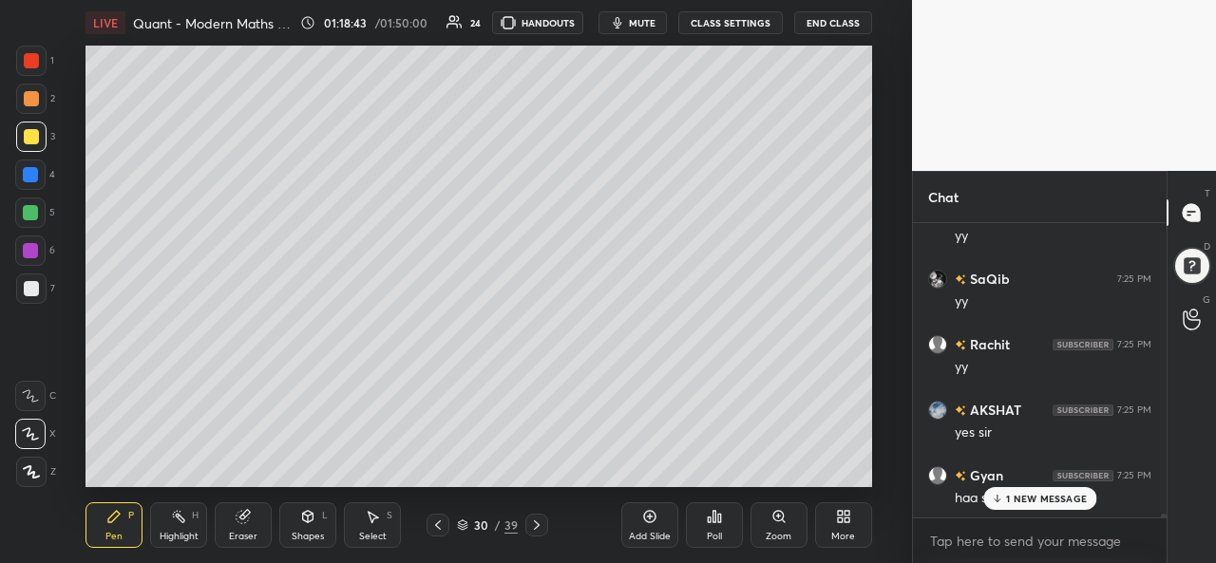
scroll to position [24586, 0]
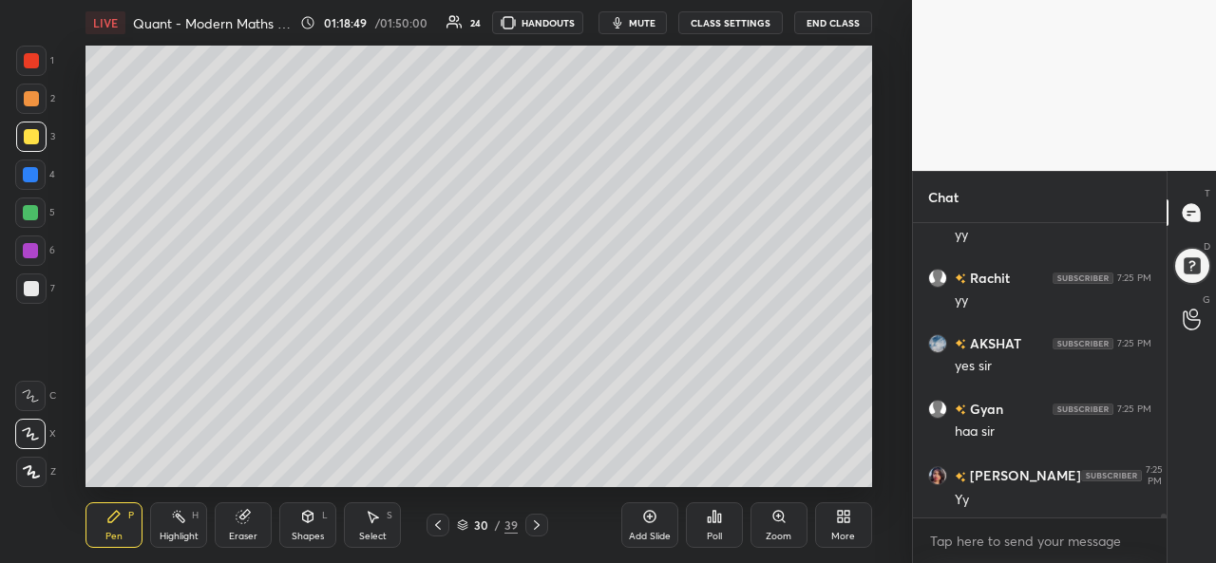
click at [28, 168] on div at bounding box center [30, 174] width 15 height 15
click at [31, 136] on div at bounding box center [31, 136] width 15 height 15
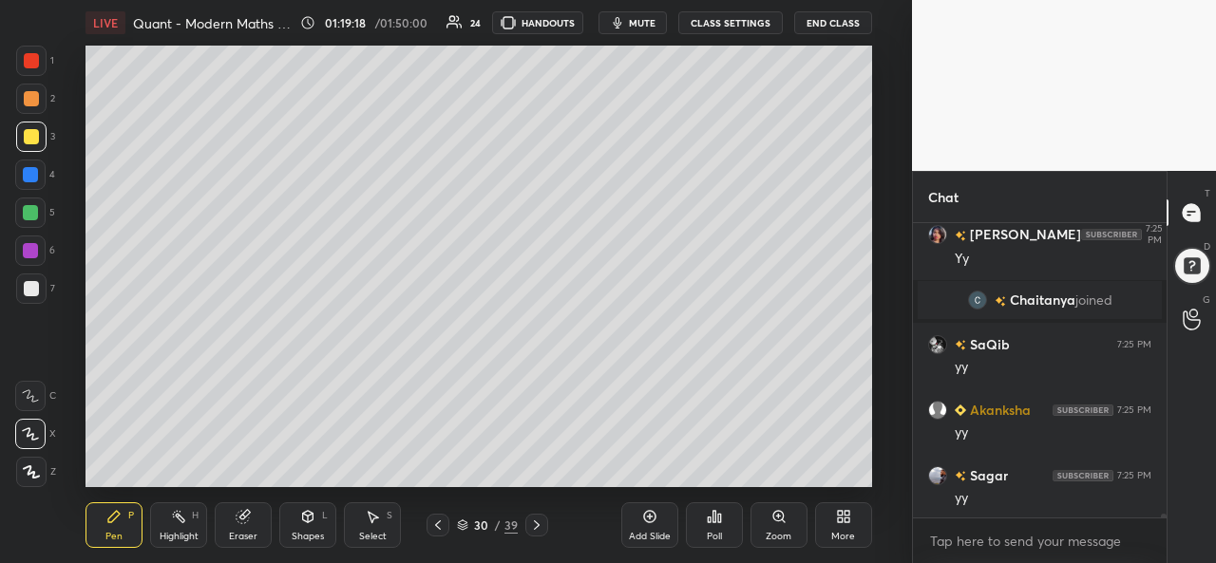
scroll to position [23460, 0]
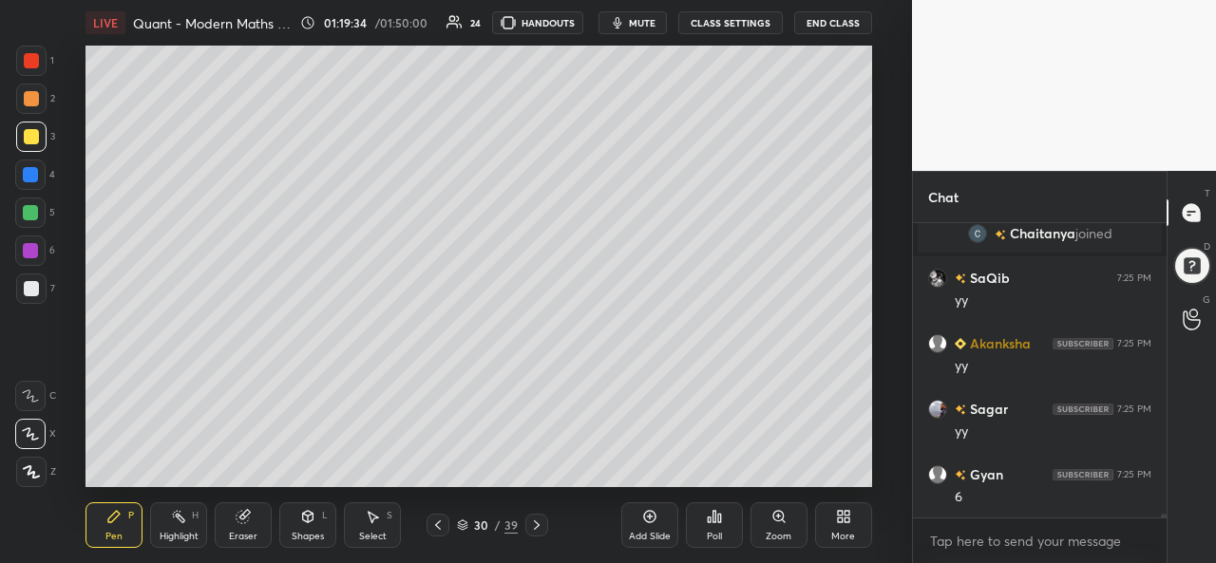
click at [28, 210] on div at bounding box center [30, 212] width 15 height 15
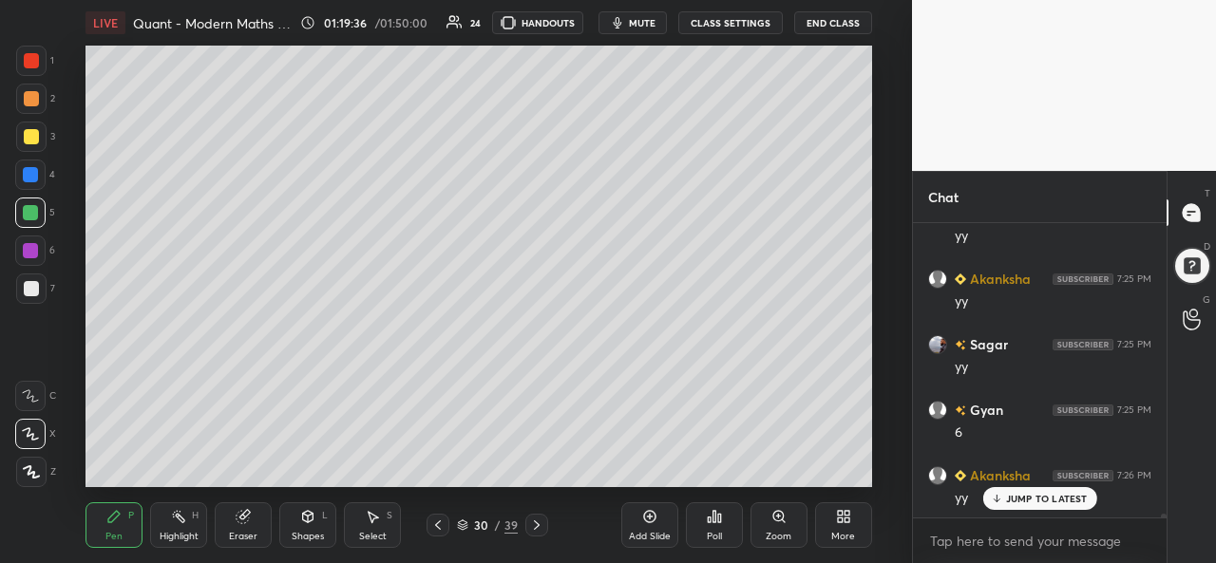
click at [382, 527] on div "Select S" at bounding box center [372, 525] width 57 height 46
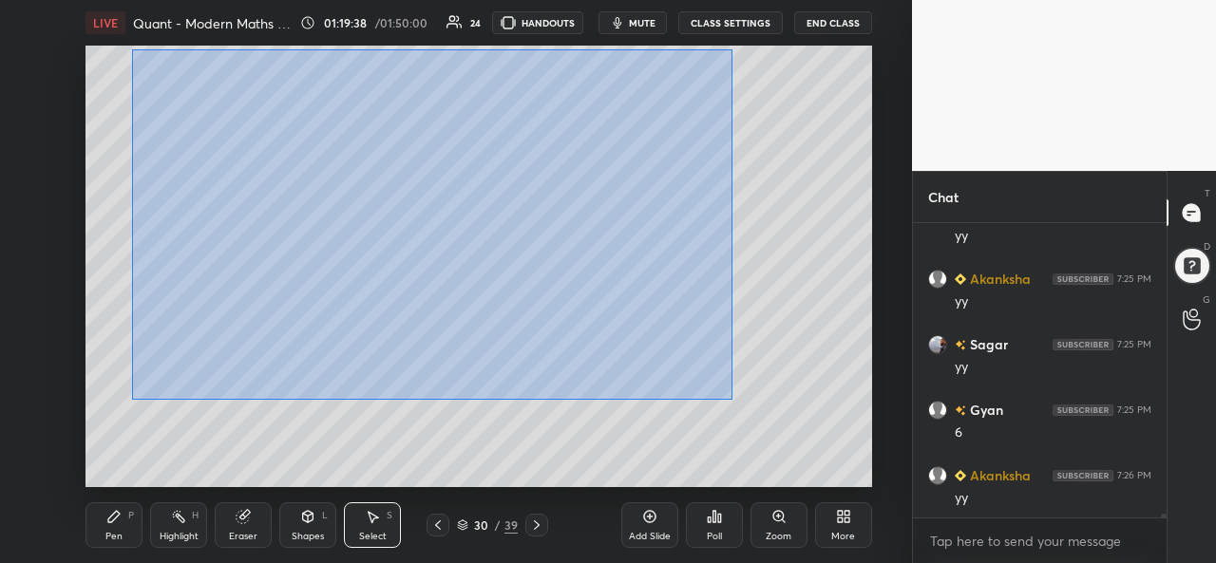
scroll to position [23591, 0]
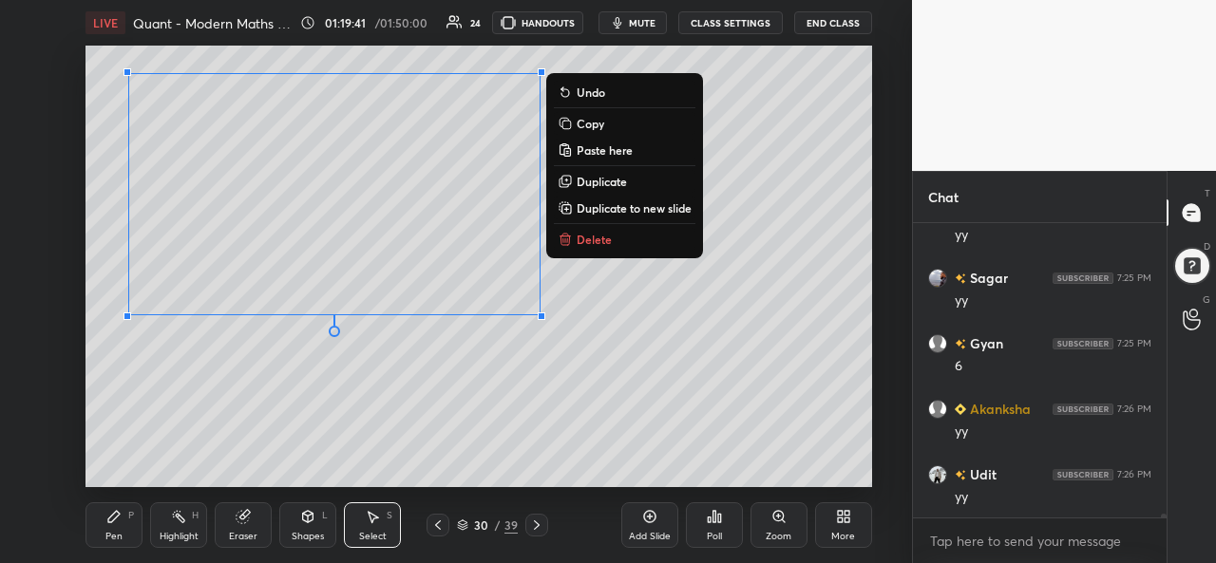
click at [114, 523] on icon at bounding box center [113, 516] width 15 height 15
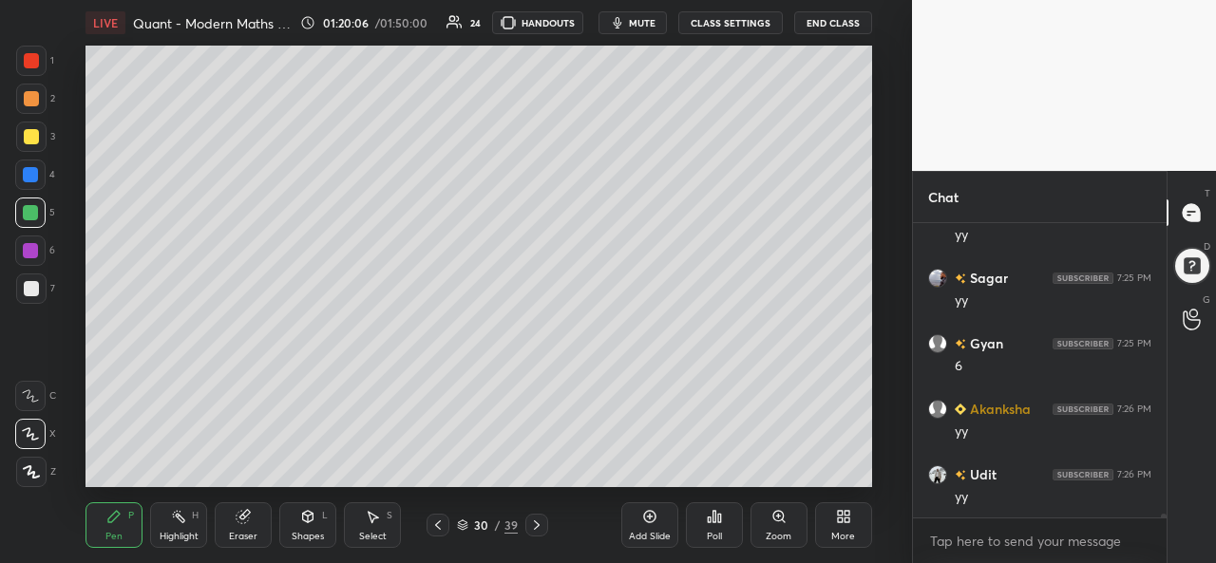
scroll to position [23655, 0]
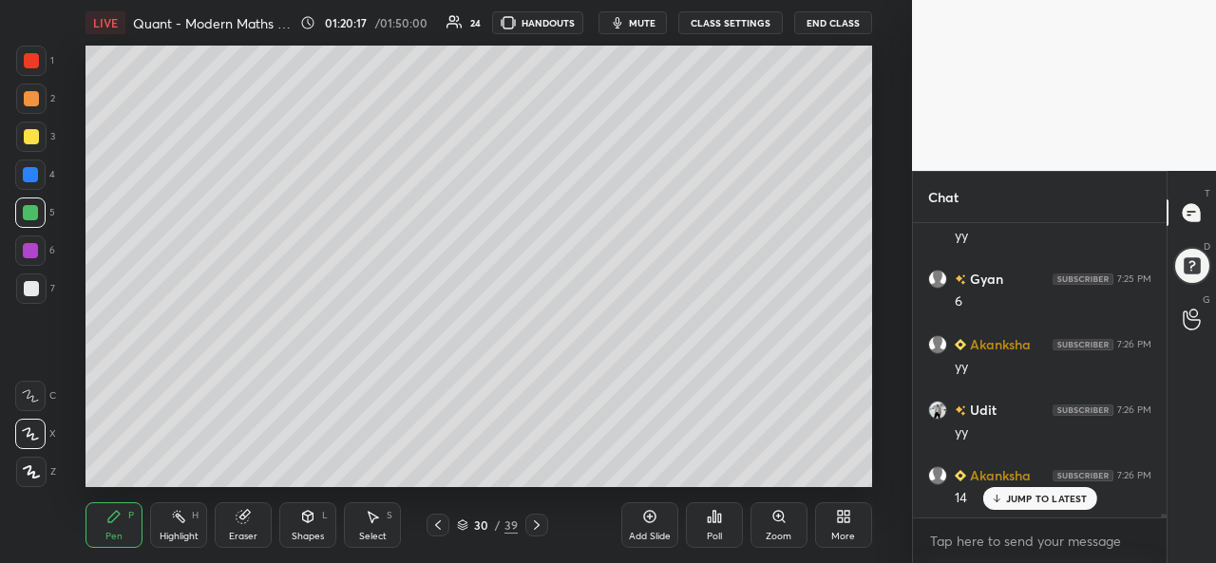
click at [28, 142] on div at bounding box center [31, 136] width 15 height 15
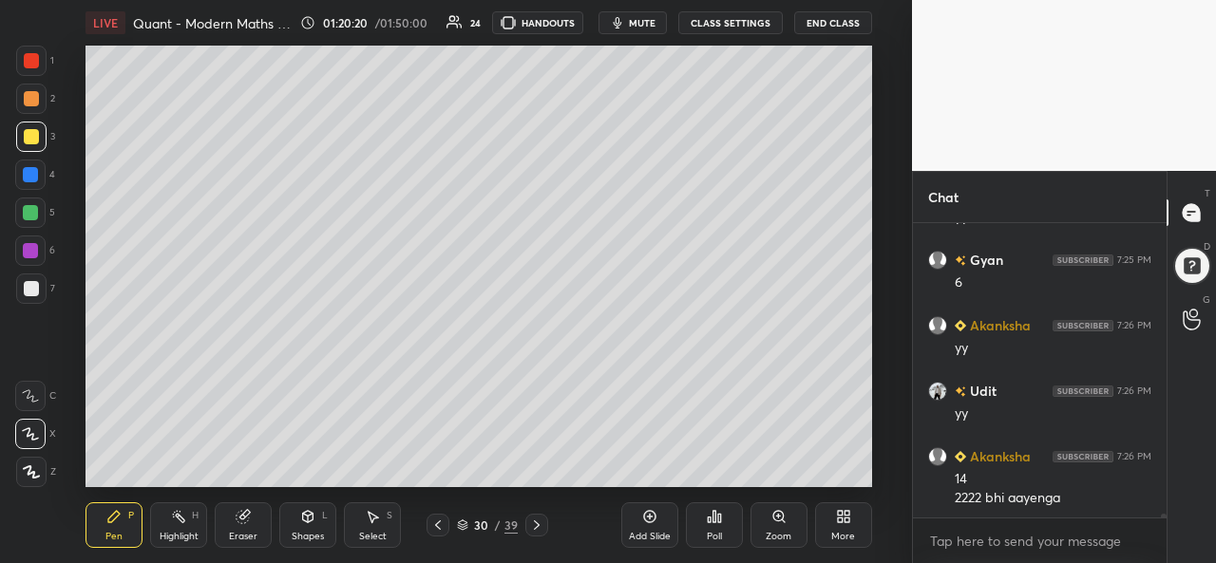
scroll to position [23741, 0]
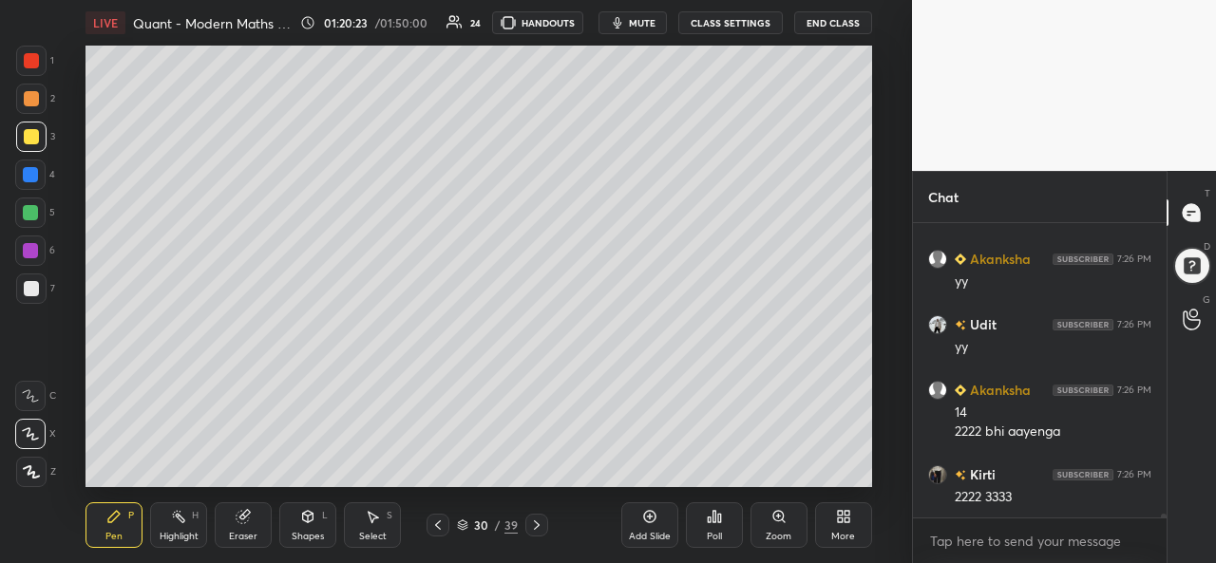
click at [372, 521] on icon at bounding box center [374, 517] width 10 height 11
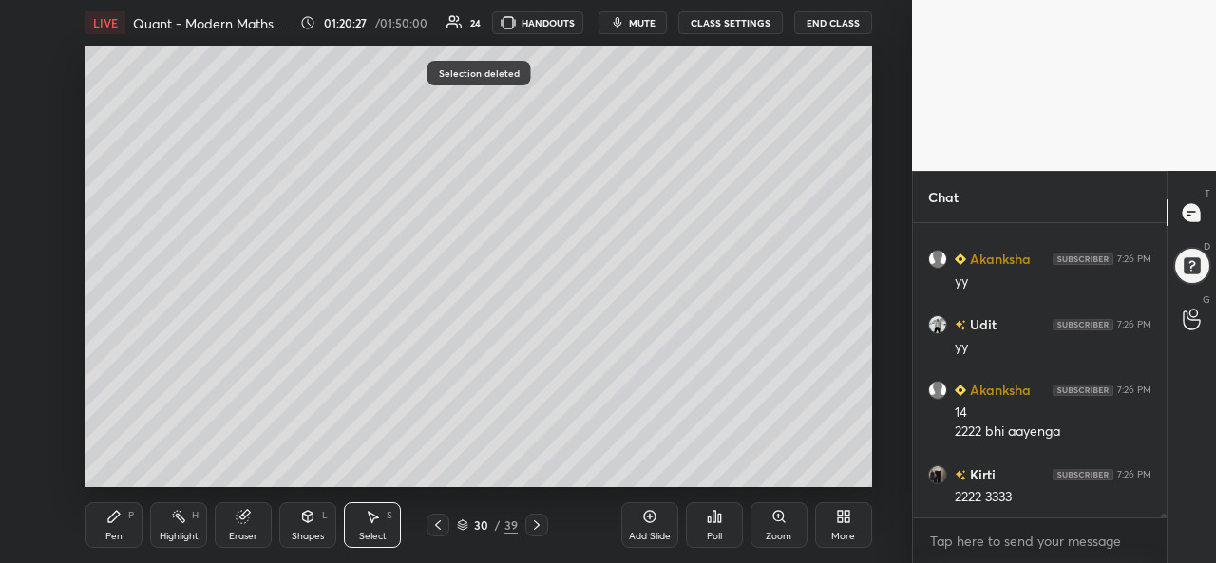
click at [123, 529] on div "Pen P" at bounding box center [113, 525] width 57 height 46
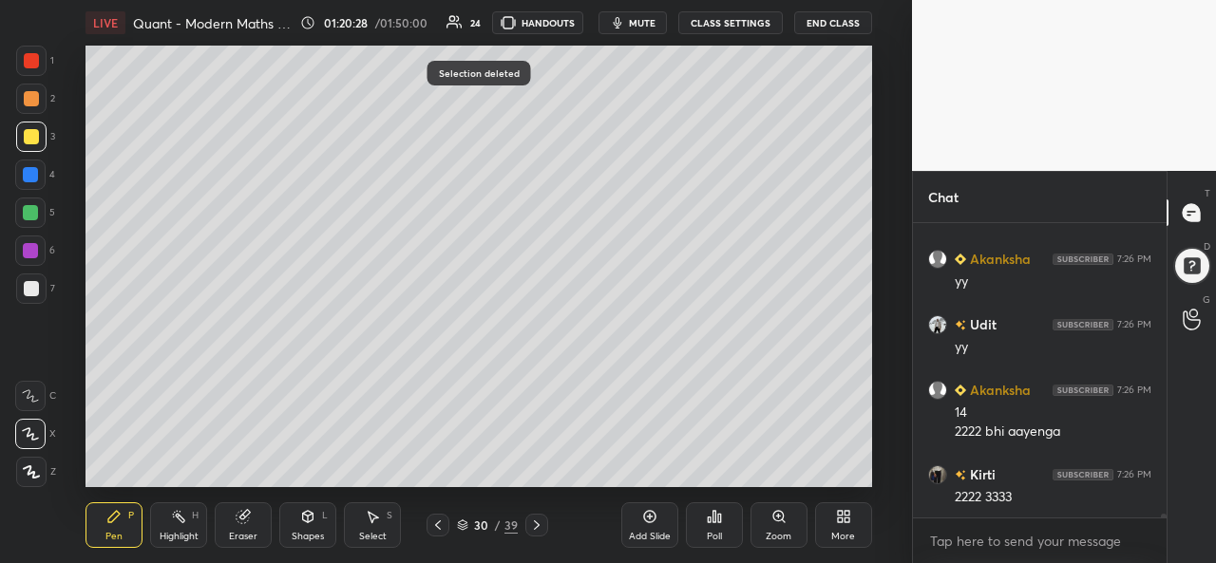
click at [28, 210] on div at bounding box center [30, 212] width 15 height 15
click at [34, 214] on div at bounding box center [30, 212] width 15 height 15
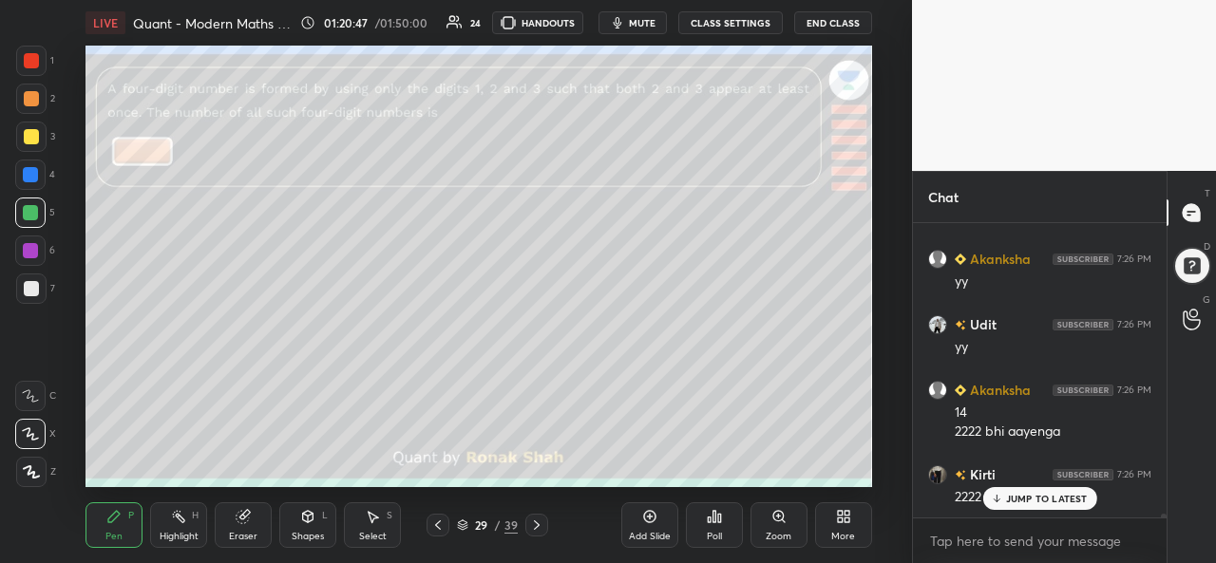
scroll to position [23805, 0]
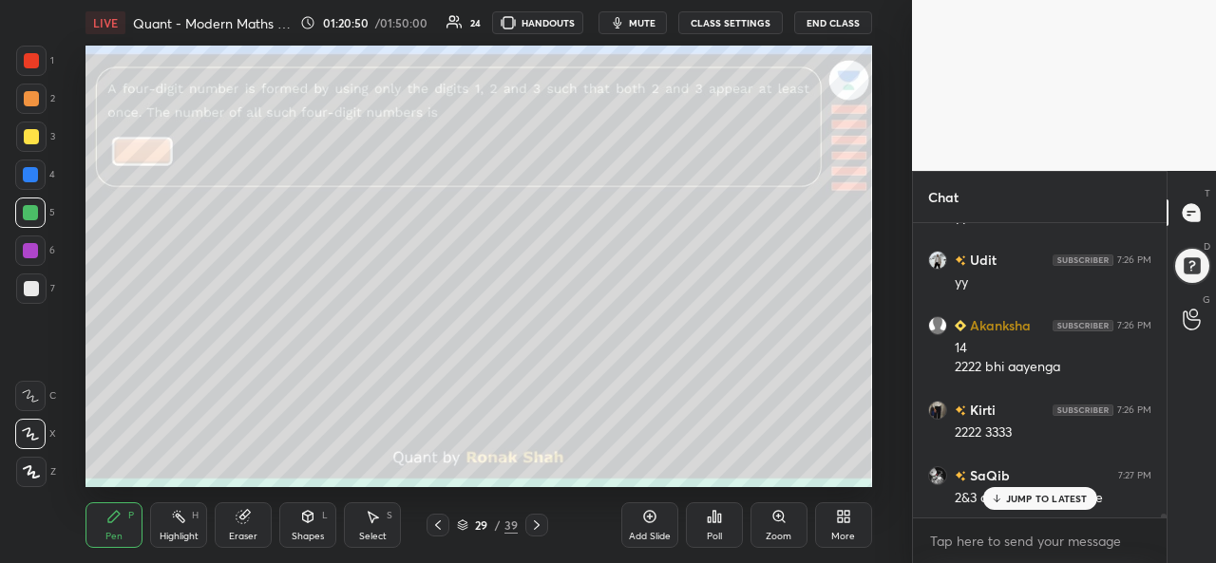
click at [28, 291] on div at bounding box center [31, 288] width 15 height 15
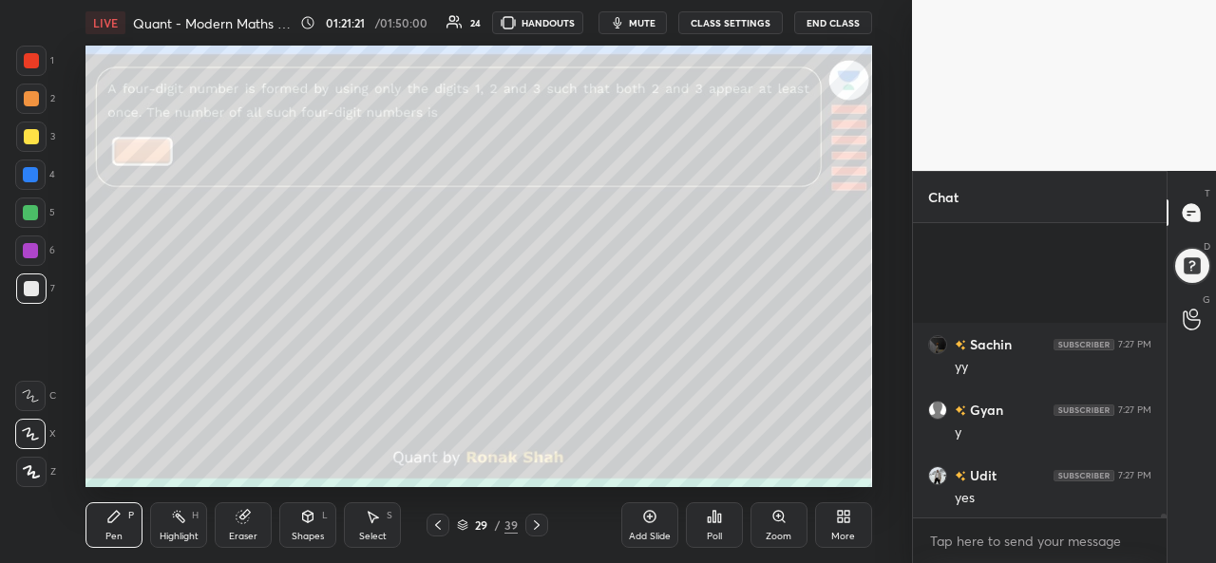
scroll to position [24658, 0]
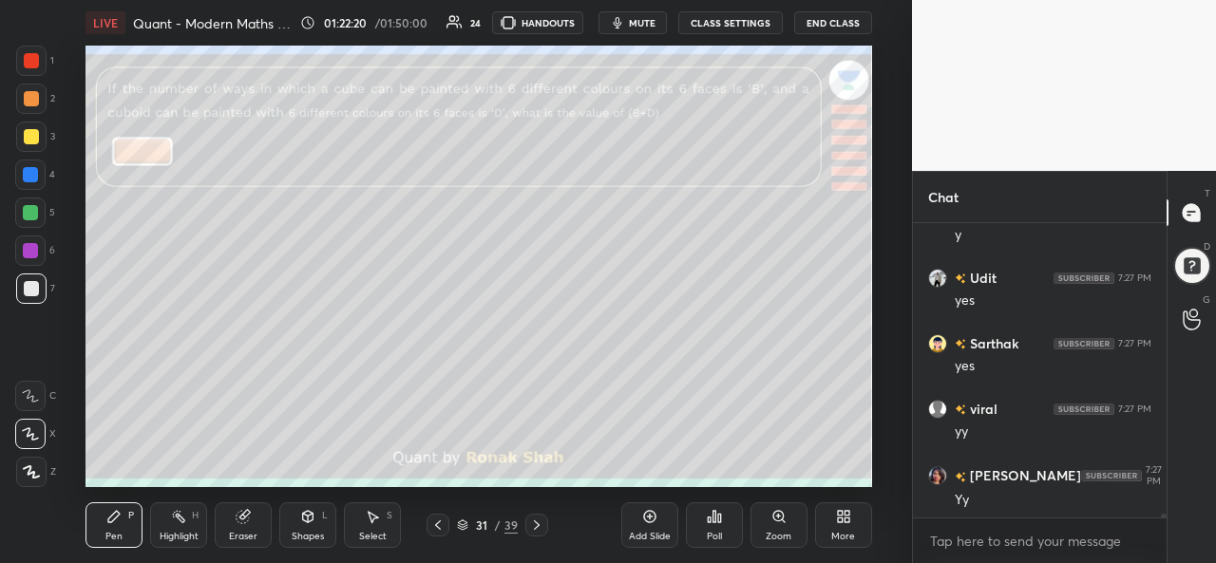
click at [27, 54] on div at bounding box center [31, 60] width 15 height 15
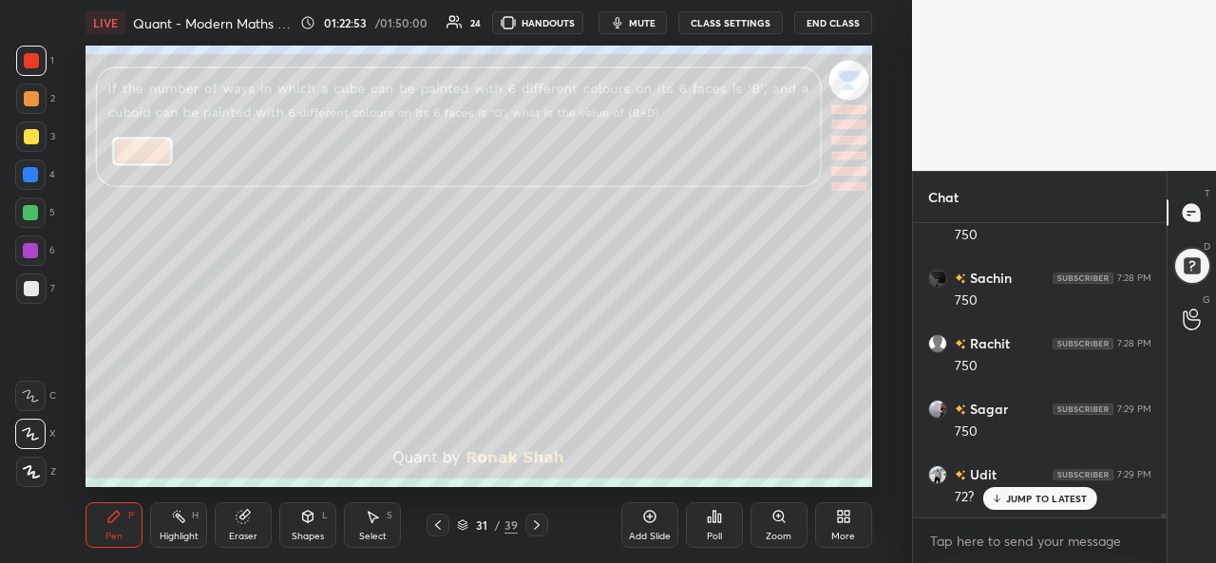
scroll to position [25116, 0]
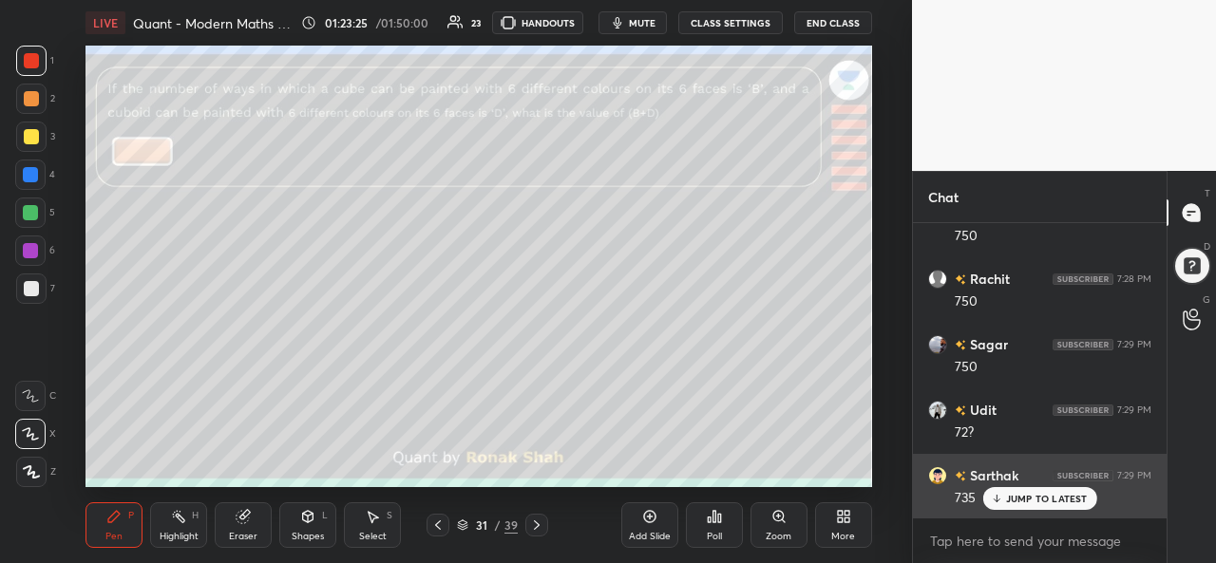
click at [1029, 495] on p "JUMP TO LATEST" at bounding box center [1047, 498] width 82 height 11
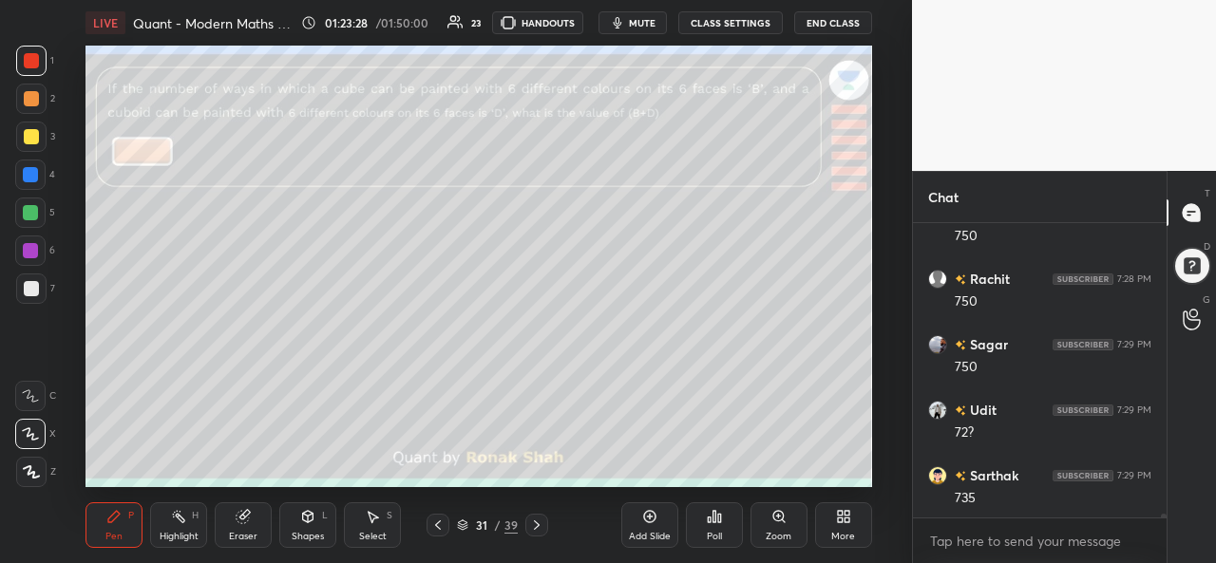
click at [40, 161] on div at bounding box center [30, 175] width 30 height 30
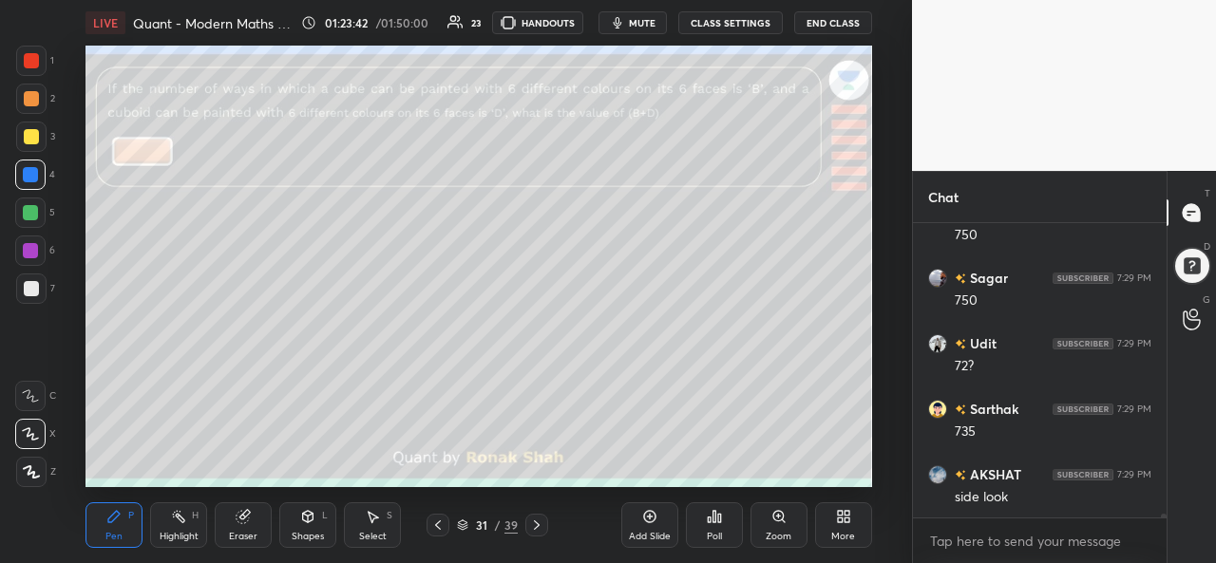
click at [310, 522] on icon at bounding box center [308, 516] width 10 height 11
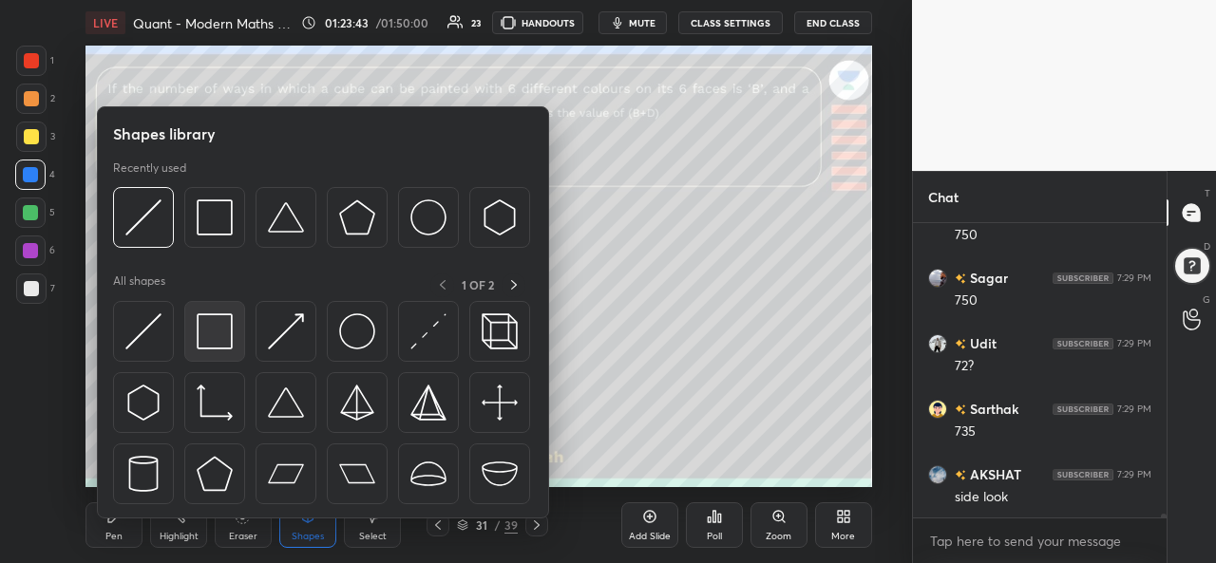
click at [213, 331] on img at bounding box center [215, 331] width 36 height 36
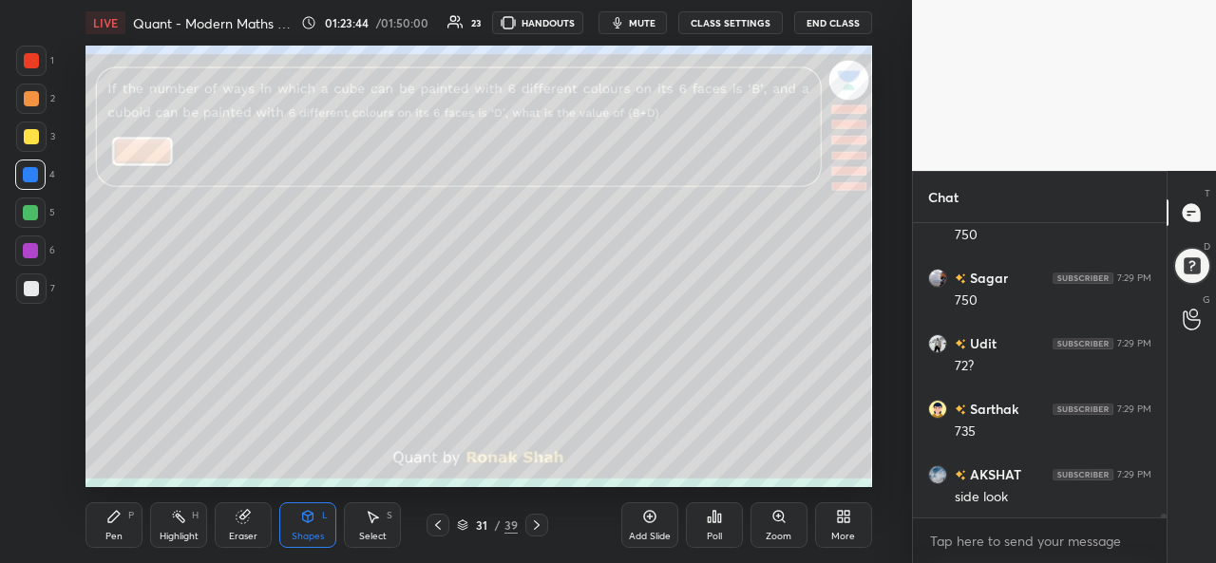
click at [252, 521] on div "Eraser" at bounding box center [243, 525] width 57 height 46
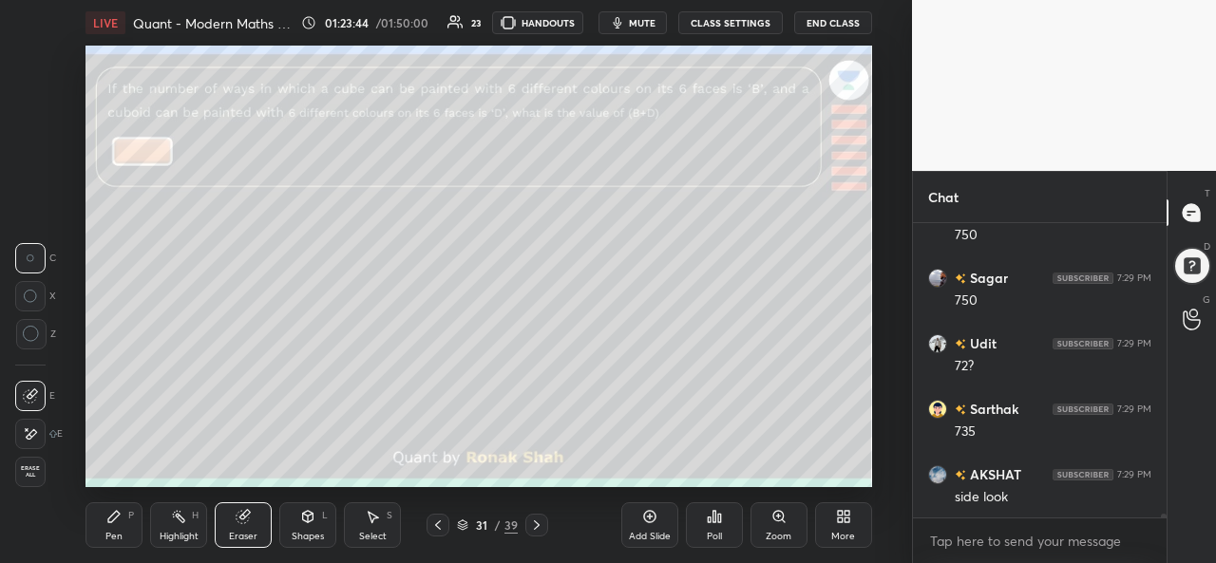
click at [308, 518] on icon at bounding box center [308, 519] width 0 height 7
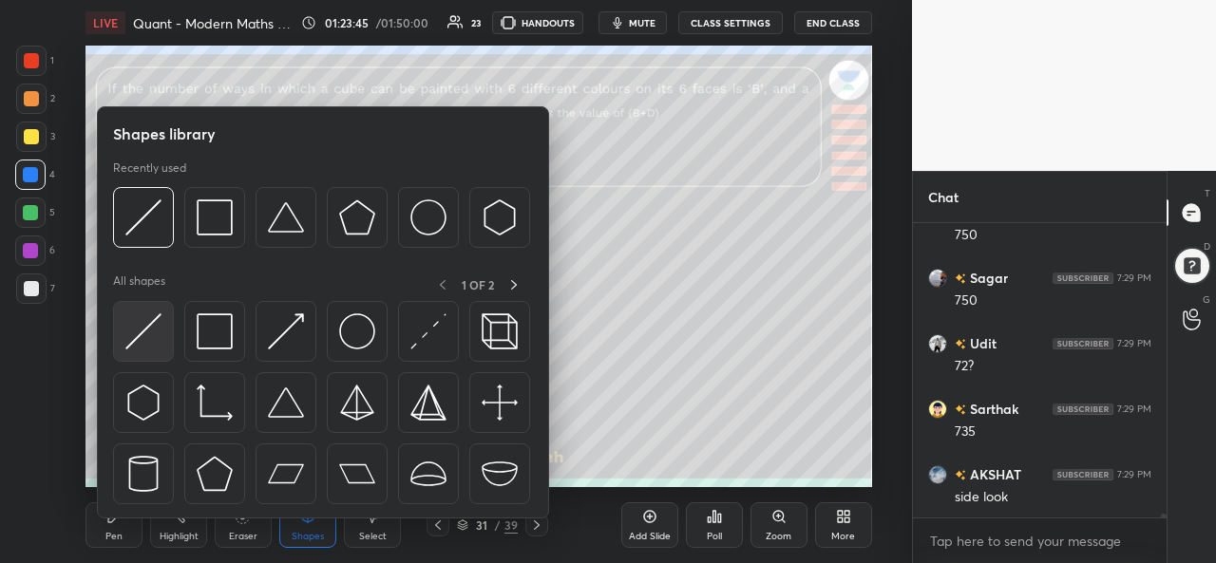
click at [141, 348] on img at bounding box center [143, 331] width 36 height 36
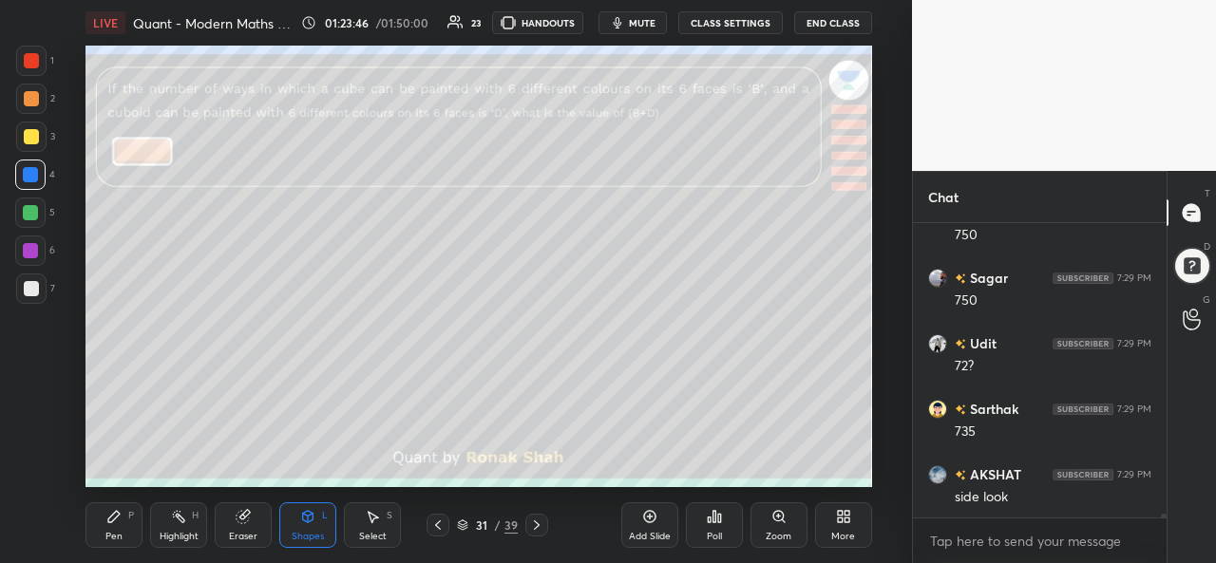
click at [31, 284] on div at bounding box center [31, 288] width 15 height 15
click at [367, 518] on icon at bounding box center [372, 516] width 15 height 15
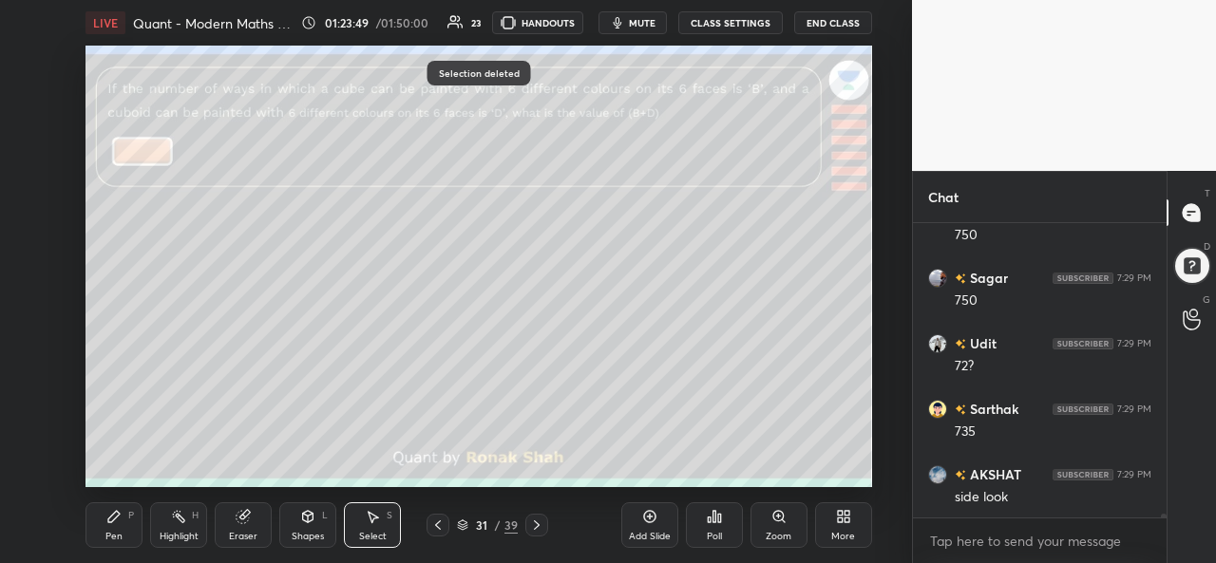
click at [294, 525] on div "Shapes L" at bounding box center [307, 525] width 57 height 46
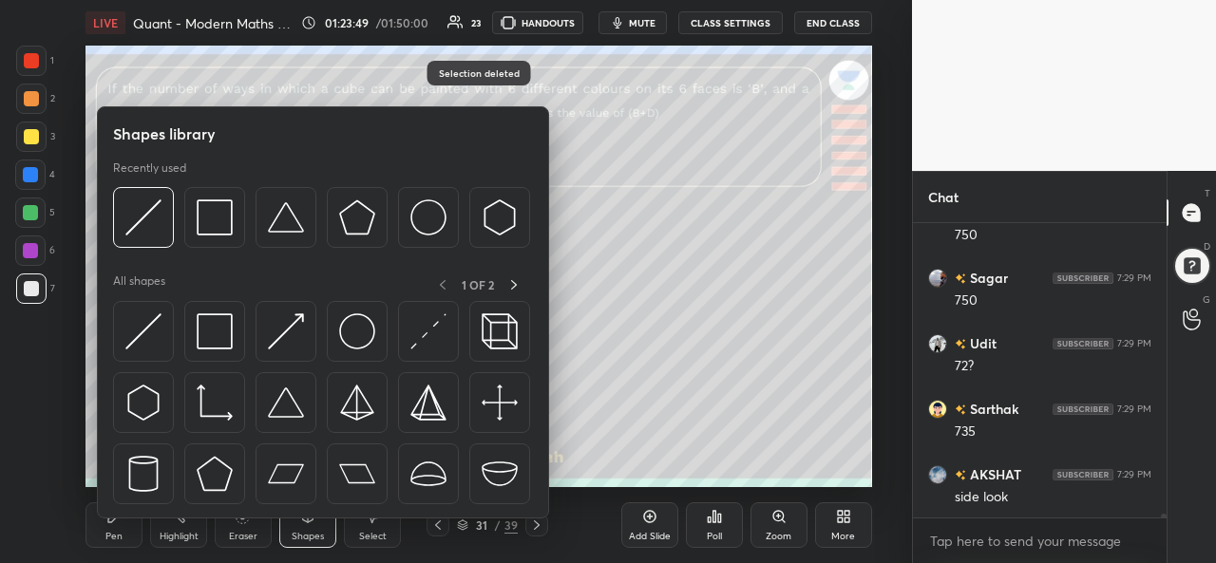
click at [167, 322] on div at bounding box center [143, 331] width 61 height 61
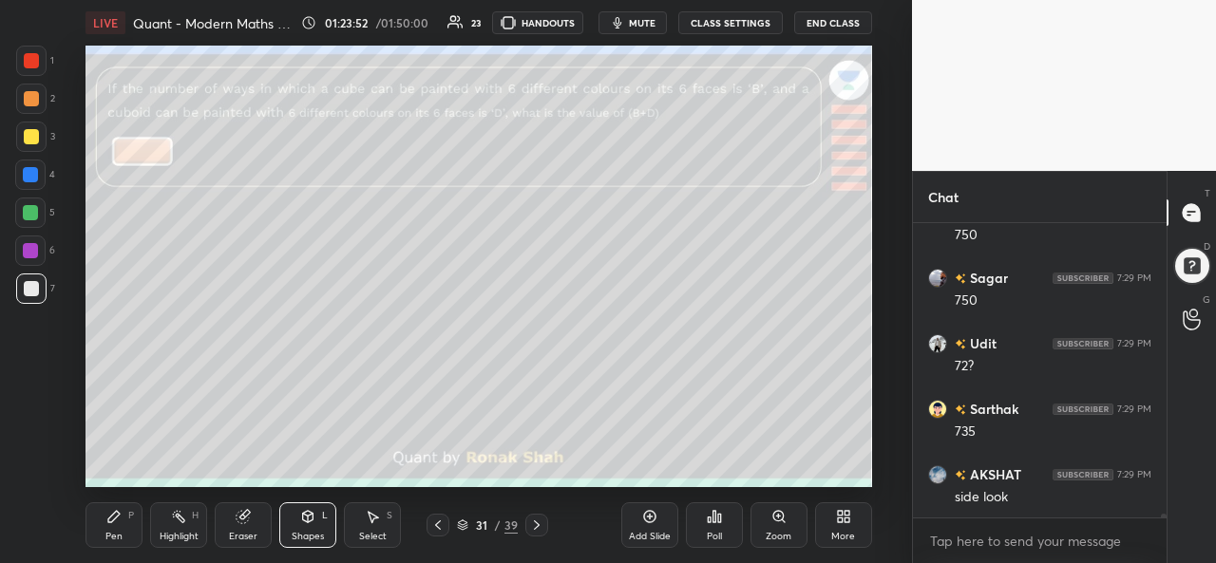
click at [301, 523] on icon at bounding box center [307, 516] width 15 height 15
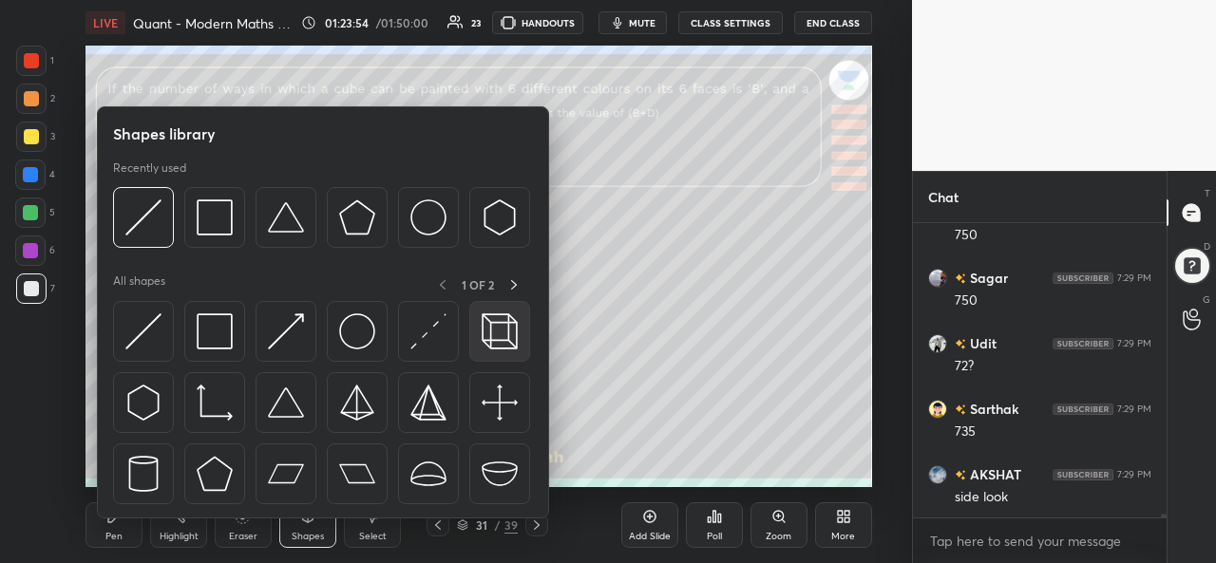
click at [498, 329] on img at bounding box center [500, 331] width 36 height 36
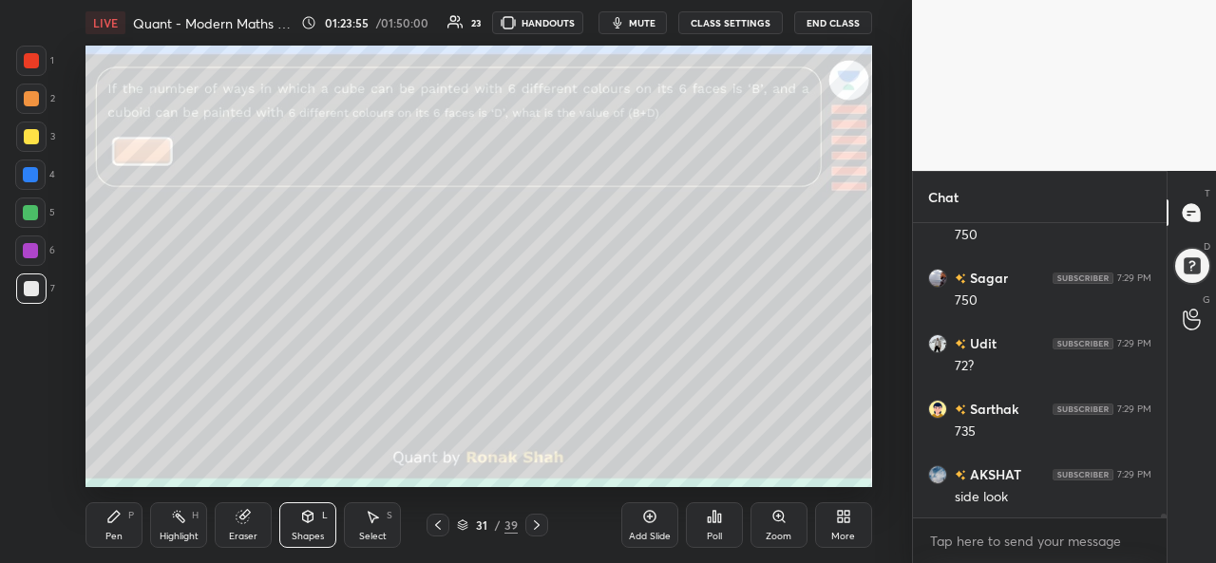
click at [29, 132] on div at bounding box center [31, 136] width 15 height 15
click at [124, 525] on div "Pen P" at bounding box center [113, 525] width 57 height 46
click at [31, 171] on div at bounding box center [30, 174] width 15 height 15
click at [32, 209] on div at bounding box center [30, 212] width 15 height 15
click at [28, 251] on div at bounding box center [30, 250] width 15 height 15
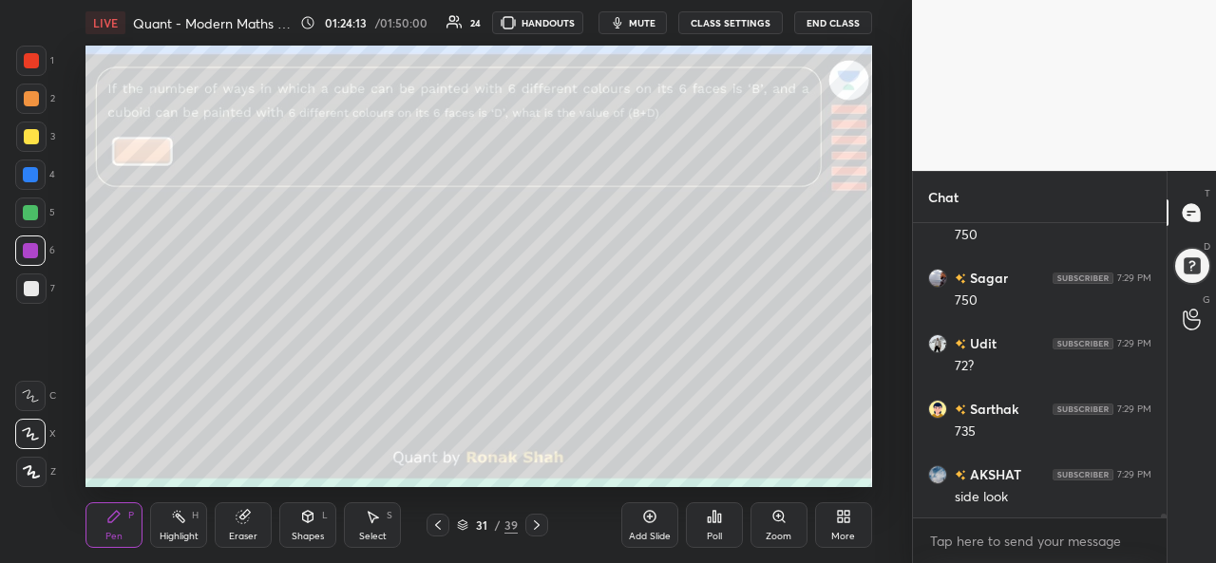
click at [28, 55] on div at bounding box center [31, 60] width 15 height 15
click at [31, 133] on div at bounding box center [31, 136] width 15 height 15
click at [30, 286] on div at bounding box center [31, 288] width 15 height 15
click at [27, 170] on div at bounding box center [30, 174] width 15 height 15
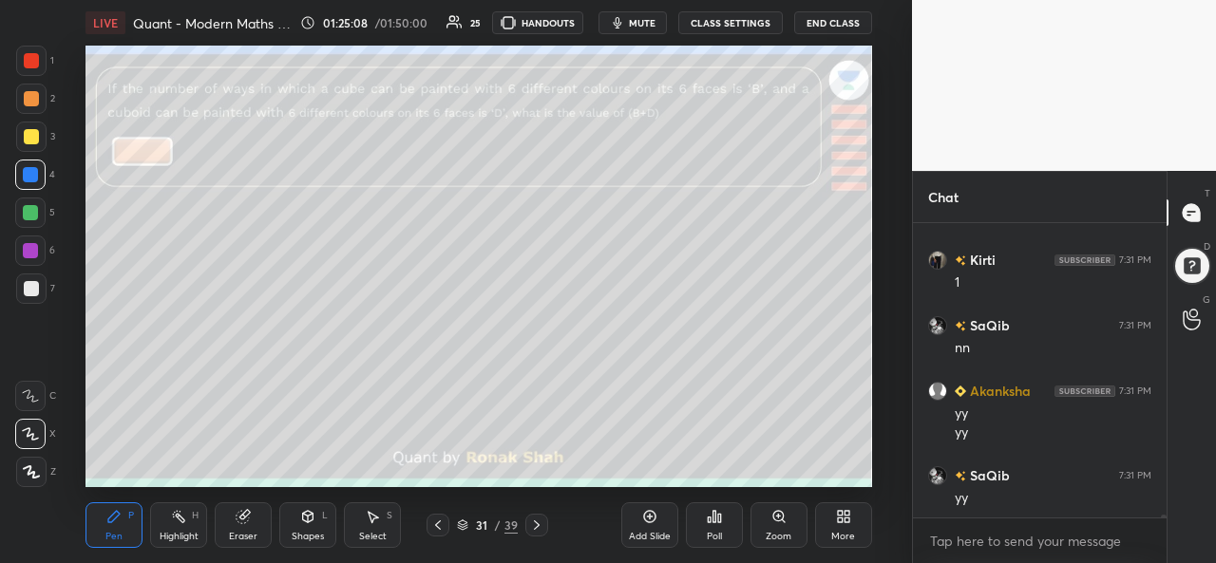
scroll to position [26296, 0]
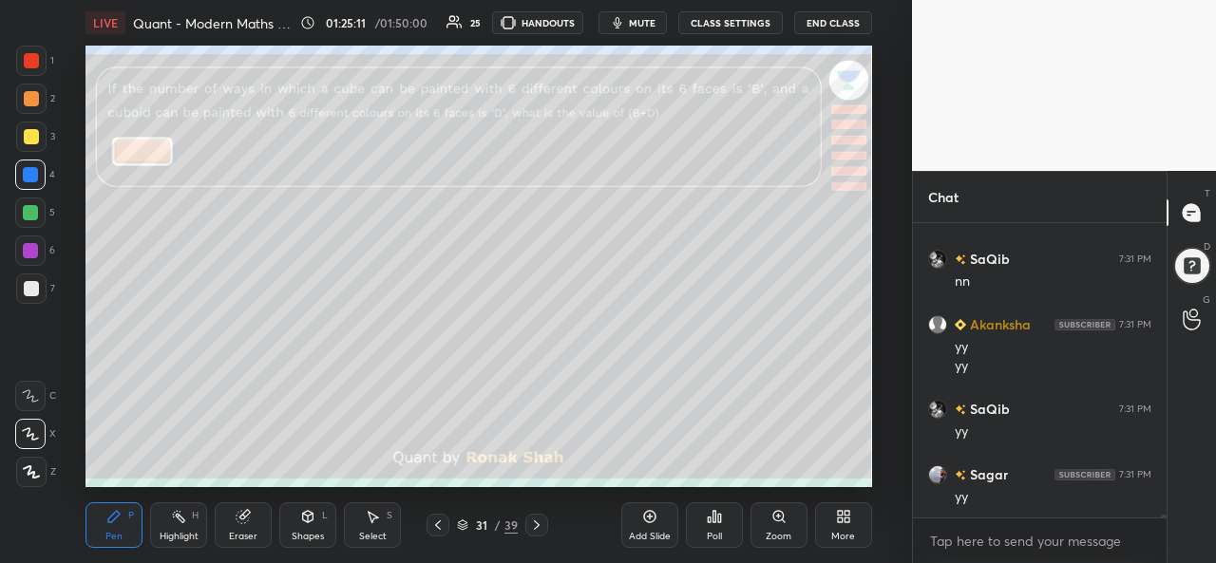
click at [27, 204] on div at bounding box center [30, 213] width 30 height 30
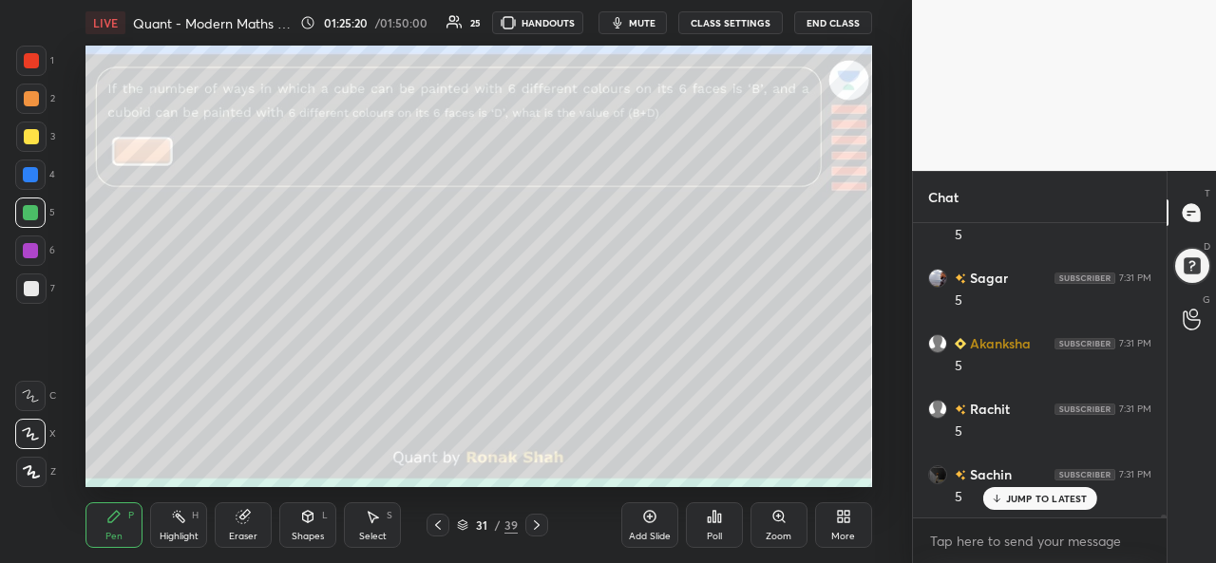
scroll to position [26754, 0]
click at [244, 528] on div "Eraser" at bounding box center [243, 525] width 57 height 46
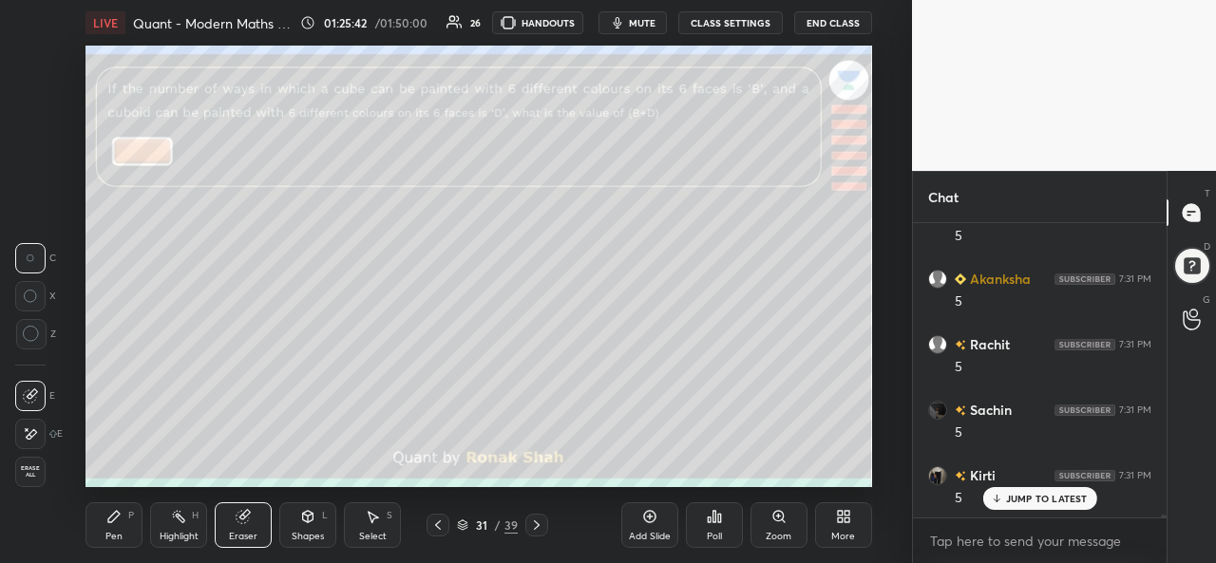
scroll to position [26799, 0]
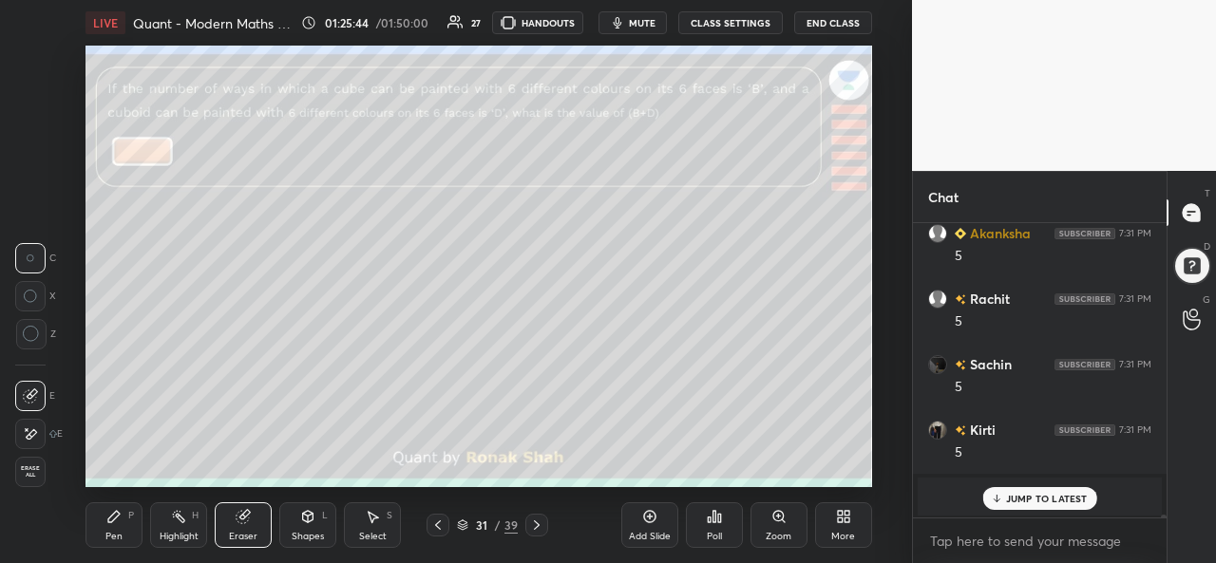
click at [106, 527] on div "Pen P" at bounding box center [113, 525] width 57 height 46
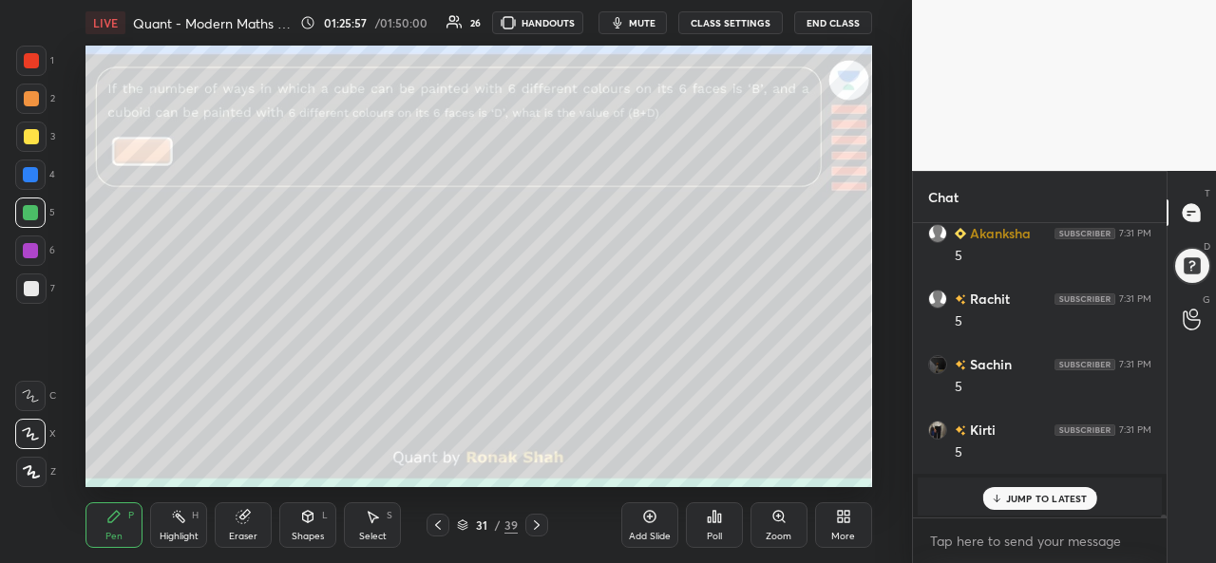
click at [34, 95] on div at bounding box center [31, 98] width 15 height 15
click at [30, 248] on div at bounding box center [30, 250] width 15 height 15
click at [645, 518] on icon at bounding box center [649, 516] width 15 height 15
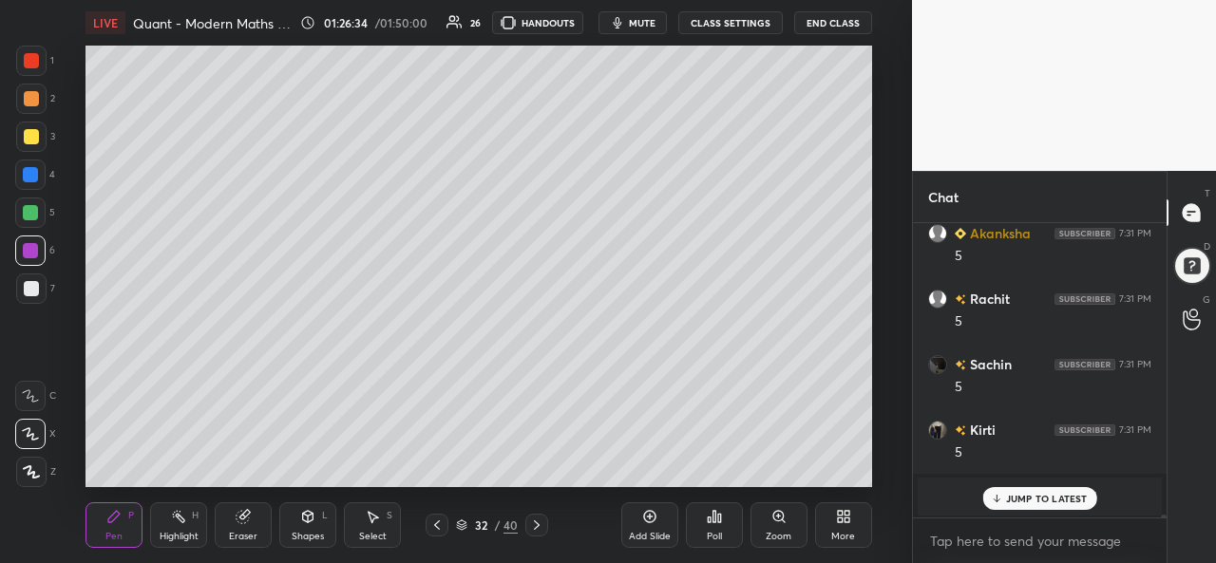
click at [300, 525] on div "Shapes L" at bounding box center [307, 525] width 57 height 46
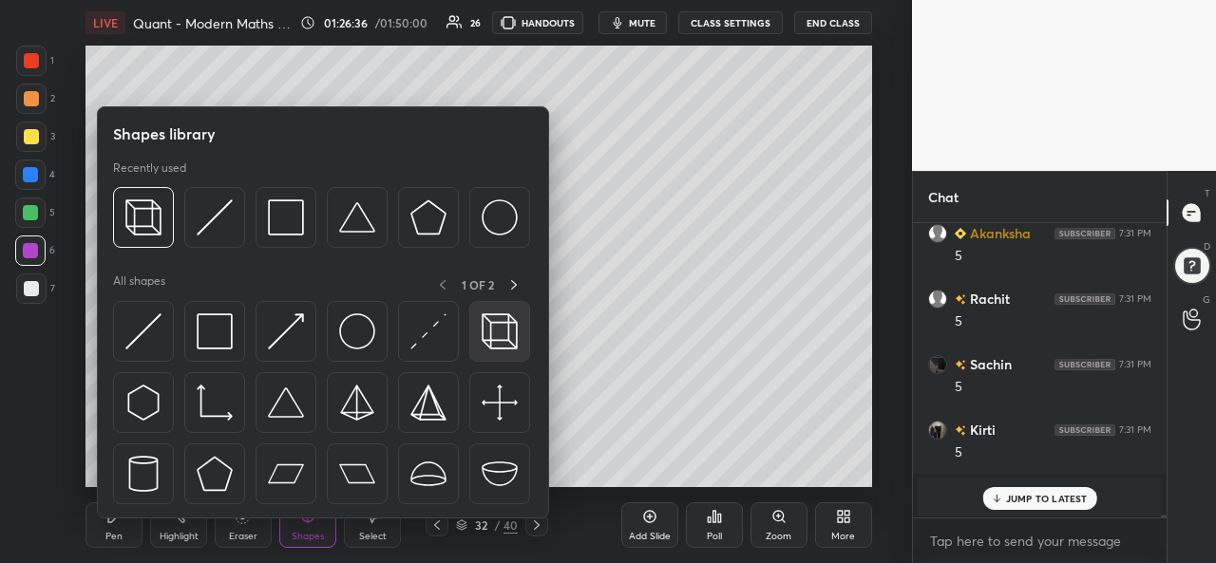
click at [502, 330] on img at bounding box center [500, 331] width 36 height 36
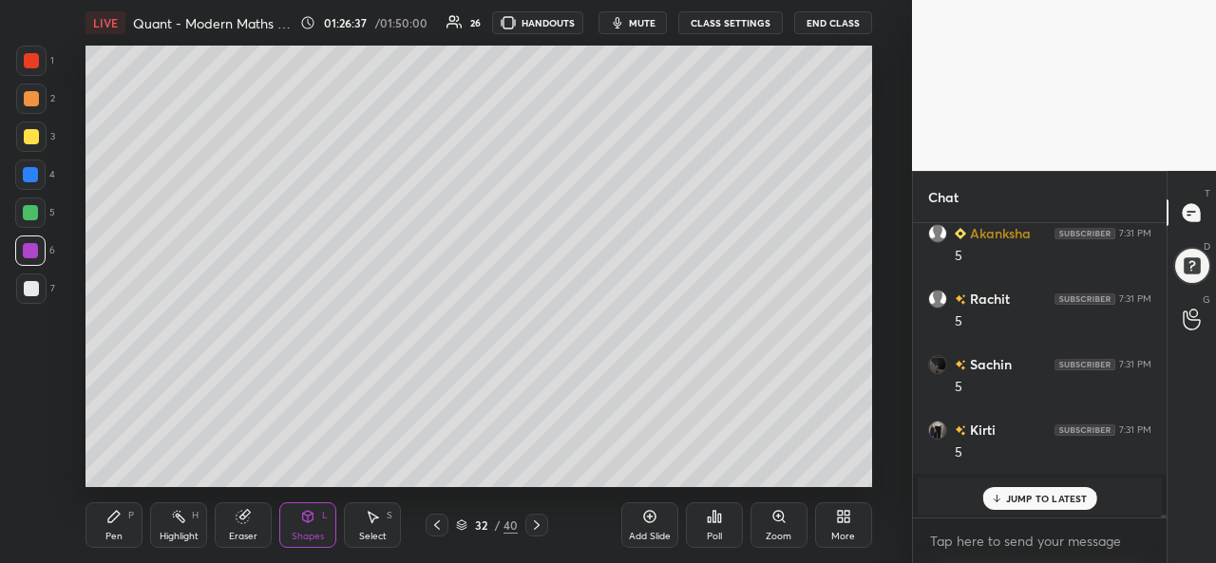
click at [26, 131] on div at bounding box center [31, 136] width 15 height 15
click at [369, 523] on icon at bounding box center [372, 516] width 15 height 15
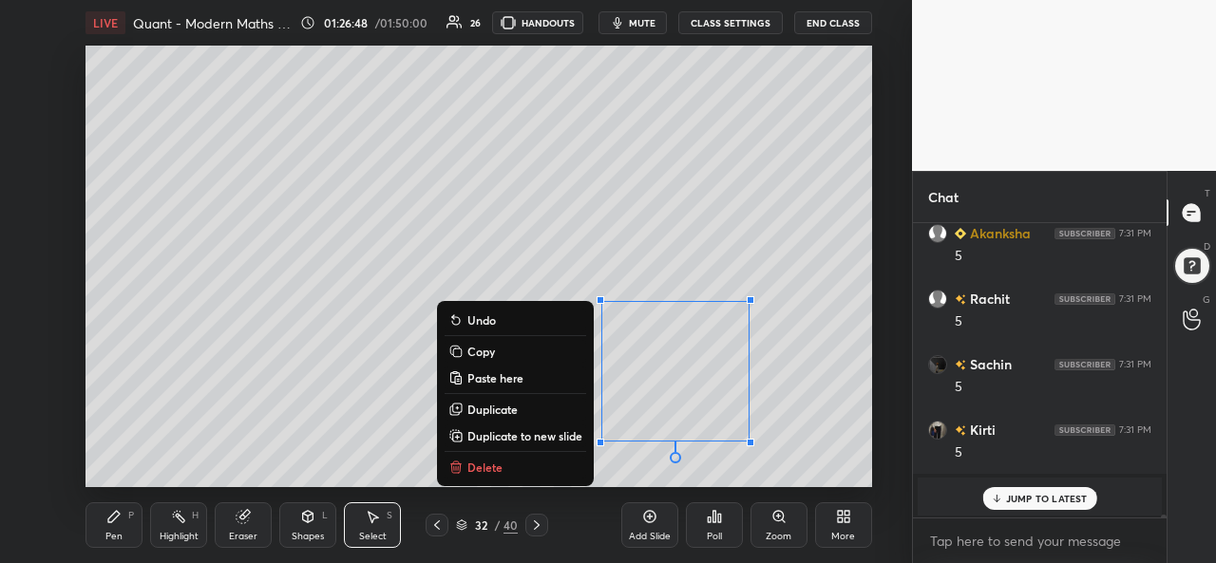
click at [112, 515] on icon at bounding box center [113, 516] width 15 height 15
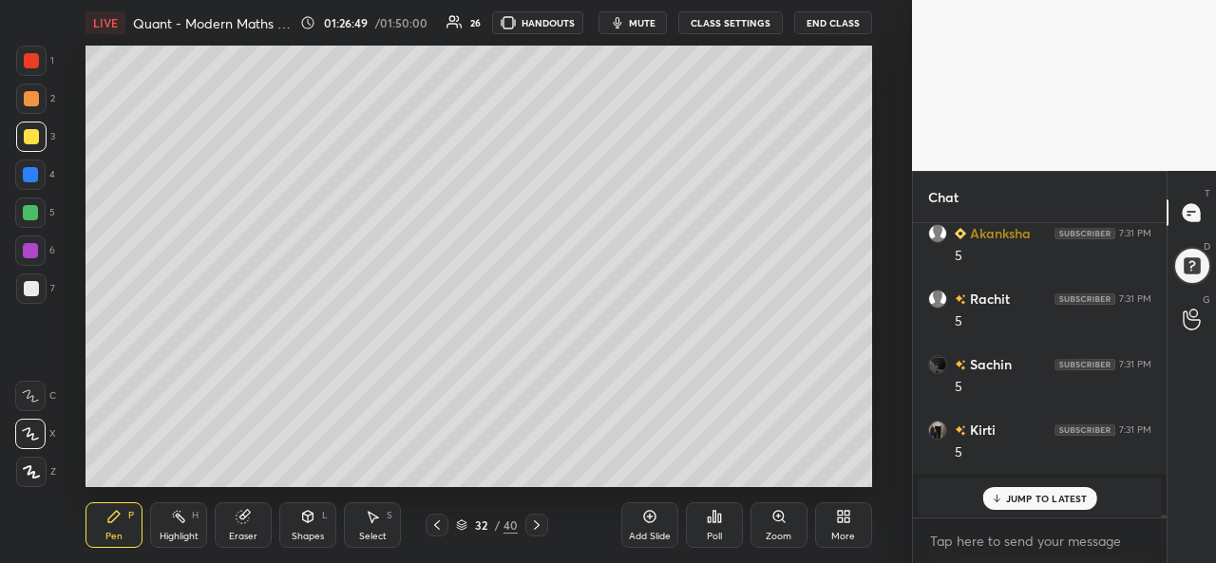
click at [30, 167] on div at bounding box center [30, 174] width 15 height 15
click at [29, 208] on div at bounding box center [30, 212] width 15 height 15
click at [30, 244] on div at bounding box center [30, 250] width 15 height 15
click at [27, 211] on div at bounding box center [30, 212] width 15 height 15
click at [28, 166] on div at bounding box center [30, 175] width 30 height 30
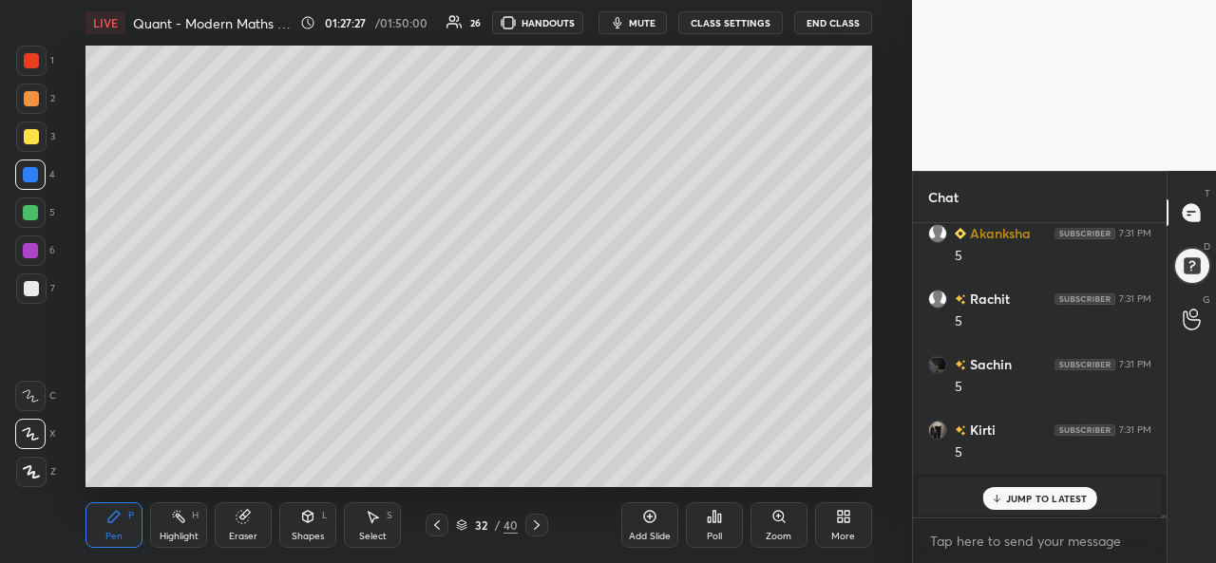
click at [32, 208] on div at bounding box center [30, 212] width 15 height 15
click at [40, 241] on div at bounding box center [30, 251] width 30 height 30
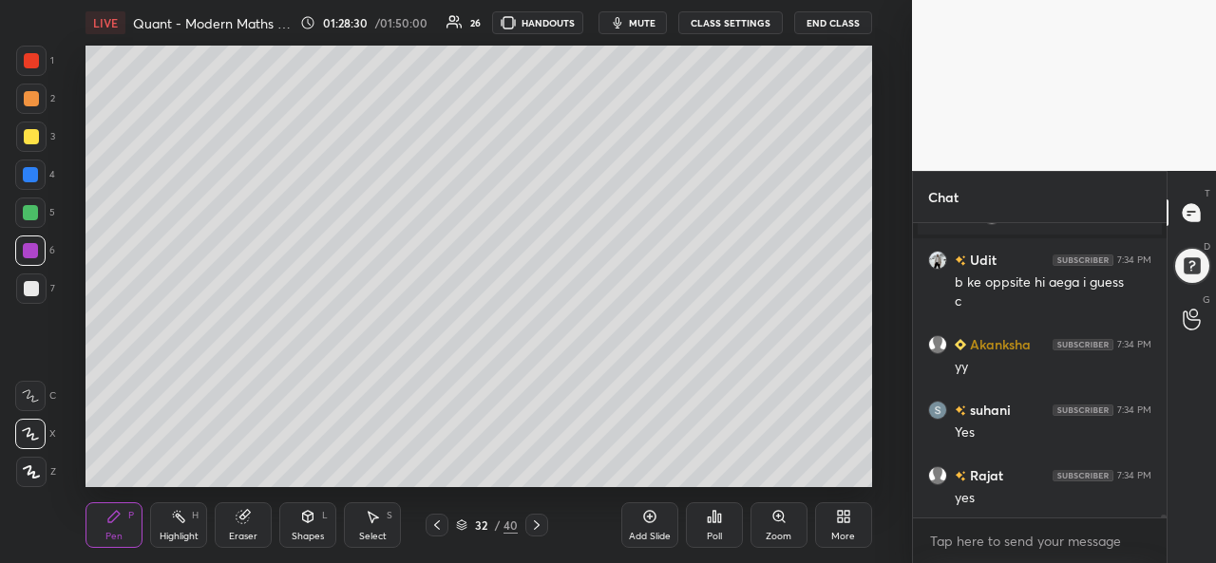
scroll to position [27147, 0]
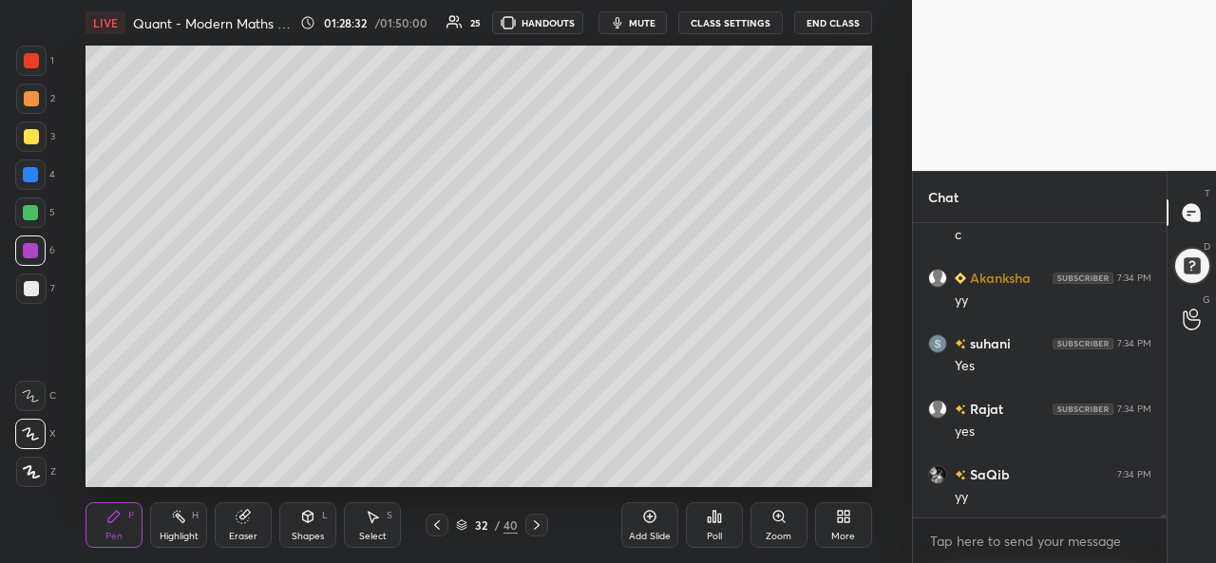
click at [30, 172] on div at bounding box center [30, 174] width 15 height 15
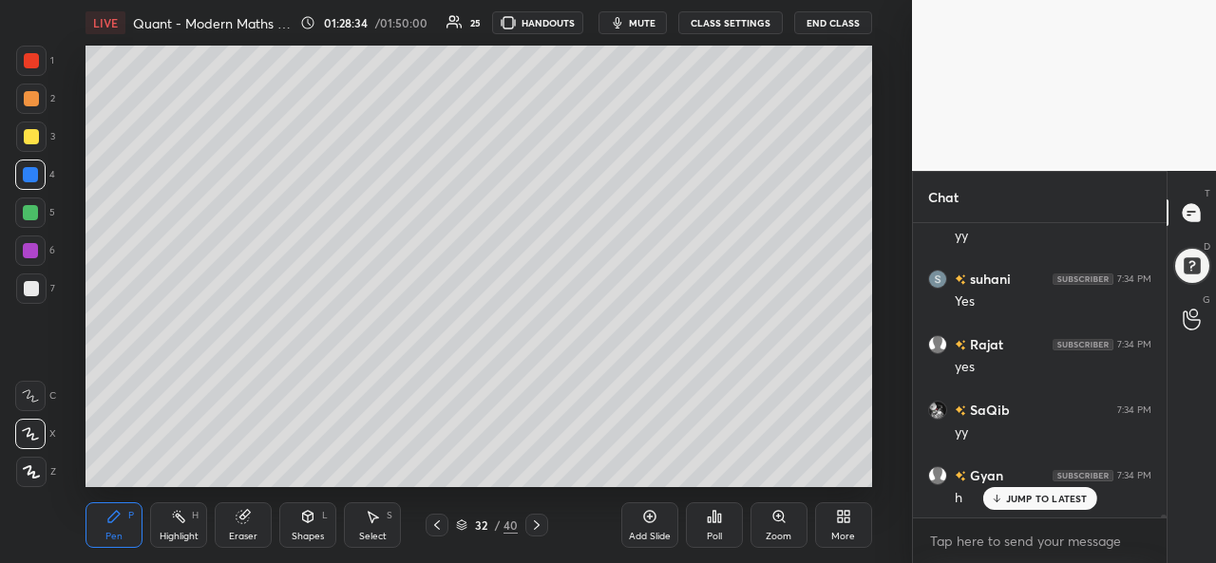
click at [32, 218] on div at bounding box center [30, 212] width 15 height 15
click at [27, 90] on div at bounding box center [31, 99] width 30 height 30
click at [30, 246] on div at bounding box center [30, 250] width 15 height 15
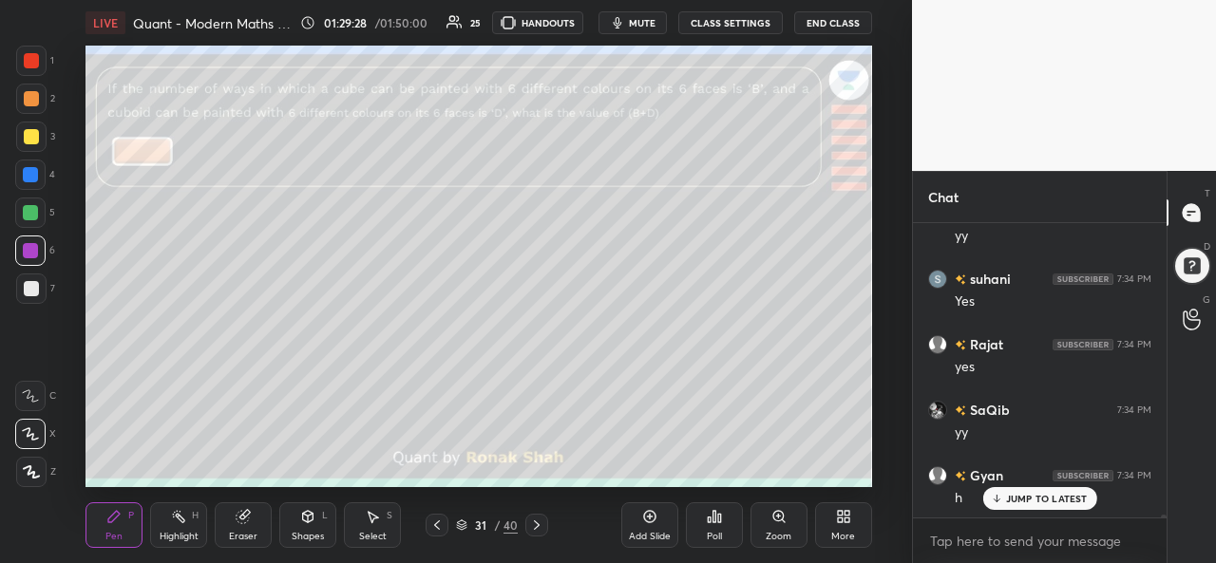
click at [1008, 495] on p "JUMP TO LATEST" at bounding box center [1047, 498] width 82 height 11
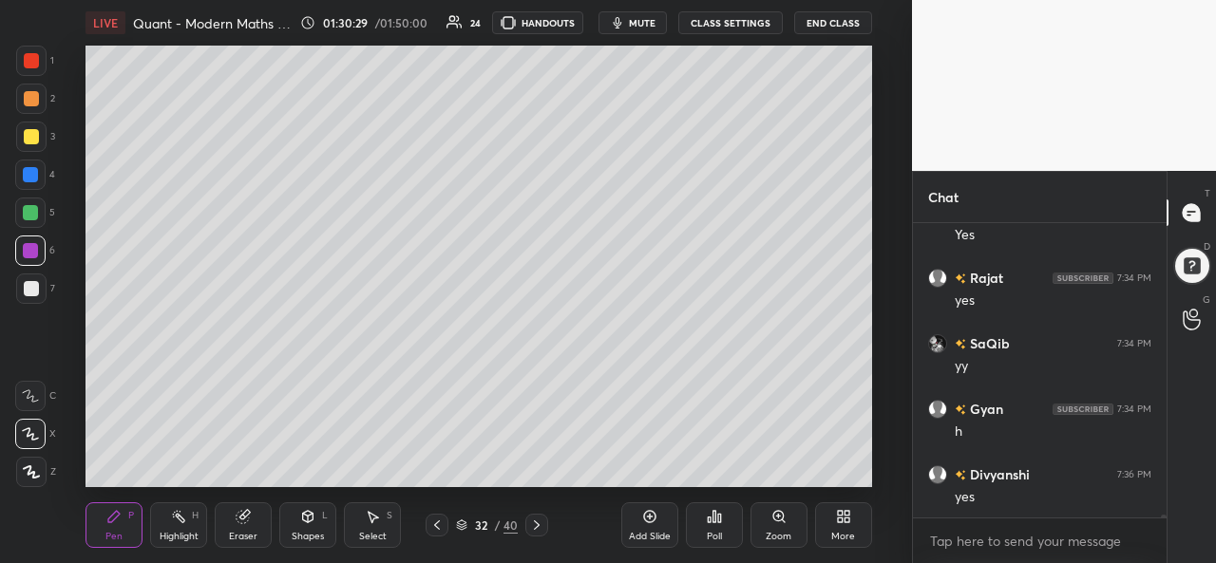
click at [242, 520] on icon at bounding box center [243, 517] width 12 height 12
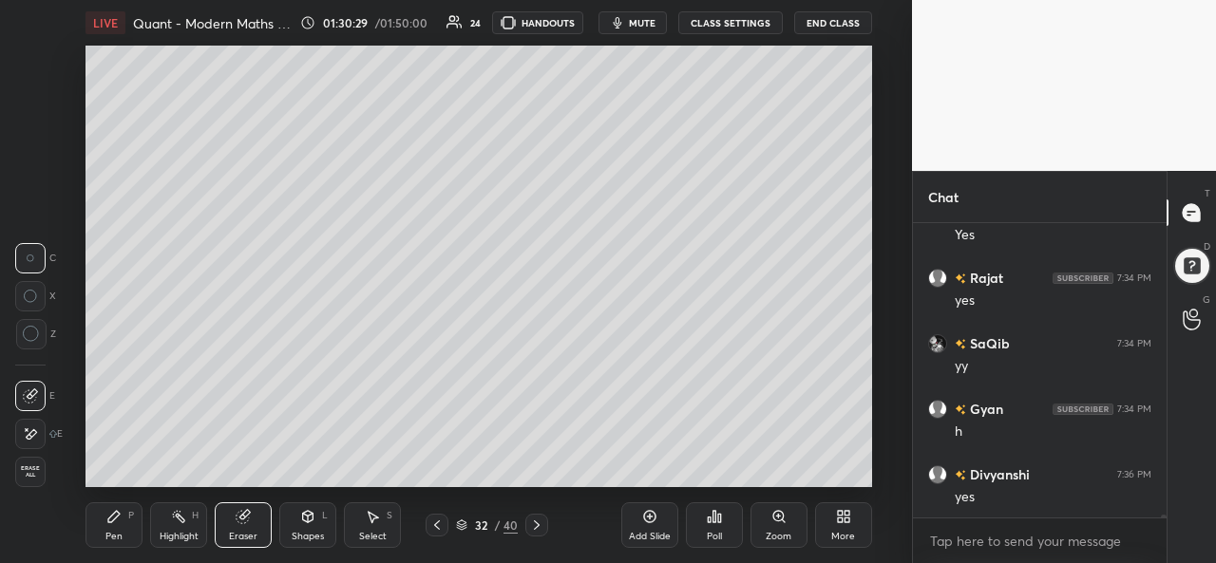
scroll to position [27343, 0]
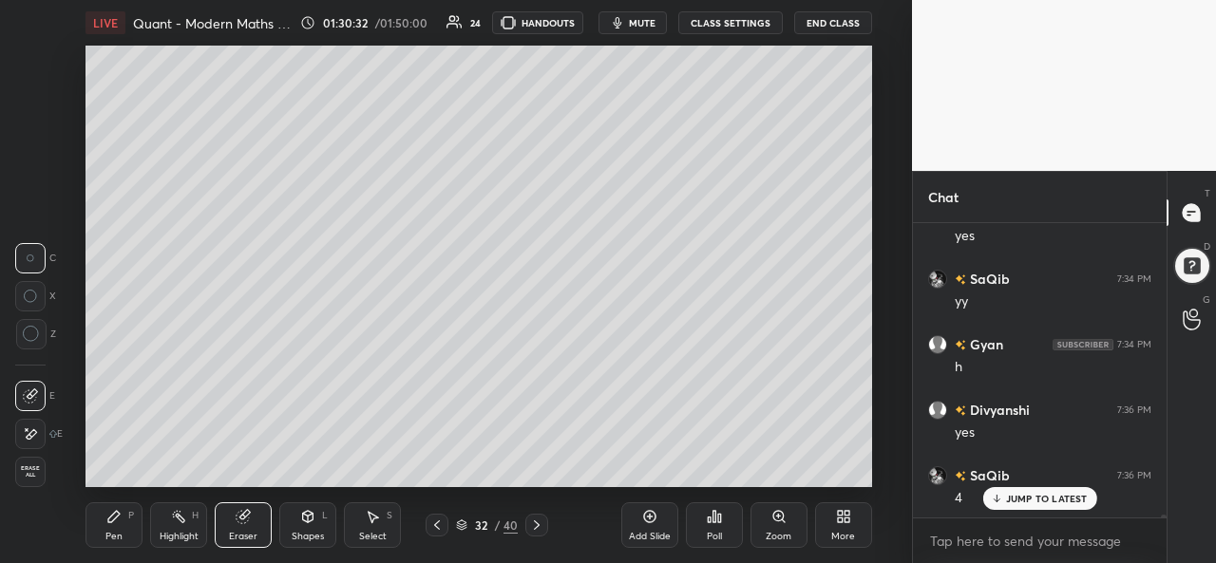
click at [103, 521] on div "Pen P" at bounding box center [113, 525] width 57 height 46
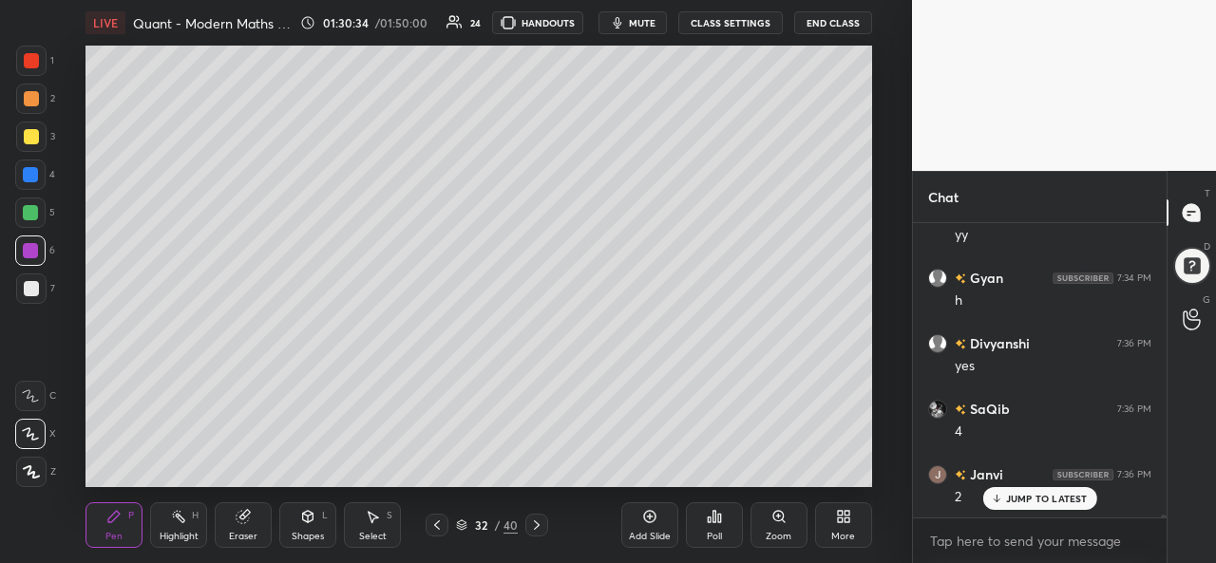
scroll to position [27474, 0]
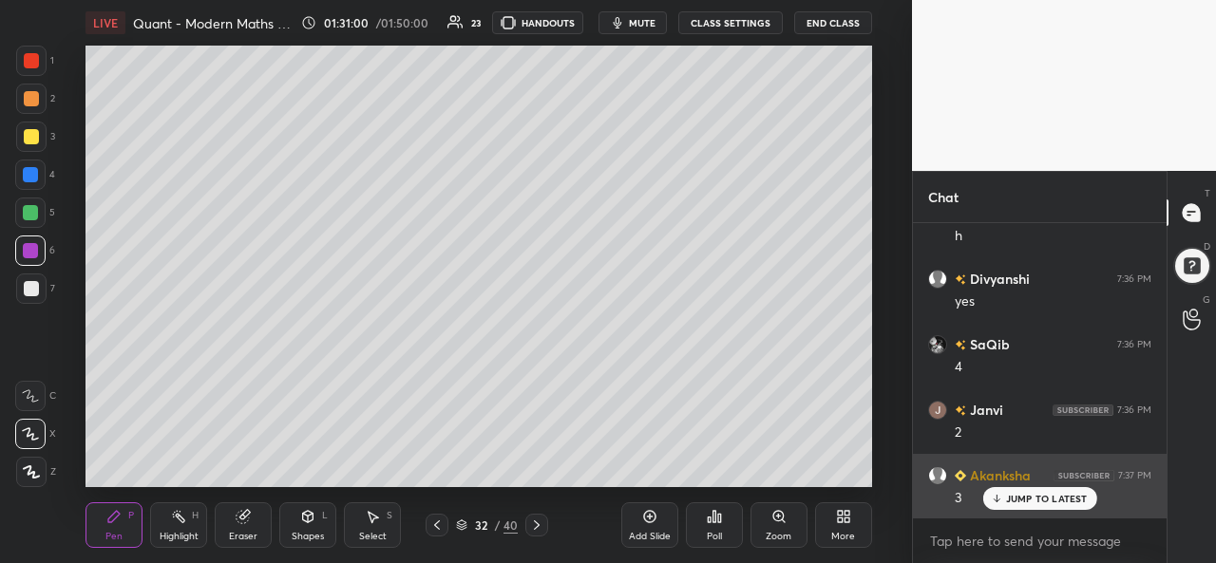
click at [1011, 502] on p "JUMP TO LATEST" at bounding box center [1047, 498] width 82 height 11
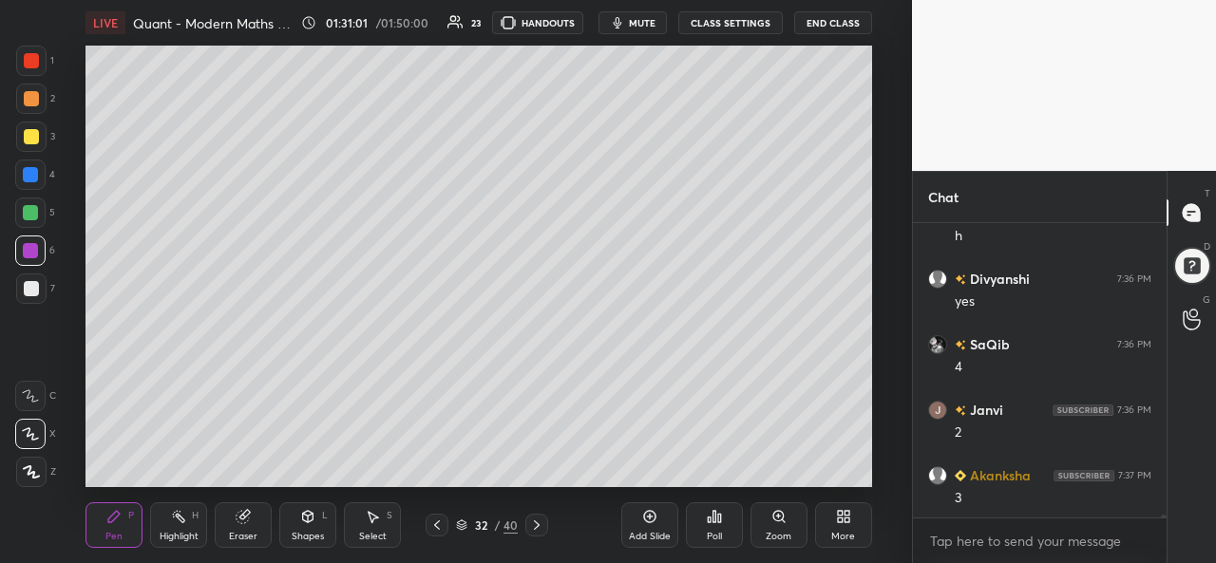
click at [242, 518] on icon at bounding box center [243, 517] width 12 height 12
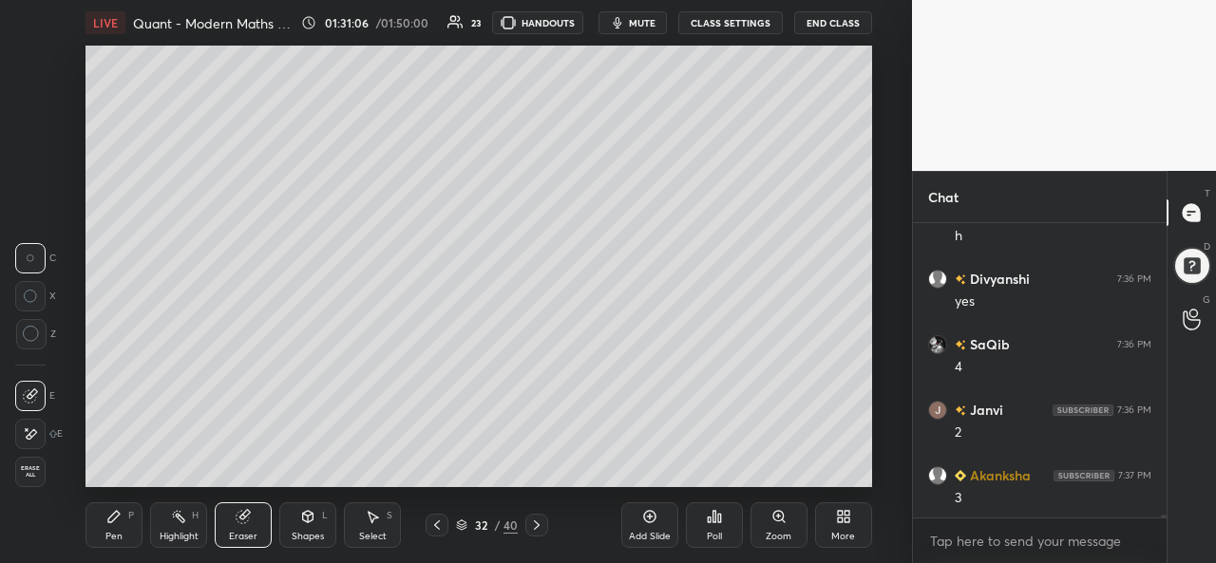
click at [112, 514] on icon at bounding box center [113, 516] width 15 height 15
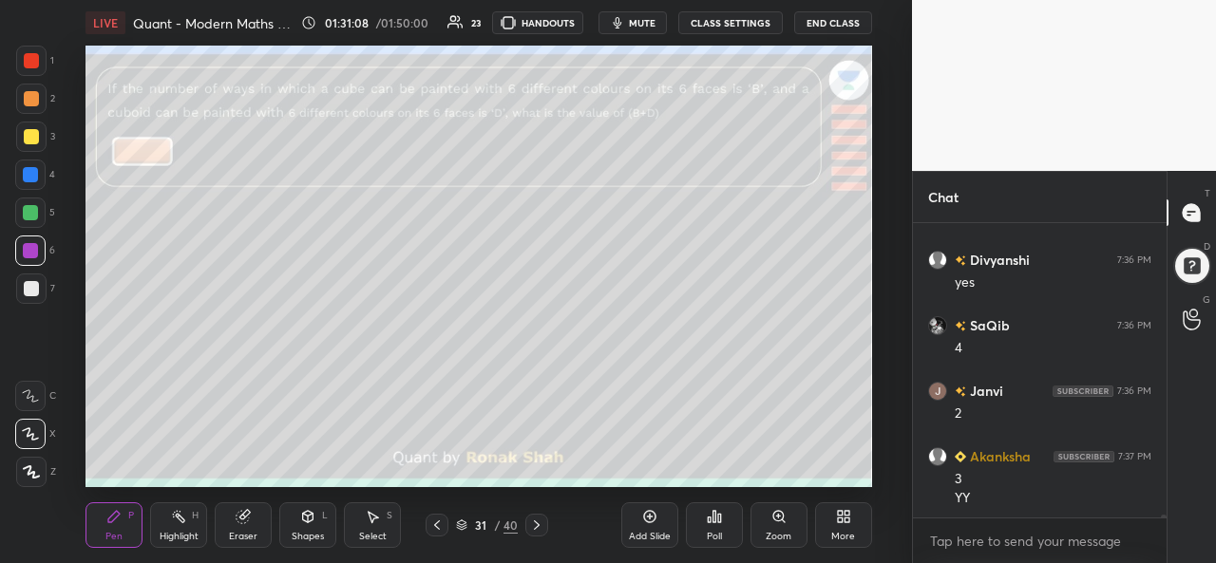
scroll to position [27559, 0]
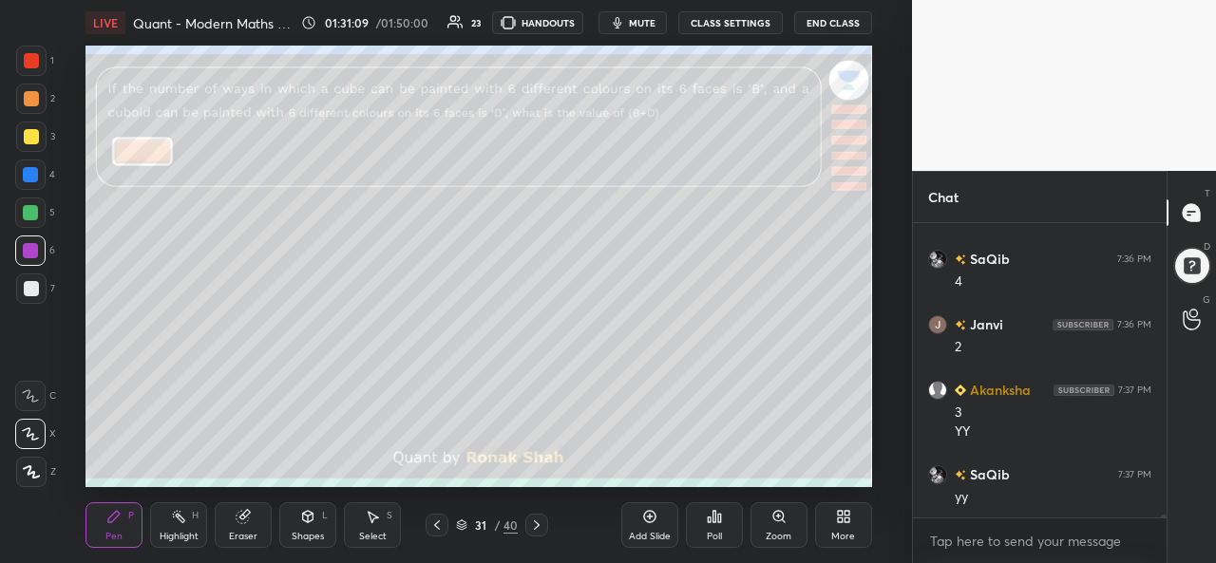
click at [237, 521] on icon at bounding box center [243, 517] width 12 height 12
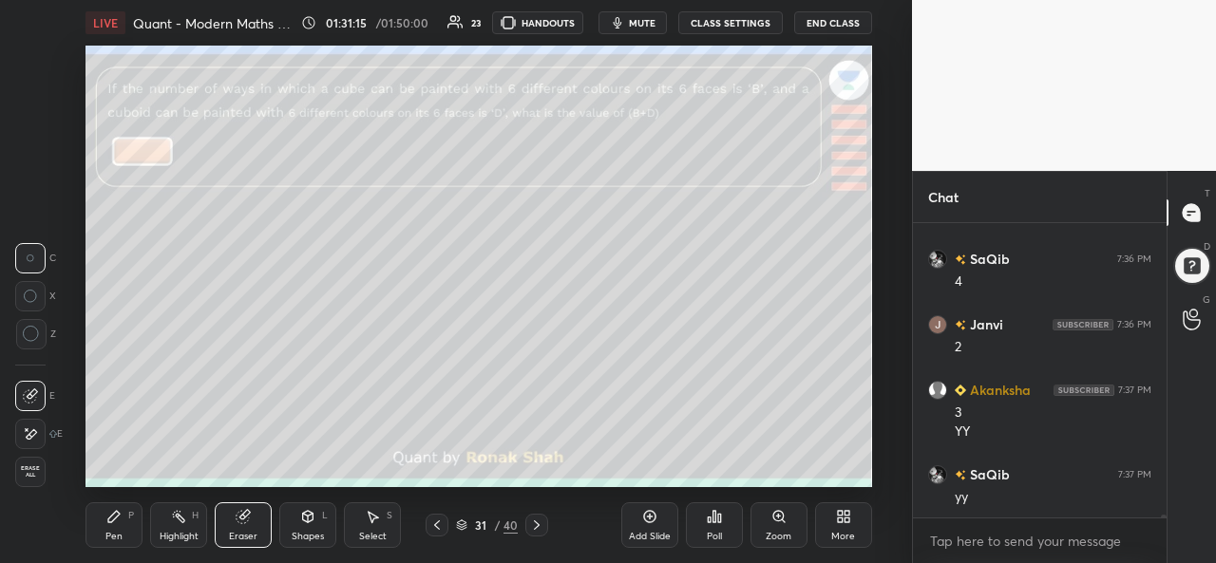
click at [120, 530] on div "Pen P" at bounding box center [113, 525] width 57 height 46
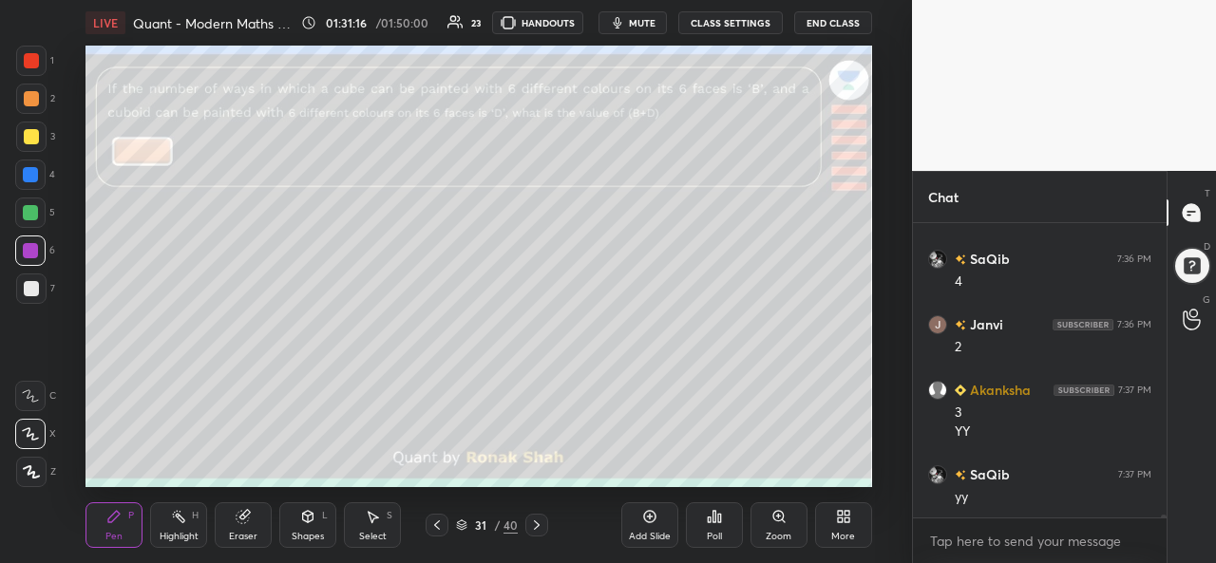
click at [232, 533] on div "Eraser" at bounding box center [243, 536] width 28 height 9
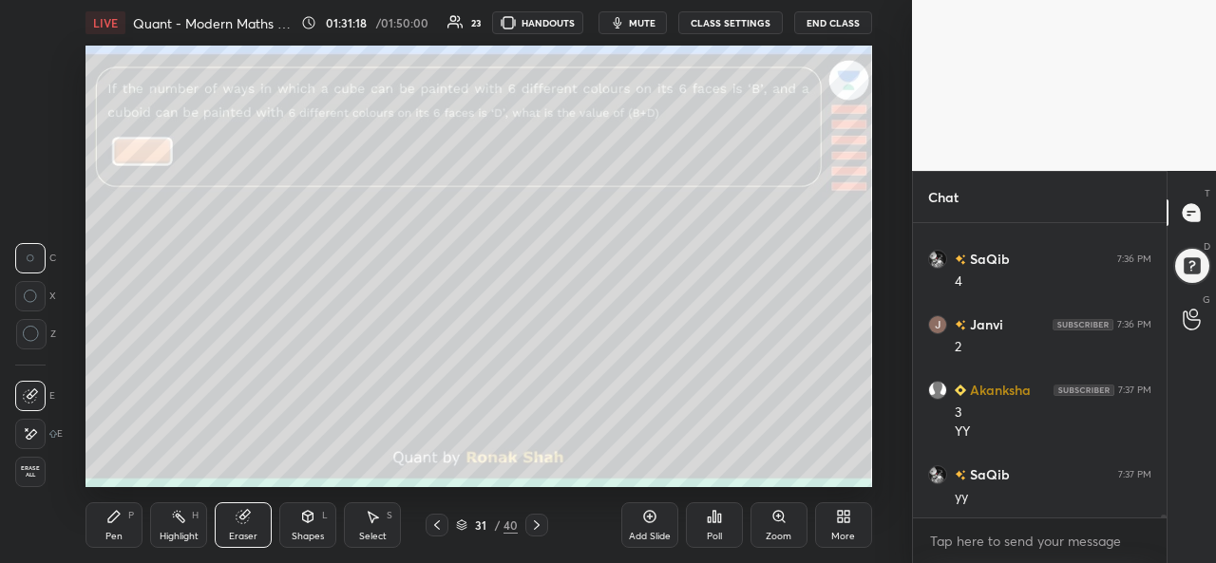
click at [94, 532] on div "Pen P" at bounding box center [113, 525] width 57 height 46
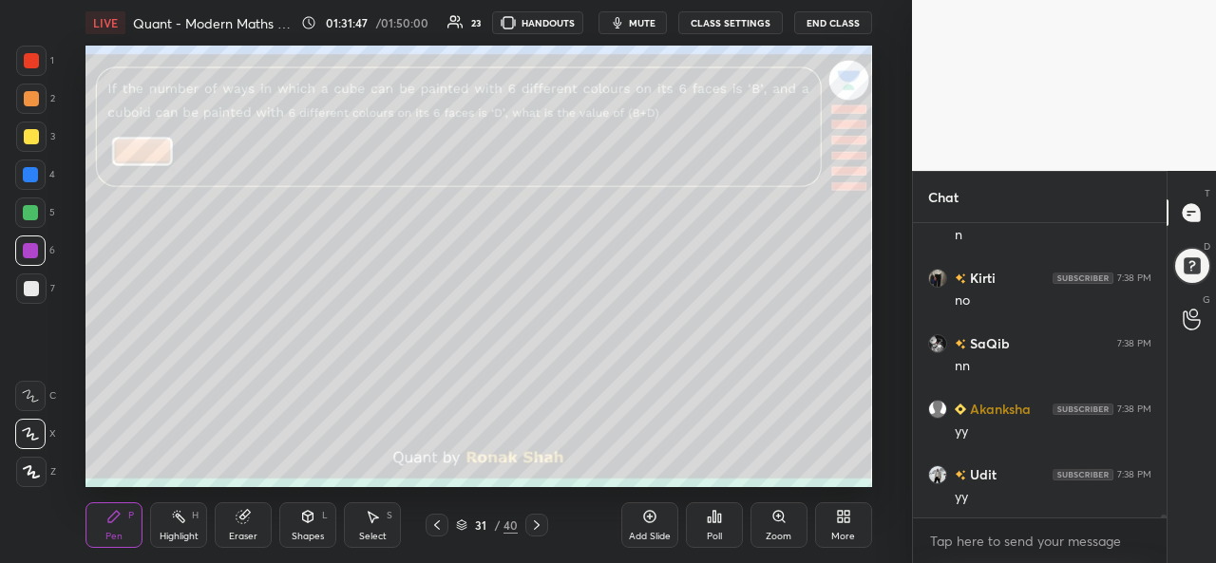
scroll to position [28279, 0]
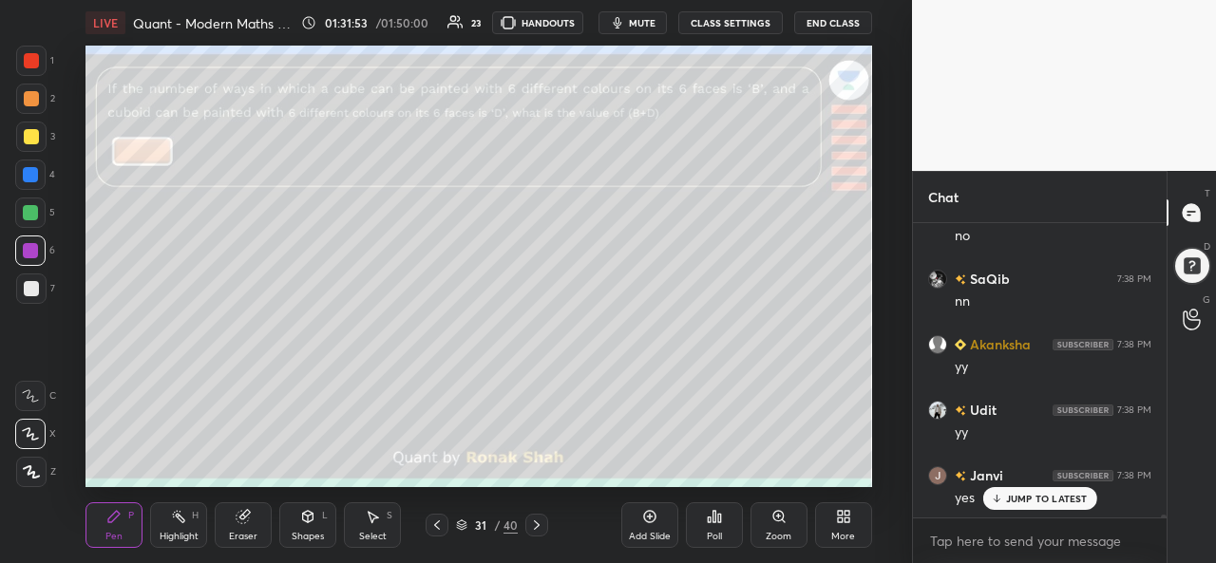
click at [535, 528] on icon at bounding box center [536, 525] width 15 height 15
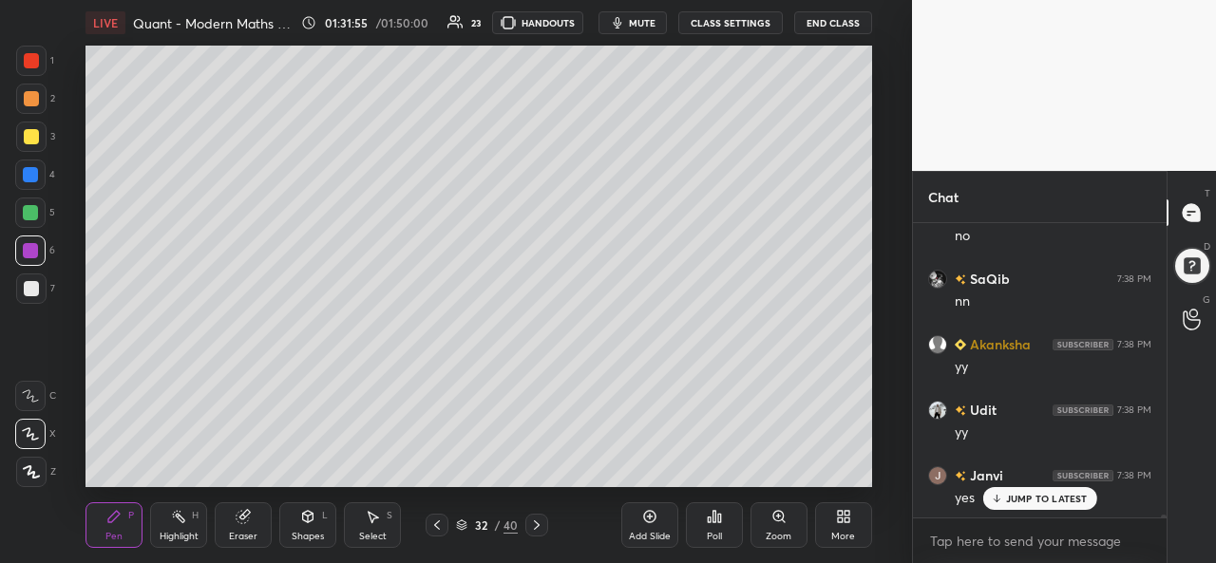
click at [34, 172] on div at bounding box center [30, 174] width 15 height 15
click at [34, 212] on div at bounding box center [30, 212] width 15 height 15
click at [27, 249] on div at bounding box center [30, 250] width 15 height 15
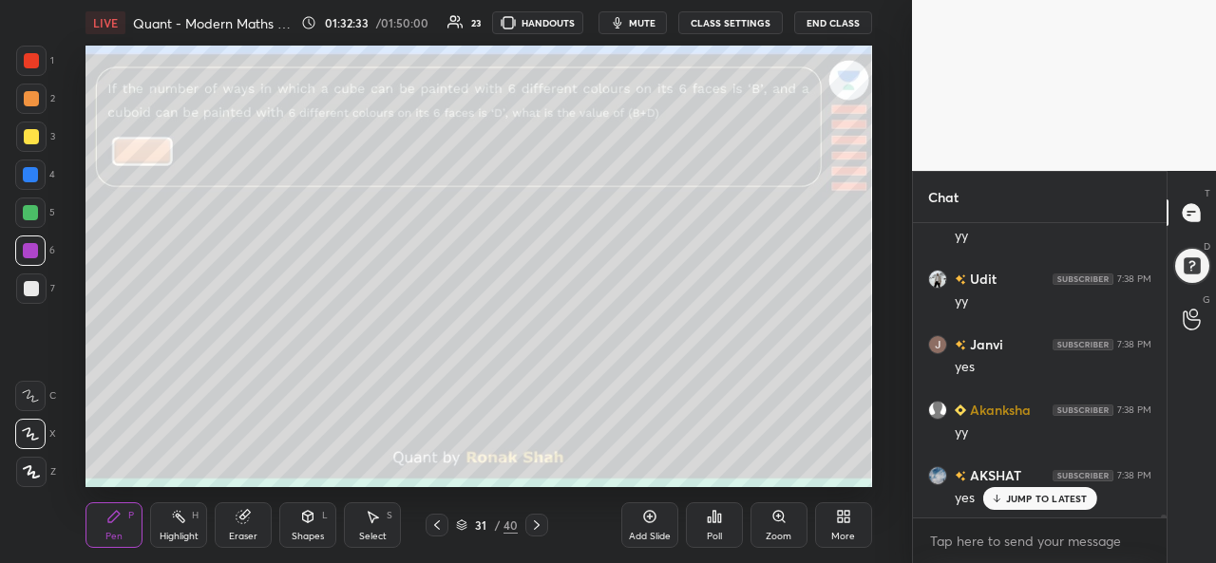
scroll to position [28477, 0]
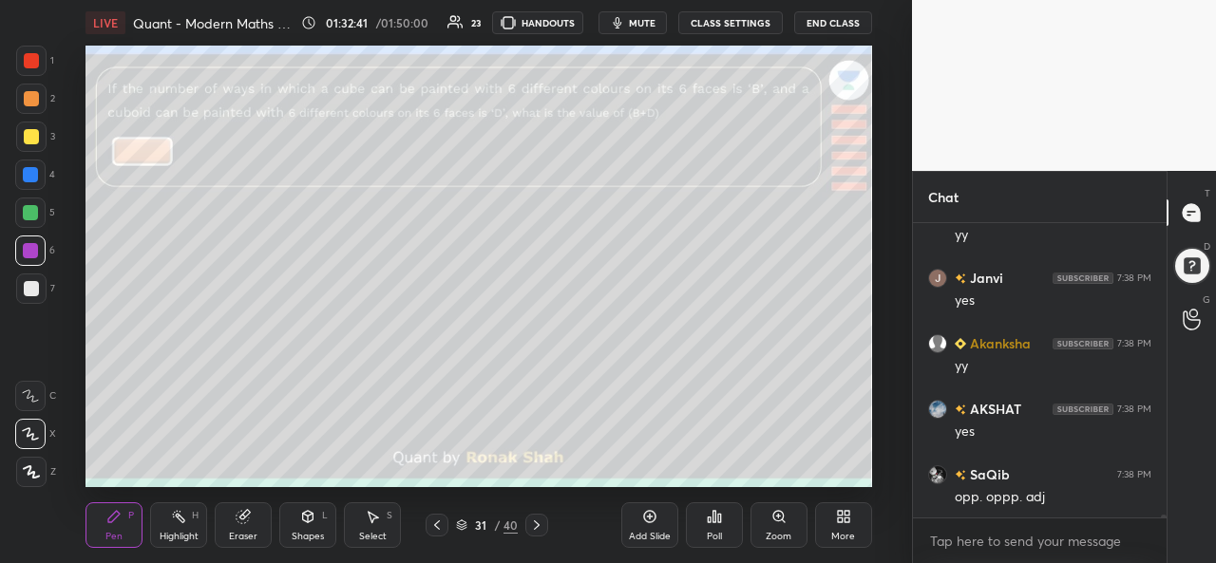
click at [245, 523] on icon at bounding box center [243, 517] width 12 height 12
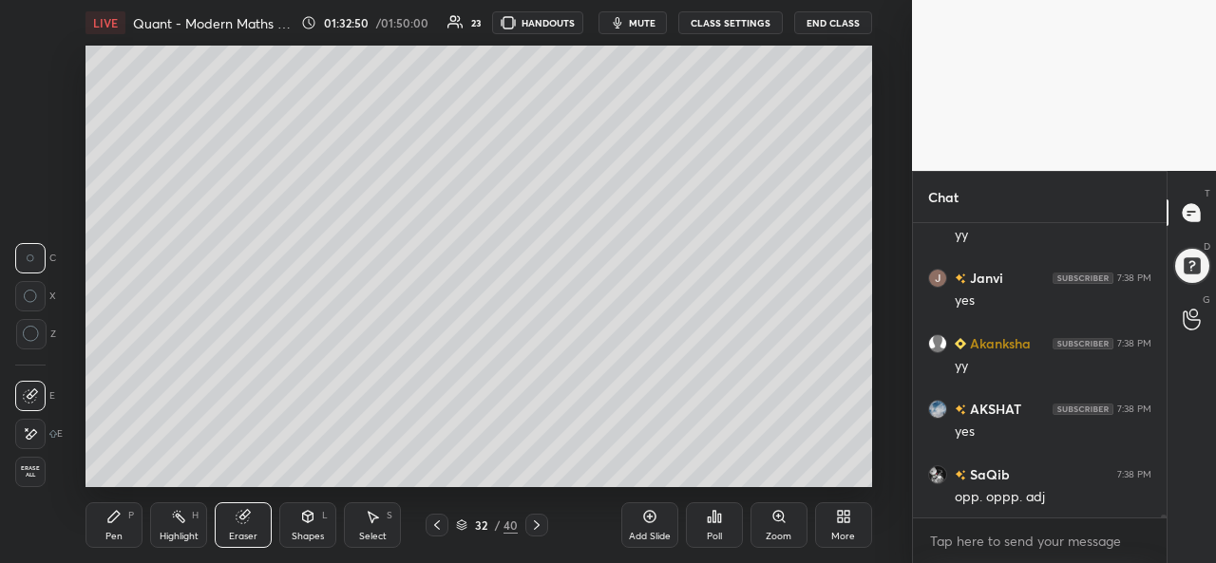
click at [118, 518] on icon at bounding box center [113, 516] width 15 height 15
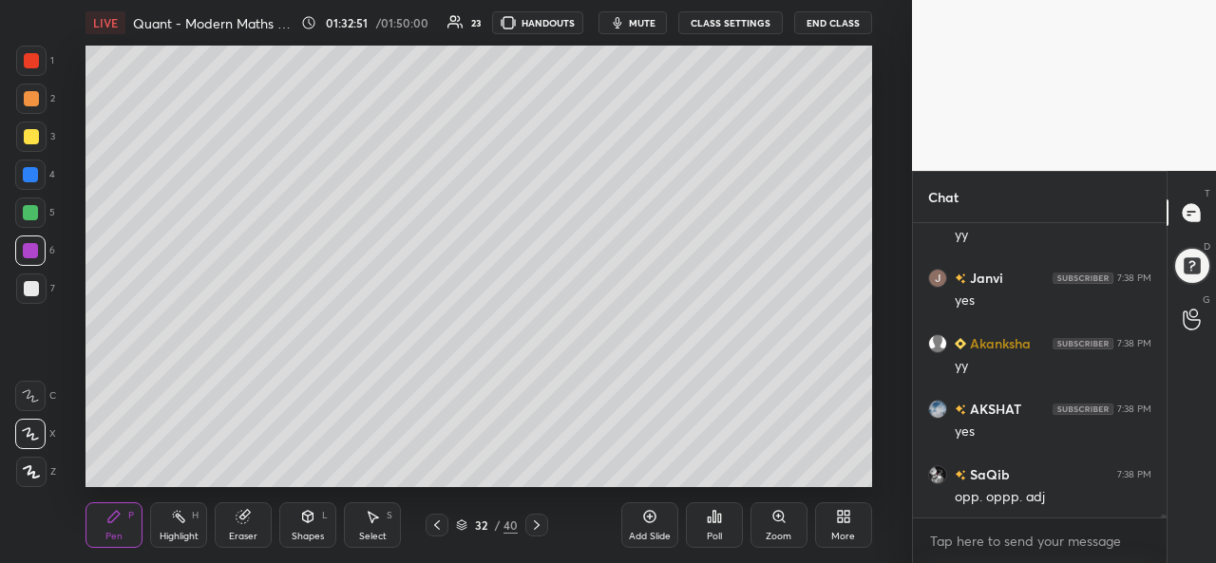
click at [40, 242] on div at bounding box center [30, 251] width 30 height 30
click at [33, 131] on div at bounding box center [31, 136] width 15 height 15
click at [30, 171] on div at bounding box center [30, 174] width 15 height 15
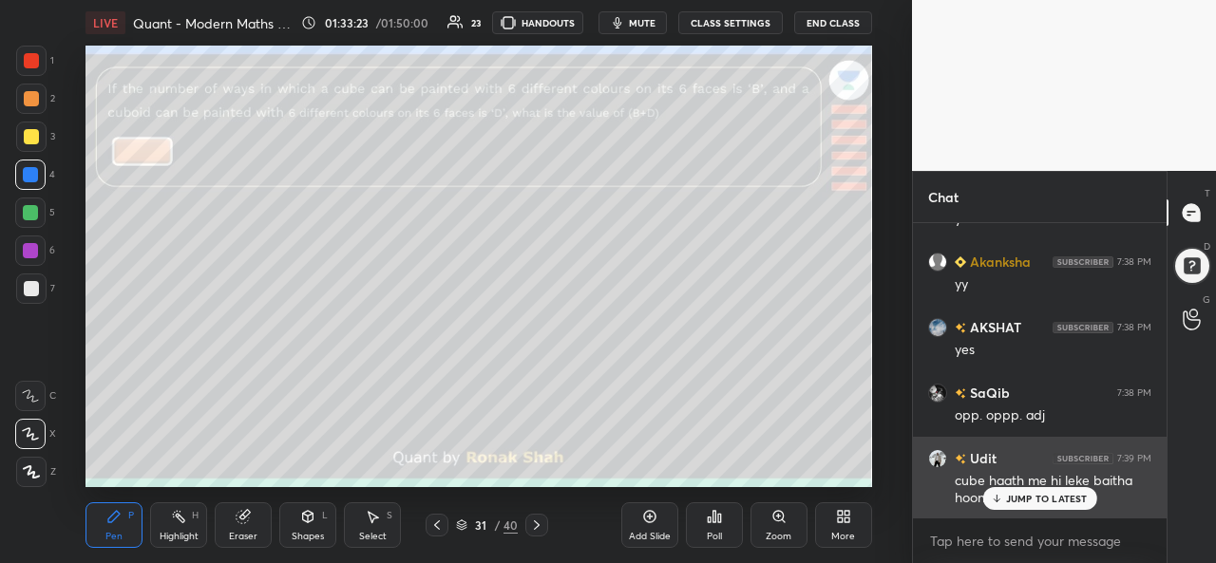
click at [1014, 502] on p "JUMP TO LATEST" at bounding box center [1047, 498] width 82 height 11
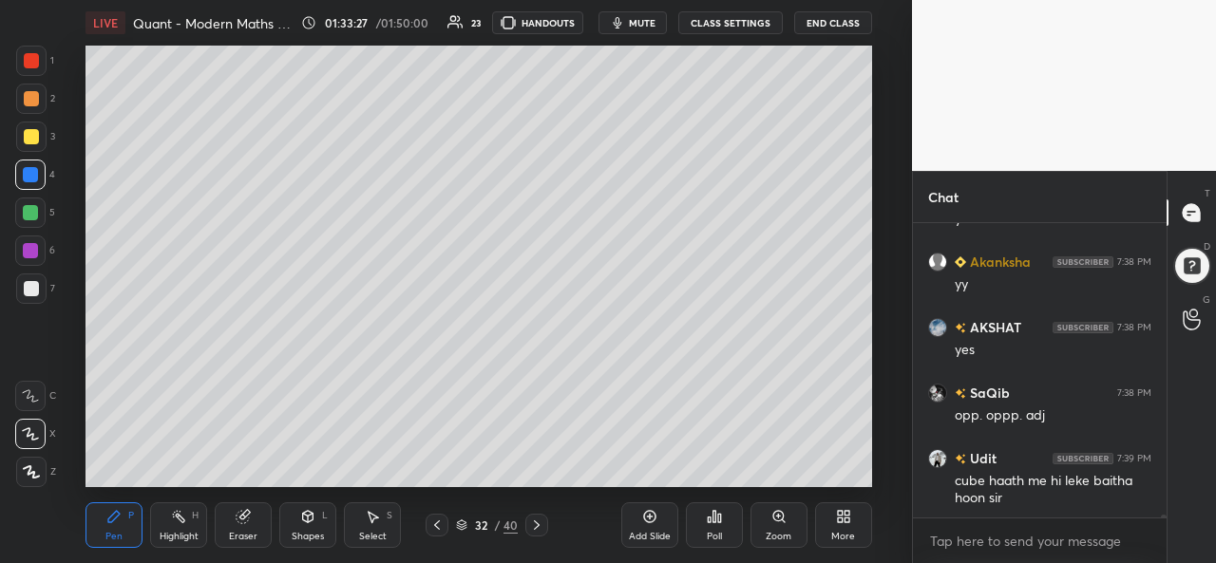
click at [34, 61] on div at bounding box center [31, 60] width 15 height 15
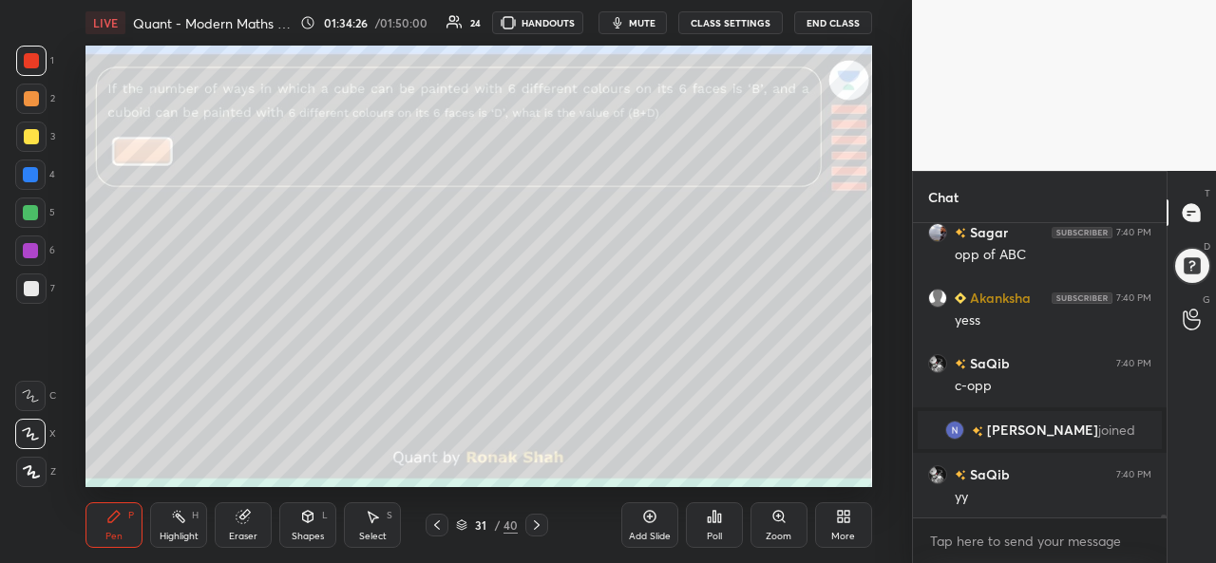
scroll to position [27525, 0]
click at [30, 286] on div at bounding box center [31, 288] width 15 height 15
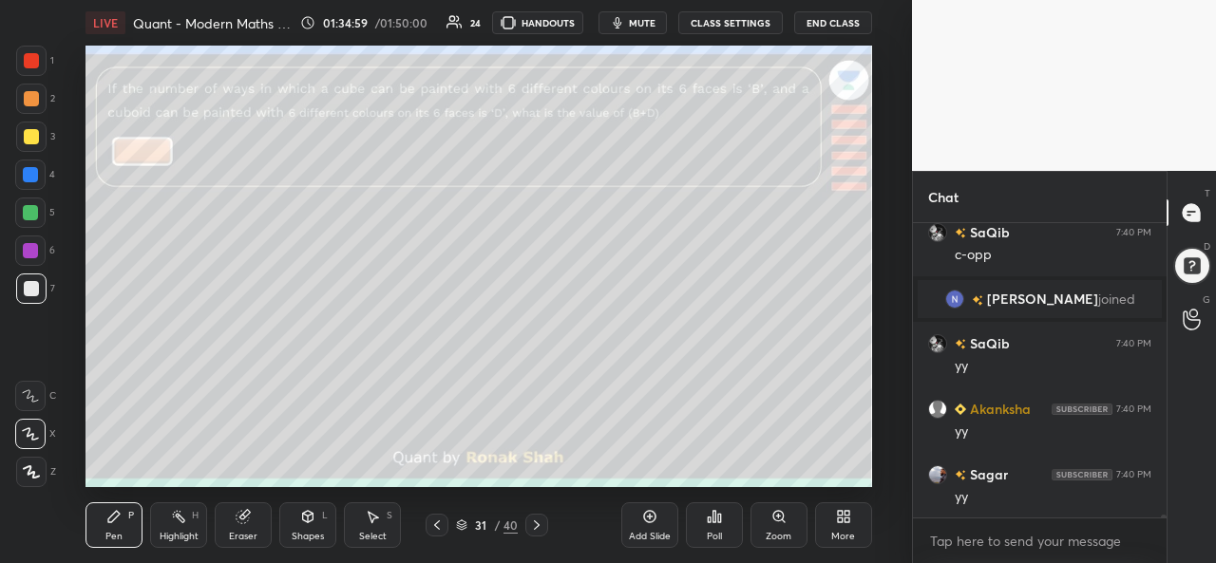
scroll to position [27738, 0]
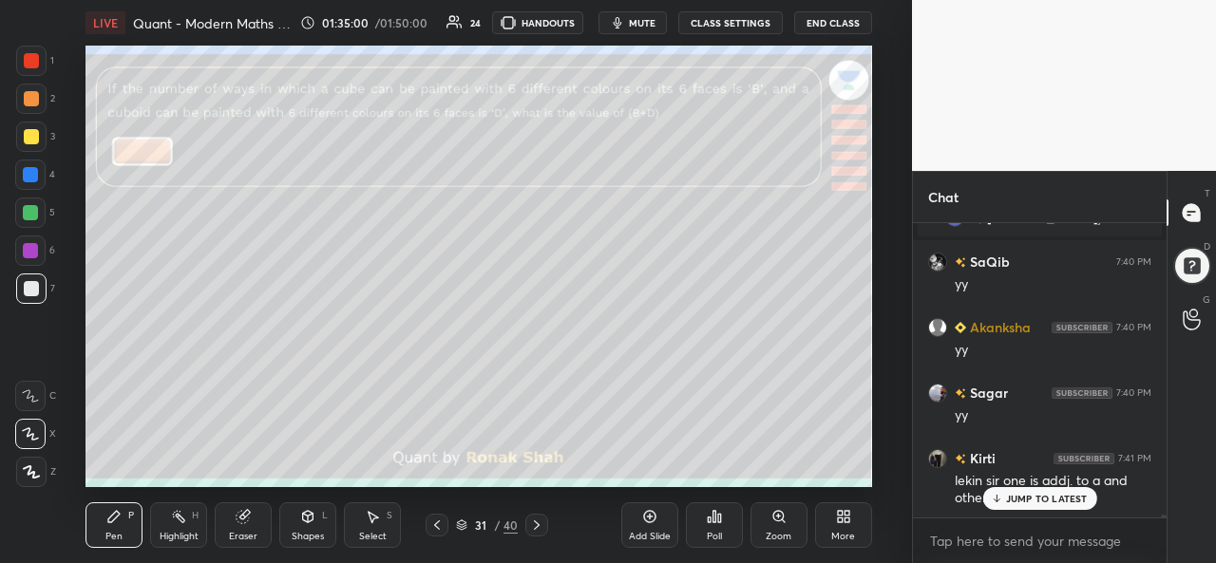
click at [32, 170] on div at bounding box center [30, 174] width 15 height 15
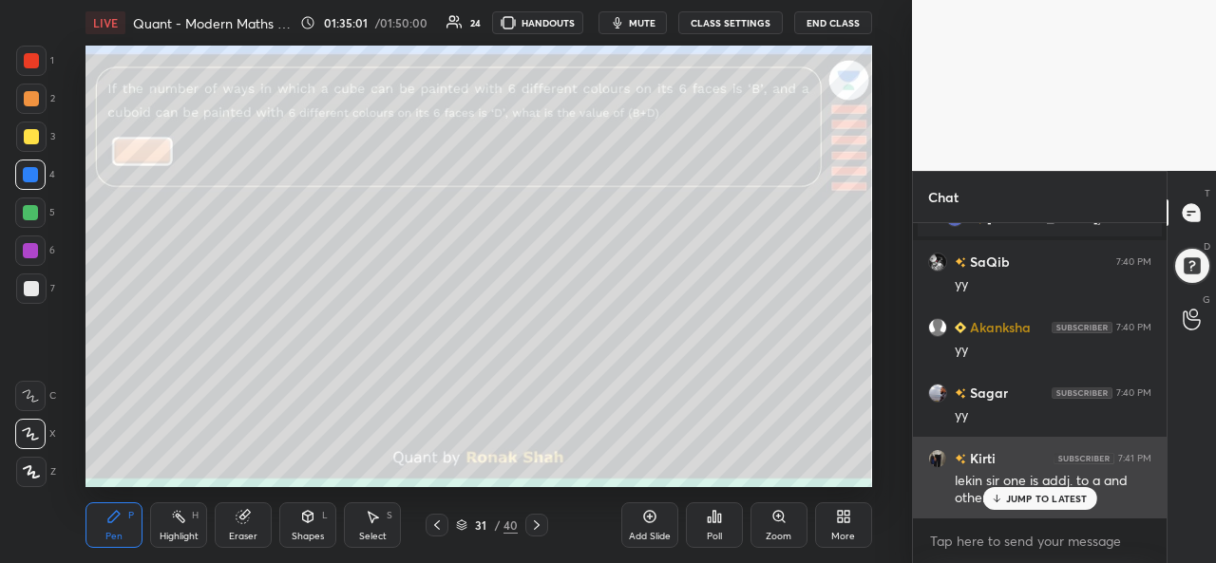
click at [1013, 501] on p "JUMP TO LATEST" at bounding box center [1047, 498] width 82 height 11
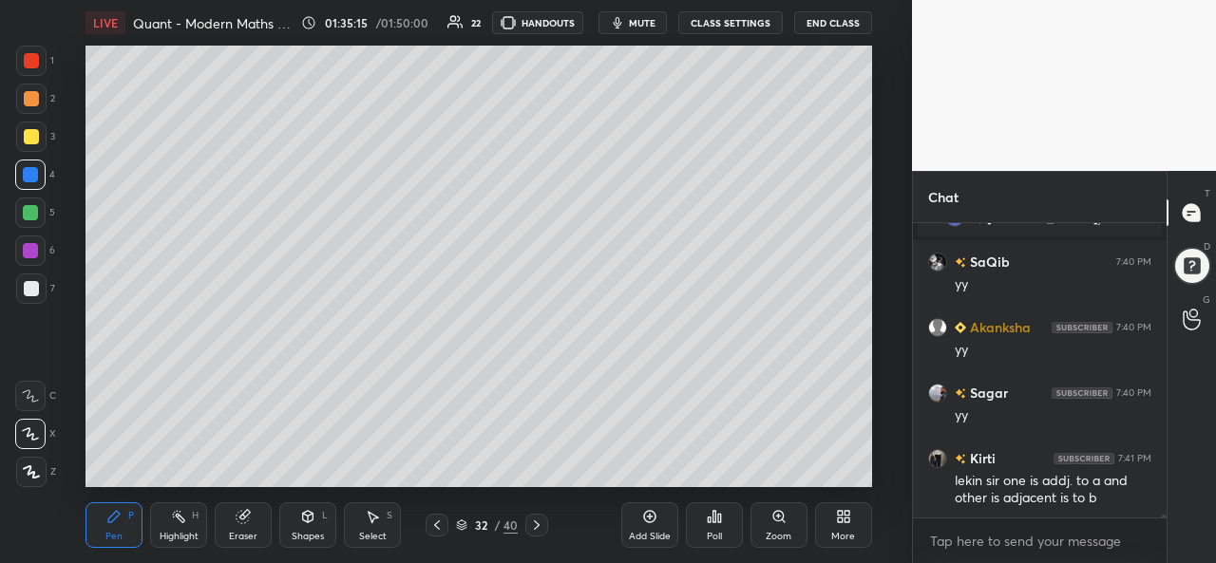
click at [378, 520] on icon at bounding box center [372, 516] width 15 height 15
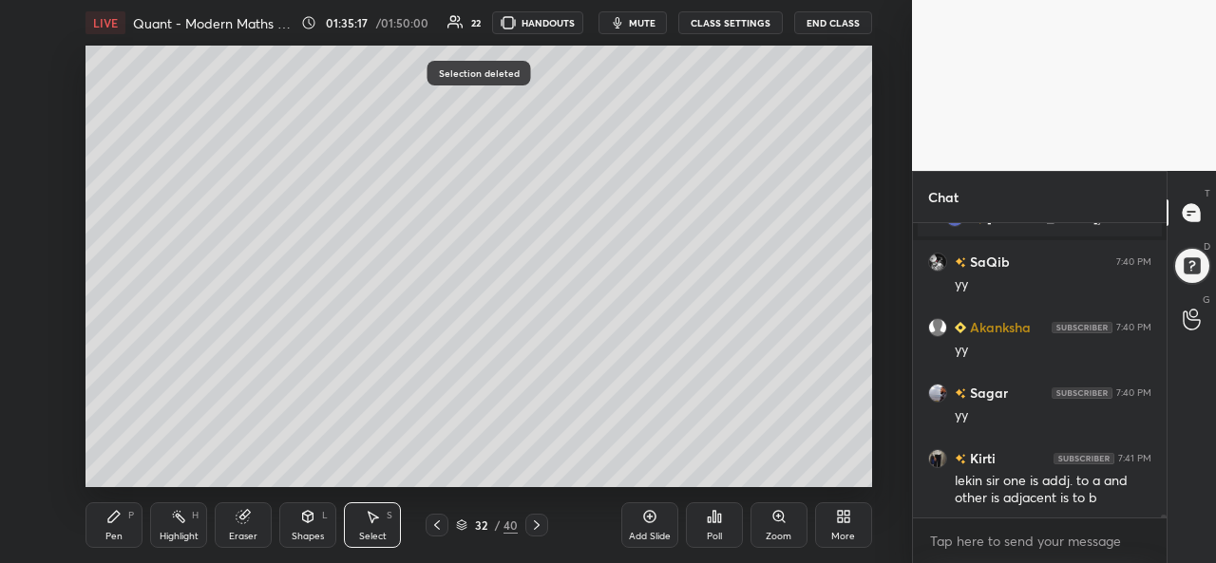
click at [305, 521] on icon at bounding box center [308, 516] width 10 height 11
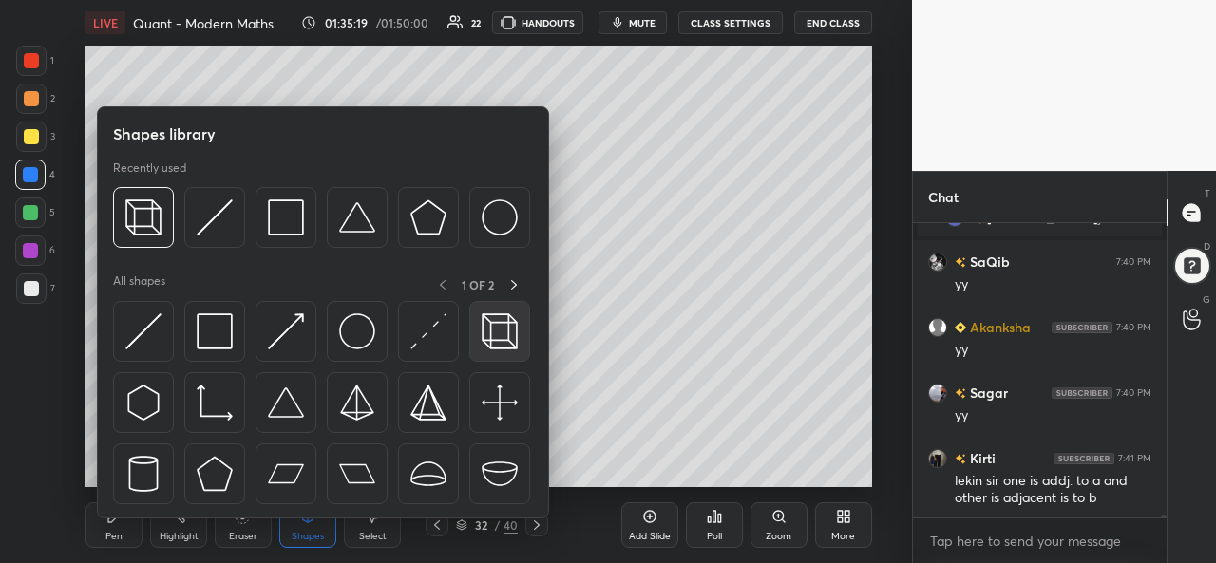
click at [500, 331] on img at bounding box center [500, 331] width 36 height 36
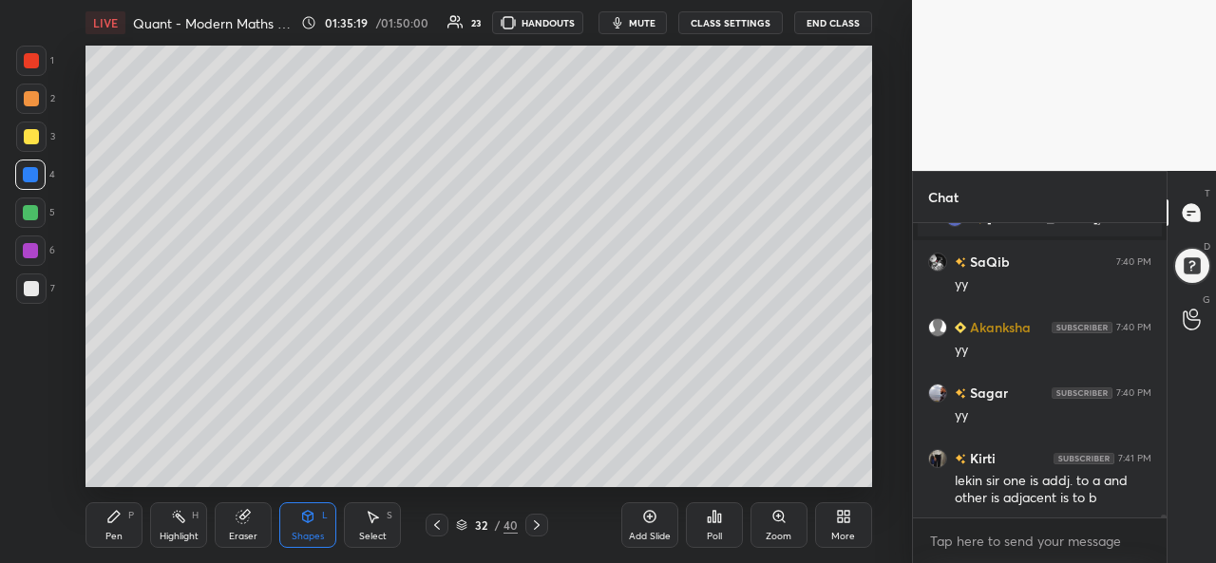
click at [32, 133] on div at bounding box center [31, 136] width 15 height 15
click at [114, 527] on div "Pen P" at bounding box center [113, 525] width 57 height 46
click at [24, 206] on div at bounding box center [30, 212] width 15 height 15
click at [27, 172] on div at bounding box center [30, 174] width 15 height 15
click at [27, 206] on div at bounding box center [30, 212] width 15 height 15
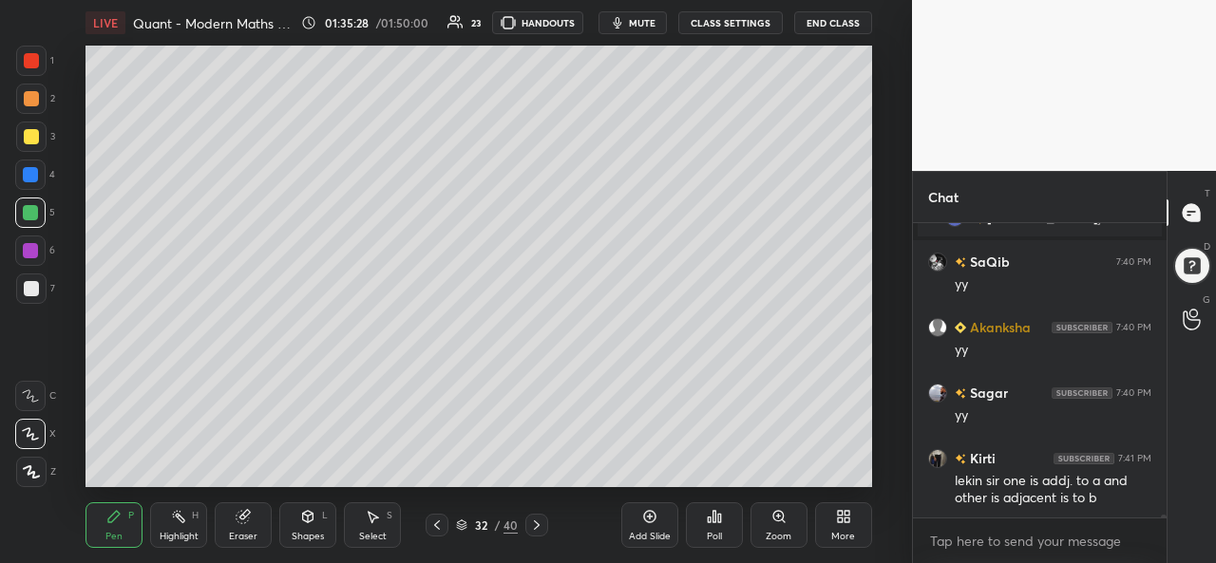
click at [26, 248] on div at bounding box center [30, 250] width 15 height 15
click at [26, 166] on div at bounding box center [30, 175] width 30 height 30
click at [28, 213] on div at bounding box center [30, 212] width 15 height 15
click at [28, 242] on div at bounding box center [30, 251] width 30 height 30
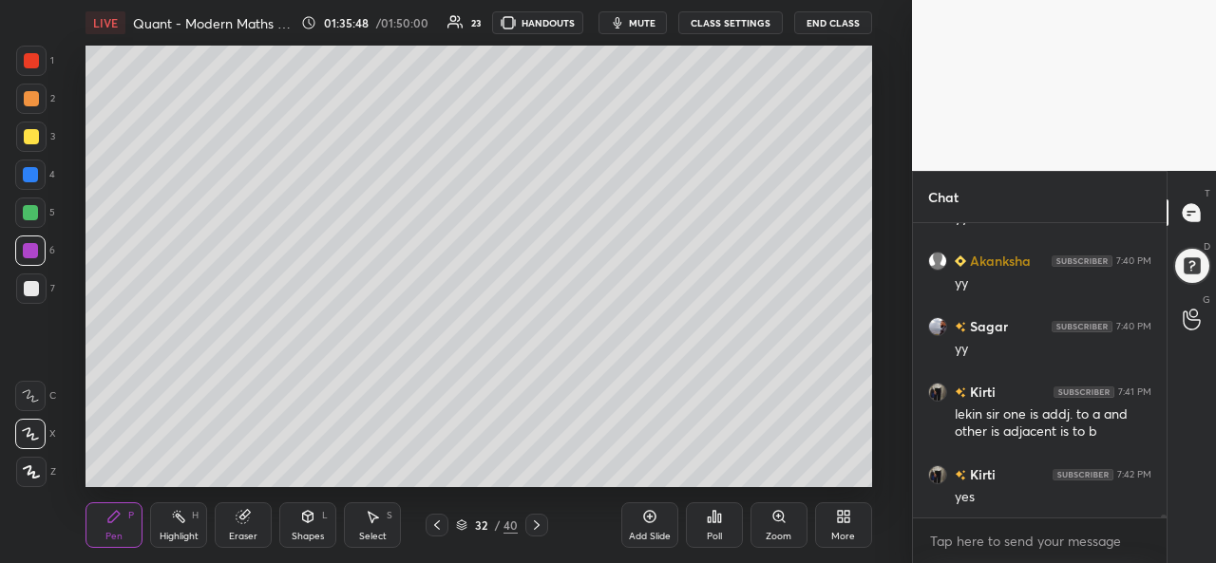
click at [34, 55] on div at bounding box center [31, 60] width 15 height 15
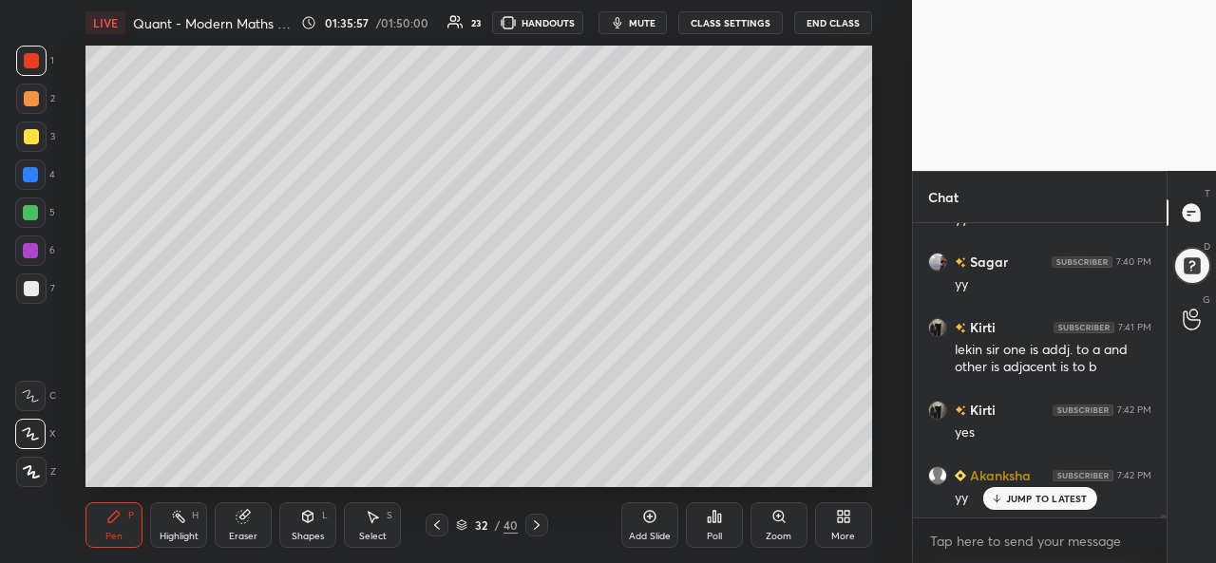
click at [365, 519] on icon at bounding box center [372, 516] width 15 height 15
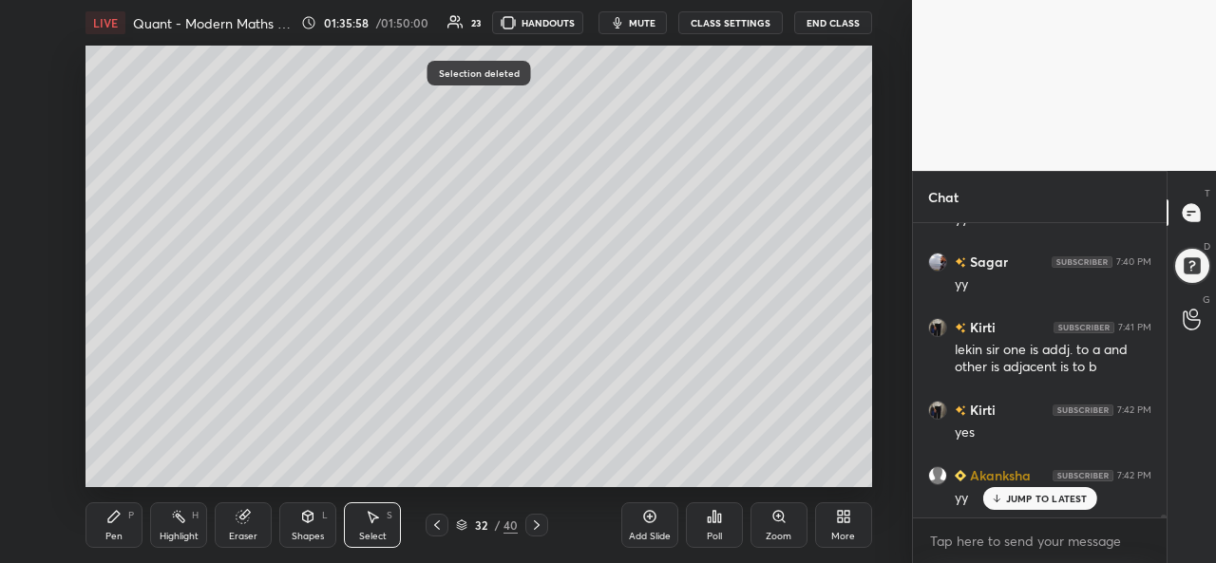
click at [119, 520] on icon at bounding box center [113, 516] width 15 height 15
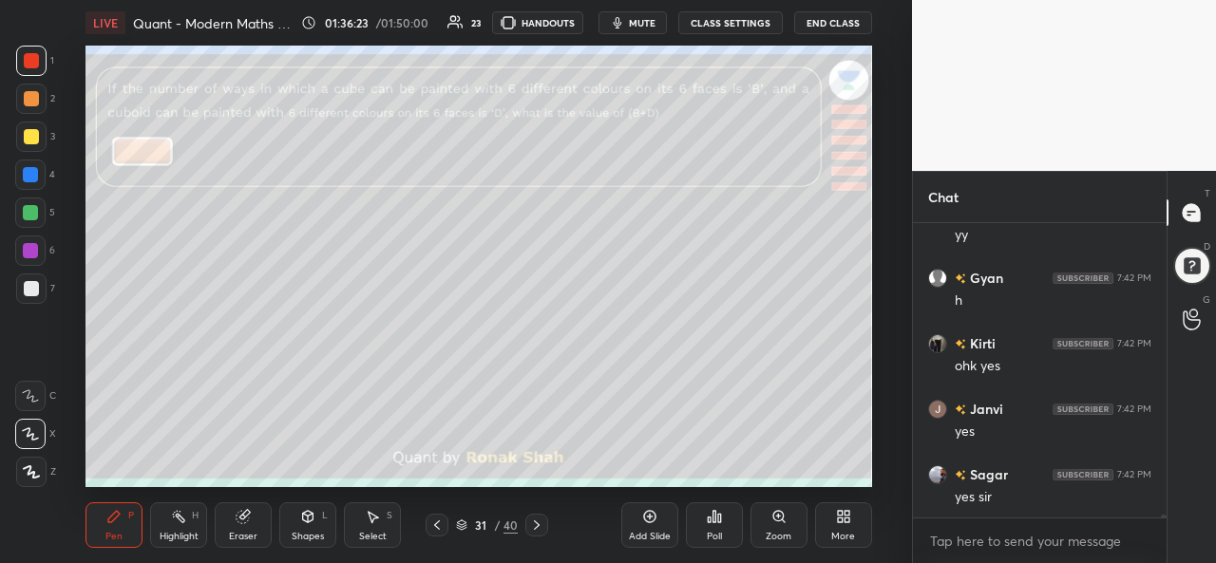
scroll to position [28262, 0]
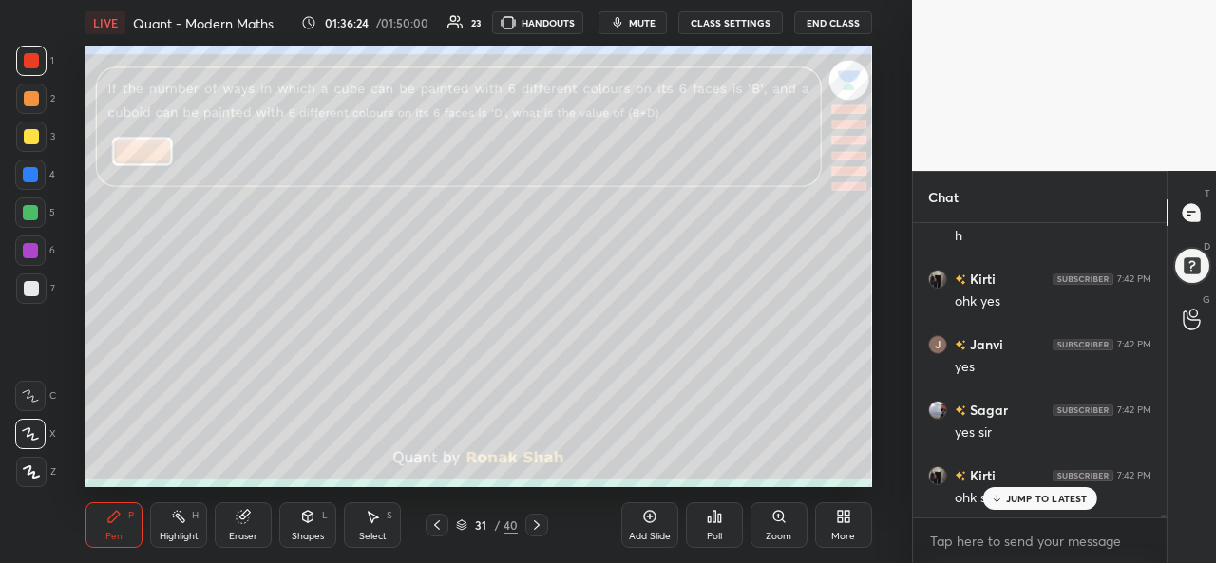
click at [1019, 497] on p "JUMP TO LATEST" at bounding box center [1047, 498] width 82 height 11
click at [28, 134] on div at bounding box center [31, 136] width 15 height 15
click at [30, 178] on div at bounding box center [30, 174] width 15 height 15
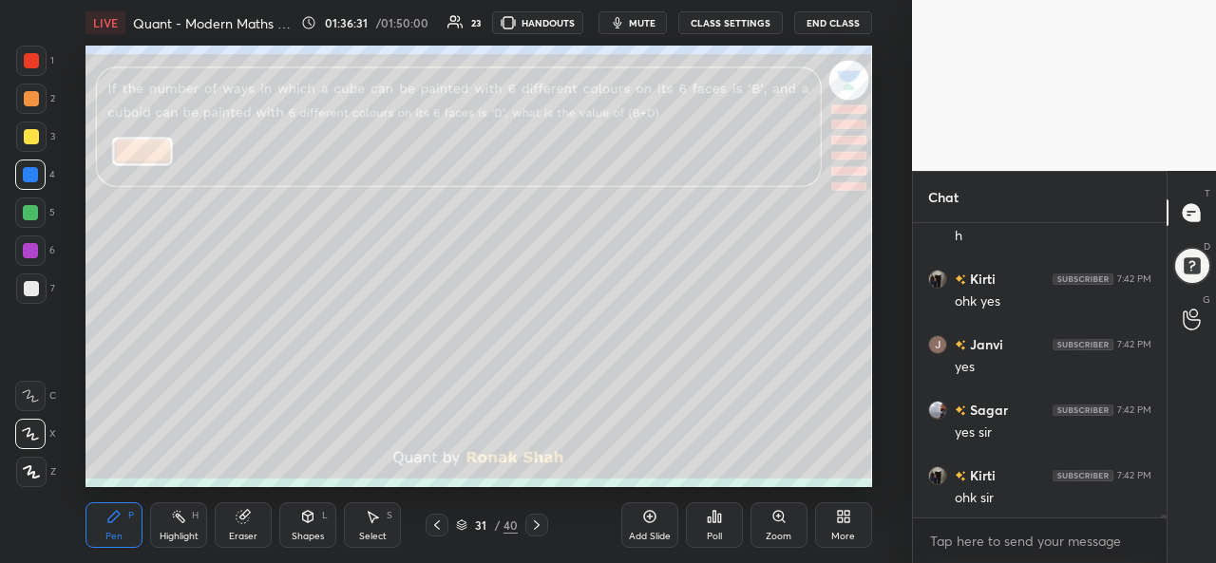
scroll to position [28329, 0]
click at [44, 48] on div at bounding box center [31, 61] width 30 height 30
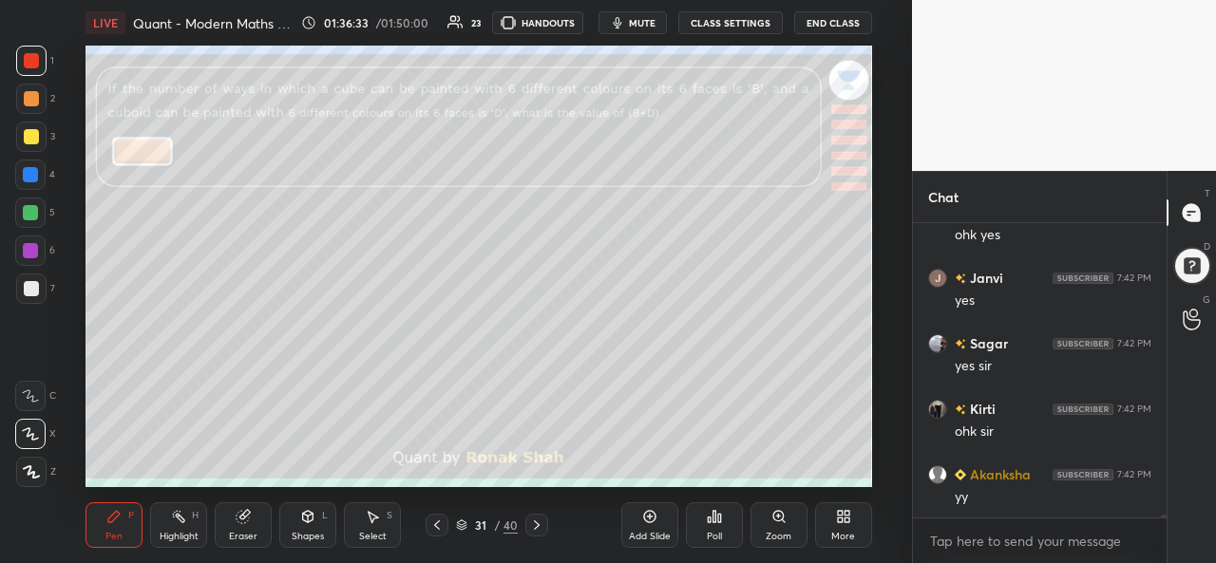
click at [31, 209] on div at bounding box center [30, 212] width 15 height 15
click at [28, 138] on div at bounding box center [31, 136] width 15 height 15
click at [27, 177] on div at bounding box center [30, 174] width 15 height 15
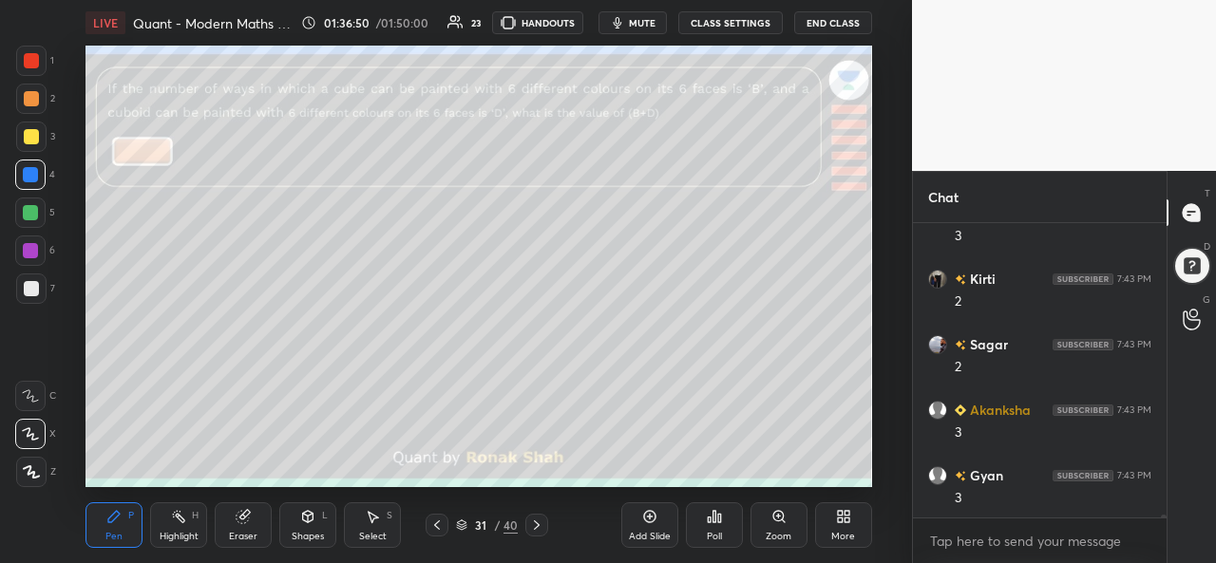
scroll to position [28722, 0]
click at [28, 208] on div at bounding box center [30, 212] width 15 height 15
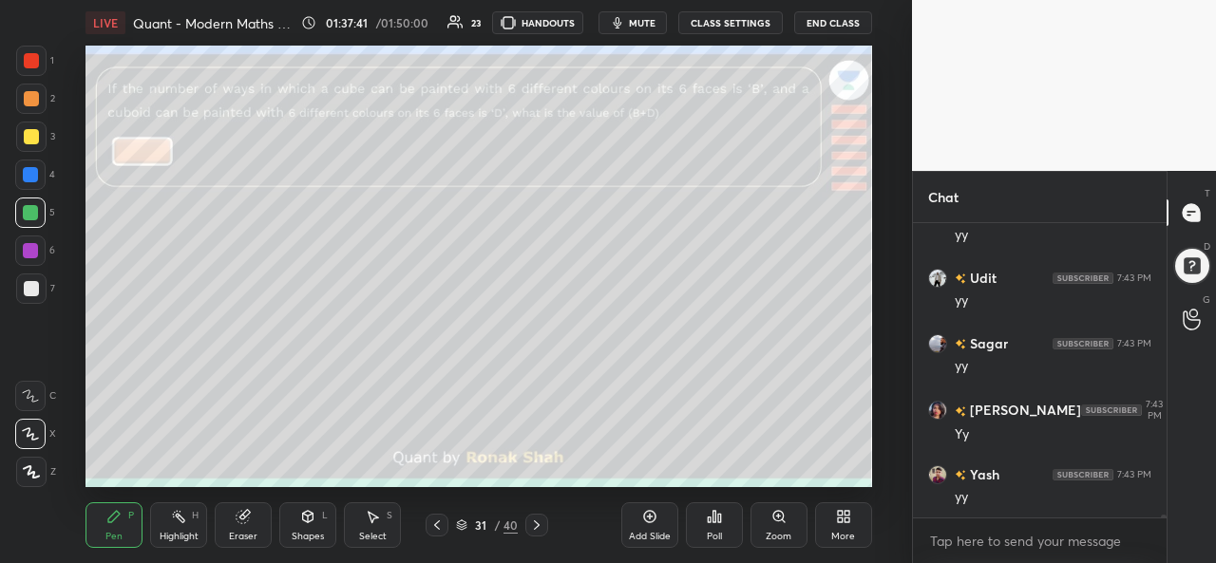
scroll to position [29161, 0]
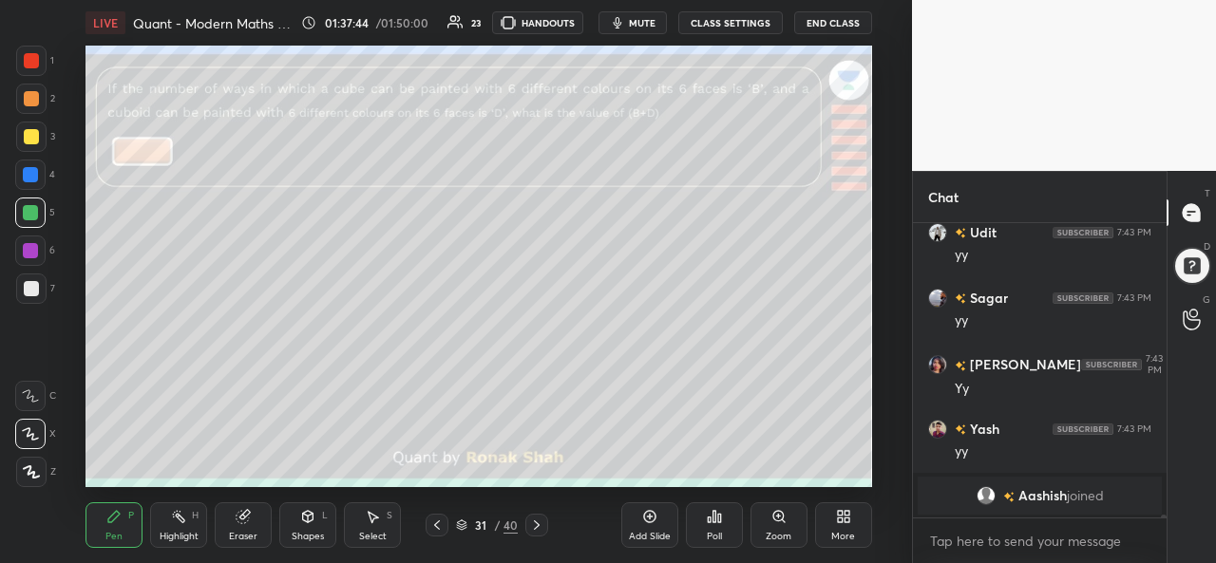
click at [242, 525] on div "Eraser" at bounding box center [243, 525] width 57 height 46
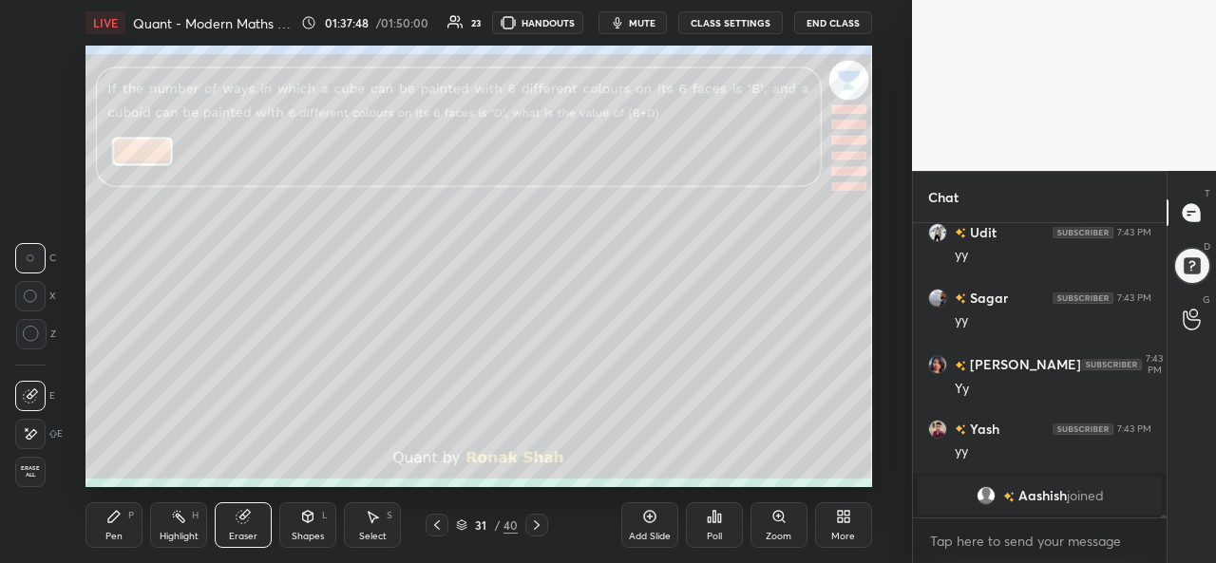
click at [114, 518] on icon at bounding box center [113, 516] width 11 height 11
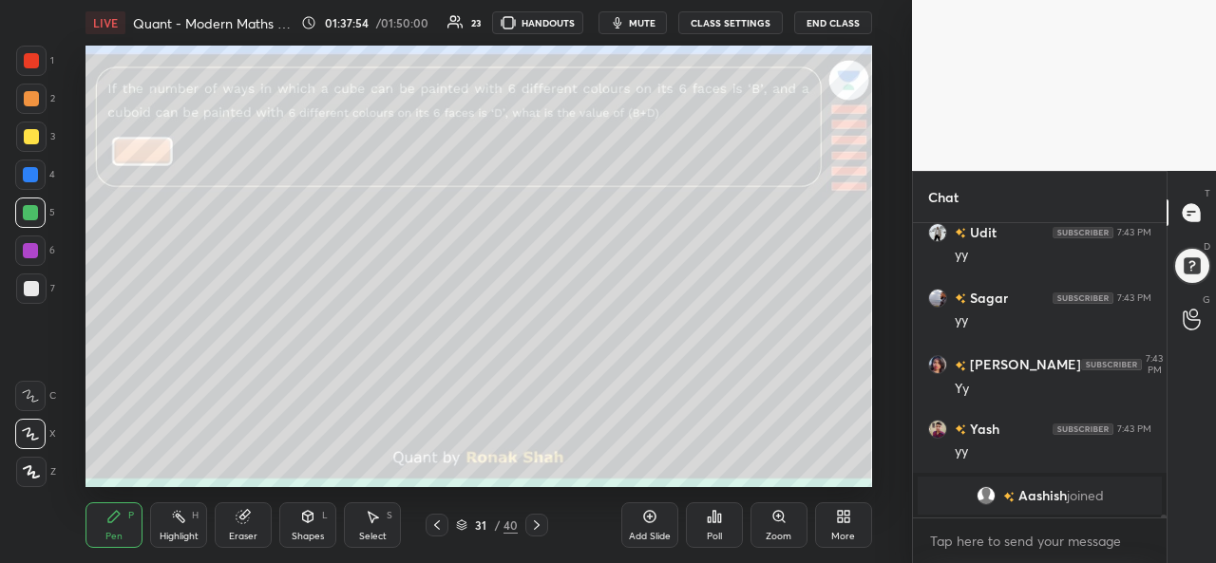
click at [25, 86] on div at bounding box center [31, 99] width 30 height 30
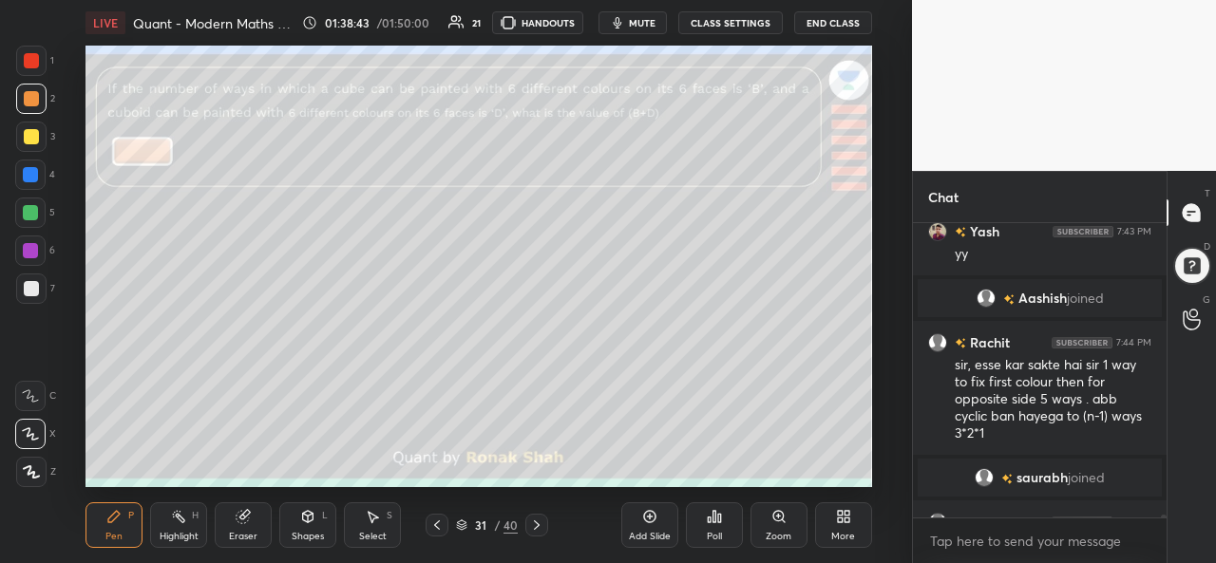
scroll to position [28868, 0]
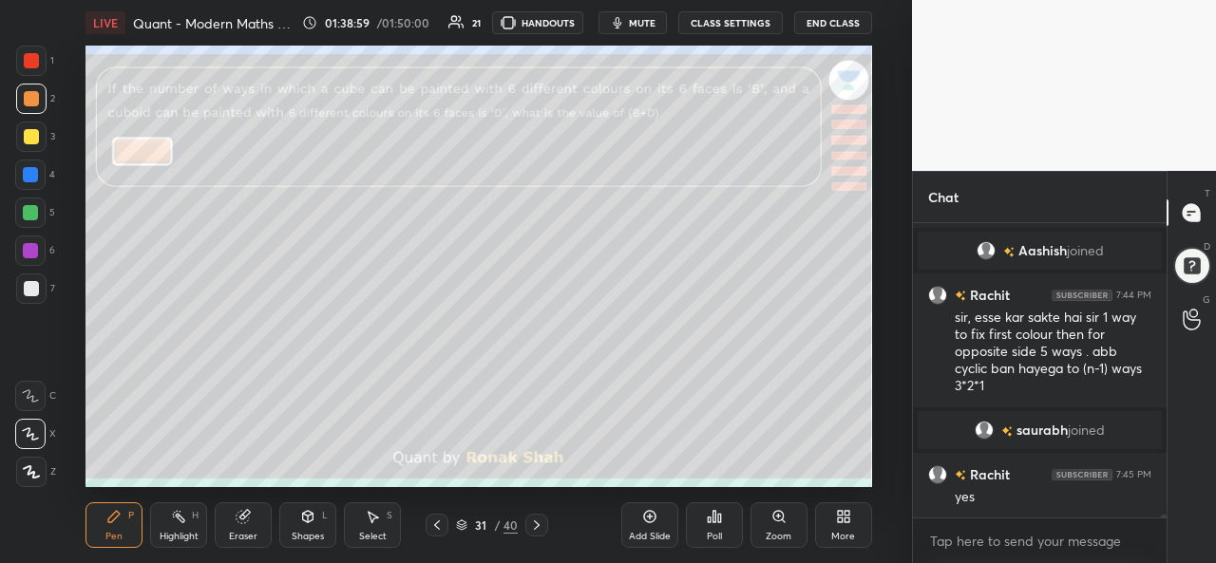
click at [42, 128] on div at bounding box center [31, 137] width 30 height 30
click at [28, 254] on div at bounding box center [30, 250] width 15 height 15
click at [28, 62] on div at bounding box center [31, 60] width 15 height 15
click at [29, 130] on div at bounding box center [31, 136] width 15 height 15
click at [32, 287] on div at bounding box center [31, 288] width 15 height 15
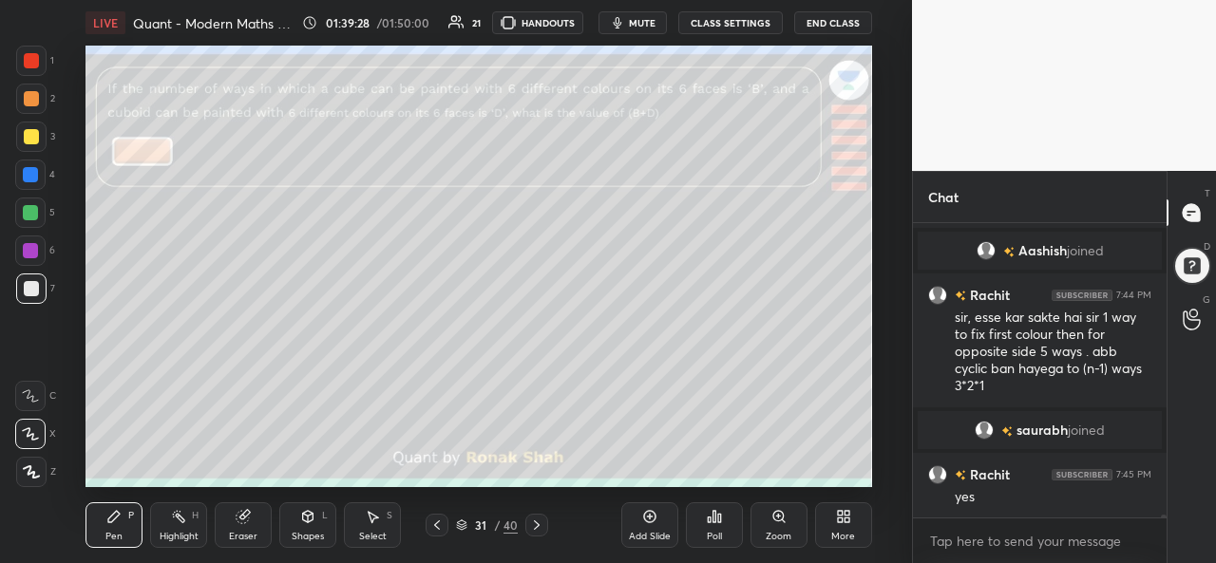
click at [28, 132] on div at bounding box center [31, 136] width 15 height 15
click at [35, 278] on div at bounding box center [31, 289] width 30 height 30
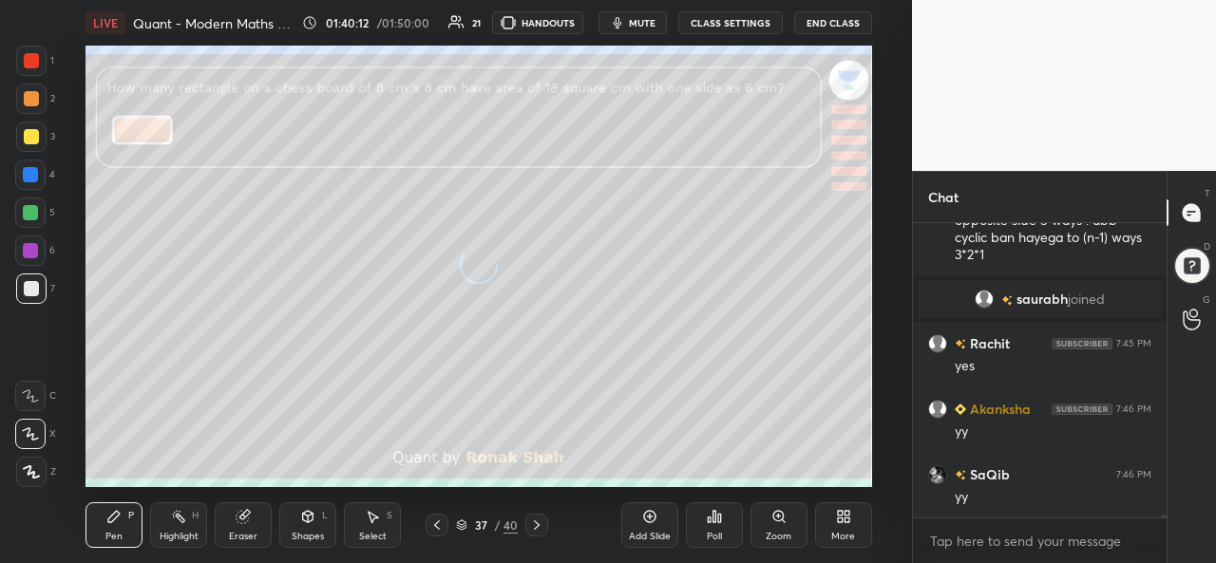
scroll to position [29064, 0]
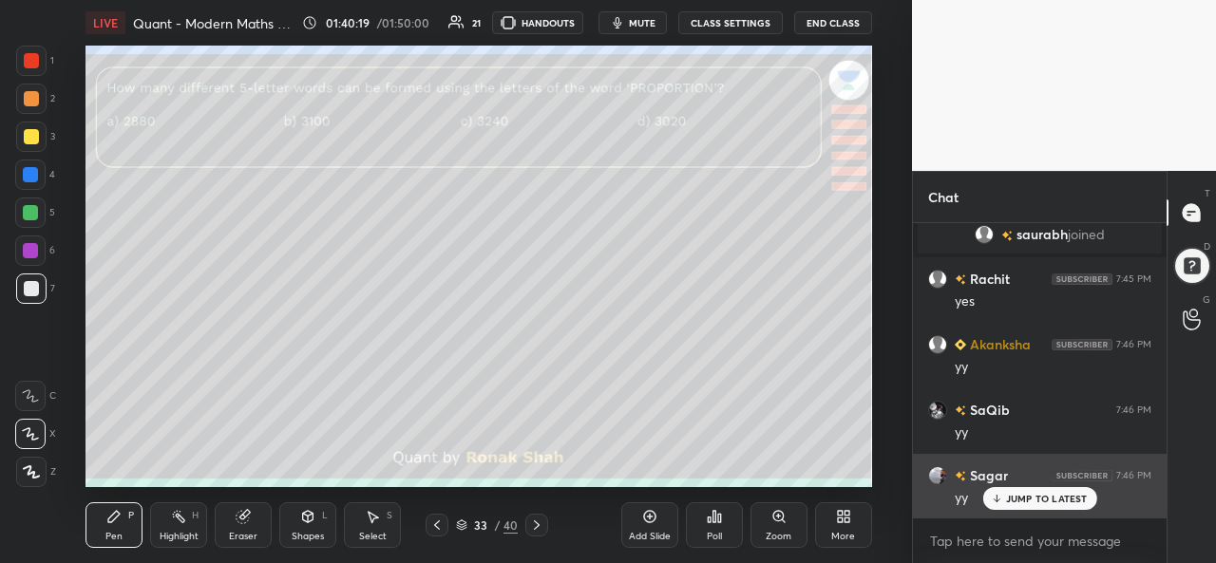
click at [1014, 492] on div "JUMP TO LATEST" at bounding box center [1039, 498] width 114 height 23
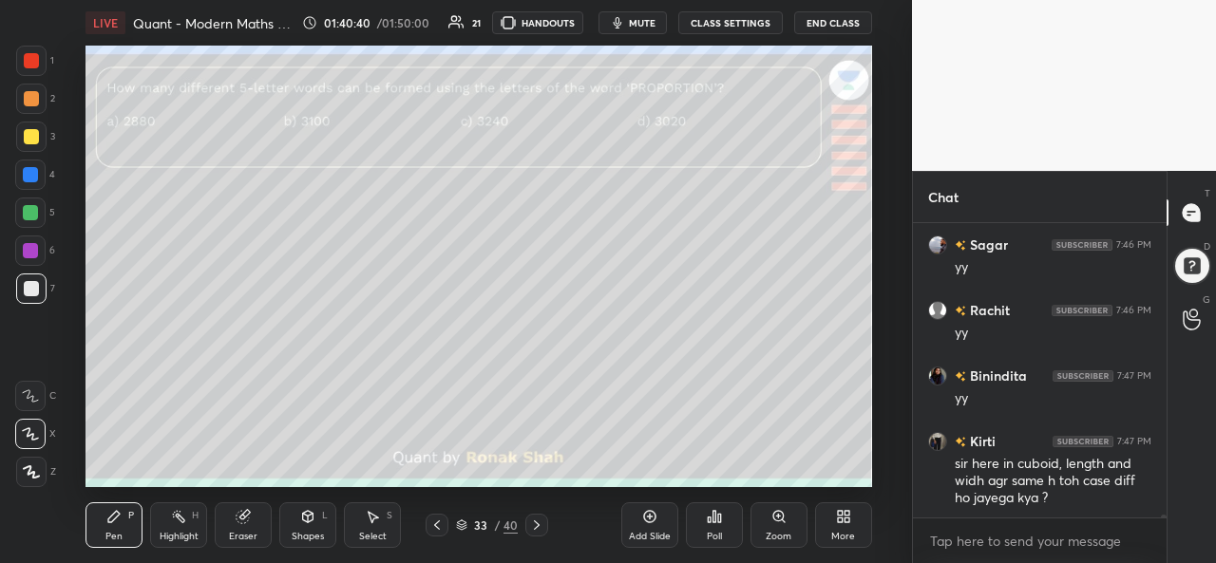
scroll to position [29558, 0]
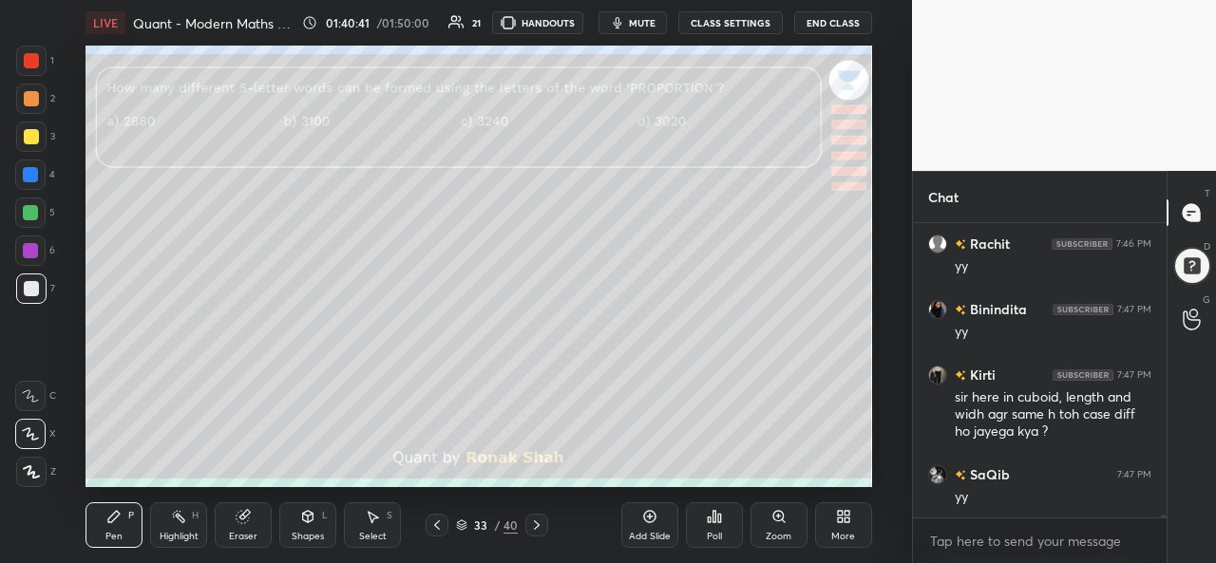
click at [1028, 498] on div "yy" at bounding box center [1053, 497] width 197 height 19
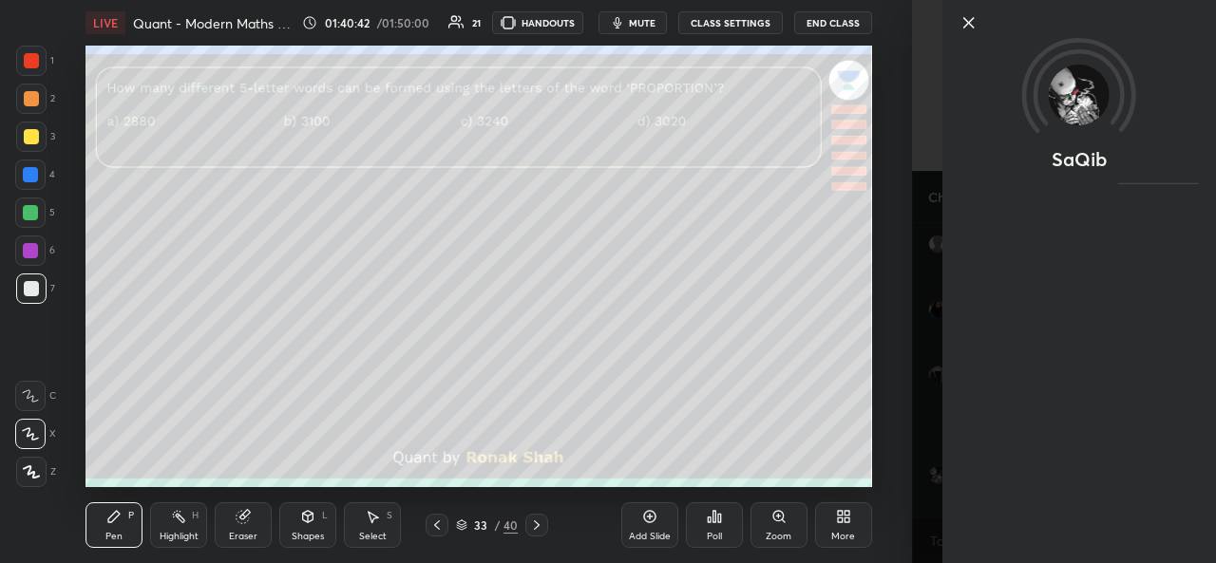
click at [969, 23] on icon at bounding box center [968, 22] width 9 height 9
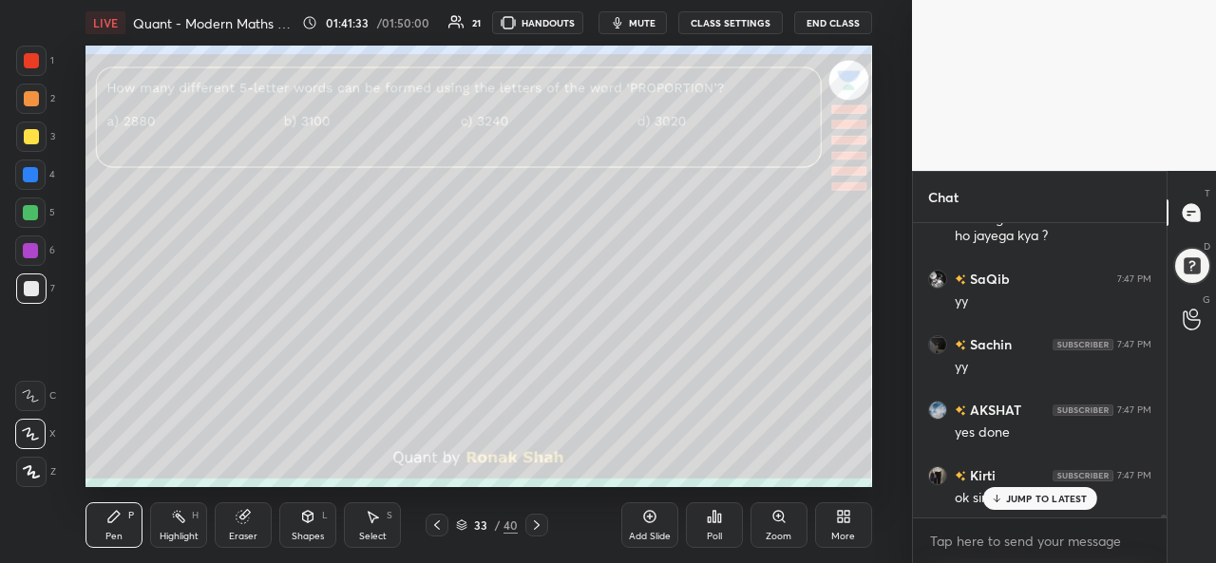
scroll to position [29820, 0]
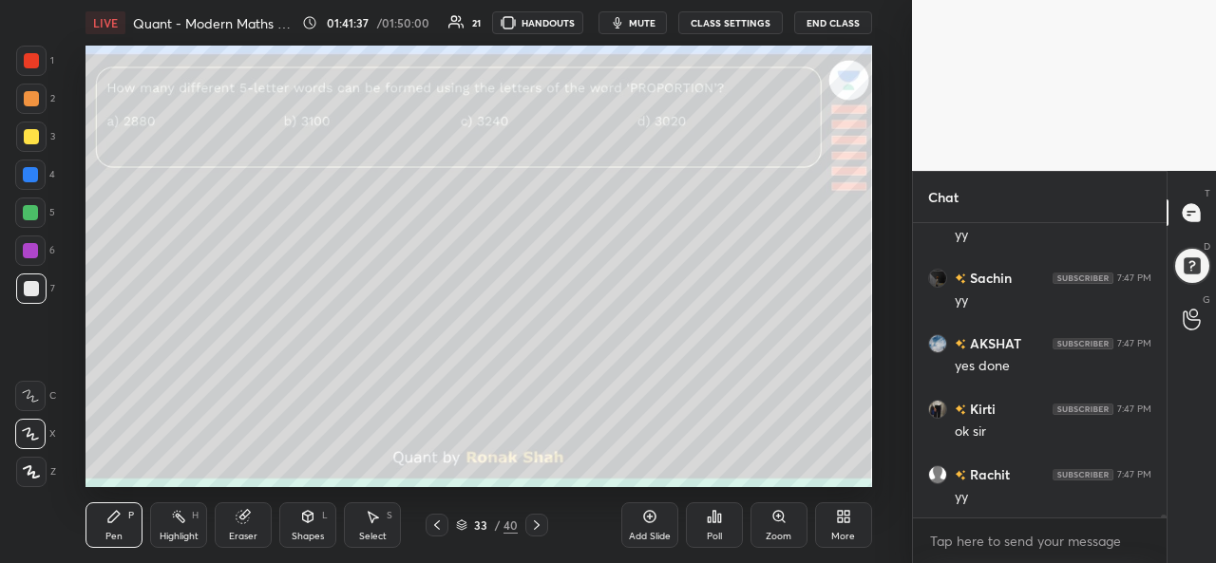
click at [714, 521] on icon at bounding box center [713, 516] width 3 height 11
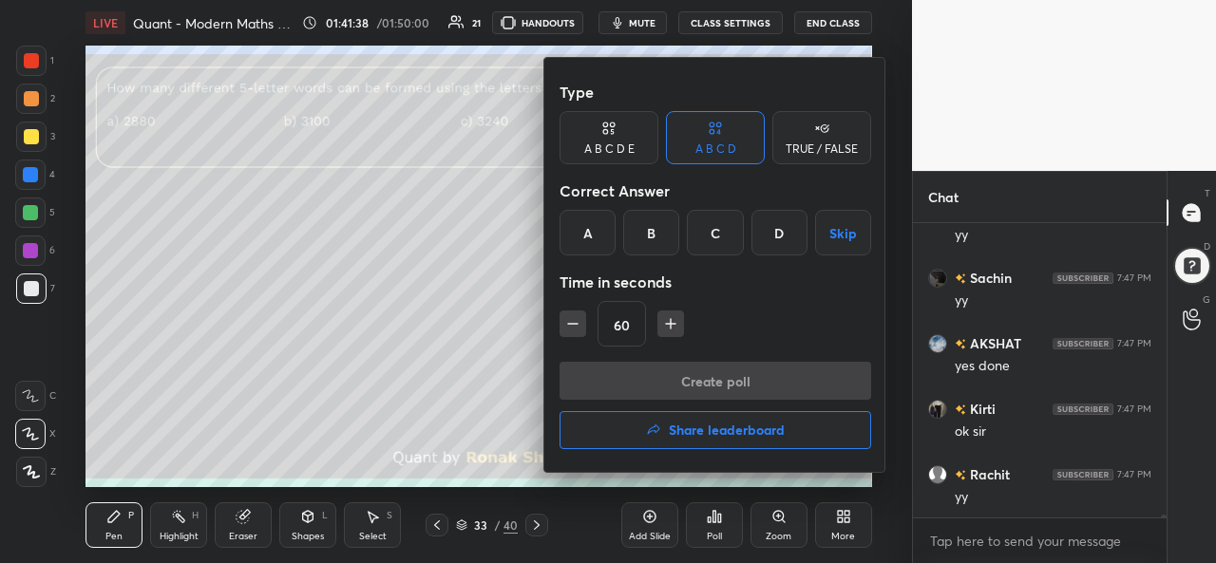
click at [578, 229] on div "A" at bounding box center [587, 233] width 56 height 46
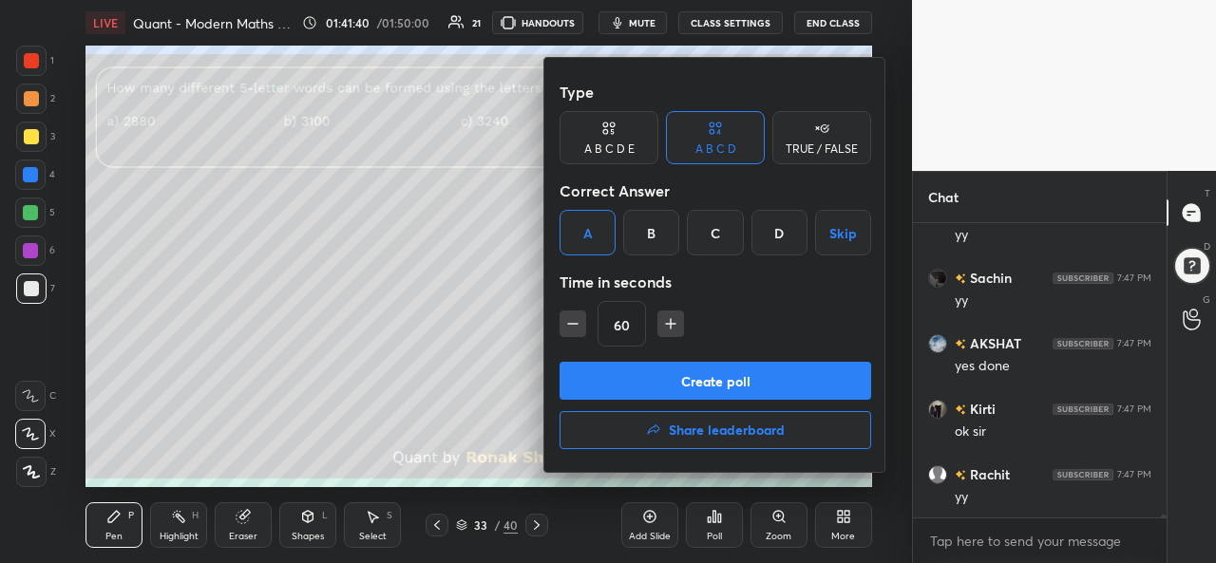
click at [714, 379] on button "Create poll" at bounding box center [715, 381] width 312 height 38
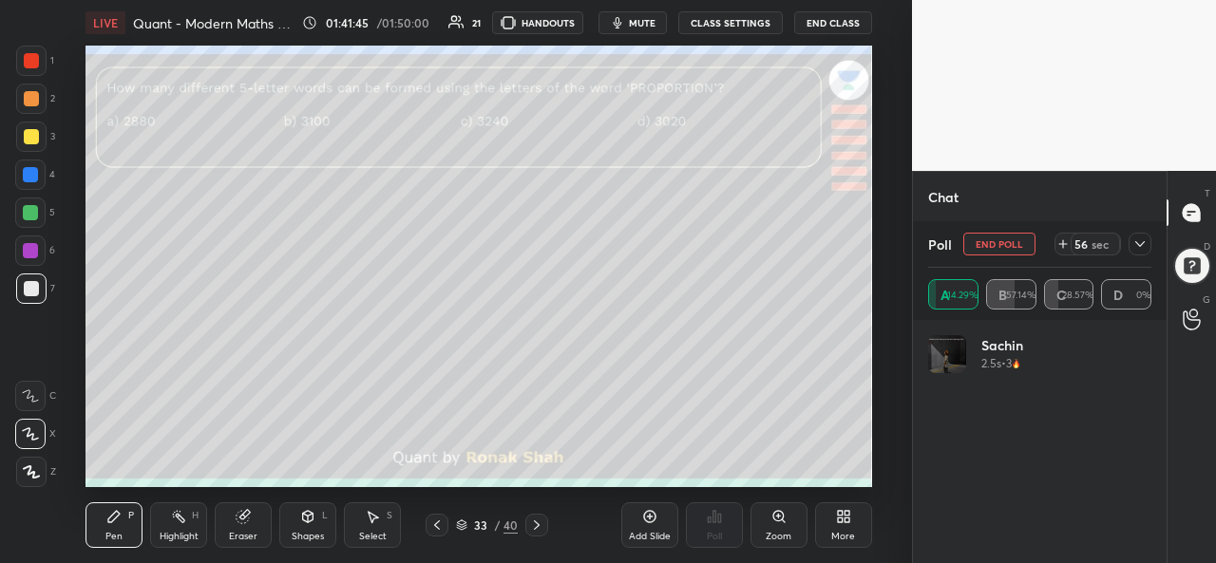
scroll to position [222, 218]
click at [1012, 244] on button "End Poll" at bounding box center [999, 244] width 72 height 23
type textarea "x"
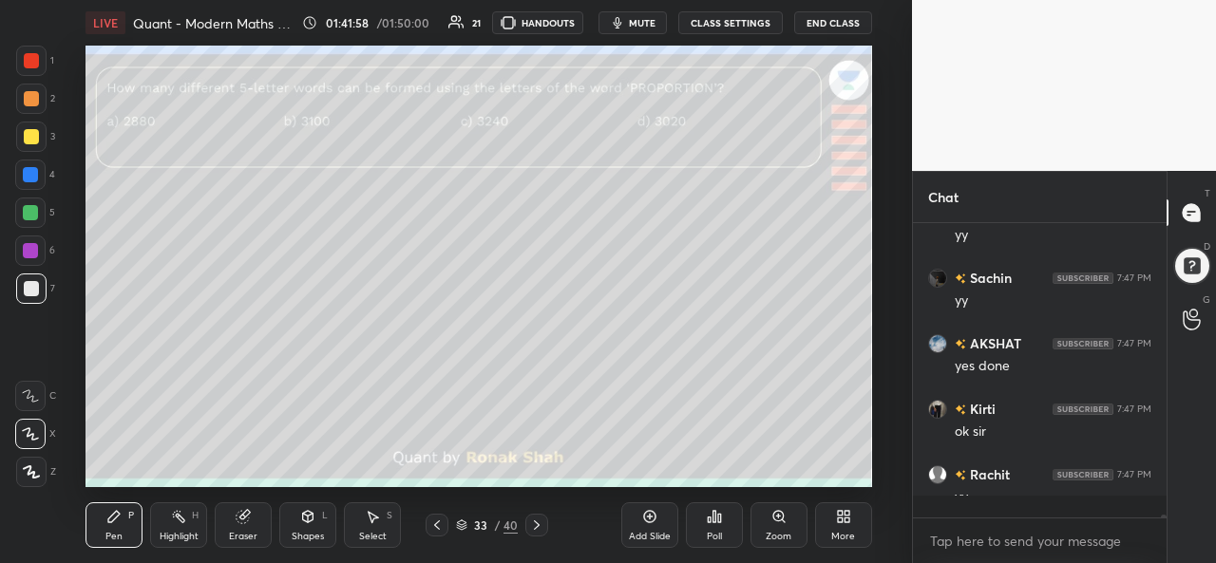
scroll to position [125, 248]
click at [707, 534] on div "Poll" at bounding box center [714, 536] width 15 height 9
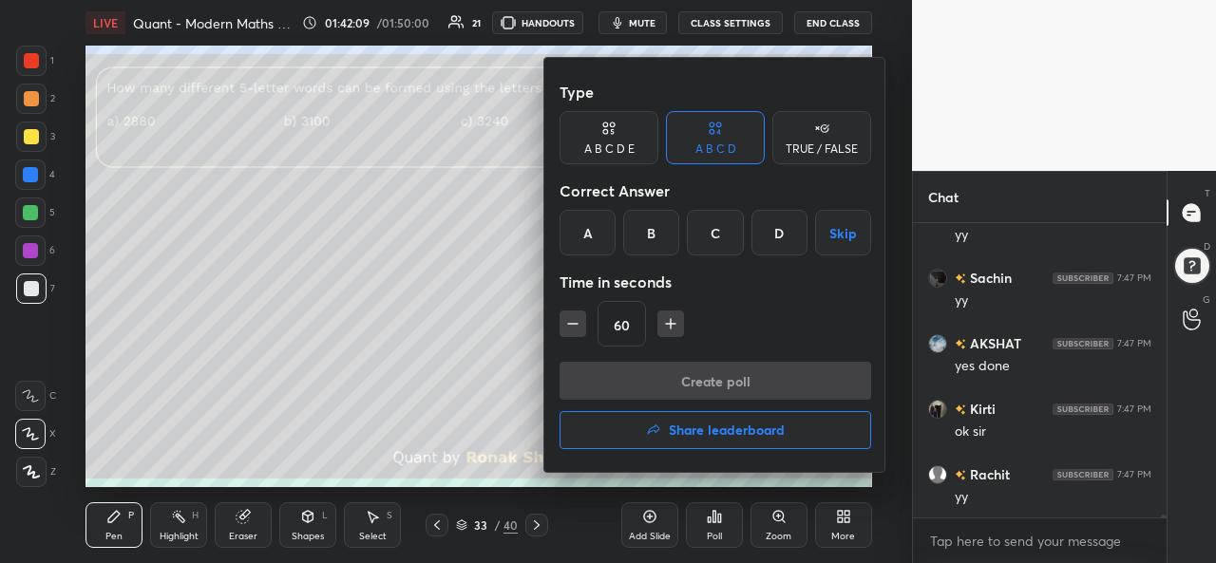
click at [652, 230] on div "B" at bounding box center [651, 233] width 56 height 46
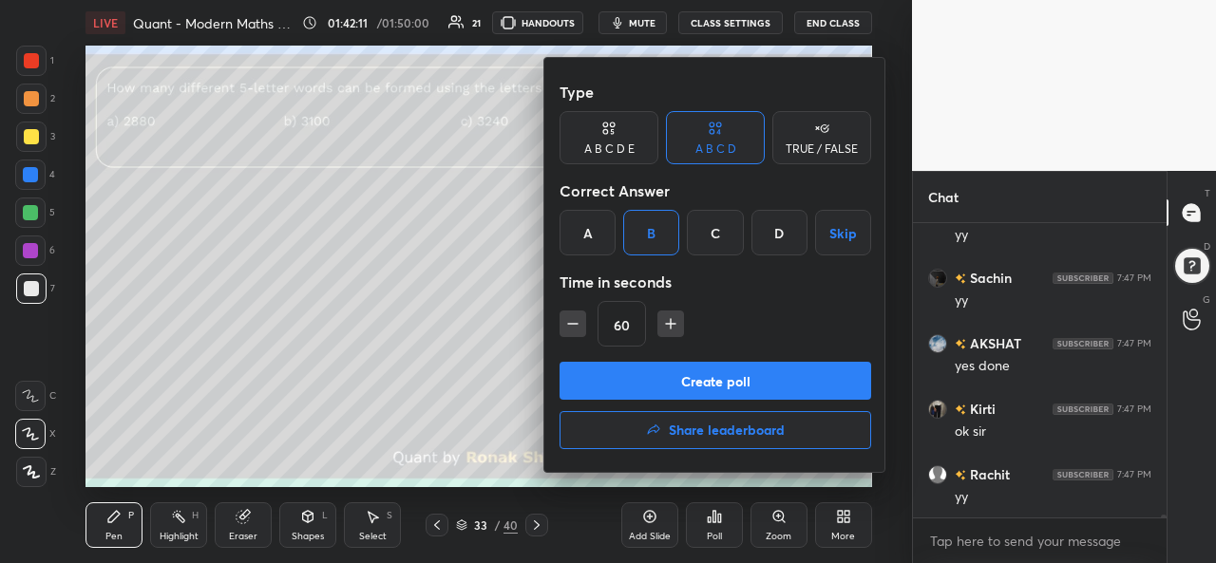
click at [566, 316] on icon "button" at bounding box center [572, 323] width 19 height 19
click at [566, 318] on icon "button" at bounding box center [572, 323] width 19 height 19
type input "30"
click at [683, 377] on button "Create poll" at bounding box center [715, 381] width 312 height 38
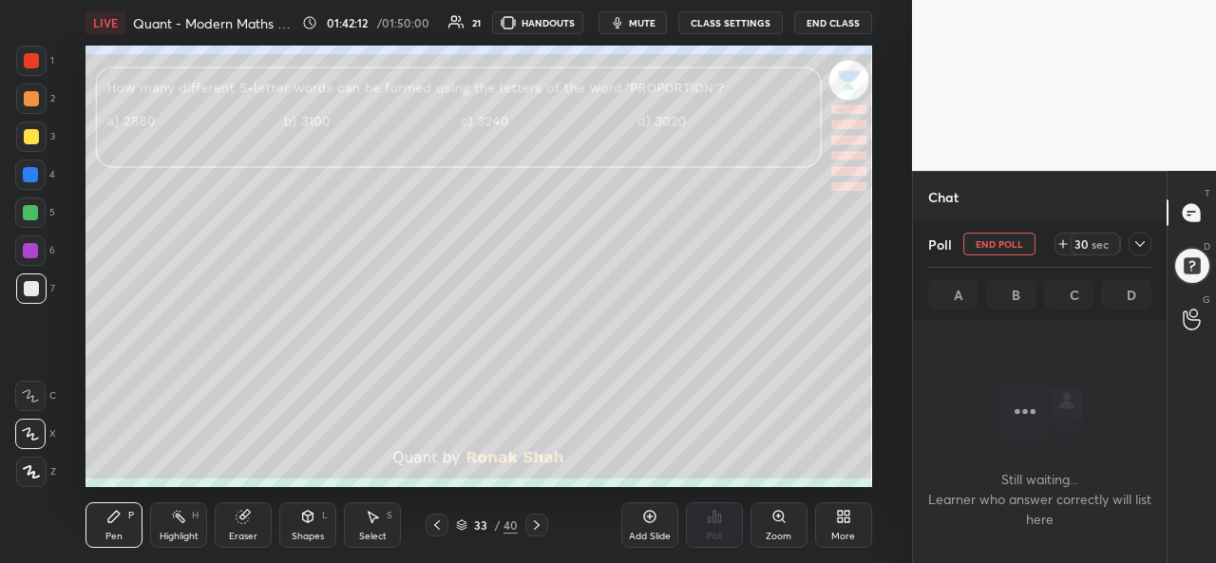
scroll to position [196, 248]
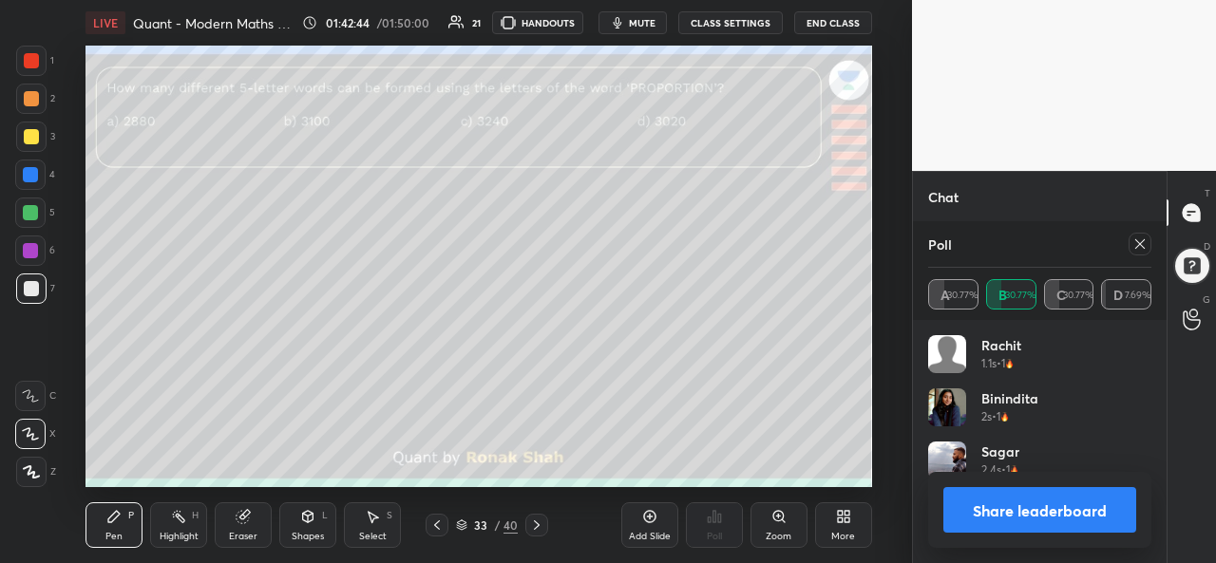
click at [1141, 253] on div at bounding box center [1139, 244] width 23 height 23
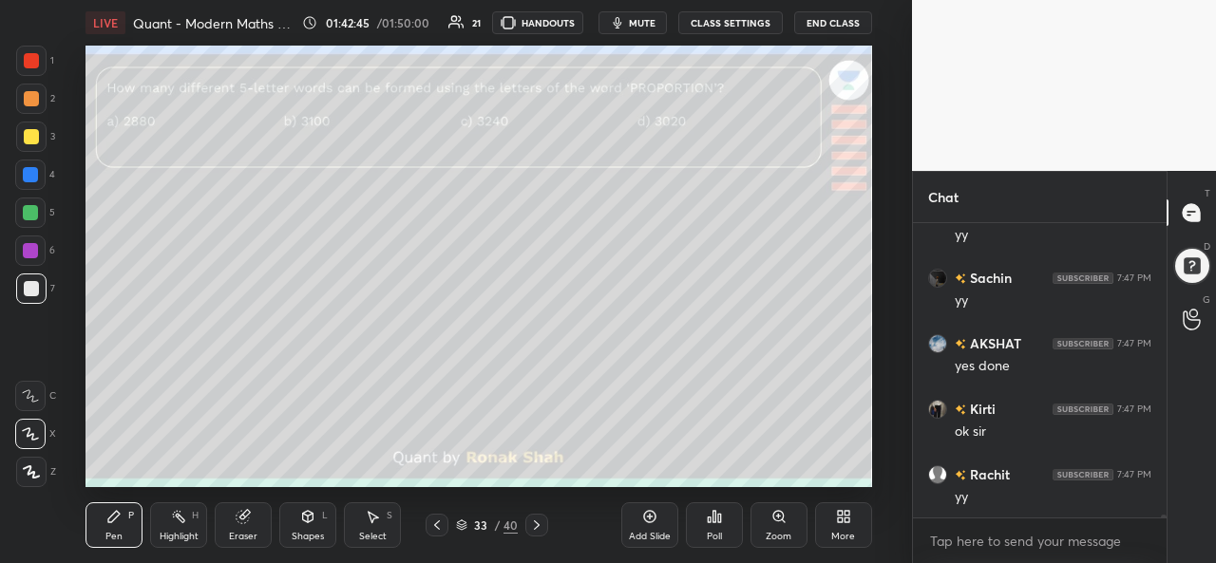
click at [379, 527] on div "Select S" at bounding box center [372, 525] width 57 height 46
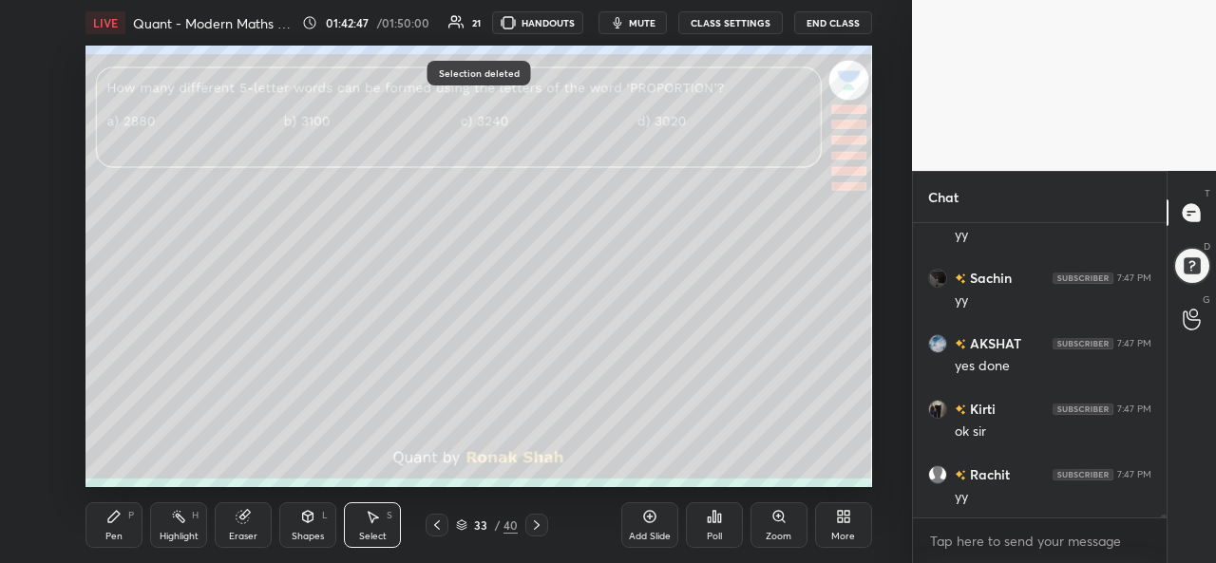
click at [116, 516] on icon at bounding box center [113, 516] width 11 height 11
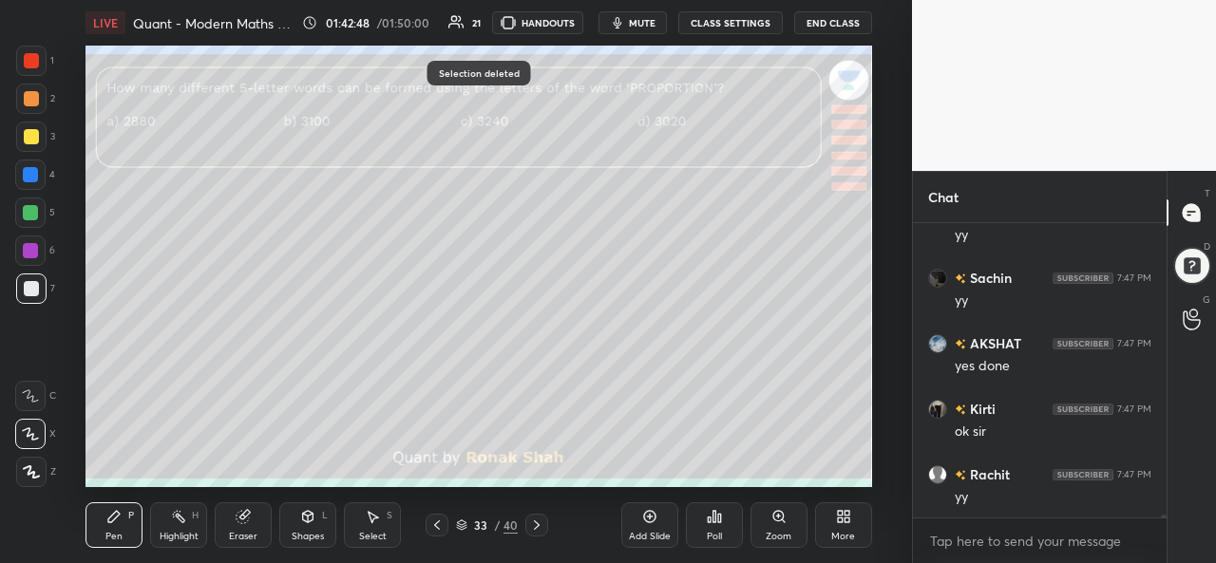
click at [39, 57] on div at bounding box center [31, 61] width 30 height 30
click at [28, 130] on div at bounding box center [31, 136] width 15 height 15
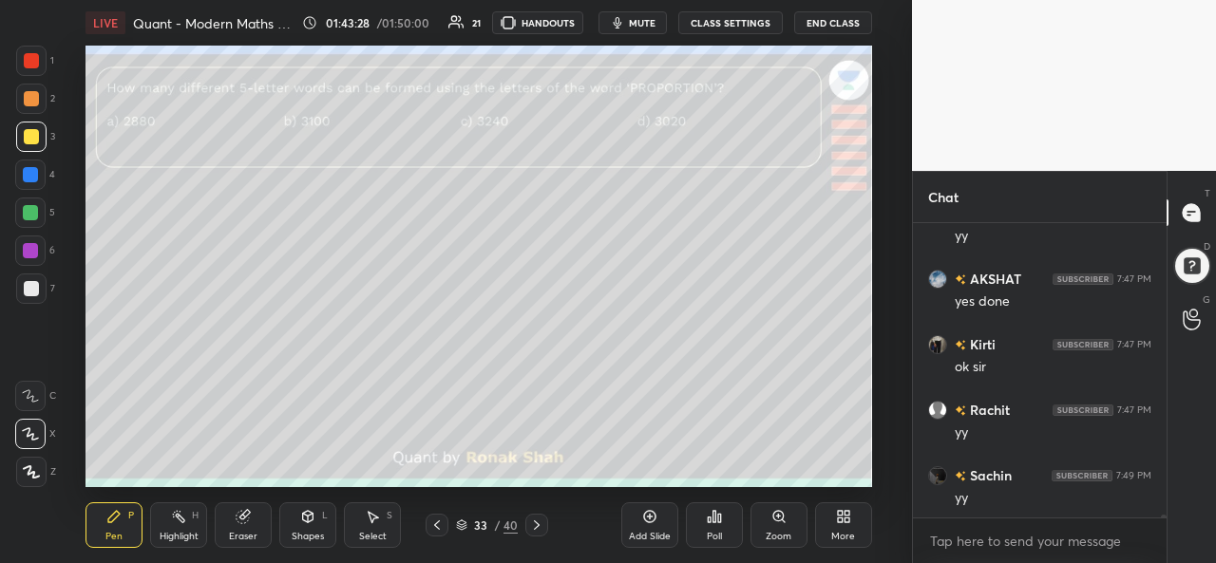
scroll to position [29951, 0]
click at [34, 170] on div at bounding box center [30, 174] width 15 height 15
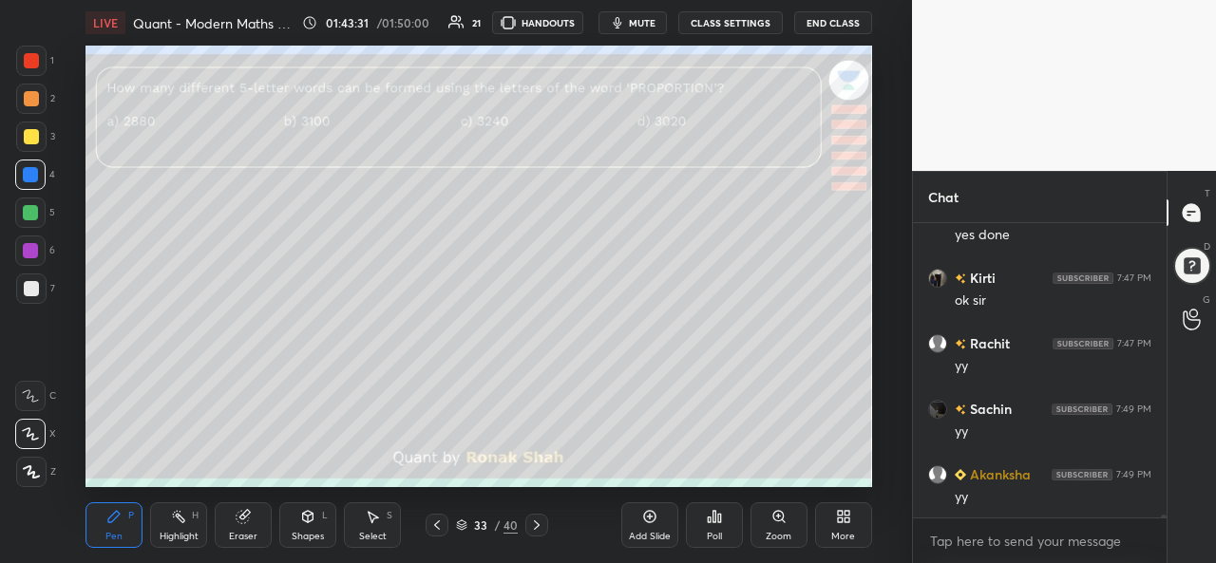
click at [34, 62] on div at bounding box center [31, 60] width 15 height 15
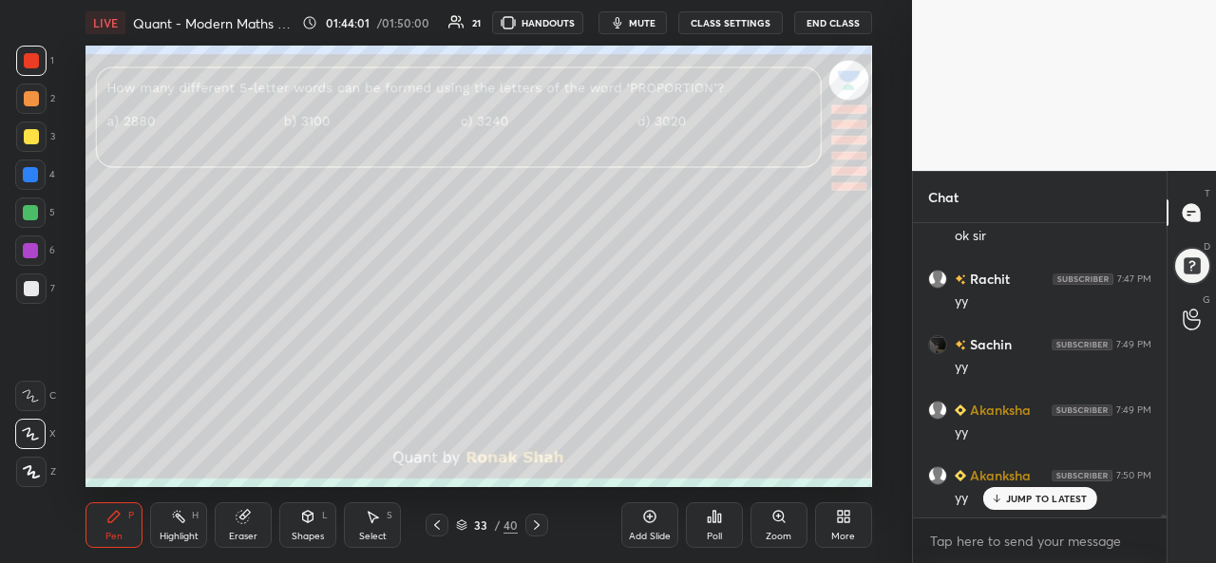
click at [381, 529] on div "Select S" at bounding box center [372, 525] width 57 height 46
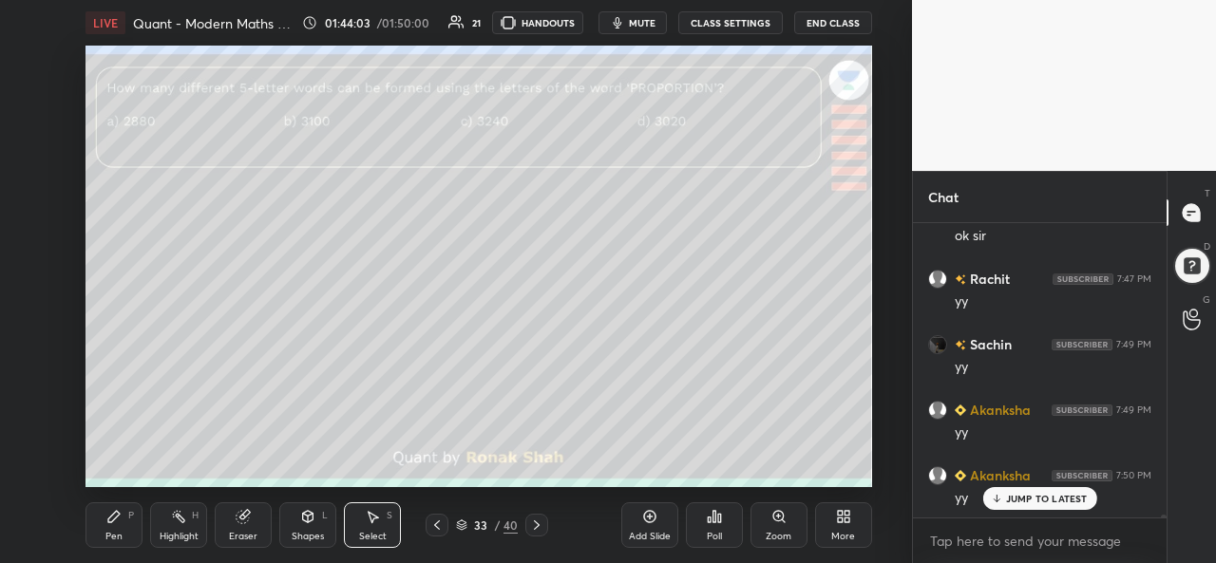
scroll to position [30082, 0]
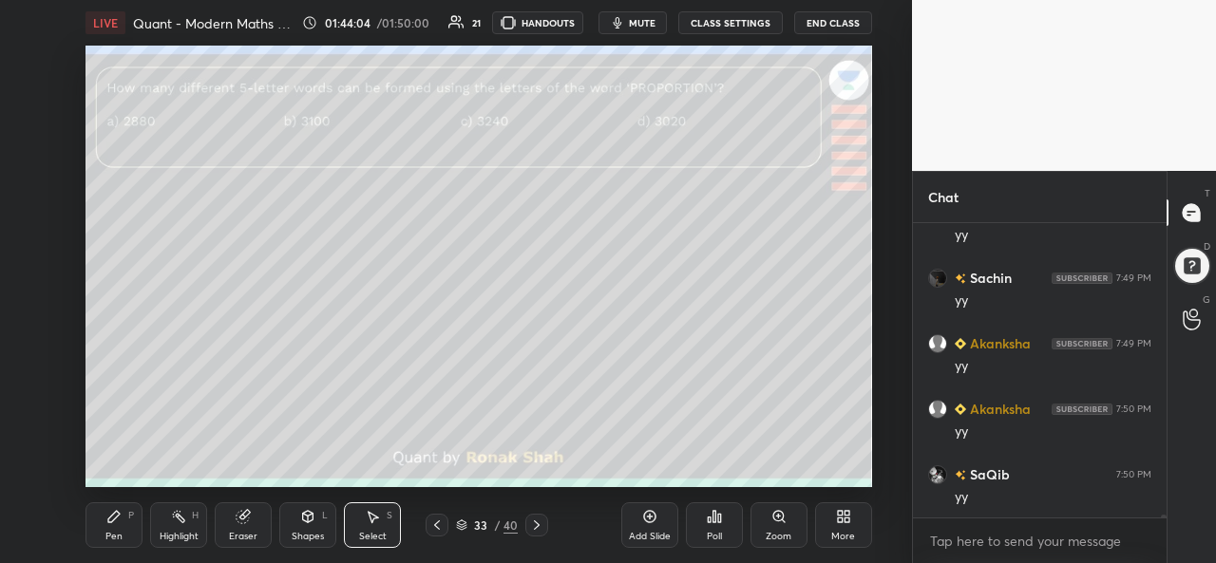
click at [110, 527] on div "Pen P" at bounding box center [113, 525] width 57 height 46
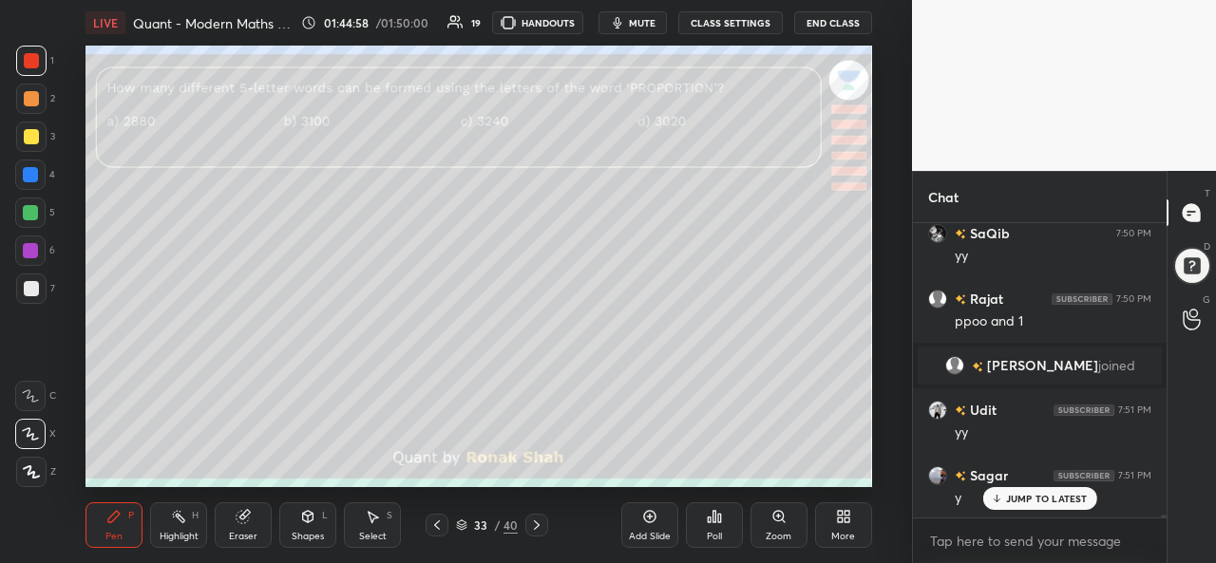
scroll to position [29964, 0]
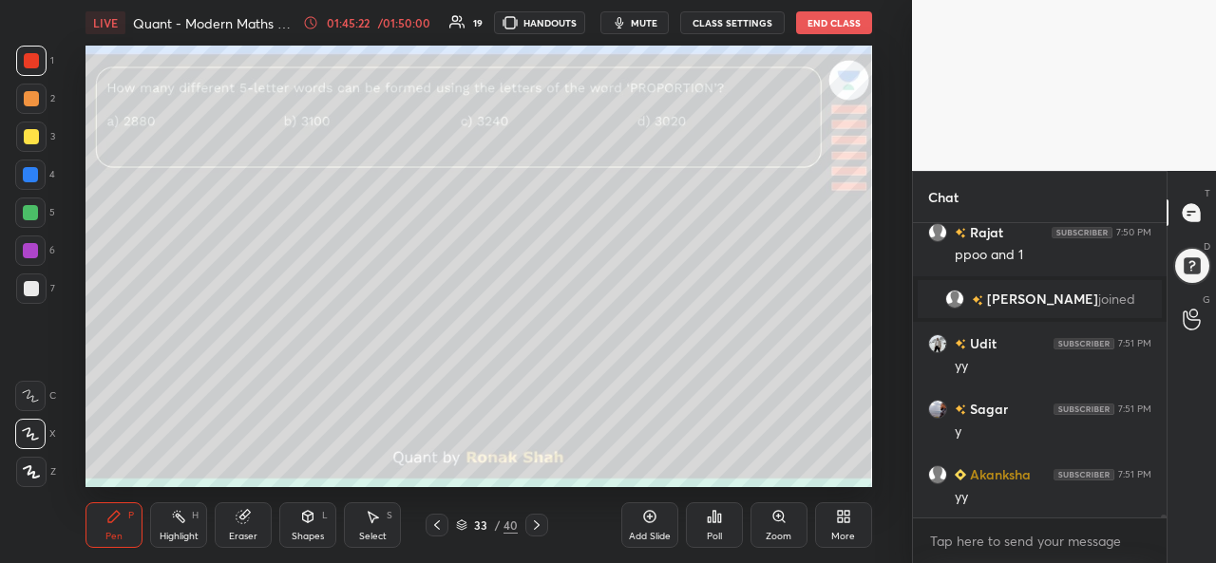
click at [641, 527] on div "Add Slide" at bounding box center [649, 525] width 57 height 46
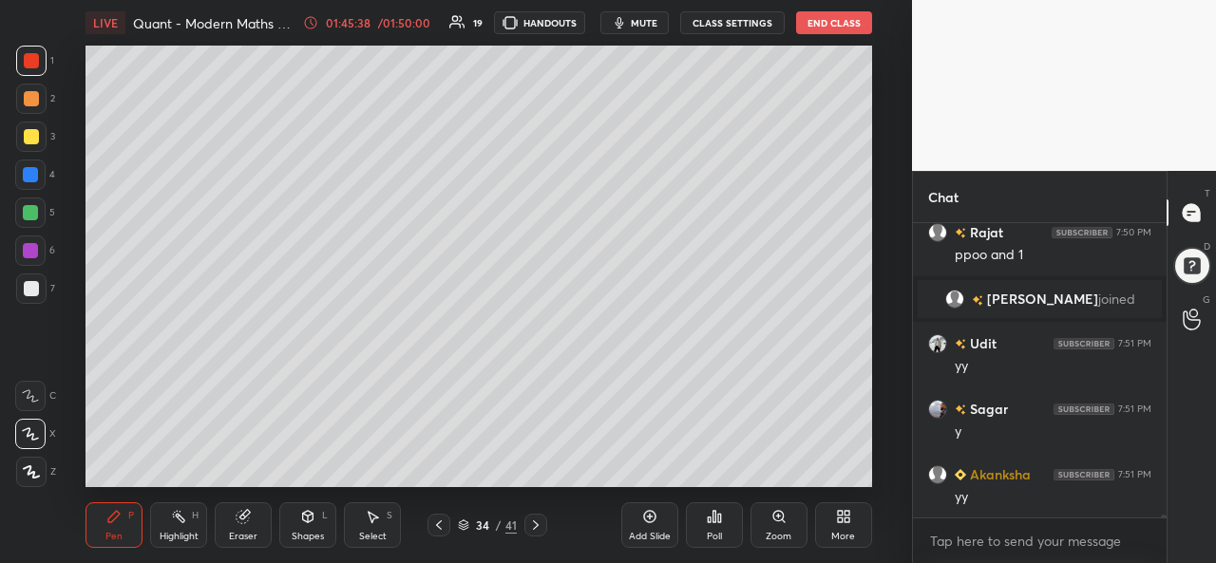
click at [29, 177] on div at bounding box center [30, 174] width 15 height 15
click at [30, 66] on div at bounding box center [31, 60] width 15 height 15
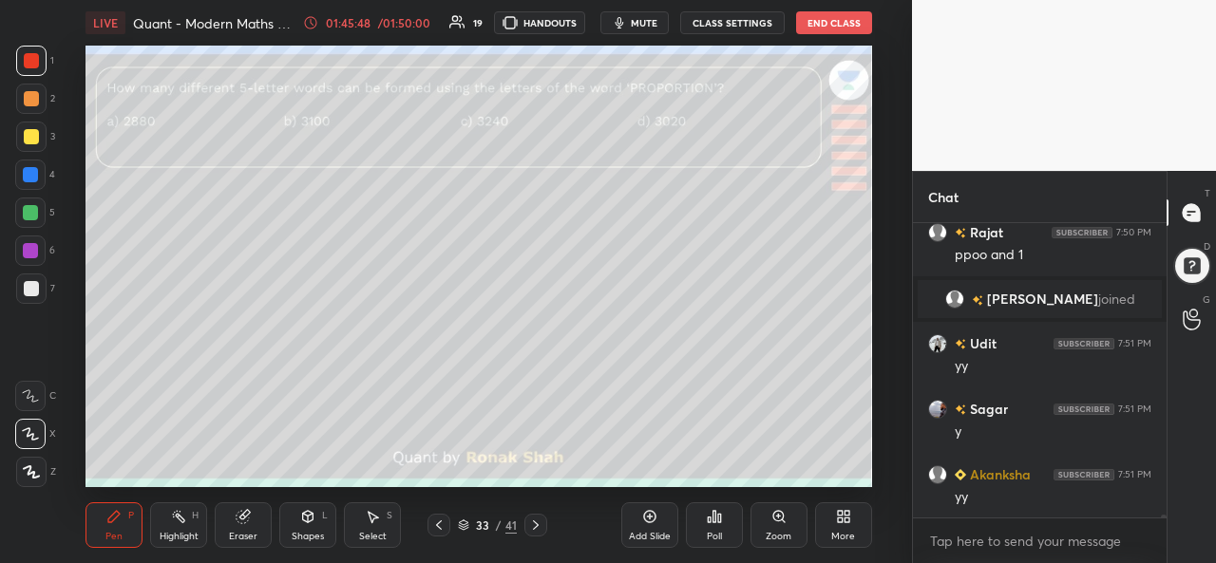
click at [309, 532] on div "Shapes" at bounding box center [308, 536] width 32 height 9
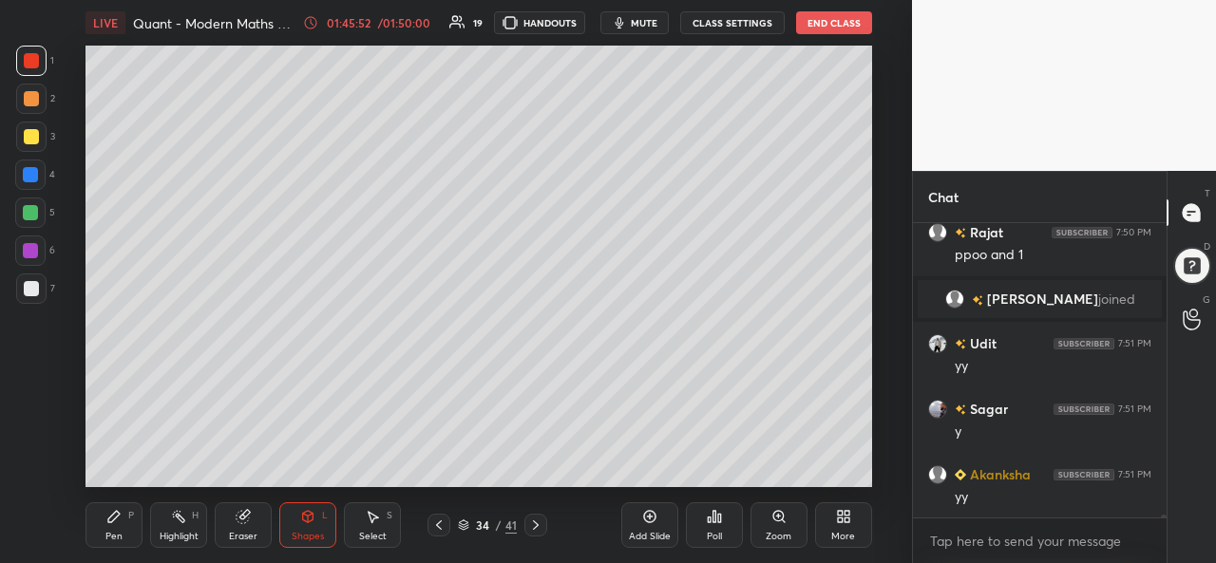
click at [28, 215] on div at bounding box center [30, 212] width 15 height 15
click at [31, 63] on div at bounding box center [31, 60] width 15 height 15
click at [110, 507] on div "Pen P" at bounding box center [113, 525] width 57 height 46
click at [371, 530] on div "Select S" at bounding box center [372, 525] width 57 height 46
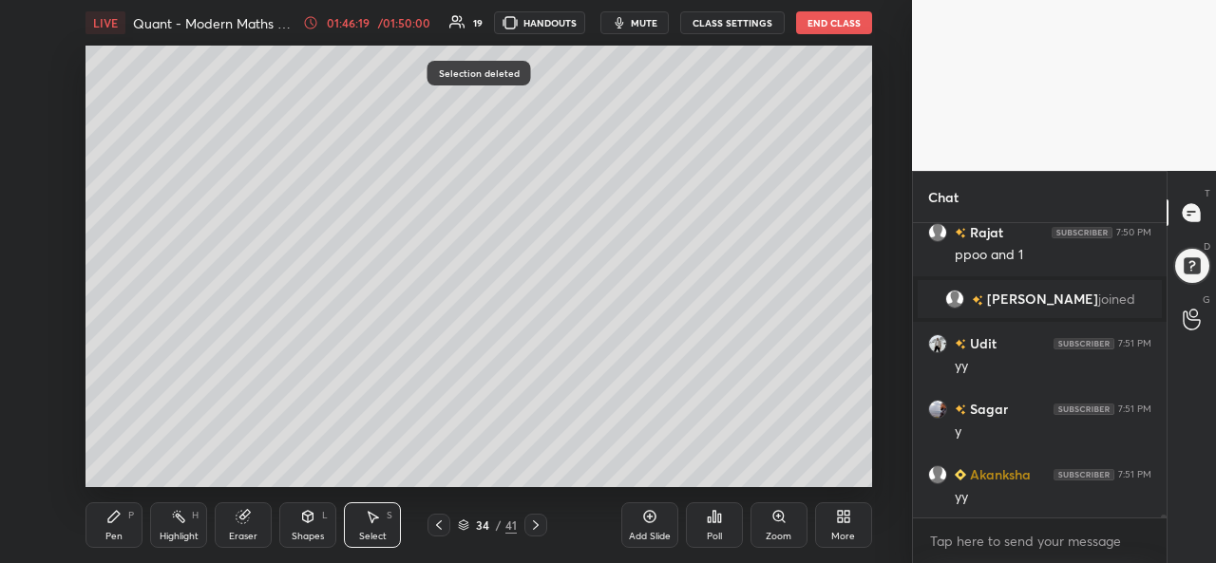
click at [119, 522] on icon at bounding box center [113, 516] width 15 height 15
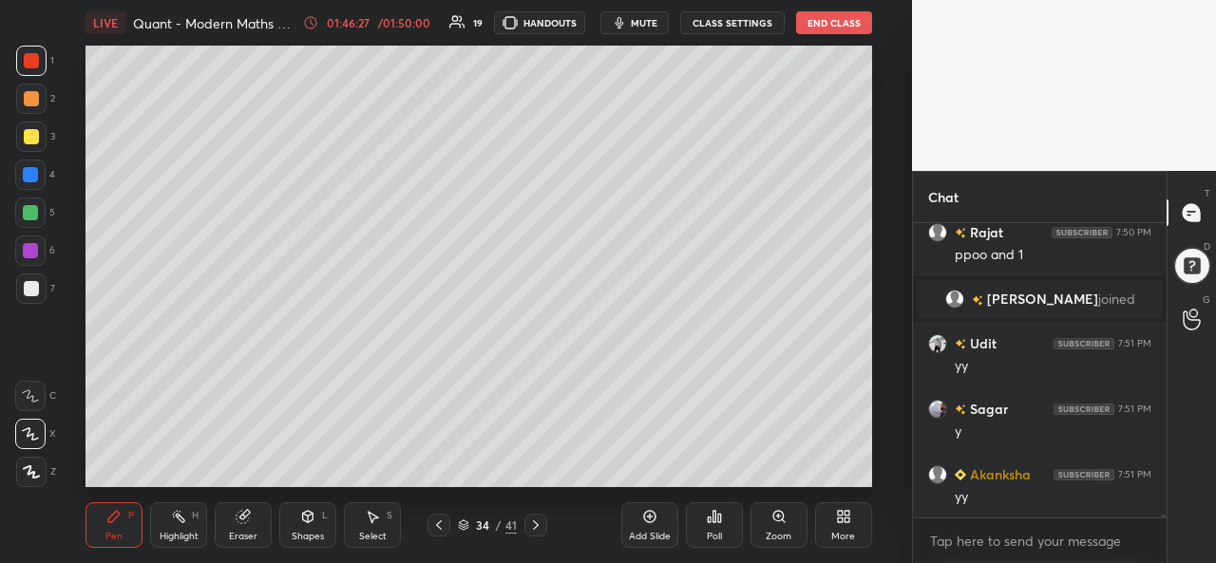
click at [873, 120] on div "Setting up your live class Poll for secs No correct answer Start poll" at bounding box center [479, 267] width 836 height 442
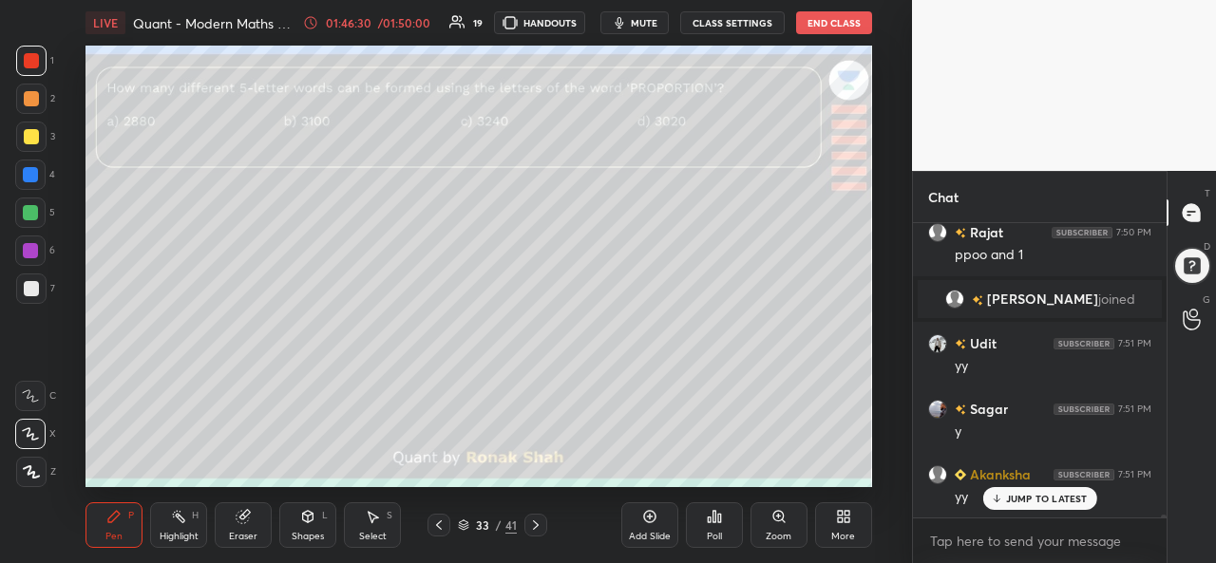
scroll to position [30029, 0]
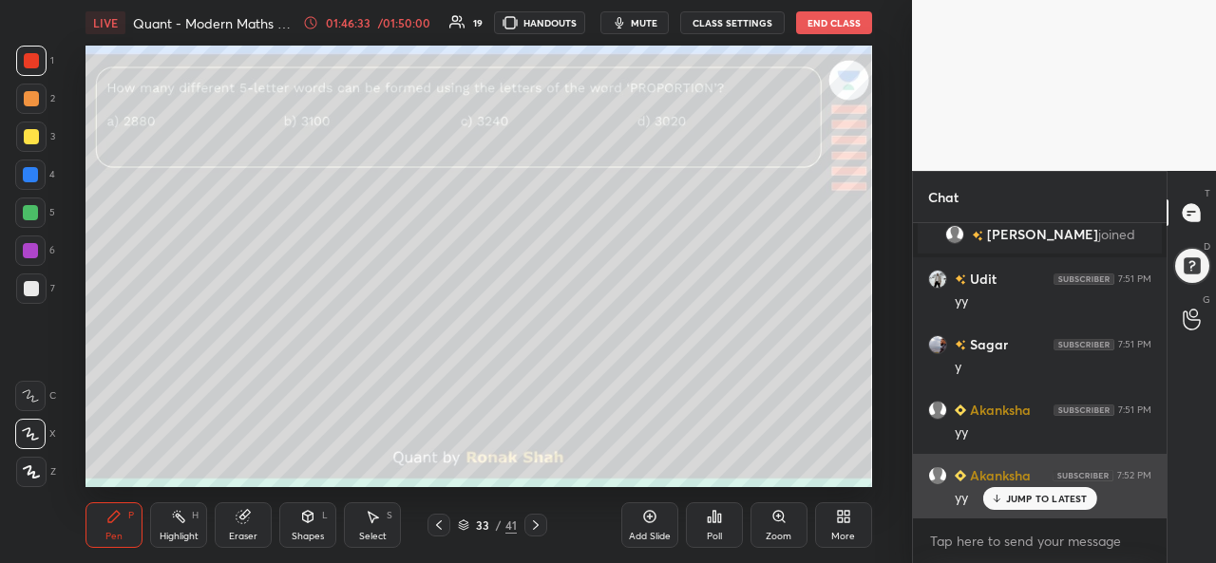
click at [1018, 504] on p "JUMP TO LATEST" at bounding box center [1047, 498] width 82 height 11
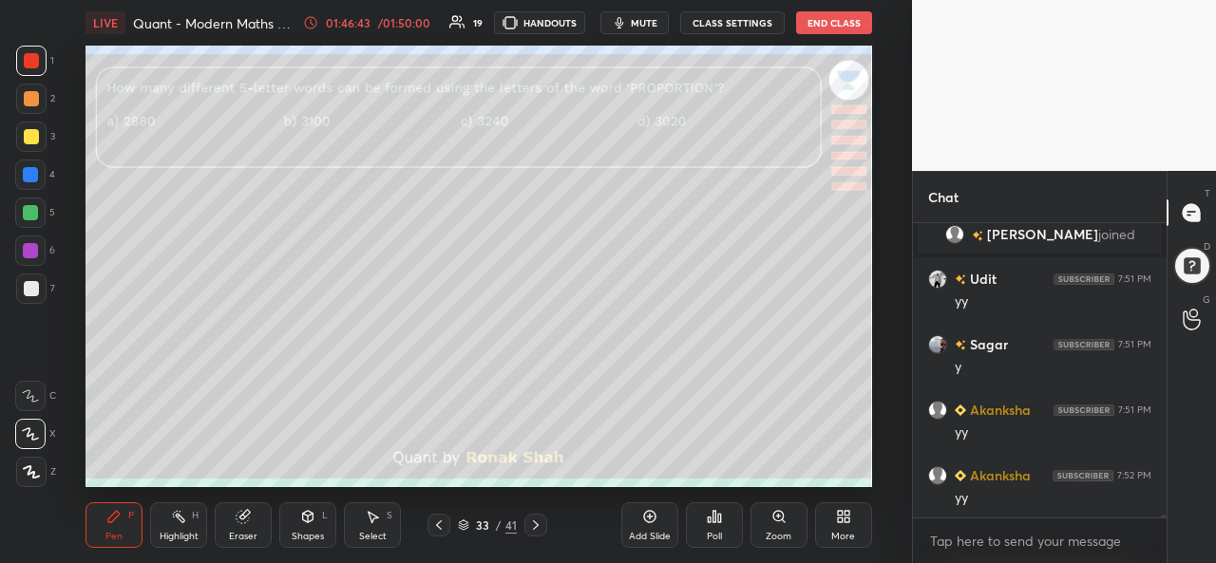
click at [21, 130] on div at bounding box center [31, 137] width 30 height 30
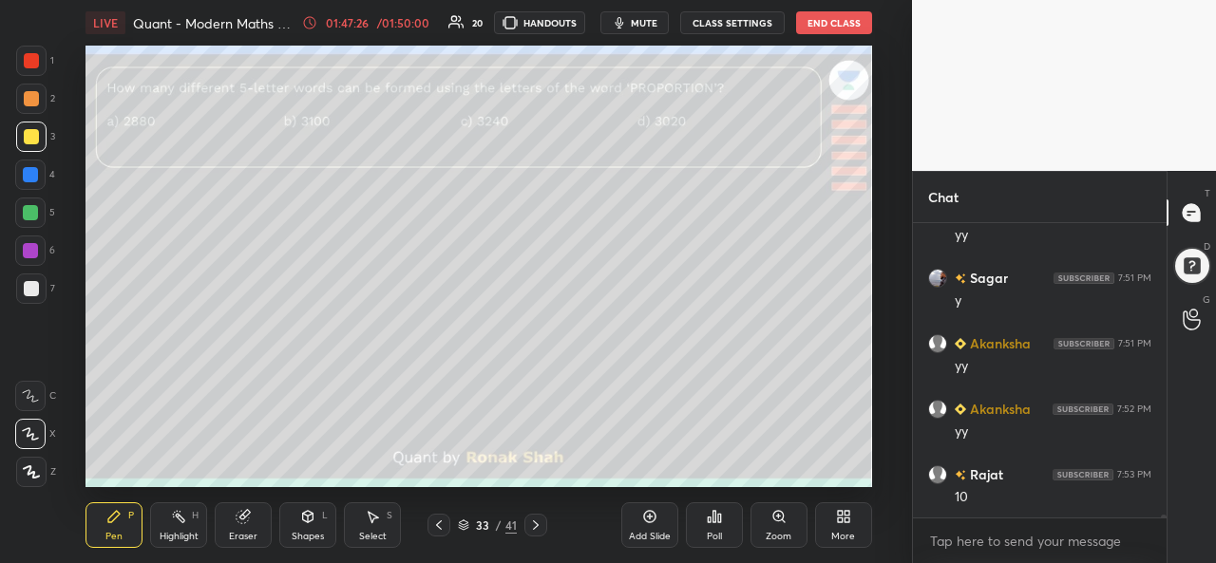
click at [28, 207] on div at bounding box center [30, 212] width 15 height 15
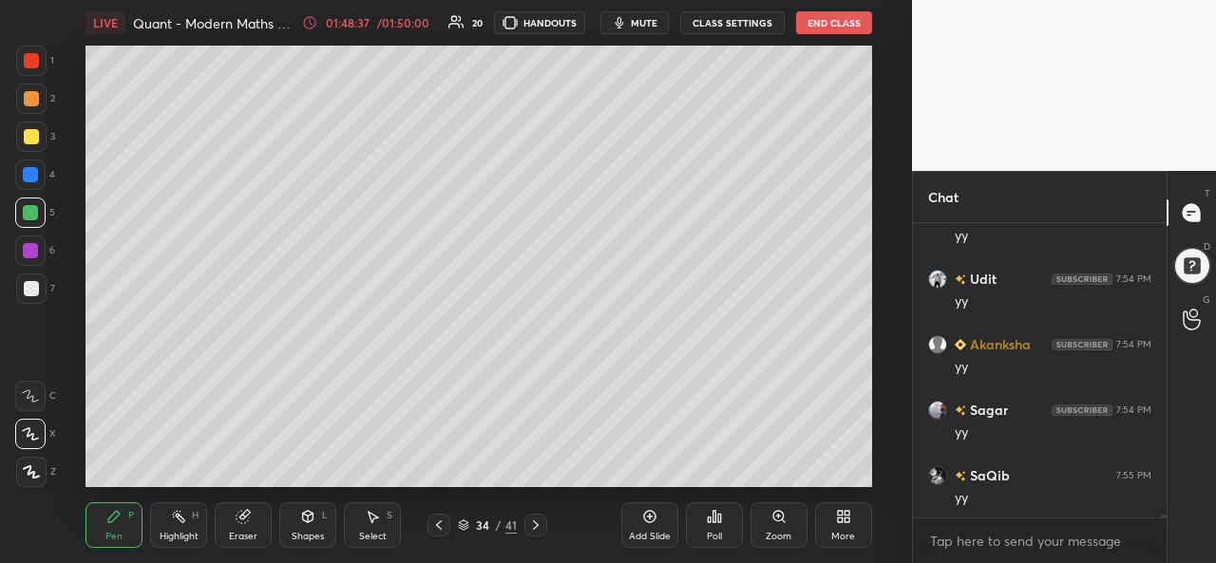
scroll to position [30620, 0]
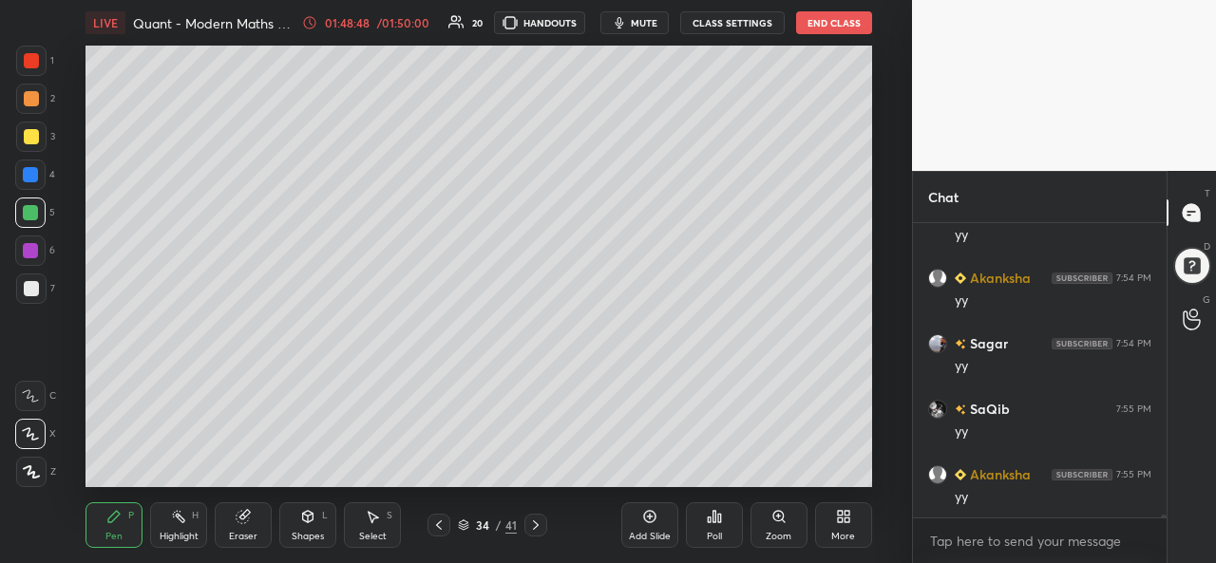
click at [376, 523] on icon at bounding box center [372, 516] width 15 height 15
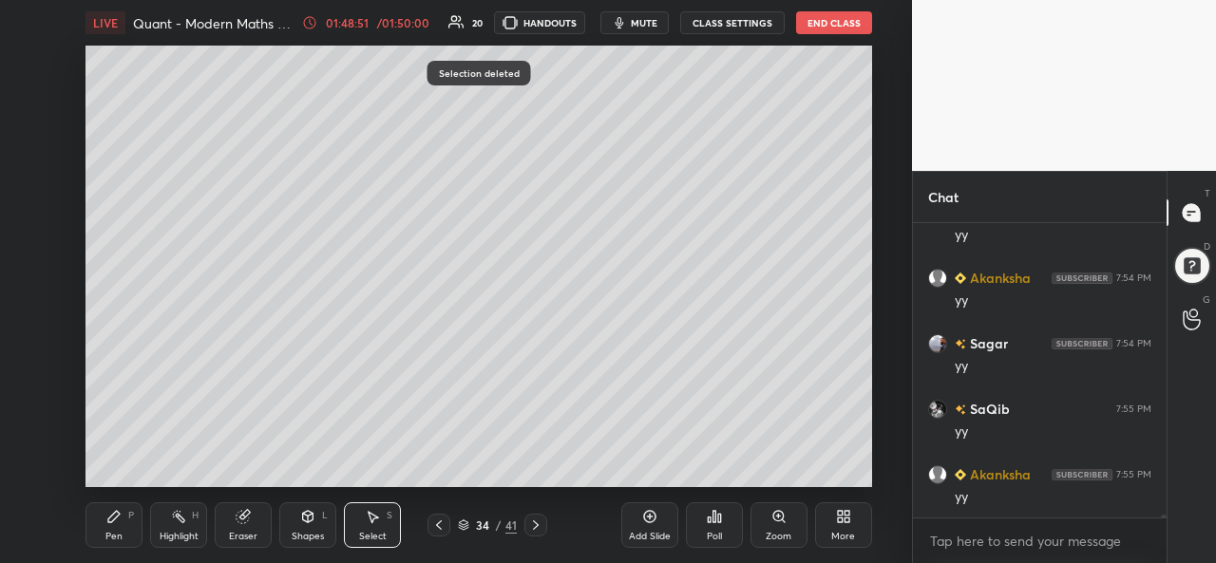
click at [117, 518] on icon at bounding box center [113, 516] width 11 height 11
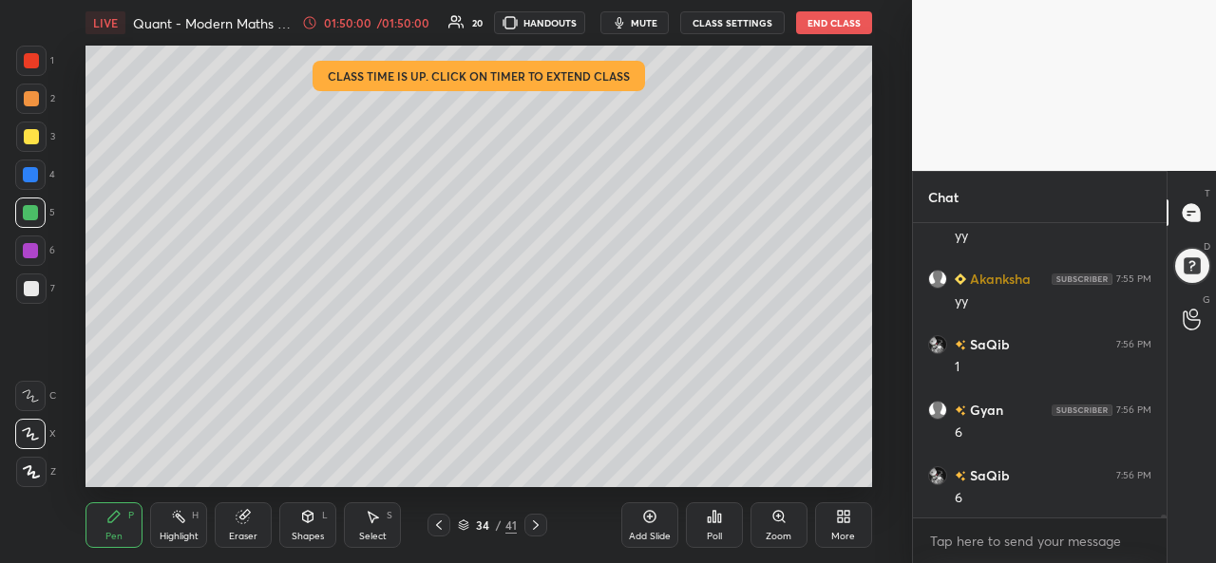
scroll to position [30882, 0]
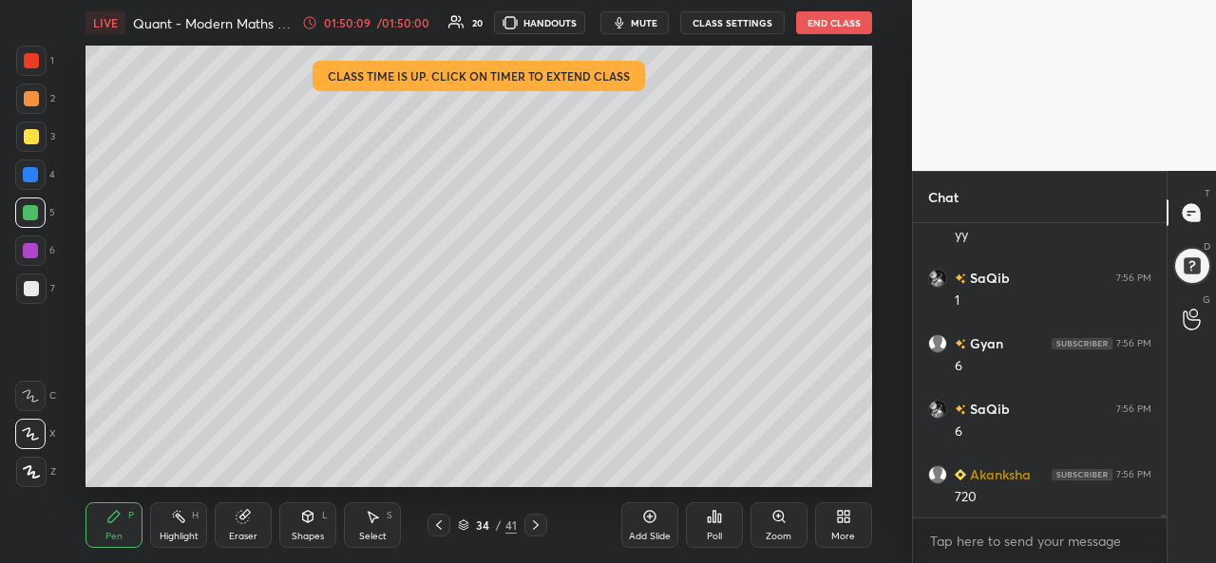
click at [34, 142] on div at bounding box center [31, 136] width 15 height 15
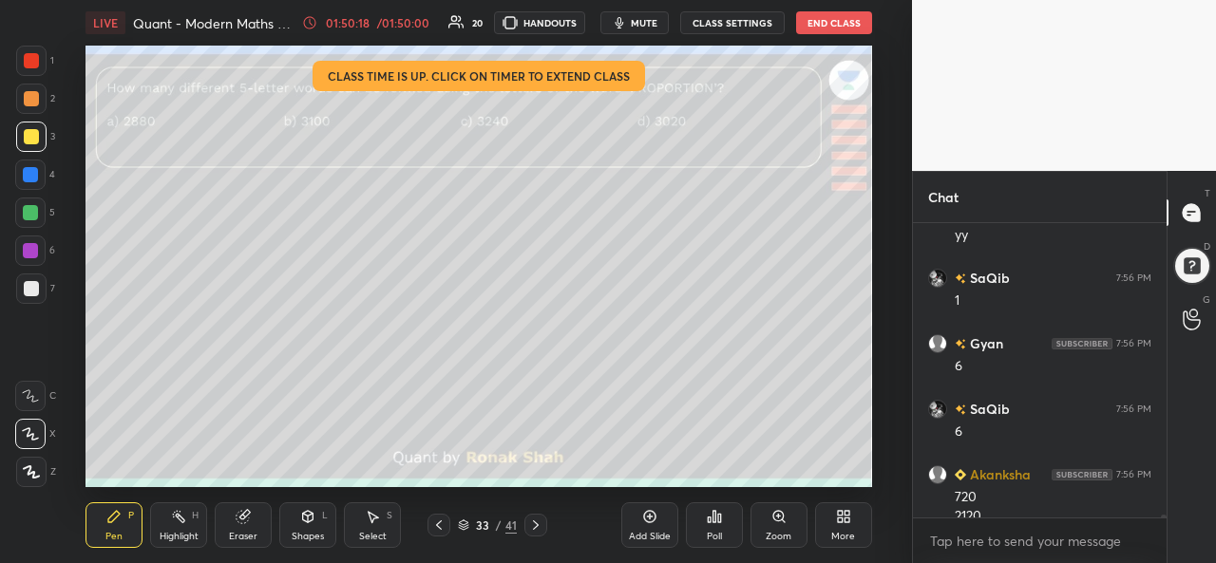
scroll to position [30901, 0]
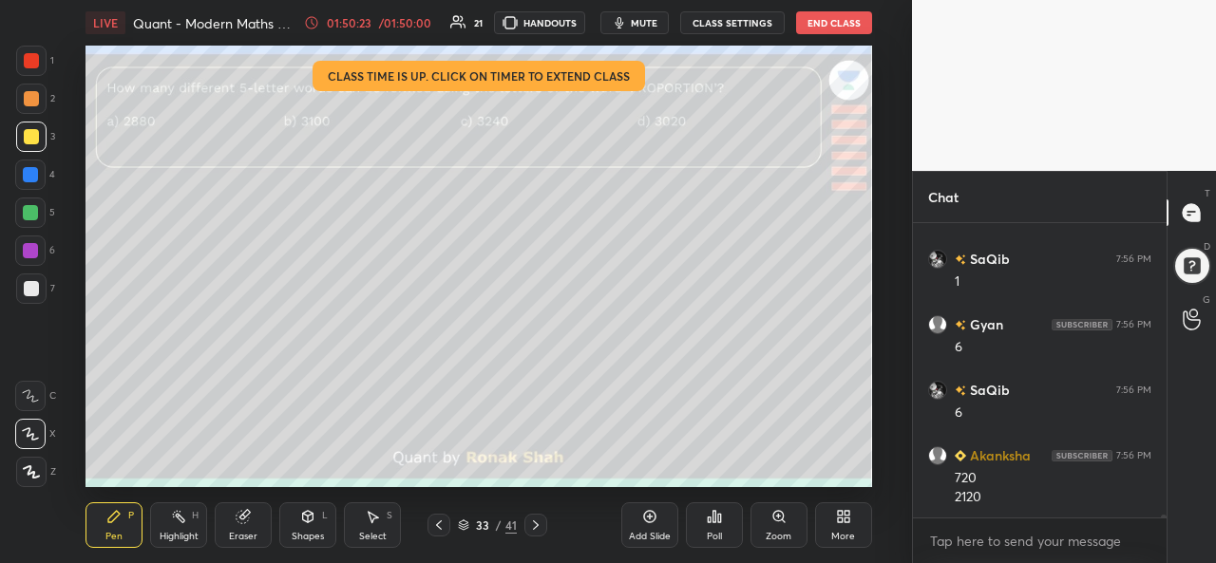
click at [365, 527] on div "Select S" at bounding box center [372, 525] width 57 height 46
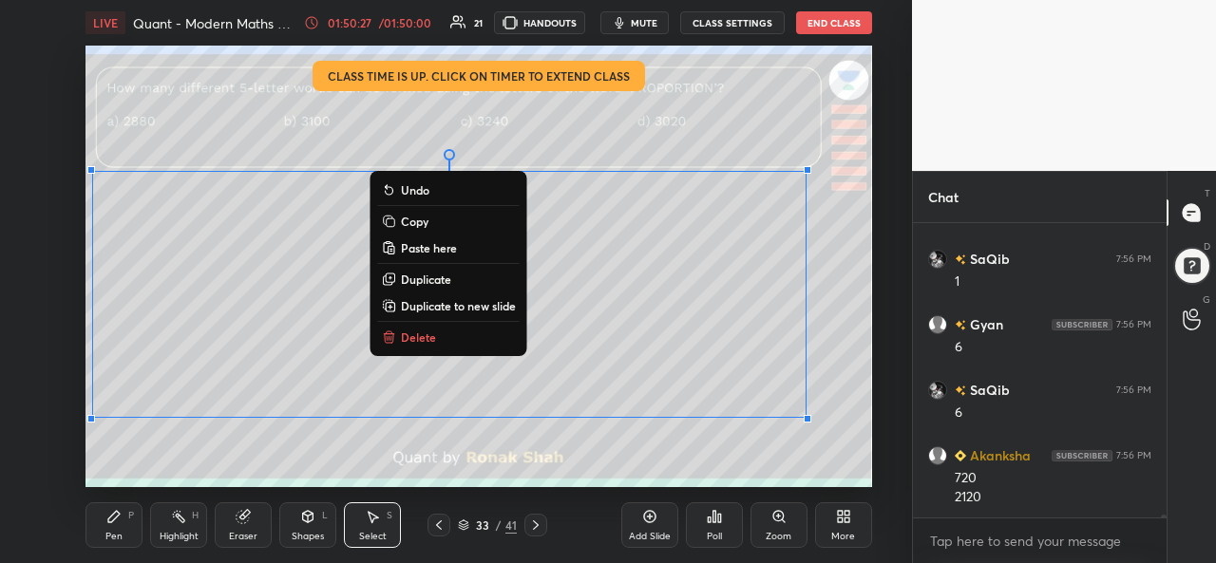
click at [116, 516] on icon at bounding box center [113, 516] width 11 height 11
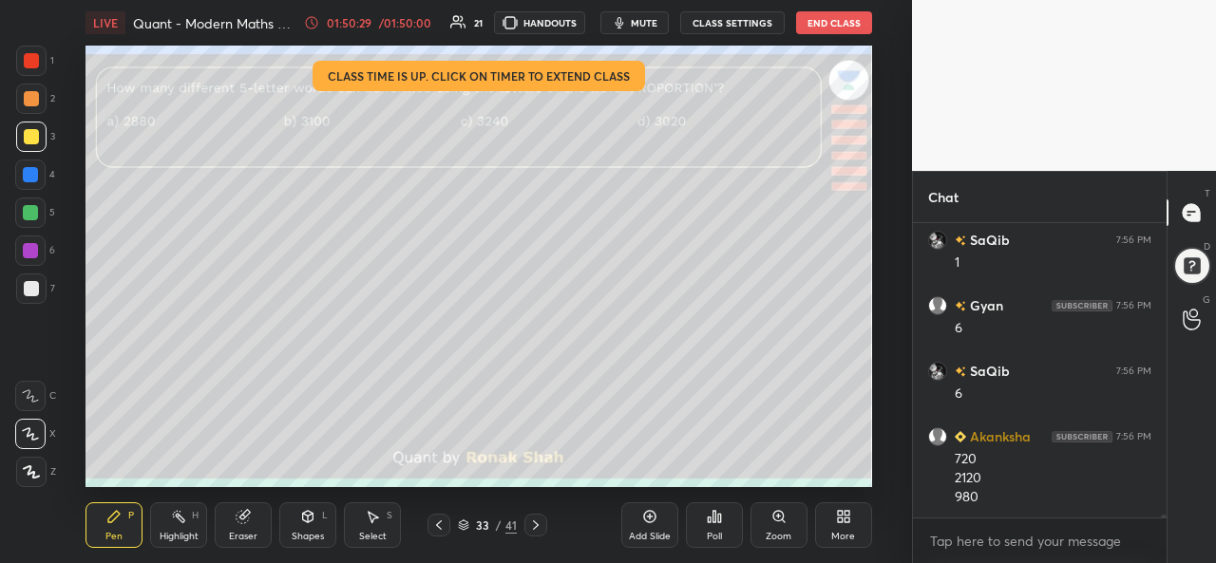
scroll to position [30984, 0]
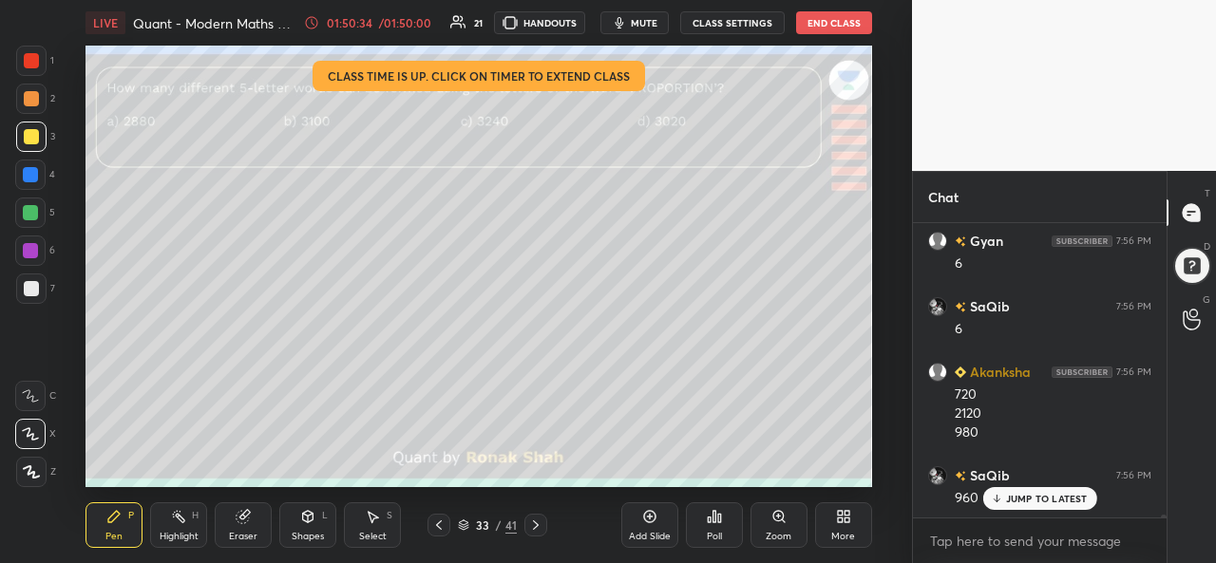
click at [845, 472] on div "Add Slide Poll Zoom More" at bounding box center [746, 525] width 251 height 106
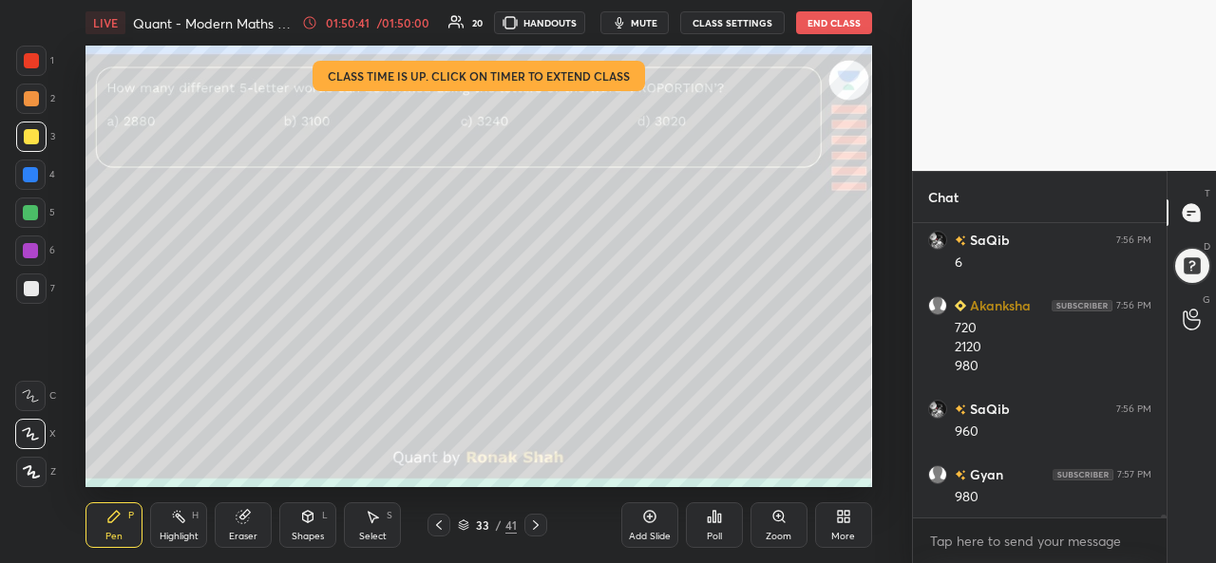
scroll to position [31115, 0]
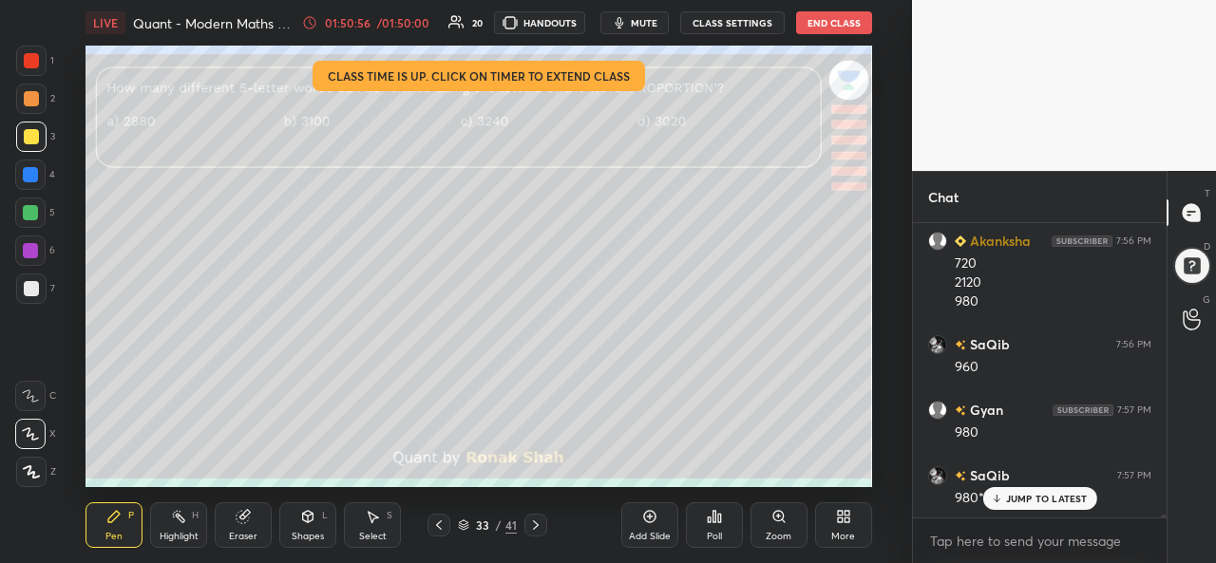
click at [874, 230] on div "Setting up your live class Class time is up. Click on timer to extend class Pol…" at bounding box center [479, 267] width 836 height 442
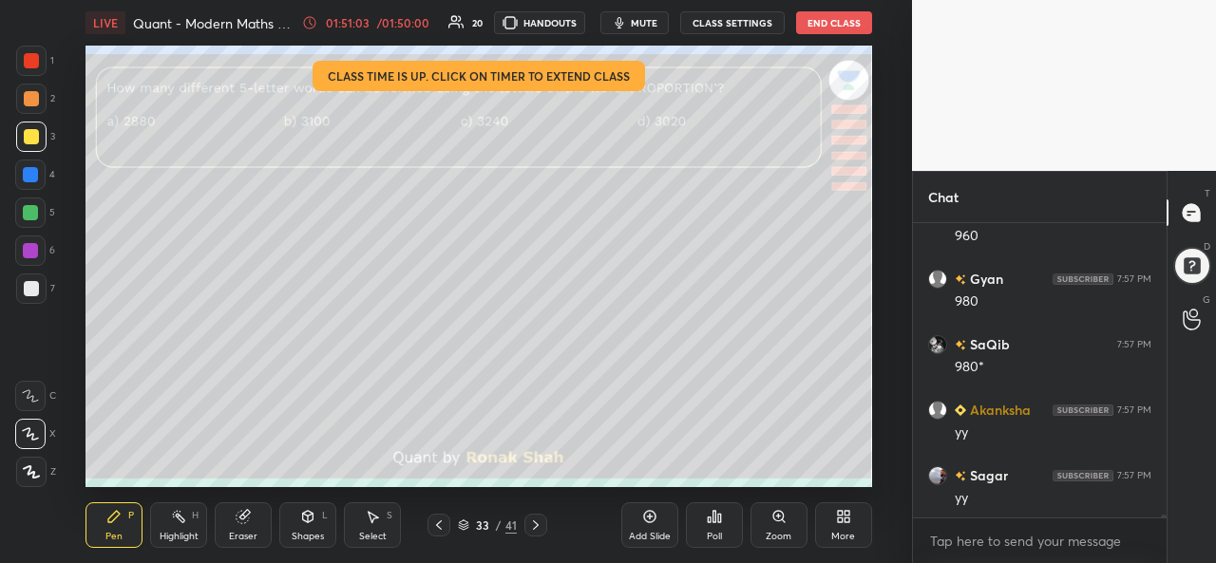
scroll to position [31313, 0]
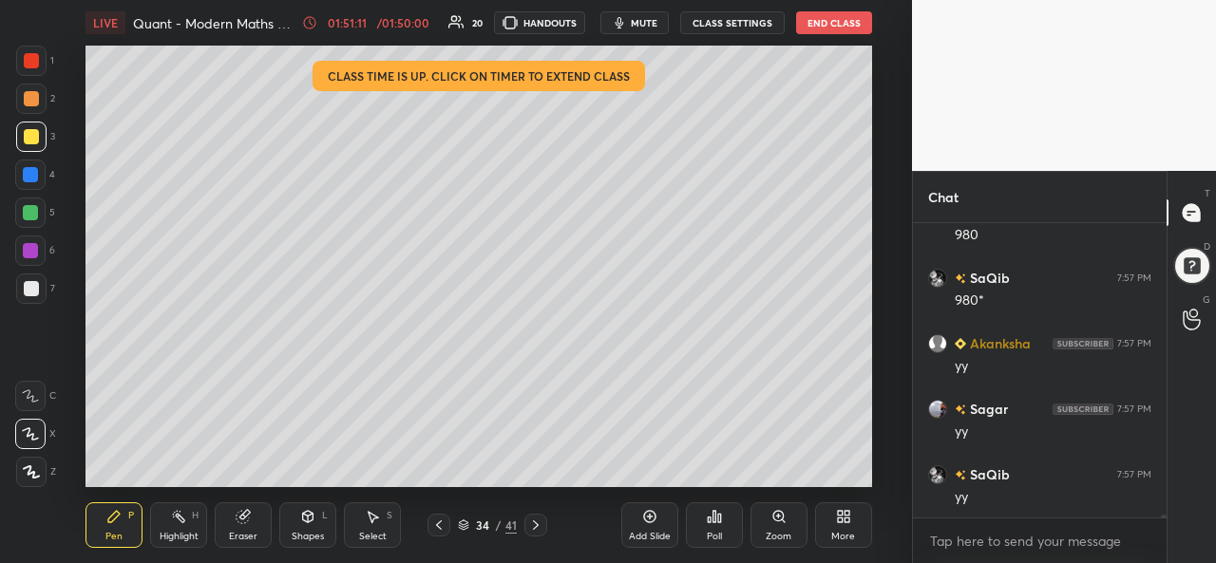
click at [648, 526] on div "Add Slide" at bounding box center [649, 525] width 57 height 46
click at [28, 166] on div at bounding box center [30, 175] width 30 height 30
click at [35, 204] on div at bounding box center [30, 213] width 30 height 30
click at [640, 526] on div "Add Slide" at bounding box center [649, 525] width 57 height 46
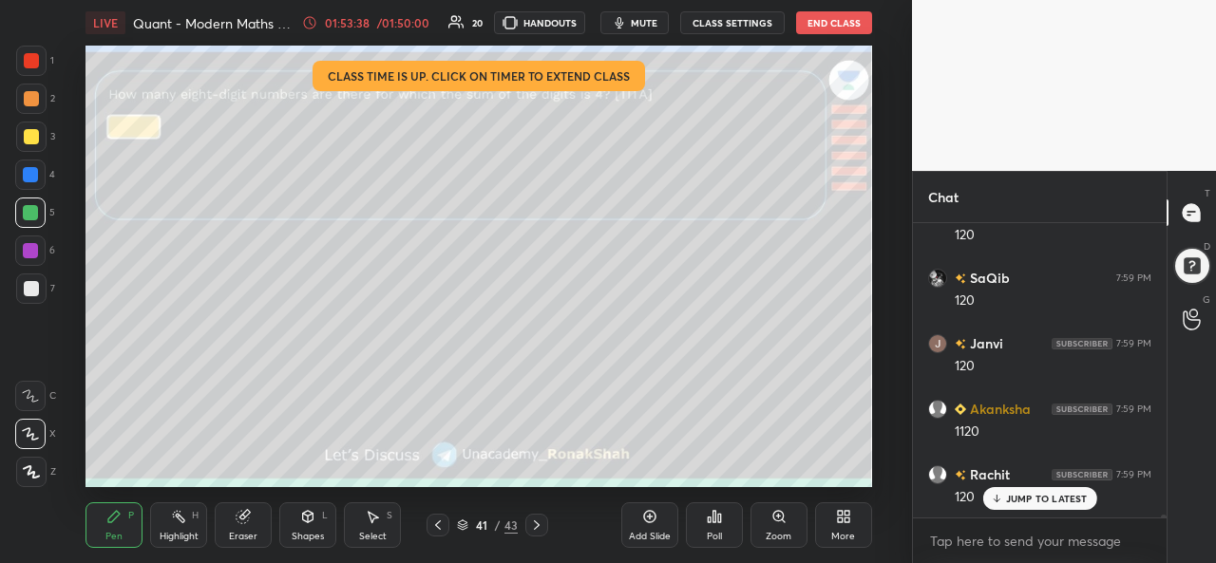
scroll to position [33783, 0]
click at [28, 176] on div at bounding box center [30, 174] width 15 height 15
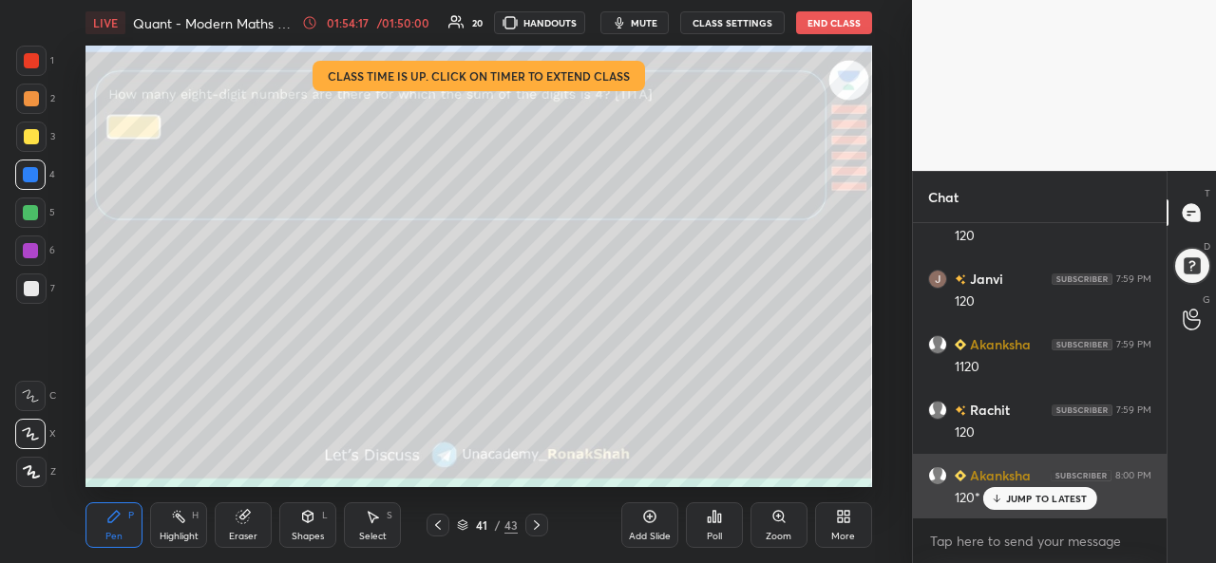
click at [1011, 499] on p "JUMP TO LATEST" at bounding box center [1047, 498] width 82 height 11
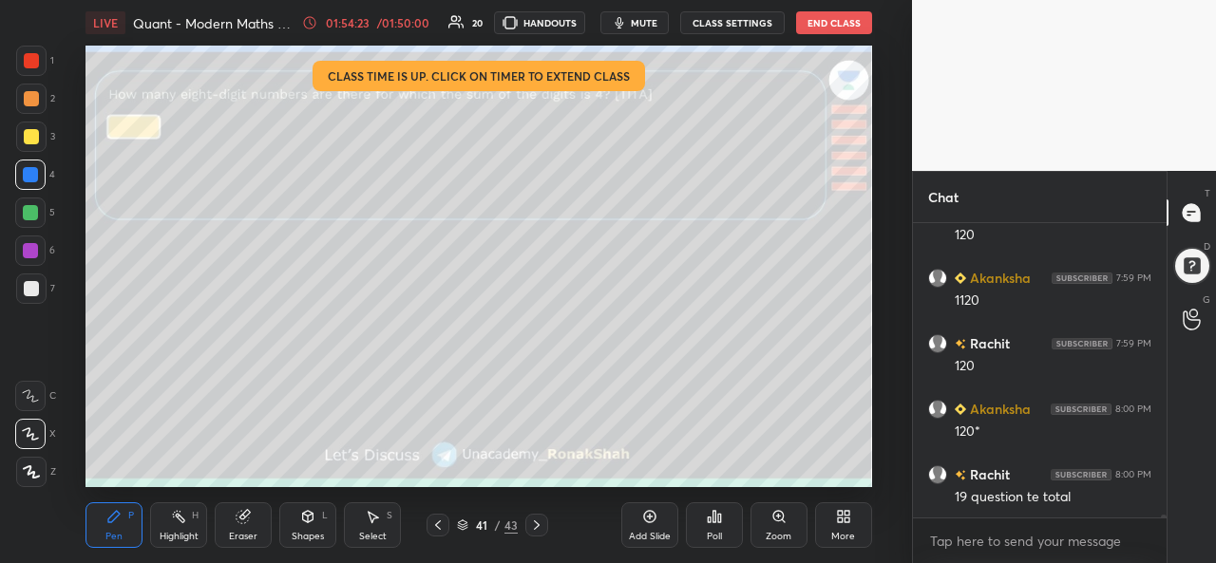
click at [401, 23] on div "/ 01:50:00" at bounding box center [403, 22] width 59 height 11
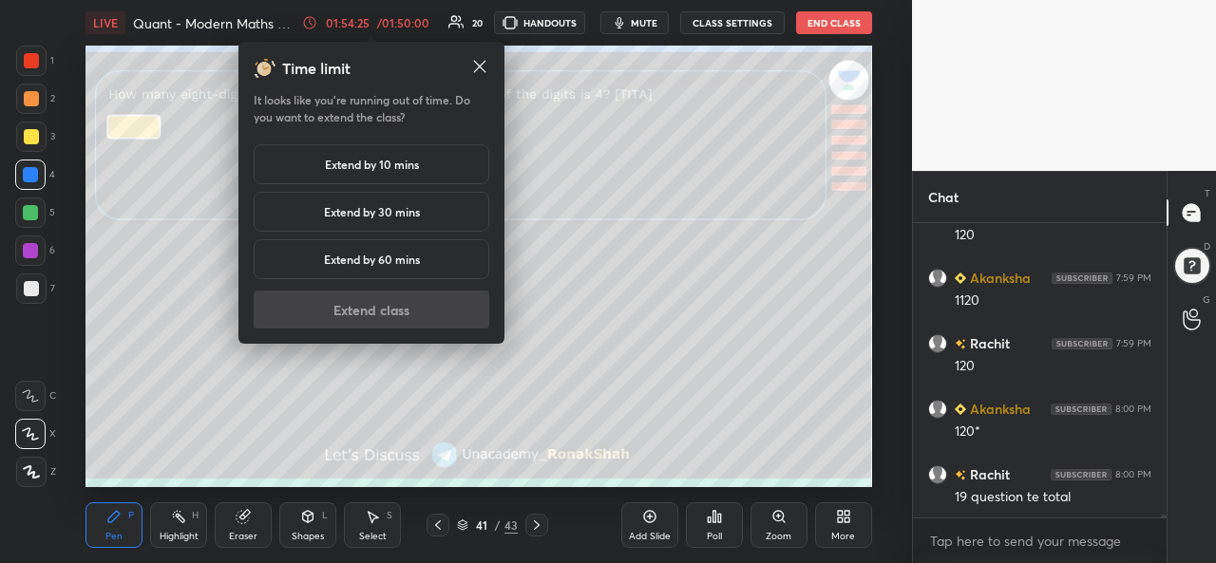
click at [374, 161] on h5 "Extend by 10 mins" at bounding box center [372, 164] width 94 height 17
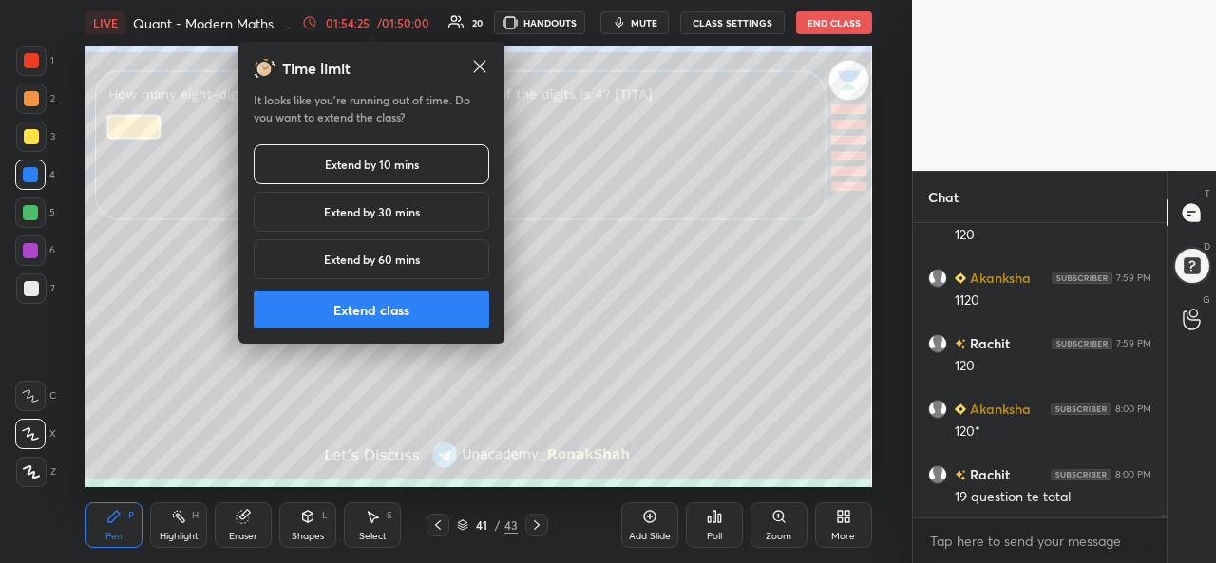
click at [353, 295] on button "Extend class" at bounding box center [372, 310] width 236 height 38
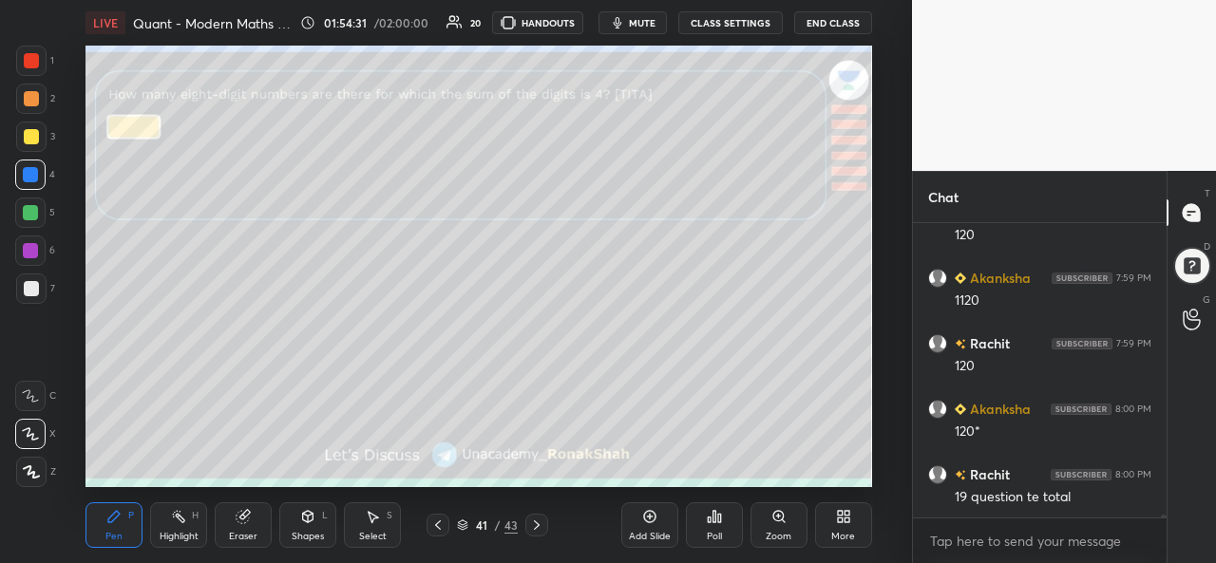
click at [364, 532] on div "Select" at bounding box center [373, 536] width 28 height 9
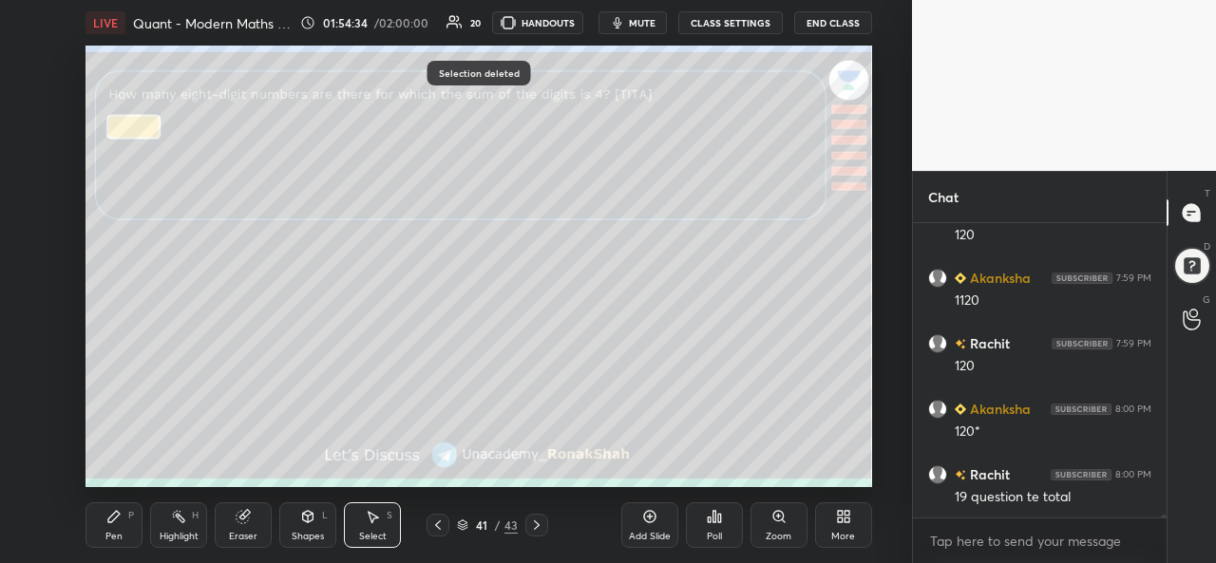
click at [113, 521] on icon at bounding box center [113, 516] width 11 height 11
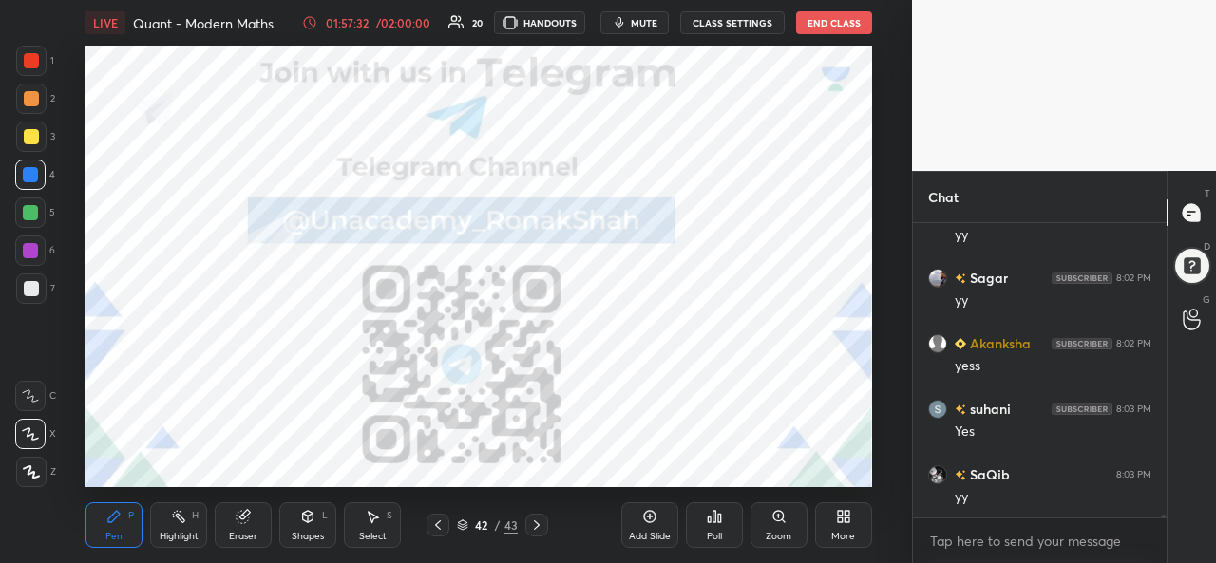
scroll to position [7, 6]
click at [20, 53] on div at bounding box center [31, 61] width 30 height 30
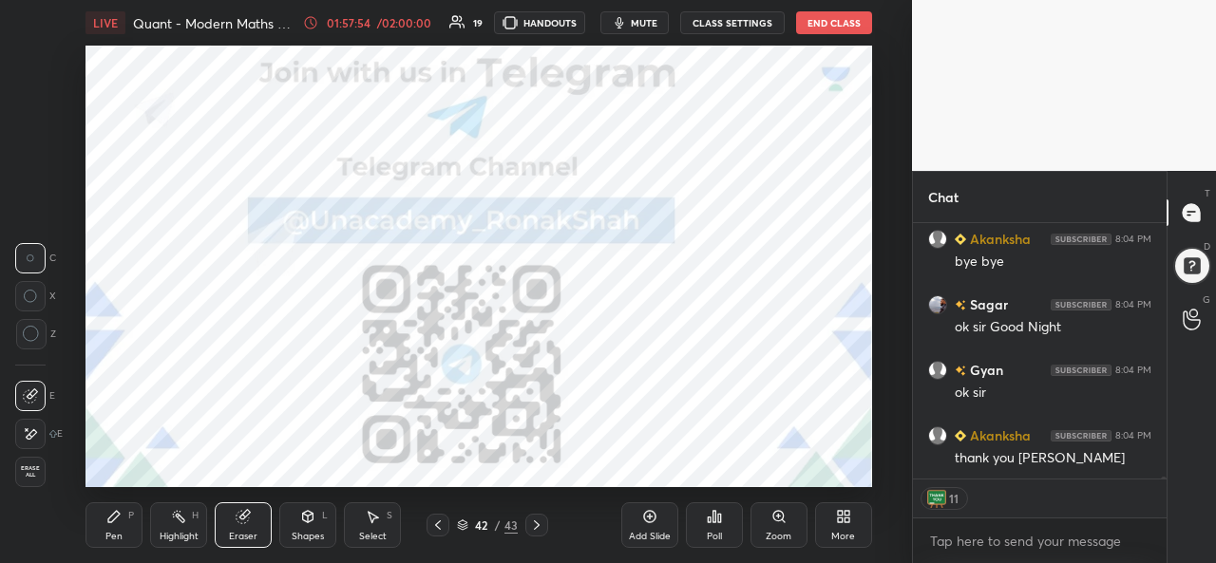
scroll to position [35480, 0]
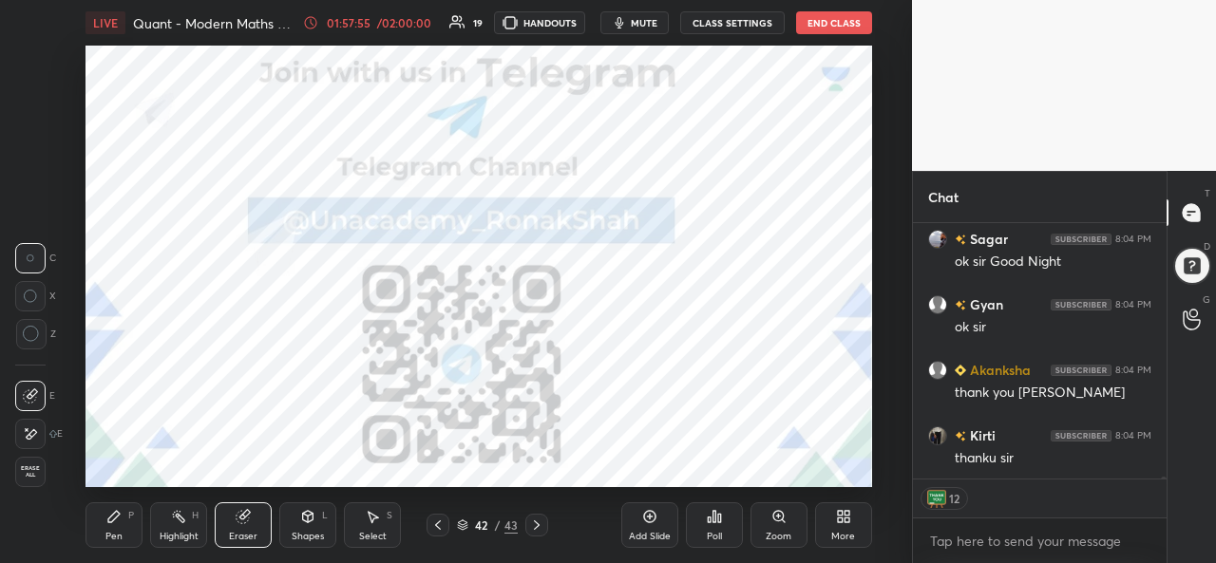
click at [834, 23] on button "End Class" at bounding box center [834, 22] width 76 height 23
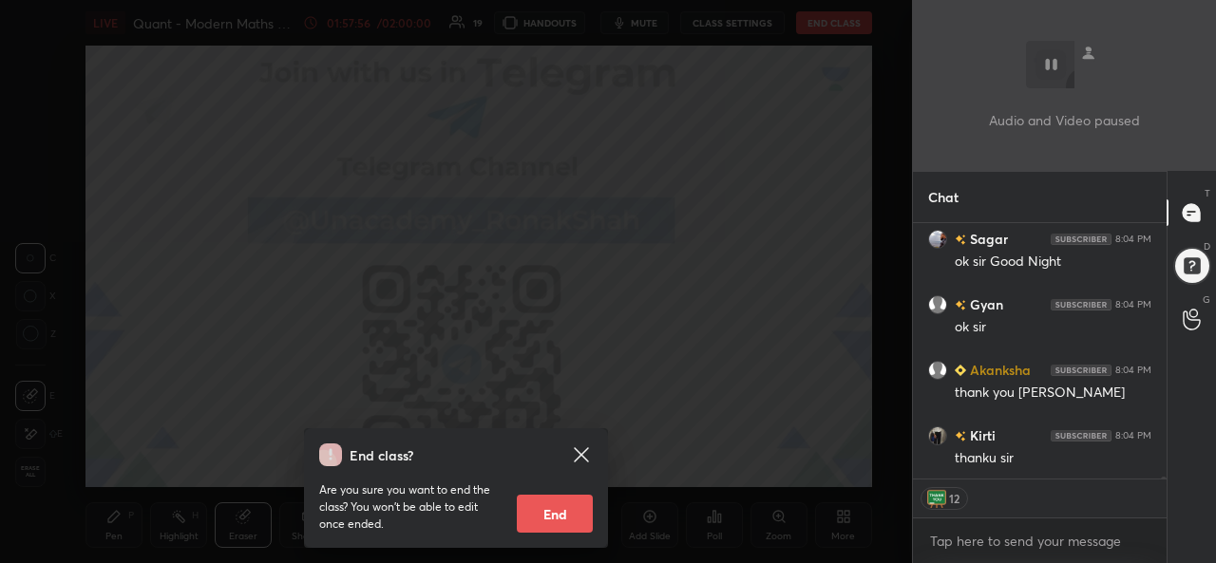
click at [547, 513] on button "End" at bounding box center [555, 514] width 76 height 38
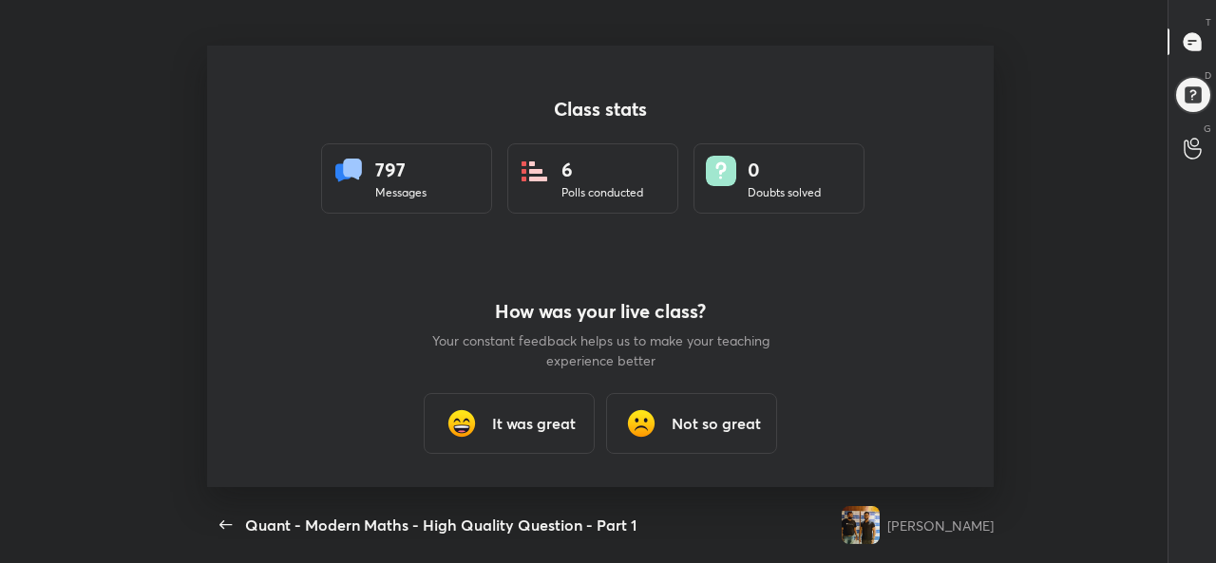
scroll to position [442, 1201]
click at [559, 411] on div "It was great" at bounding box center [509, 423] width 171 height 61
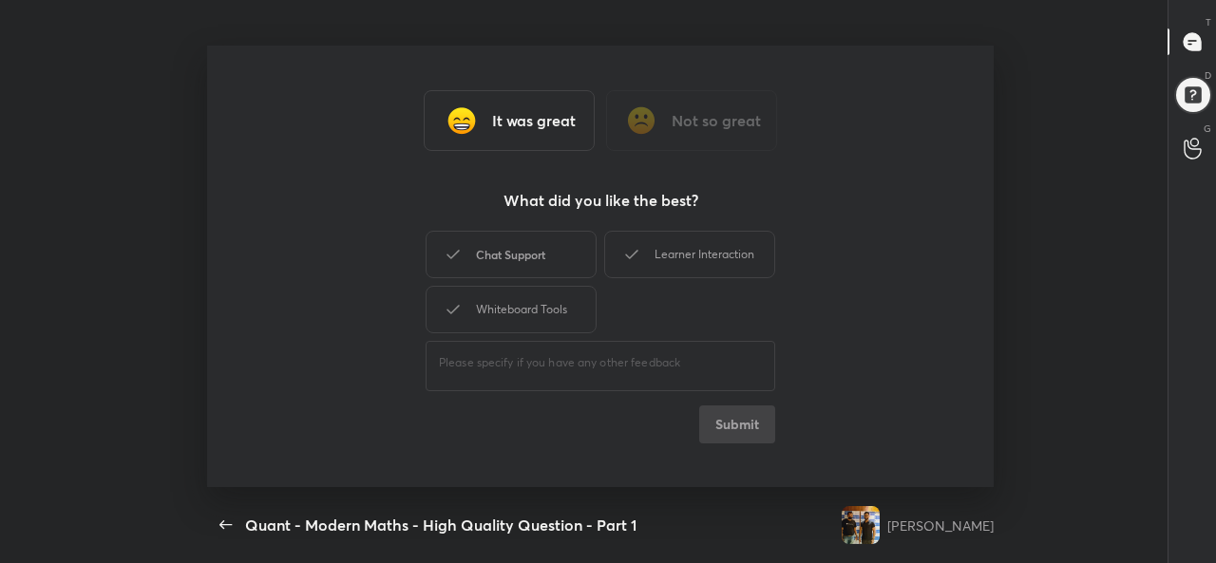
click at [503, 251] on div "Chat Support" at bounding box center [511, 254] width 171 height 47
click at [747, 430] on button "Submit" at bounding box center [737, 425] width 76 height 38
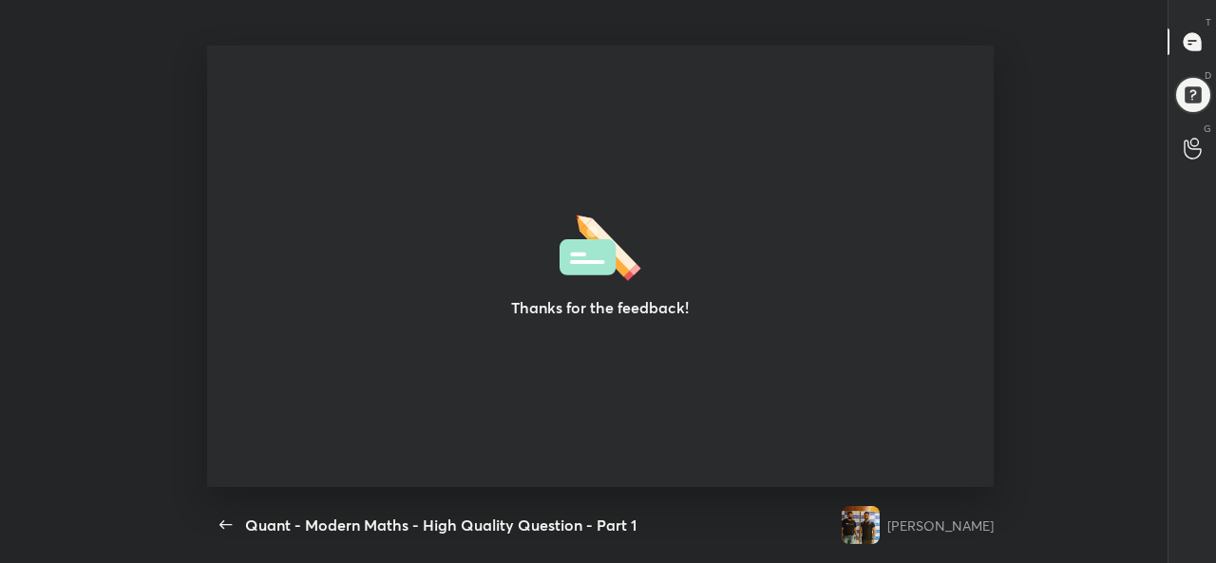
type textarea "x"
